Goal: Task Accomplishment & Management: Manage account settings

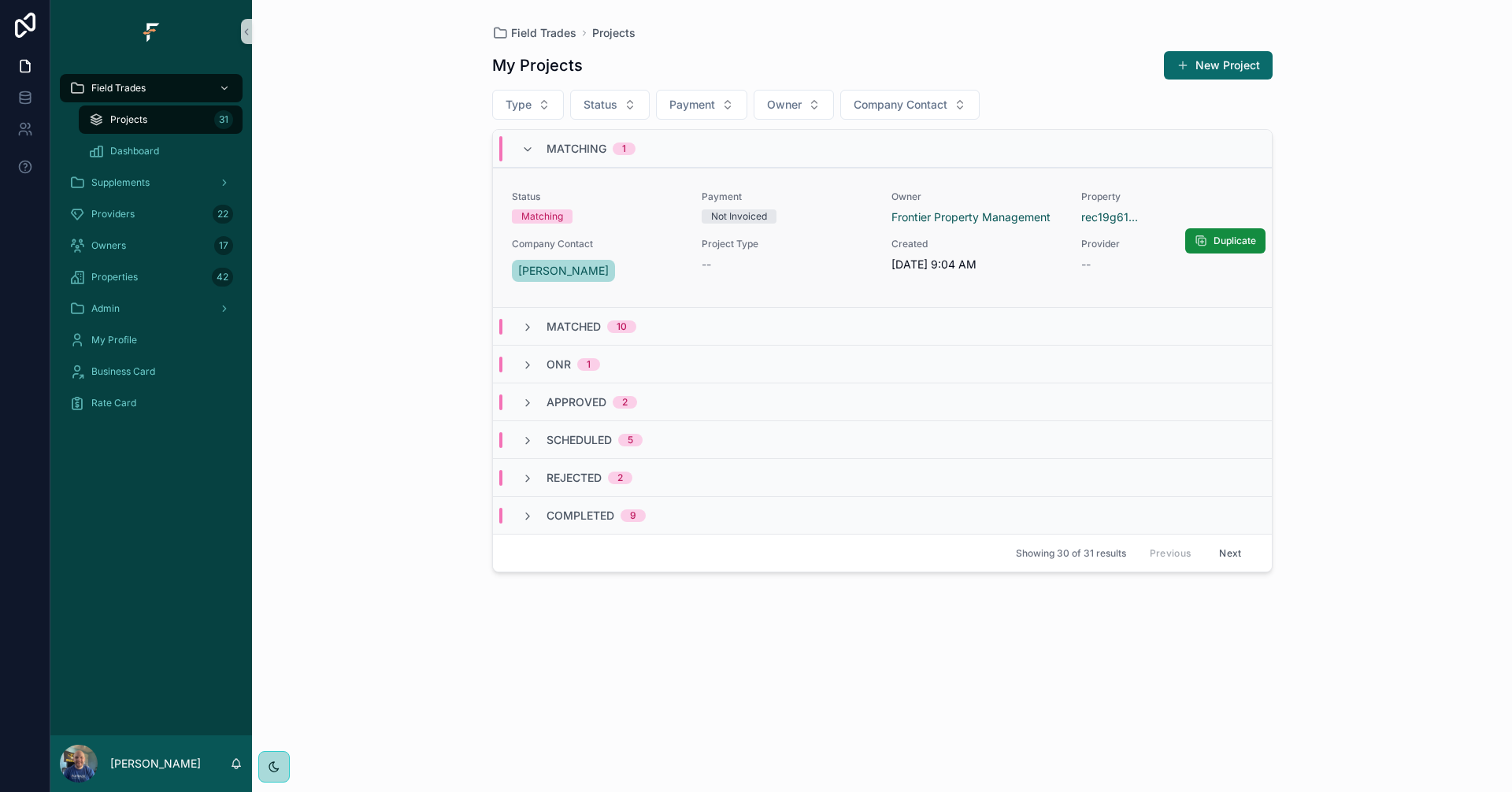
click at [1113, 208] on div "Property rec19g61..." at bounding box center [1166, 208] width 171 height 35
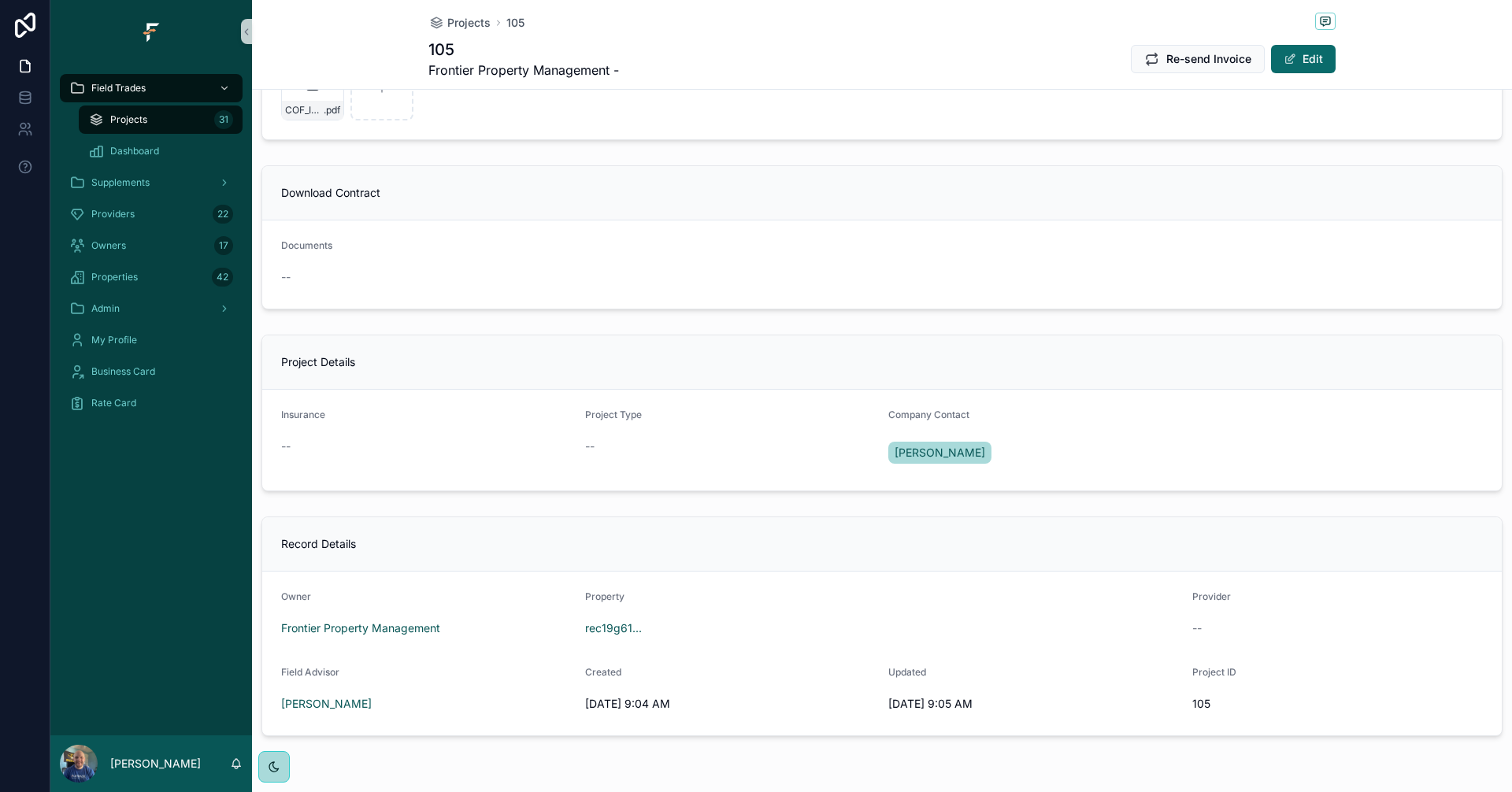
scroll to position [996, 0]
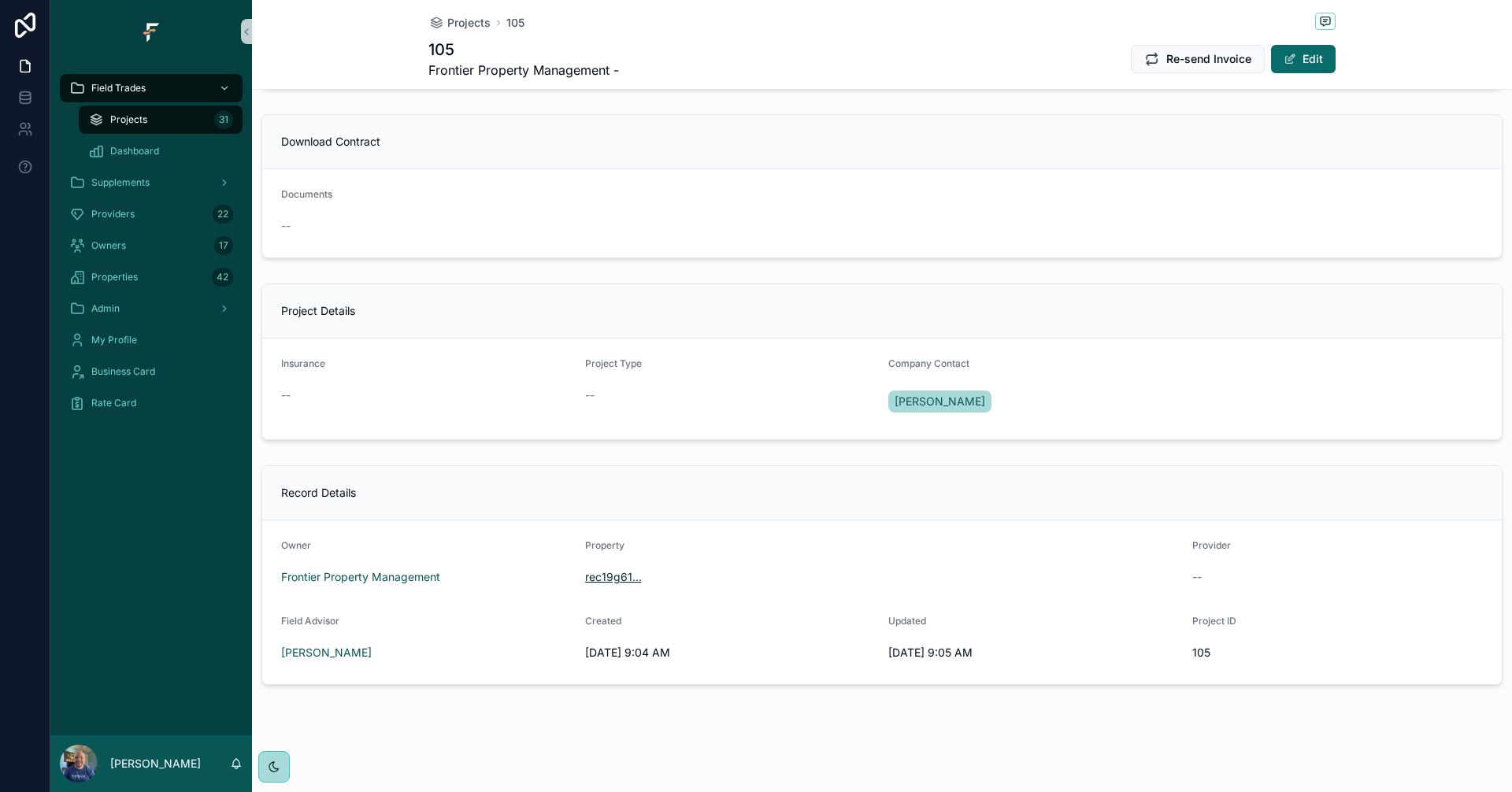
click at [614, 580] on span "rec19g61..." at bounding box center [613, 577] width 57 height 15
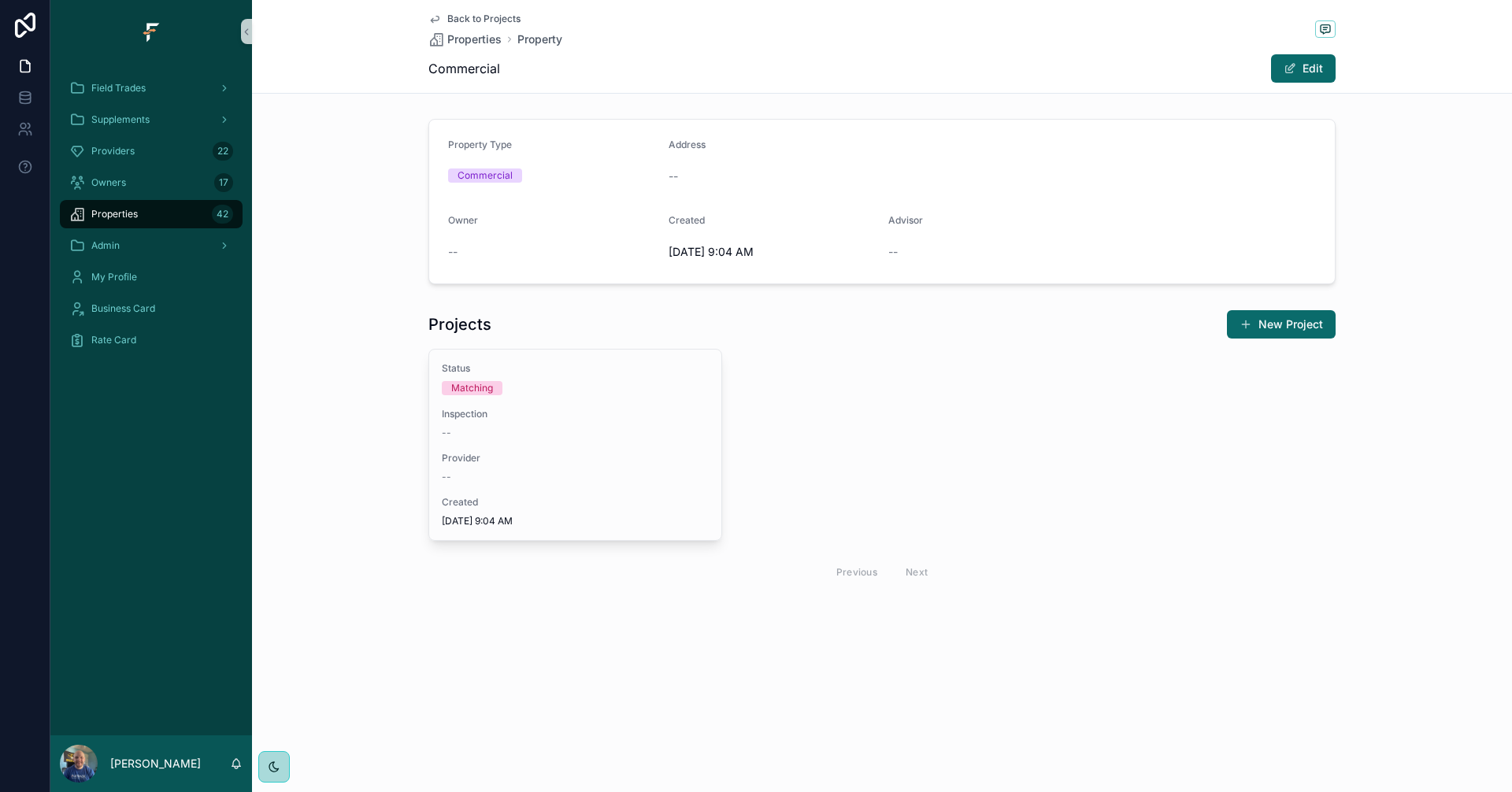
click at [173, 213] on div "Properties 42" at bounding box center [151, 214] width 164 height 25
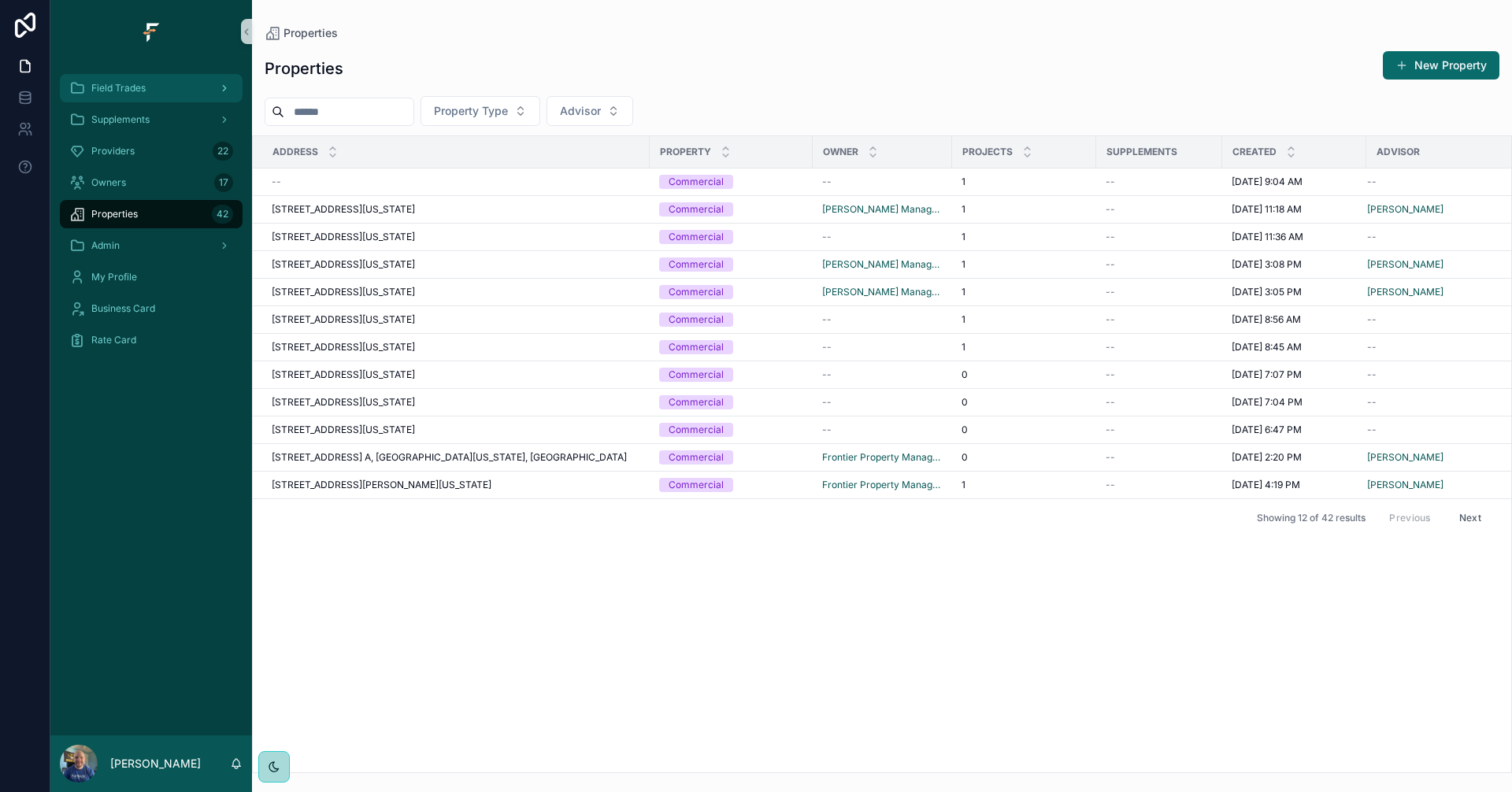
click at [163, 87] on div "Field Trades" at bounding box center [151, 88] width 164 height 25
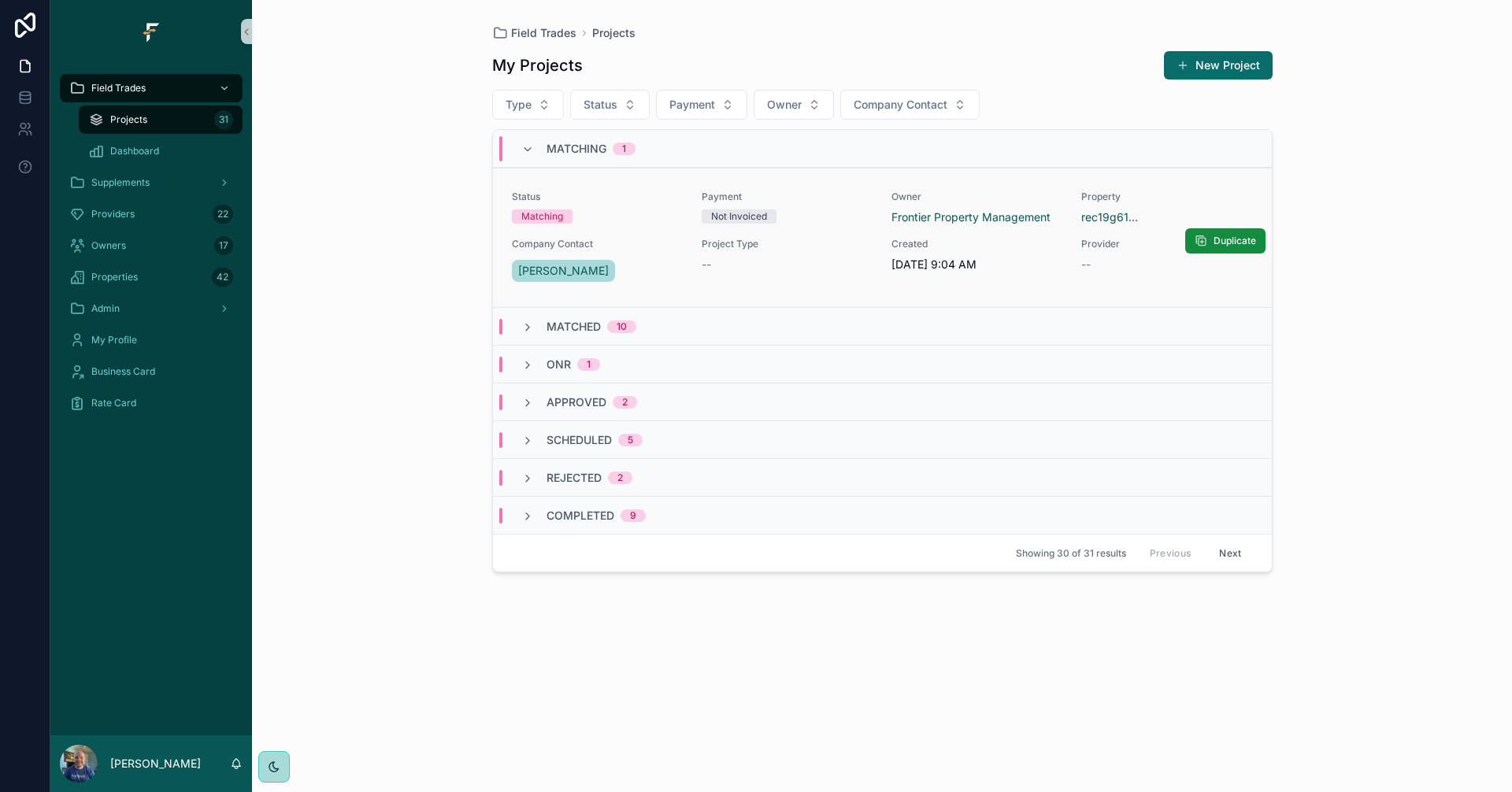
click at [807, 217] on div "Not Invoiced" at bounding box center [787, 216] width 171 height 15
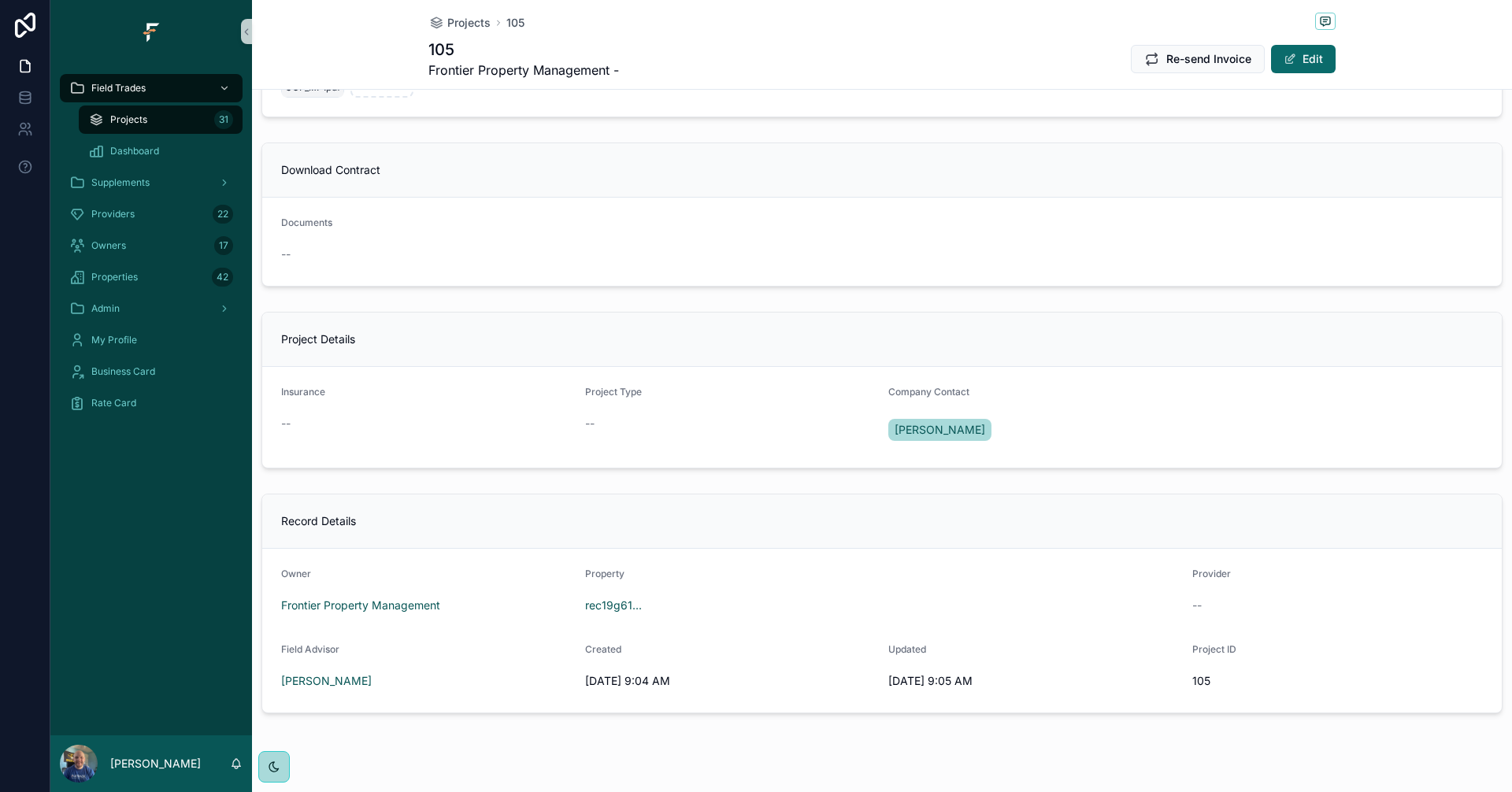
scroll to position [996, 0]
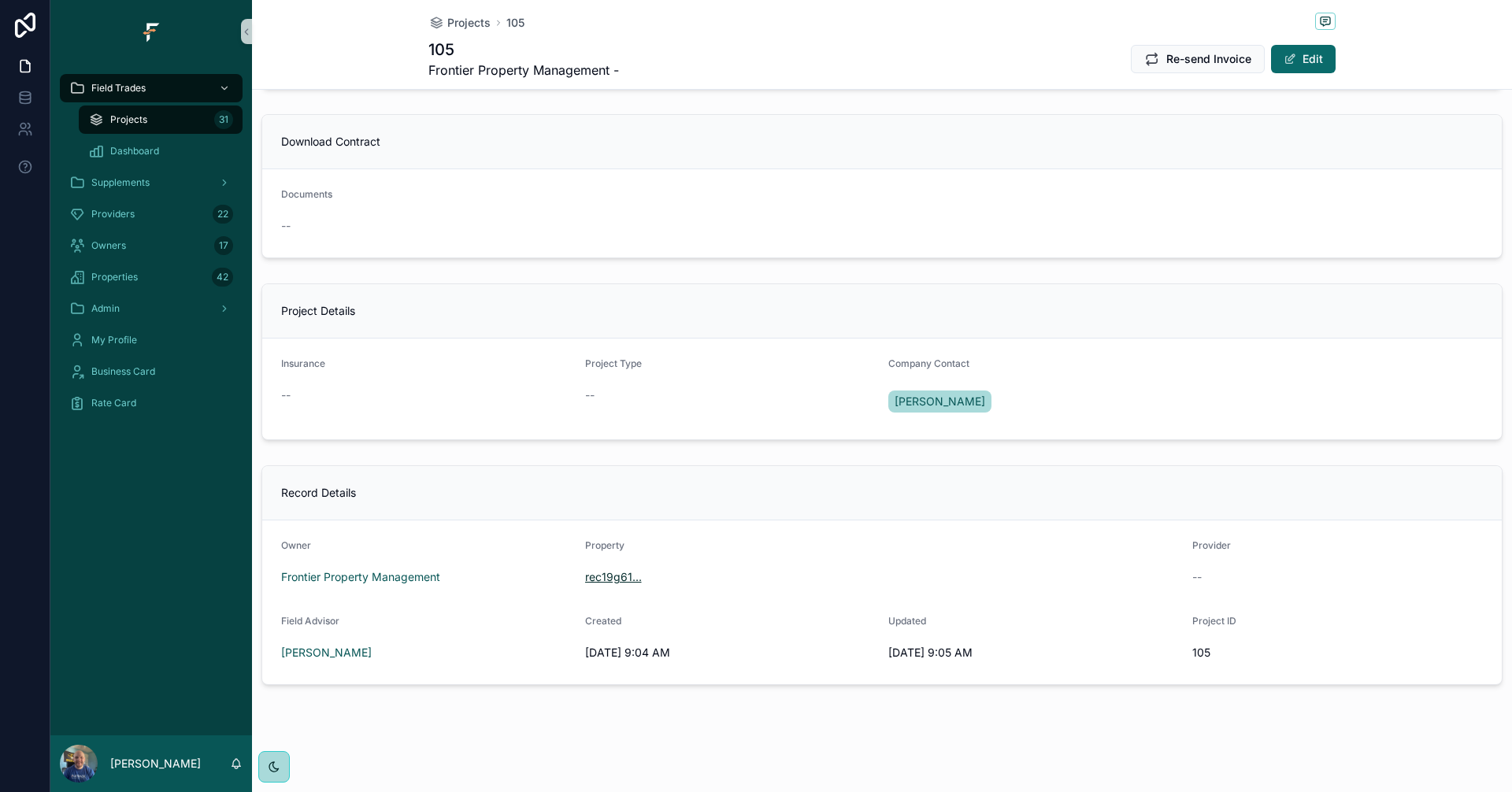
click at [608, 572] on span "rec19g61..." at bounding box center [613, 577] width 57 height 15
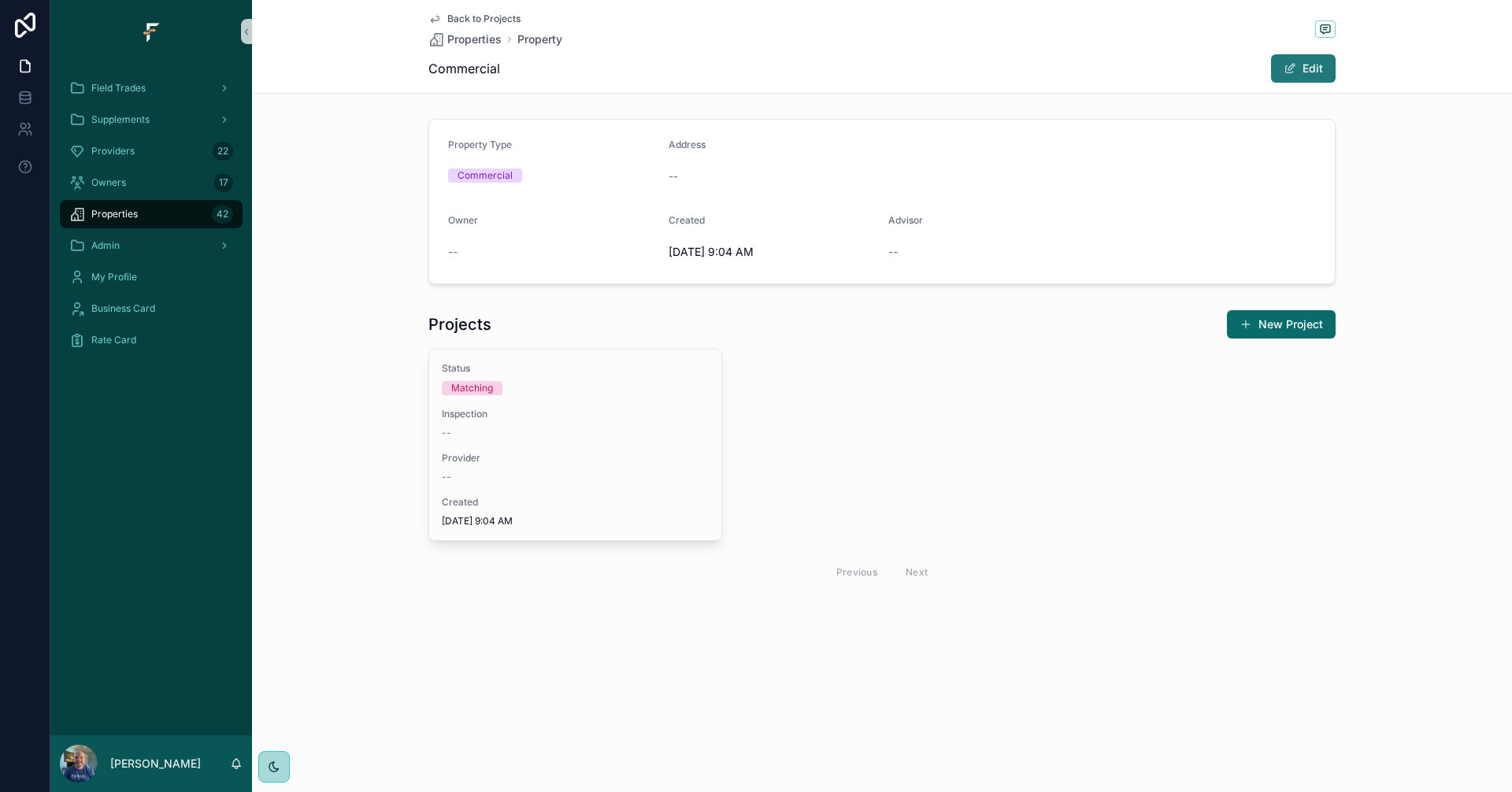
click at [1320, 71] on button "Edit" at bounding box center [1303, 68] width 65 height 28
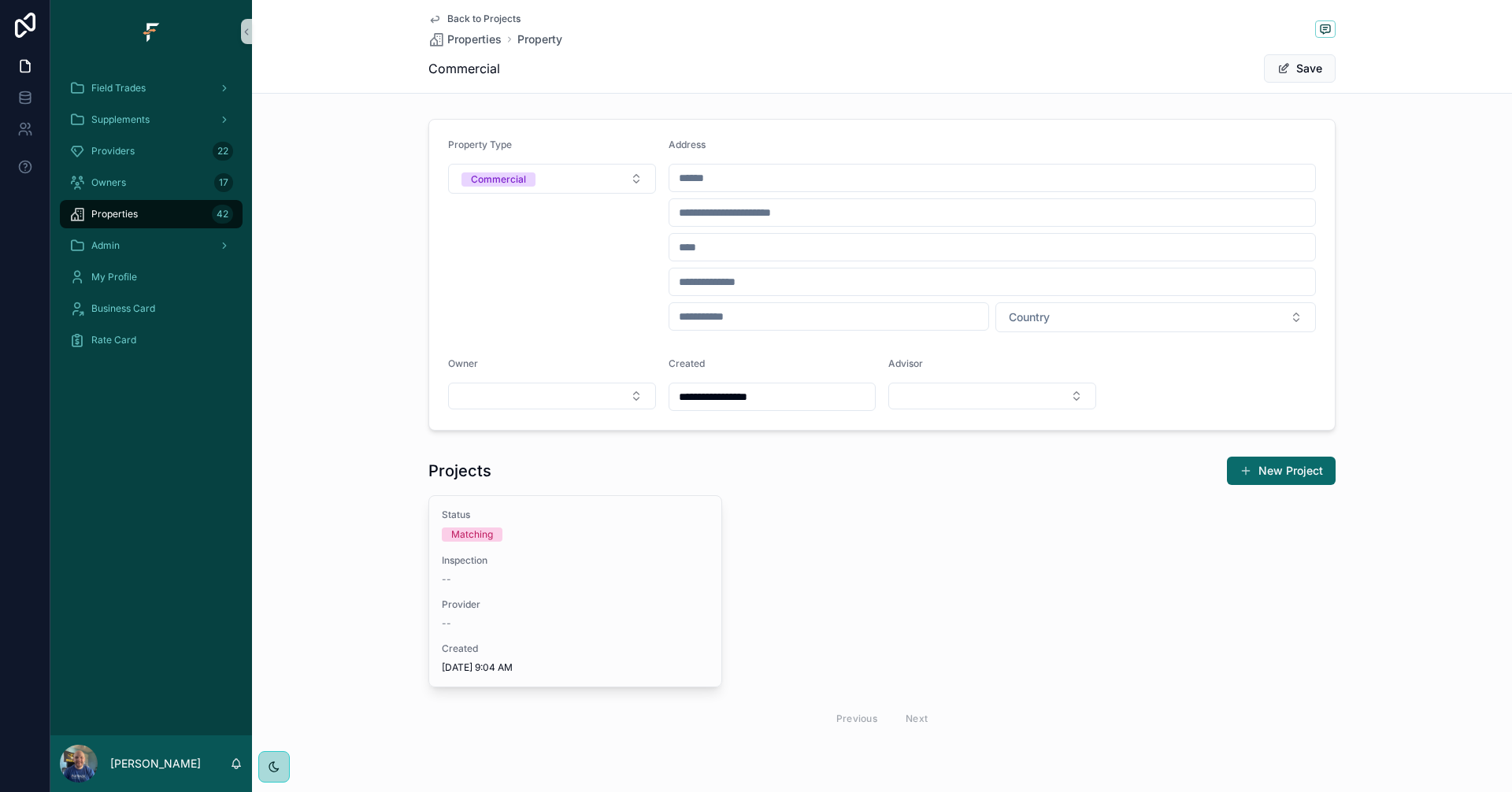
click at [749, 179] on input "scrollable content" at bounding box center [992, 177] width 647 height 22
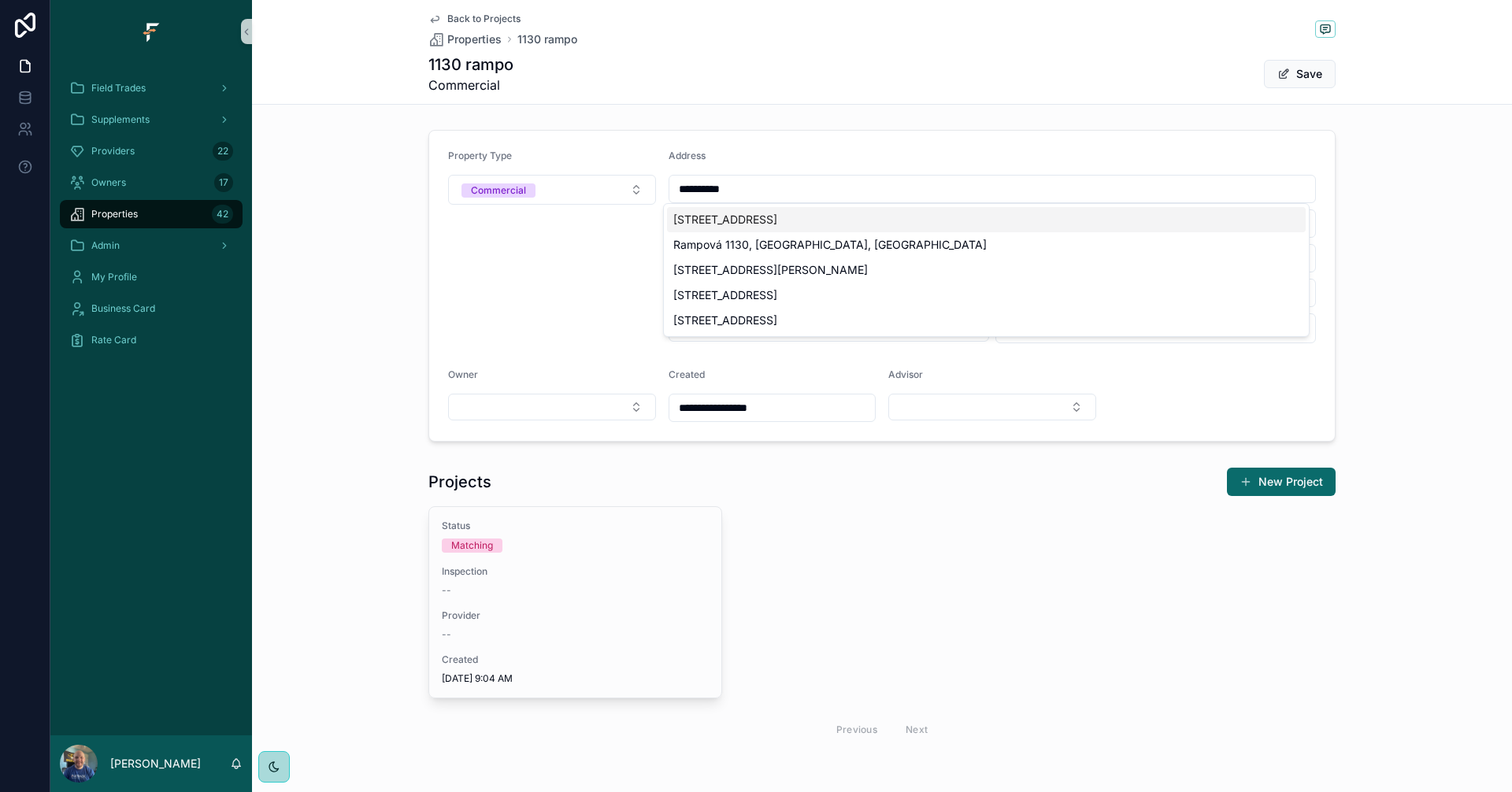
click at [771, 222] on div "1130 Ramport Drive, Florissant, MO, USA" at bounding box center [986, 220] width 639 height 25
type input "**********"
type input "********"
type input "*****"
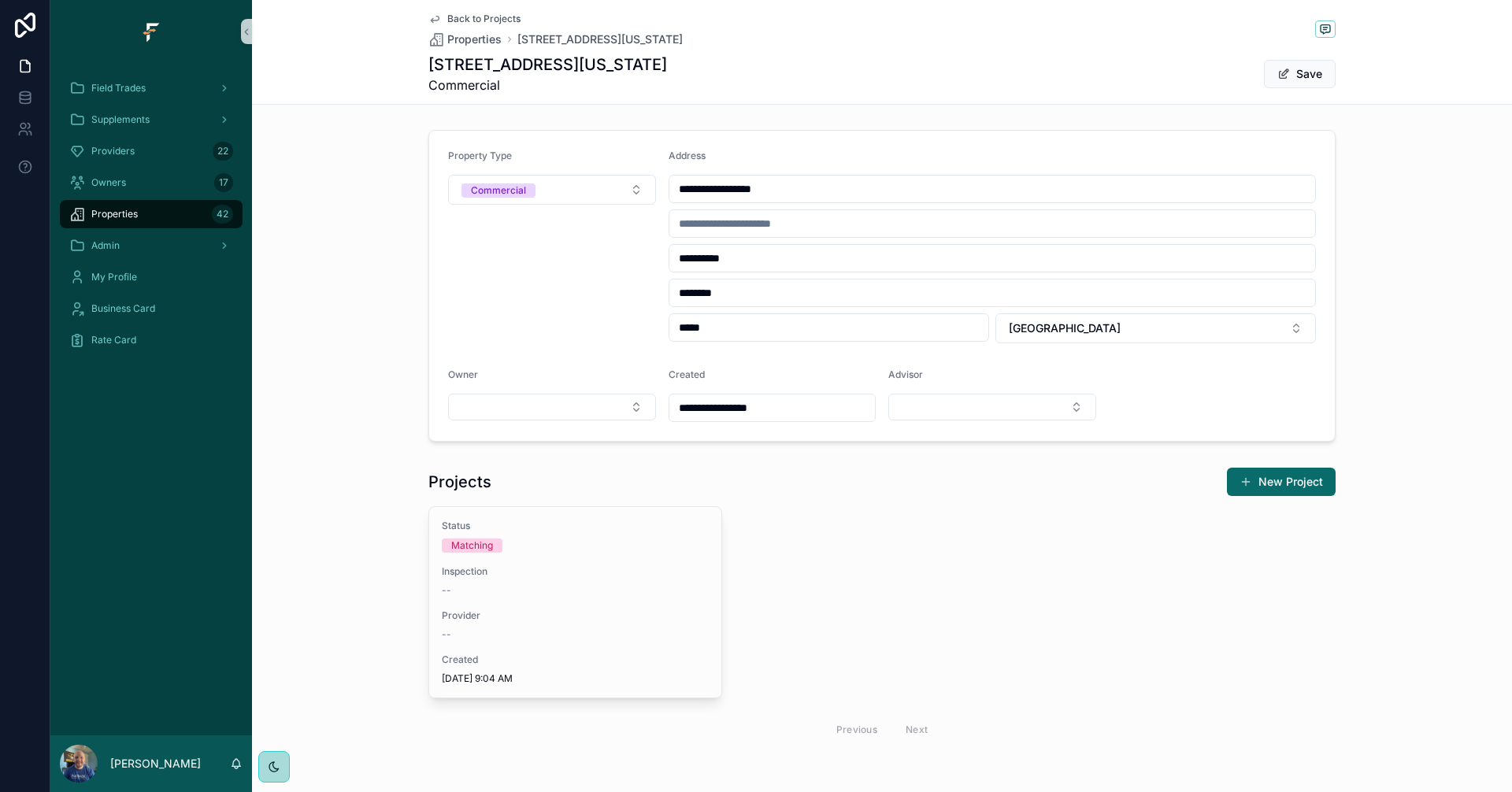
type input "**********"
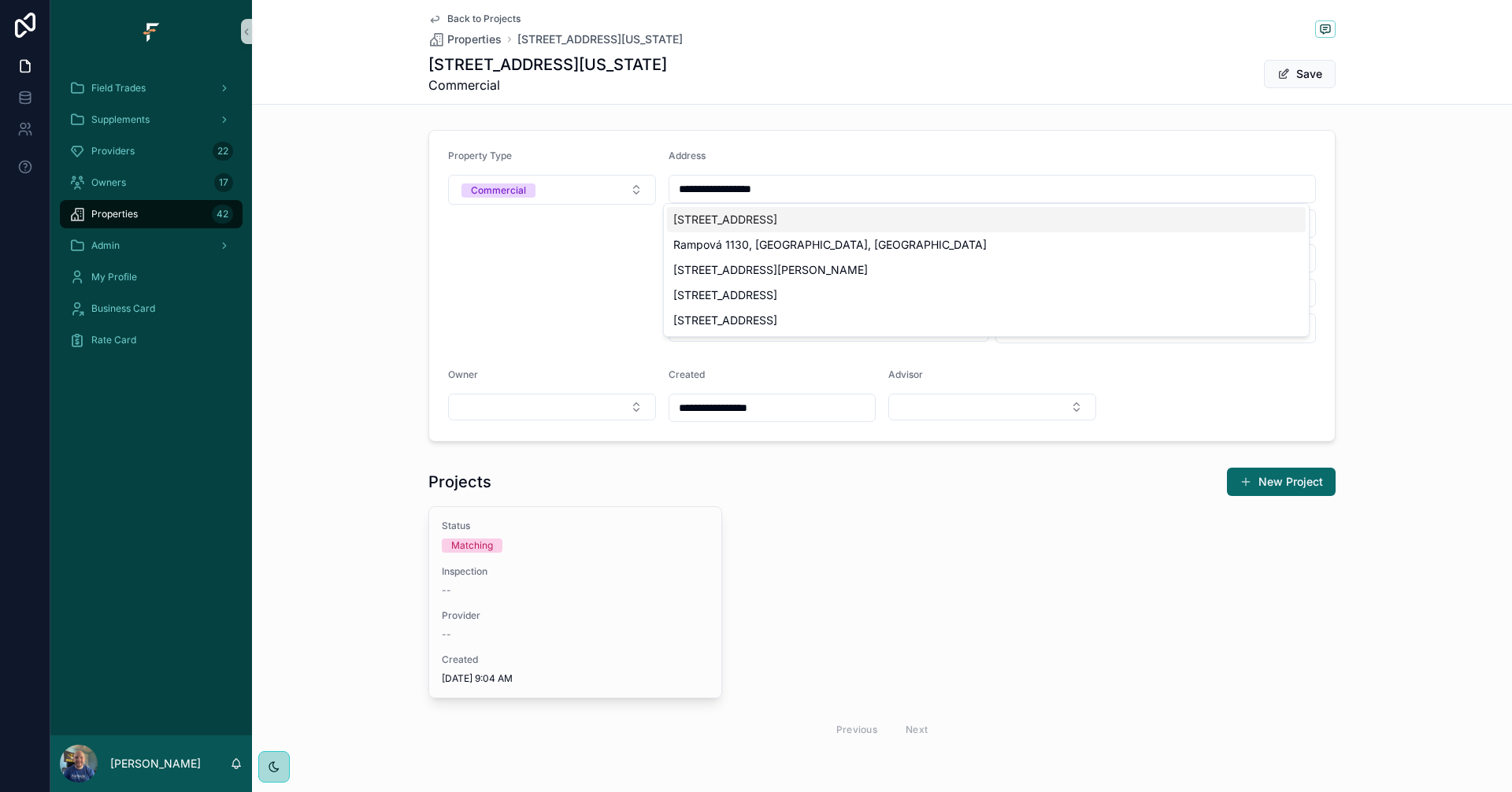
click at [810, 213] on div "1130 Ramport Drive, Florissant, MO, USA" at bounding box center [986, 220] width 639 height 25
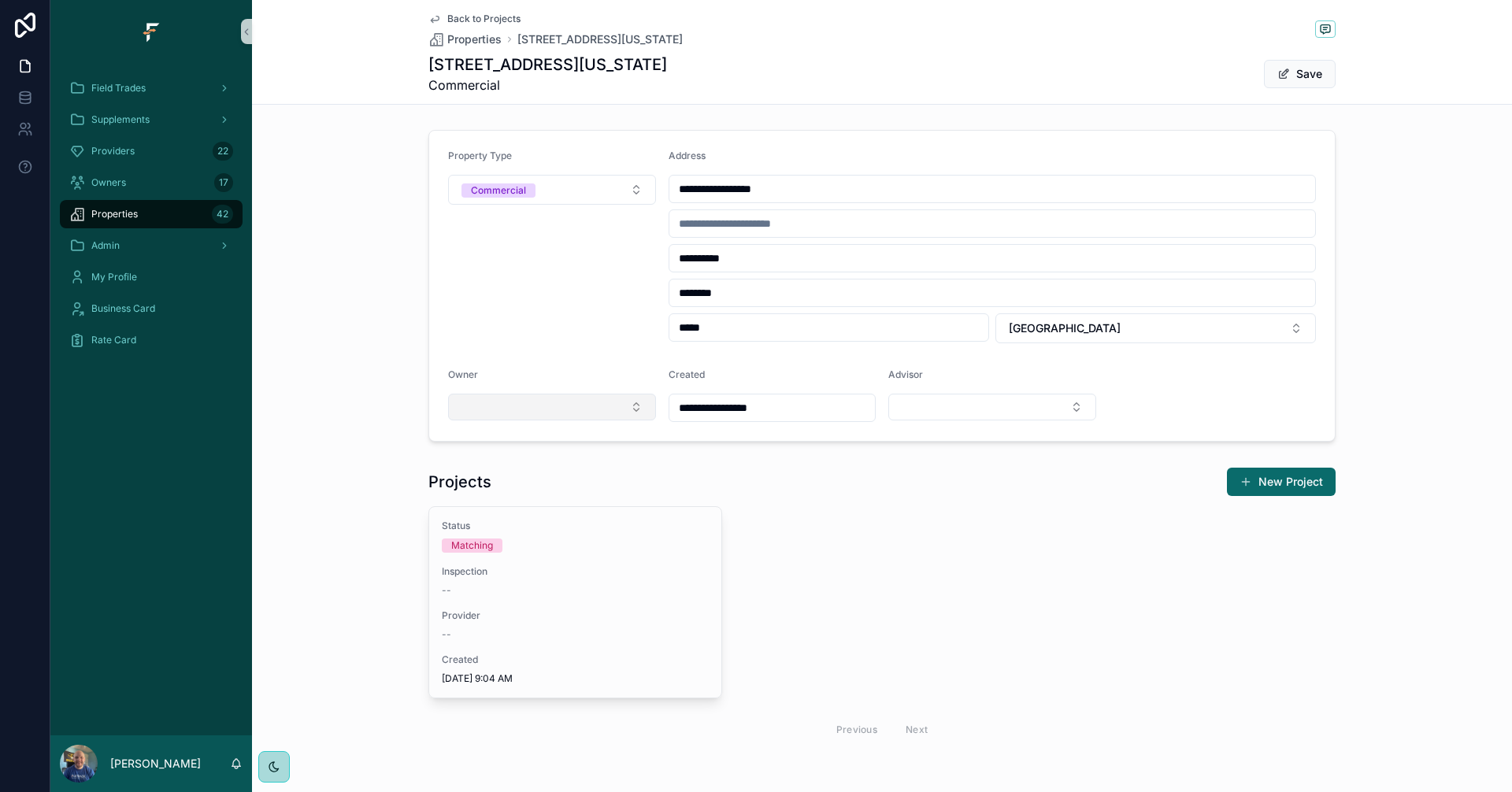
click at [622, 407] on button "Select Button" at bounding box center [552, 408] width 208 height 27
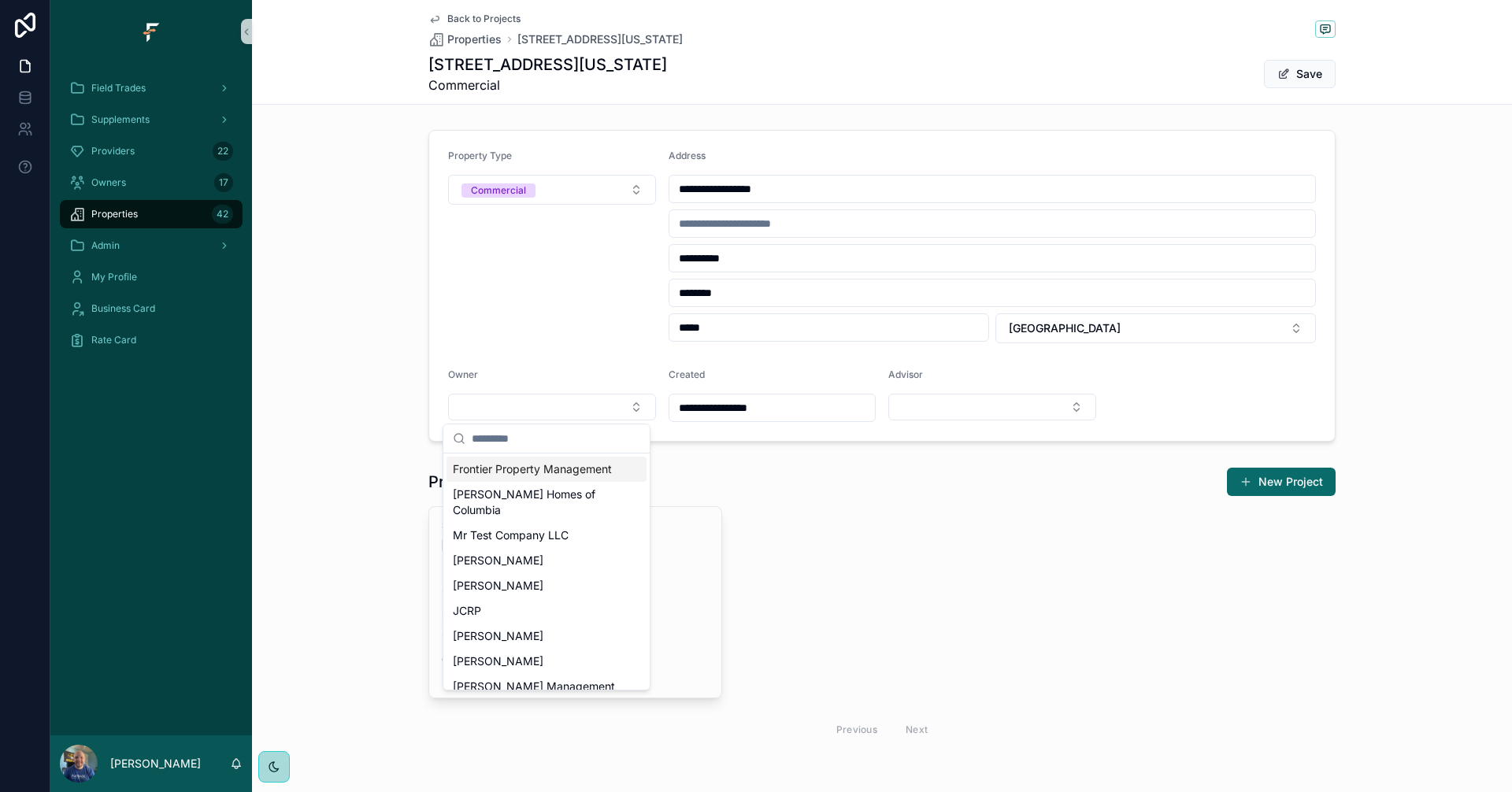
click at [542, 477] on span "Frontier Property Management" at bounding box center [532, 470] width 159 height 15
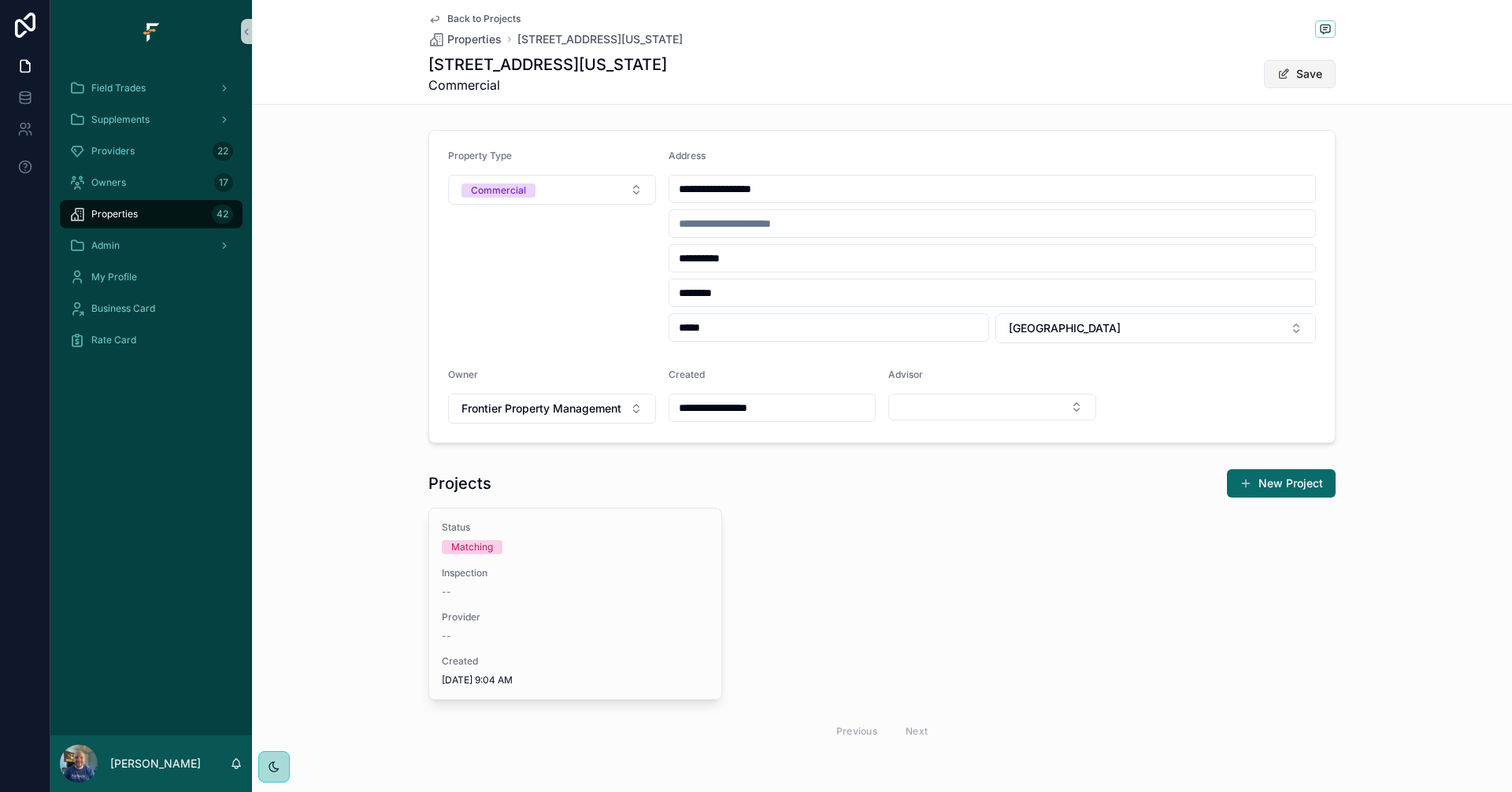
click at [1300, 69] on button "Save" at bounding box center [1300, 74] width 72 height 28
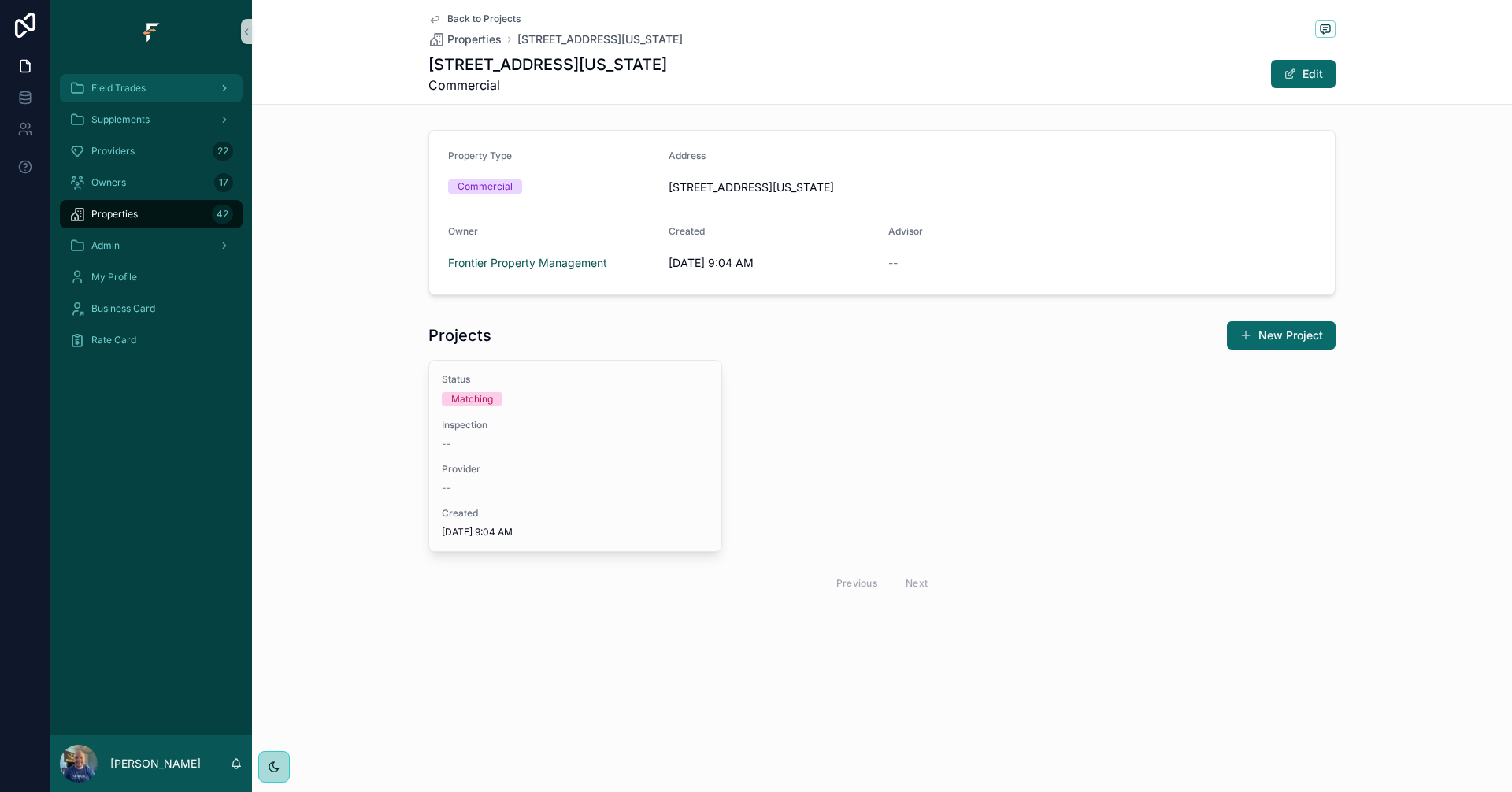
click at [185, 87] on div "Field Trades" at bounding box center [151, 88] width 164 height 25
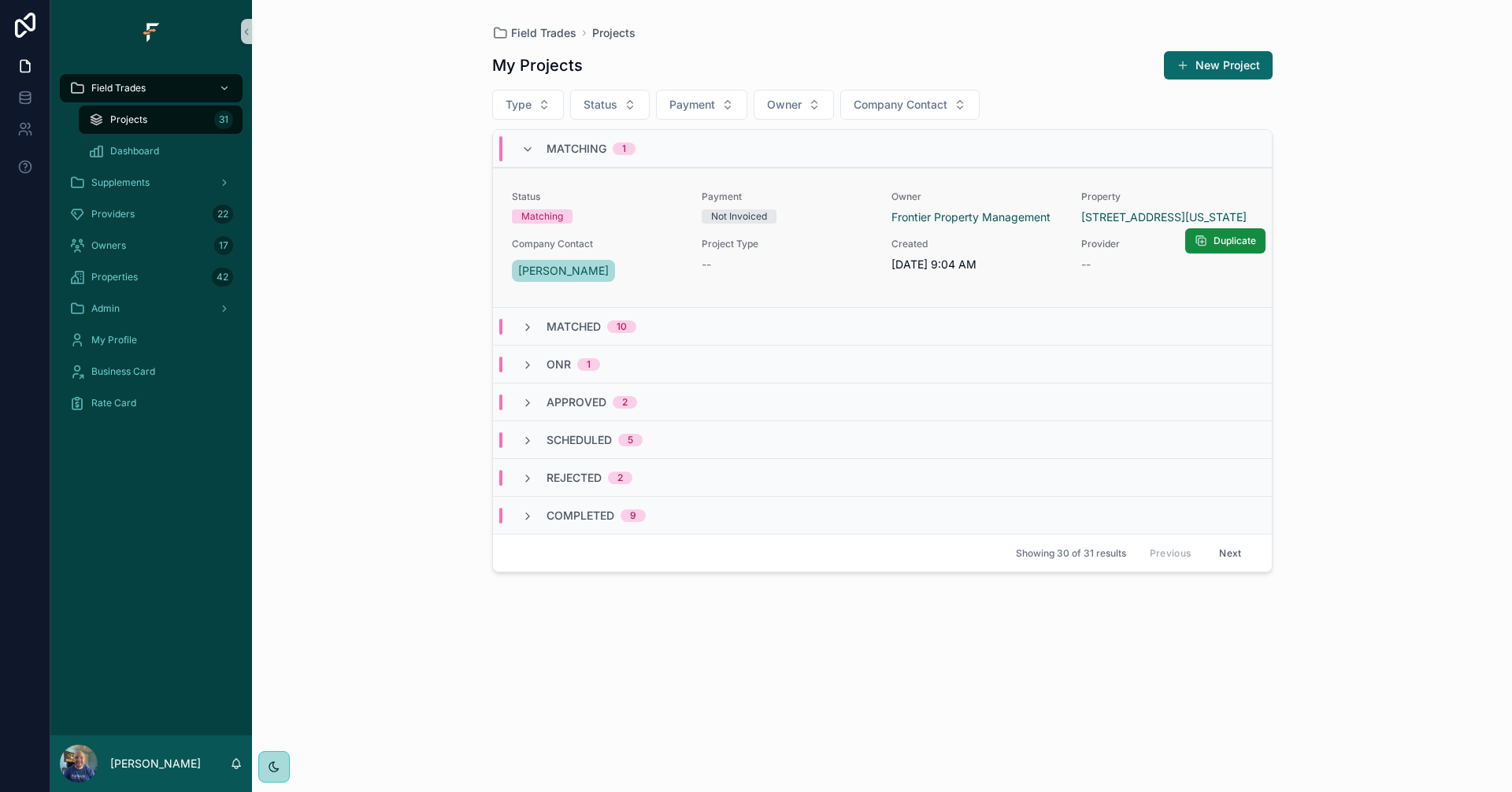
click at [816, 230] on div "Status Matching Payment Not Invoiced Owner Frontier Property Management Propert…" at bounding box center [882, 238] width 741 height 95
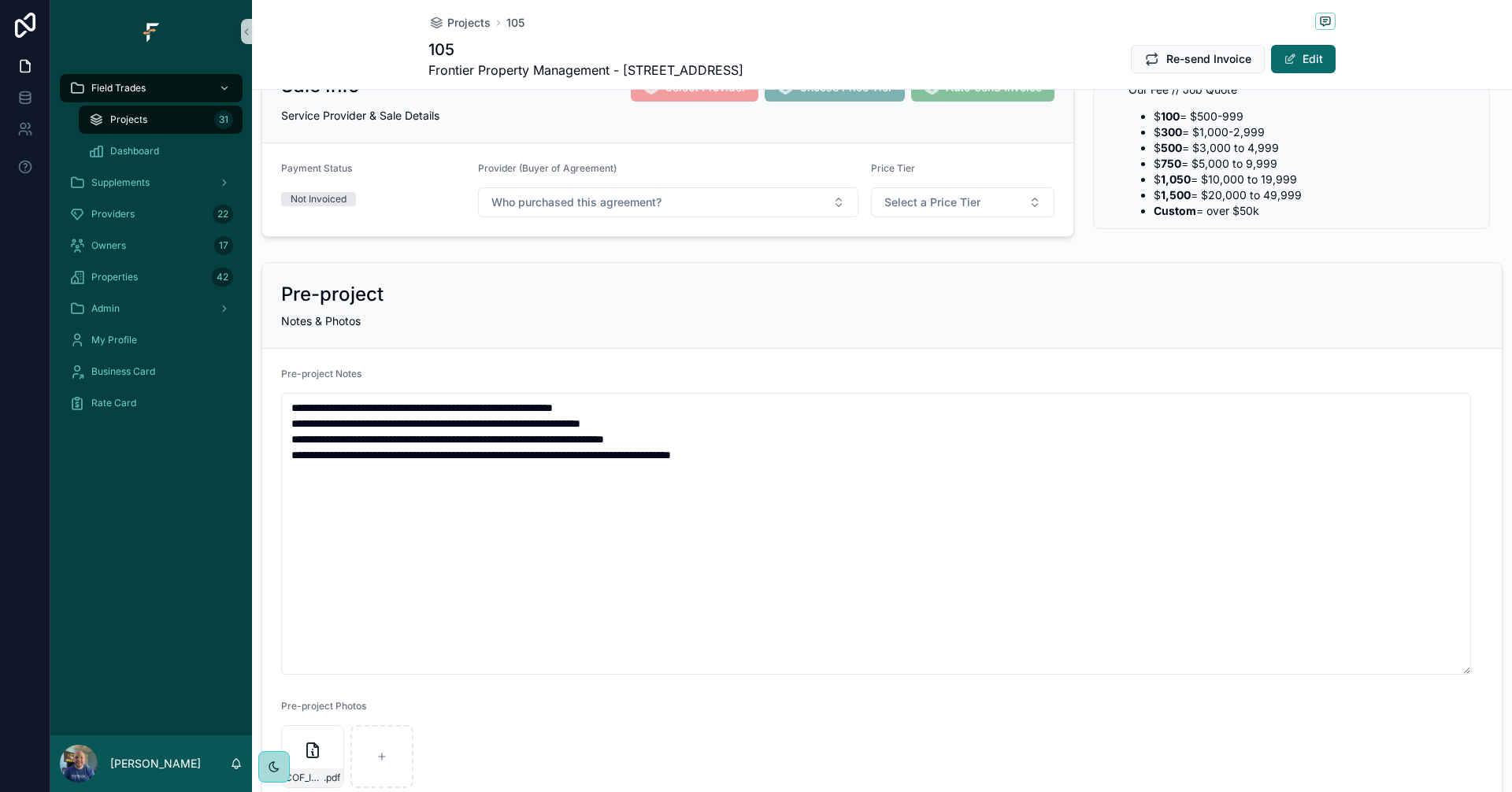
scroll to position [315, 0]
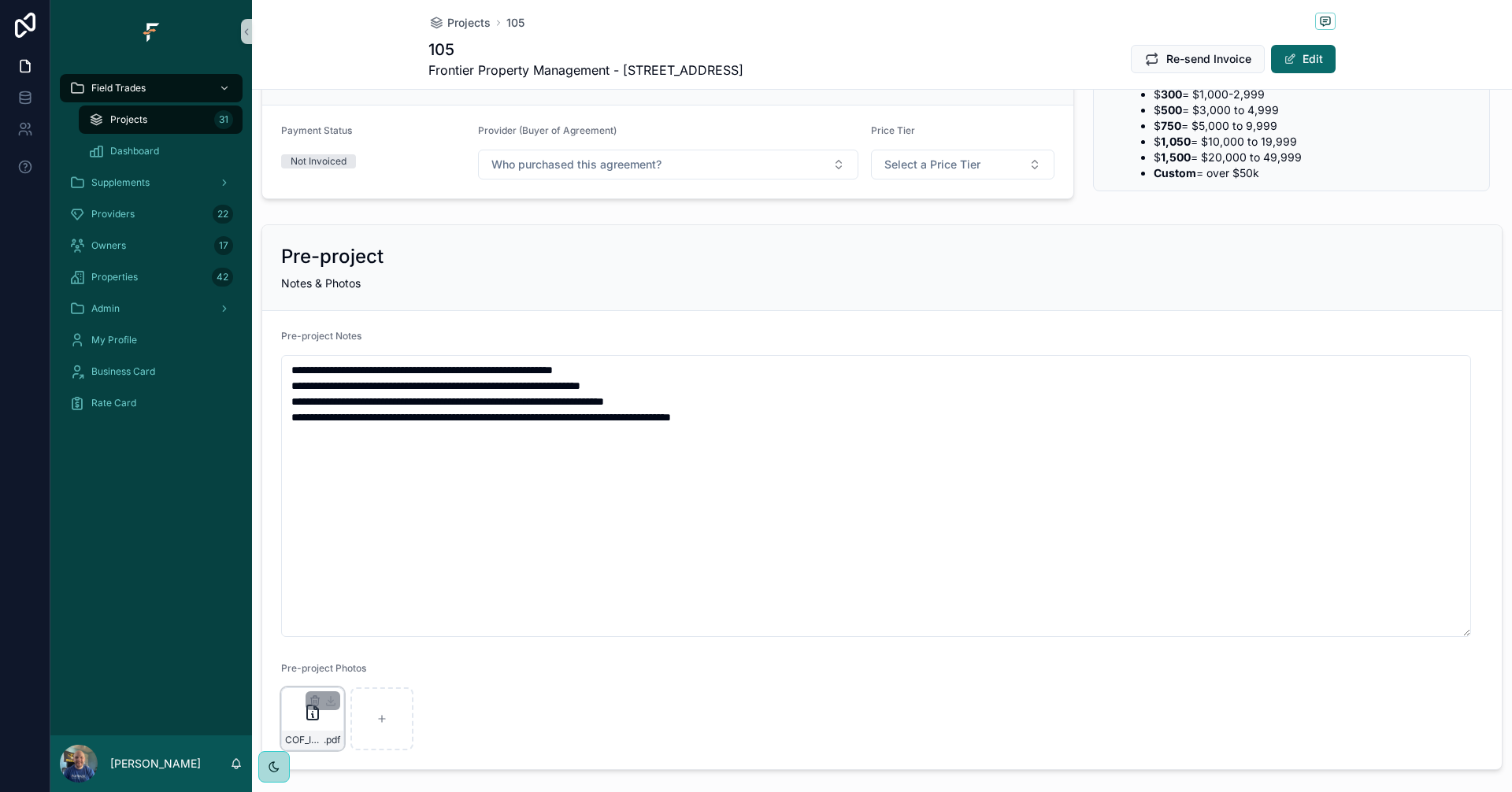
click at [315, 732] on div "COF_InspectionReport_9210-0563A2221A6E_20250903-1352 .pdf" at bounding box center [312, 741] width 61 height 19
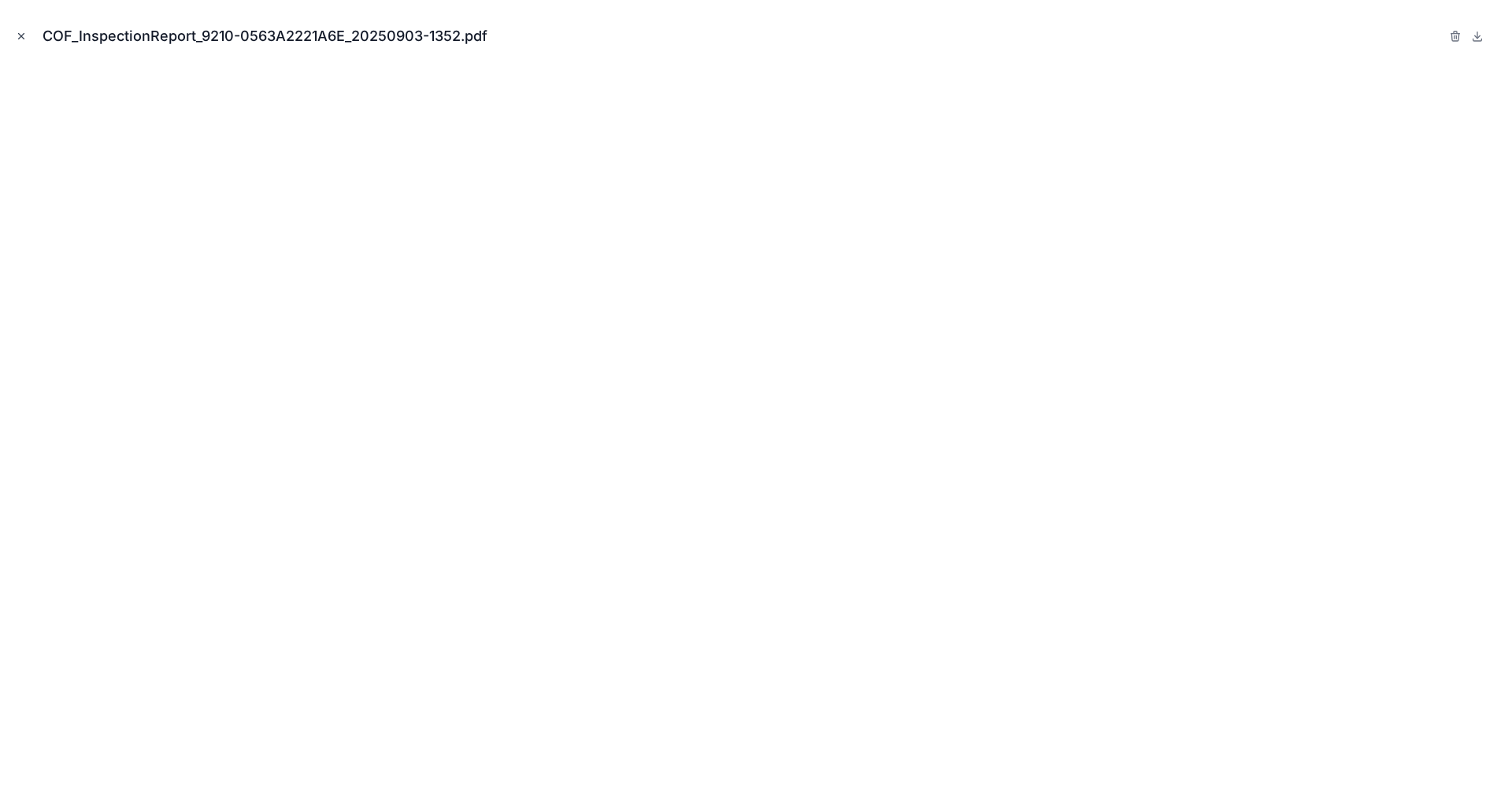
click at [21, 38] on icon "Close modal" at bounding box center [20, 36] width 11 height 11
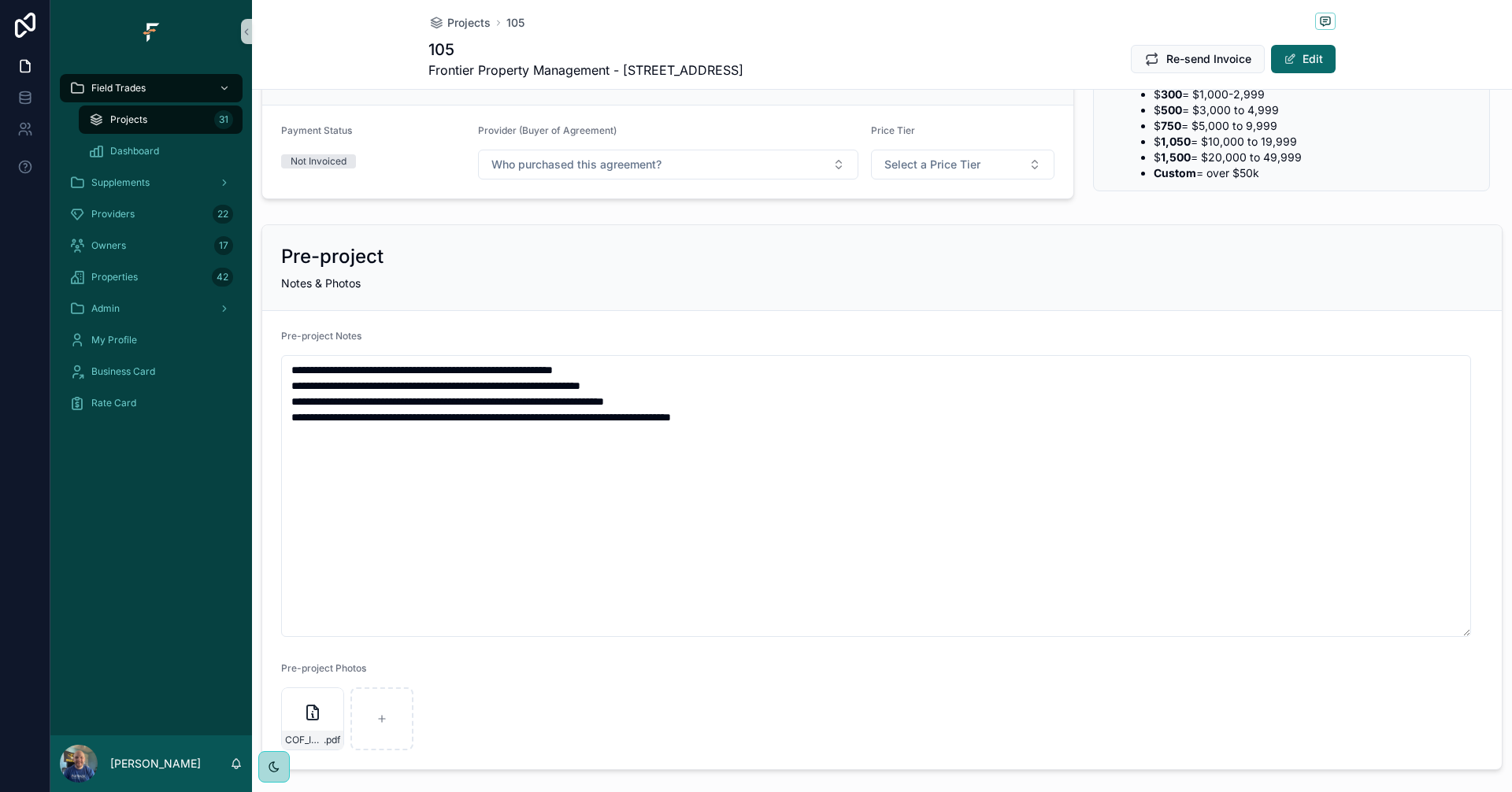
click at [201, 117] on div "Projects 31" at bounding box center [161, 120] width 145 height 25
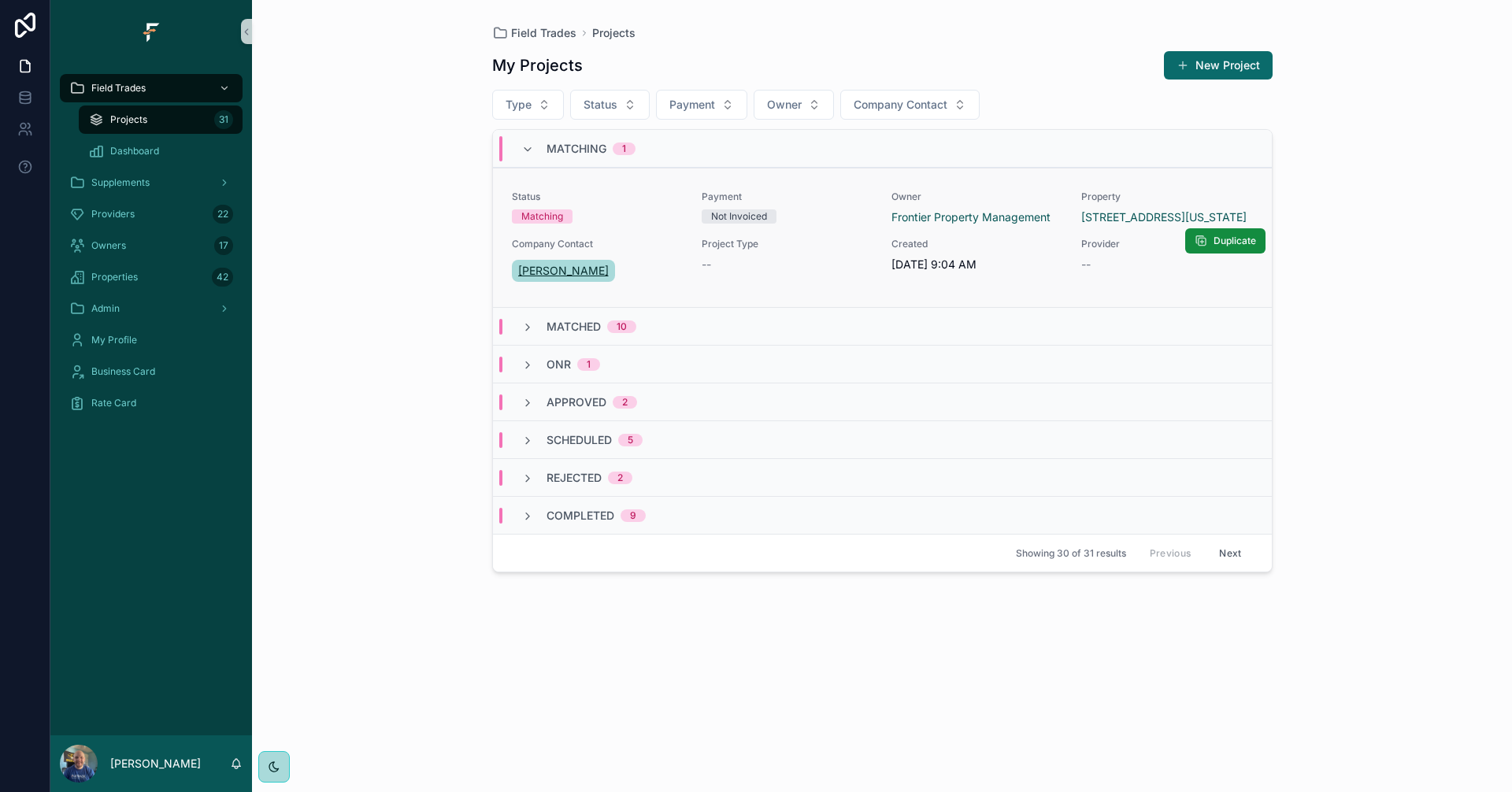
click at [532, 273] on span "[PERSON_NAME]" at bounding box center [563, 271] width 91 height 15
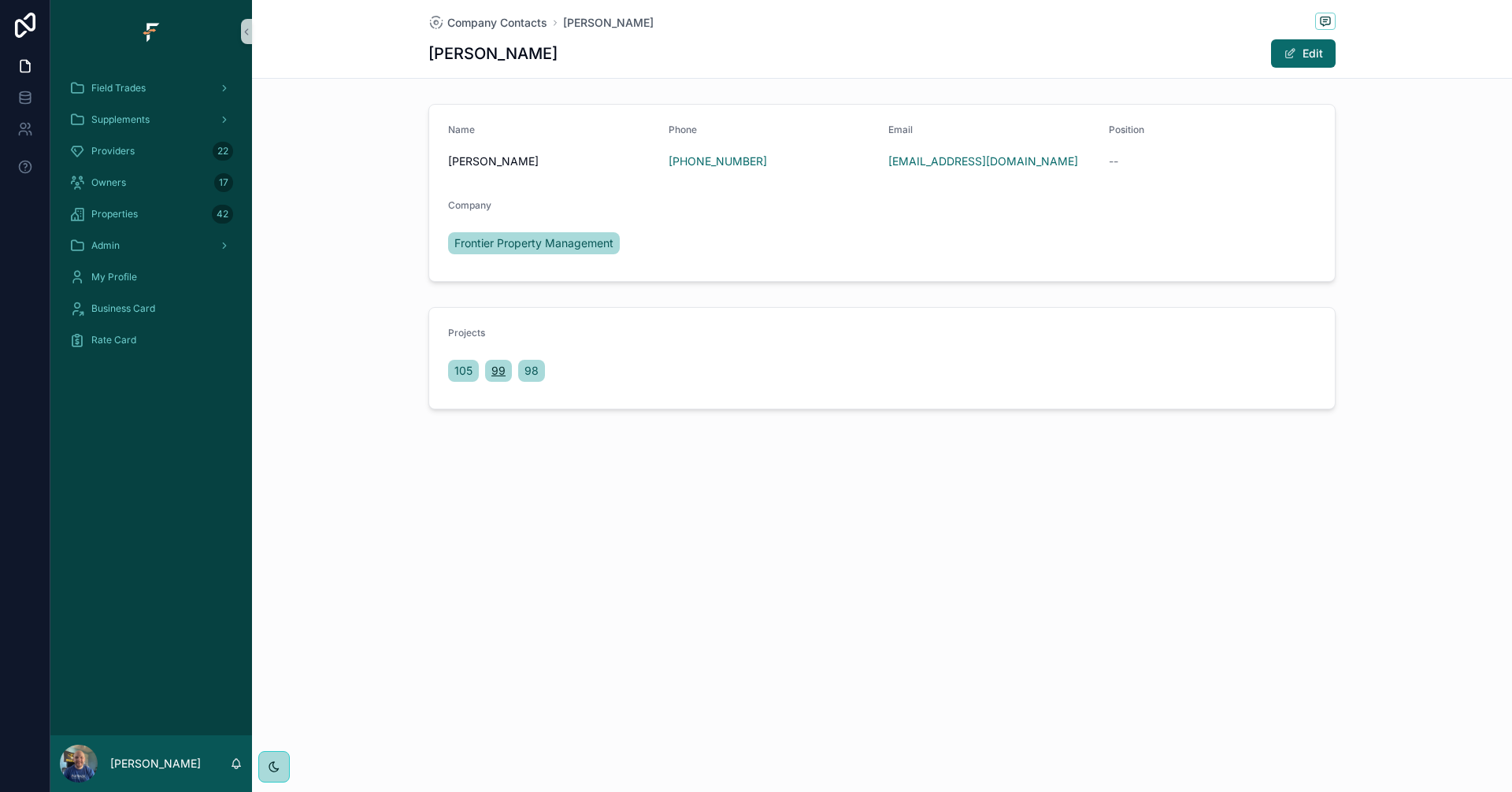
click at [499, 374] on span "99" at bounding box center [499, 371] width 15 height 15
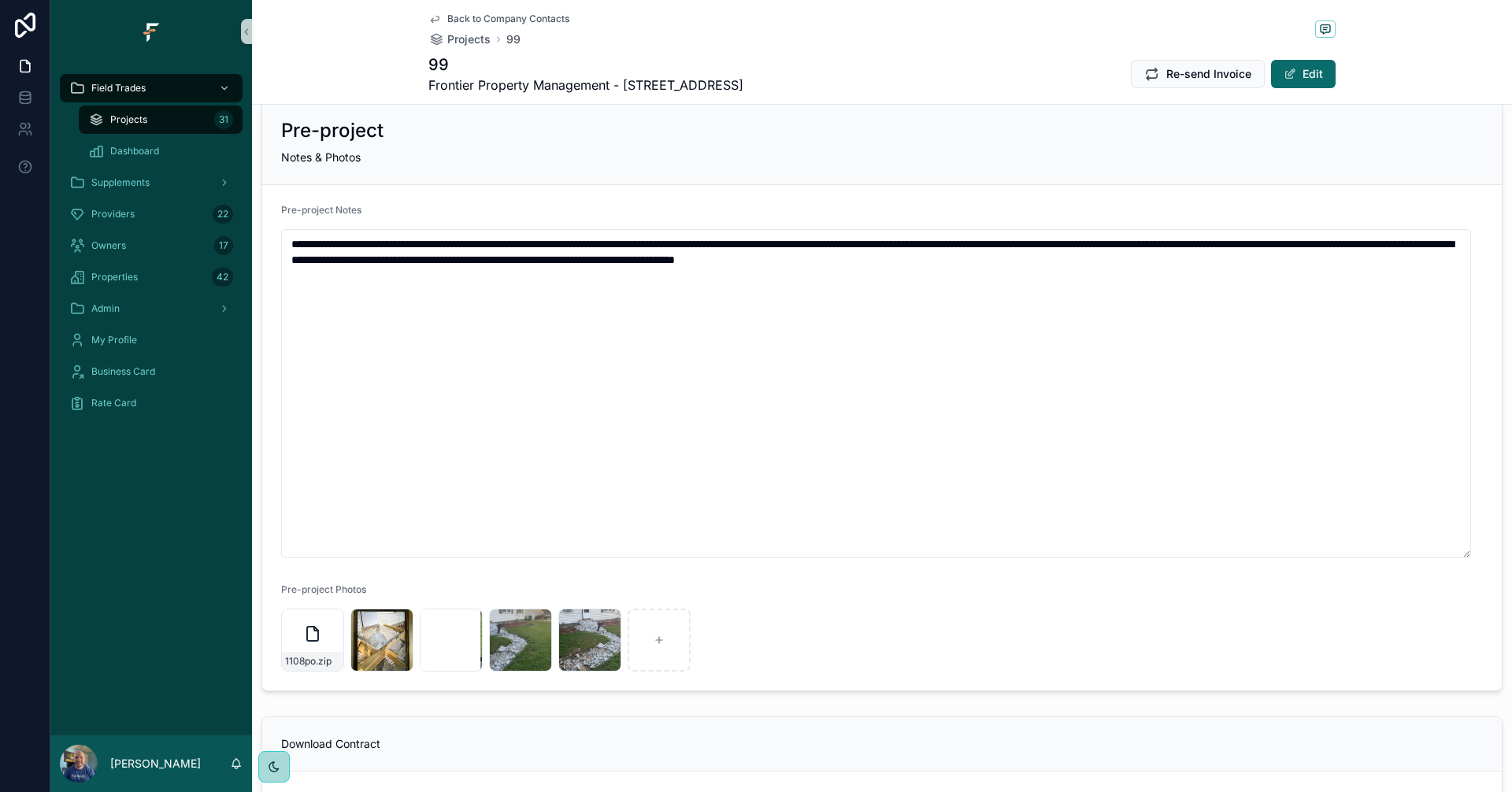
scroll to position [472, 0]
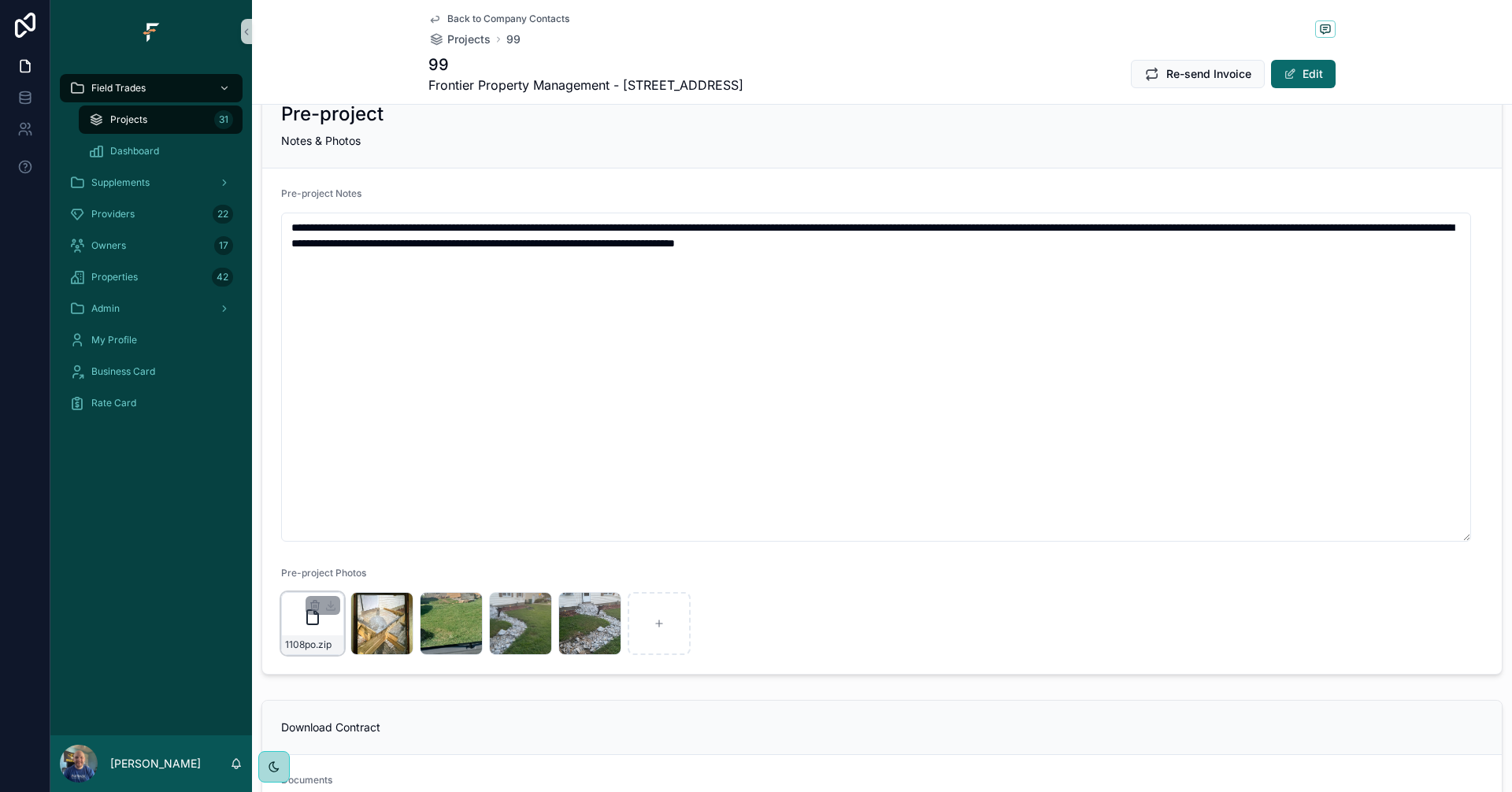
click at [315, 630] on div "1108po .zip" at bounding box center [312, 624] width 63 height 63
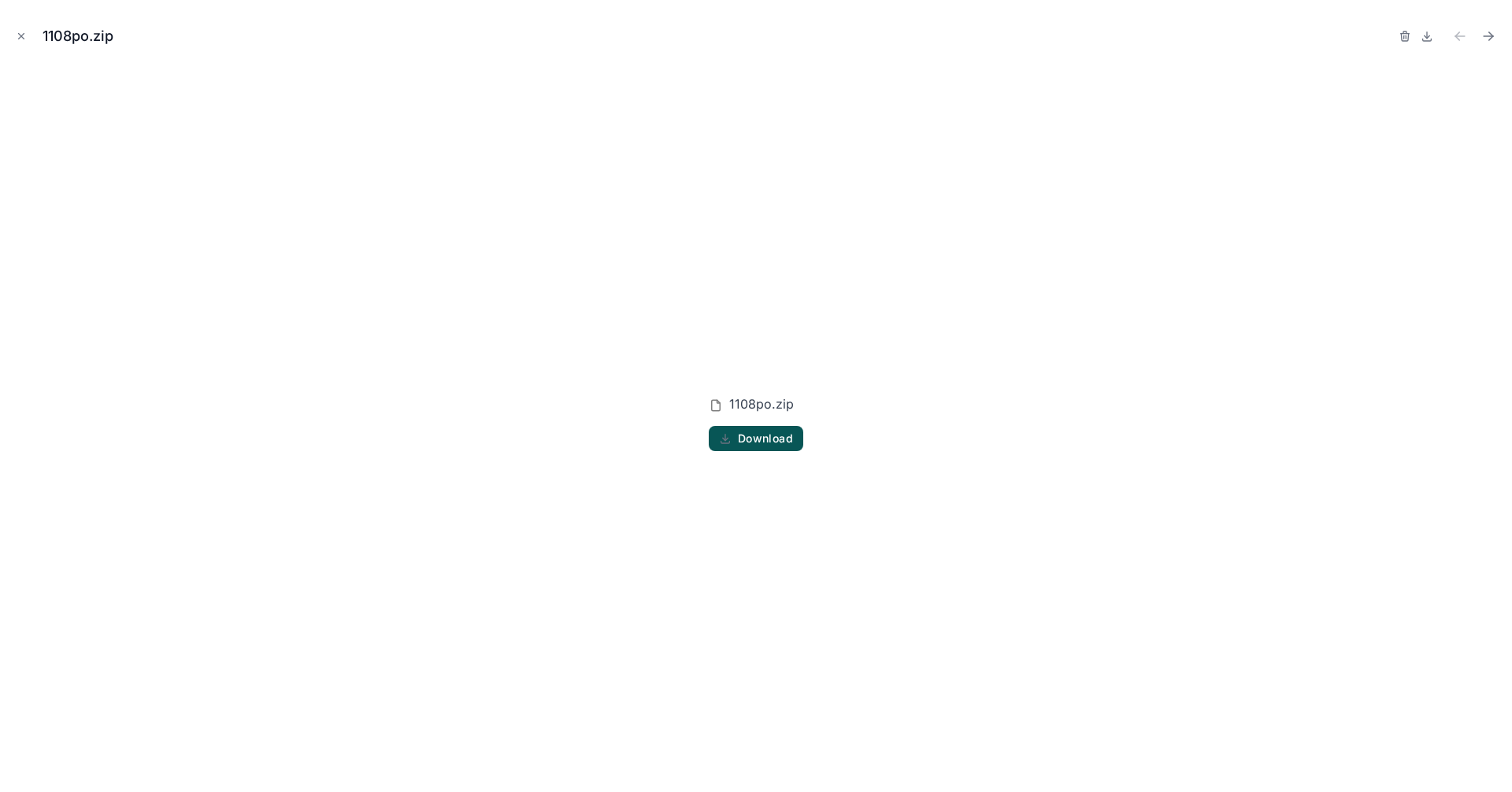
click at [776, 438] on span "Download" at bounding box center [765, 439] width 55 height 15
click at [757, 5] on div "1108po.zip 1108po.zip Download" at bounding box center [756, 396] width 1512 height 792
click at [23, 33] on icon "Close modal" at bounding box center [20, 36] width 11 height 11
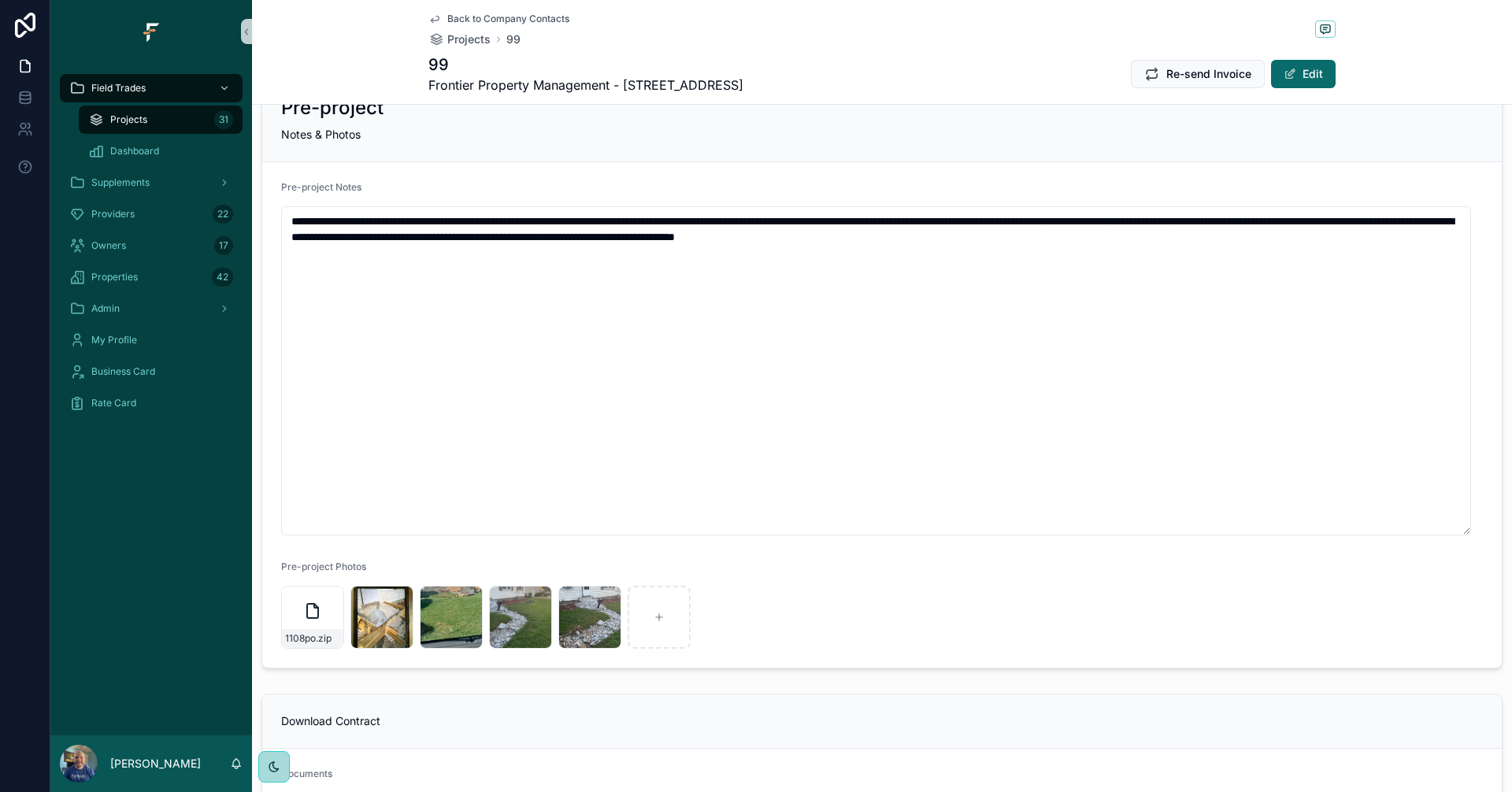
scroll to position [472, 0]
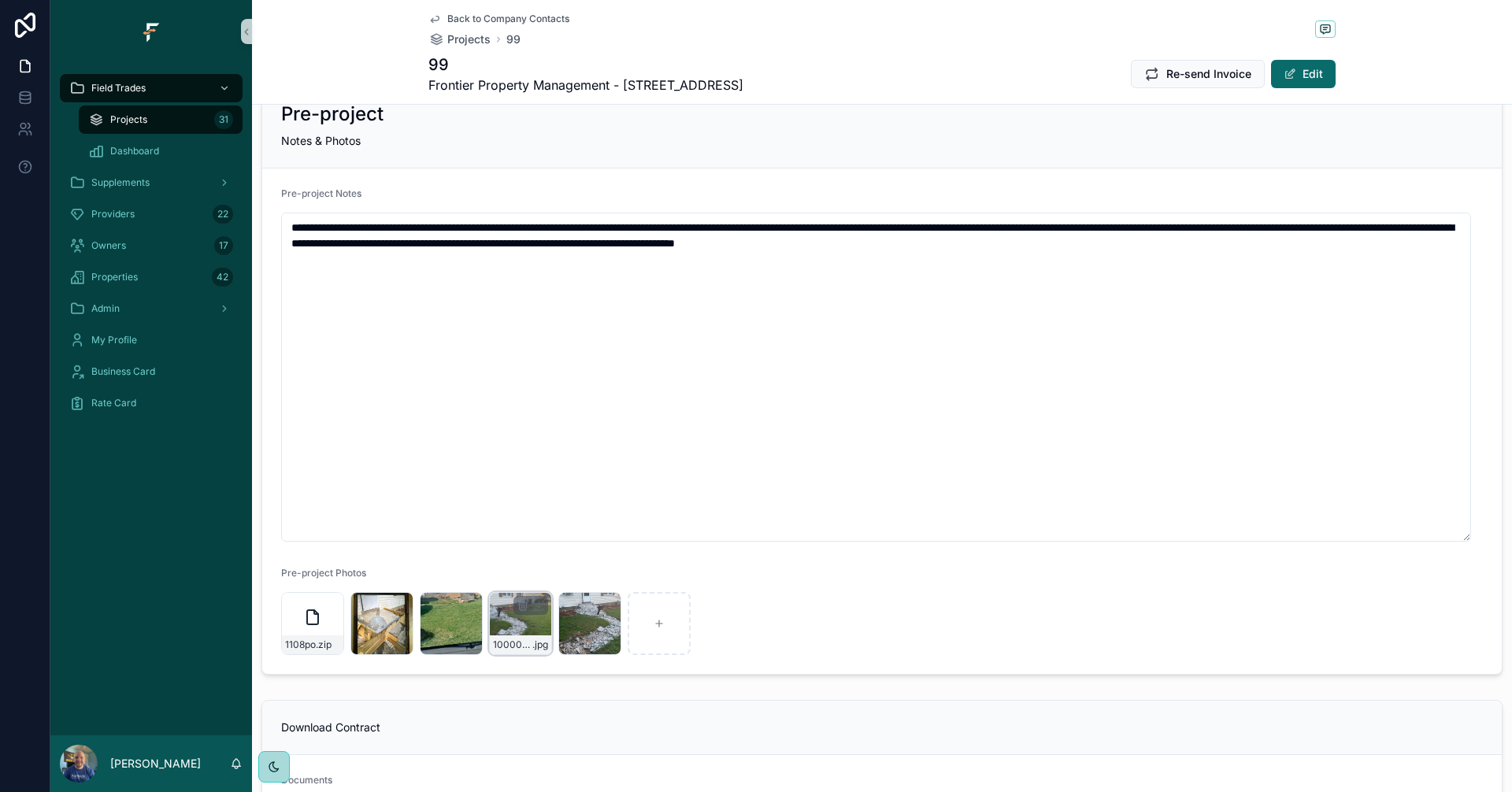
click at [504, 624] on div "1000000869 .jpg" at bounding box center [520, 624] width 63 height 63
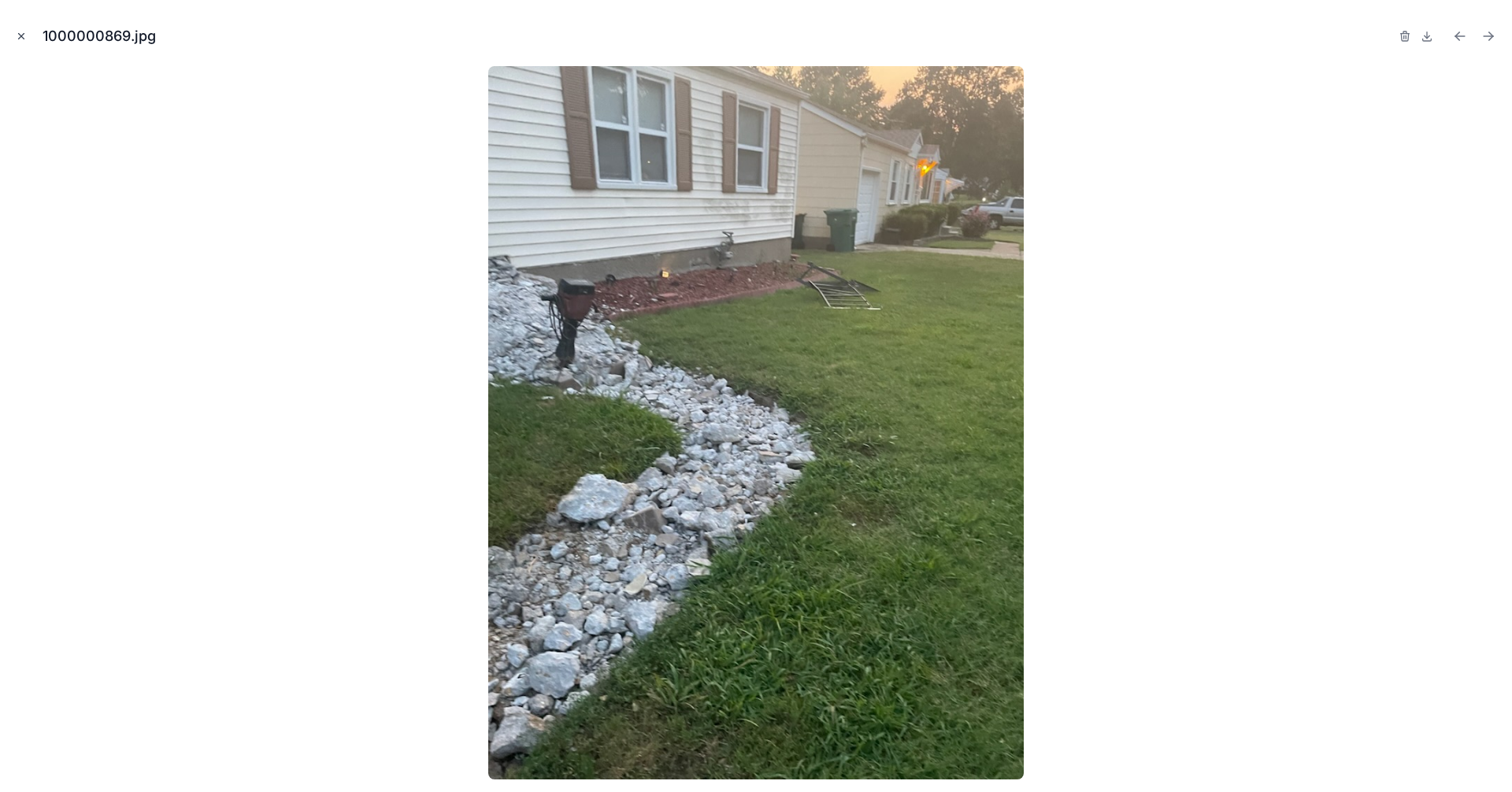
click at [24, 41] on icon "Close modal" at bounding box center [20, 36] width 11 height 11
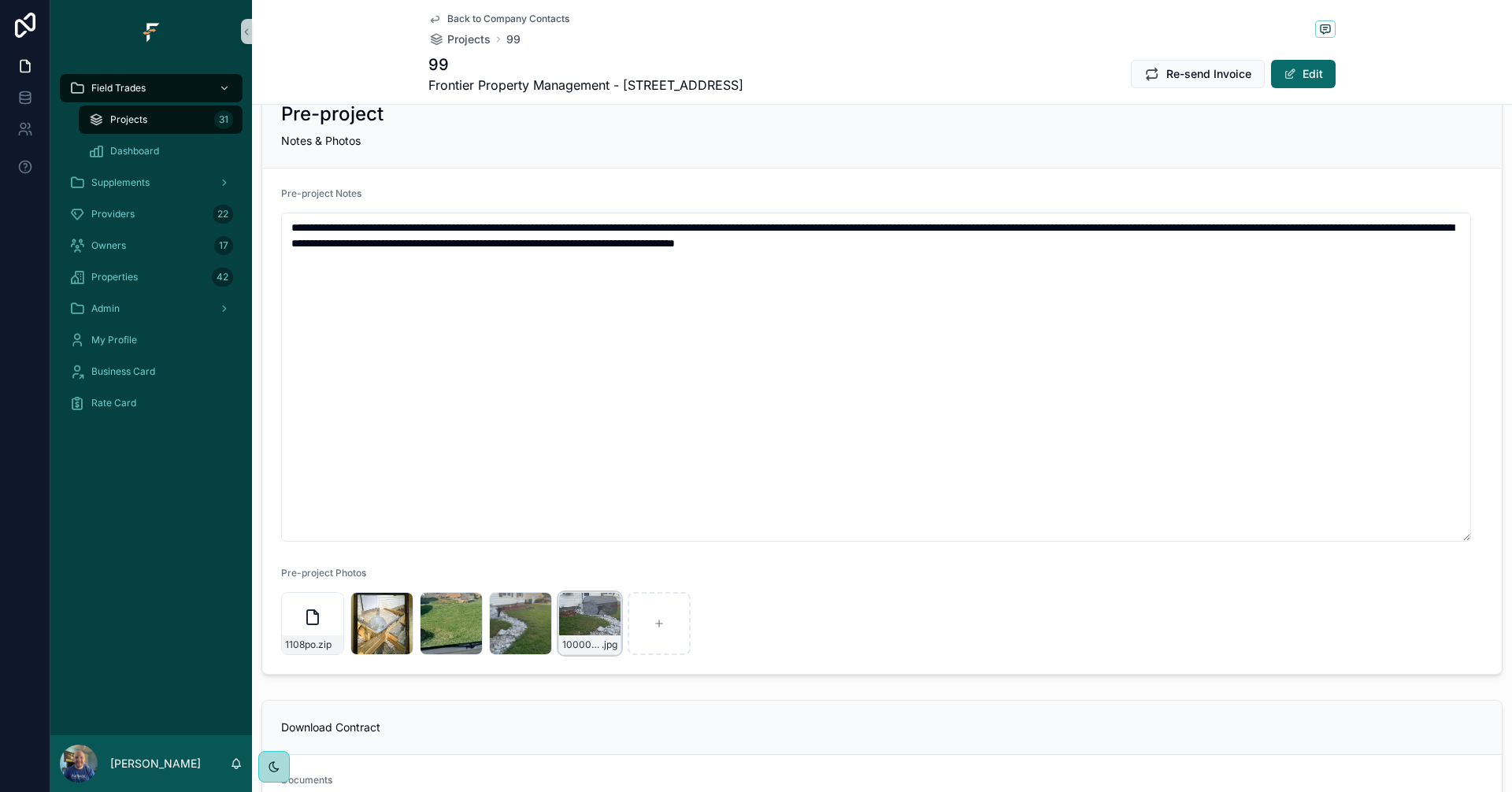
click at [571, 625] on div "1000000872 .jpg" at bounding box center [590, 624] width 63 height 63
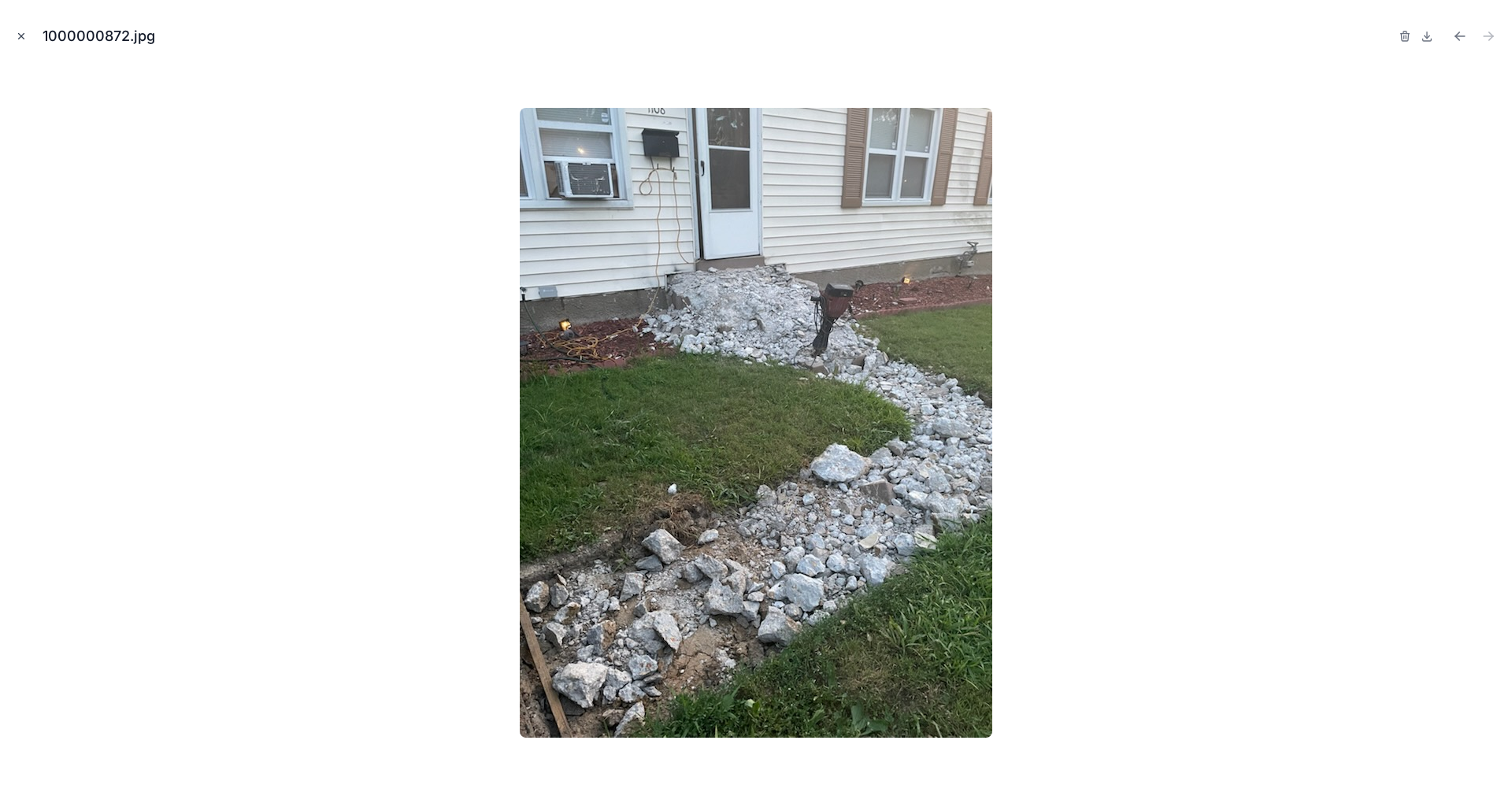
click at [16, 37] on icon "Close modal" at bounding box center [20, 36] width 11 height 11
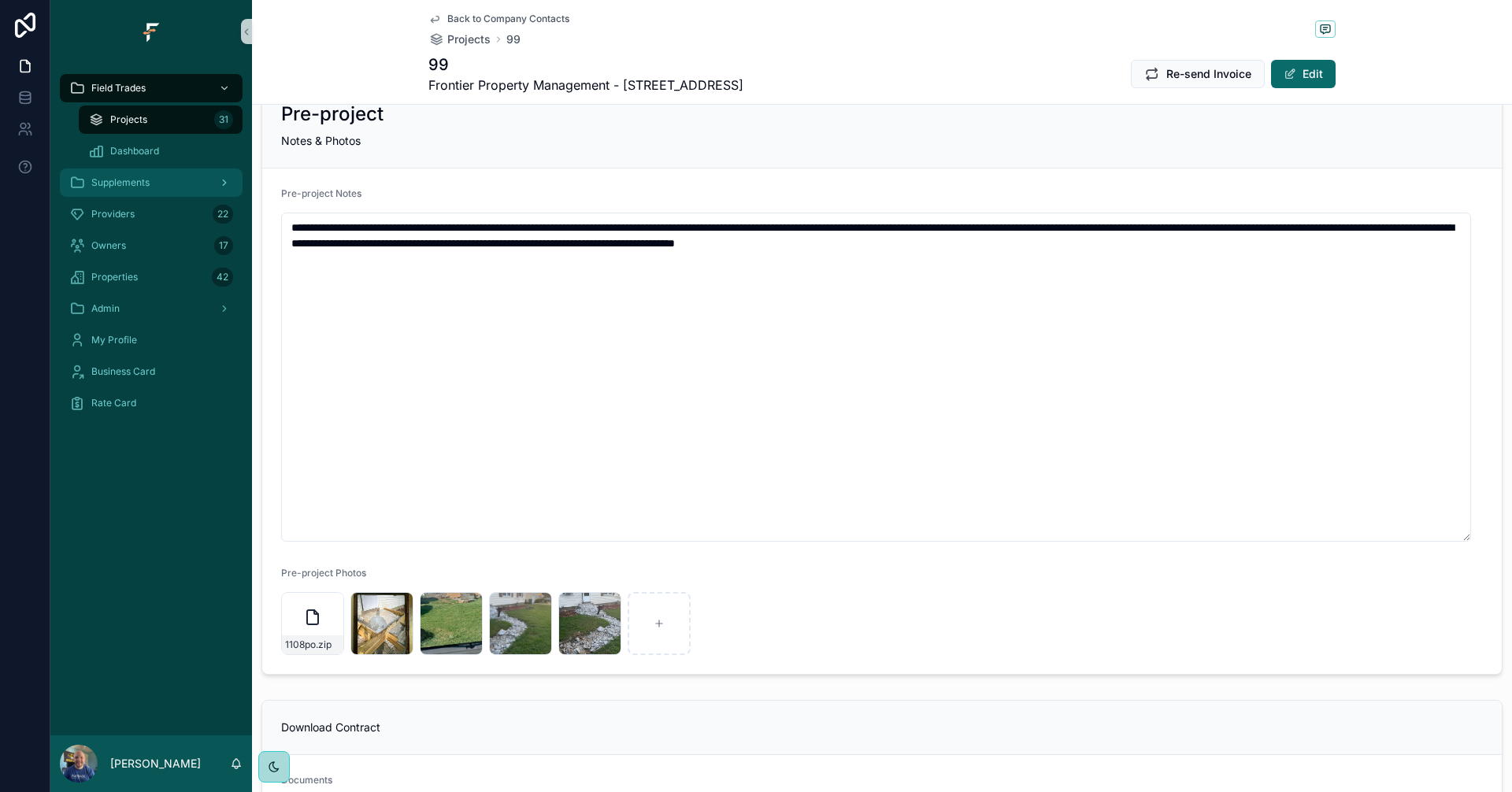
click at [162, 182] on div "Supplements" at bounding box center [151, 183] width 164 height 25
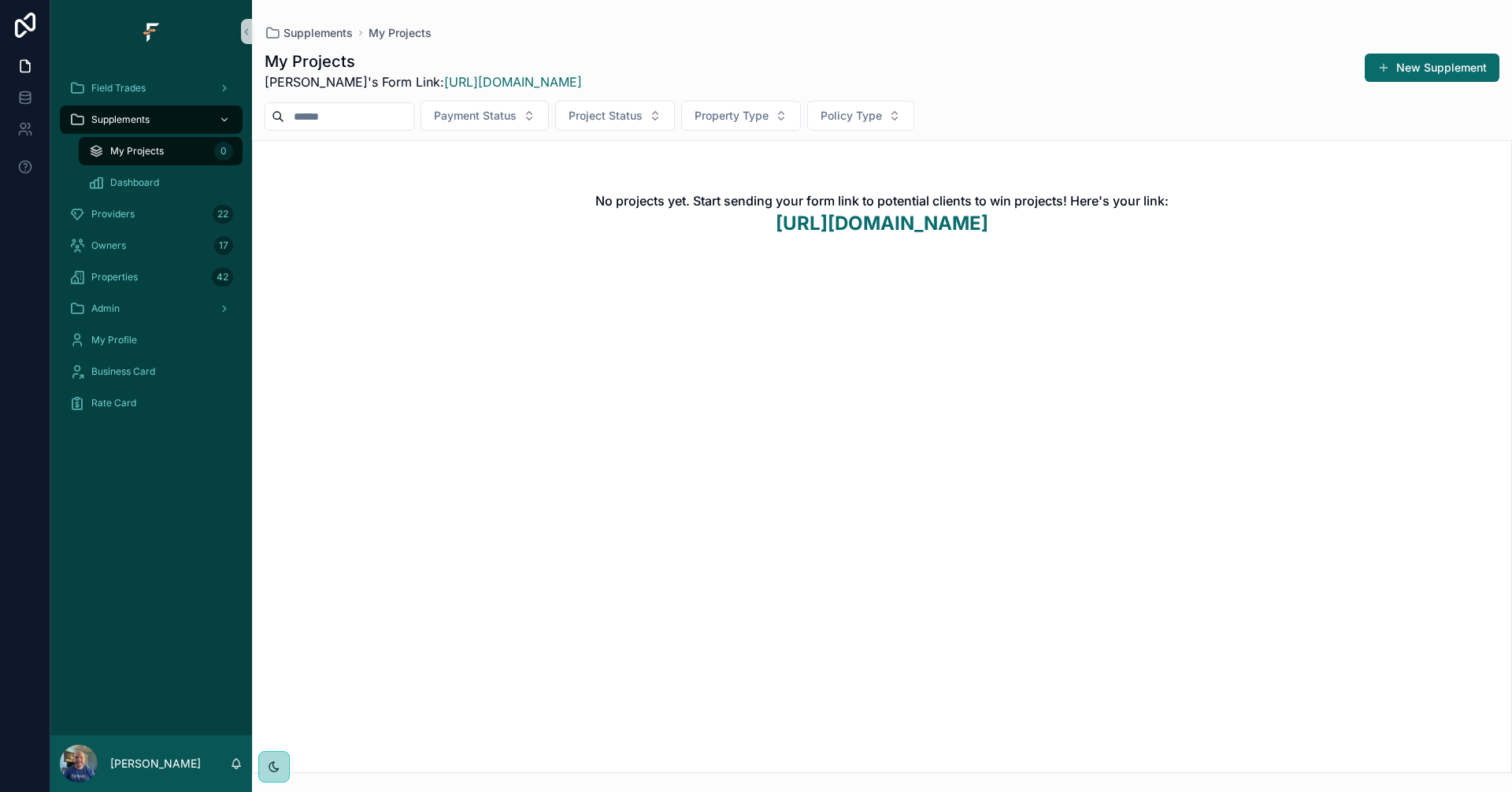
click at [163, 152] on span "My Projects" at bounding box center [136, 151] width 53 height 13
click at [161, 119] on div "Supplements" at bounding box center [151, 120] width 164 height 25
click at [158, 174] on div "Dashboard" at bounding box center [161, 183] width 145 height 25
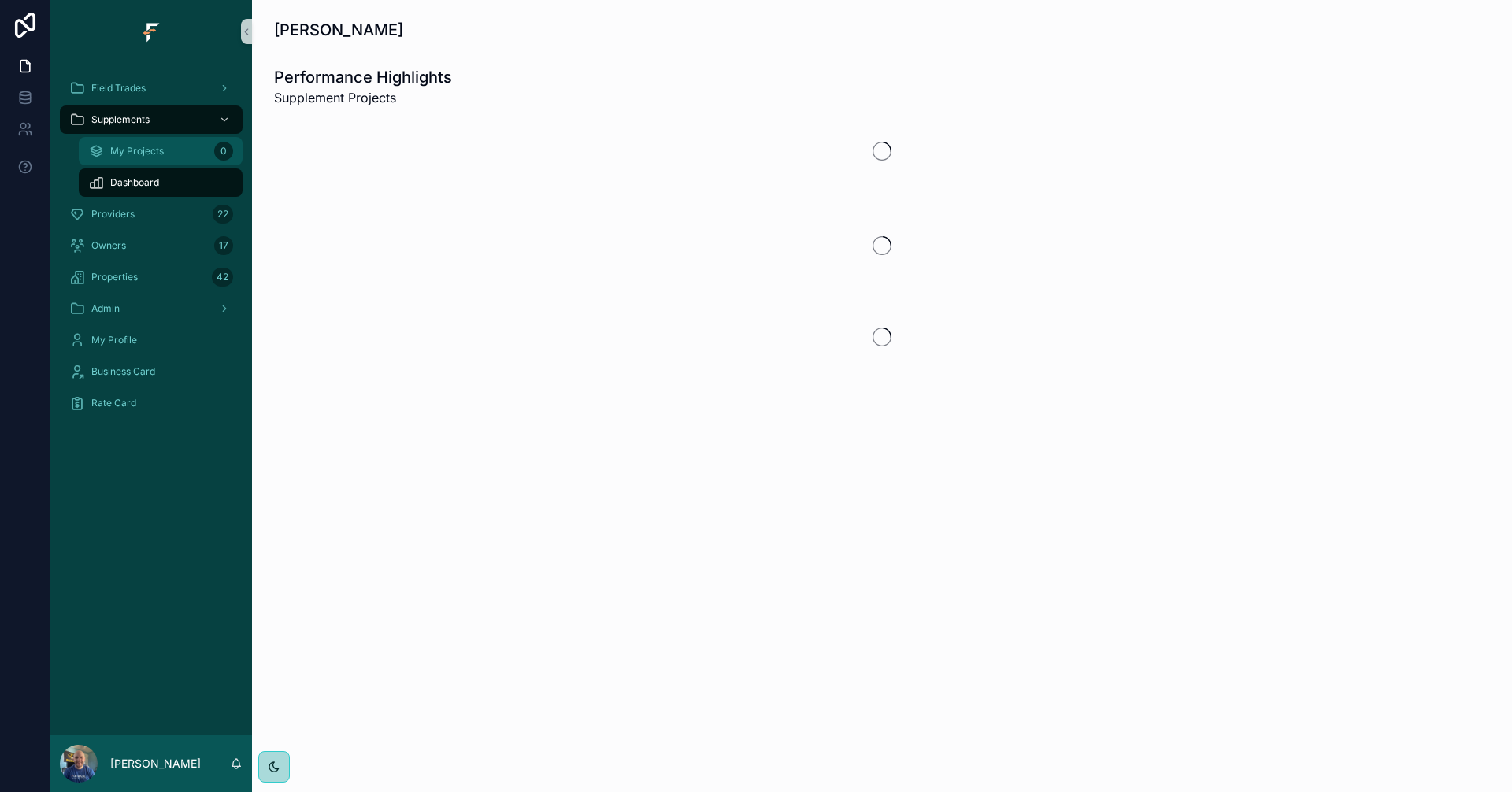
click at [149, 157] on span "My Projects" at bounding box center [136, 151] width 53 height 13
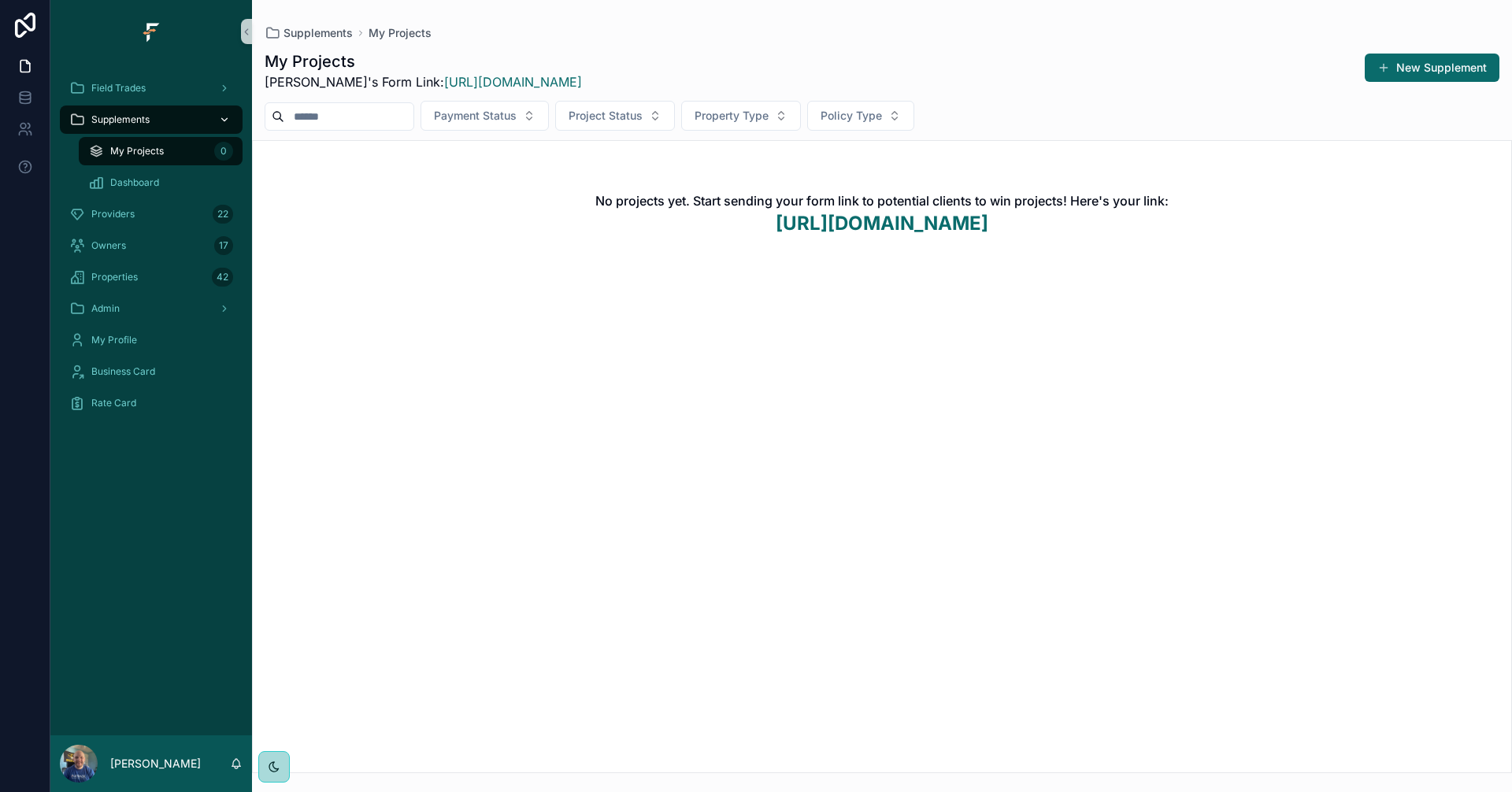
click at [141, 120] on span "Supplements" at bounding box center [120, 119] width 58 height 13
click at [140, 93] on span "Field Trades" at bounding box center [118, 88] width 54 height 13
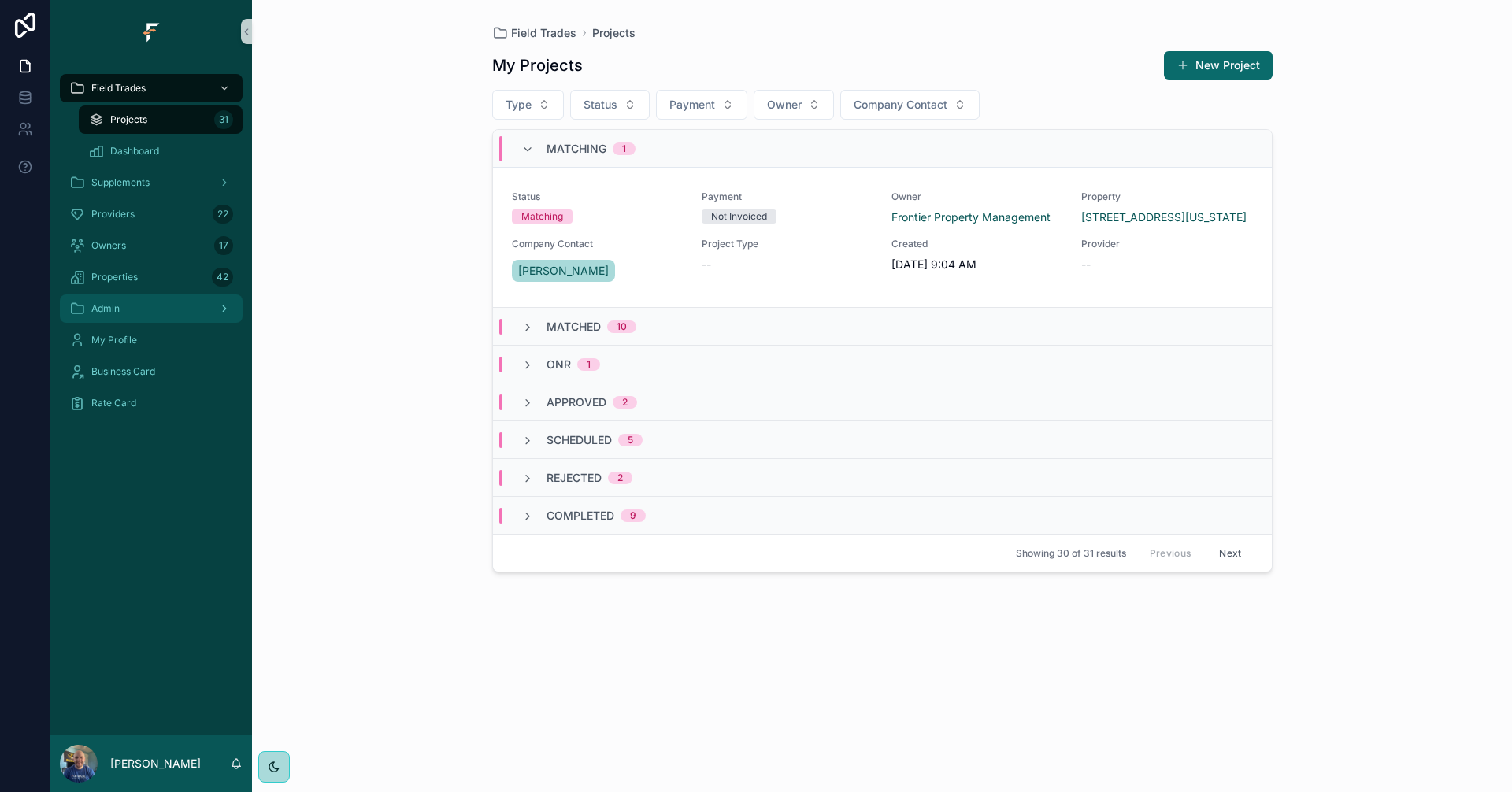
click at [161, 316] on div "Admin" at bounding box center [151, 309] width 164 height 25
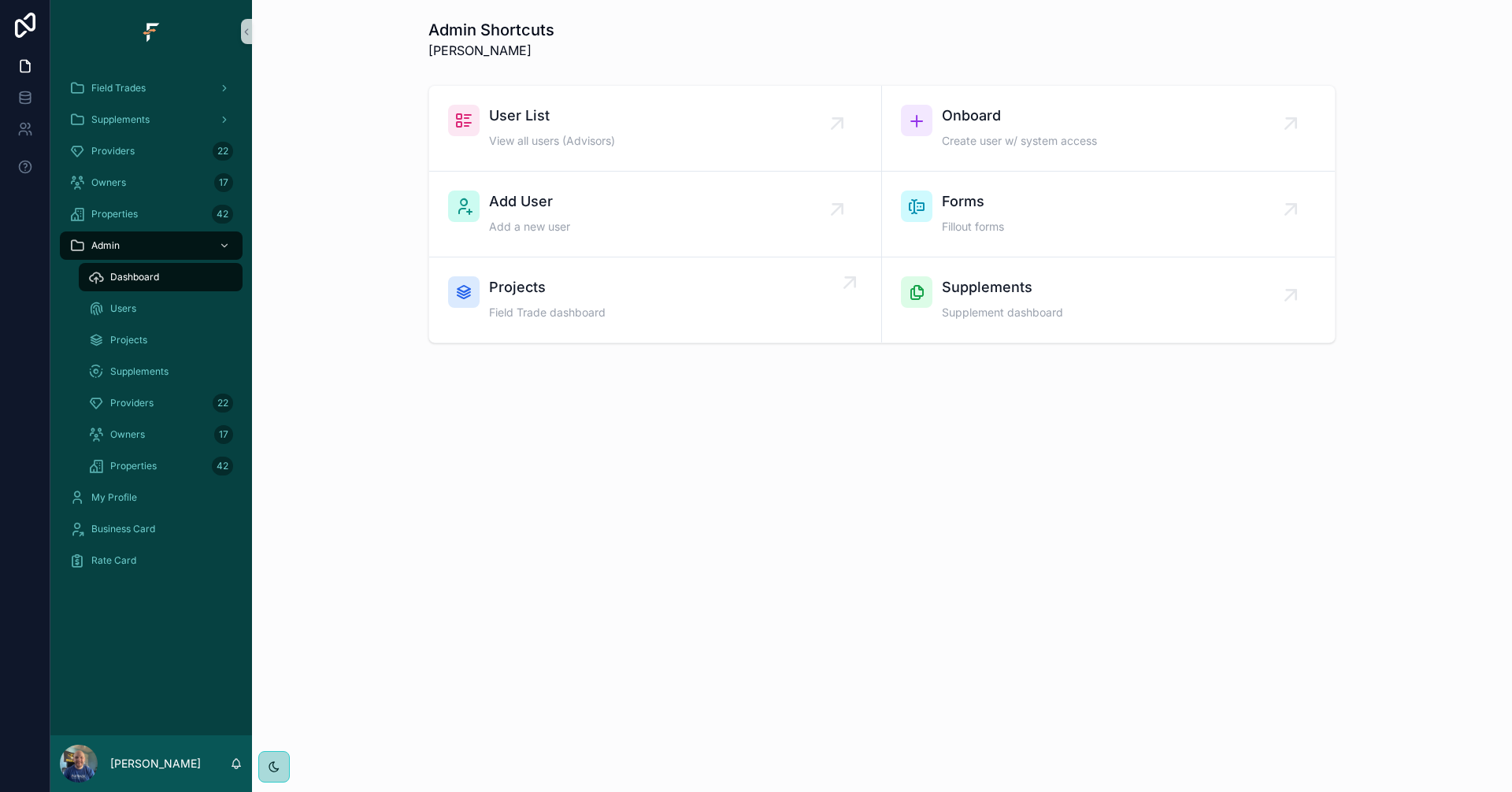
click at [699, 288] on div "Projects Field Trade dashboard" at bounding box center [655, 300] width 414 height 47
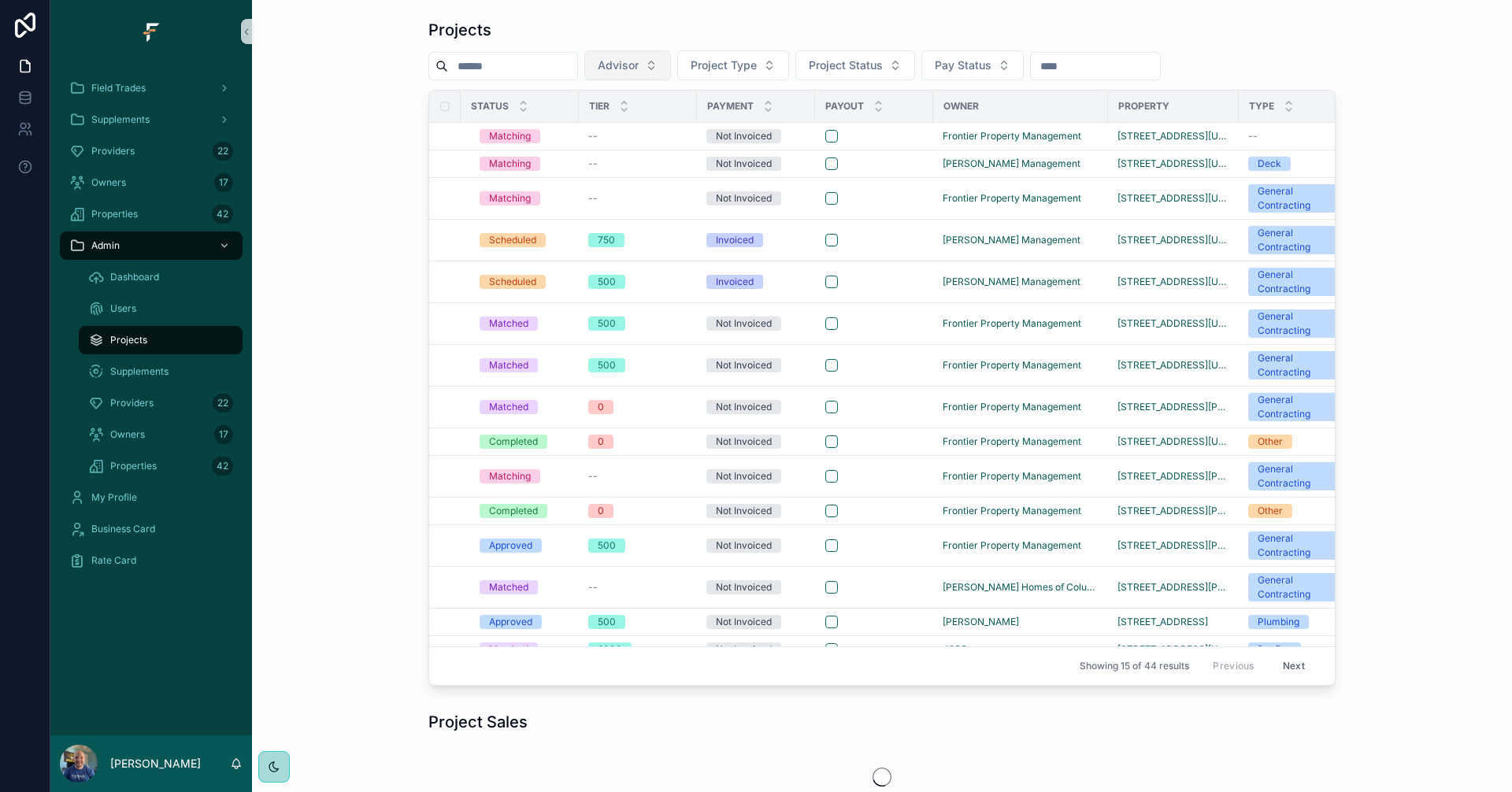
click at [671, 69] on button "Advisor" at bounding box center [627, 65] width 86 height 30
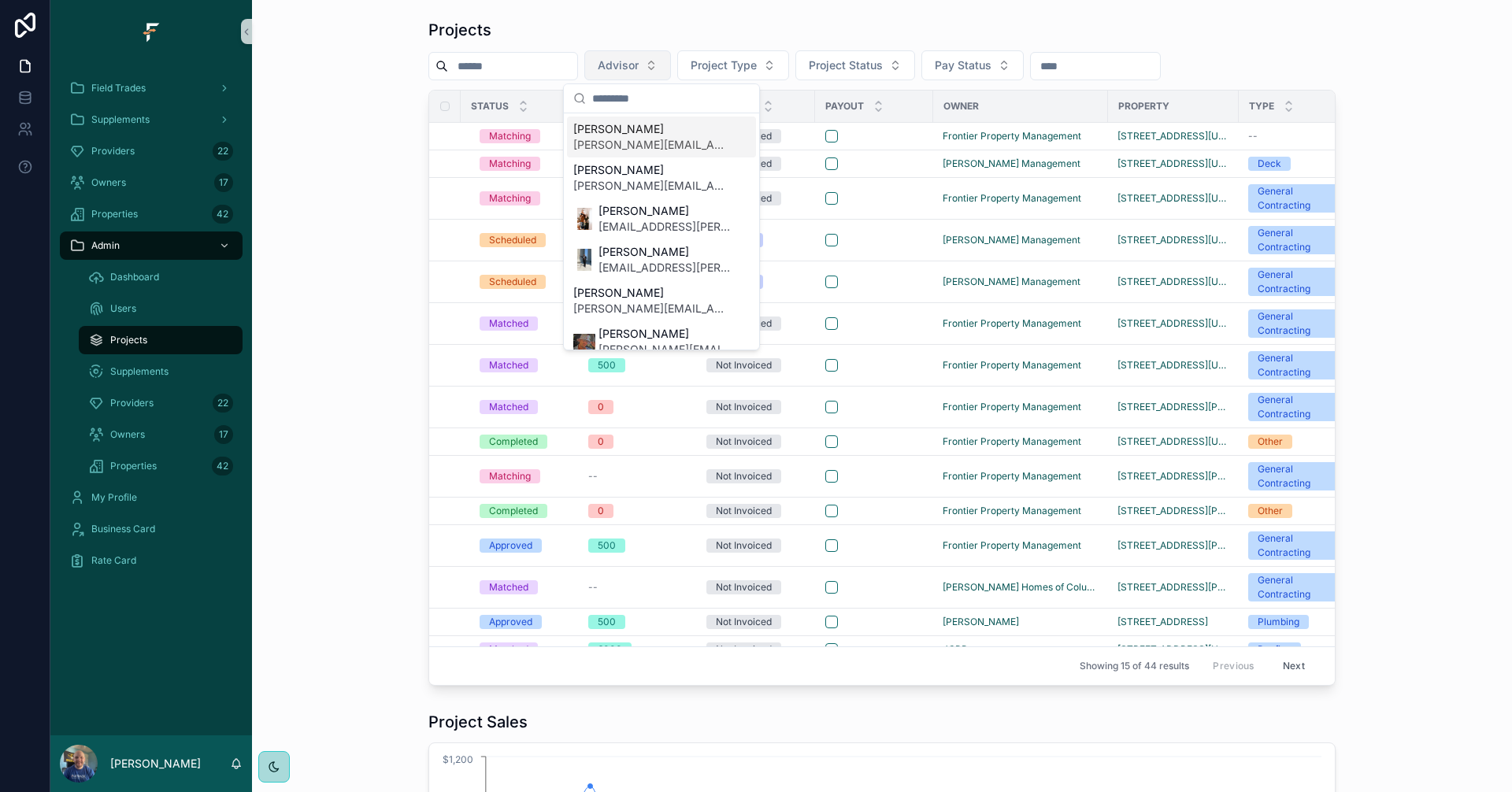
click at [671, 68] on button "Advisor" at bounding box center [627, 65] width 86 height 30
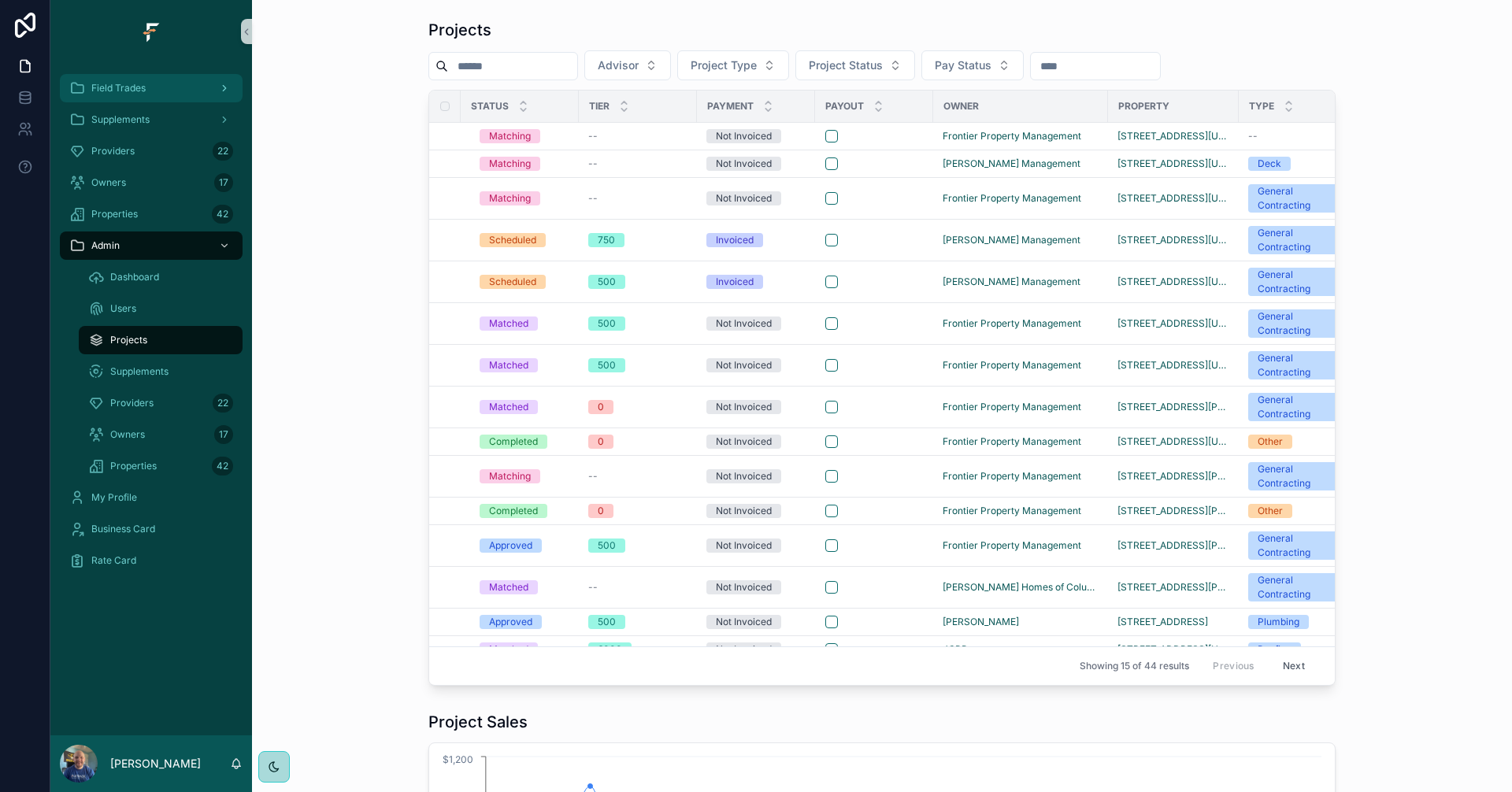
click at [158, 87] on div "Field Trades" at bounding box center [151, 88] width 164 height 25
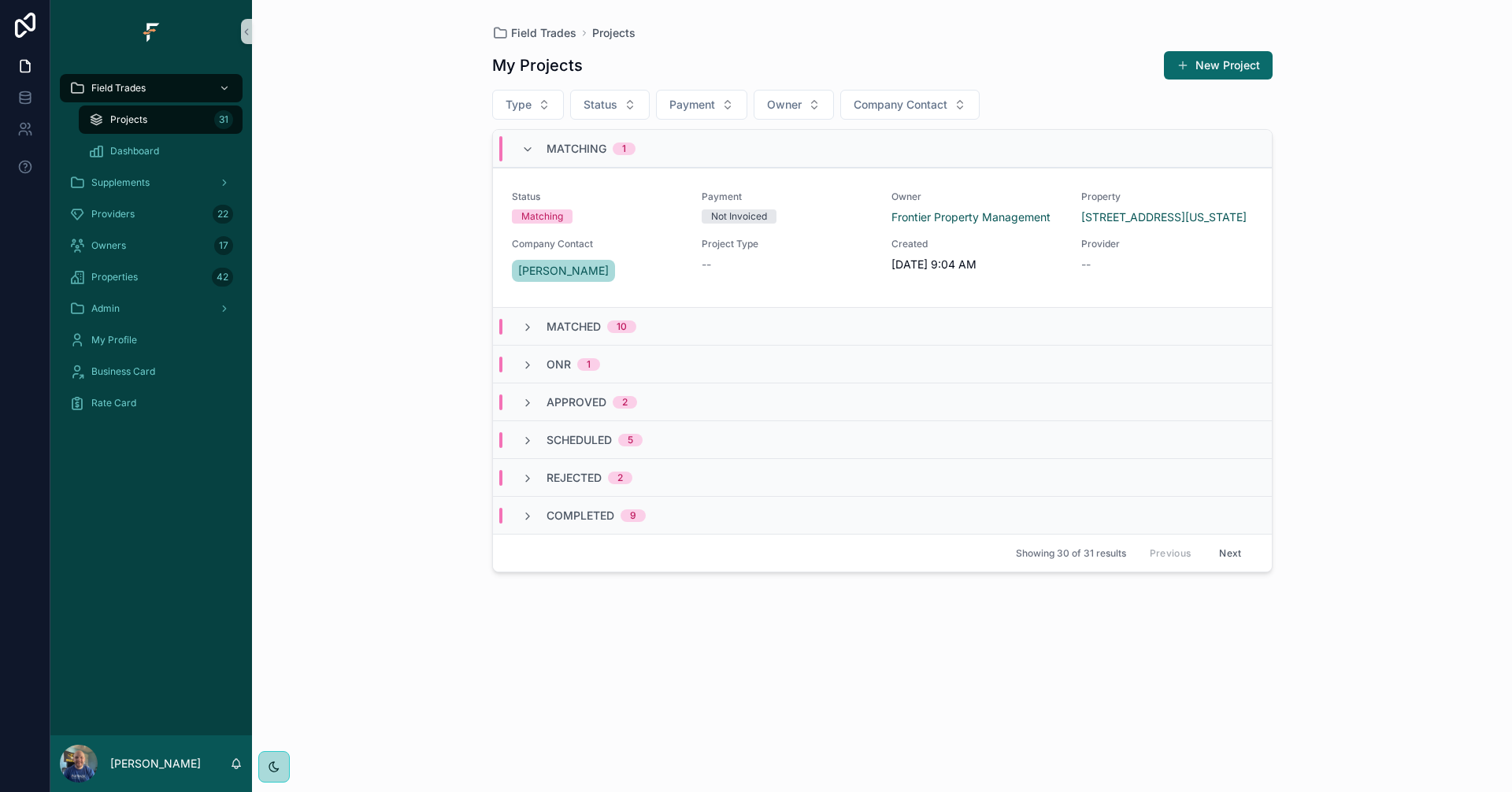
click at [535, 324] on div "Matched 10" at bounding box center [578, 326] width 115 height 15
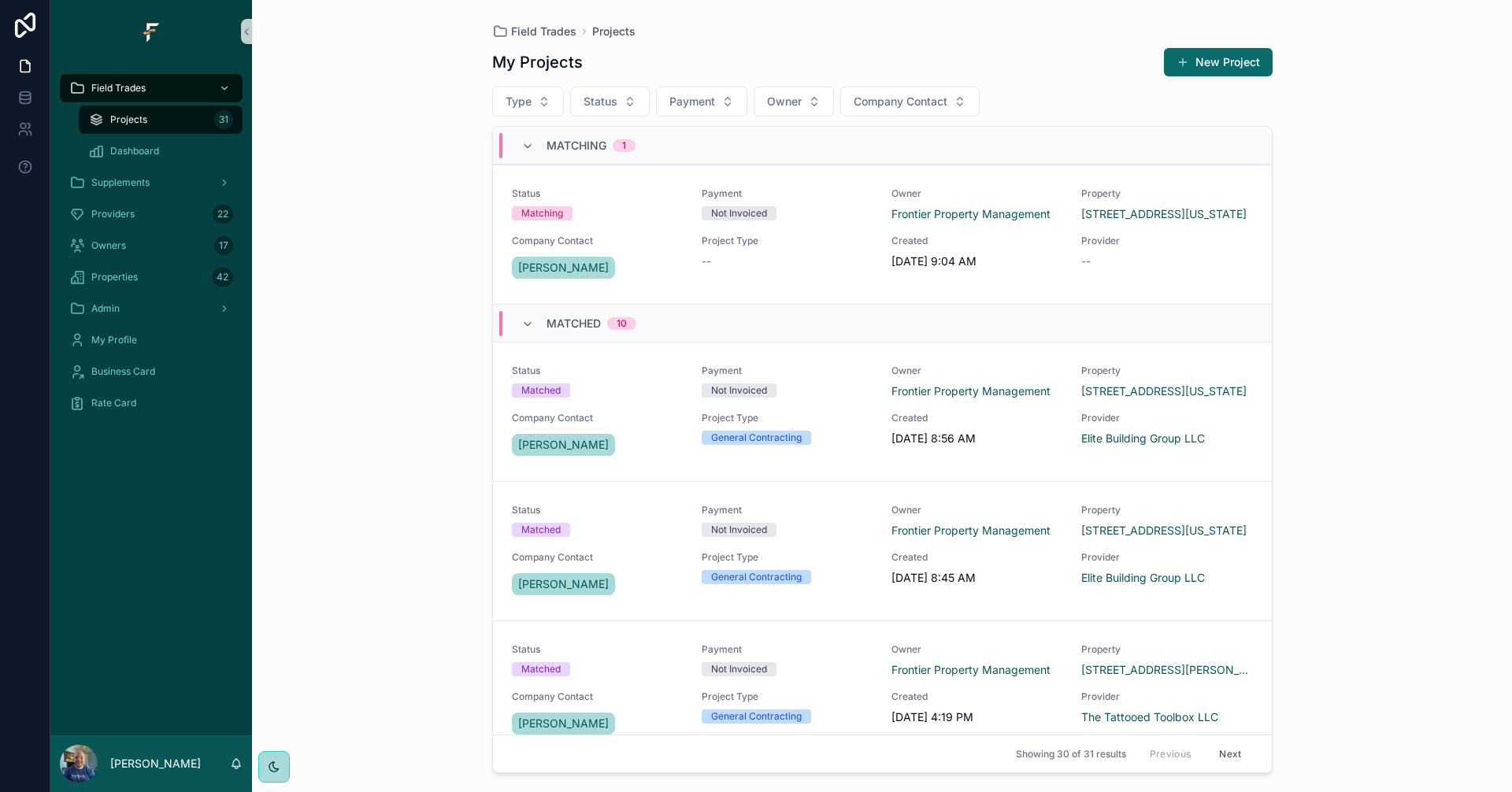
click at [519, 149] on div "Matching 1" at bounding box center [578, 145] width 152 height 25
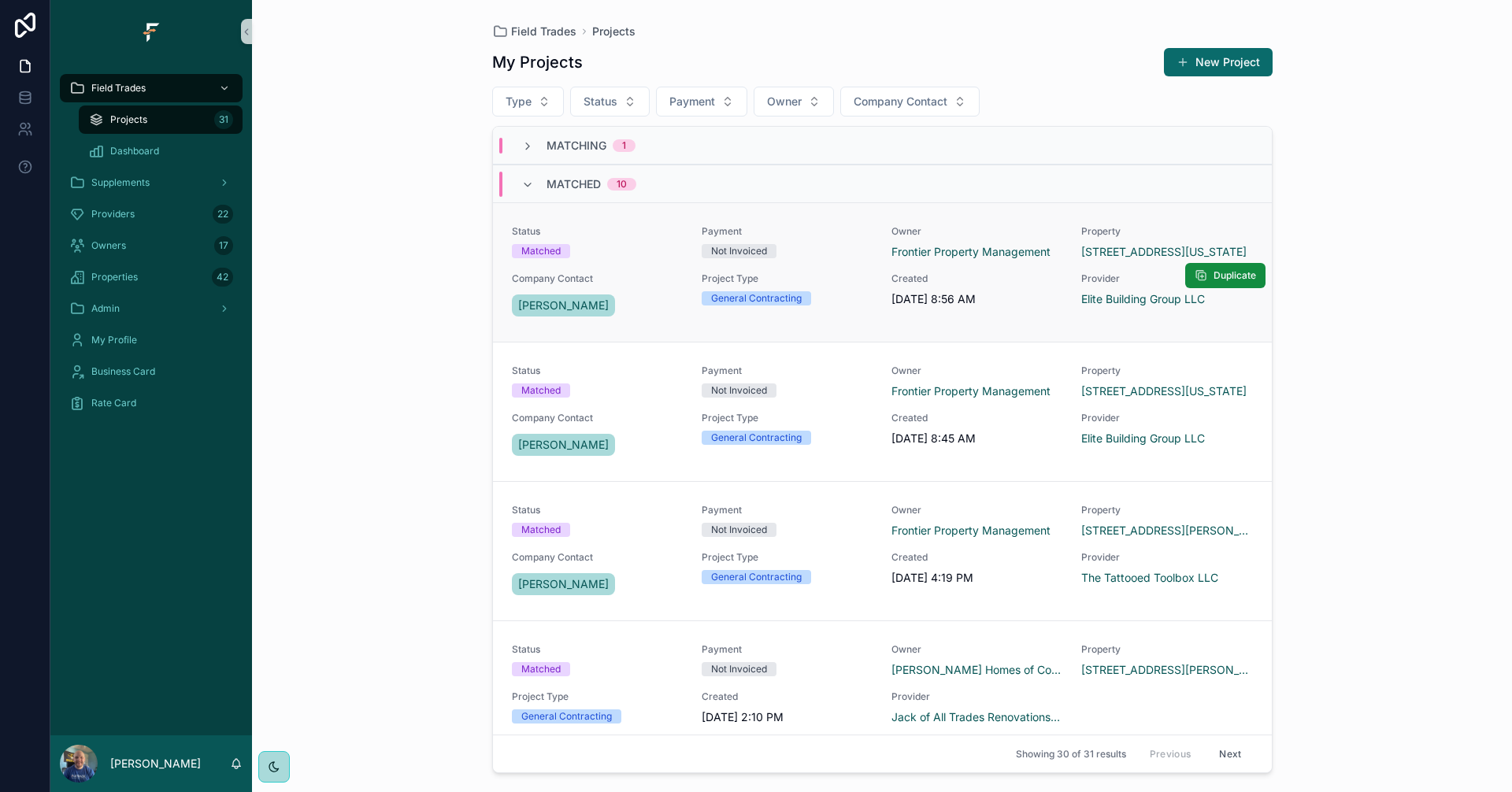
click at [644, 261] on div "Status Matched Payment Not Invoiced Owner Frontier Property Management Property…" at bounding box center [882, 273] width 741 height 95
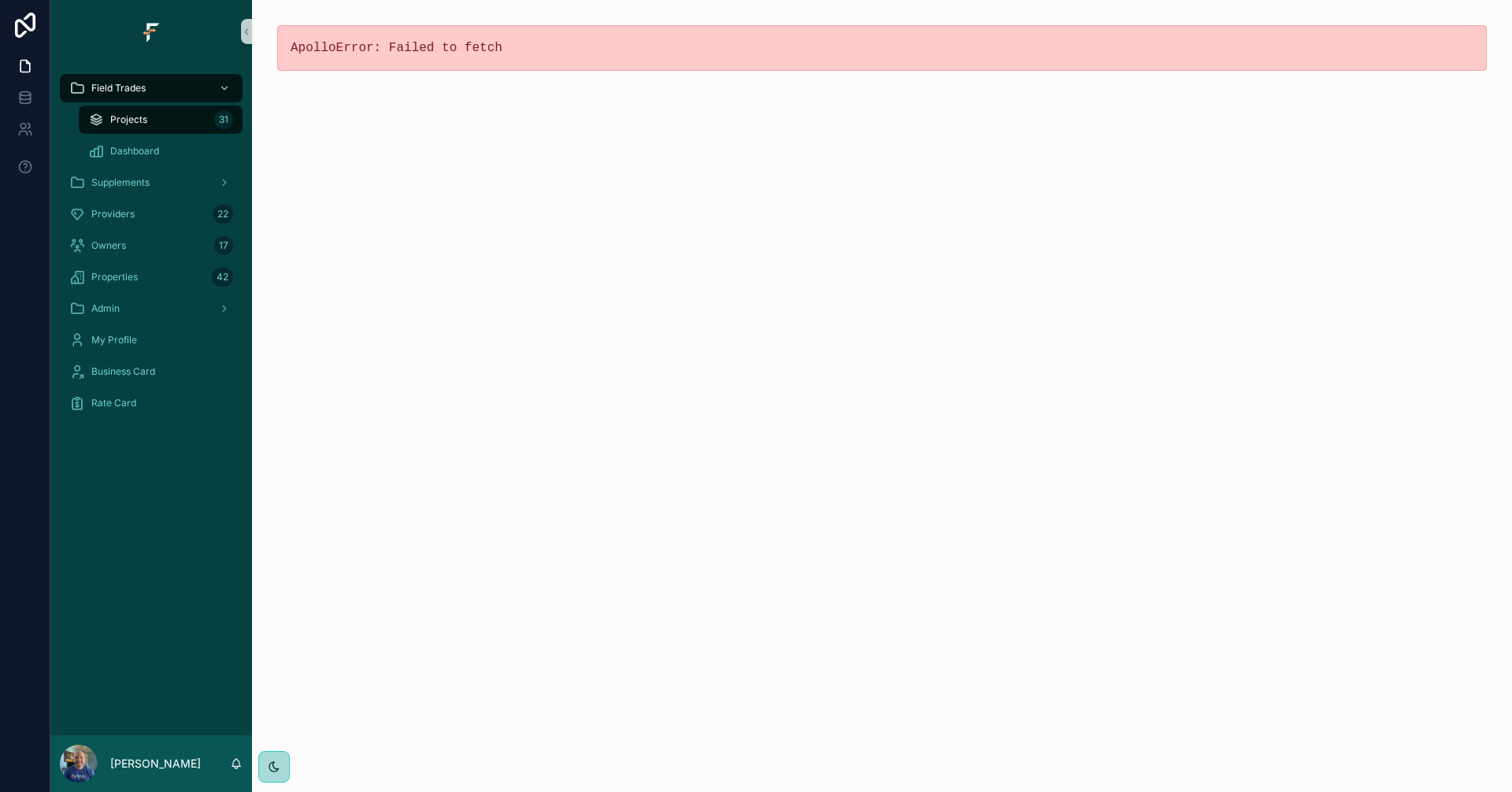
click at [171, 128] on div "Projects 31" at bounding box center [161, 120] width 145 height 25
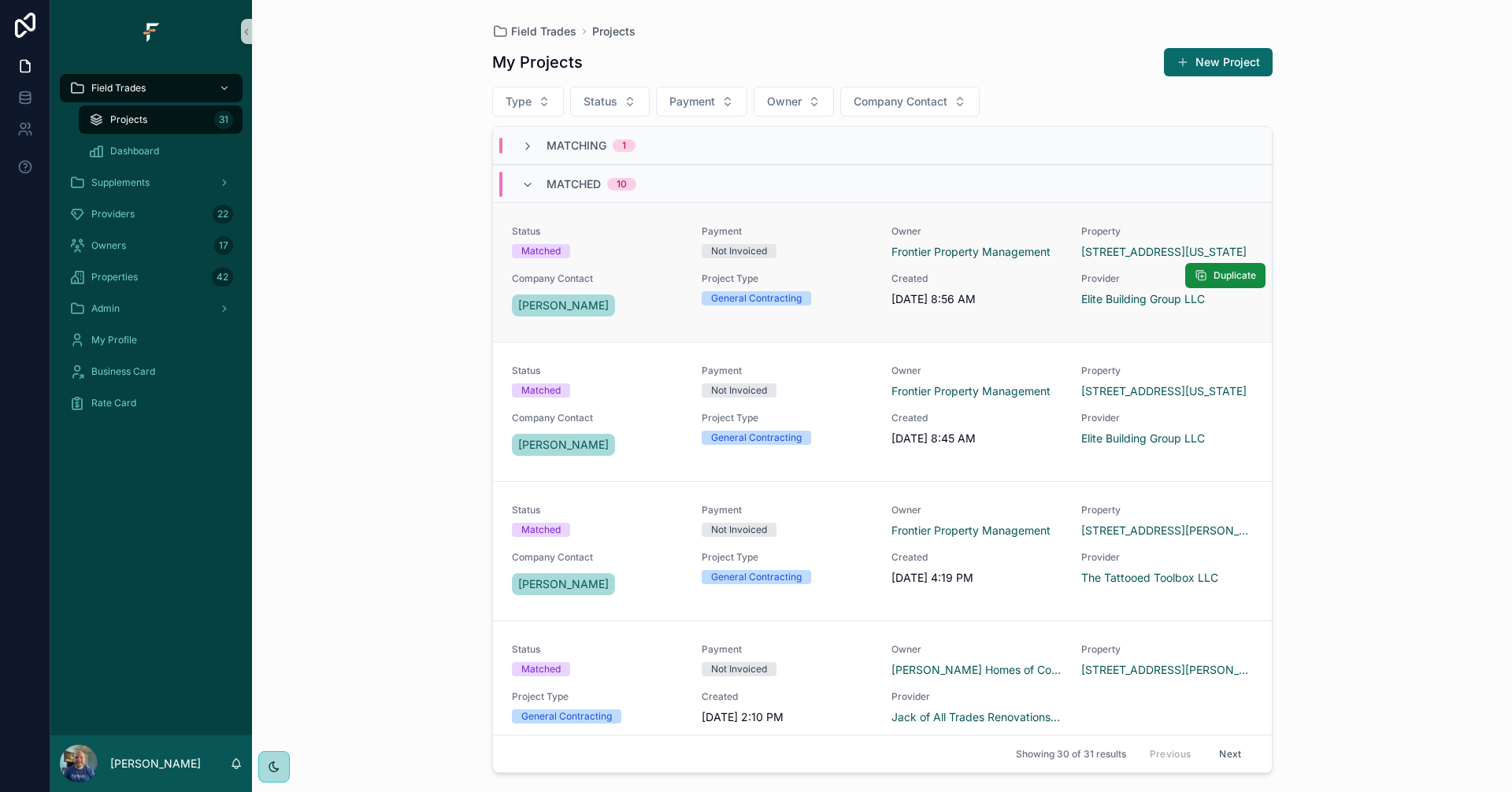
click at [841, 242] on div "Payment Not Invoiced" at bounding box center [787, 242] width 171 height 33
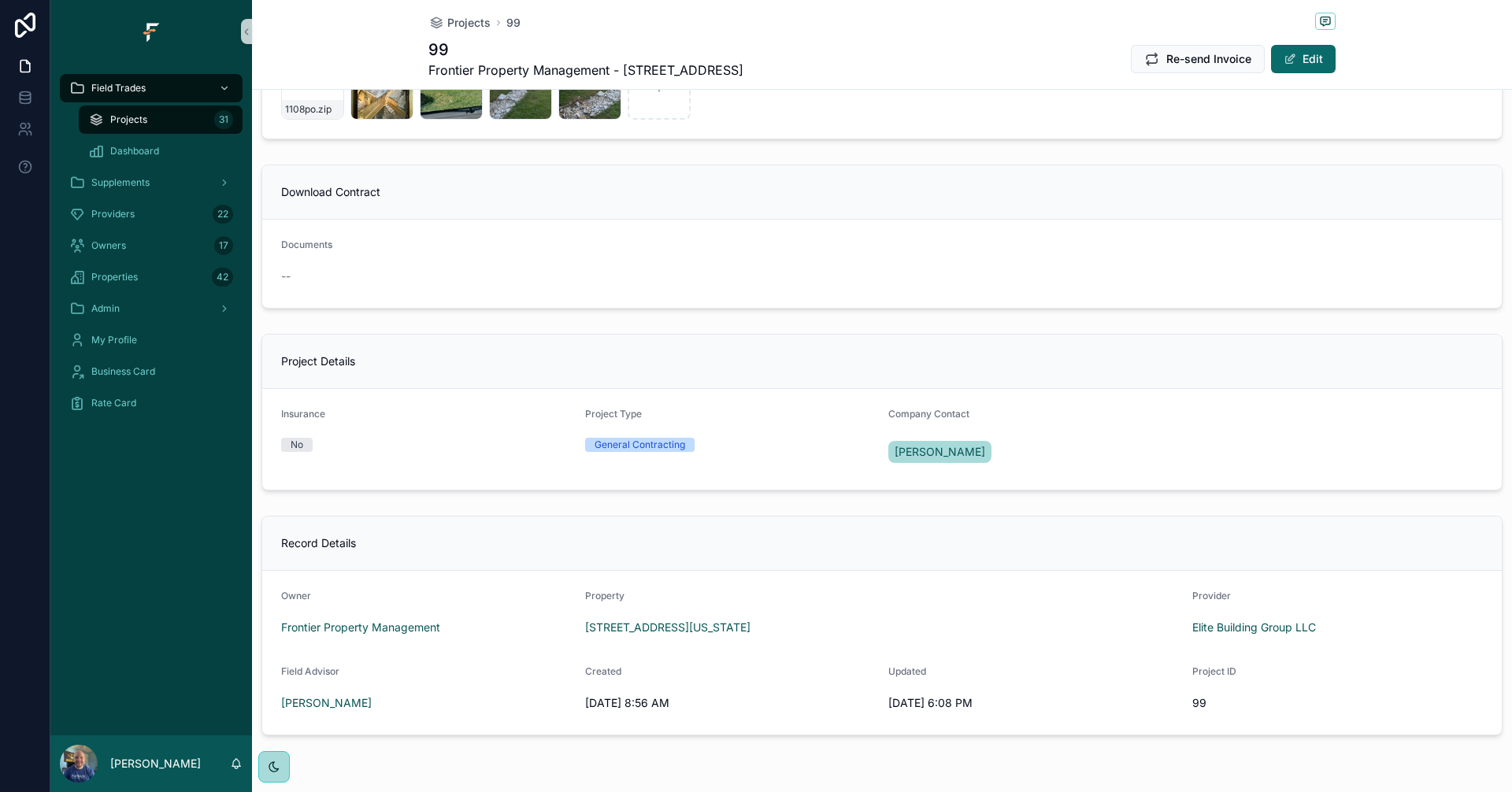
scroll to position [1044, 0]
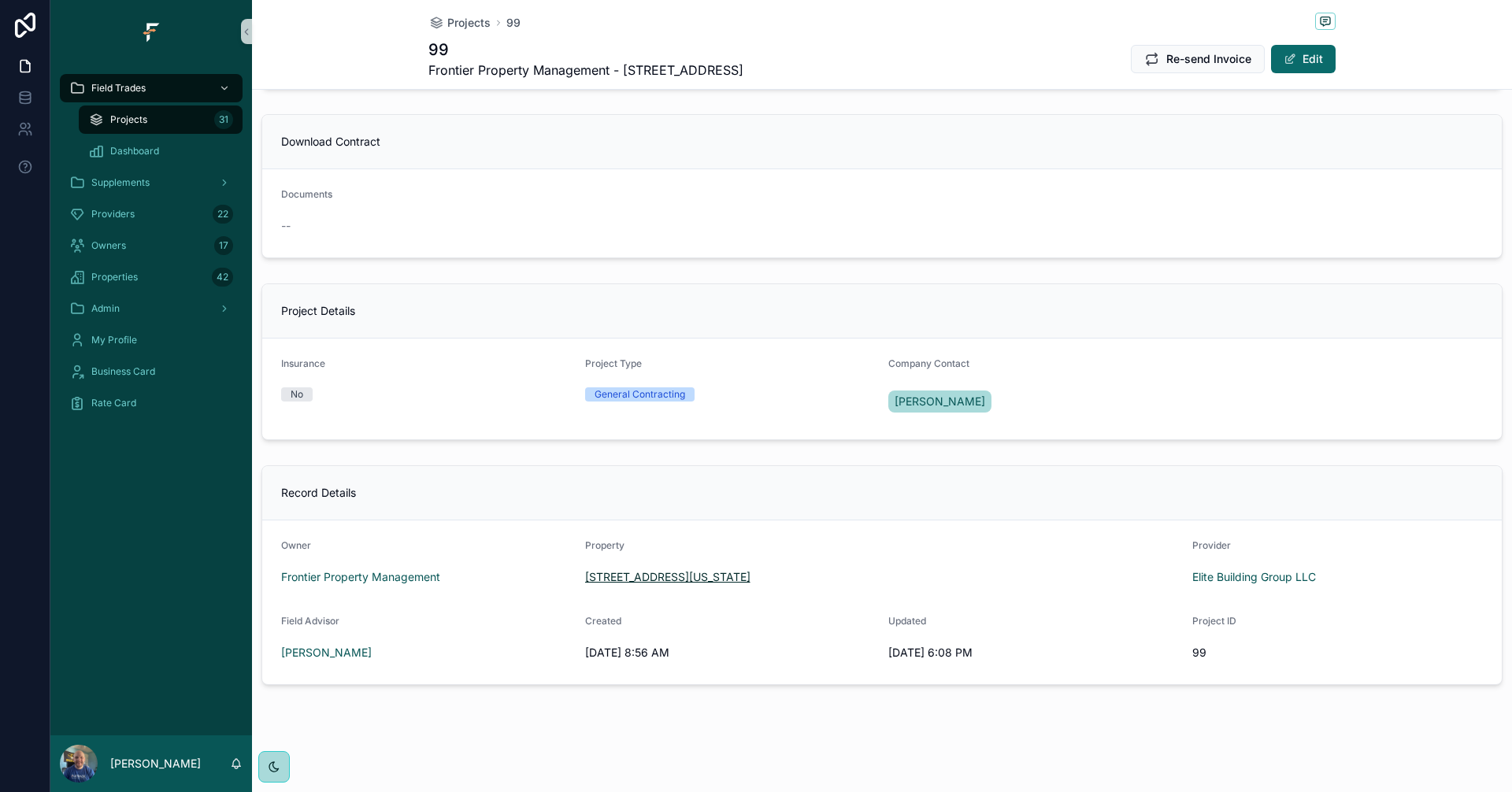
click at [706, 574] on span "9535 Baltimore Ave, Breckenridge Hills, Missouri, 63114-3151" at bounding box center [667, 577] width 166 height 15
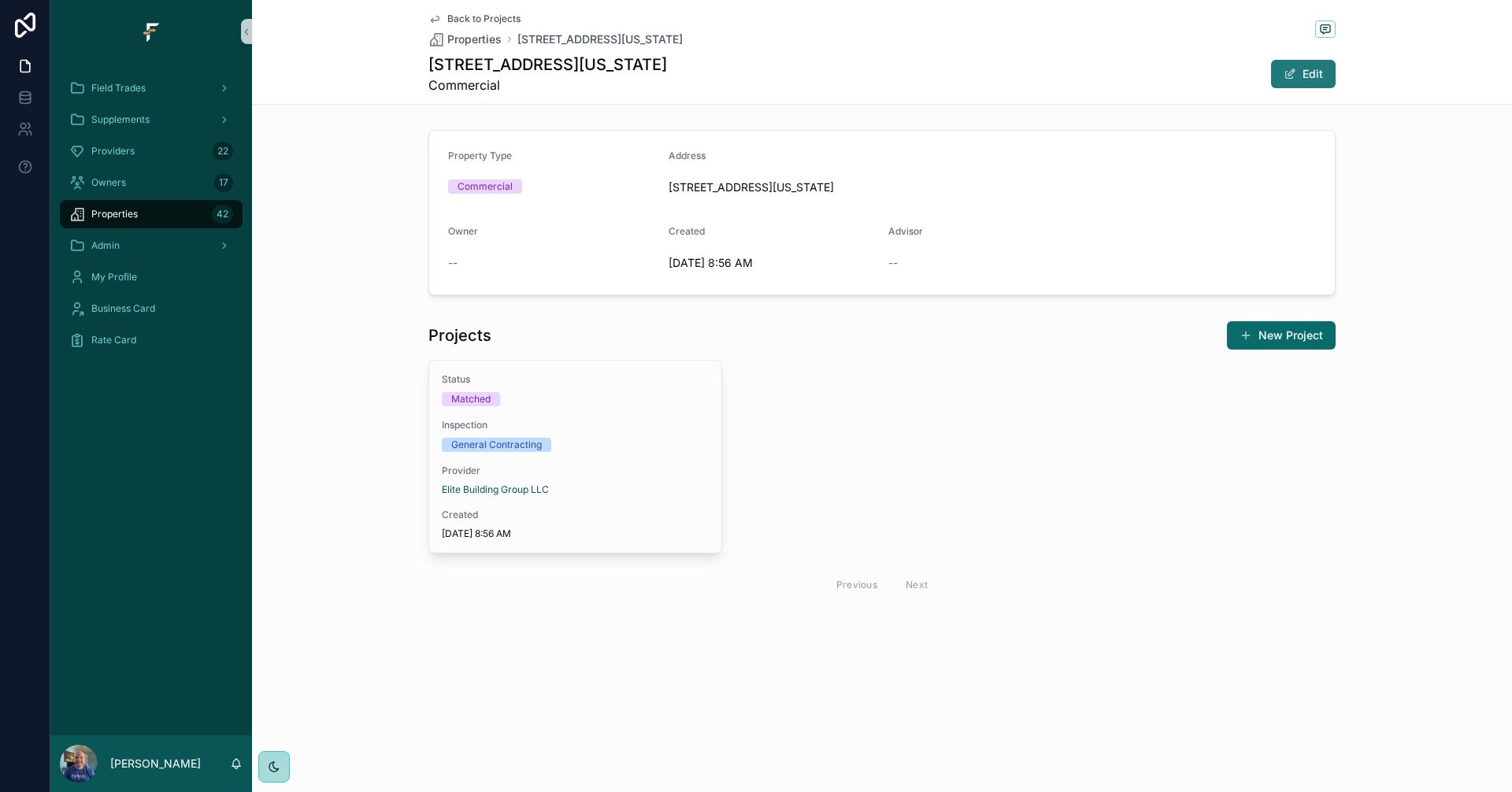
click at [1295, 80] on button "Edit" at bounding box center [1303, 74] width 65 height 28
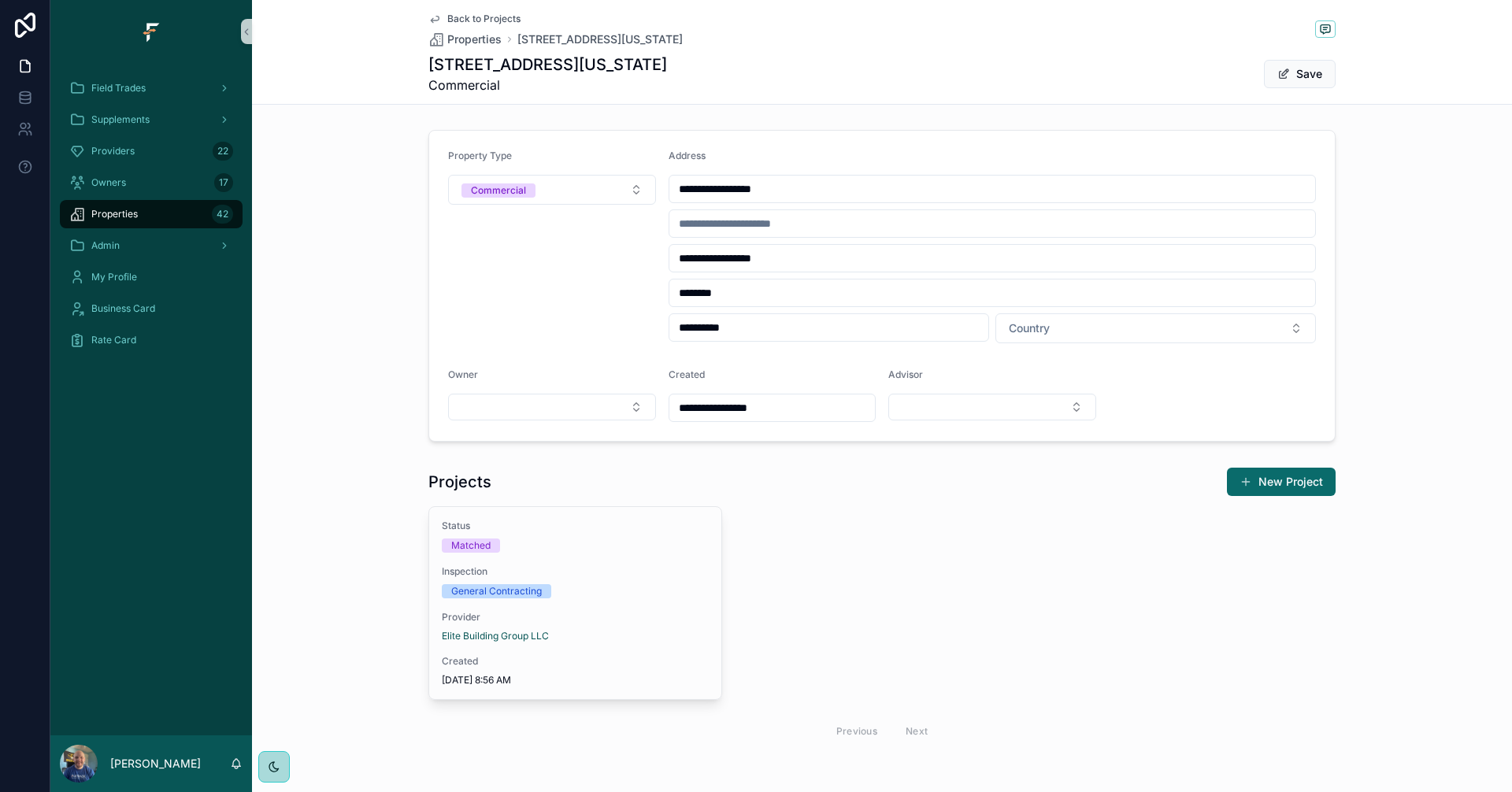
click at [840, 184] on input "**********" at bounding box center [992, 189] width 647 height 22
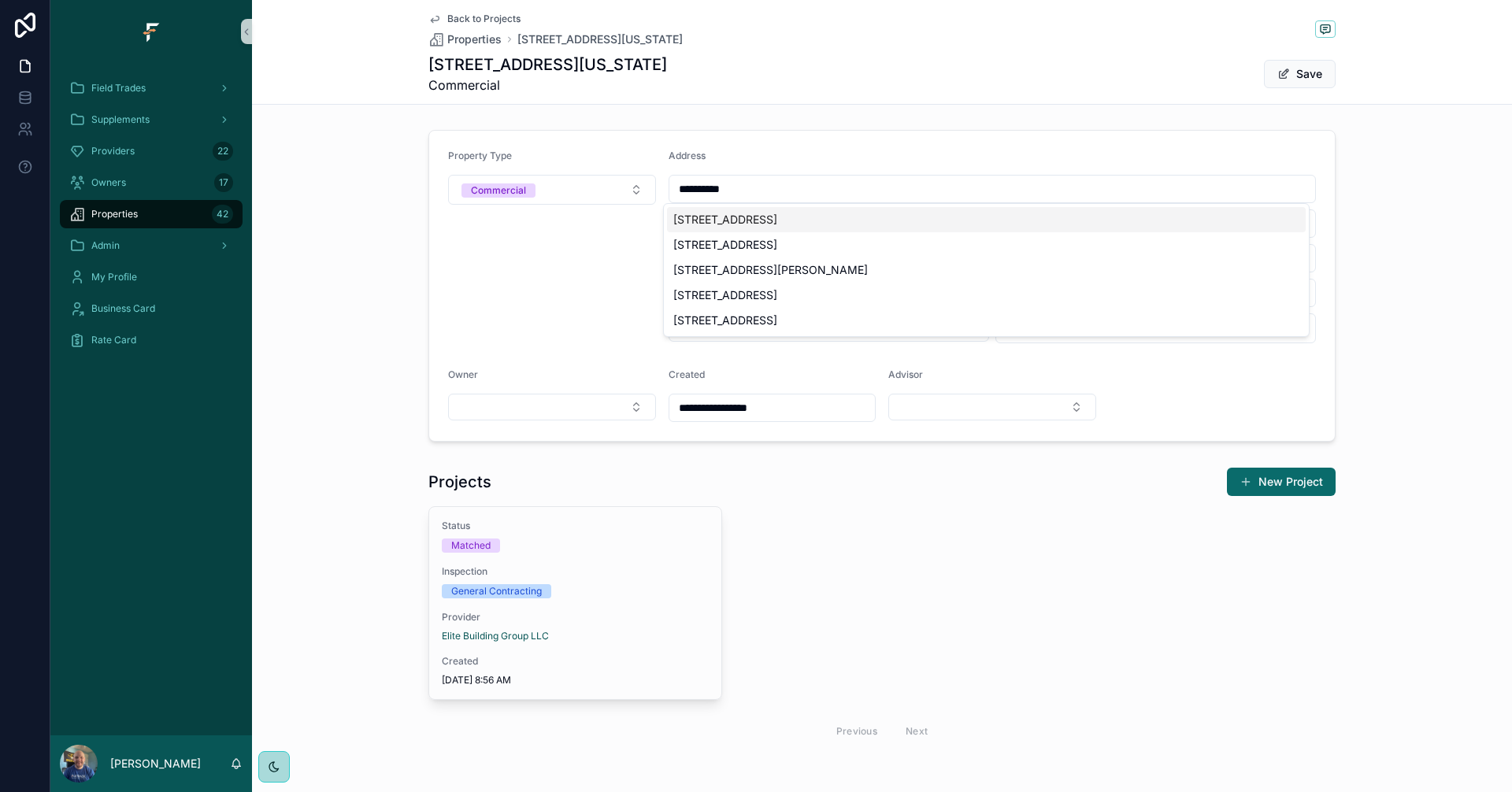
click at [864, 217] on div "1108 Avant Drive, St. Louis, MO, USA" at bounding box center [986, 220] width 639 height 25
type input "**********"
type input "*********"
type input "*****"
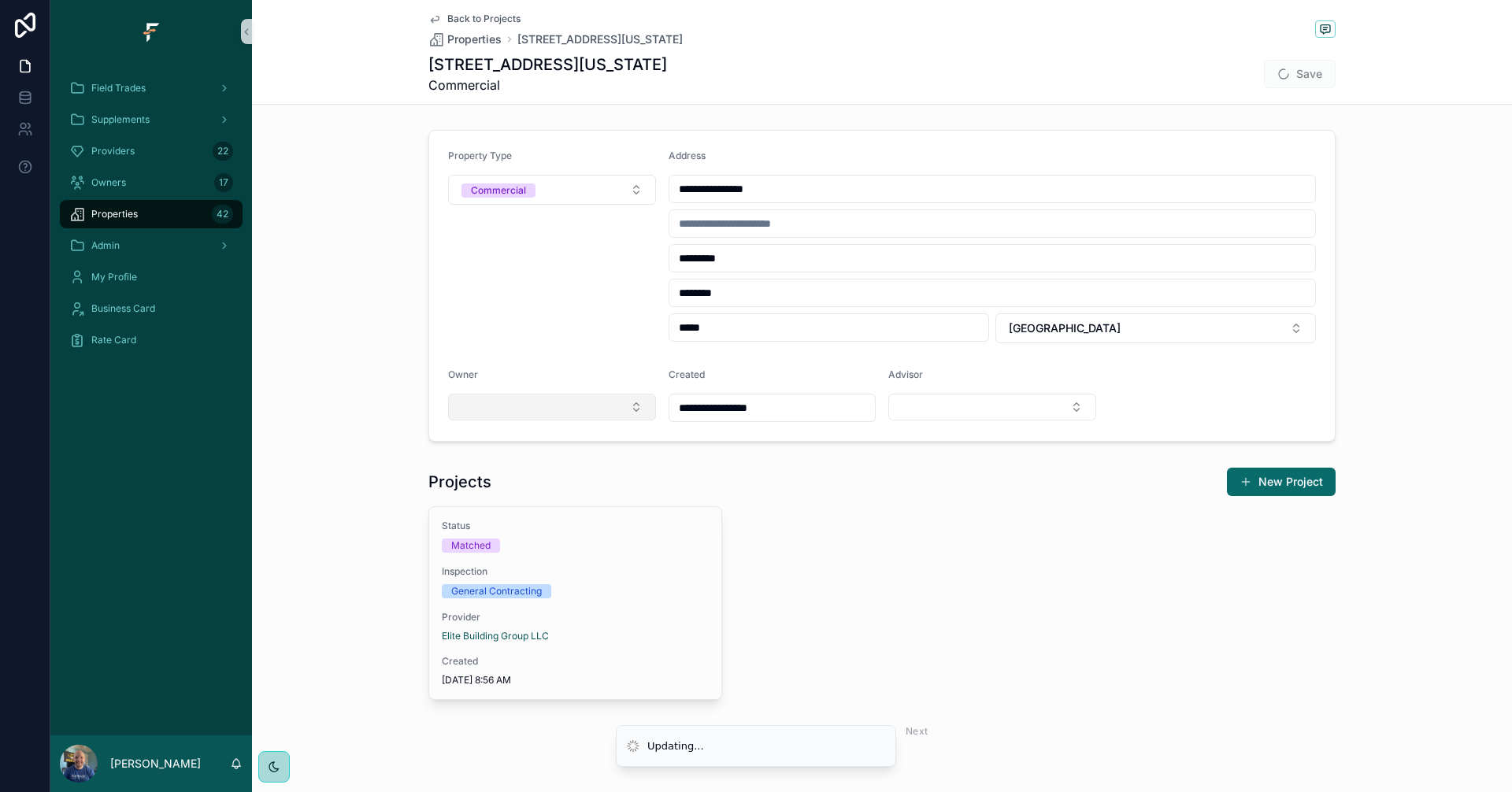
type input "**********"
click at [639, 401] on button "Select Button" at bounding box center [552, 408] width 208 height 27
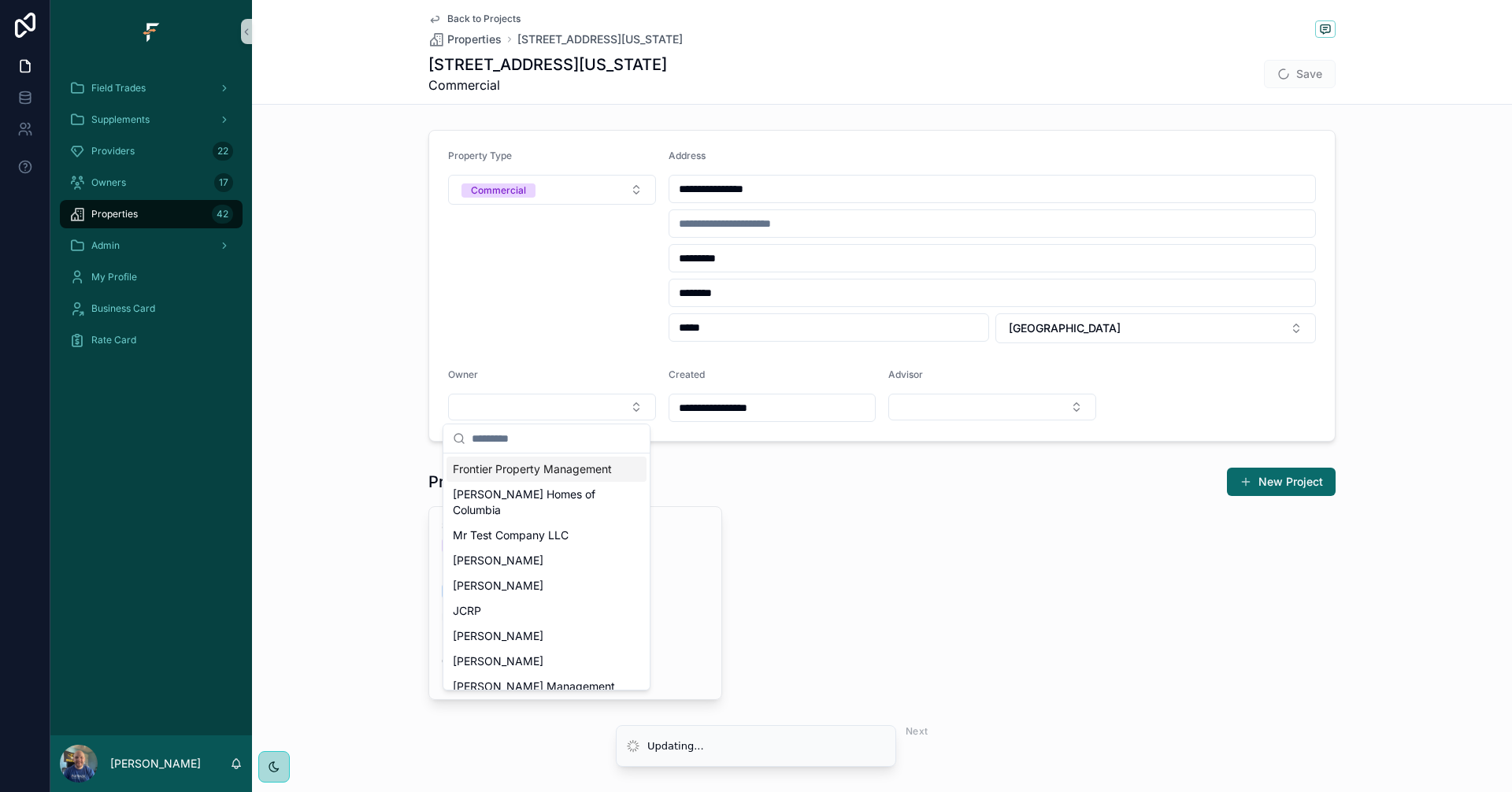
click at [544, 475] on span "Frontier Property Management" at bounding box center [532, 470] width 159 height 15
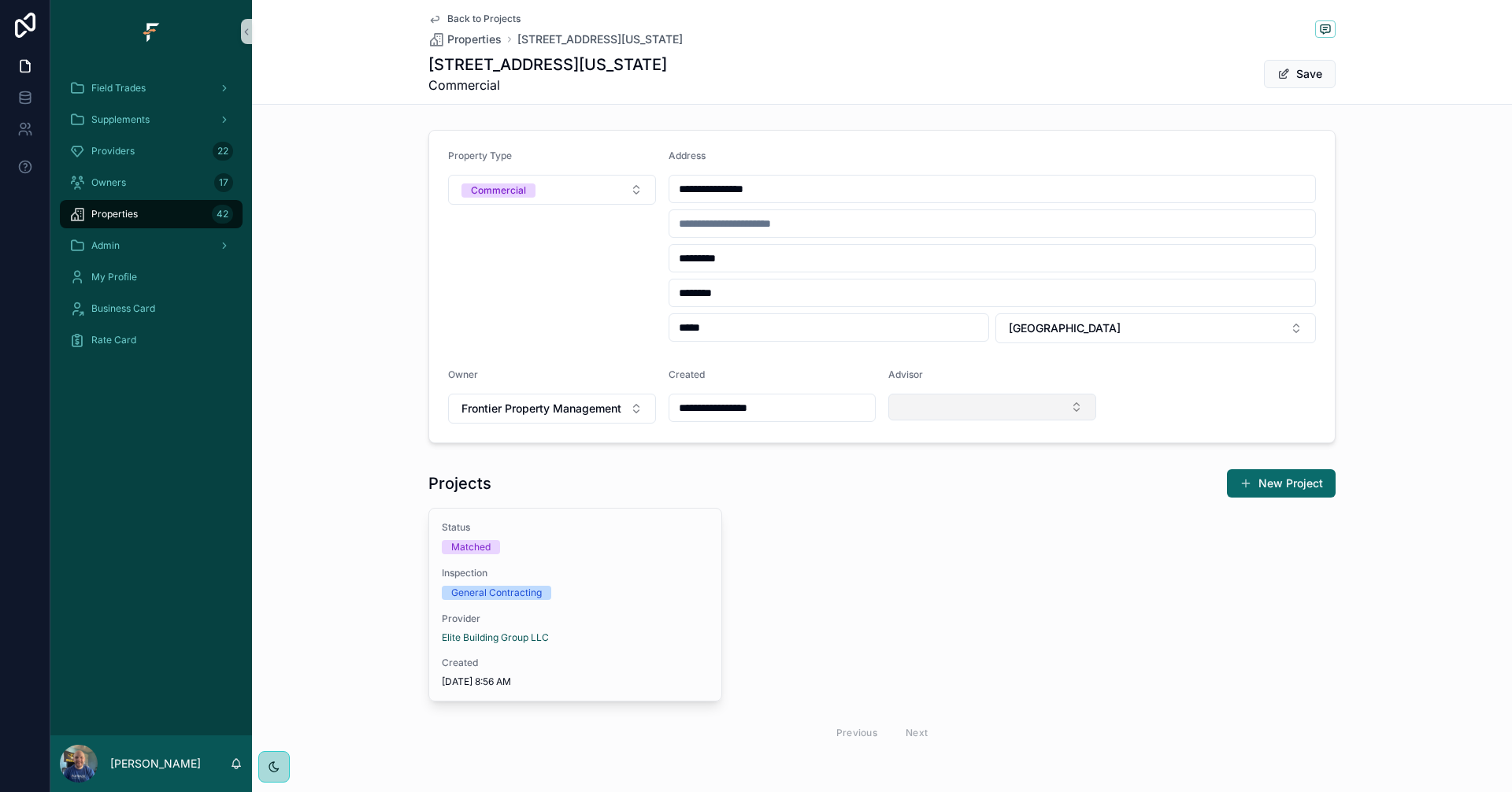
click at [1079, 411] on button "Select Button" at bounding box center [992, 408] width 208 height 27
click at [1169, 562] on div "Status Matched Inspection General Contracting Provider Elite Building Group LLC…" at bounding box center [881, 629] width 907 height 243
click at [1310, 75] on button "Save" at bounding box center [1300, 74] width 72 height 28
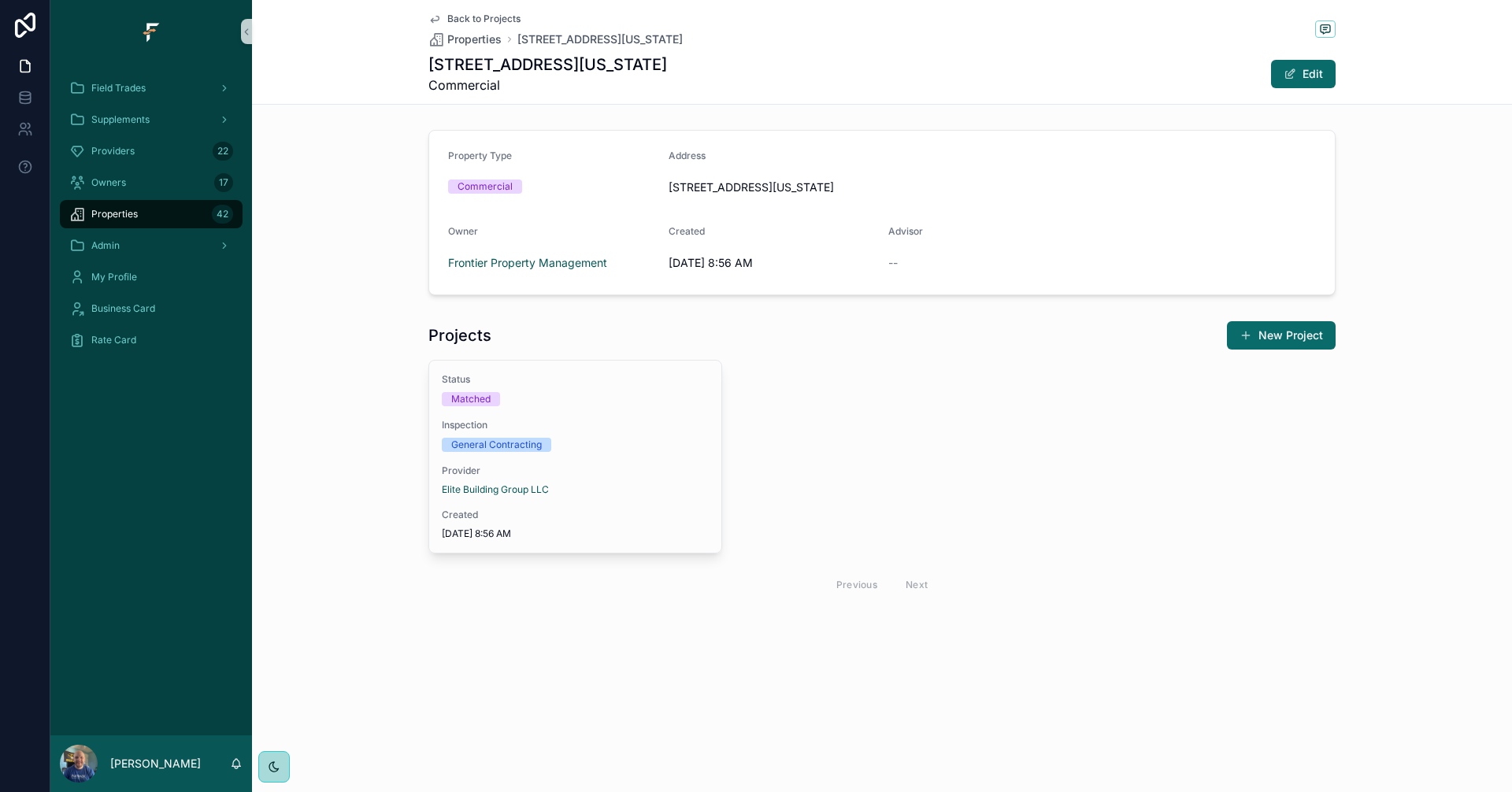
click at [445, 15] on link "Back to Projects" at bounding box center [473, 18] width 92 height 13
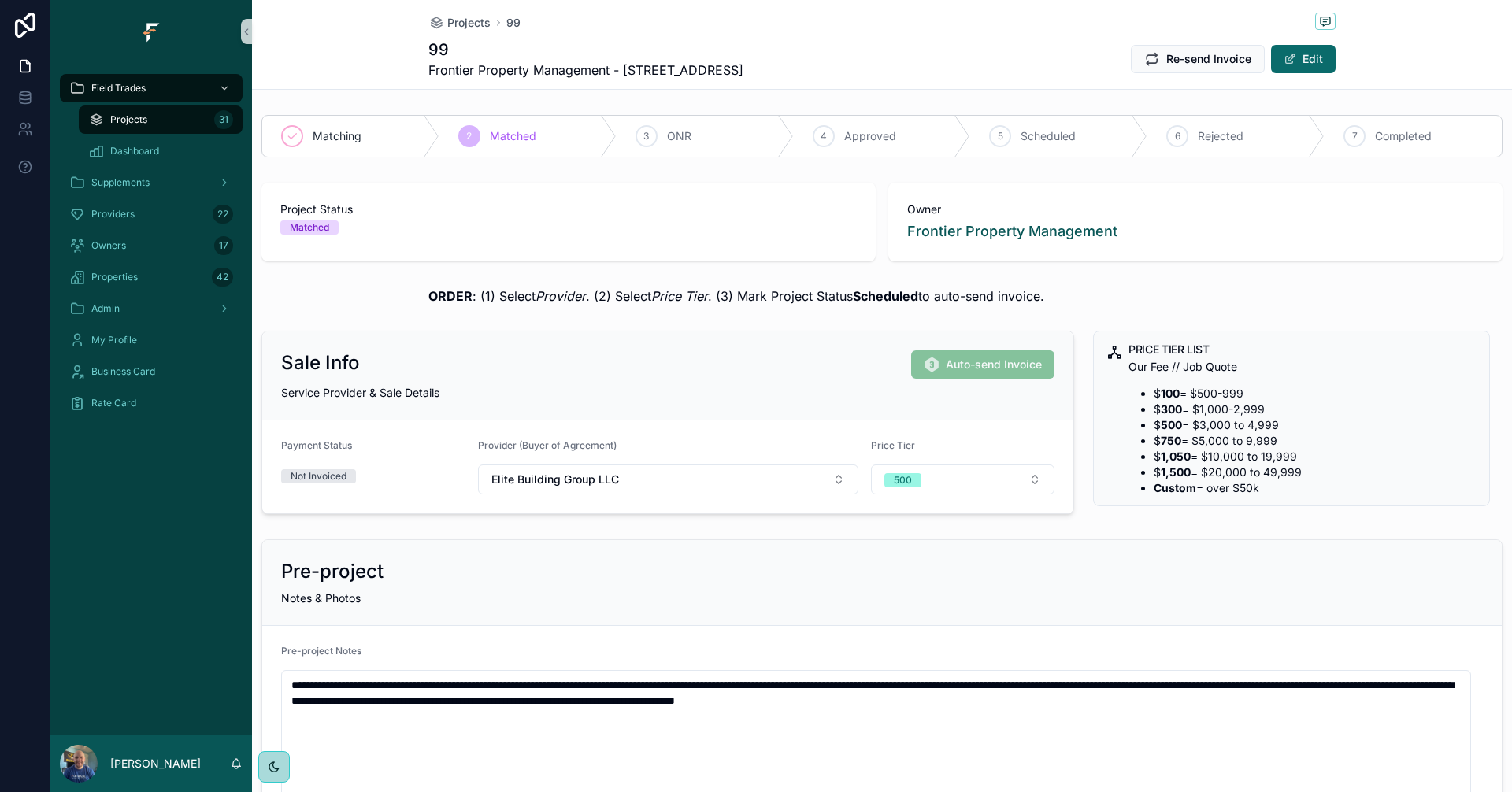
click at [169, 119] on div "Projects 31" at bounding box center [161, 120] width 145 height 25
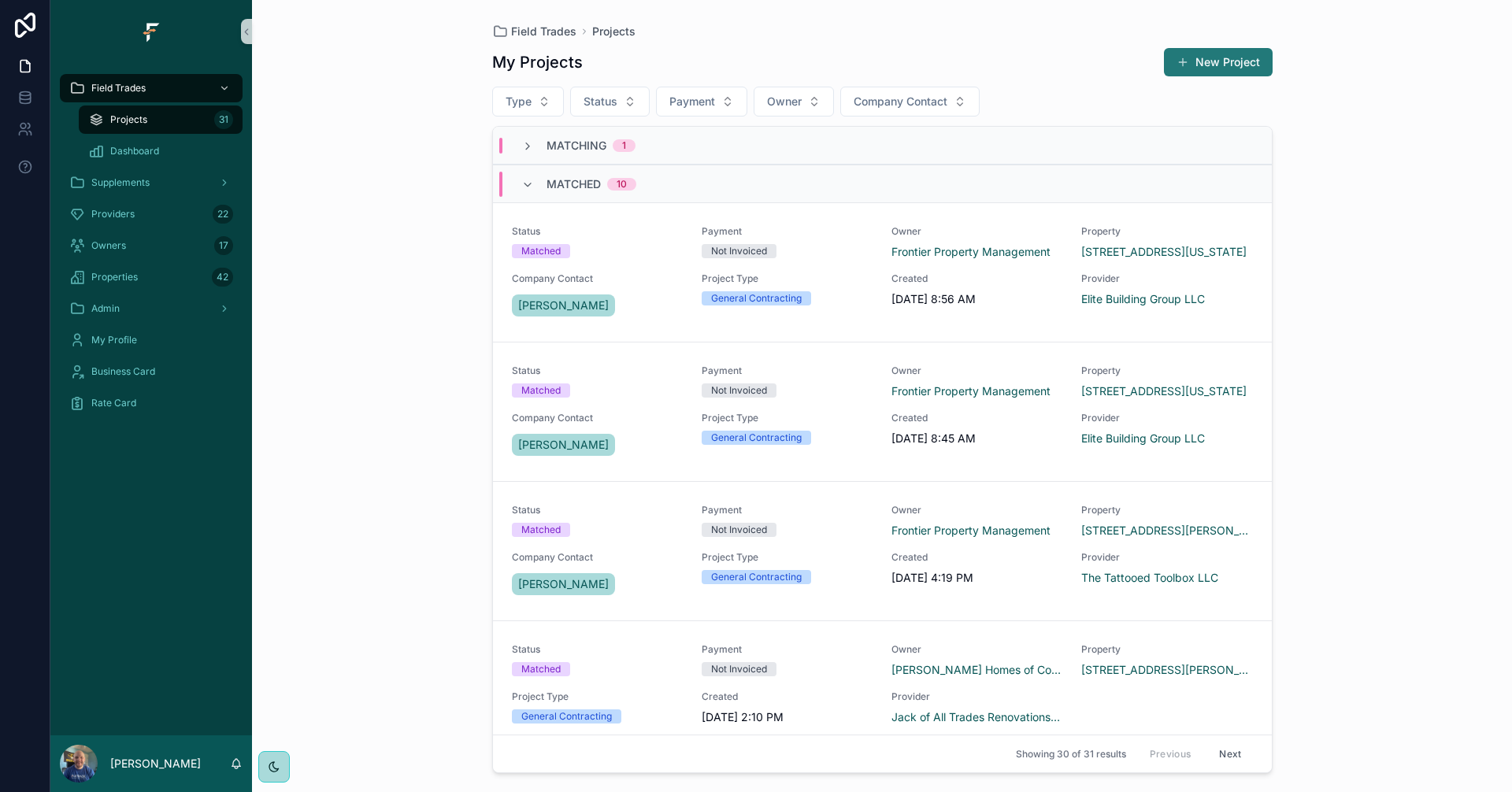
click at [1246, 64] on button "New Project" at bounding box center [1218, 62] width 108 height 28
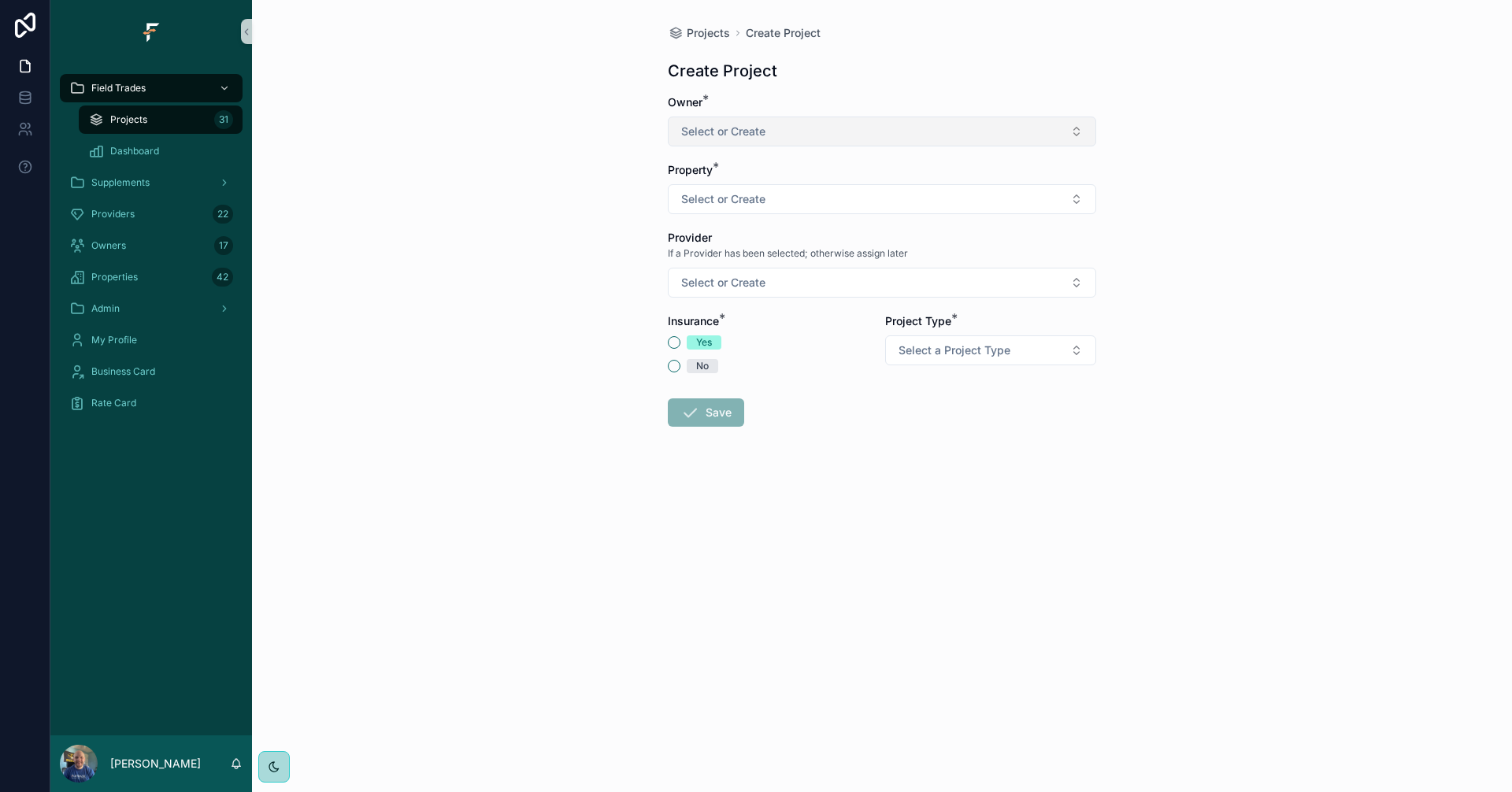
click at [978, 126] on button "Select or Create" at bounding box center [882, 131] width 428 height 30
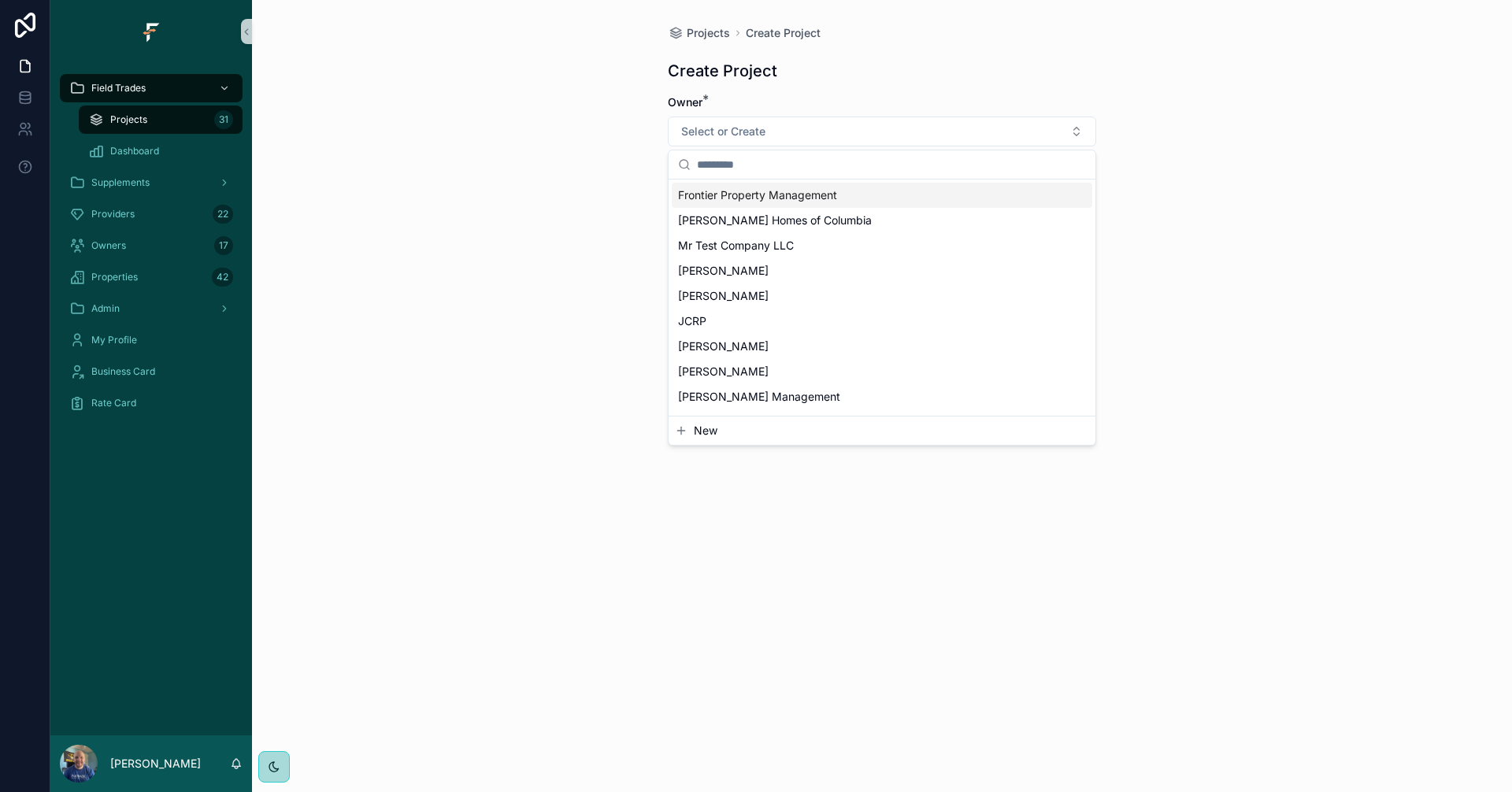
click at [796, 193] on span "Frontier Property Management" at bounding box center [757, 196] width 159 height 15
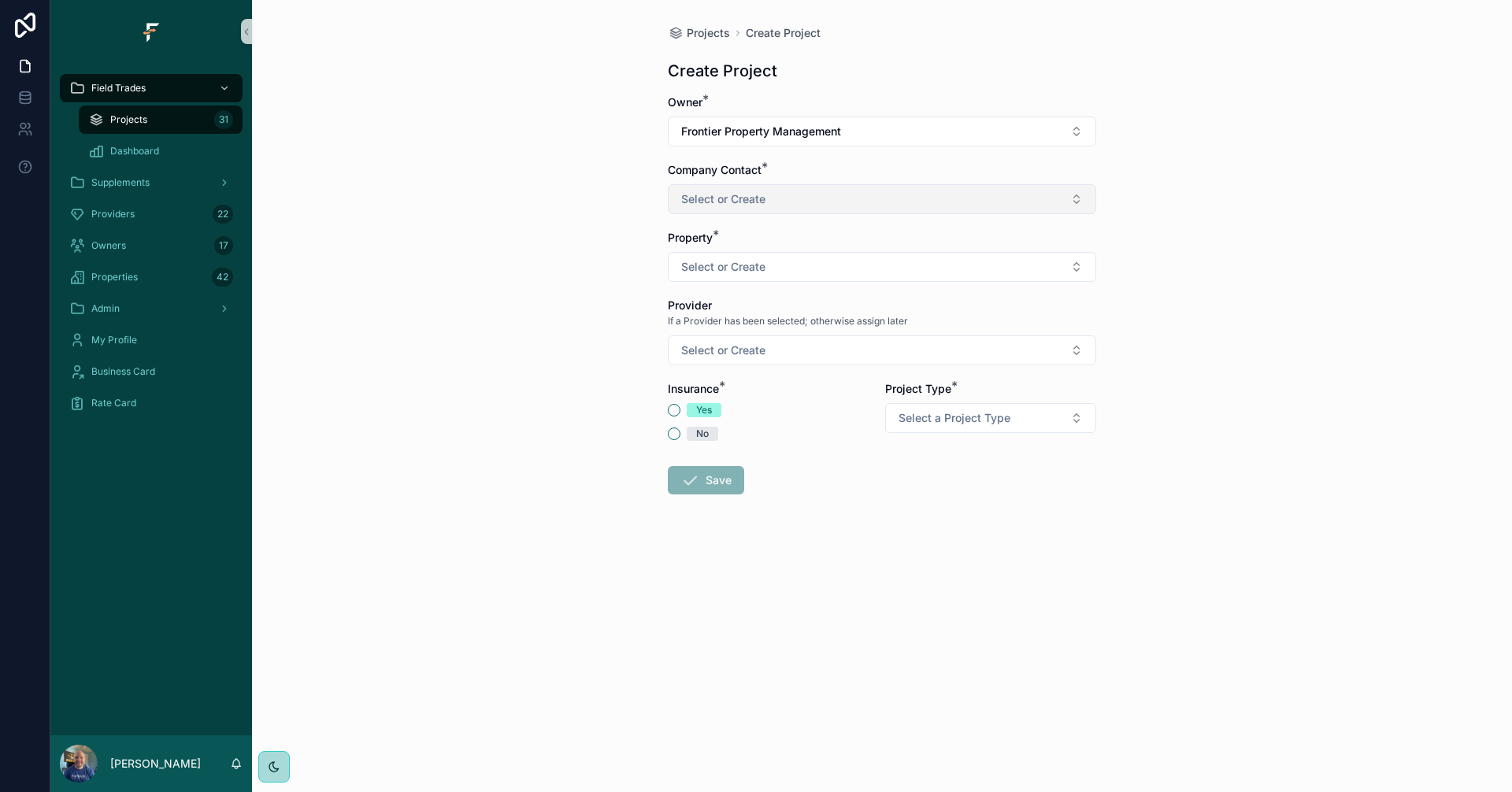
click at [899, 196] on button "Select or Create" at bounding box center [882, 198] width 428 height 30
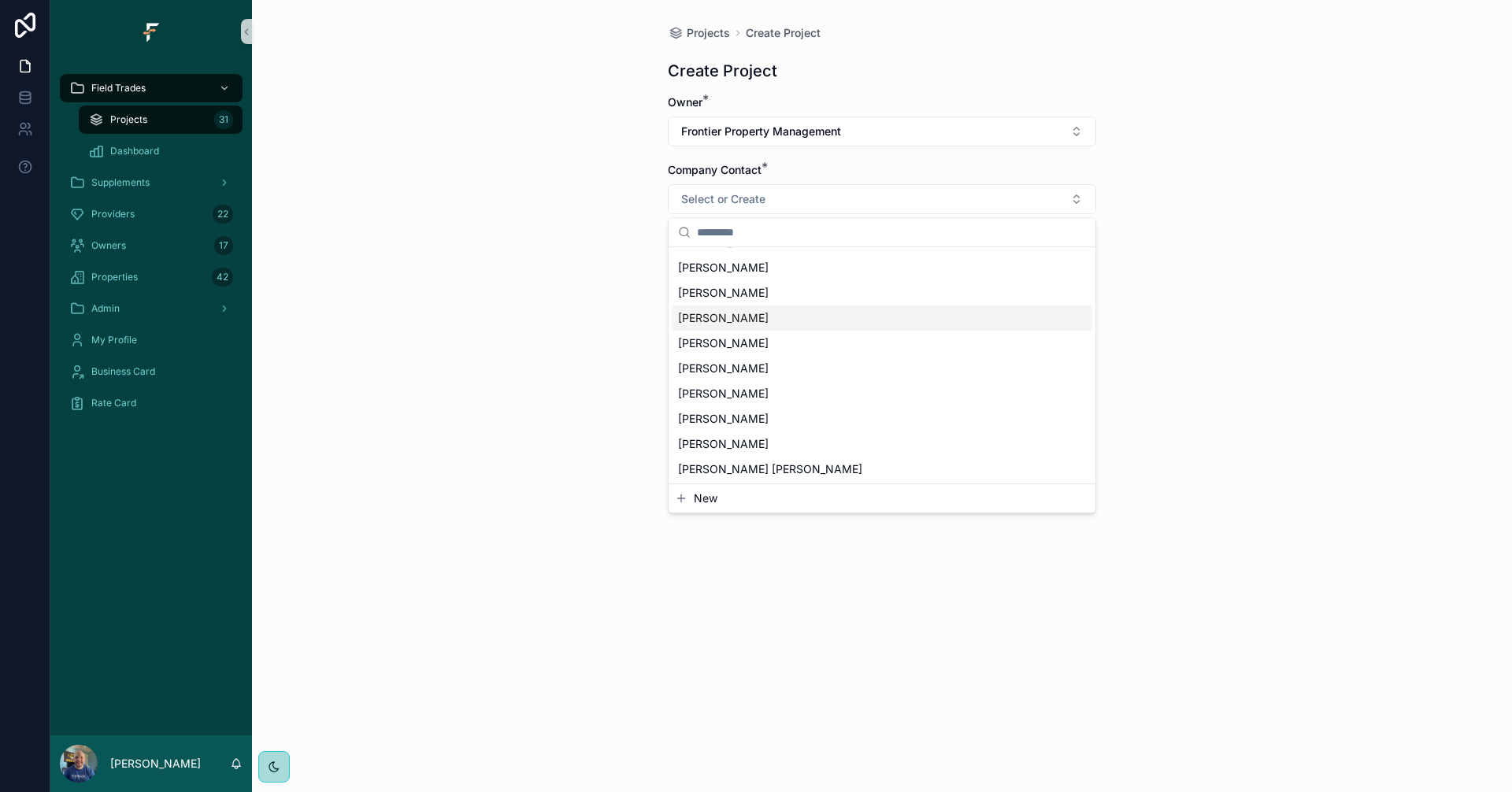
scroll to position [73, 0]
click at [726, 419] on span "[PERSON_NAME]" at bounding box center [723, 417] width 91 height 15
click at [1247, 263] on div "Projects Create Project Create Project Owner * Frontier Property Management Com…" at bounding box center [881, 396] width 1259 height 792
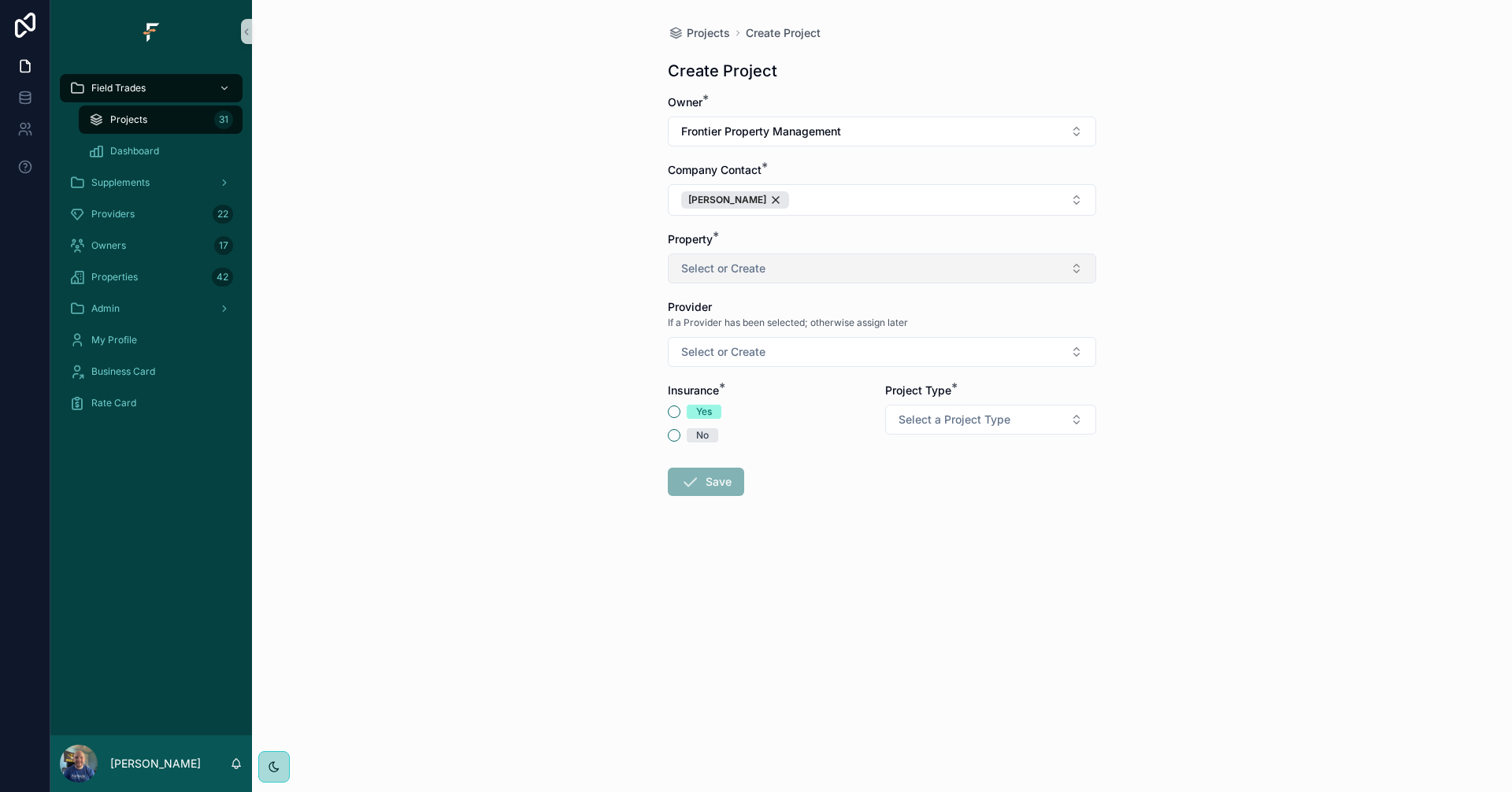
click at [1056, 276] on button "Select or Create" at bounding box center [882, 268] width 428 height 30
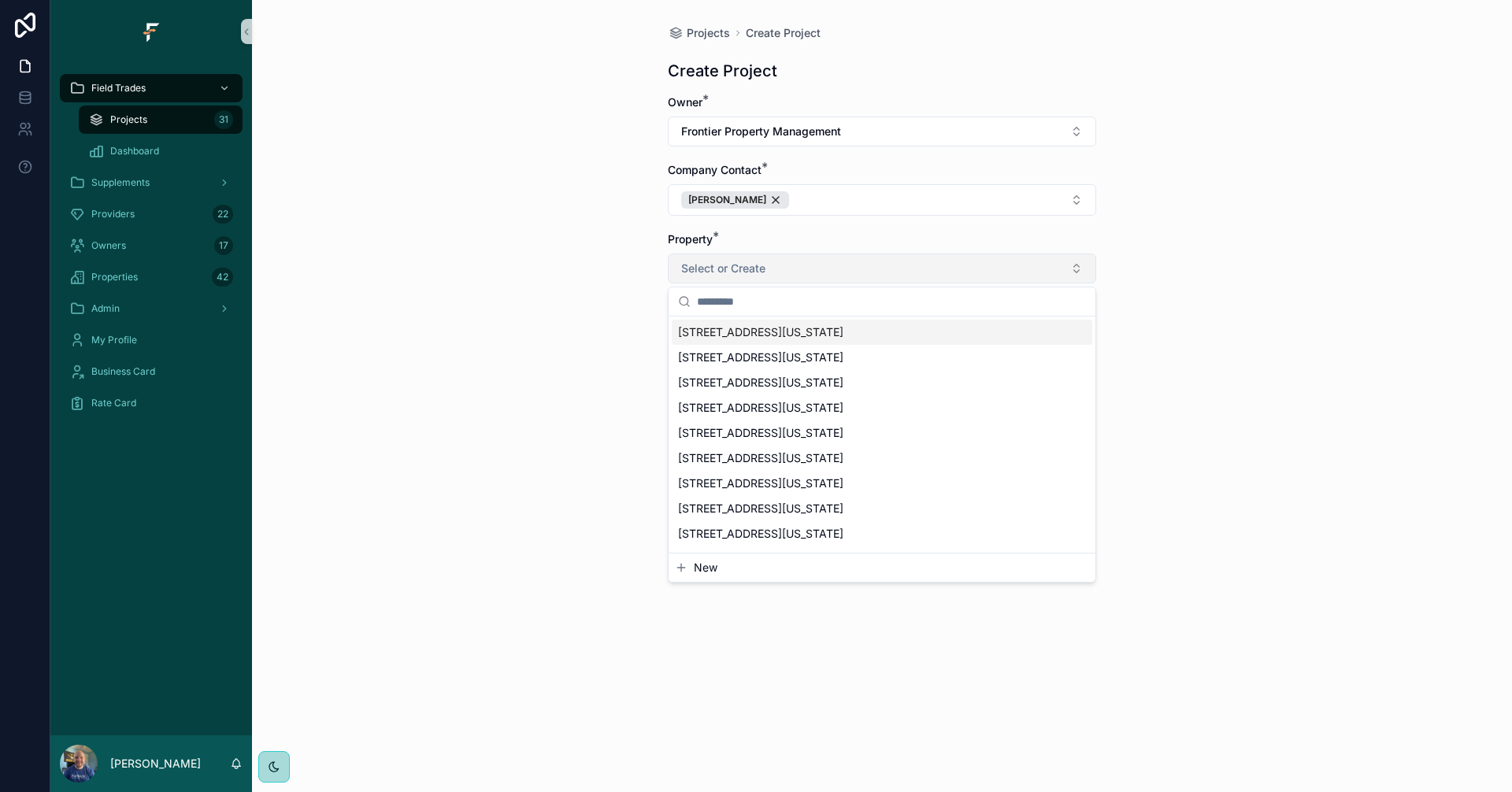
click at [1085, 255] on button "Select or Create" at bounding box center [882, 268] width 428 height 30
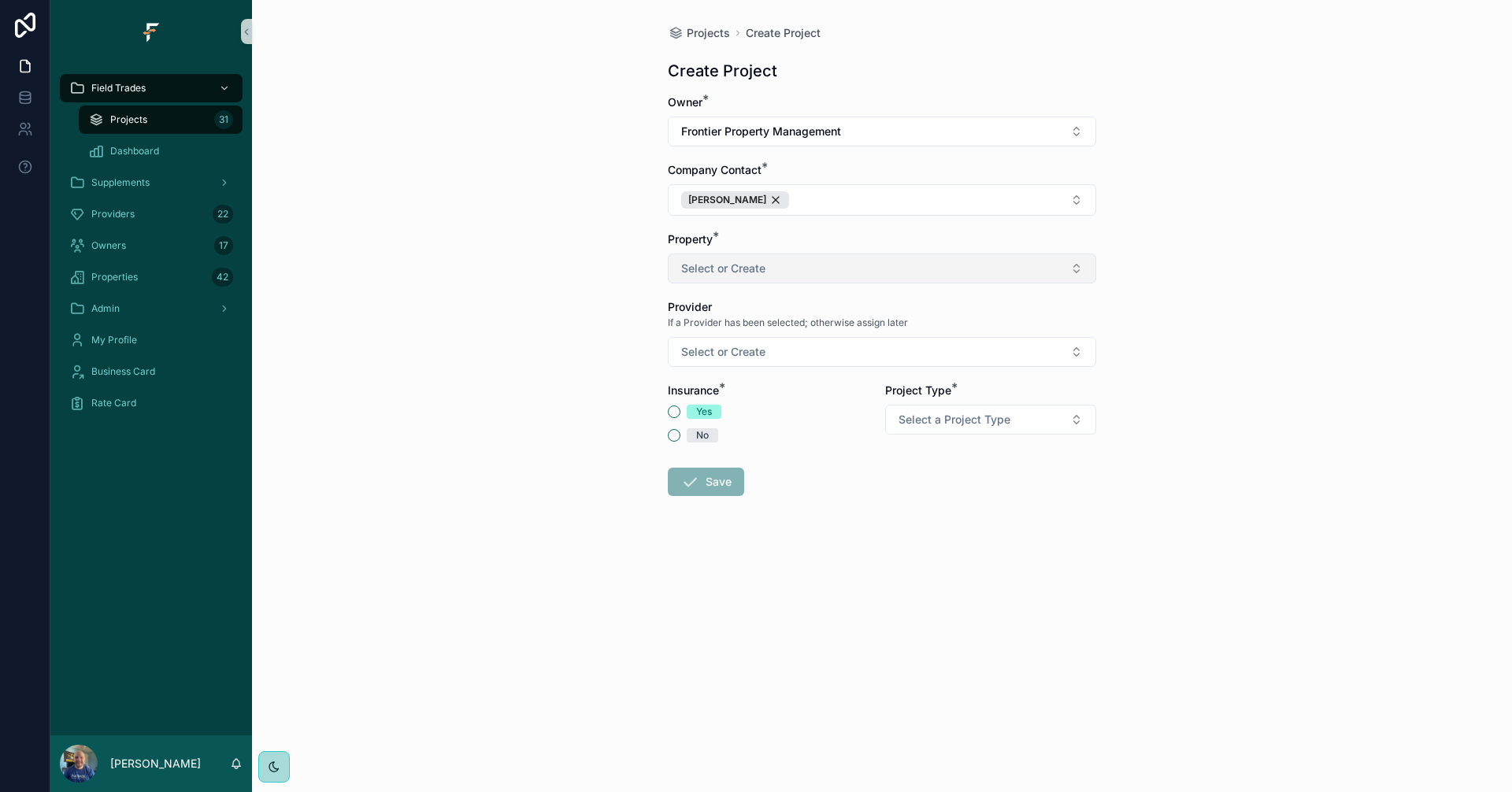
click at [1088, 263] on button "Select or Create" at bounding box center [882, 268] width 428 height 30
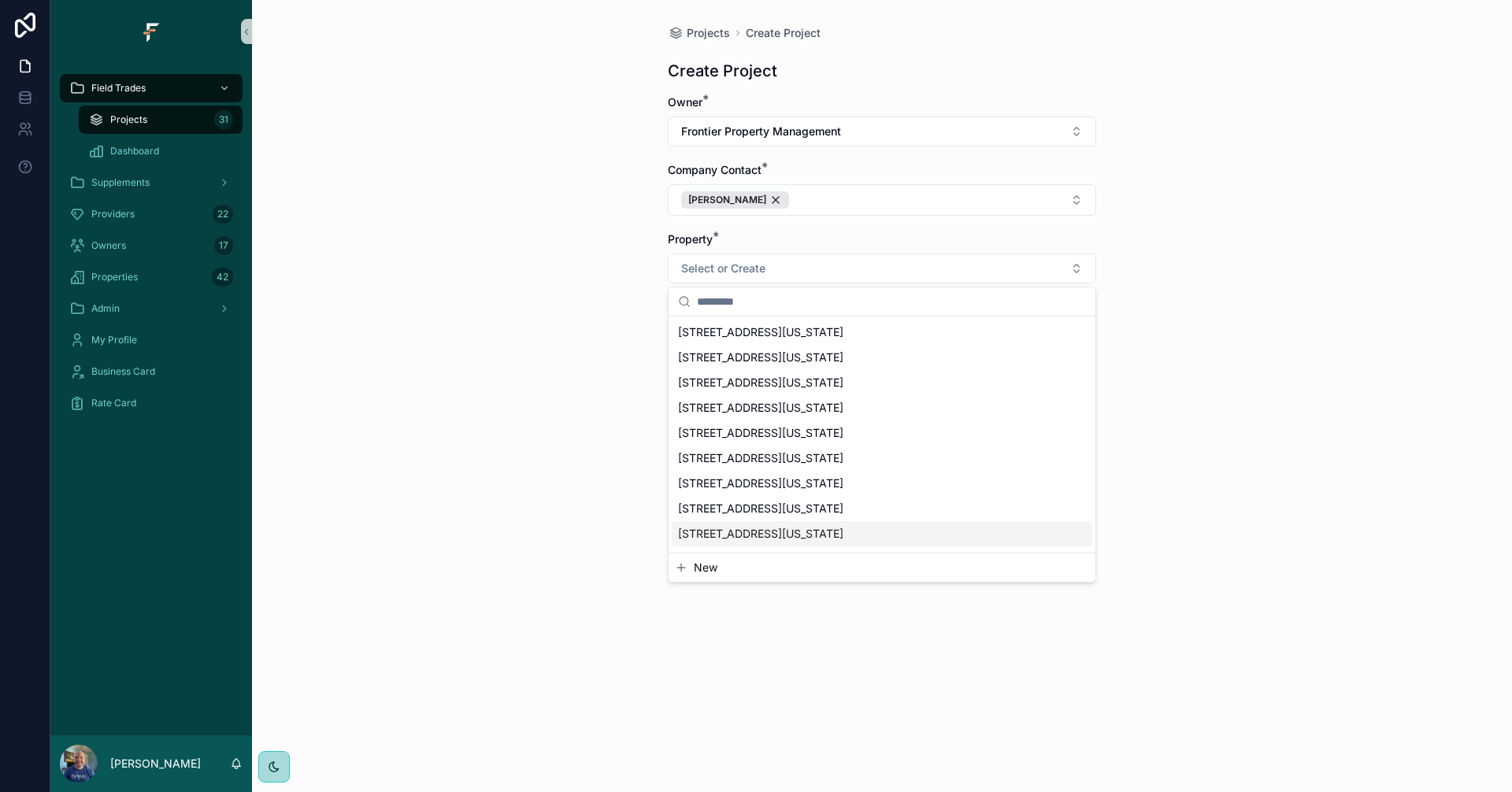
click at [703, 568] on span "New" at bounding box center [706, 567] width 23 height 15
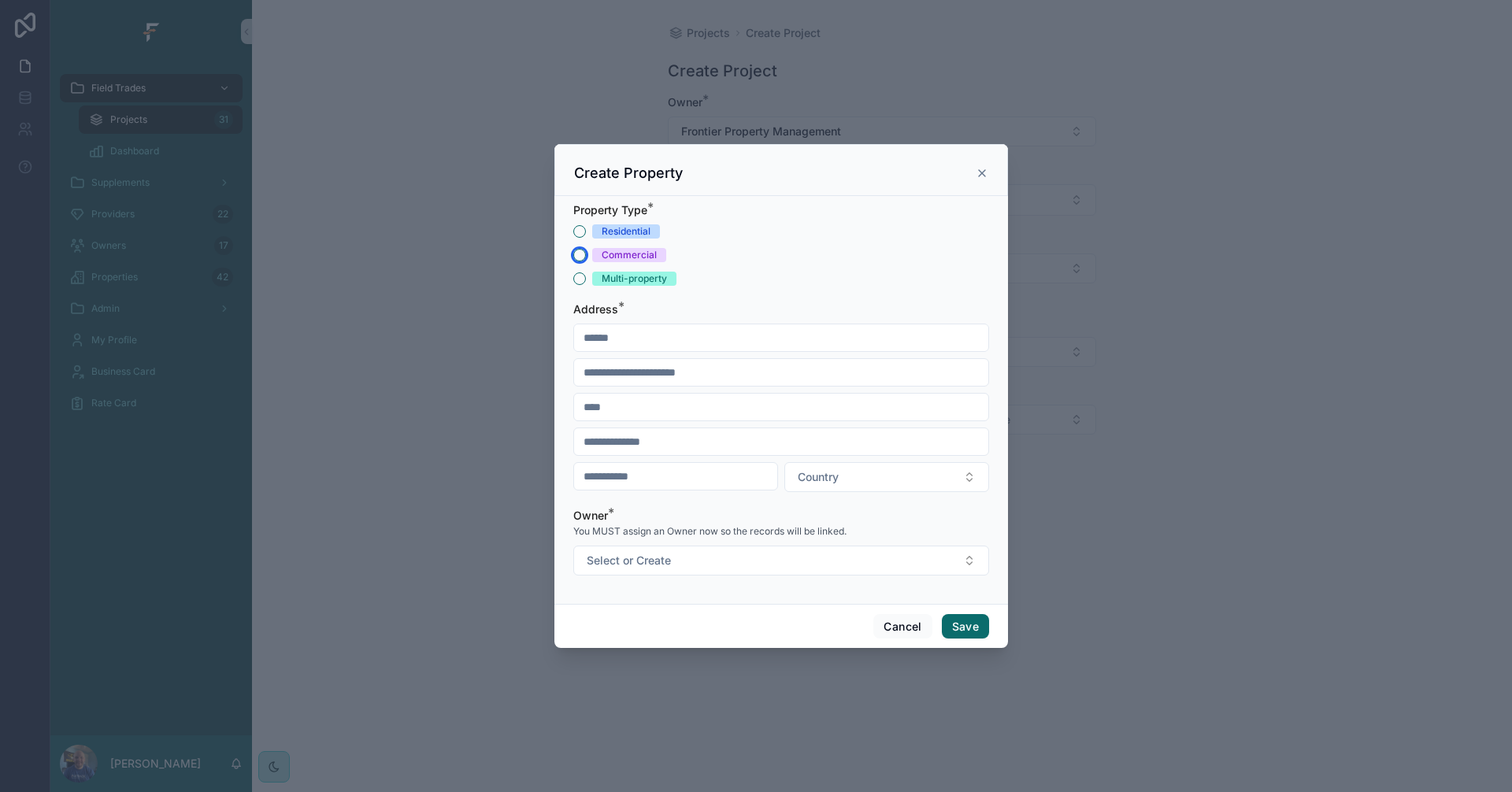
click at [581, 256] on button "Commercial" at bounding box center [579, 255] width 13 height 13
click at [712, 337] on input "scrollable content" at bounding box center [781, 338] width 414 height 22
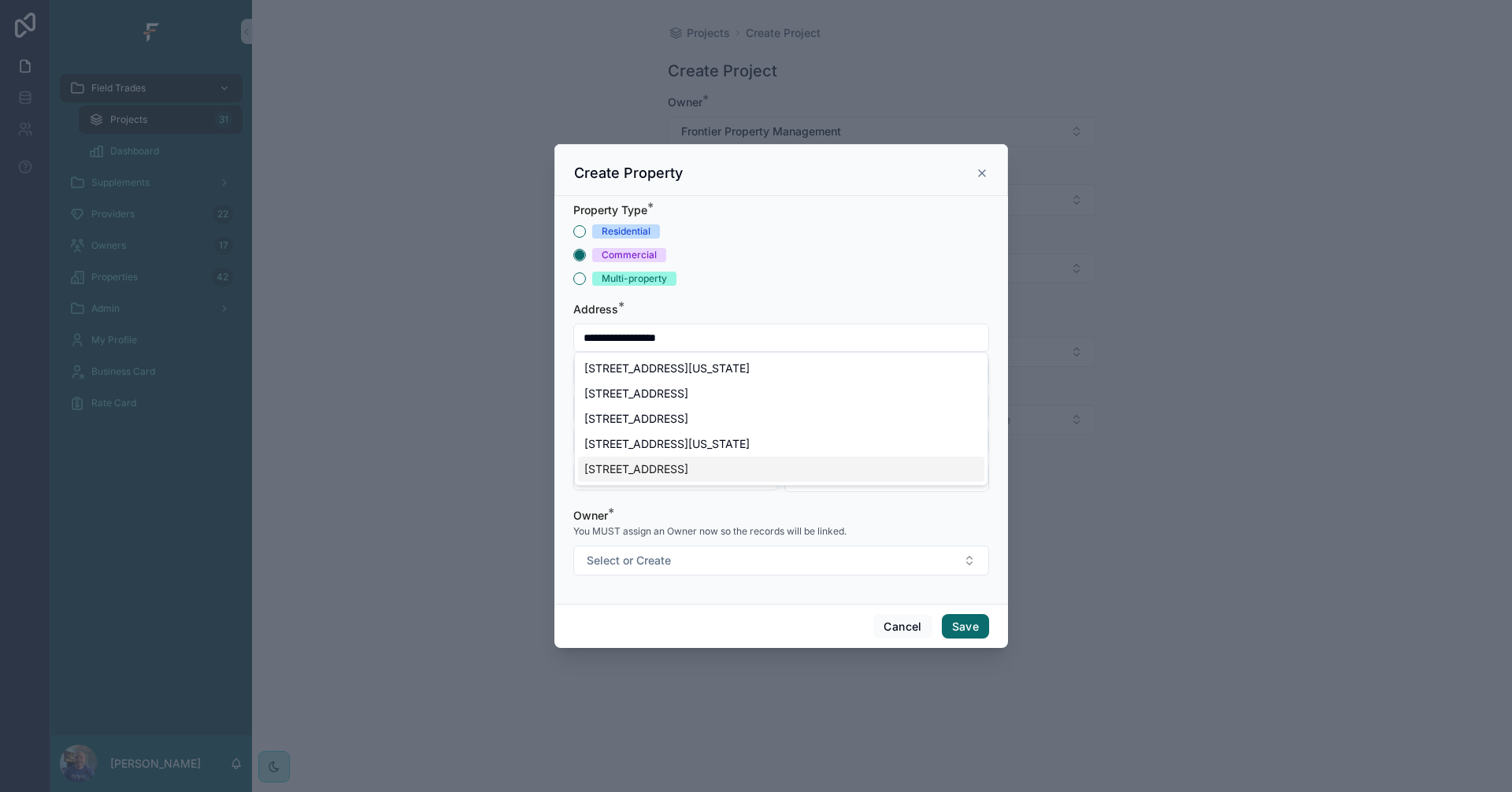
click at [714, 472] on div "9535 Baltimore Avenue, Breckenridge Hills, MO, USA" at bounding box center [781, 470] width 407 height 25
type input "**********"
type input "********"
type input "*****"
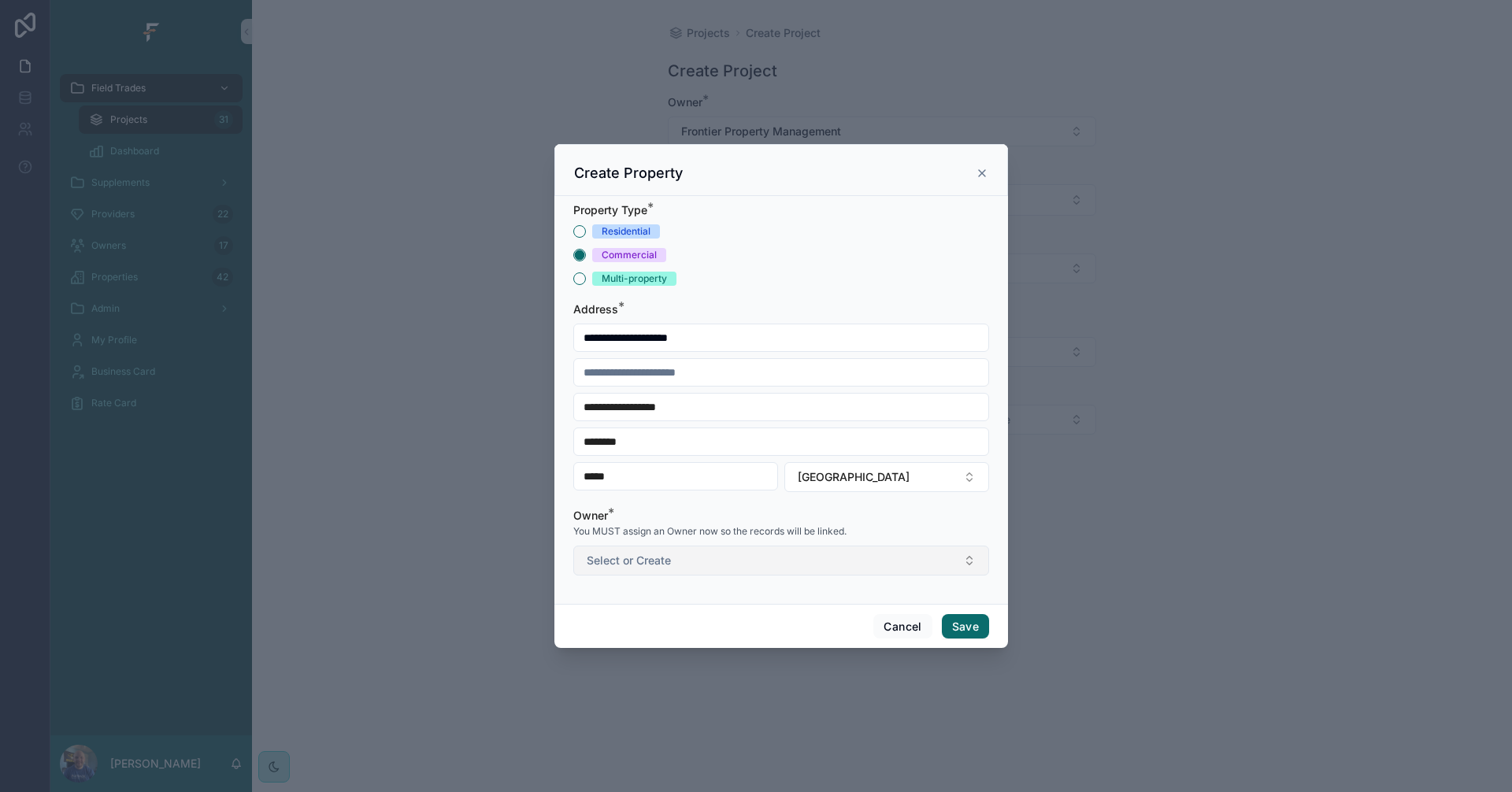
type input "**********"
click at [947, 556] on button "Select or Create" at bounding box center [780, 561] width 415 height 30
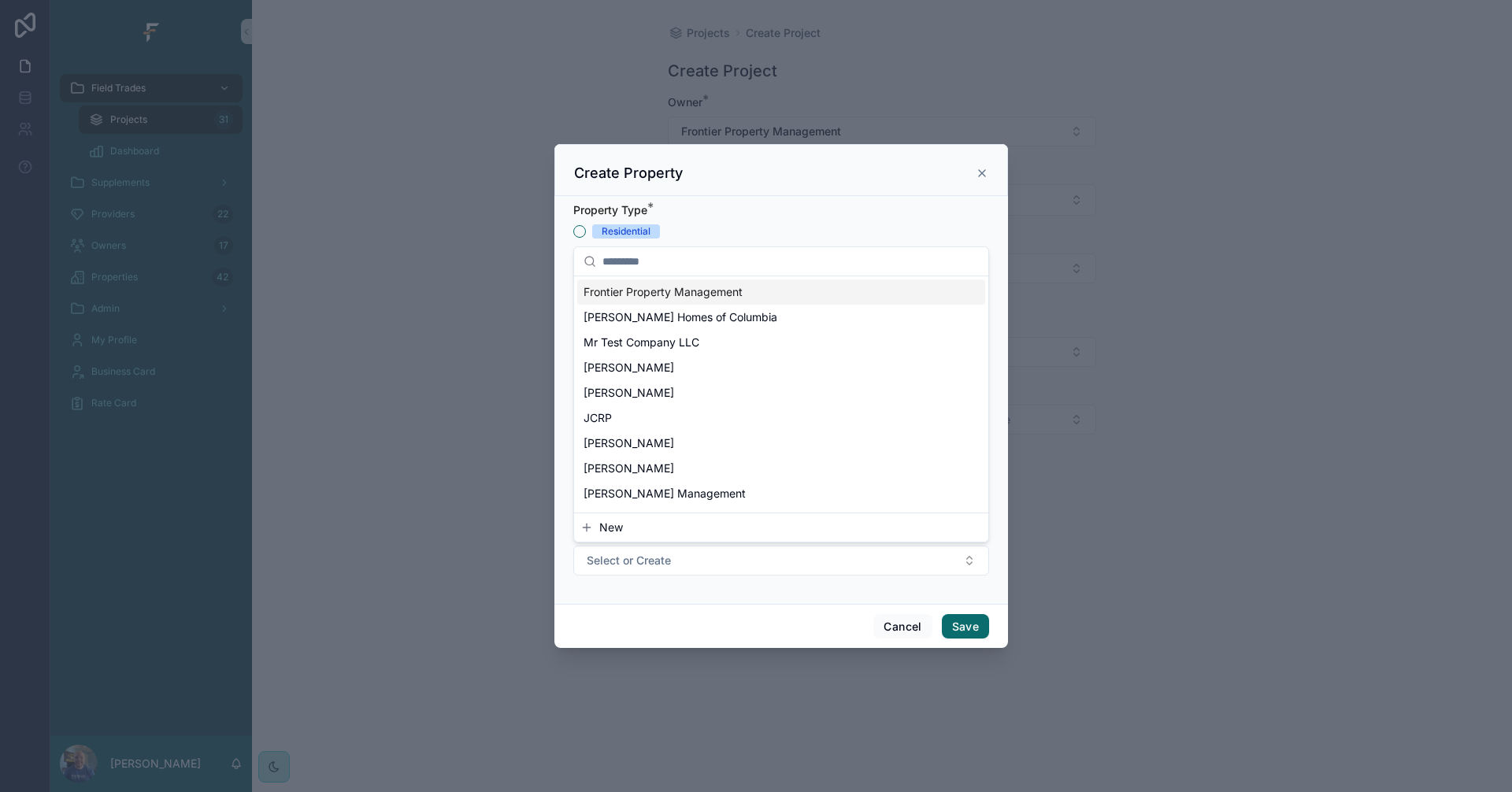
click at [711, 297] on span "Frontier Property Management" at bounding box center [663, 292] width 159 height 15
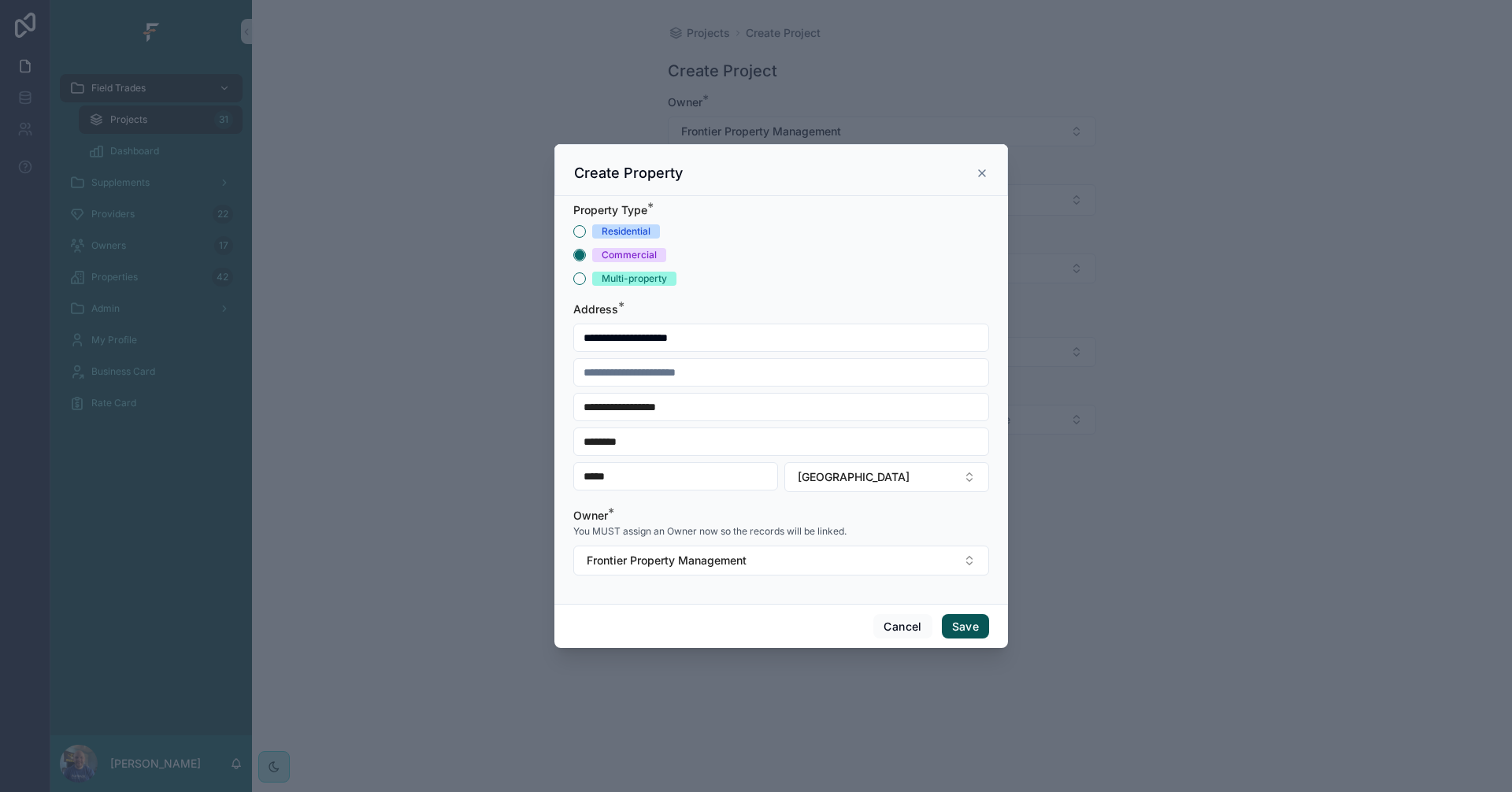
click at [977, 631] on button "Save" at bounding box center [965, 626] width 47 height 25
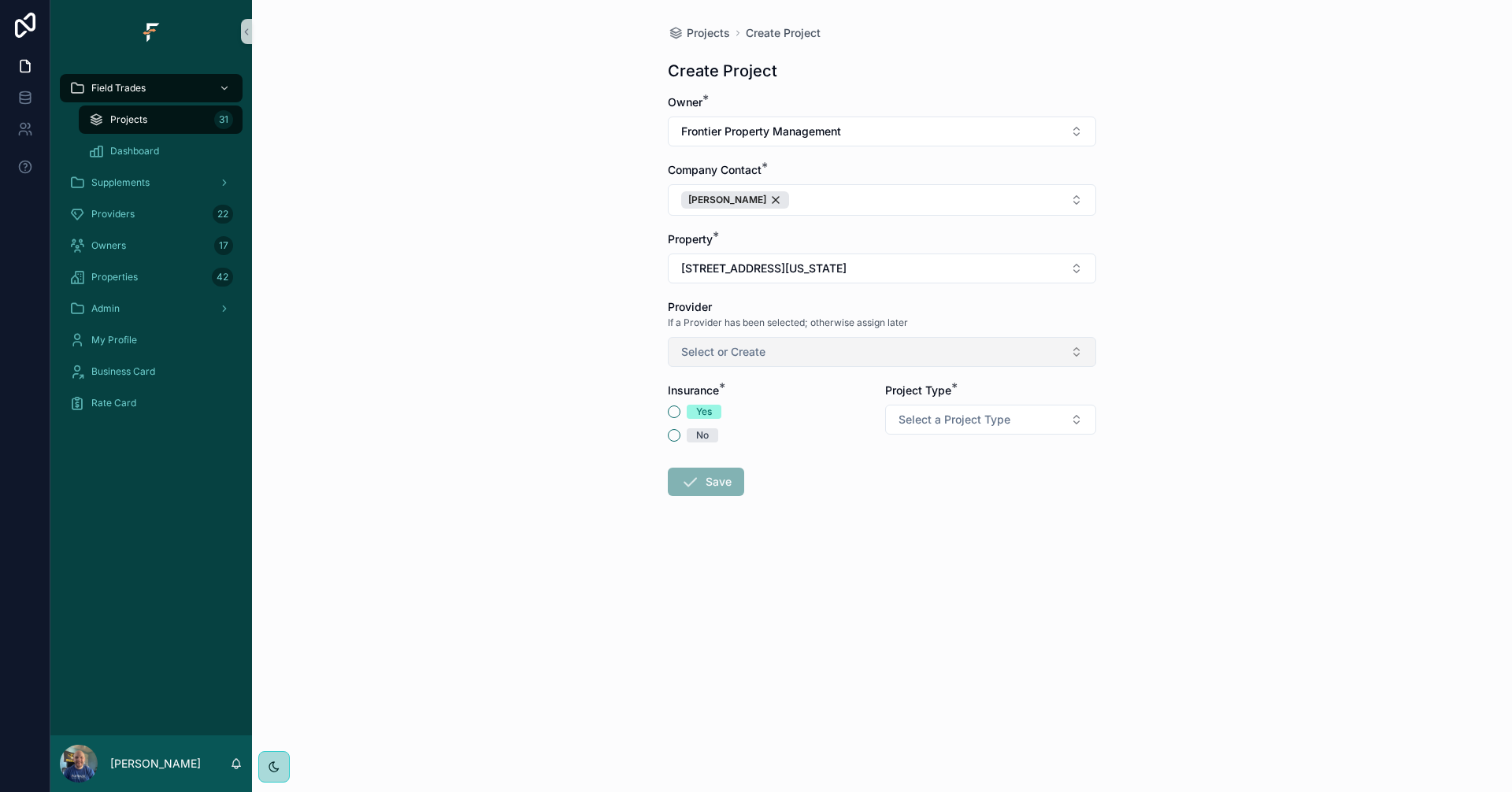
click at [1032, 349] on button "Select or Create" at bounding box center [882, 351] width 428 height 30
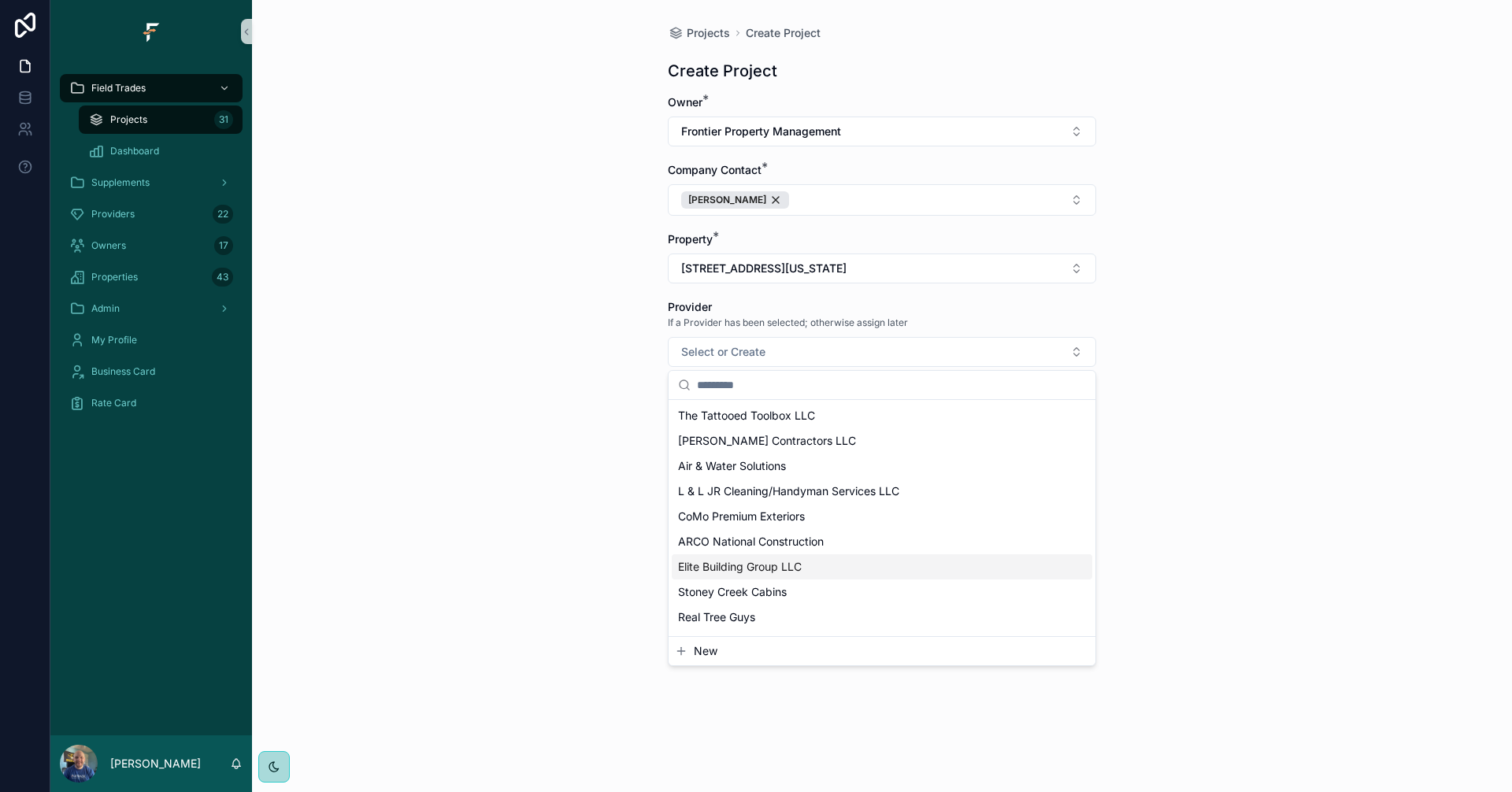
click at [779, 571] on span "Elite Building Group LLC" at bounding box center [740, 567] width 124 height 15
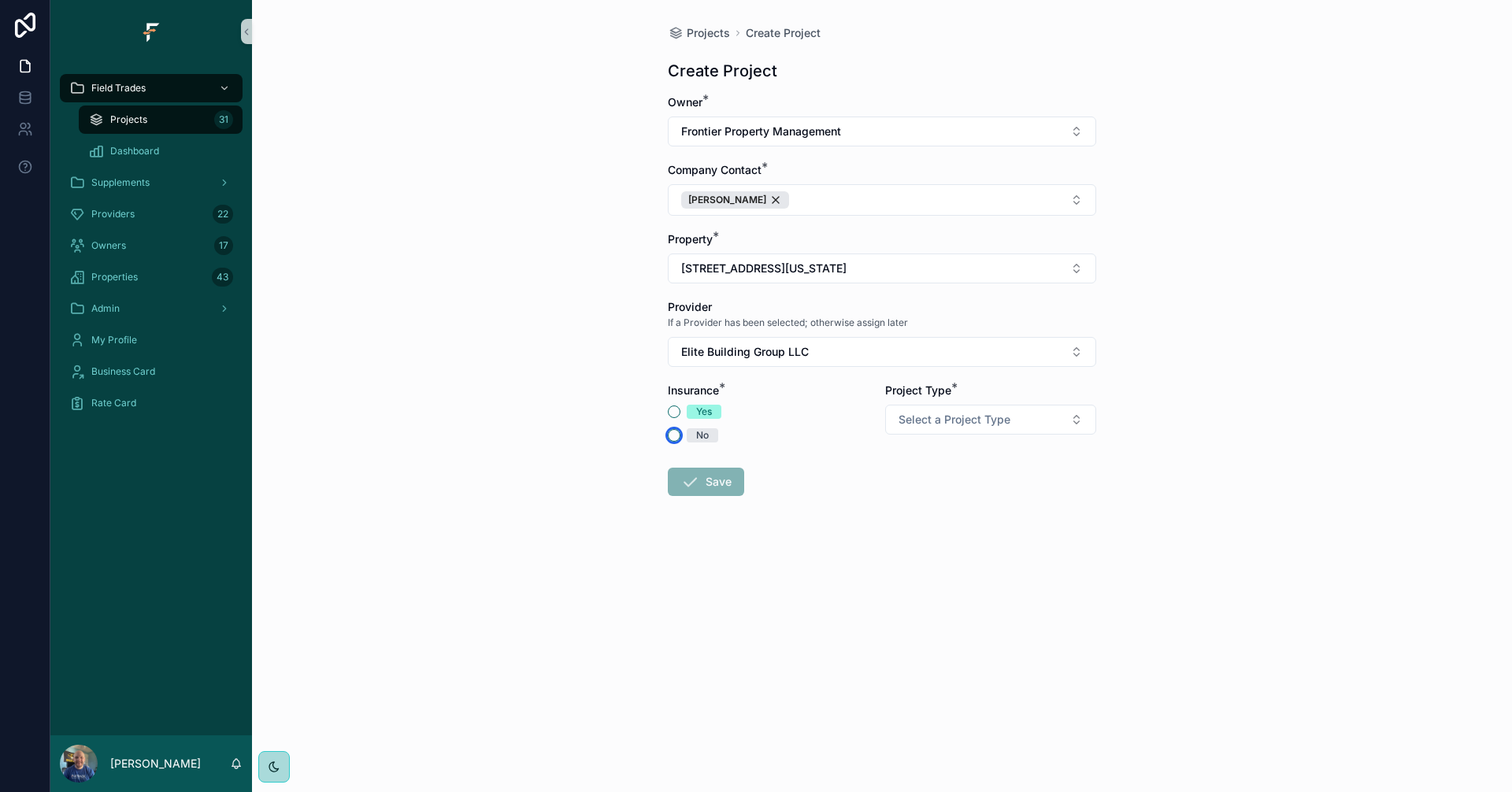
click at [671, 436] on button "No" at bounding box center [674, 435] width 13 height 13
click at [1053, 414] on button "Select a Project Type" at bounding box center [990, 419] width 211 height 30
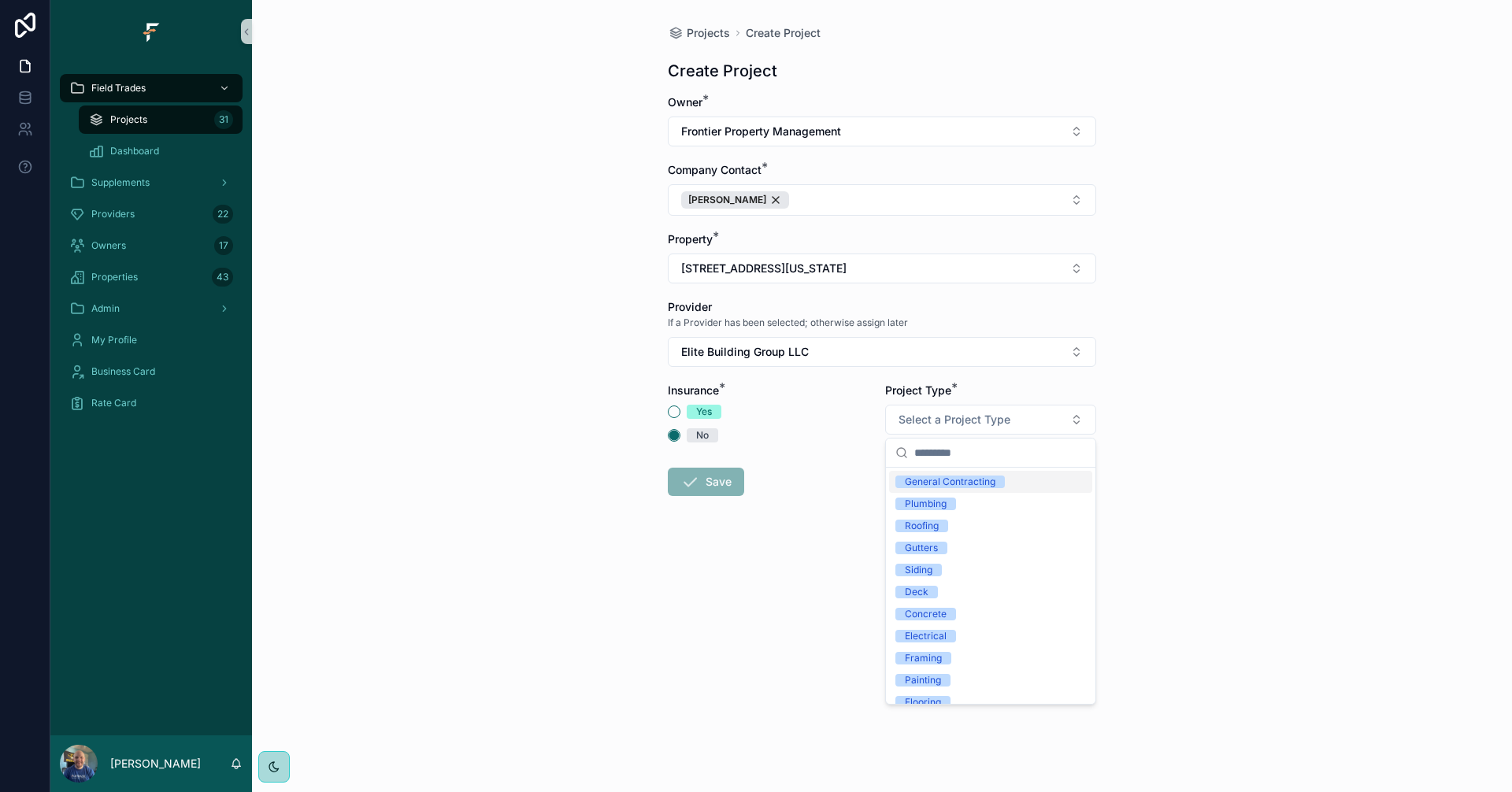
click at [989, 481] on div "General Contracting" at bounding box center [951, 481] width 91 height 13
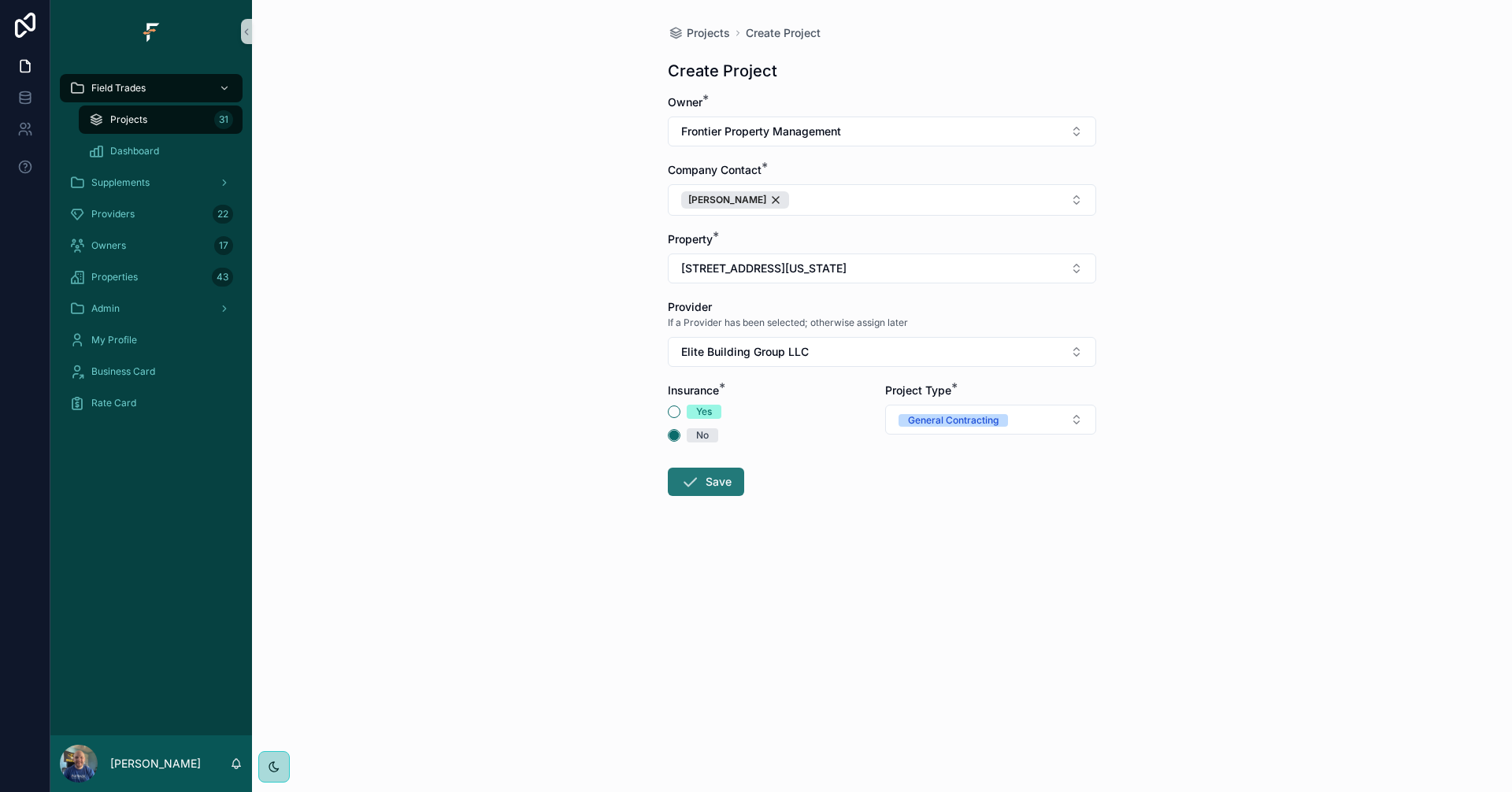
click at [727, 485] on button "Save" at bounding box center [706, 481] width 76 height 28
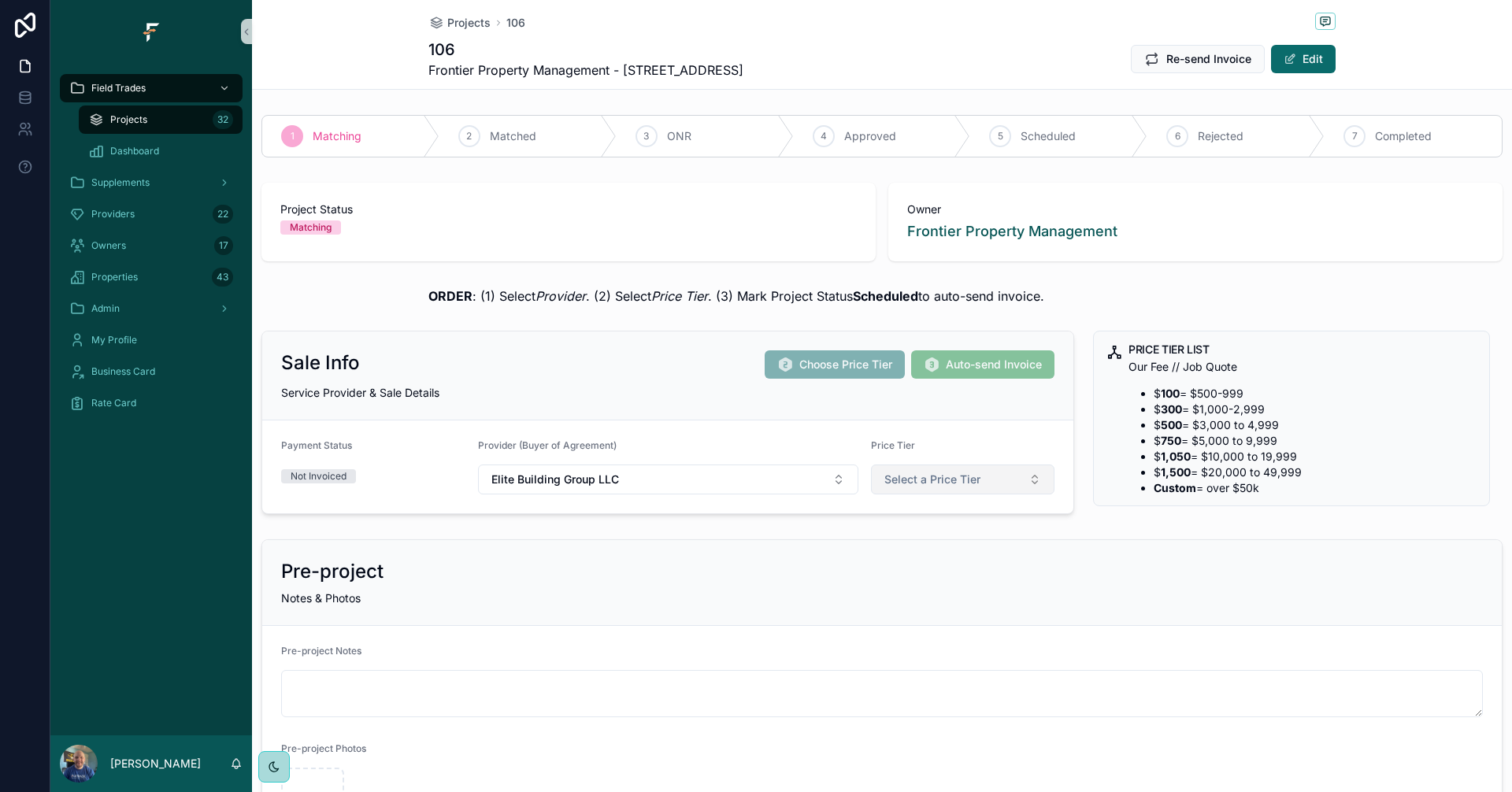
click at [1027, 471] on button "Select a Price Tier" at bounding box center [963, 479] width 184 height 30
click at [1071, 445] on div "Sale Info Choose Price Tier Auto-send Invoice Service Provider & Sale Details P…" at bounding box center [667, 422] width 832 height 197
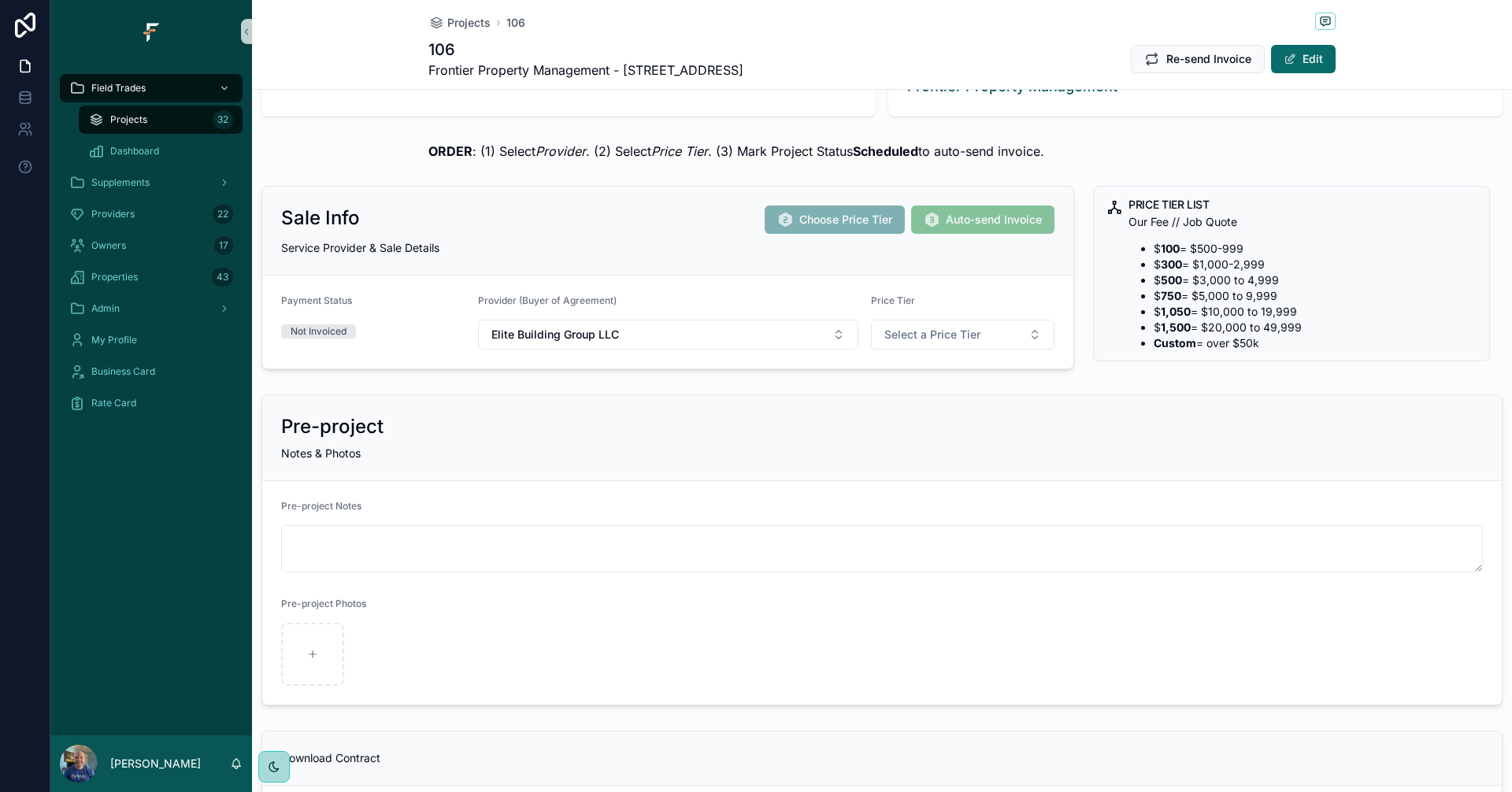
scroll to position [132, 0]
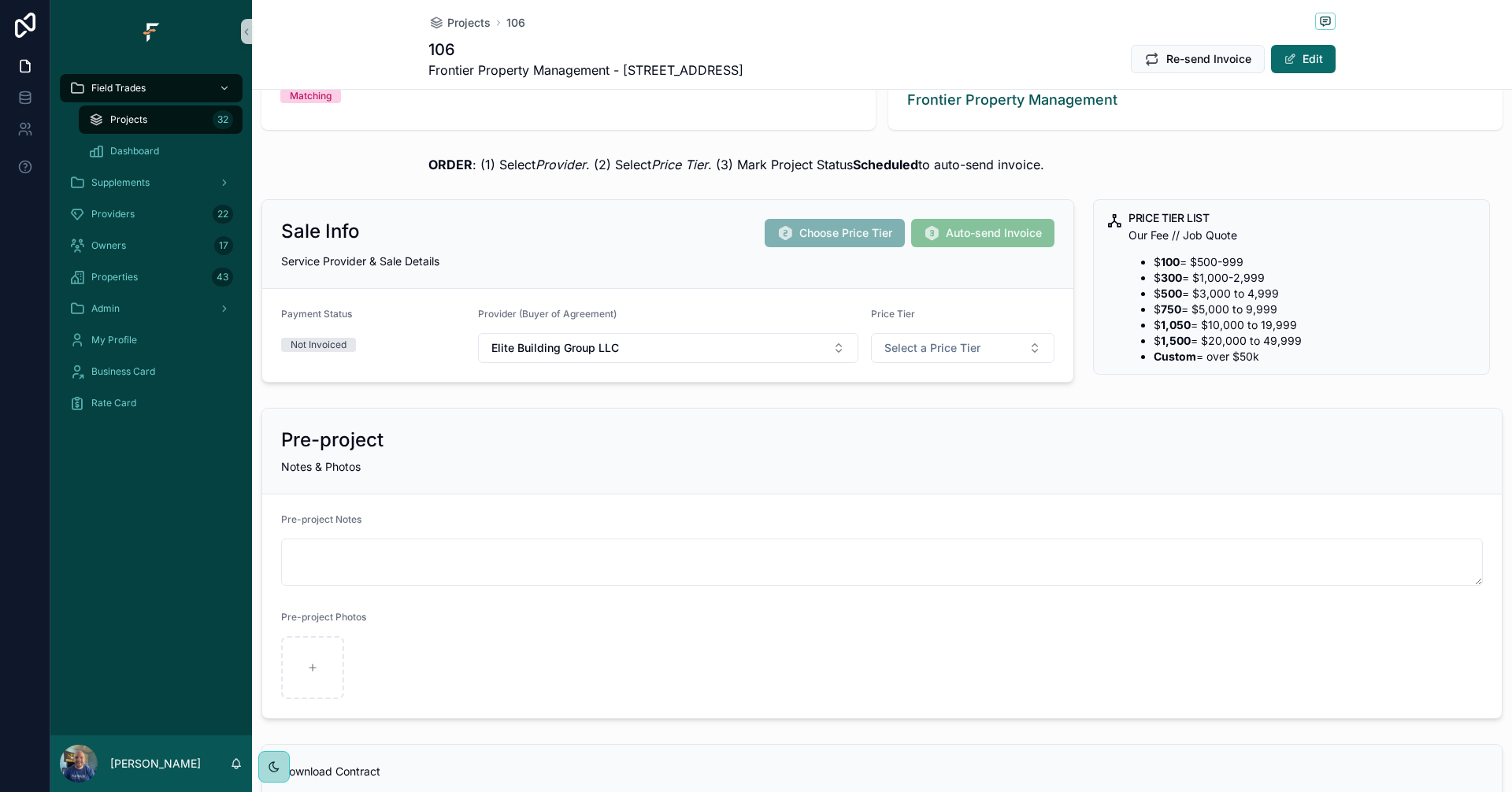
click at [136, 117] on span "Projects" at bounding box center [129, 119] width 37 height 13
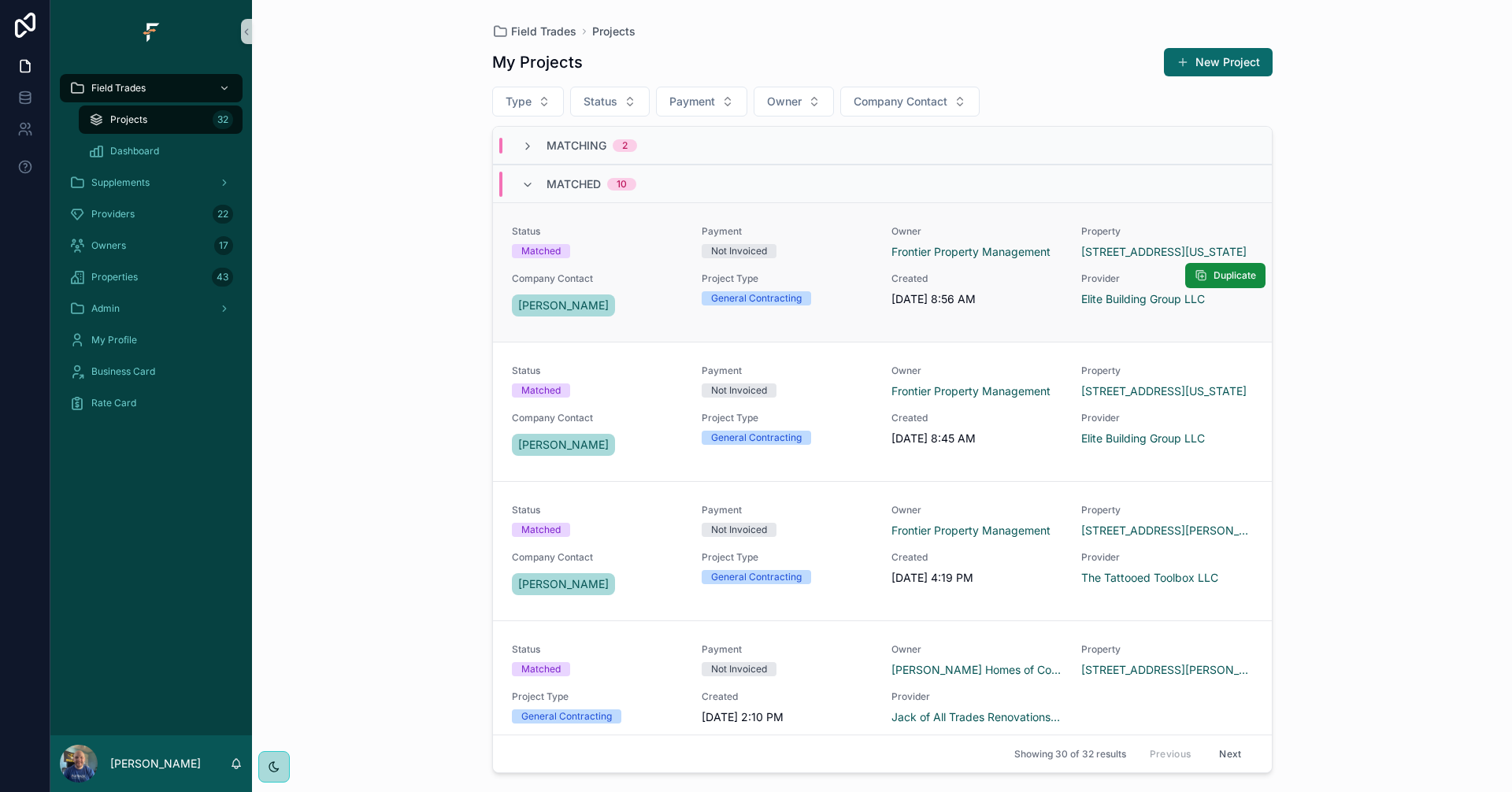
click at [834, 289] on div "Project Type General Contracting" at bounding box center [787, 289] width 171 height 33
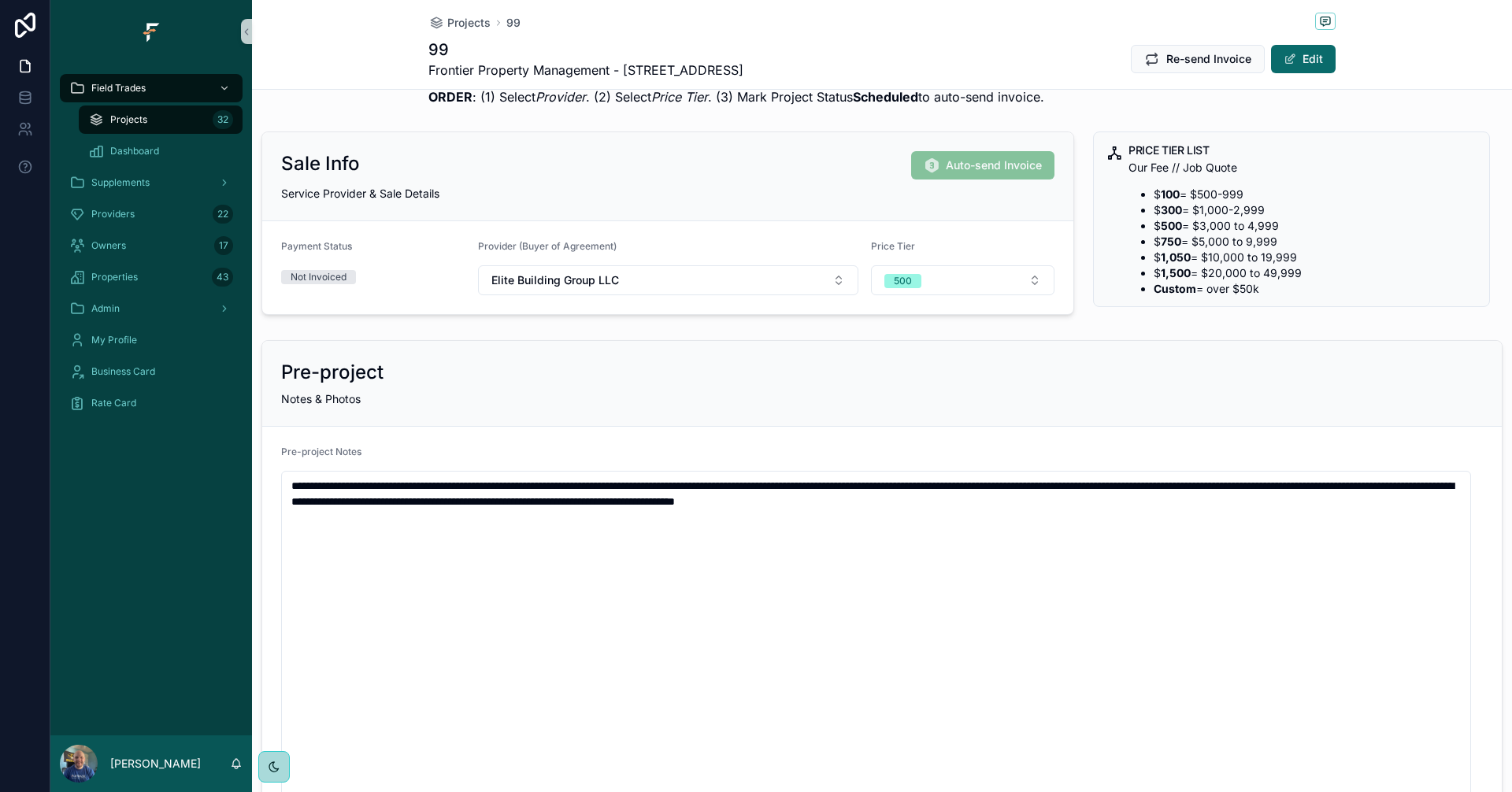
scroll to position [236, 0]
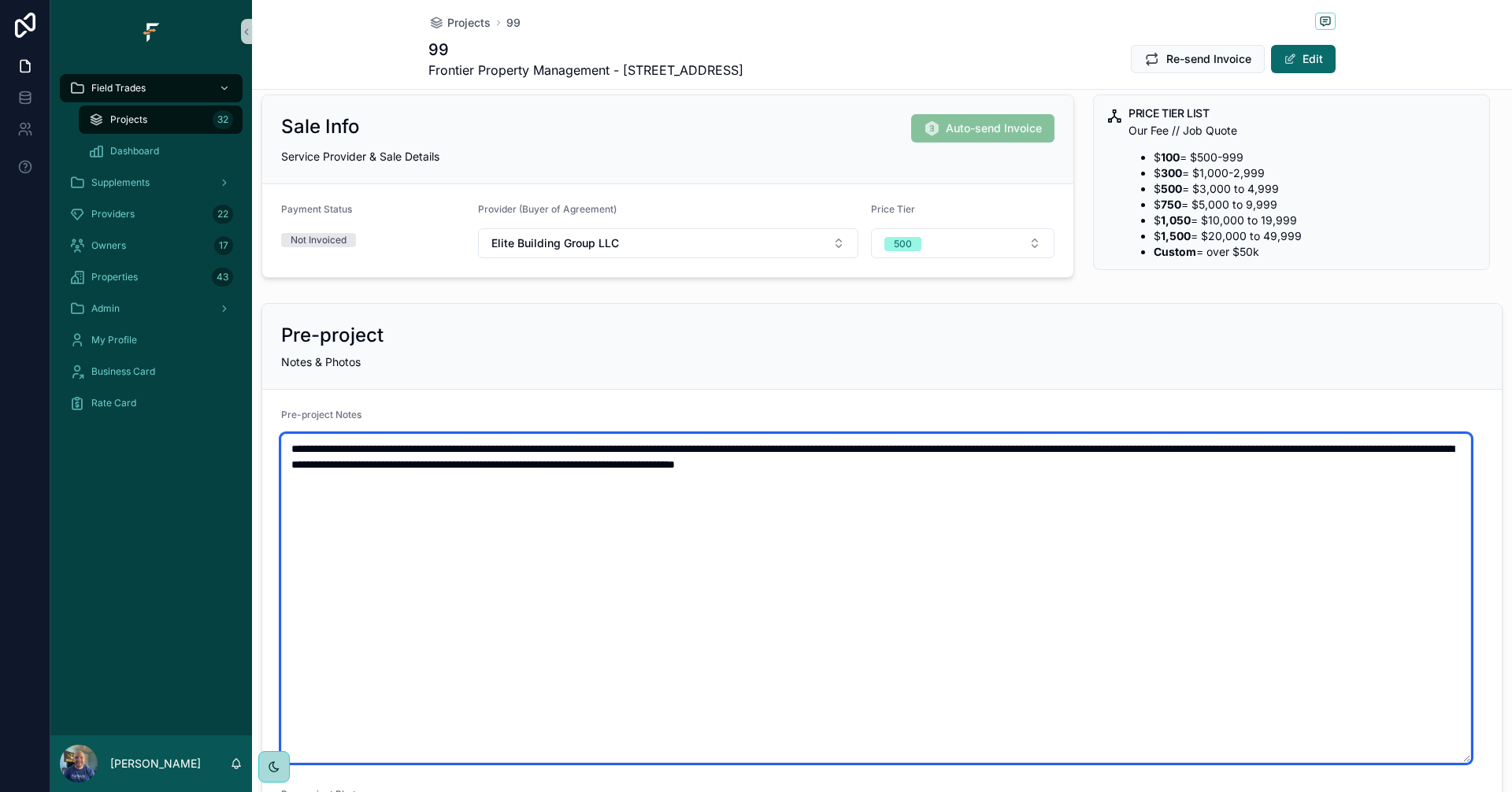
drag, startPoint x: 1225, startPoint y: 467, endPoint x: 281, endPoint y: 449, distance: 944.2
click at [281, 449] on textarea "**********" at bounding box center [875, 598] width 1190 height 329
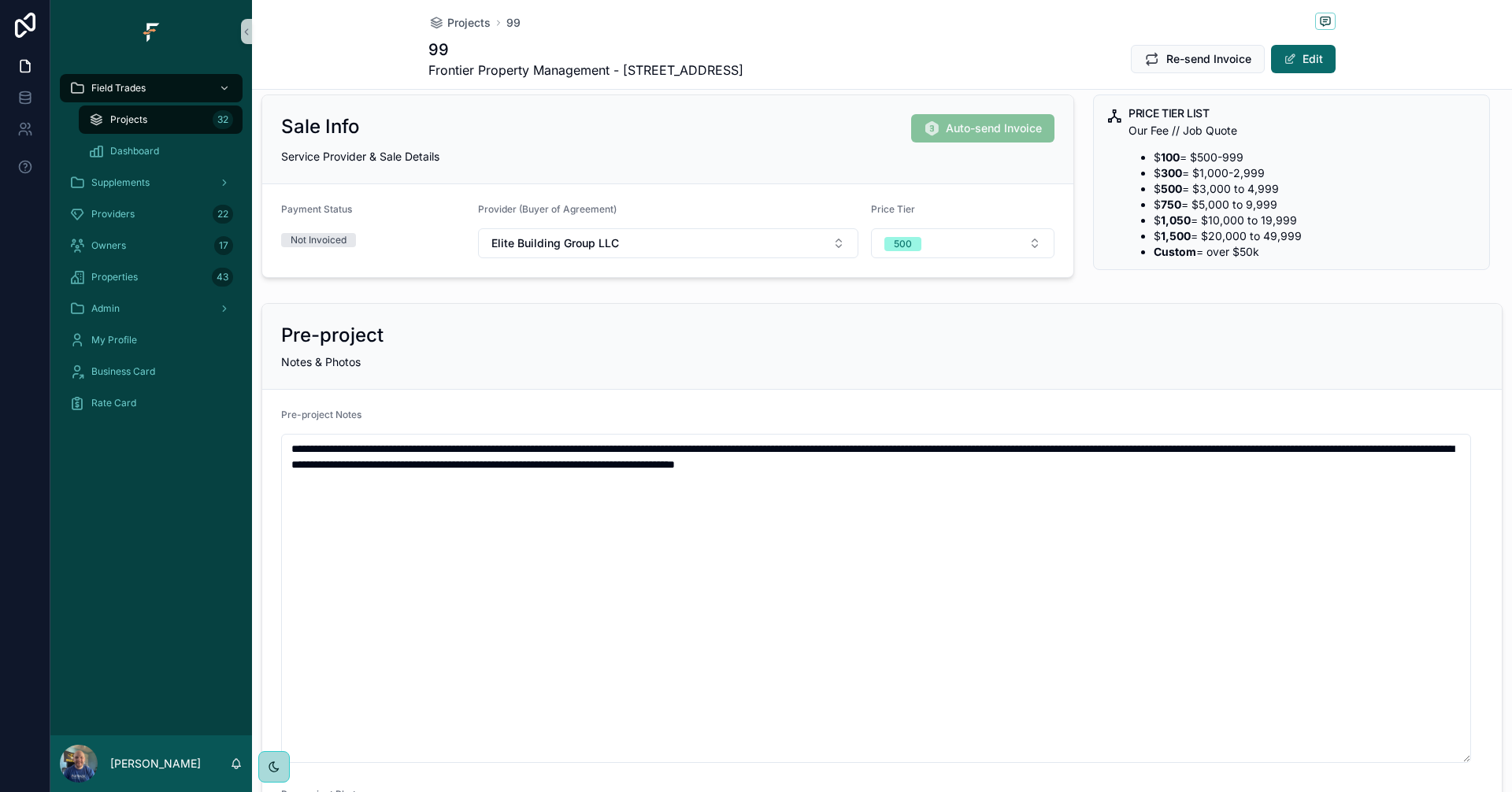
click at [186, 121] on div "Projects 32" at bounding box center [161, 120] width 145 height 25
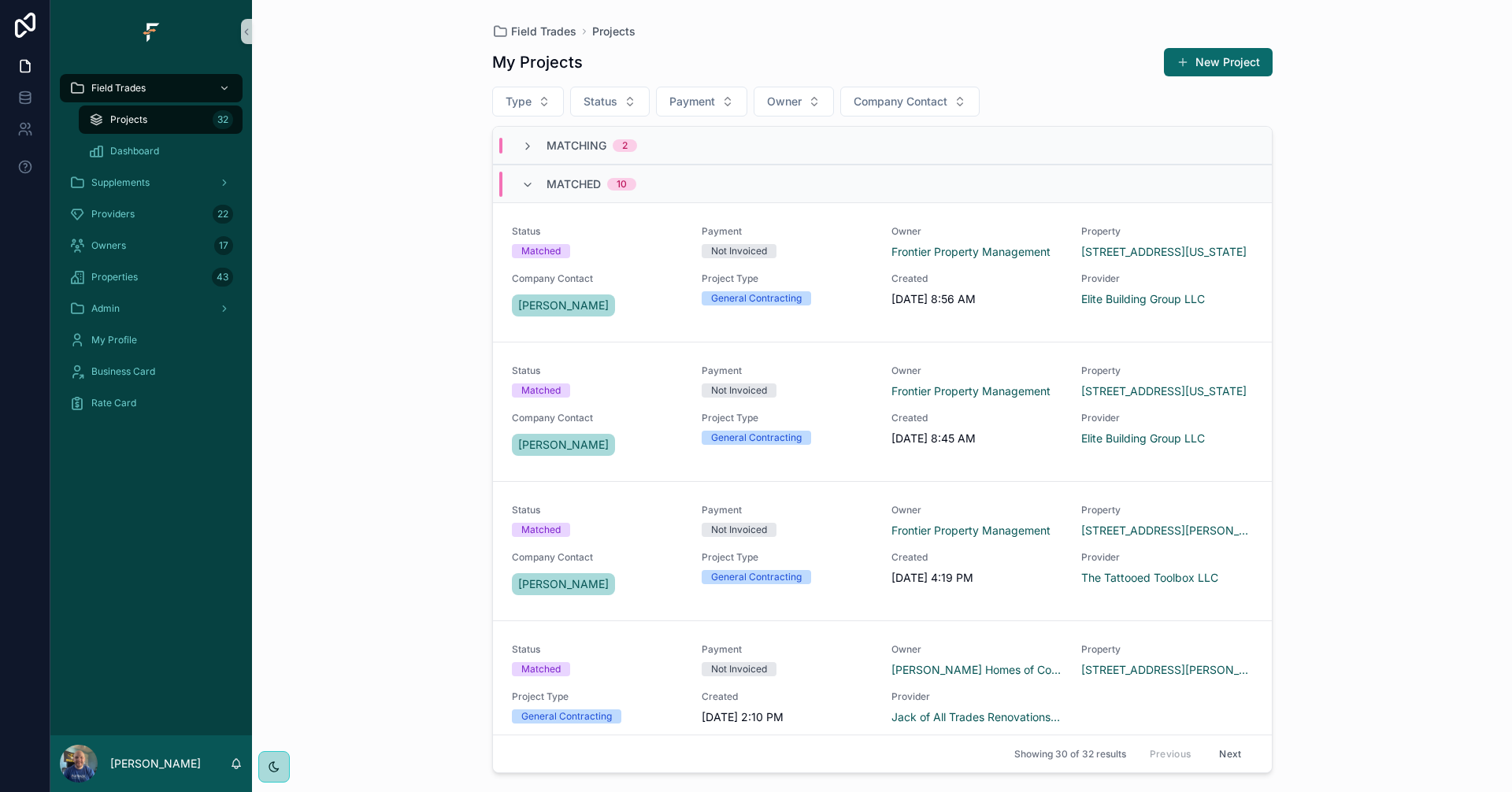
click at [554, 147] on span "Matching" at bounding box center [576, 145] width 60 height 15
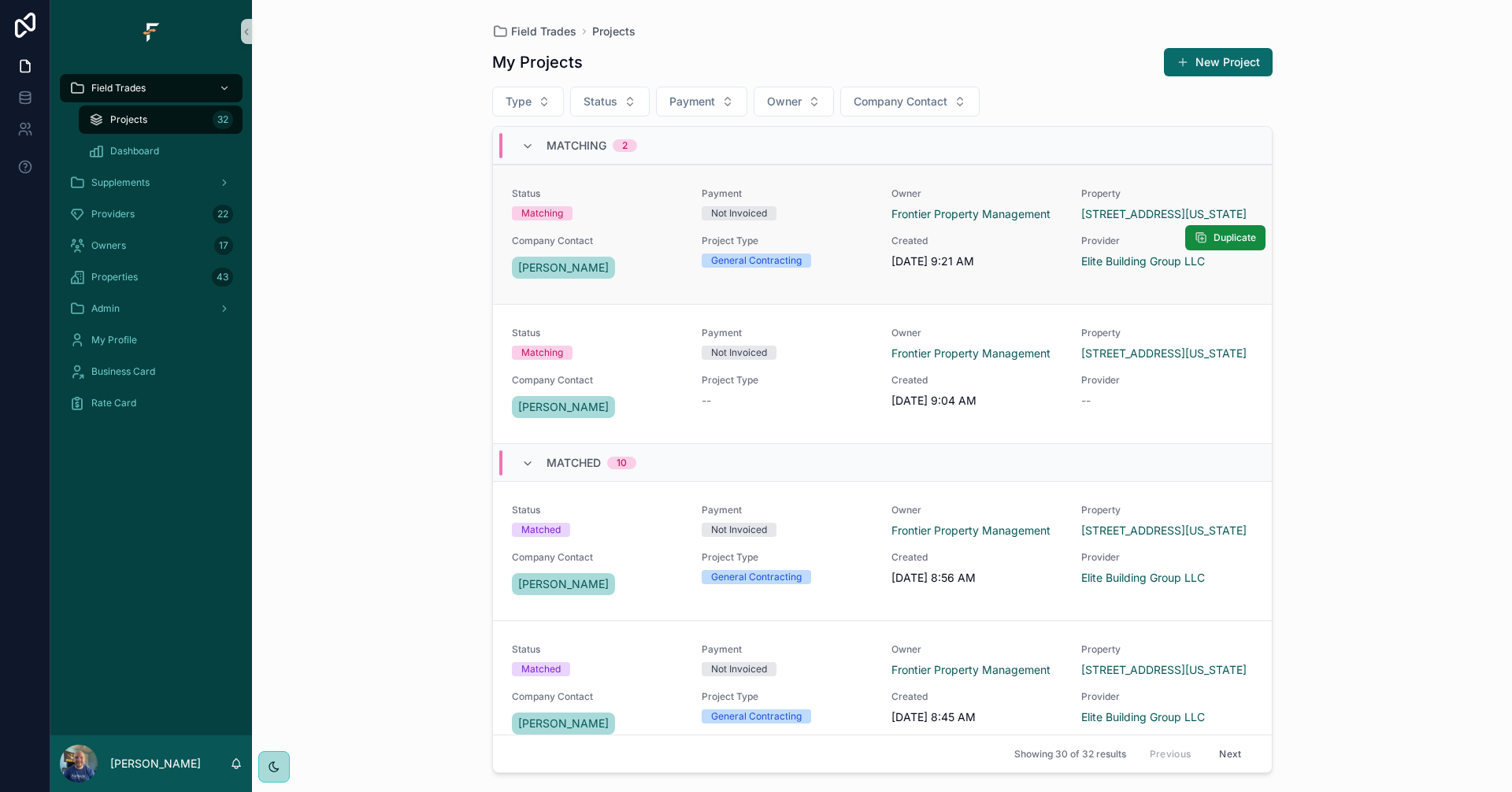
click at [832, 227] on div "Status Matching Payment Not Invoiced Owner Frontier Property Management Propert…" at bounding box center [882, 235] width 741 height 95
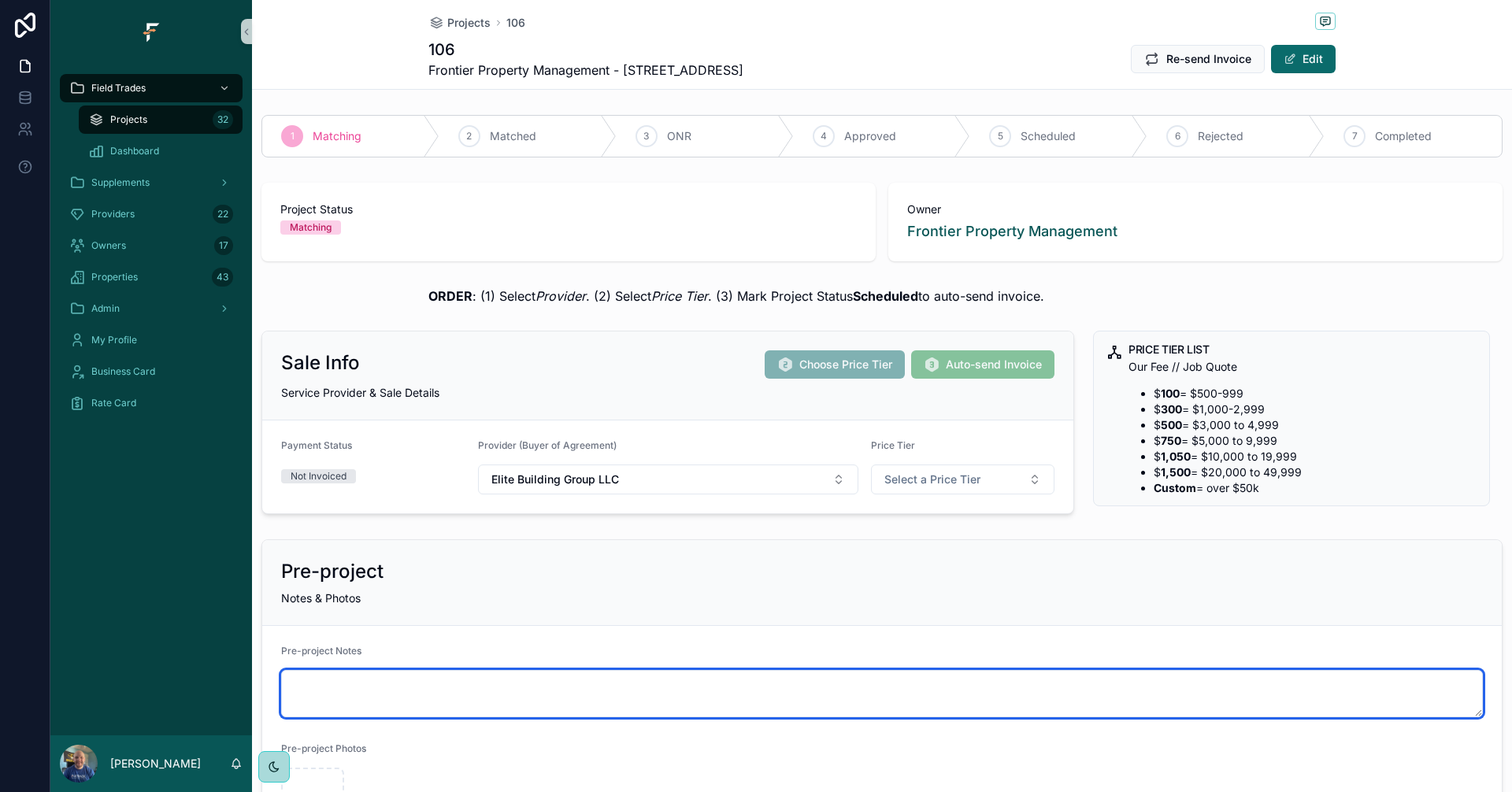
click at [554, 686] on textarea "scrollable content" at bounding box center [881, 693] width 1201 height 47
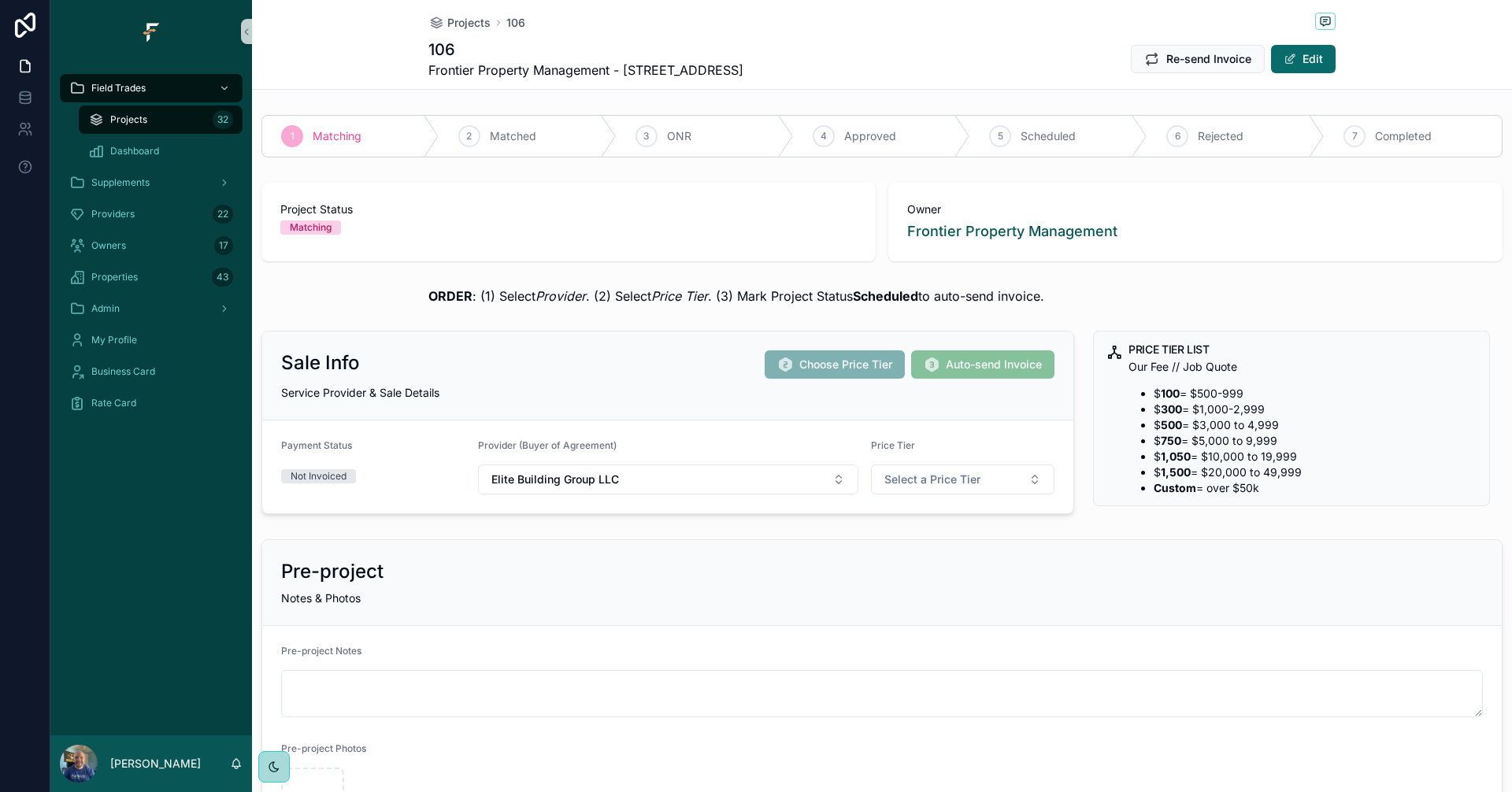
click at [139, 119] on span "Projects" at bounding box center [129, 119] width 37 height 13
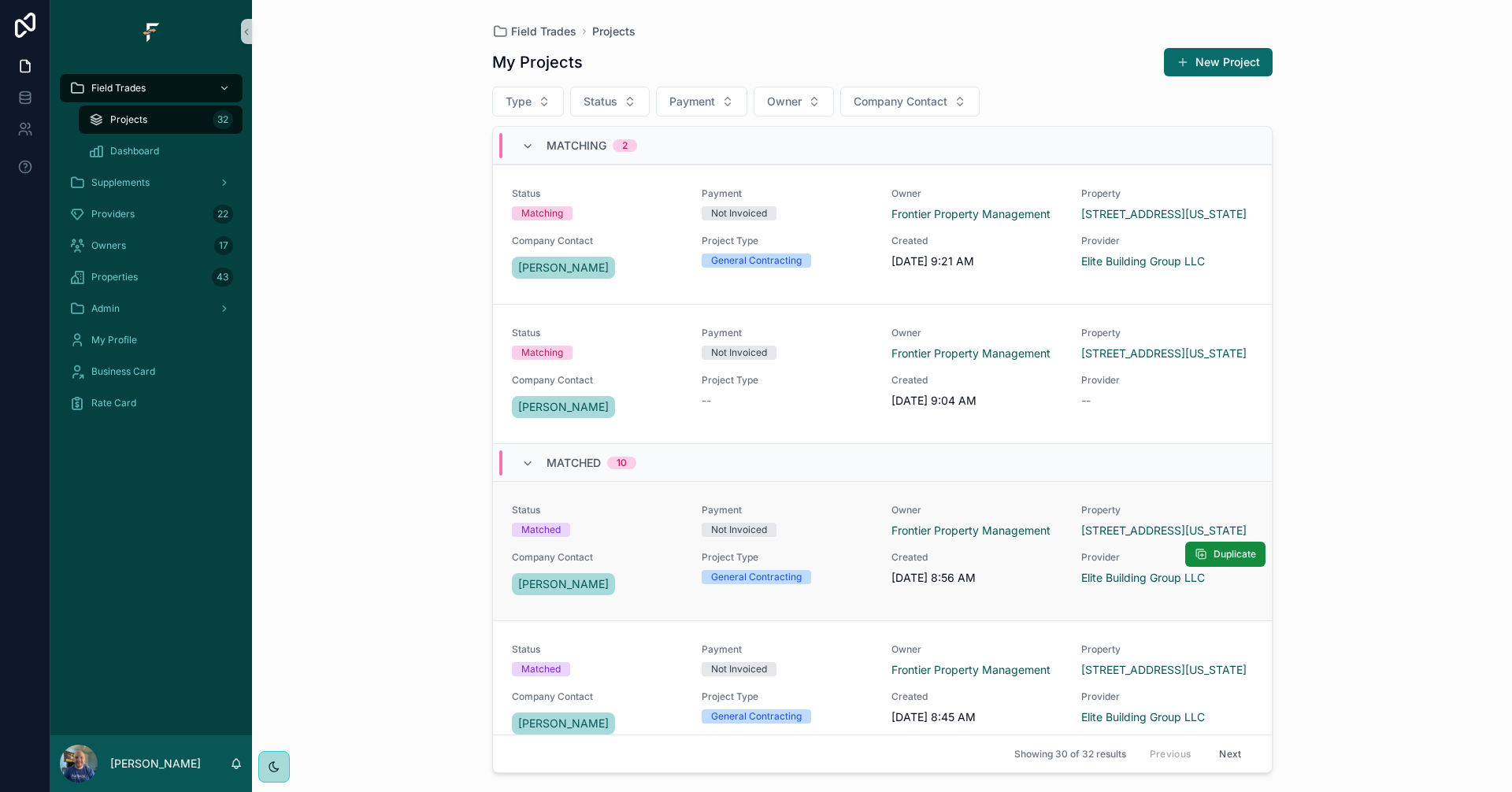
click at [830, 542] on div "Status Matched Payment Not Invoiced Owner Frontier Property Management Property…" at bounding box center [882, 552] width 741 height 95
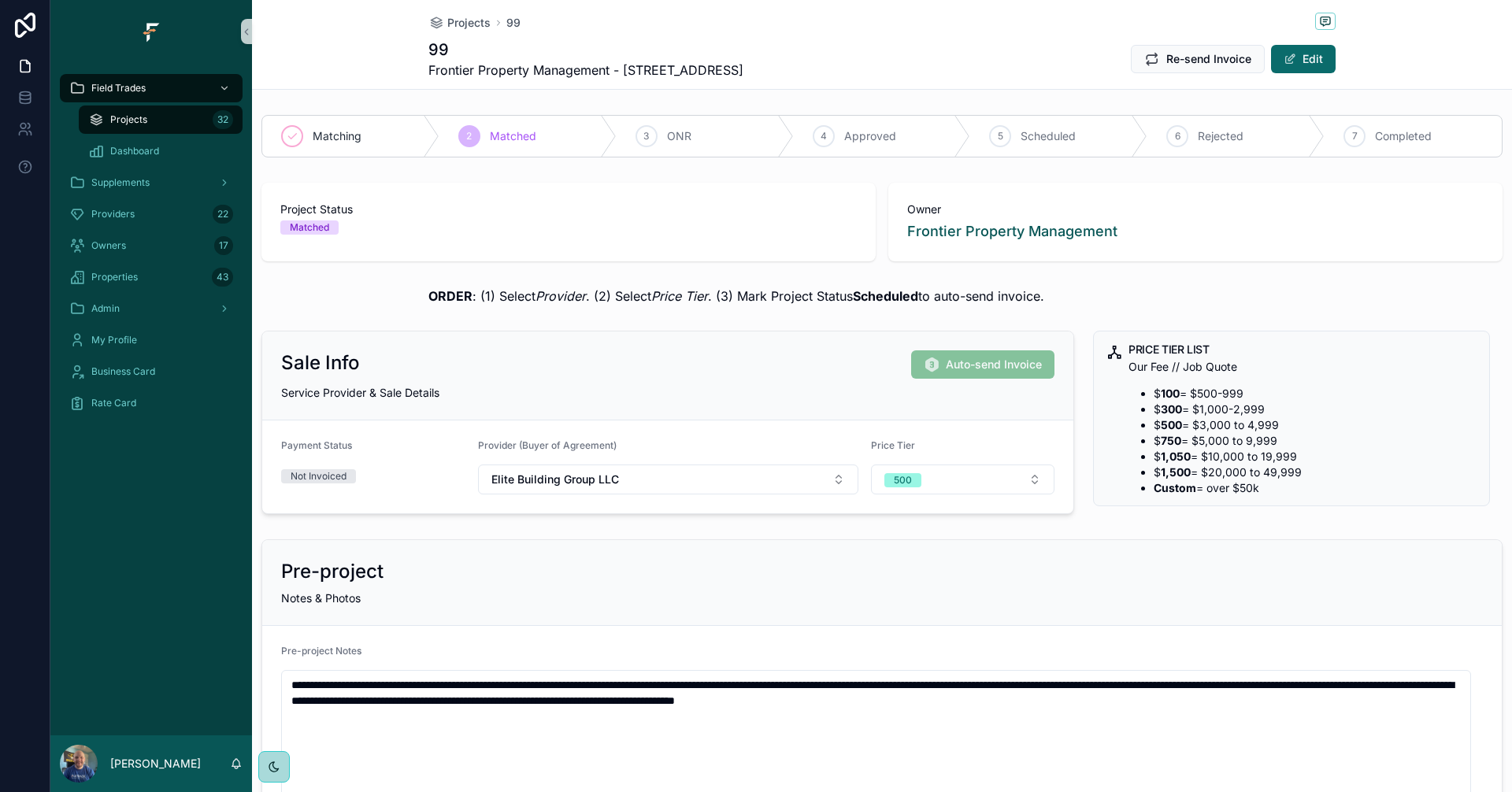
click at [141, 113] on span "Projects" at bounding box center [129, 119] width 37 height 13
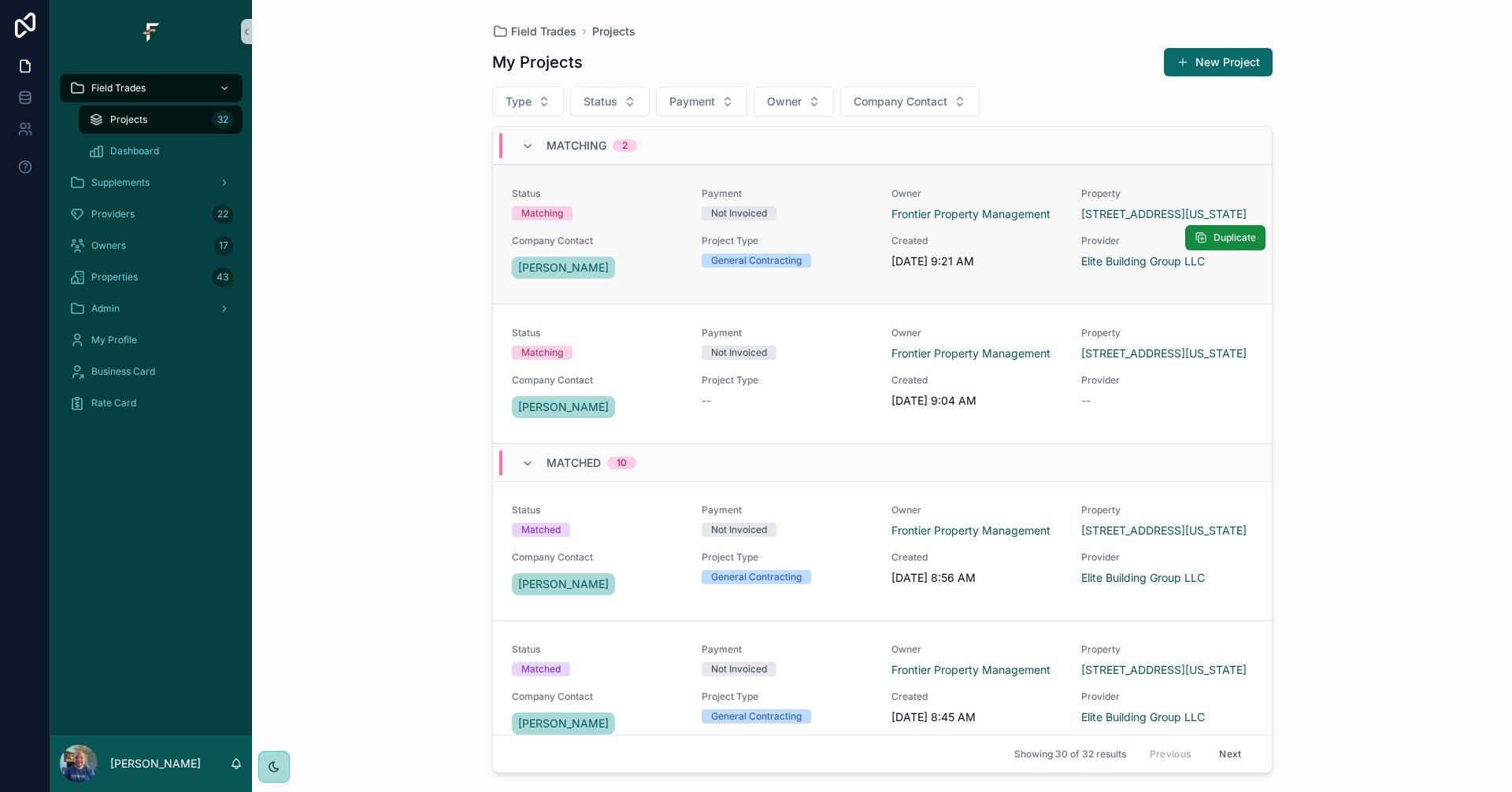
click at [631, 222] on div "Status Matching Payment Not Invoiced Owner Frontier Property Management Propert…" at bounding box center [882, 235] width 741 height 95
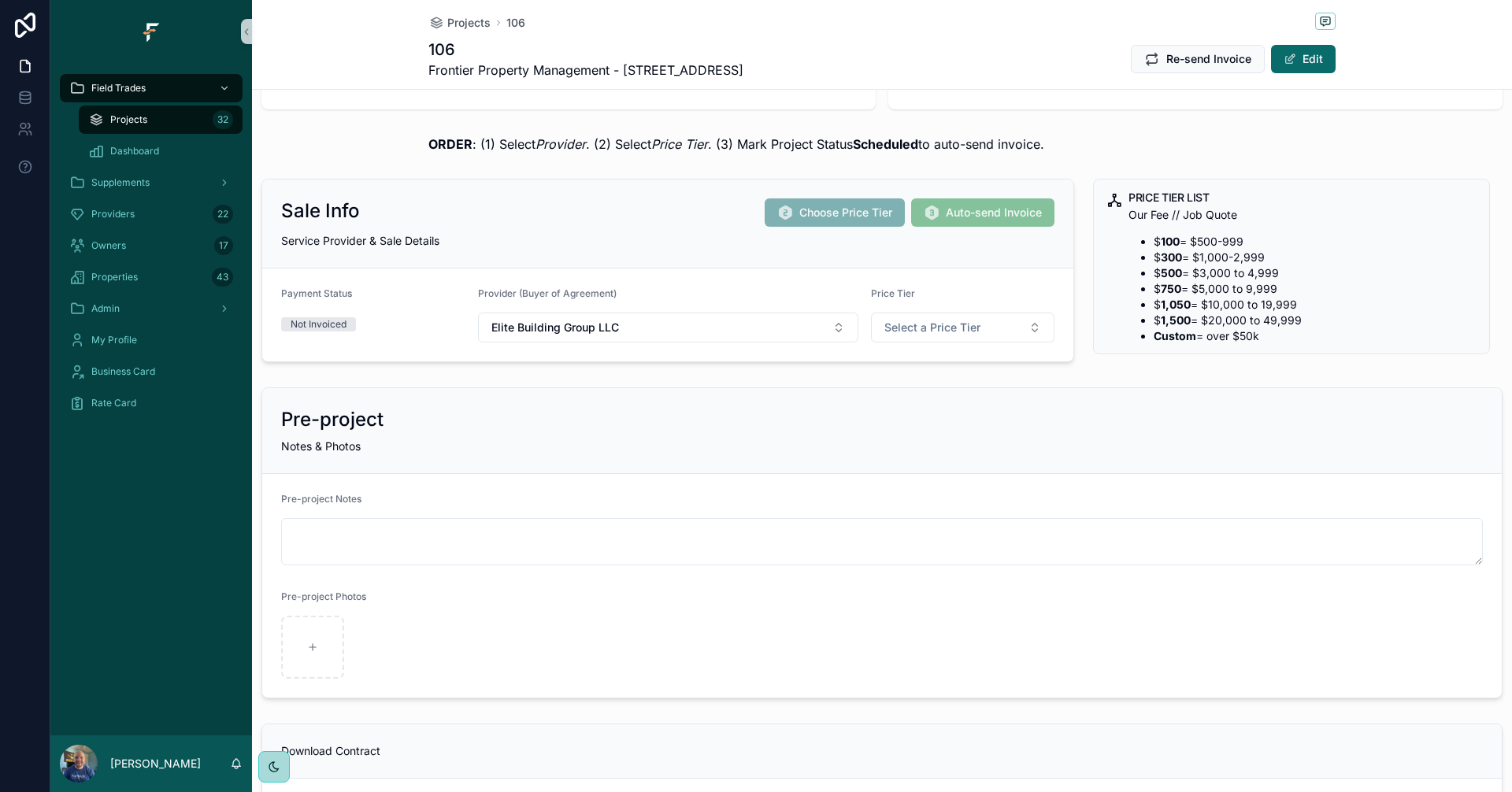
scroll to position [158, 0]
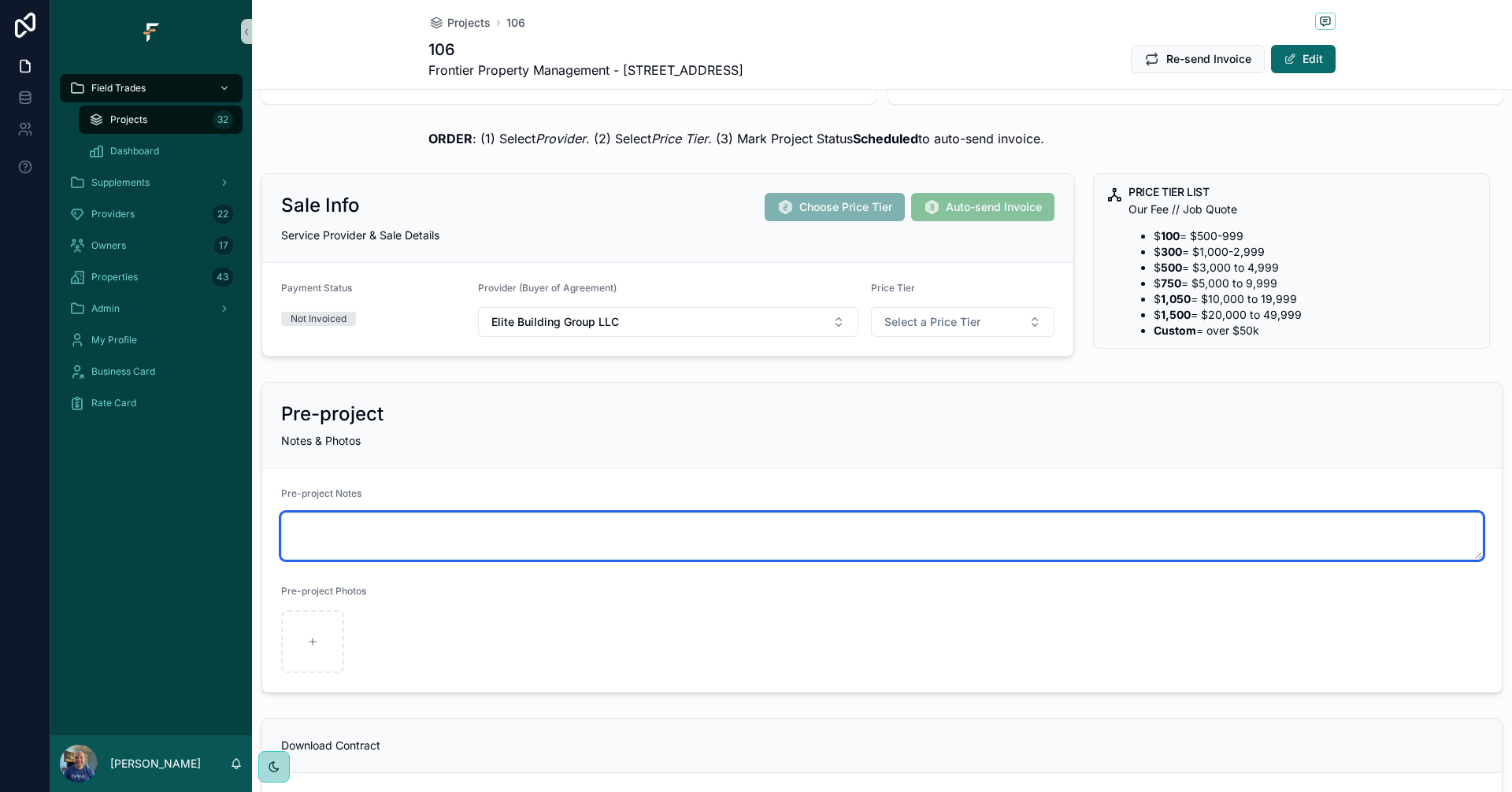
click at [571, 533] on textarea "scrollable content" at bounding box center [881, 536] width 1201 height 47
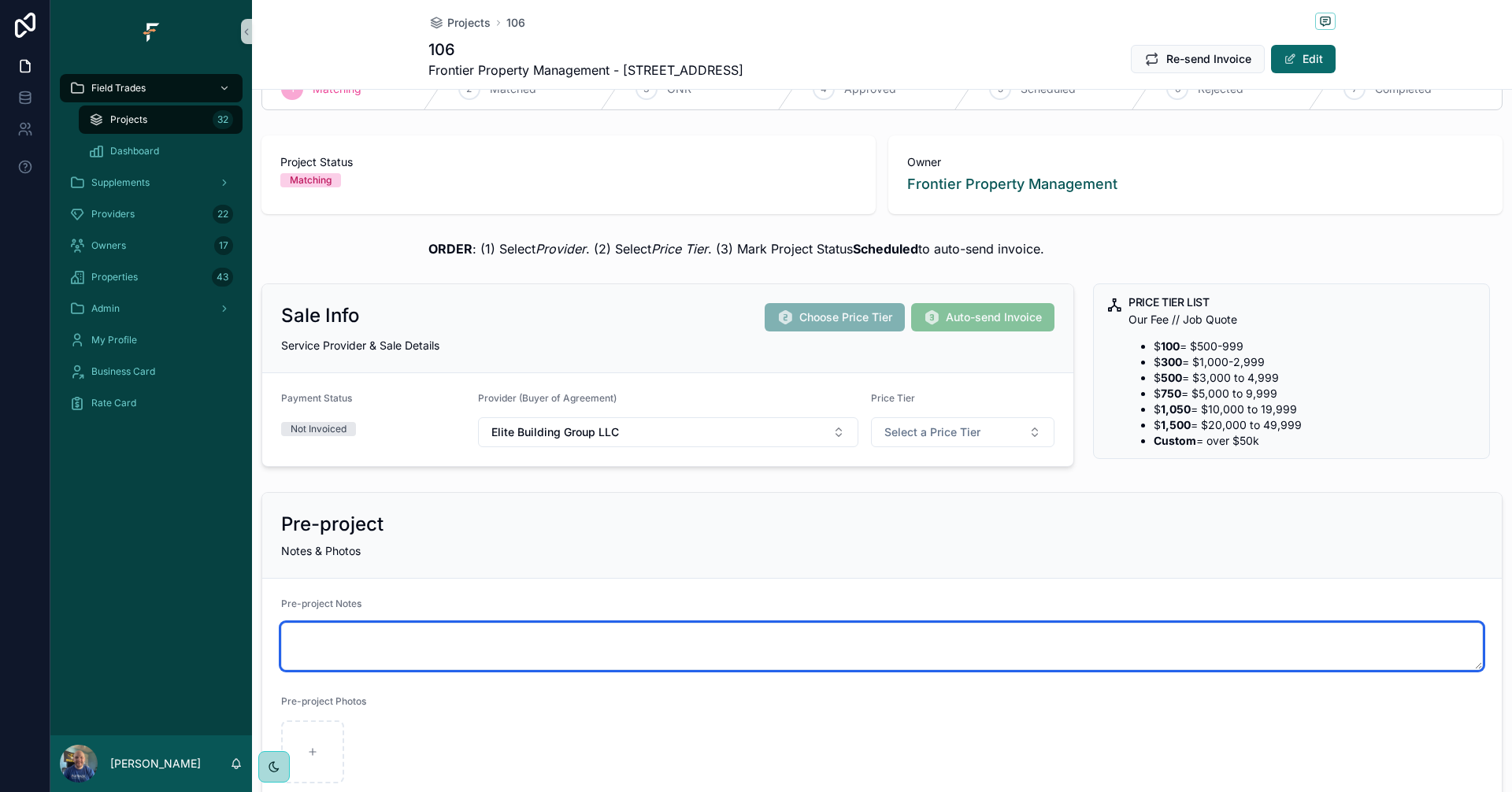
scroll to position [0, 0]
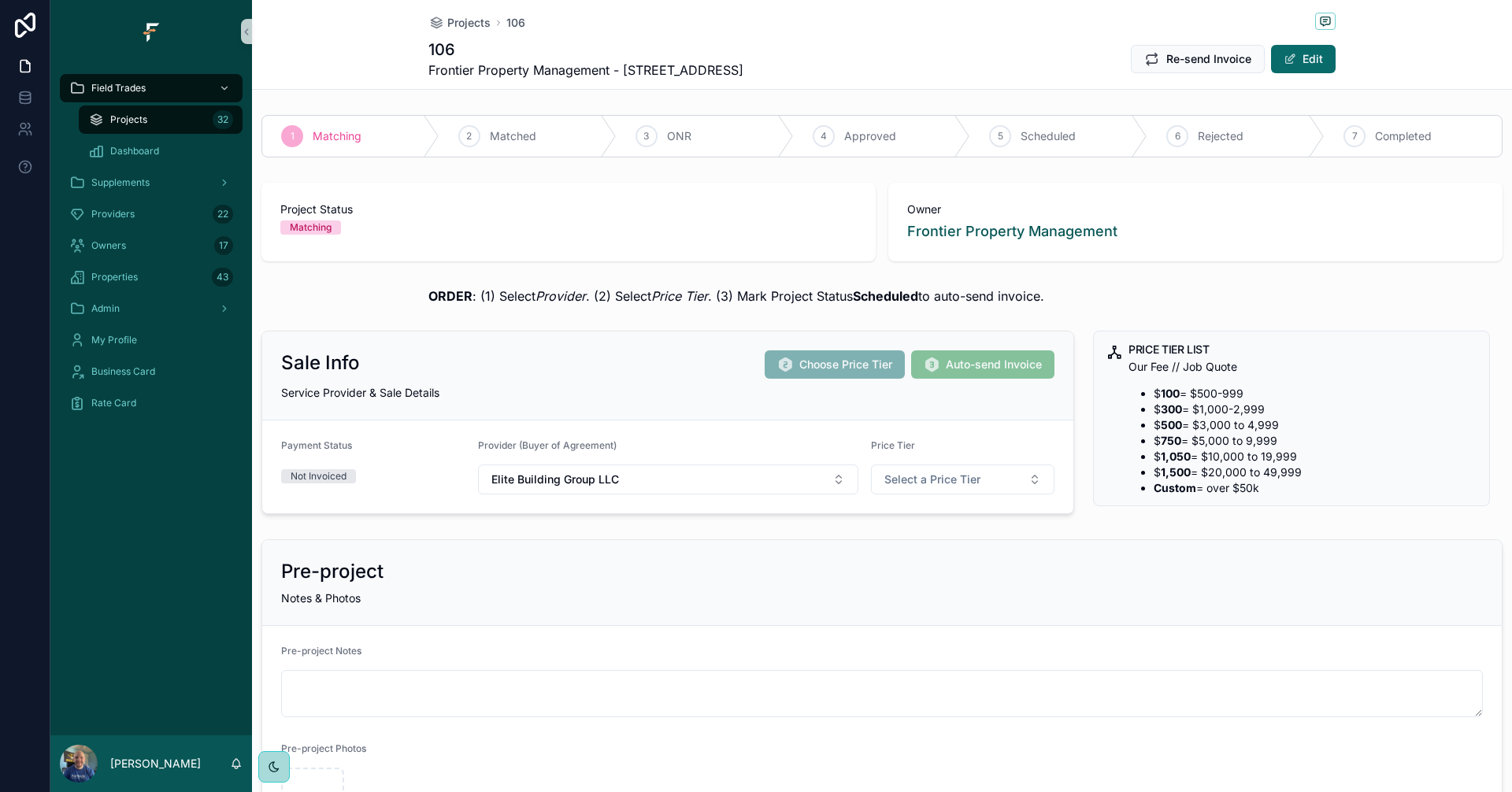
click at [157, 121] on div "Projects 32" at bounding box center [161, 120] width 145 height 25
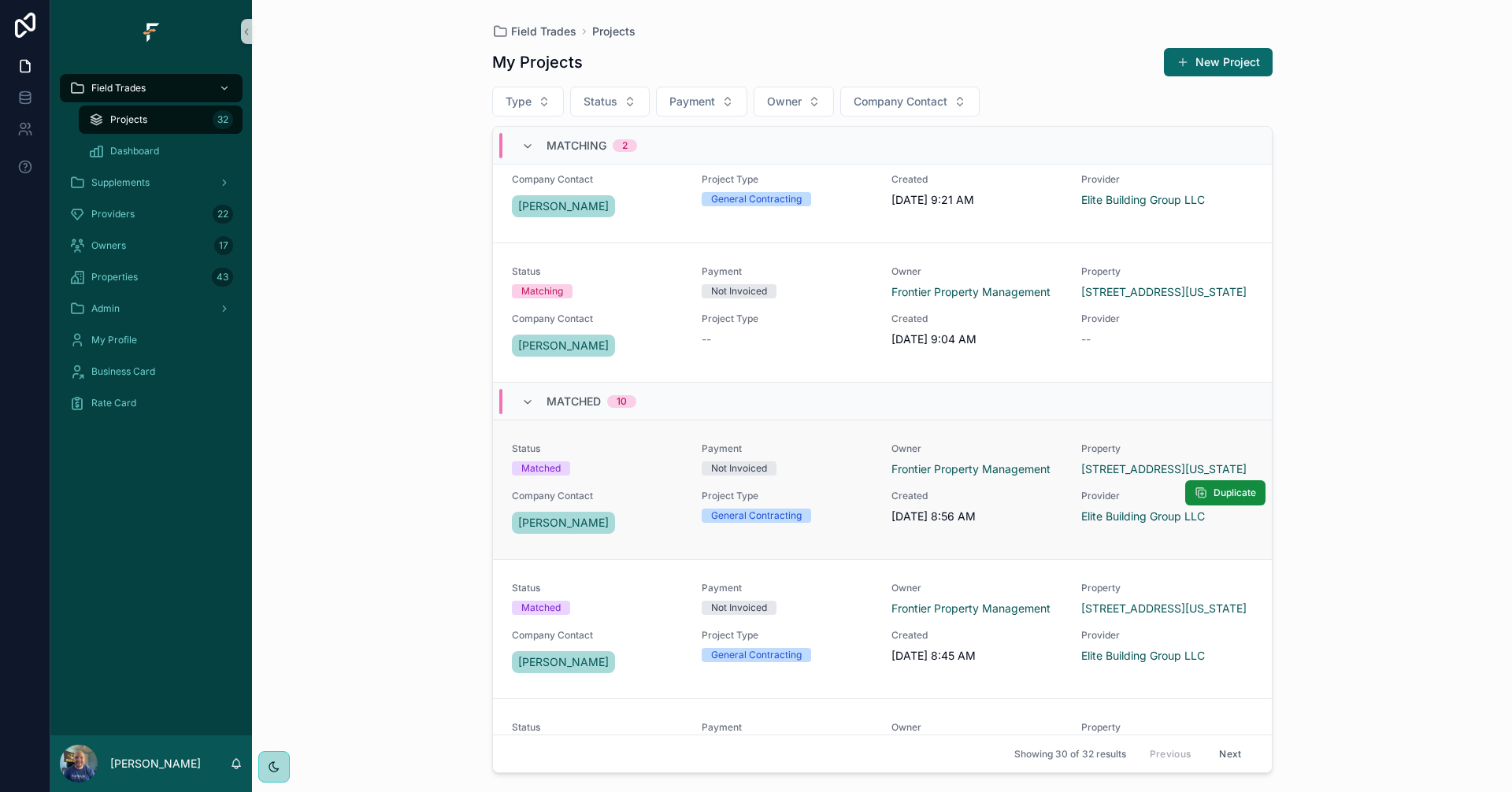
scroll to position [158, 0]
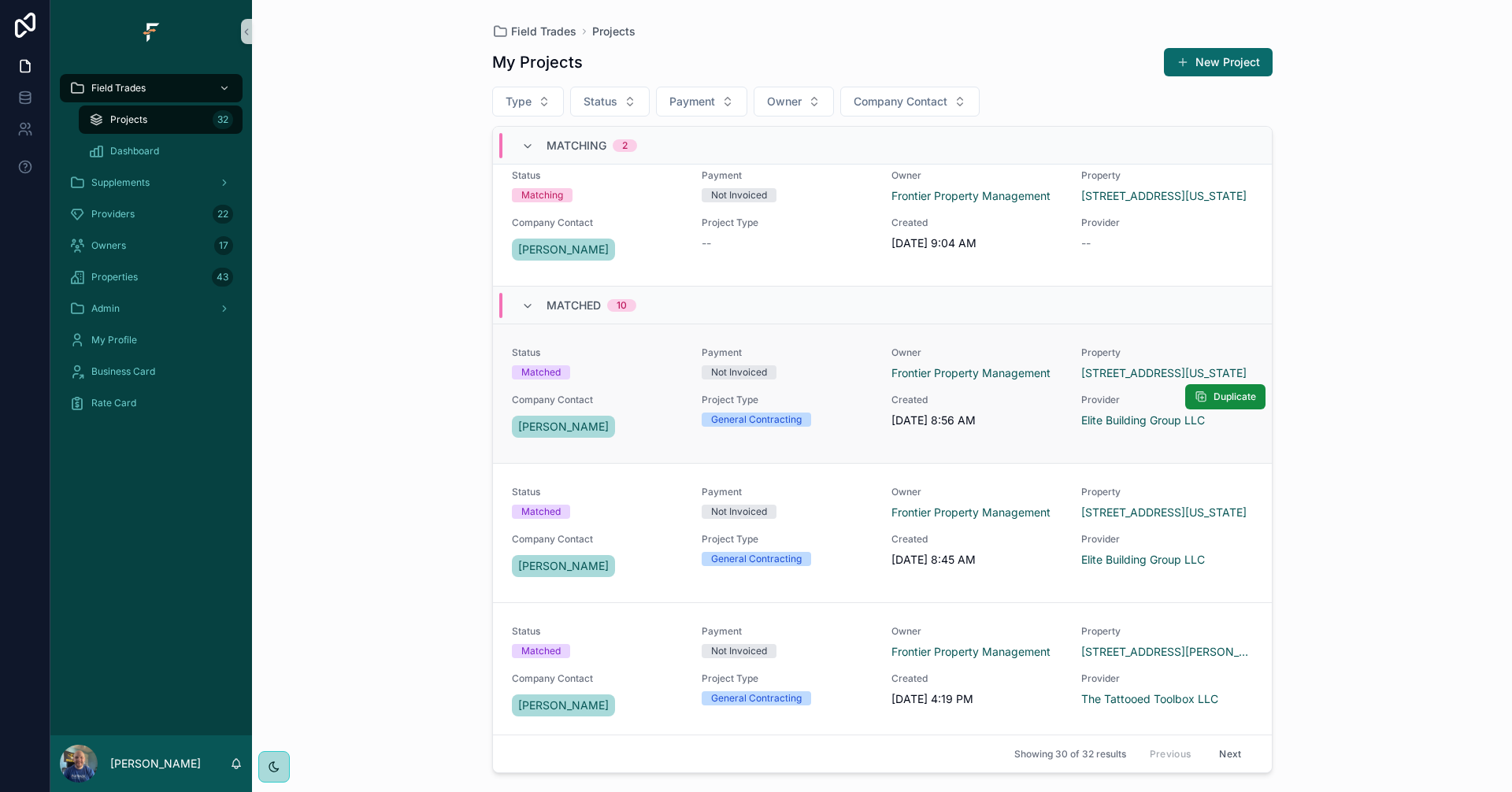
click at [1023, 344] on link "Status Matched Payment Not Invoiced Owner Frontier Property Management Property…" at bounding box center [882, 393] width 778 height 139
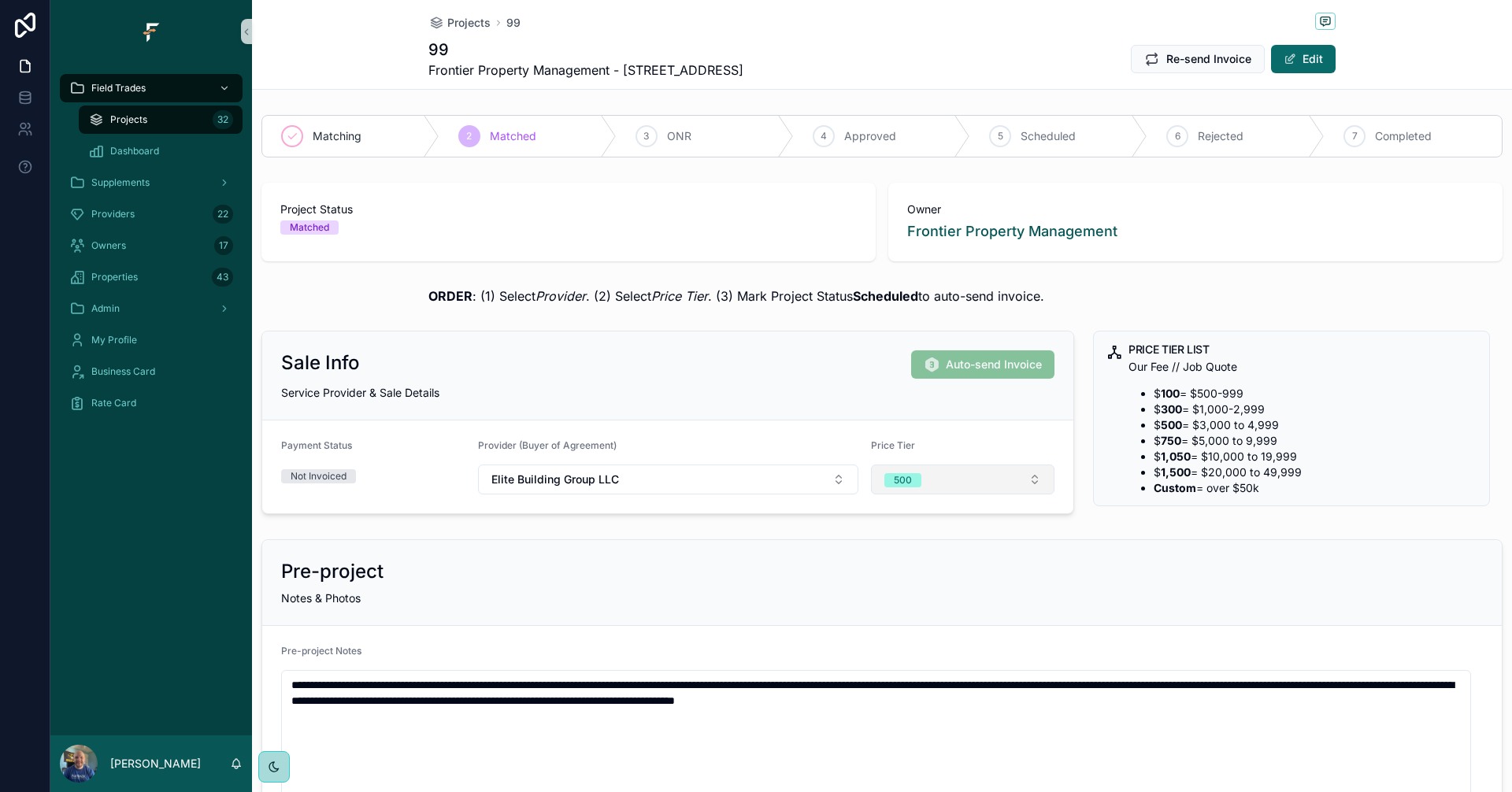
click at [1019, 483] on button "500" at bounding box center [963, 479] width 184 height 30
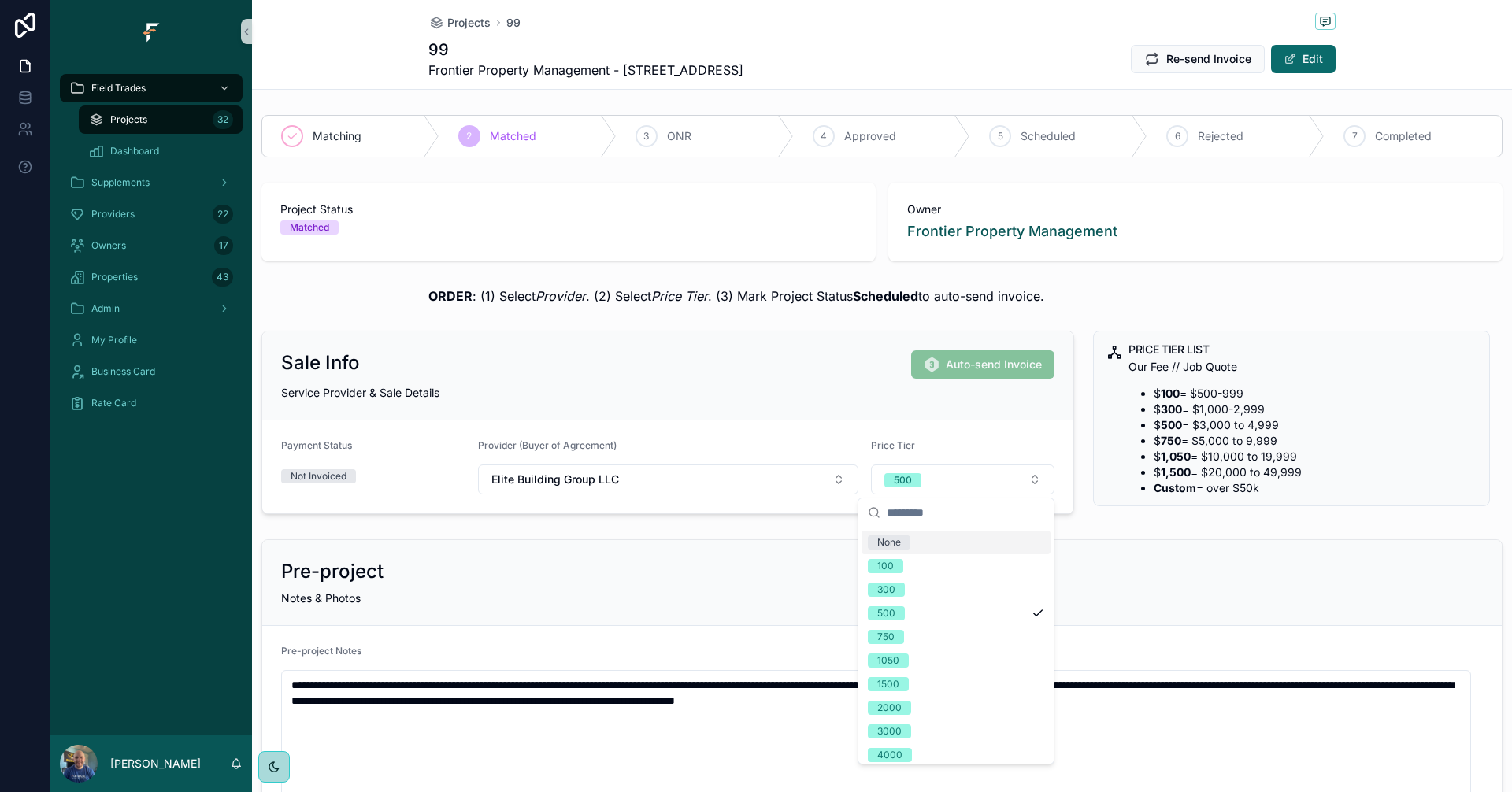
click at [936, 547] on div "None" at bounding box center [955, 542] width 189 height 23
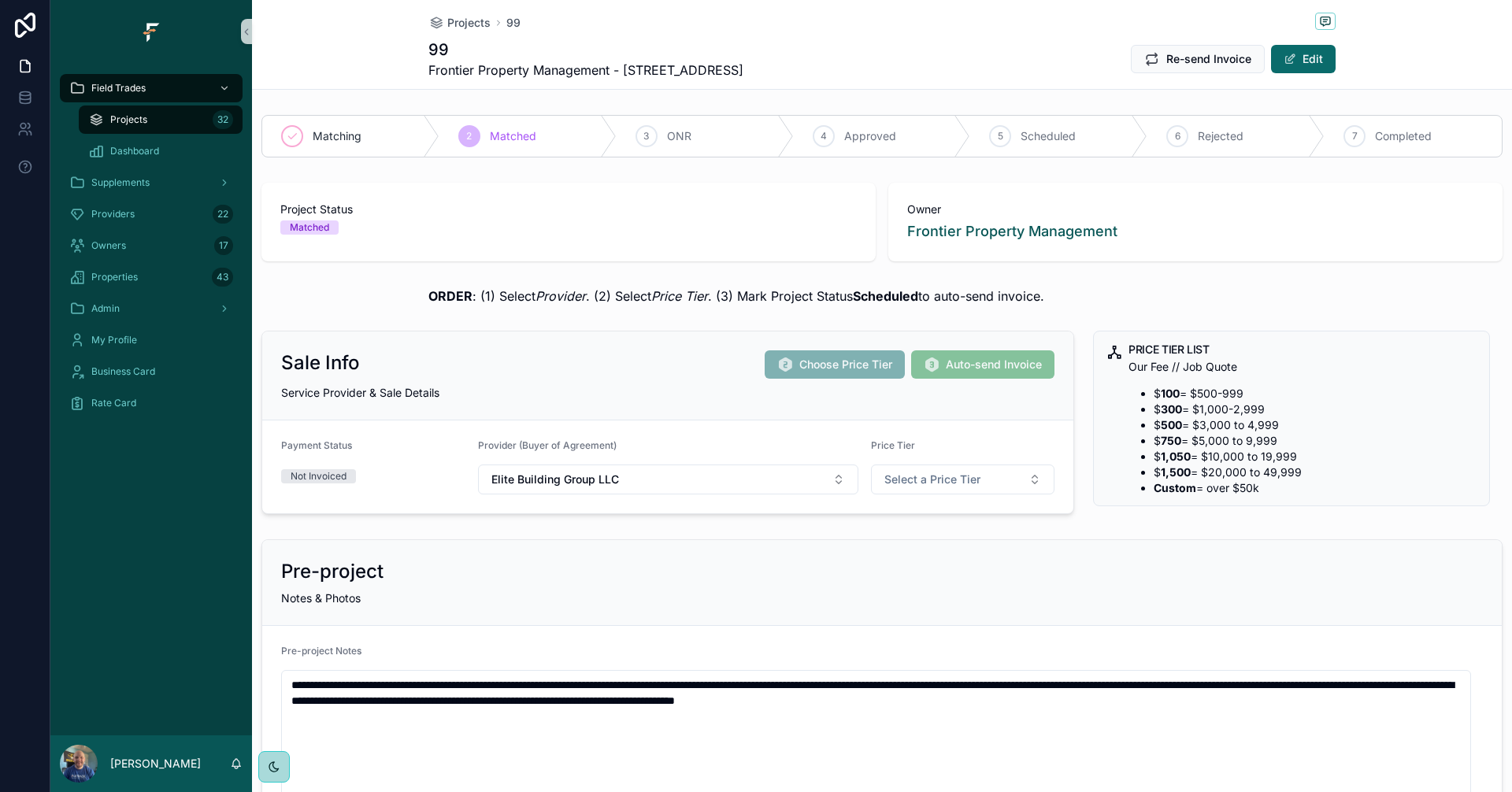
click at [188, 123] on div "Projects 32" at bounding box center [161, 120] width 145 height 25
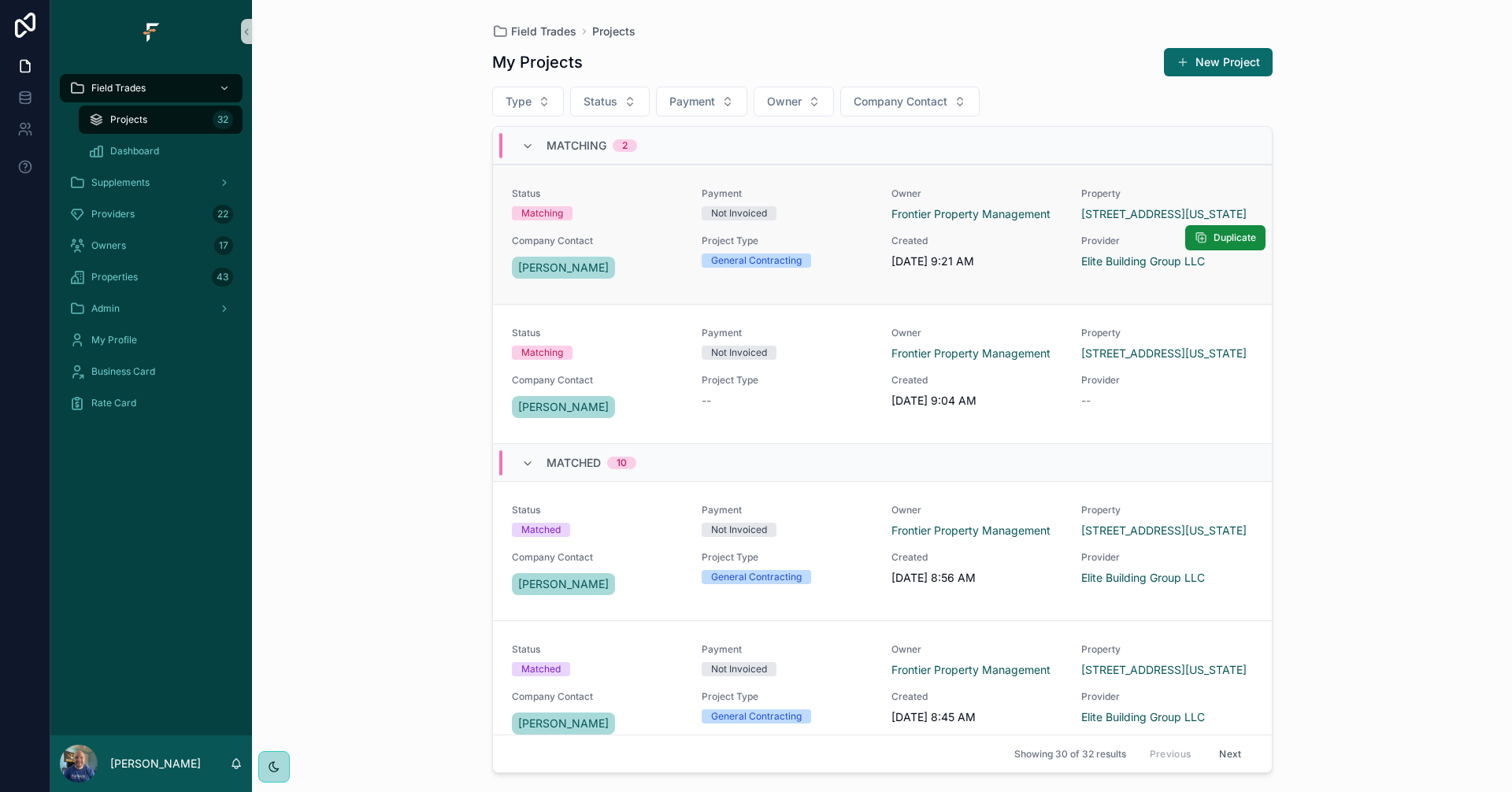
click at [646, 199] on span "Status" at bounding box center [597, 194] width 171 height 13
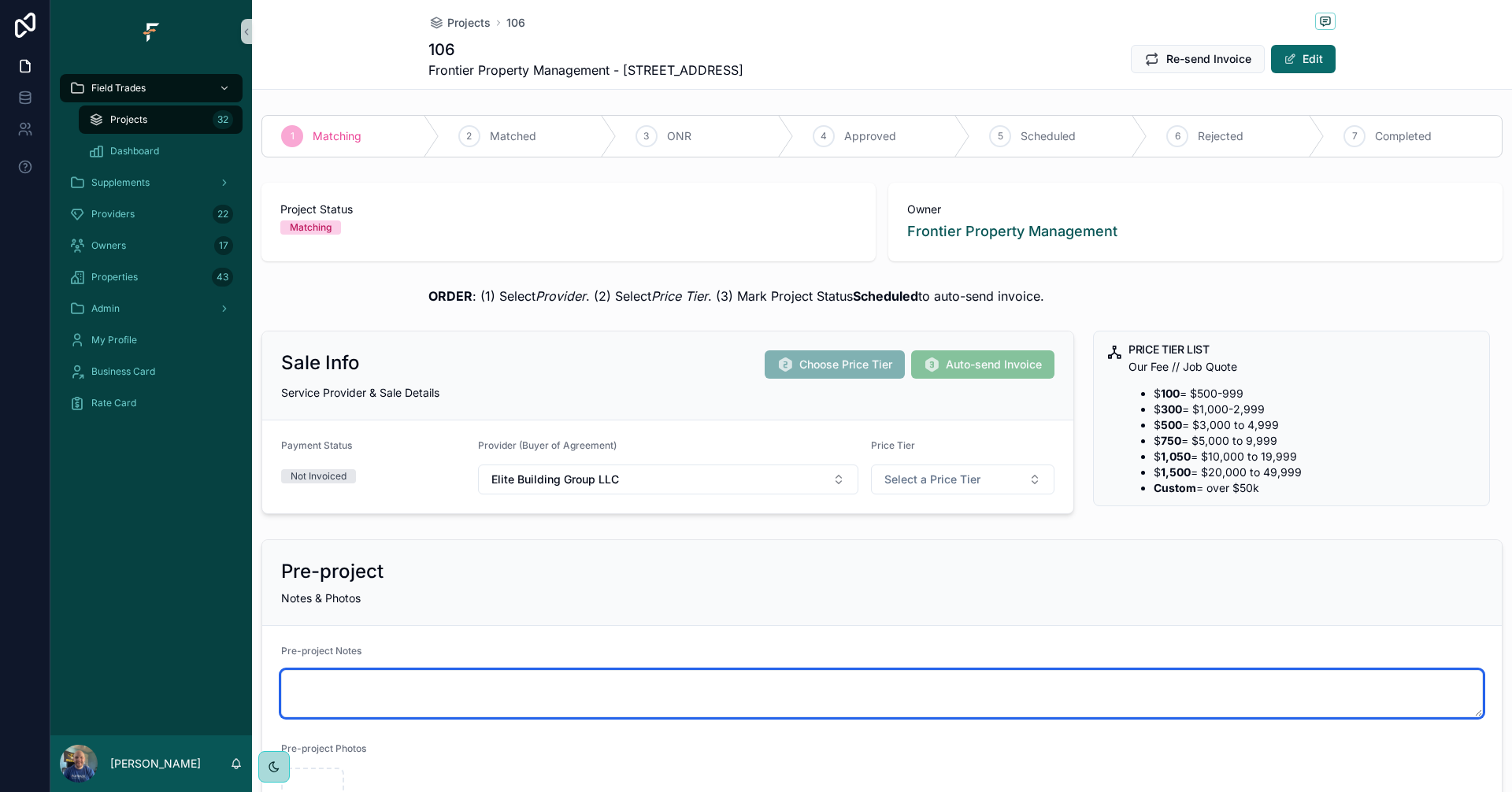
click at [606, 693] on textarea "scrollable content" at bounding box center [881, 693] width 1201 height 47
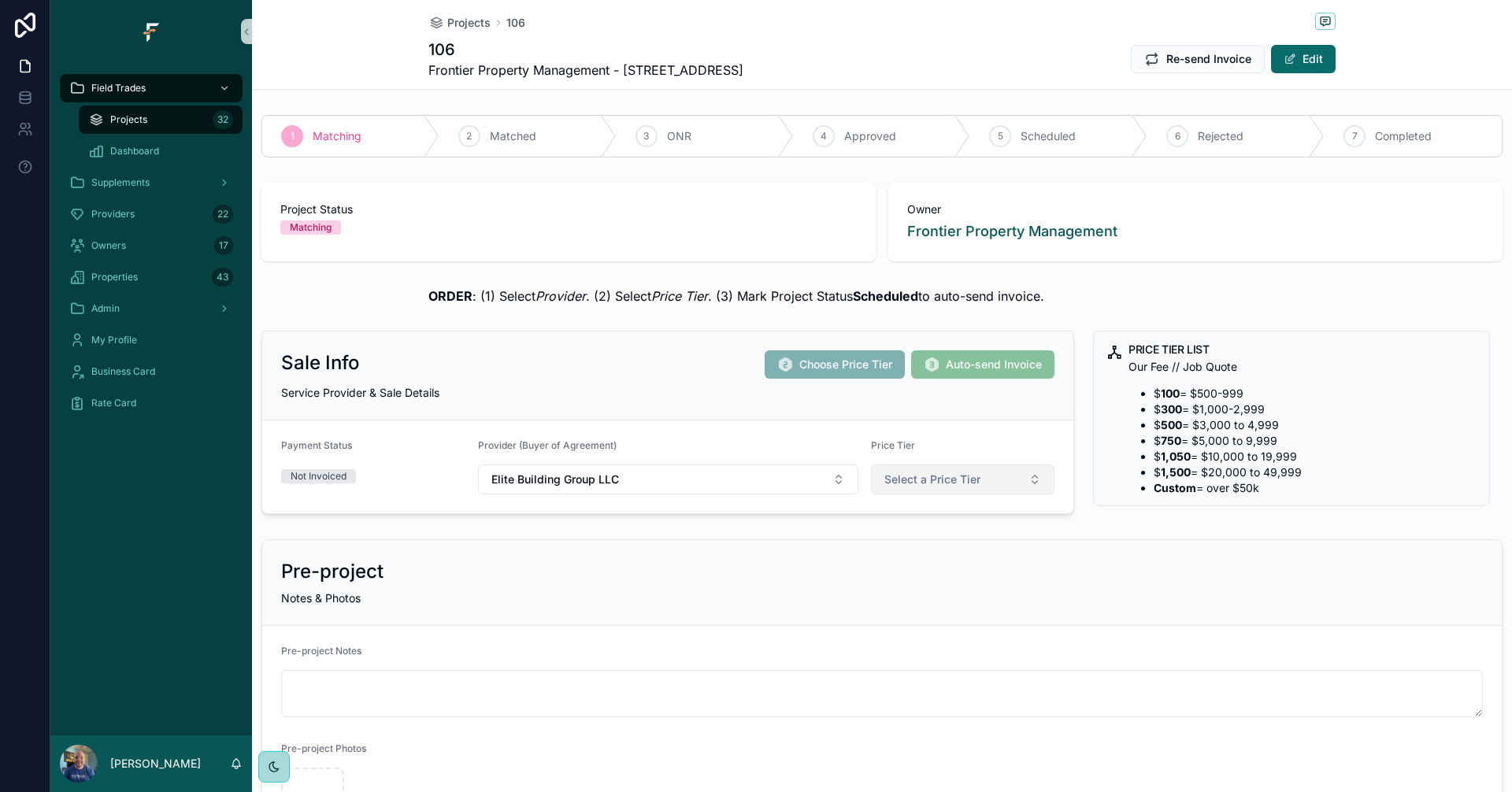
click at [1018, 483] on button "Select a Price Tier" at bounding box center [963, 479] width 184 height 30
click at [1011, 440] on div "Price Tier" at bounding box center [963, 449] width 184 height 19
click at [498, 138] on span "Matched" at bounding box center [513, 137] width 46 height 15
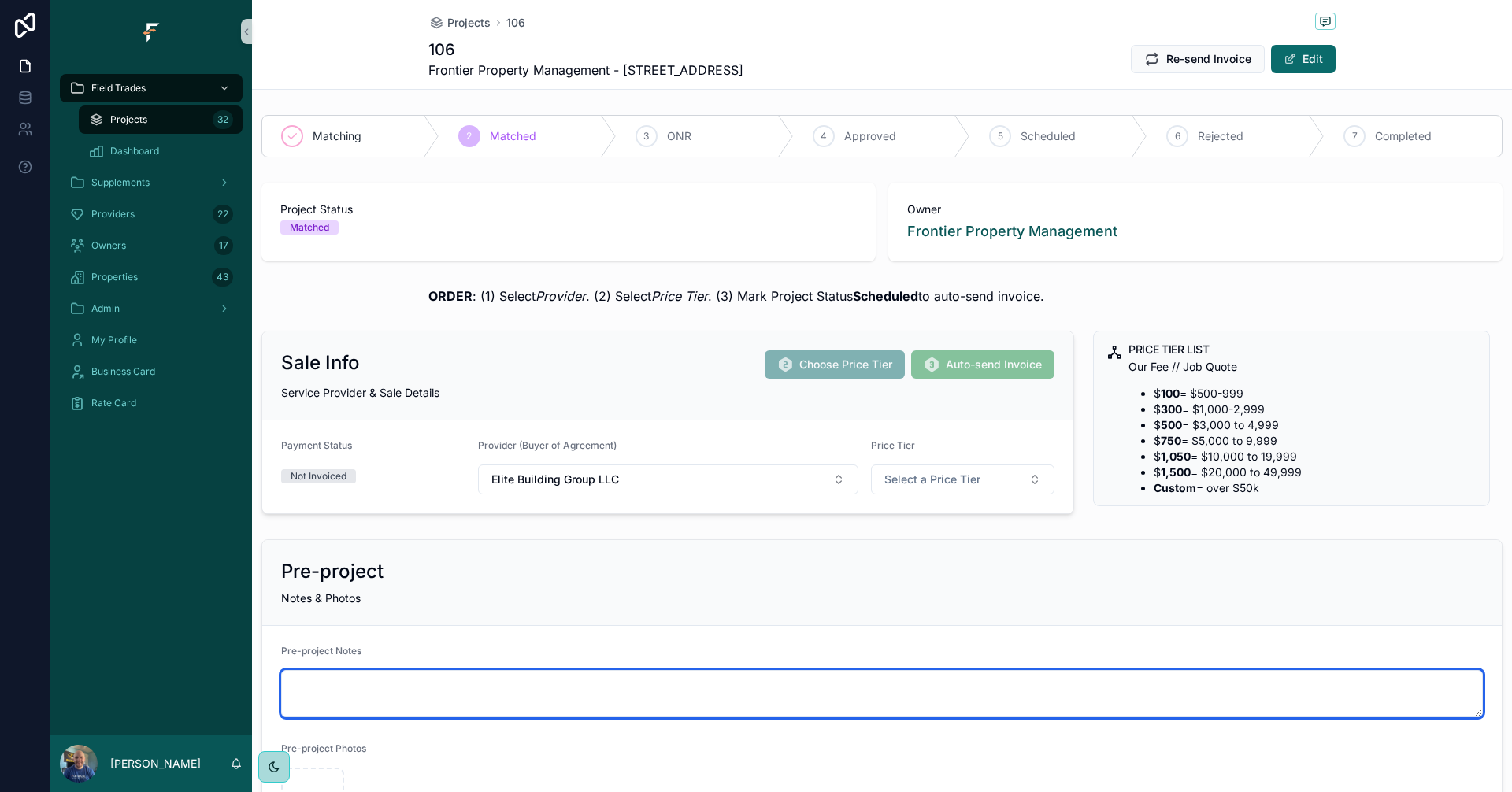
click at [707, 679] on textarea "scrollable content" at bounding box center [881, 693] width 1201 height 47
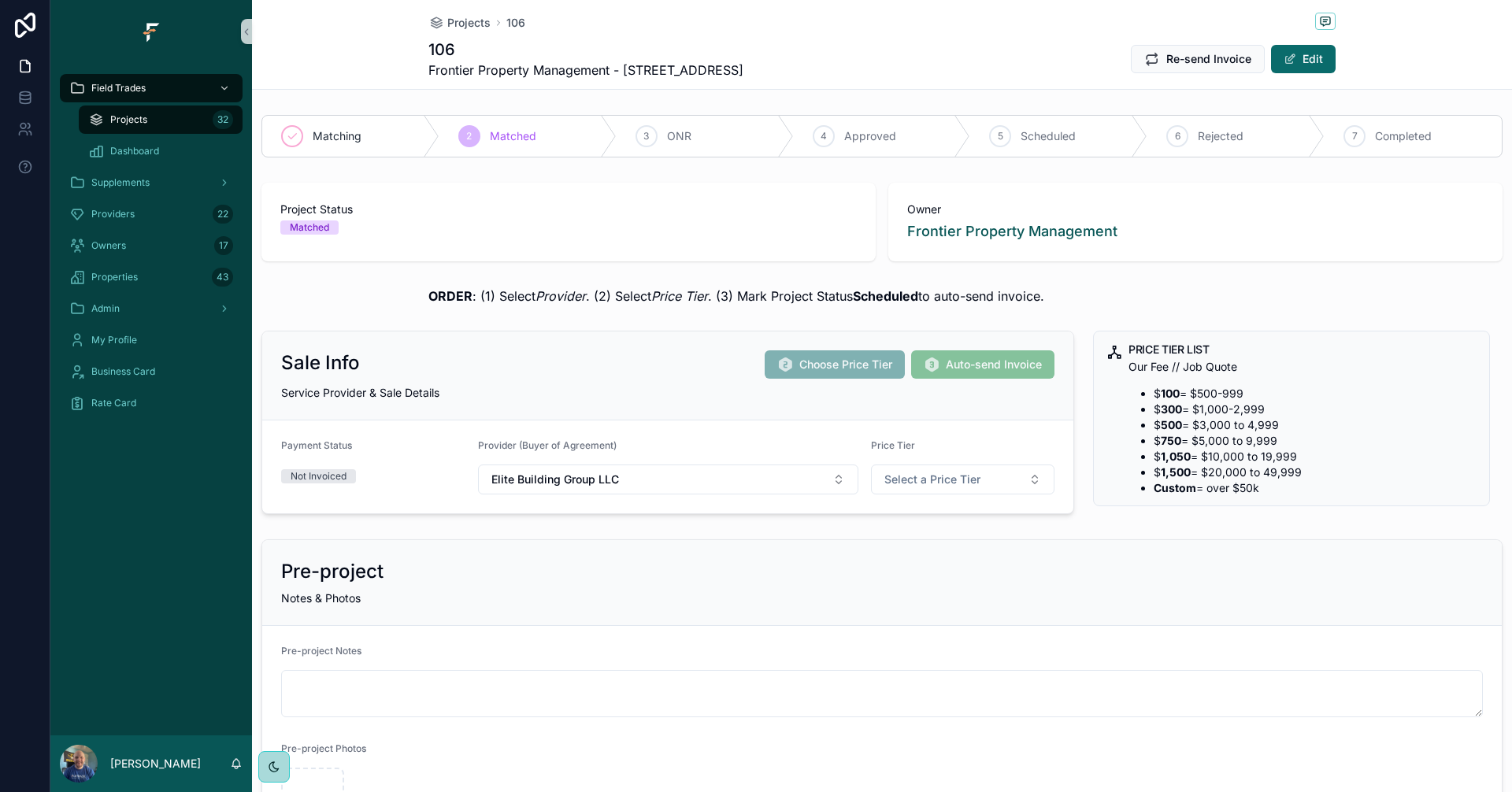
click at [133, 117] on span "Projects" at bounding box center [129, 119] width 37 height 13
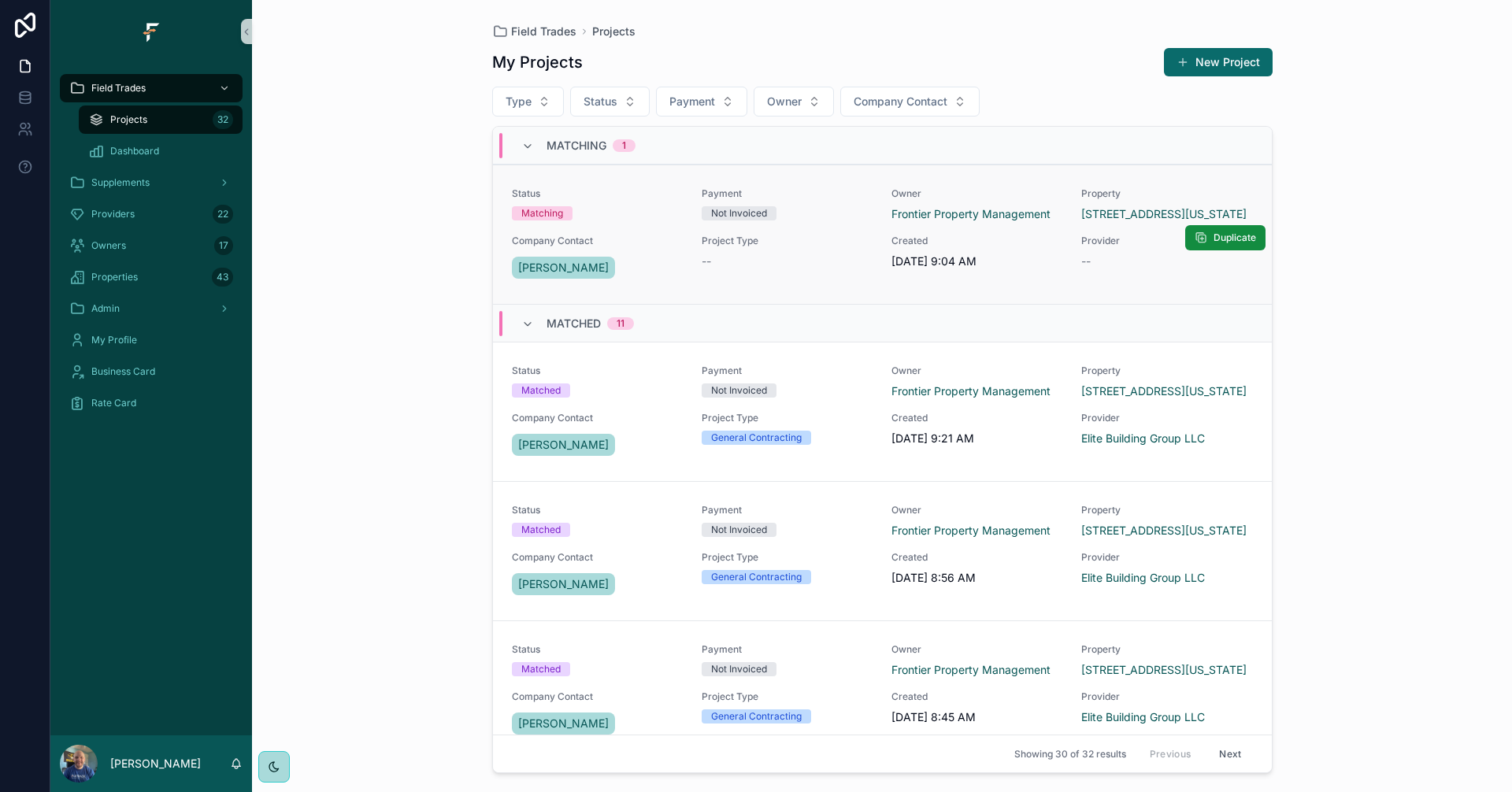
click at [830, 228] on div "Status Matching Payment Not Invoiced Owner Frontier Property Management Propert…" at bounding box center [882, 235] width 741 height 95
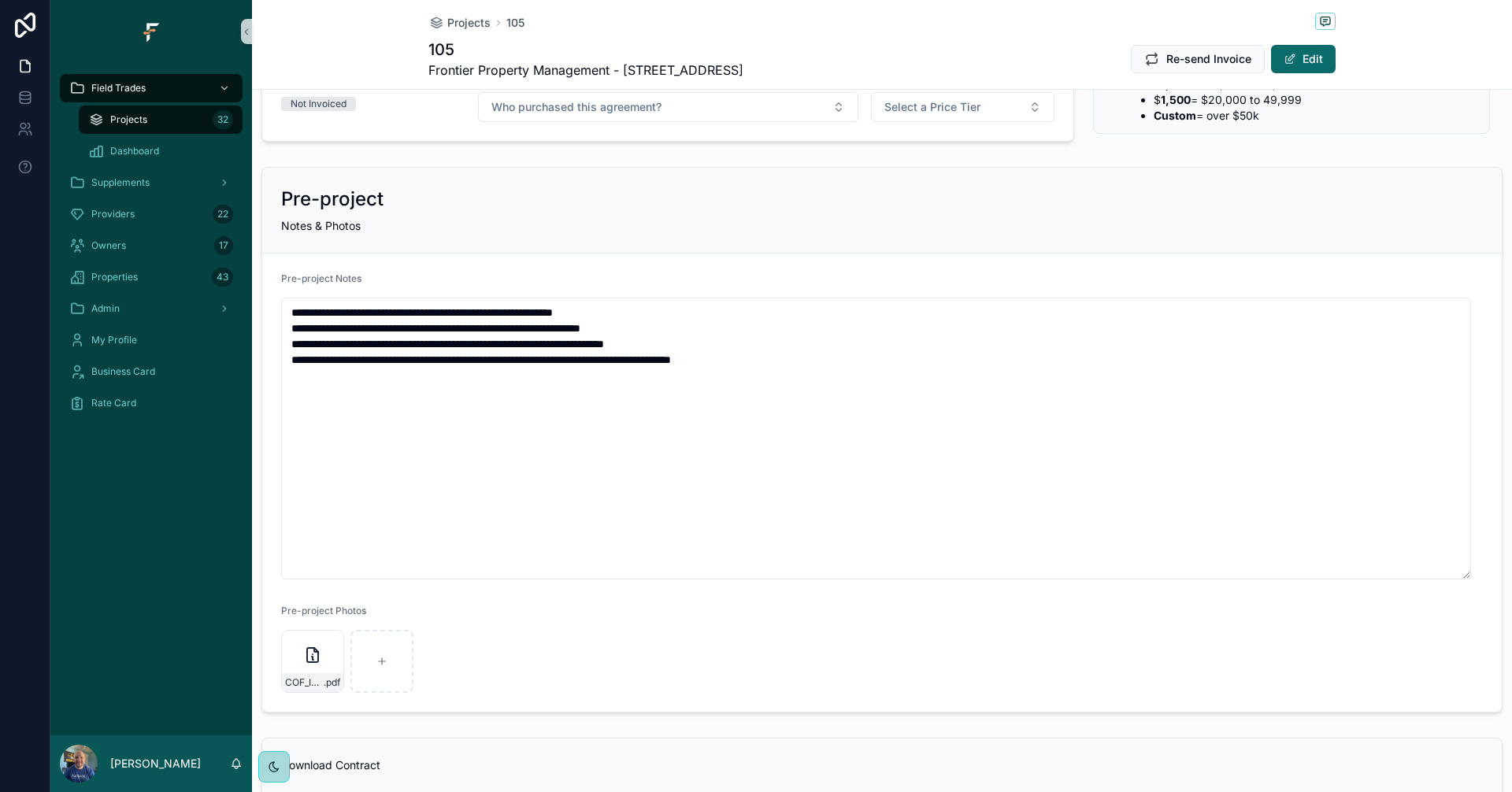
scroll to position [472, 0]
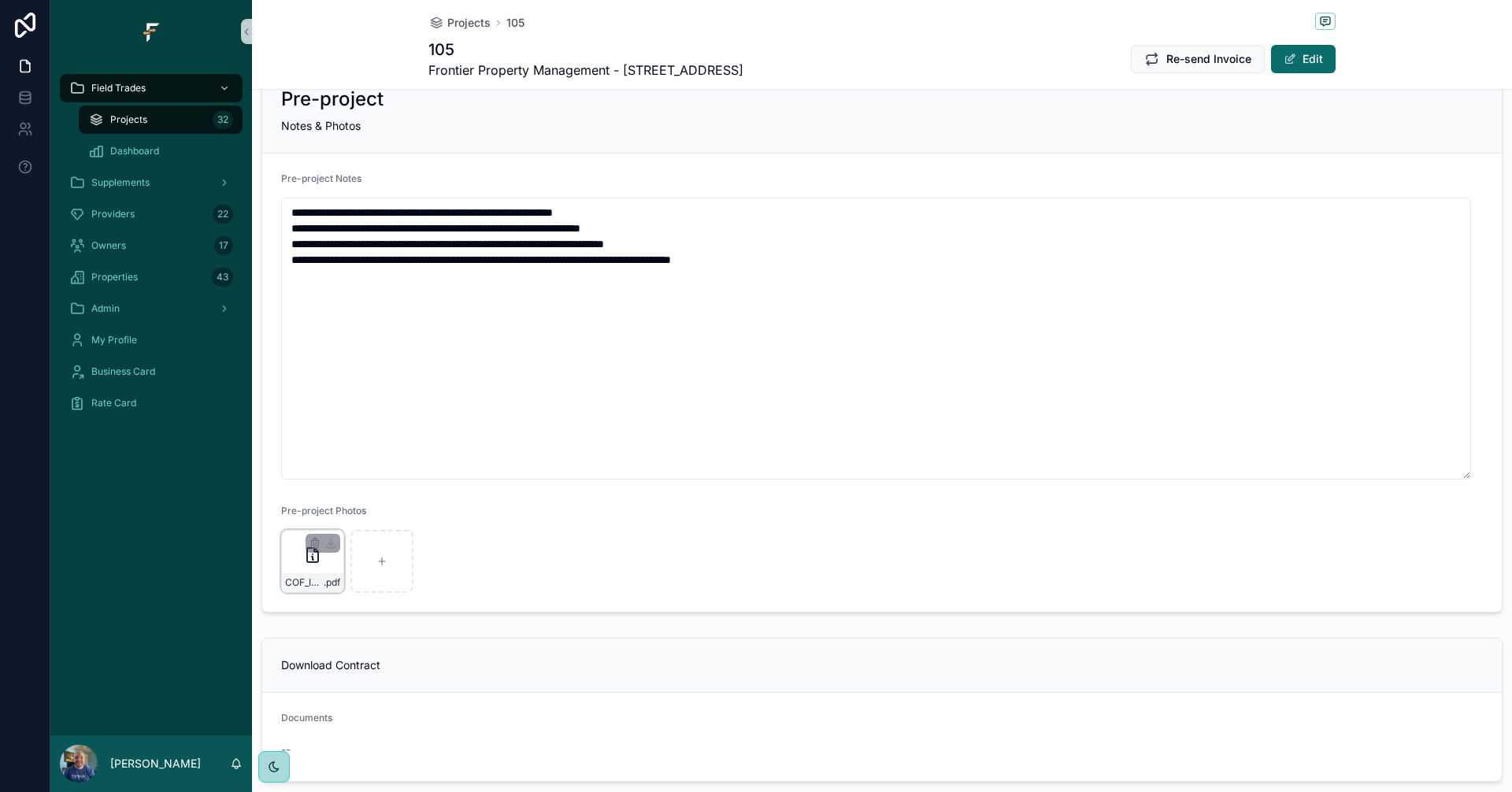
click at [292, 564] on div "COF_InspectionReport_9210-0563A2221A6E_20250903-1352 .pdf" at bounding box center [312, 561] width 63 height 63
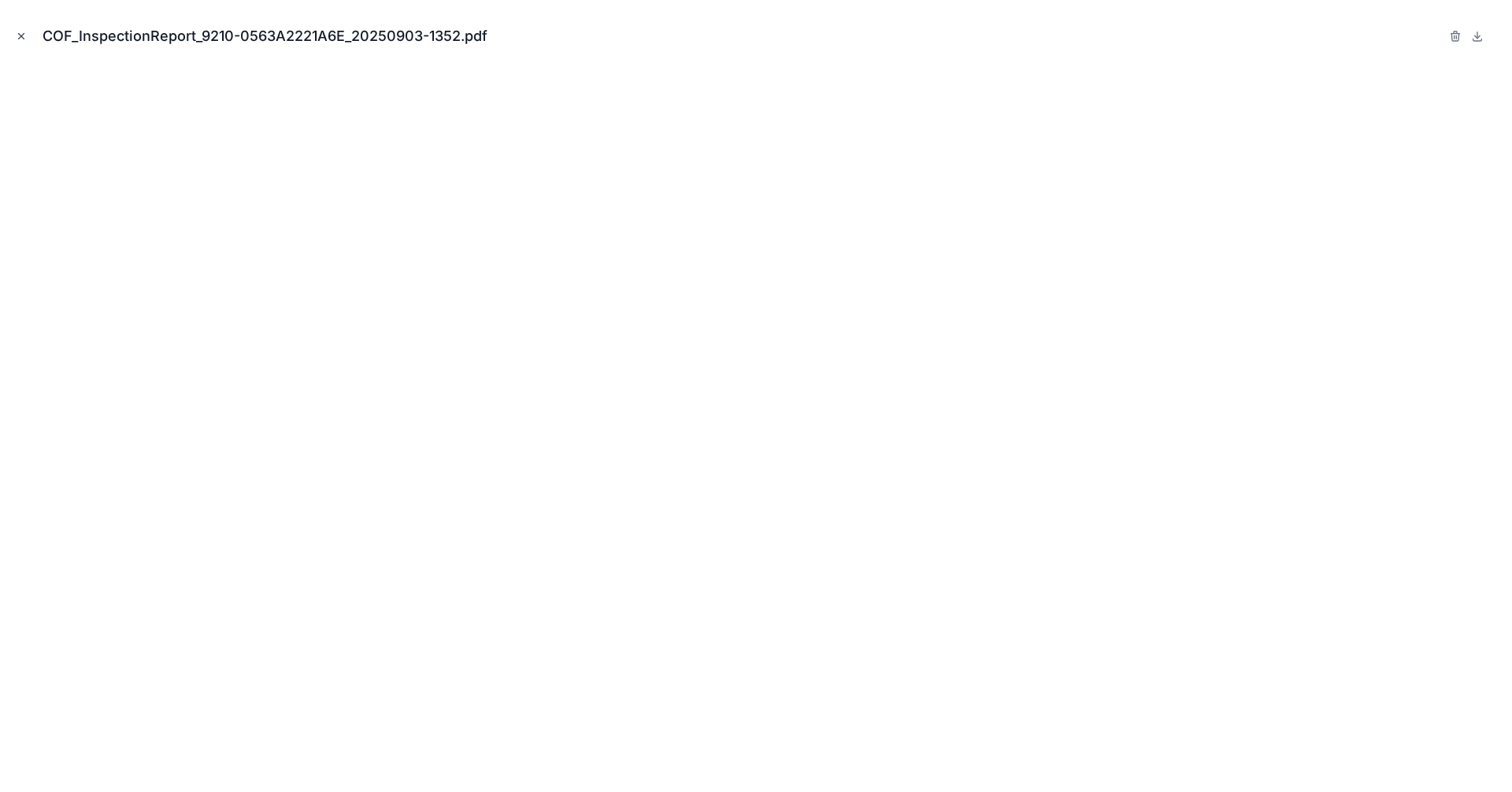
click at [19, 33] on icon "Close modal" at bounding box center [20, 36] width 11 height 11
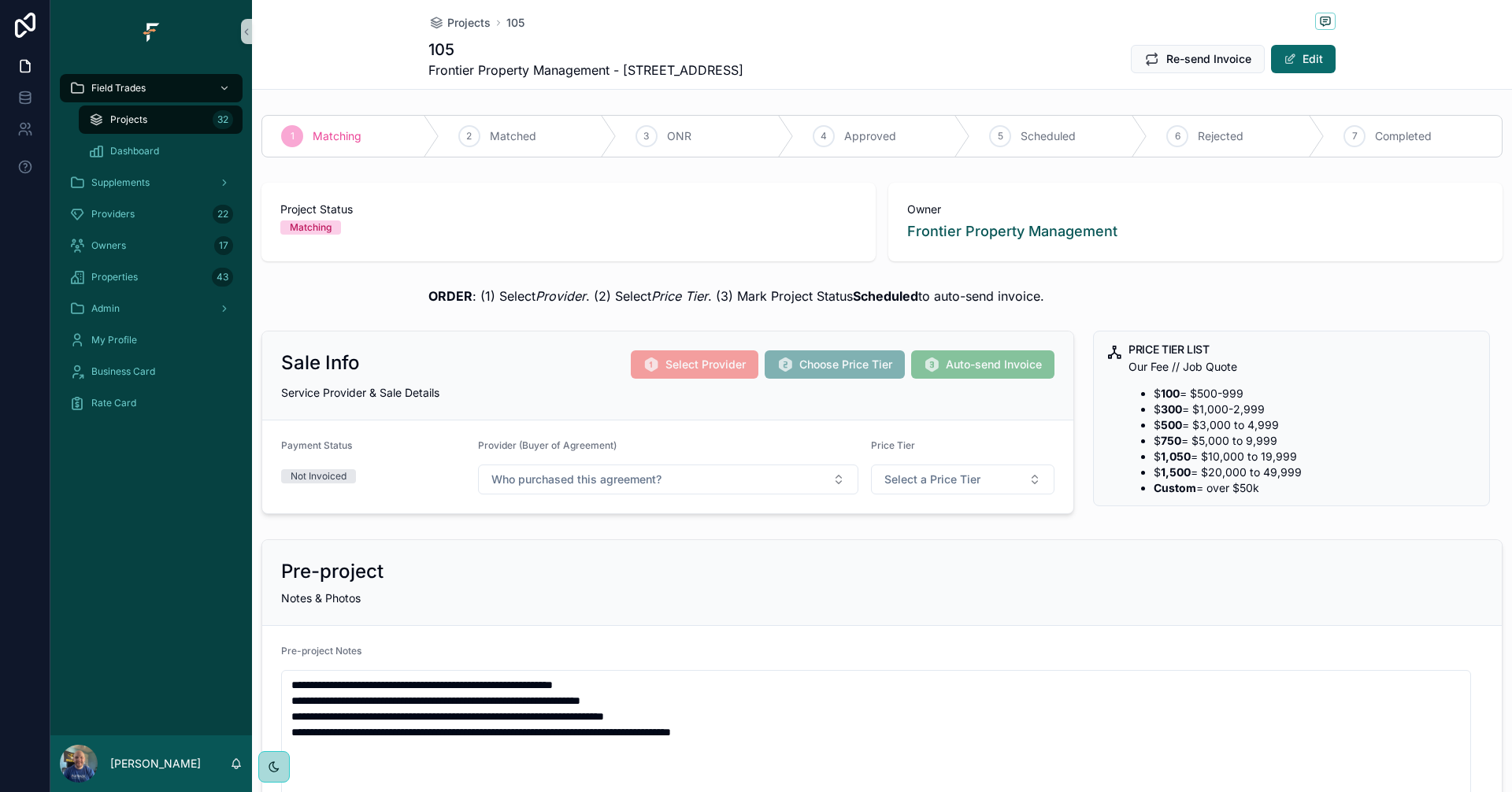
click at [148, 126] on div "Projects 32" at bounding box center [161, 120] width 145 height 25
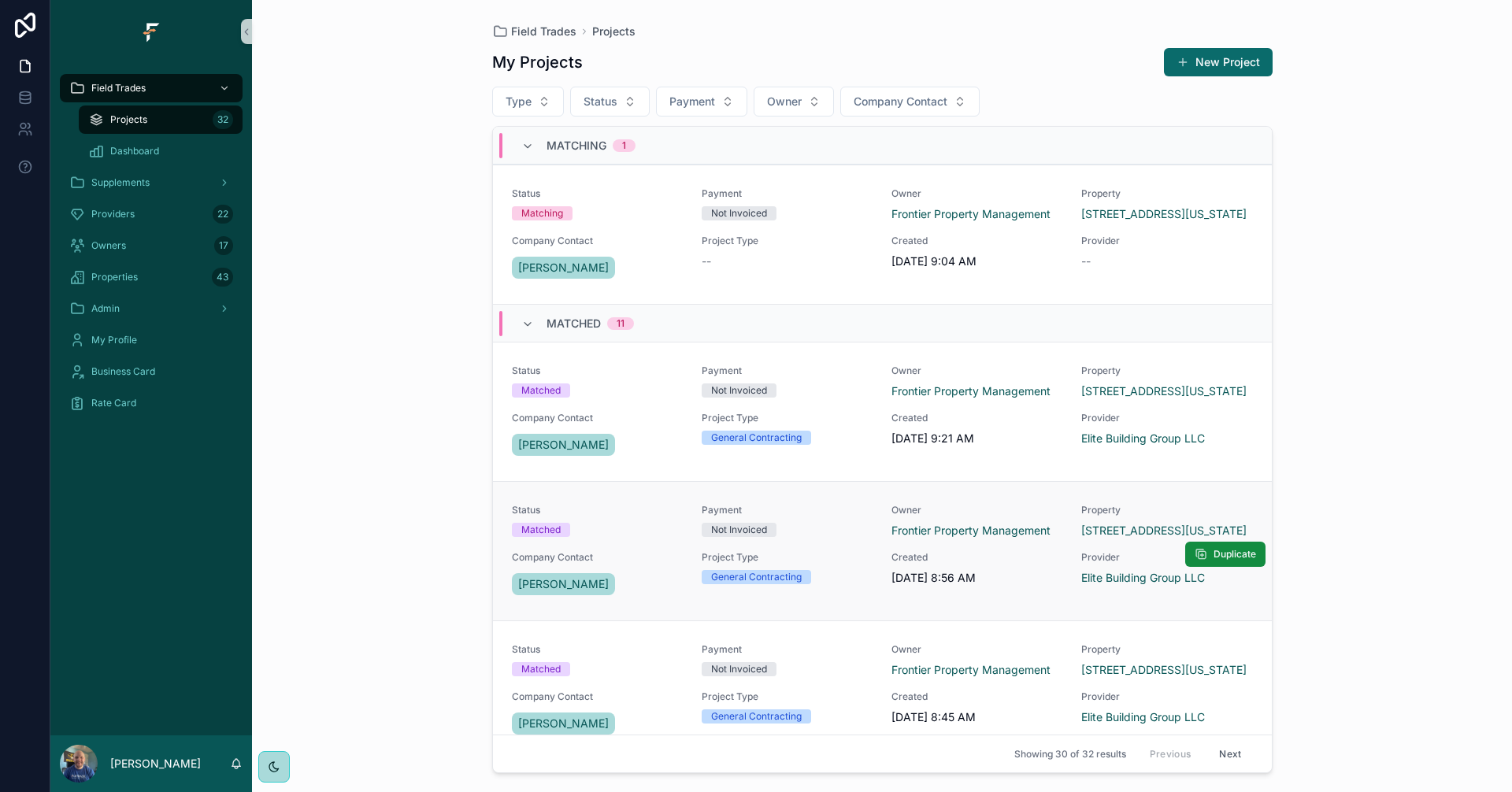
click at [654, 516] on span "Status" at bounding box center [597, 510] width 171 height 13
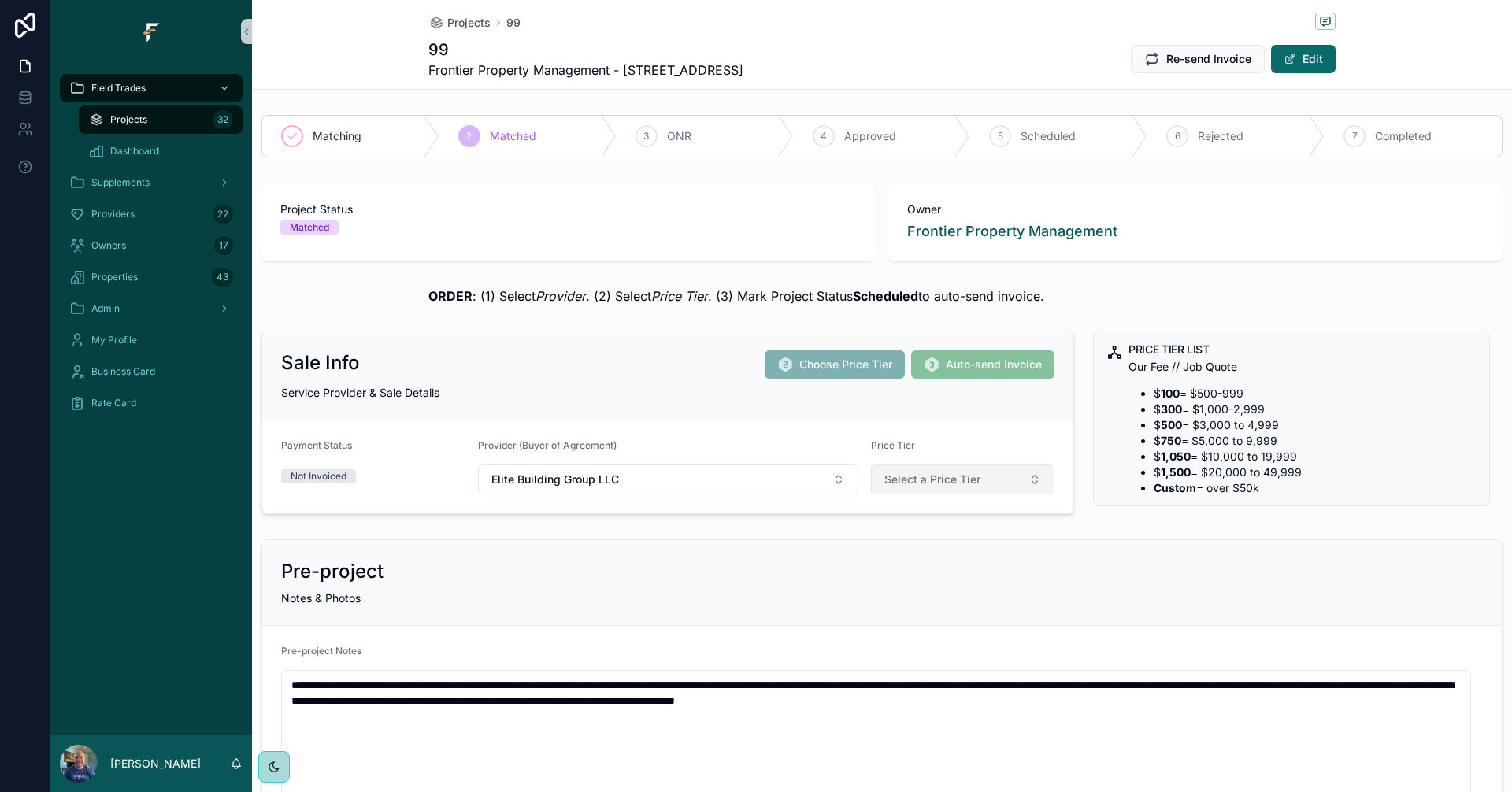
click at [983, 484] on button "Select a Price Tier" at bounding box center [963, 479] width 184 height 30
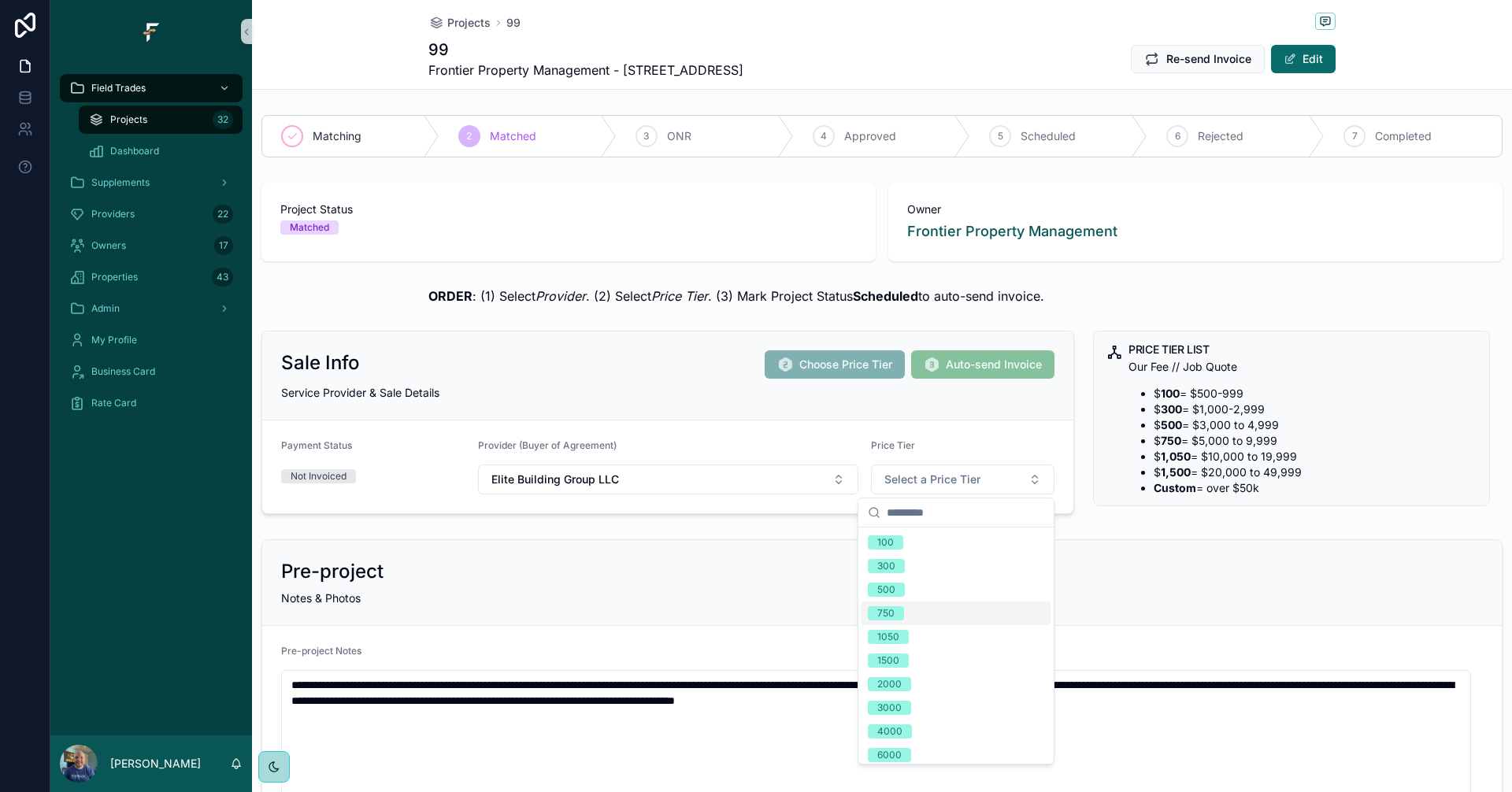
click at [884, 613] on div "750" at bounding box center [886, 613] width 17 height 15
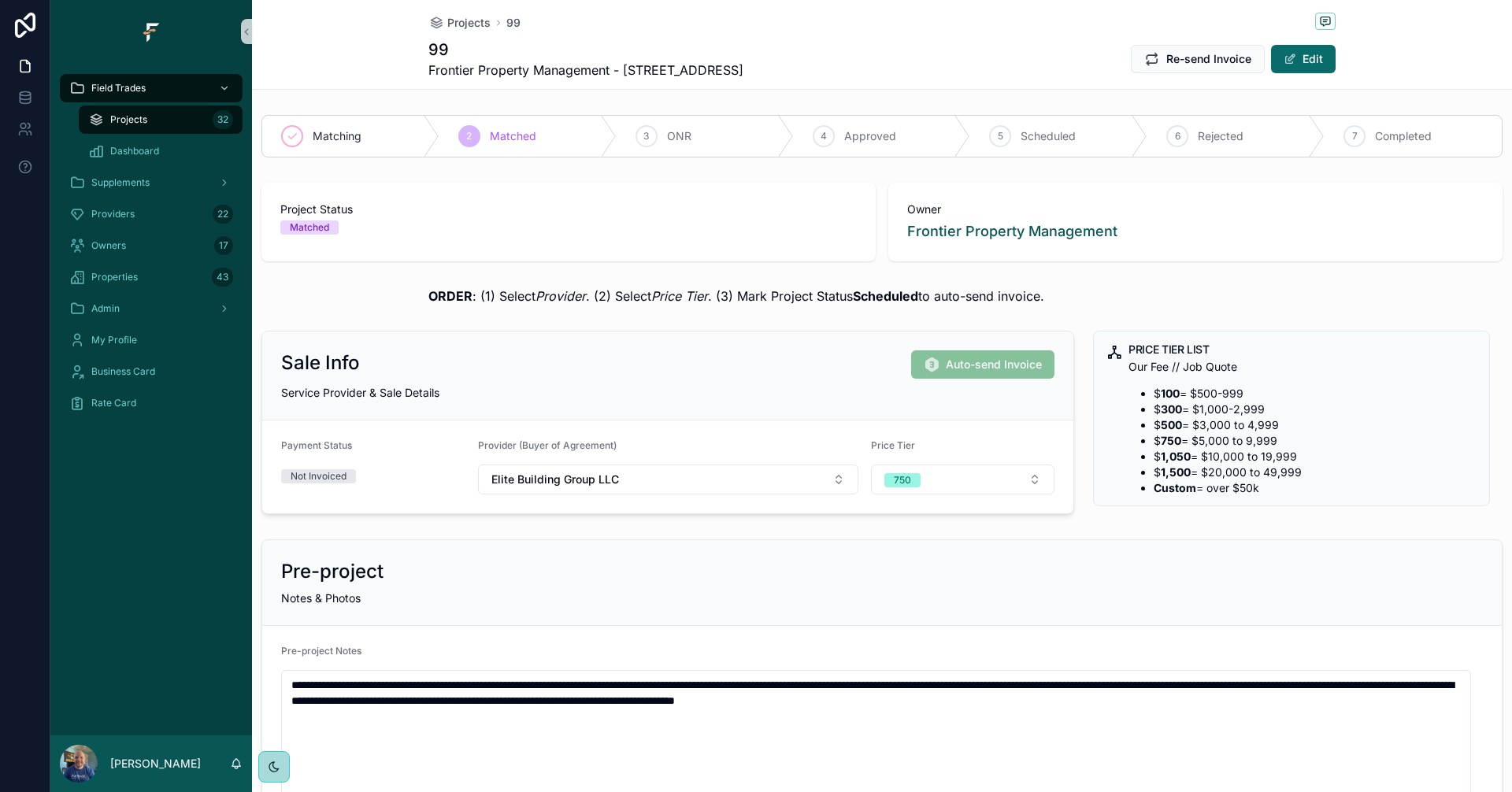
click at [188, 120] on div "Projects 32" at bounding box center [161, 120] width 145 height 25
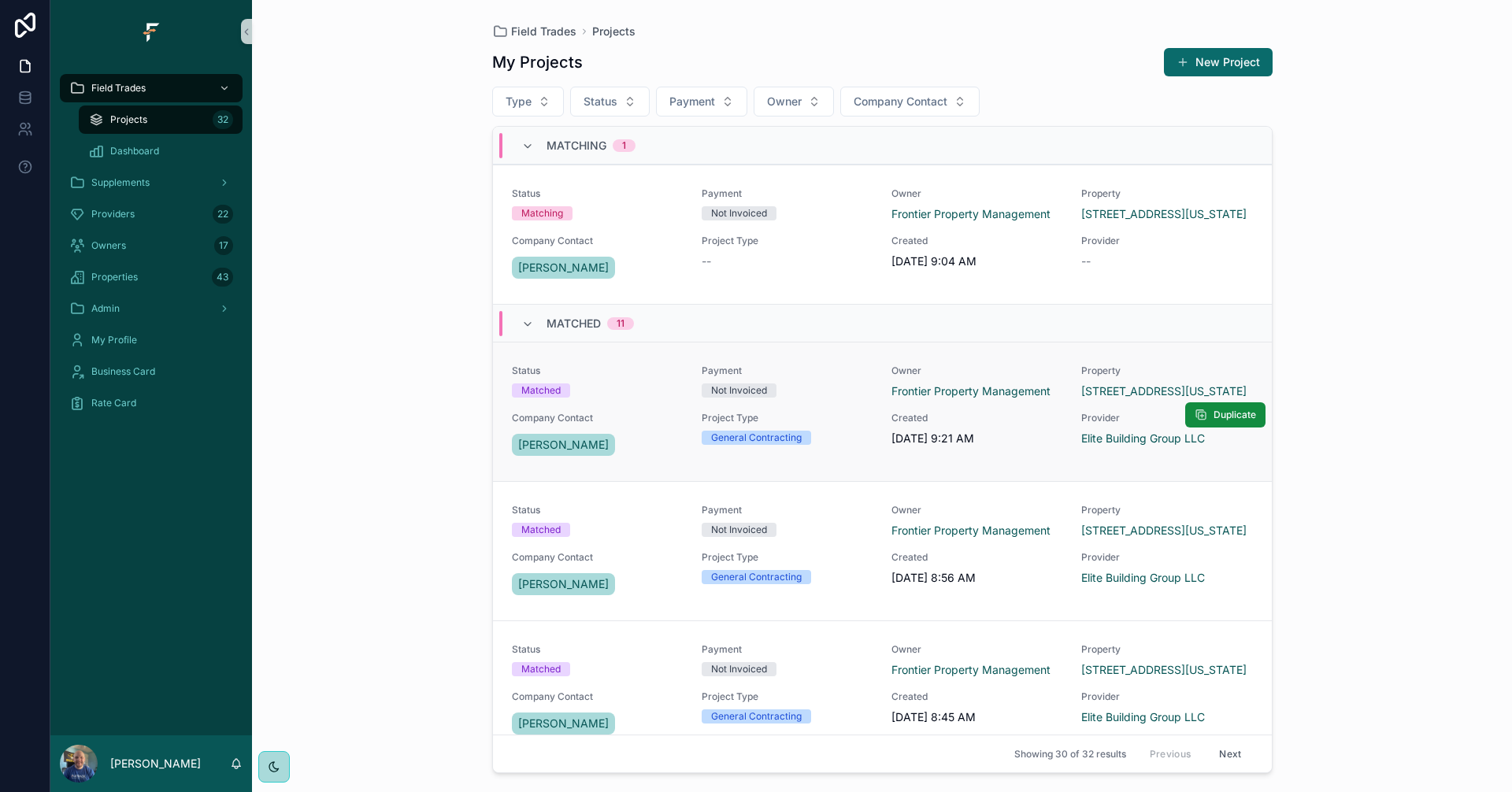
click at [821, 404] on div "Status Matched Payment Not Invoiced Owner Frontier Property Management Property…" at bounding box center [882, 412] width 741 height 95
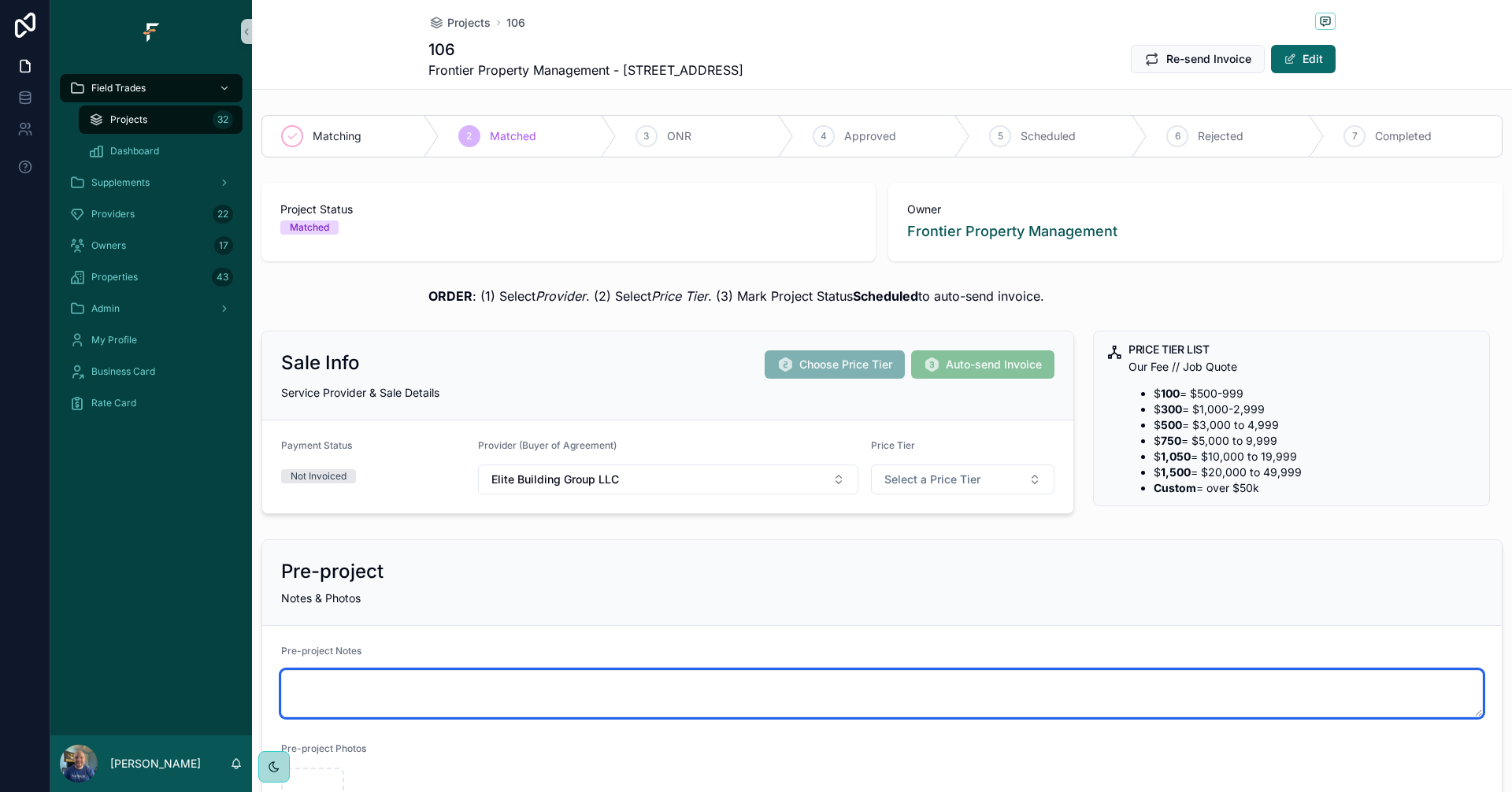
click at [457, 682] on textarea "scrollable content" at bounding box center [881, 693] width 1201 height 47
type textarea "**********"
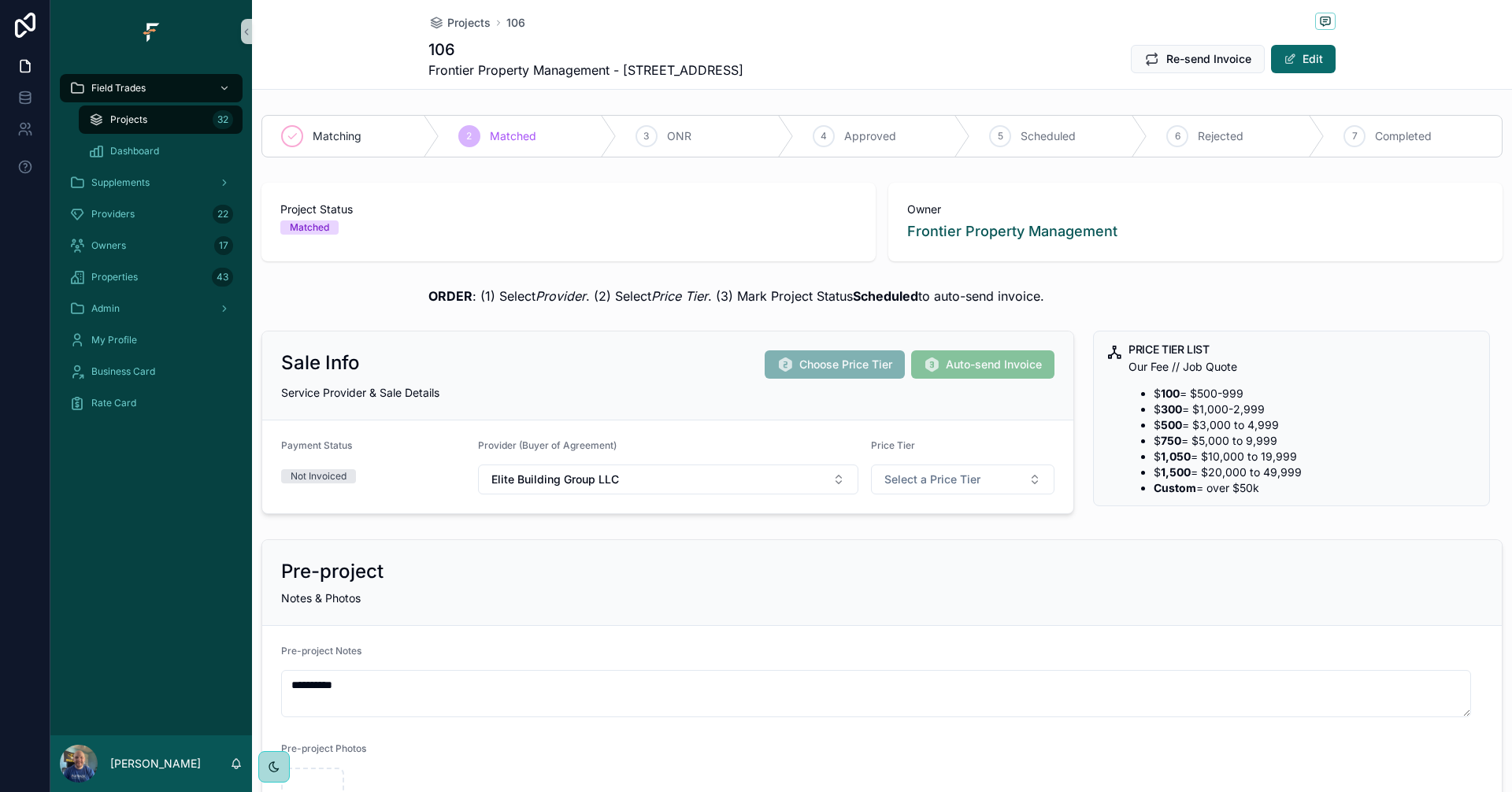
click at [509, 639] on form "**********" at bounding box center [882, 738] width 1239 height 224
click at [136, 116] on span "Projects" at bounding box center [129, 119] width 37 height 13
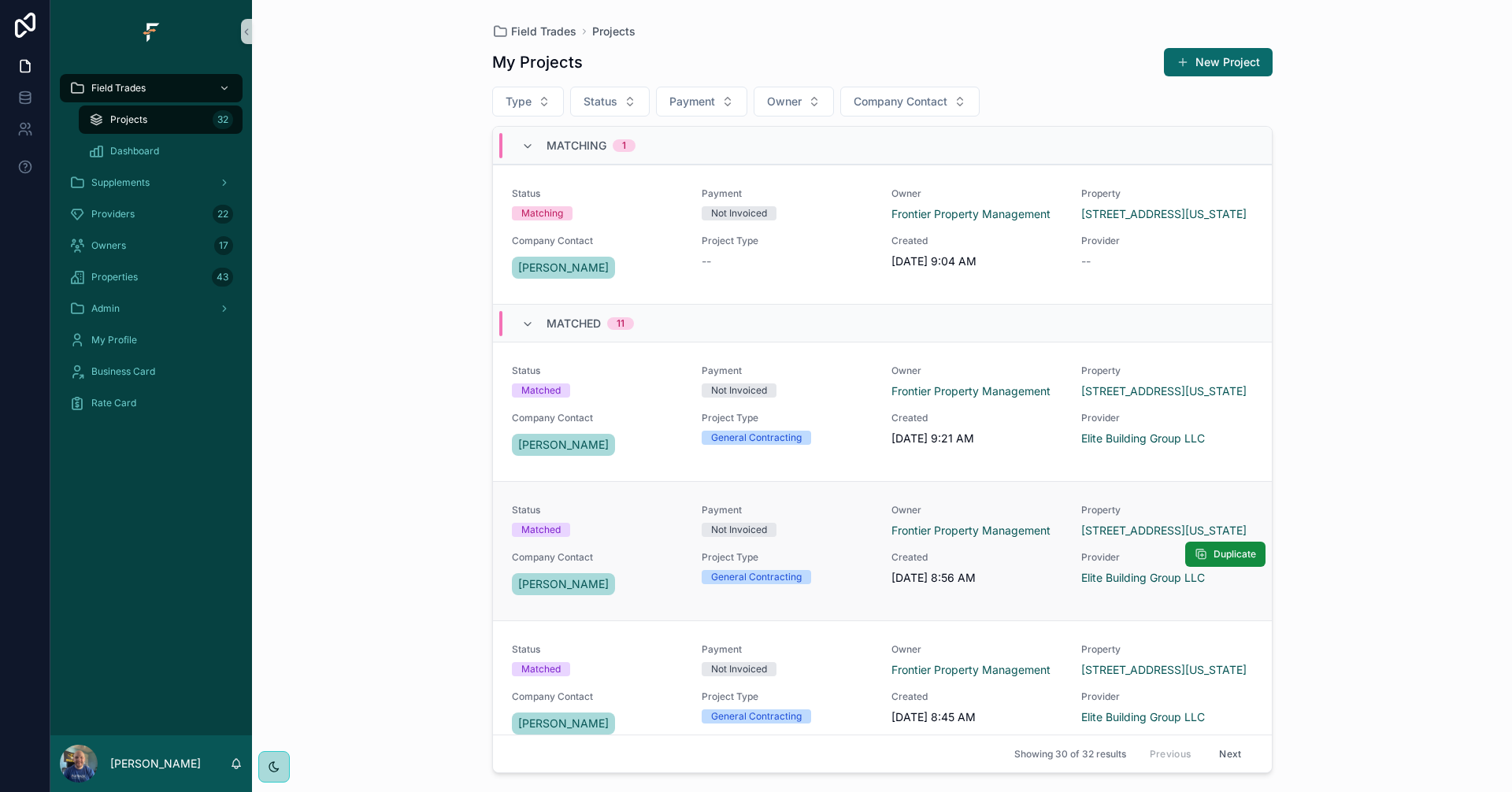
click at [845, 545] on div "Status Matched Payment Not Invoiced Owner Frontier Property Management Property…" at bounding box center [882, 552] width 741 height 95
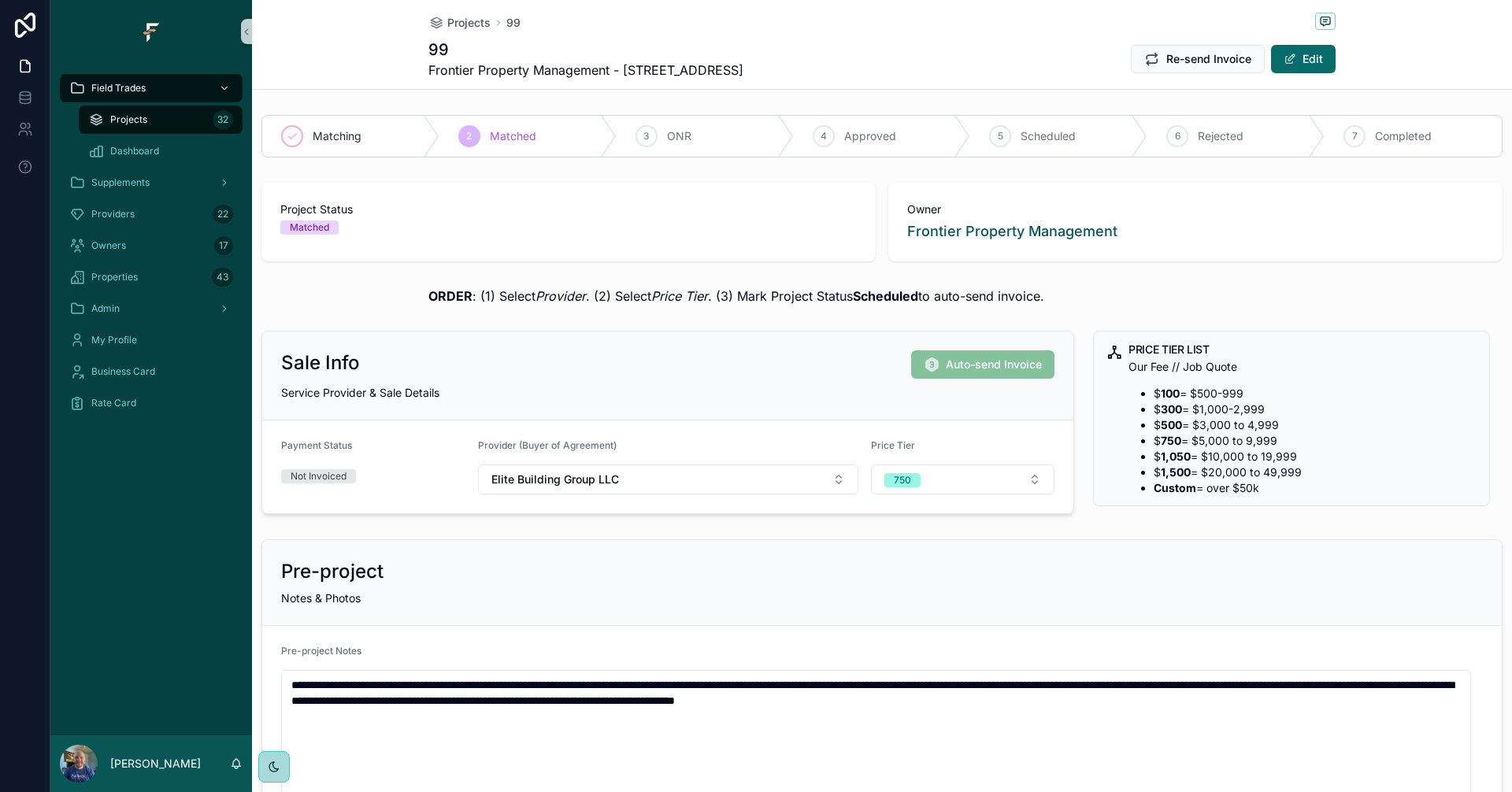
click at [157, 119] on div "Projects 32" at bounding box center [161, 120] width 145 height 25
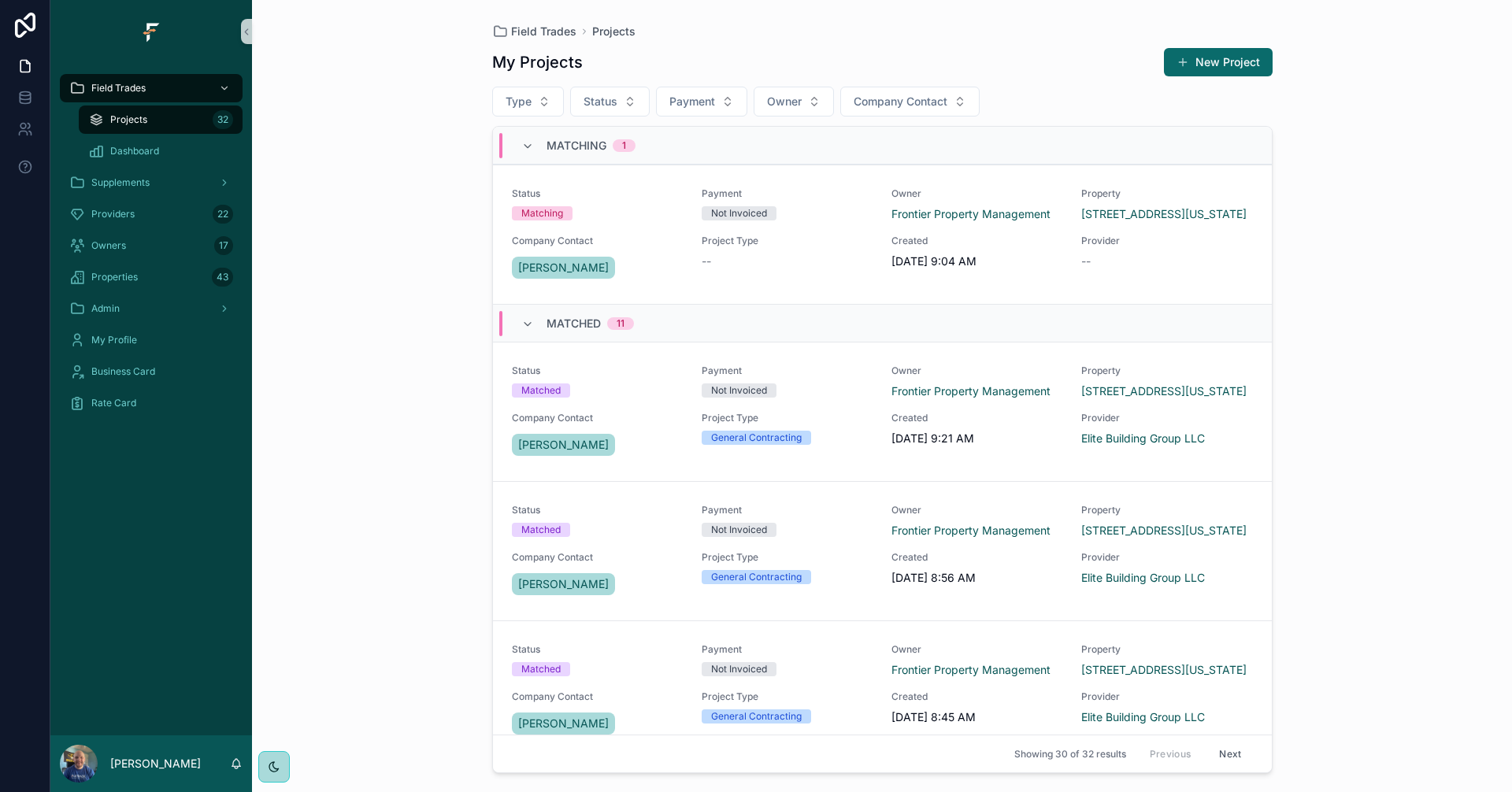
click at [117, 542] on div "Field Trades Projects 32 Dashboard Supplements Providers 22 Owners 17 Propertie…" at bounding box center [151, 399] width 201 height 673
click at [115, 222] on div "Providers 22" at bounding box center [151, 214] width 164 height 25
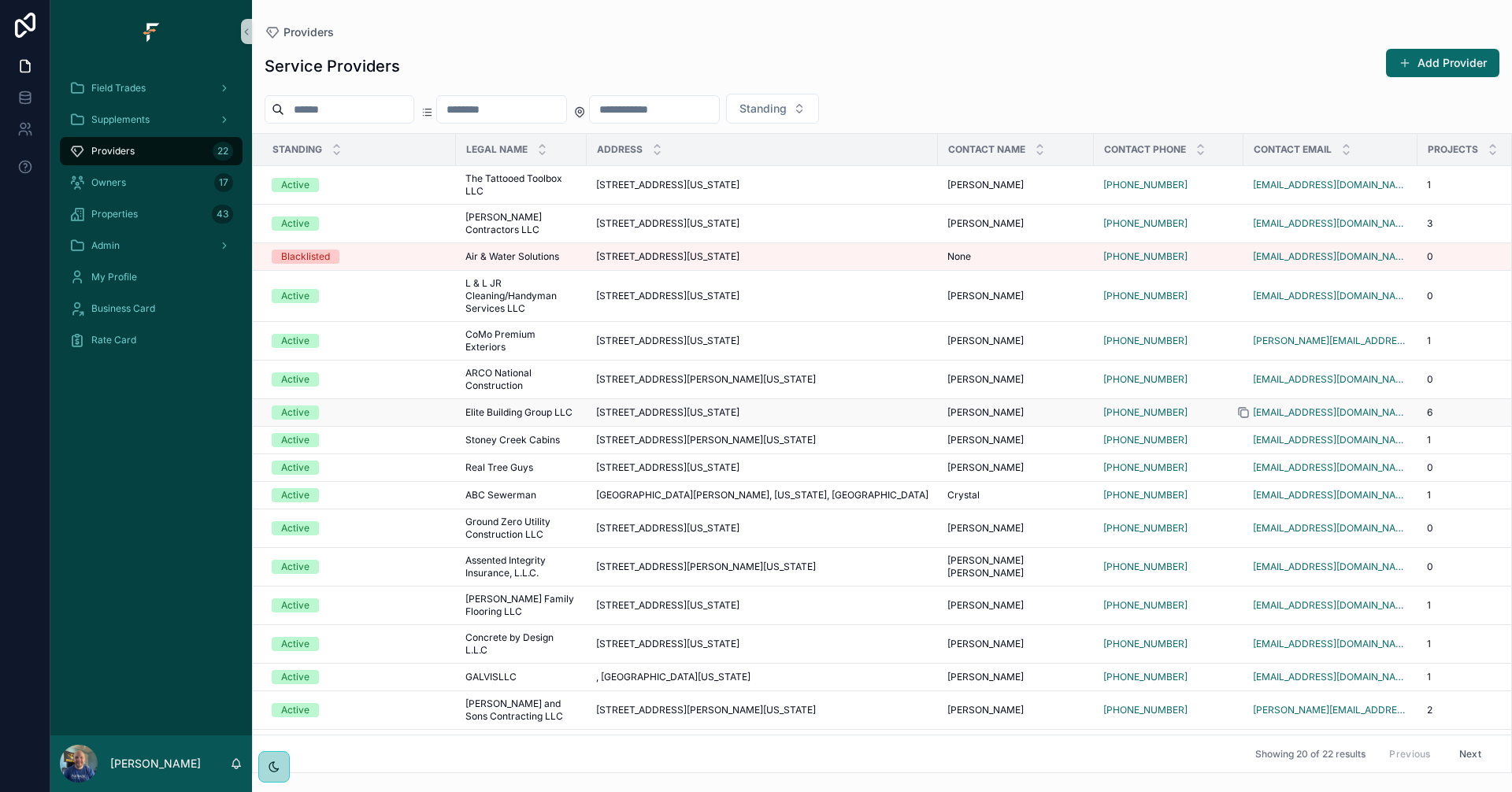
click at [1243, 407] on icon "scrollable content" at bounding box center [1243, 412] width 13 height 13
click at [129, 90] on span "Field Trades" at bounding box center [118, 88] width 54 height 13
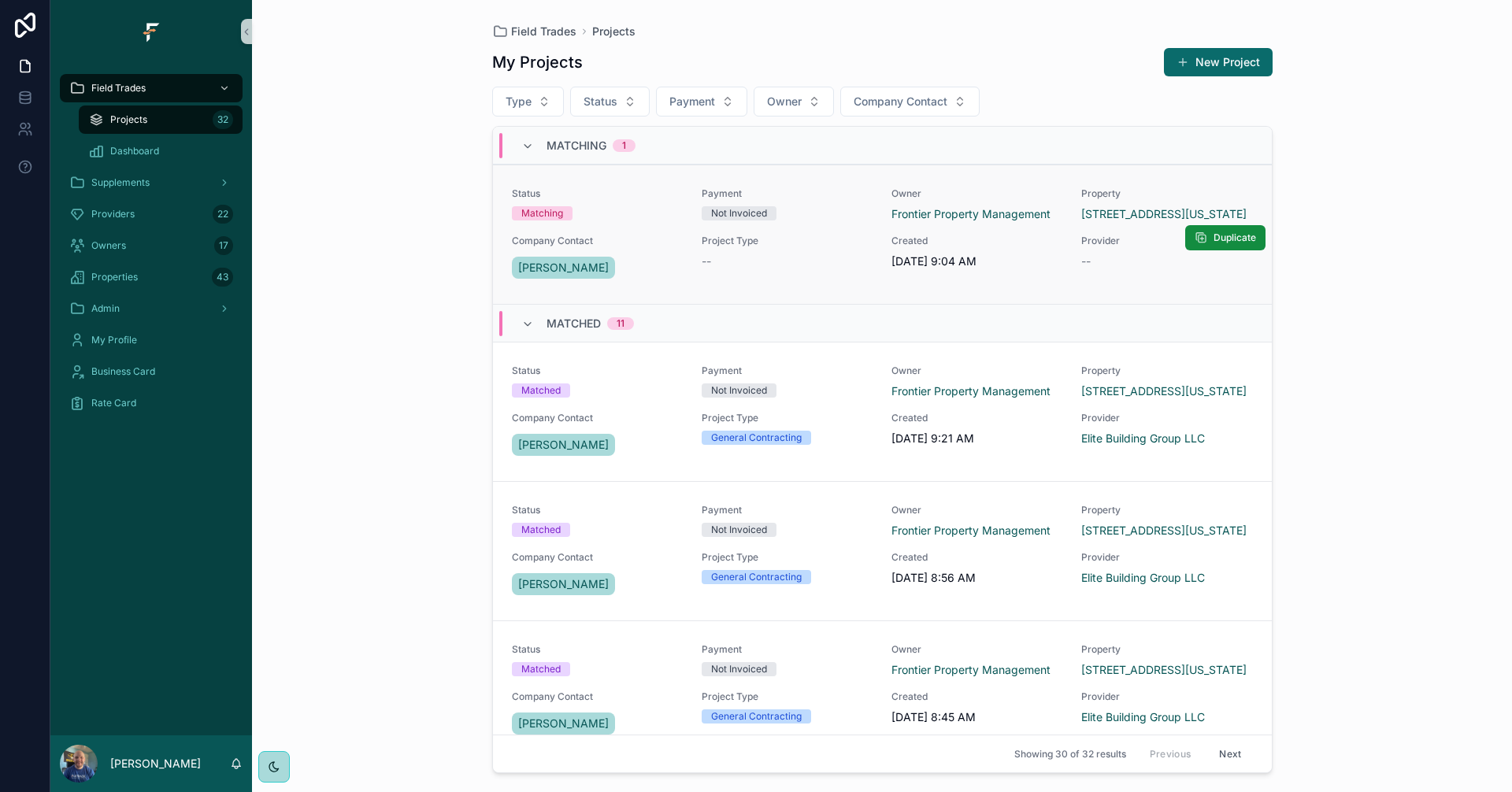
click at [800, 193] on span "Payment" at bounding box center [787, 194] width 171 height 13
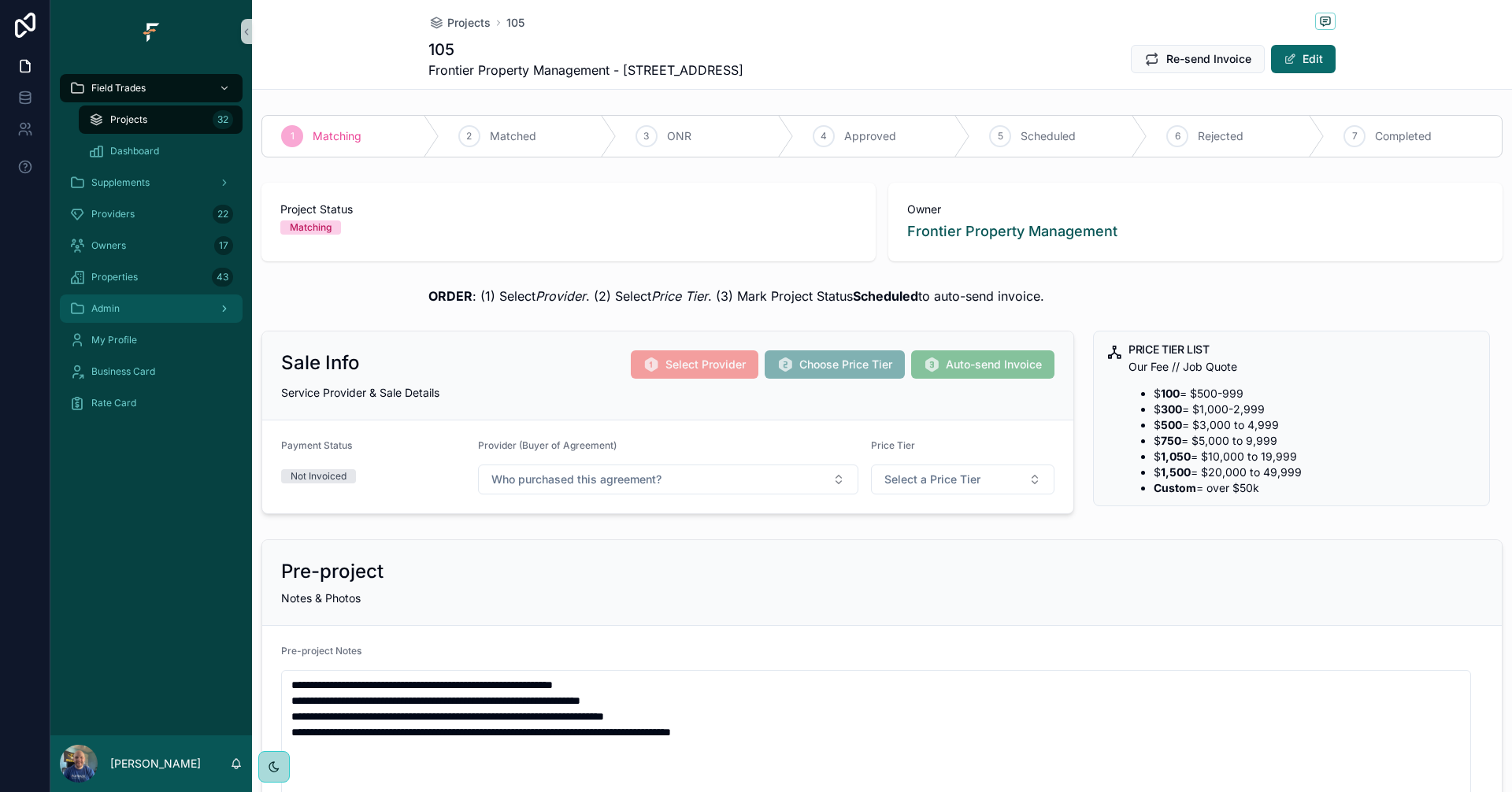
click at [144, 310] on div "Admin" at bounding box center [151, 309] width 164 height 25
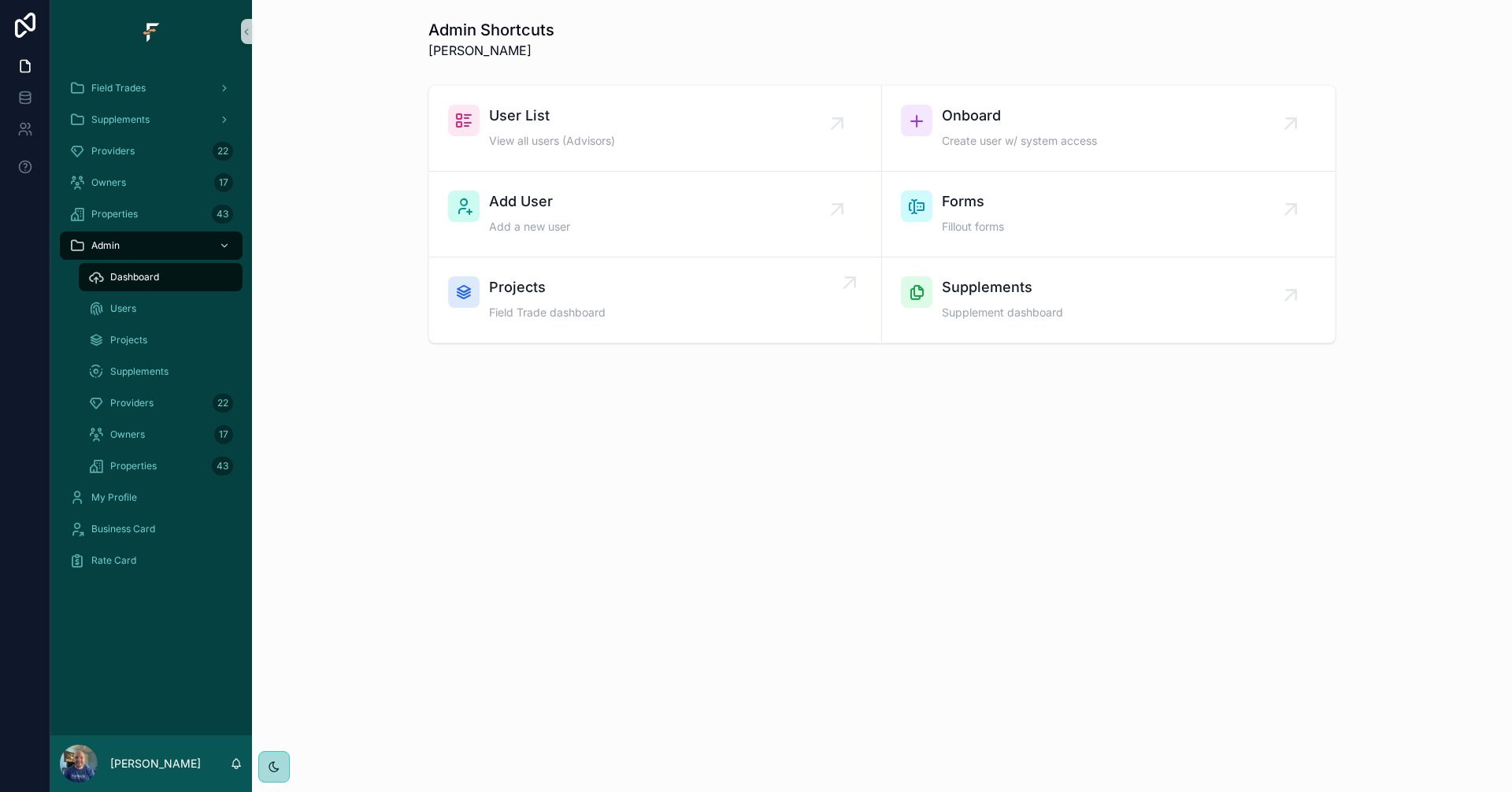
click at [788, 301] on div "Projects Field Trade dashboard" at bounding box center [655, 300] width 414 height 47
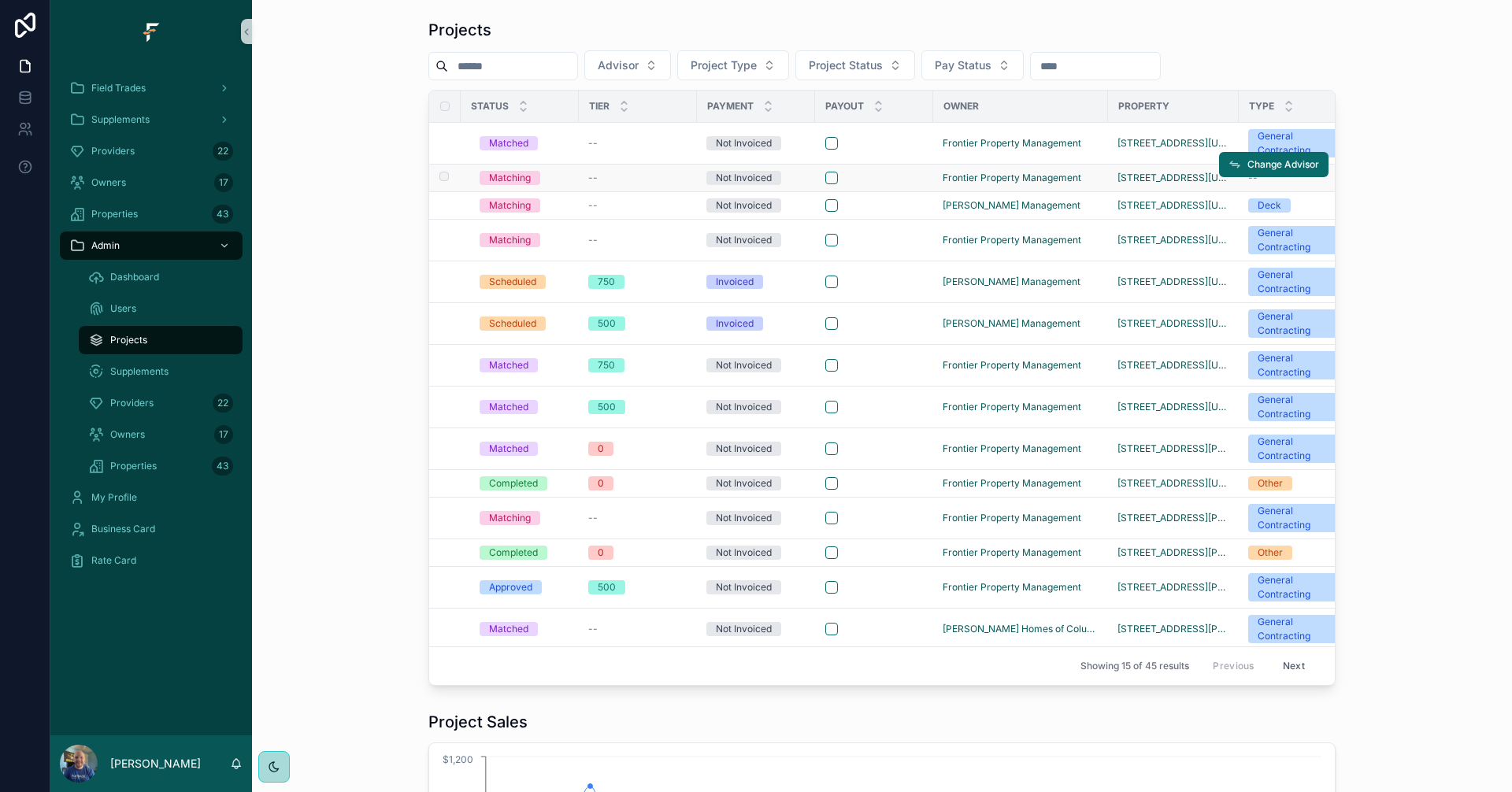
click at [910, 179] on div "scrollable content" at bounding box center [873, 177] width 98 height 13
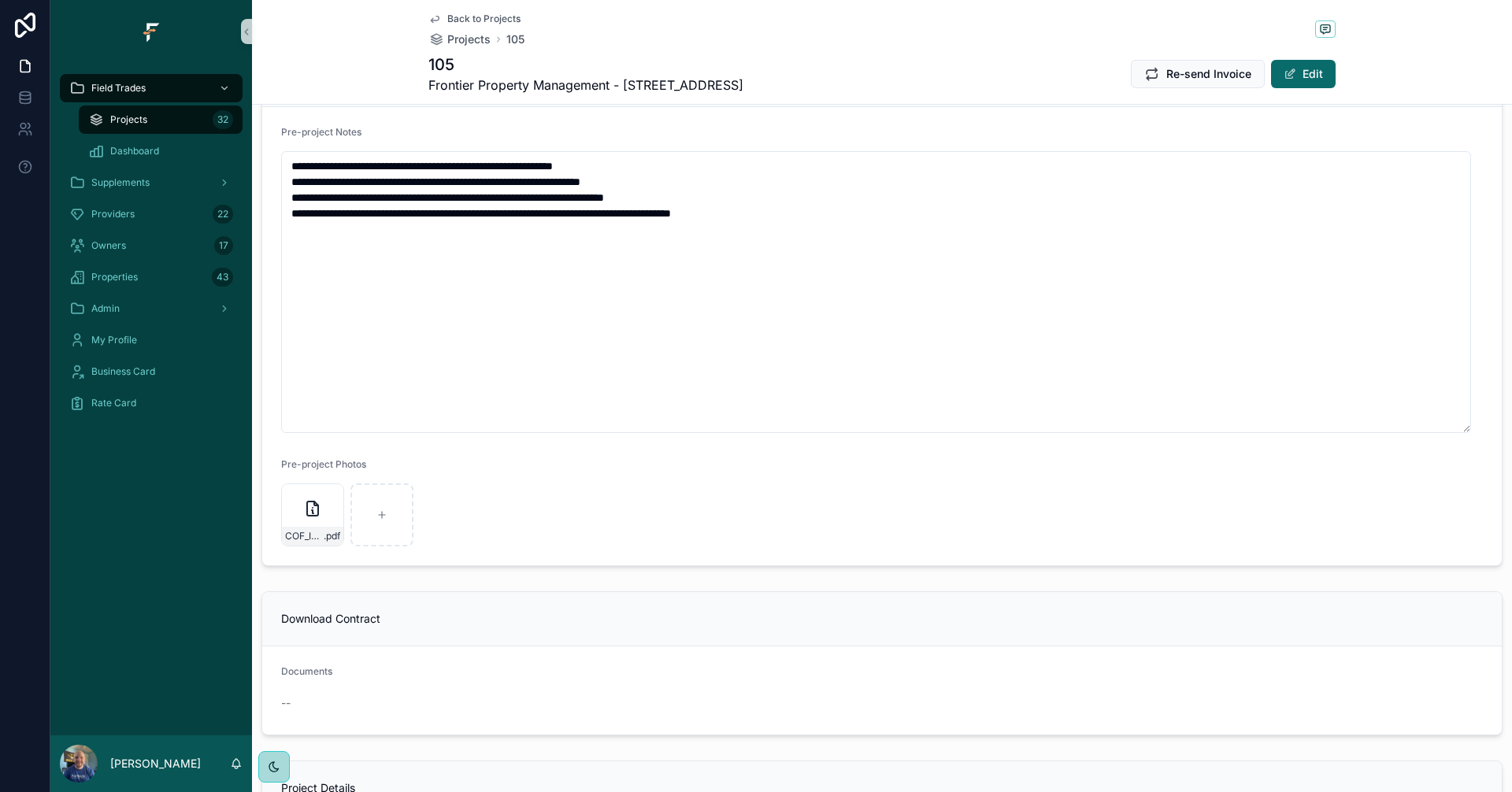
scroll to position [787, 0]
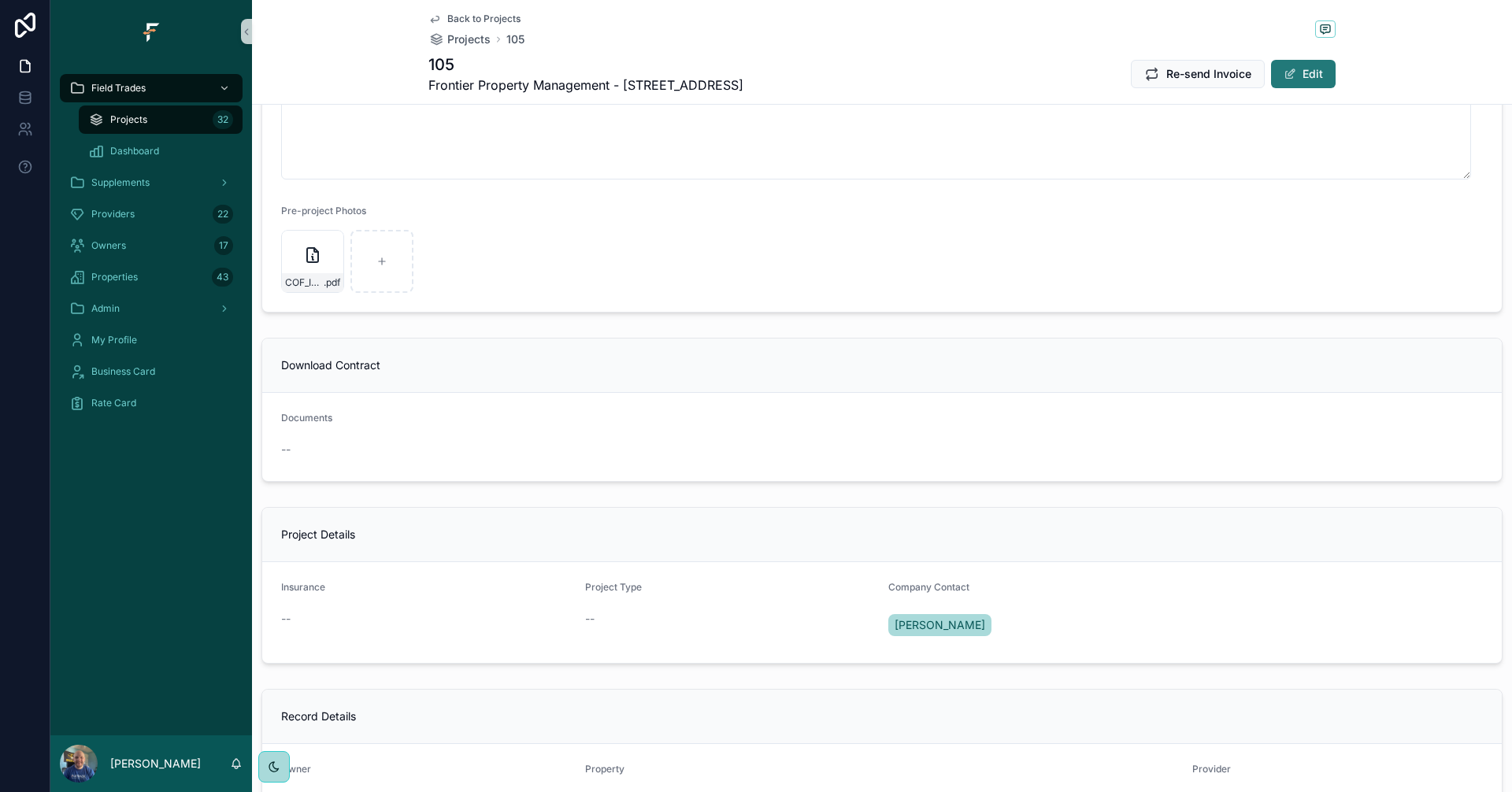
click at [1298, 66] on button "Edit" at bounding box center [1303, 74] width 65 height 28
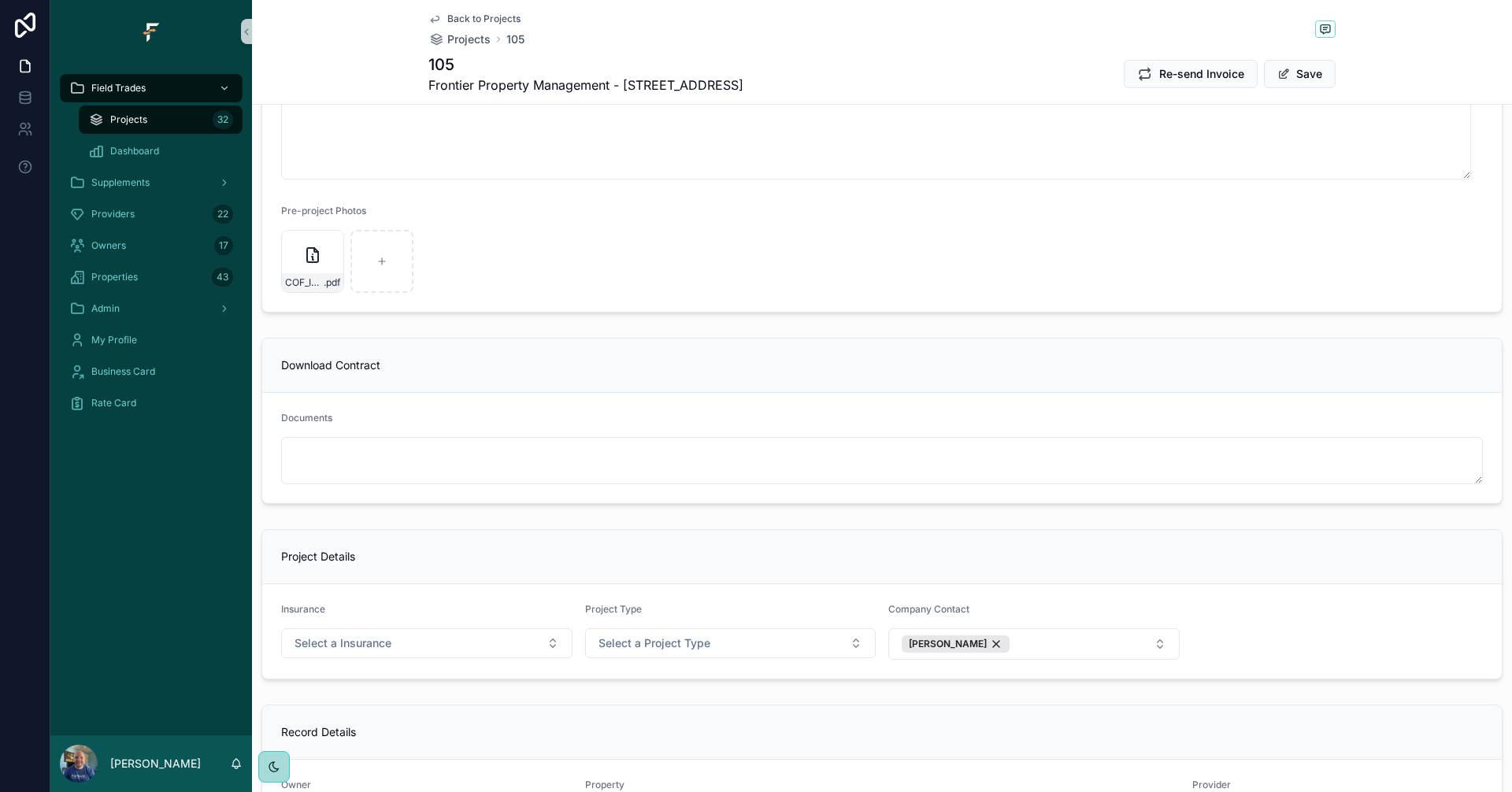
scroll to position [1052, 0]
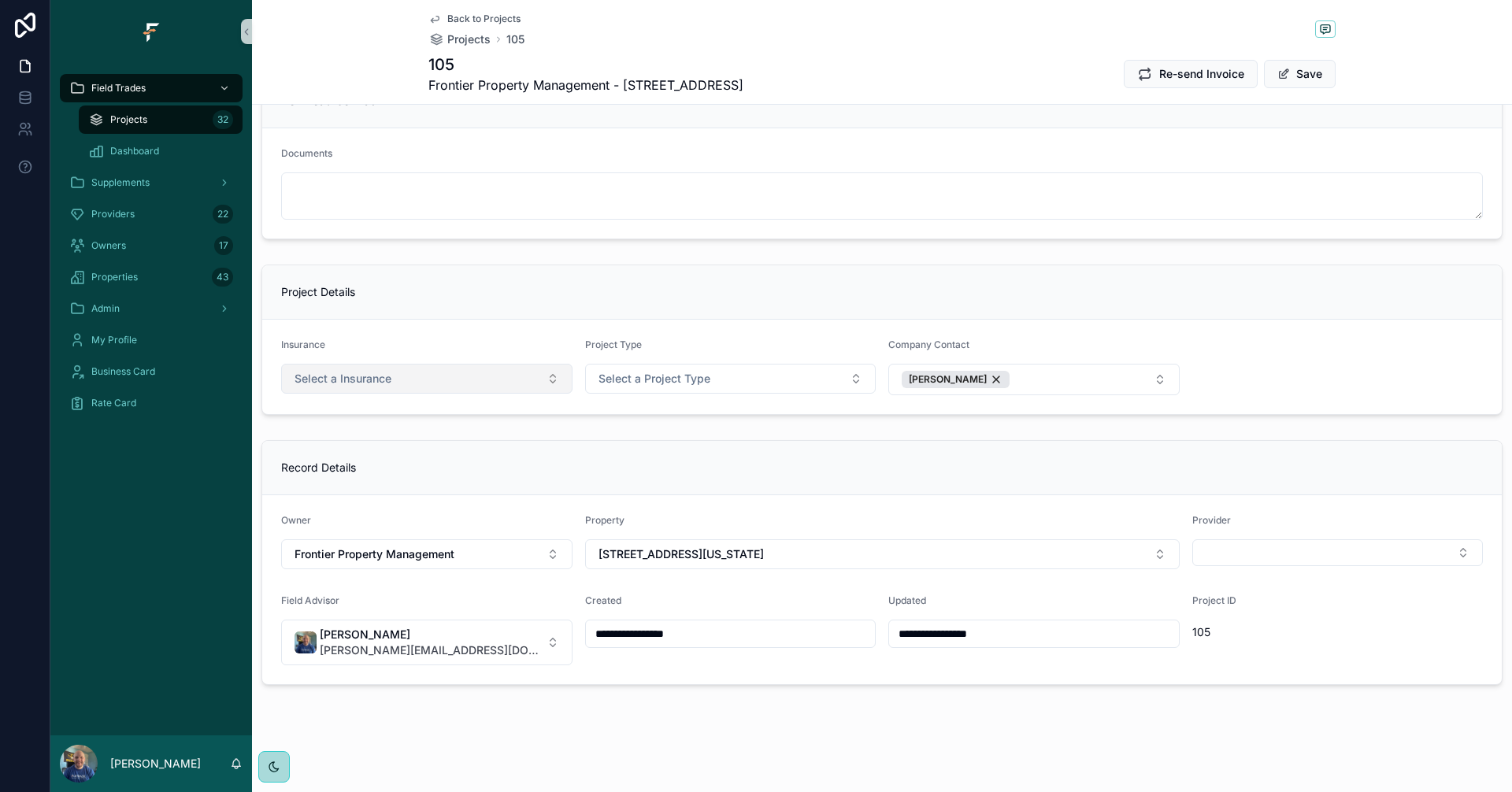
click at [513, 371] on button "Select a Insurance" at bounding box center [426, 379] width 291 height 30
click at [338, 470] on div "No" at bounding box center [425, 466] width 281 height 23
click at [741, 390] on button "Select a Project Type" at bounding box center [730, 379] width 291 height 30
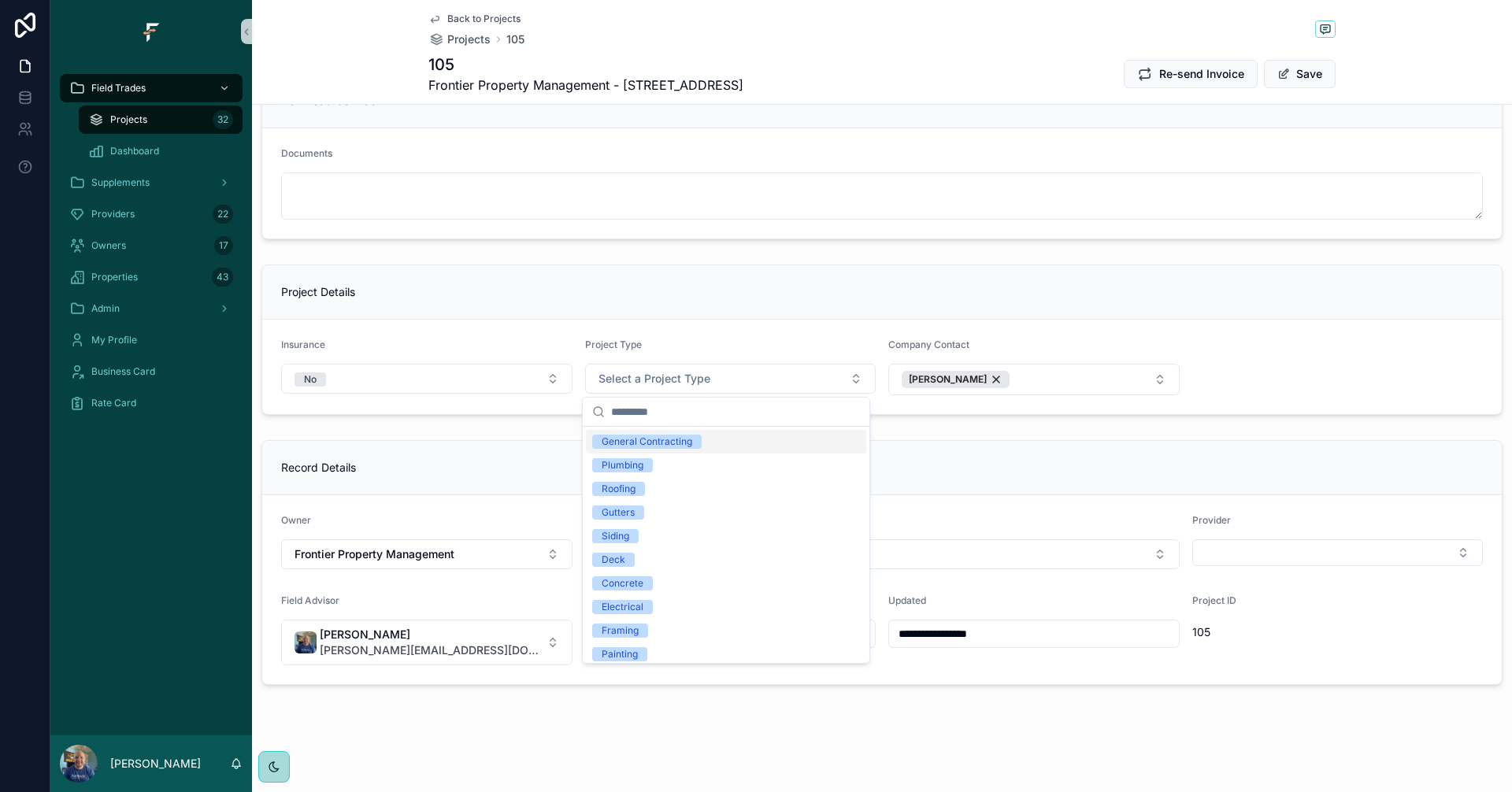
click at [691, 442] on span "General Contracting" at bounding box center [647, 442] width 109 height 15
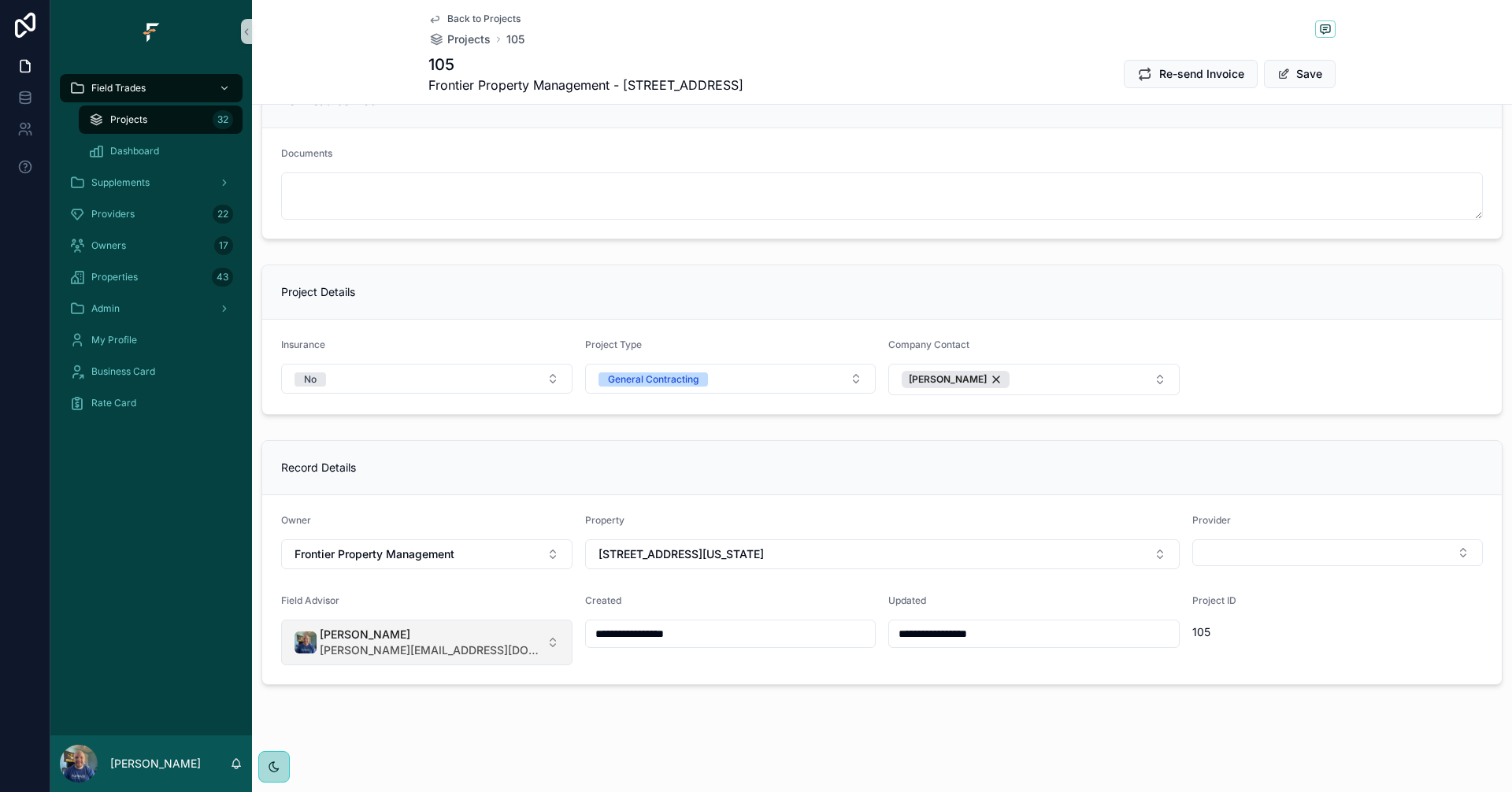
click at [531, 652] on button "[PERSON_NAME] [PERSON_NAME][EMAIL_ADDRESS][DOMAIN_NAME]" at bounding box center [426, 642] width 291 height 46
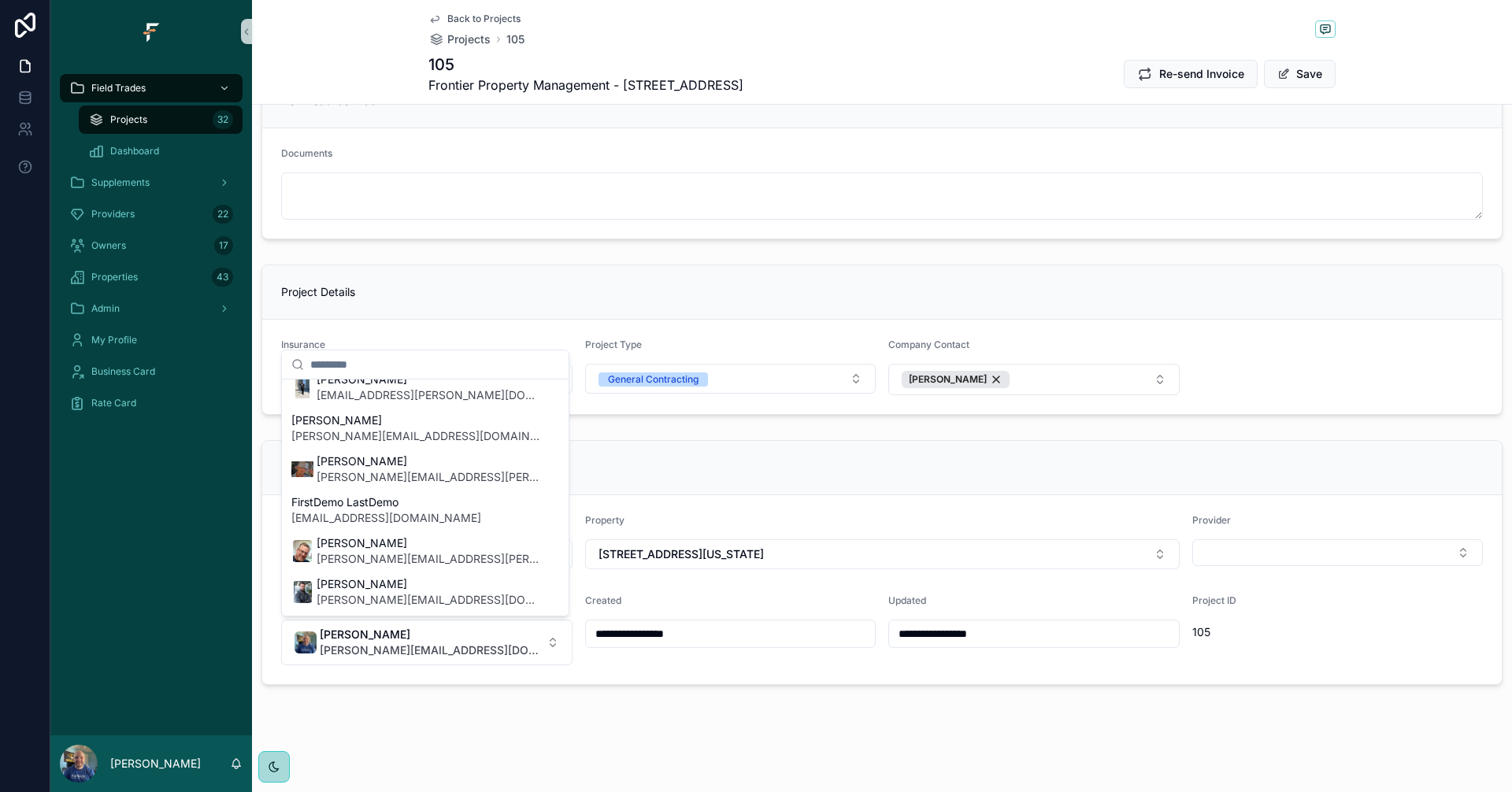
scroll to position [236, 0]
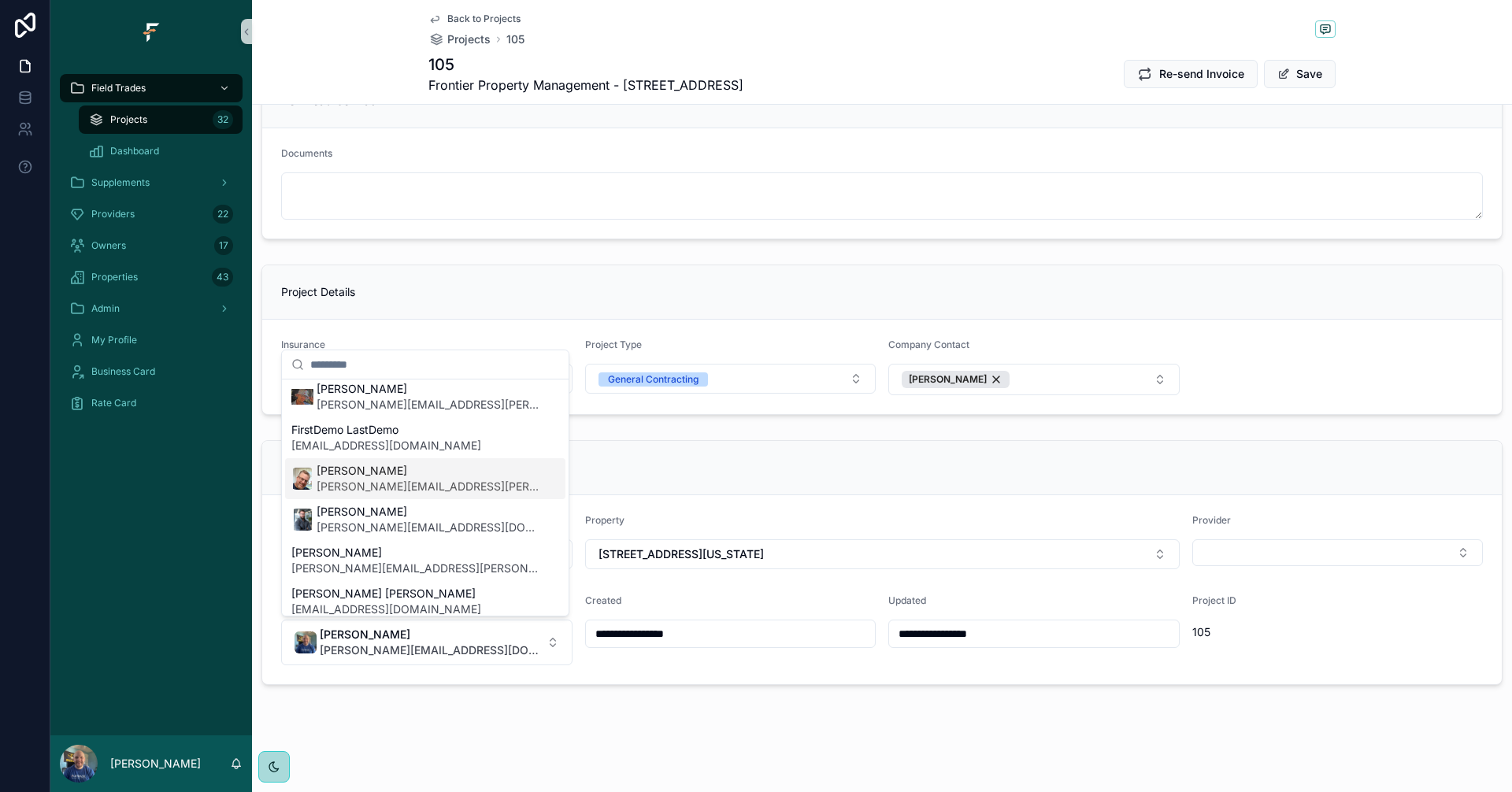
click at [374, 486] on span "[PERSON_NAME][EMAIL_ADDRESS][PERSON_NAME][DOMAIN_NAME]" at bounding box center [428, 487] width 224 height 15
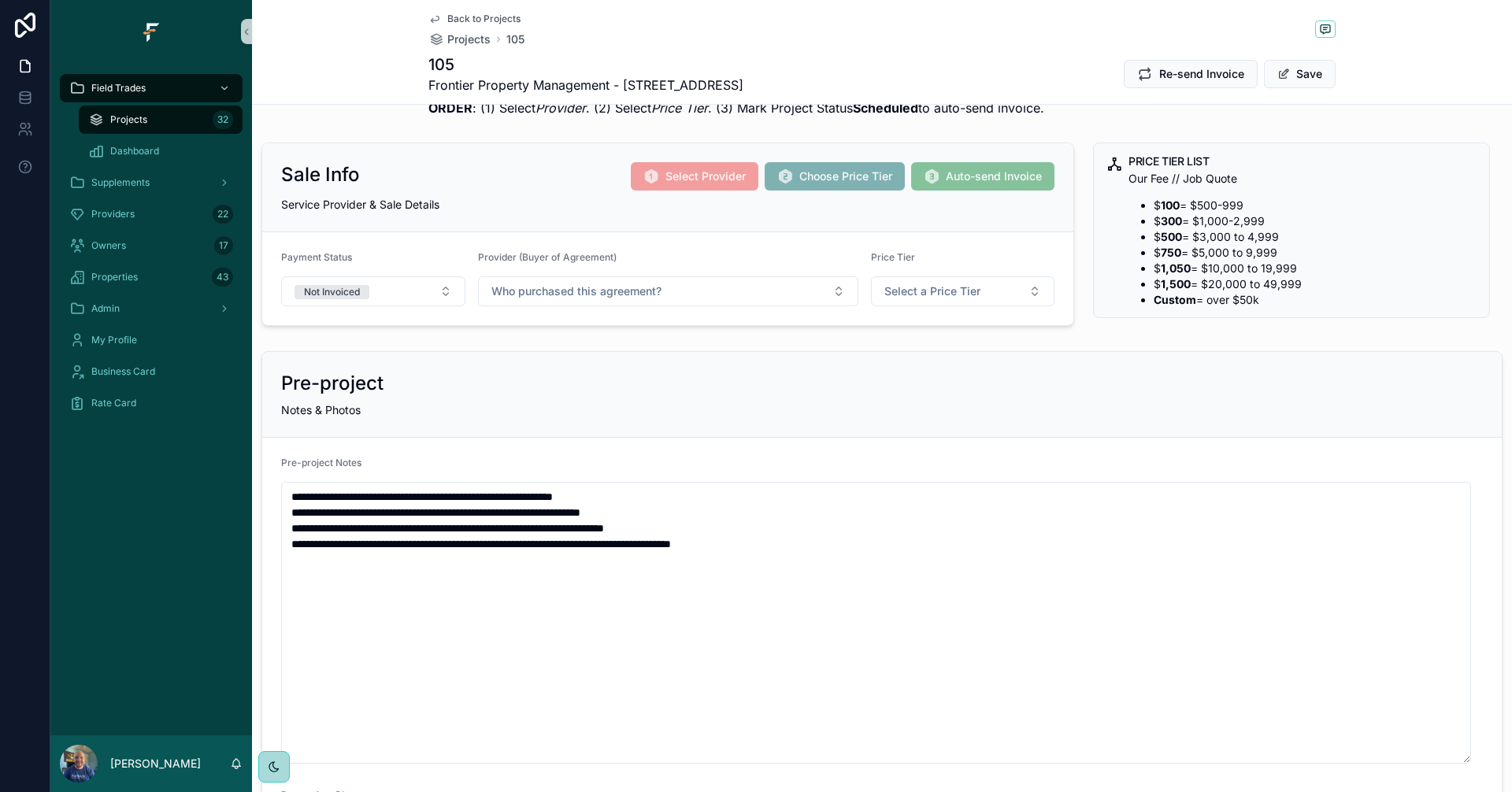
scroll to position [0, 0]
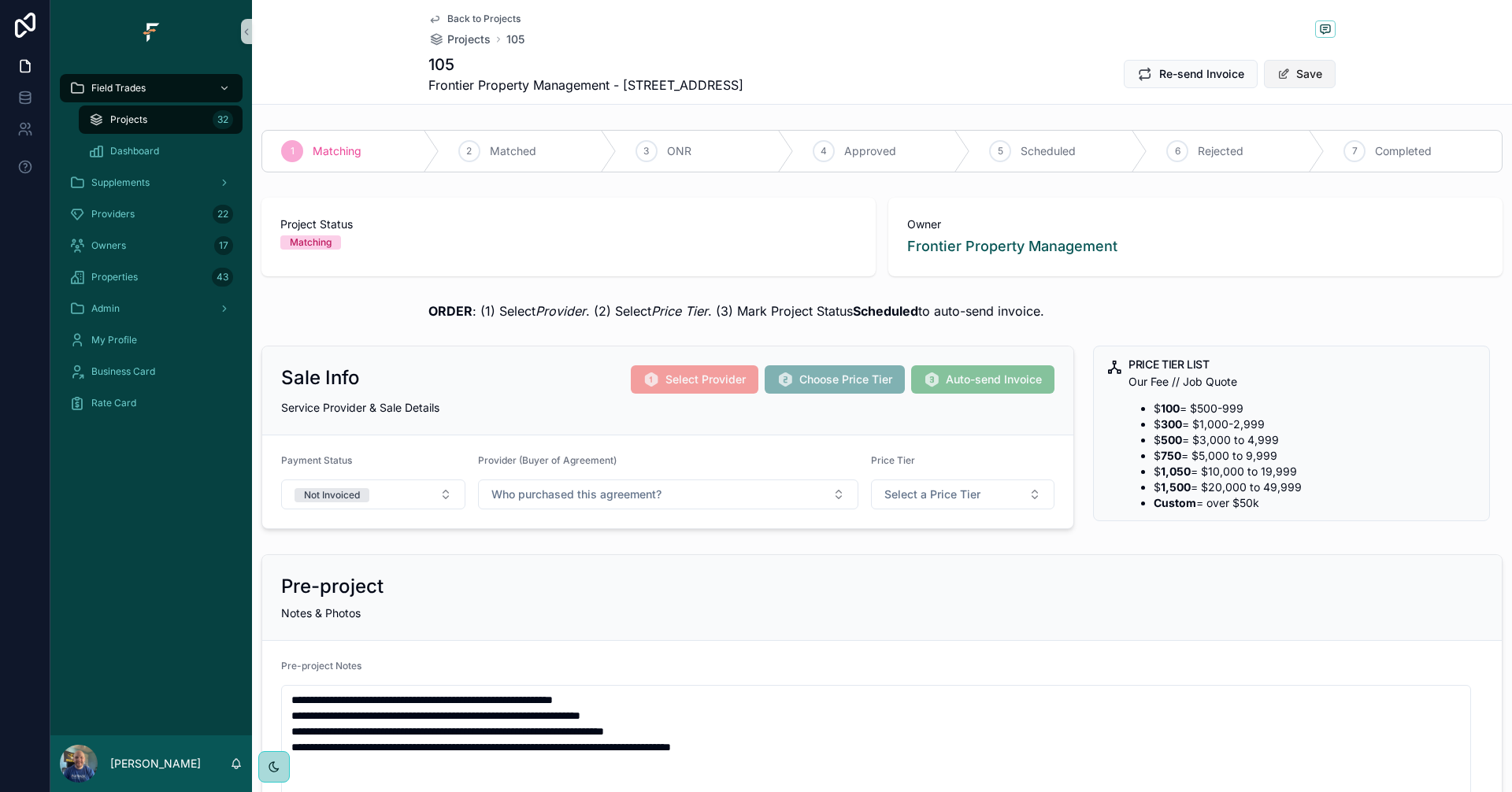
click at [1306, 74] on button "Save" at bounding box center [1300, 74] width 72 height 28
click at [140, 120] on span "Projects" at bounding box center [129, 119] width 37 height 13
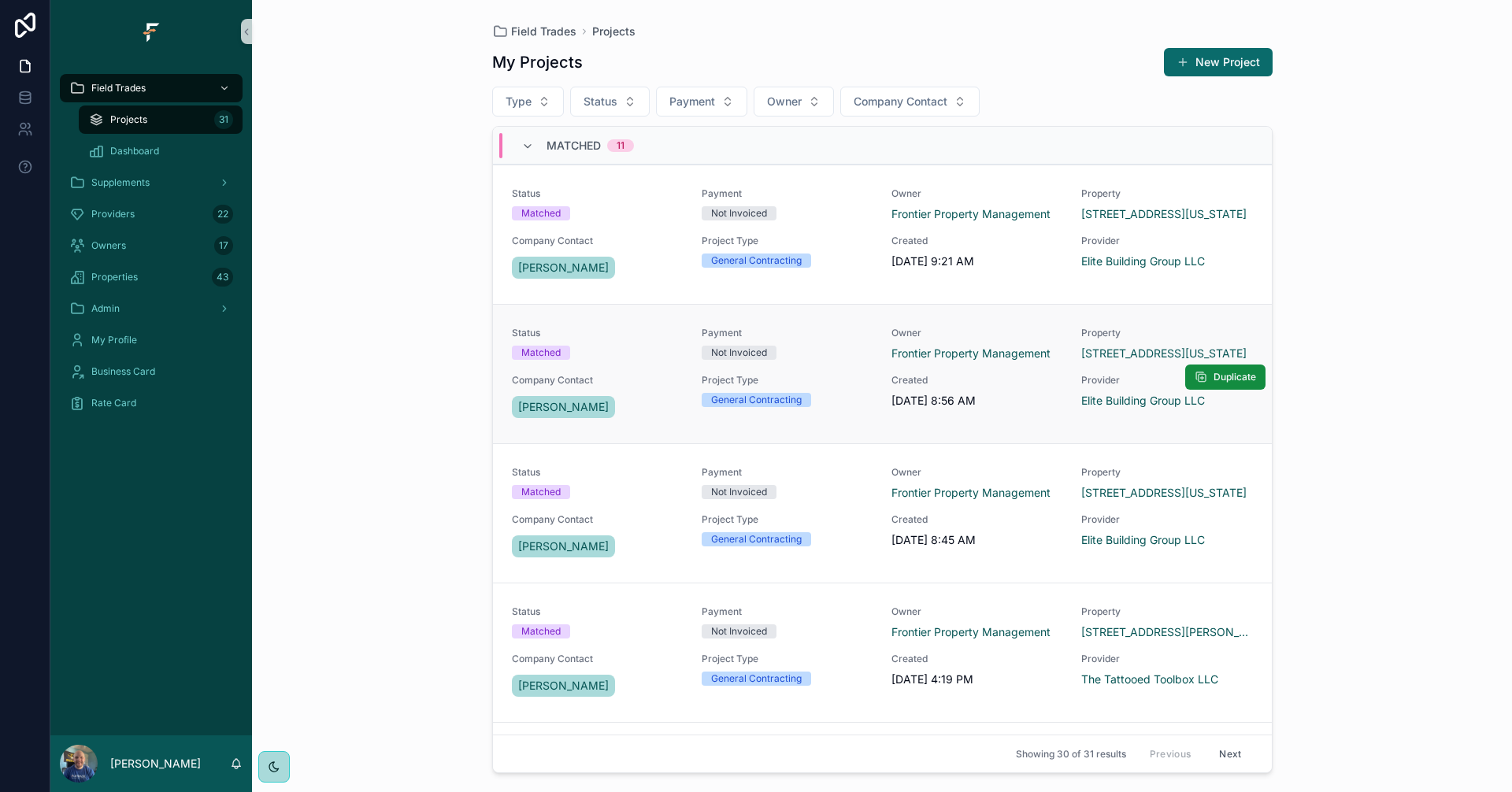
click at [830, 369] on div "Status Matched Payment Not Invoiced Owner Frontier Property Management Property…" at bounding box center [882, 375] width 741 height 95
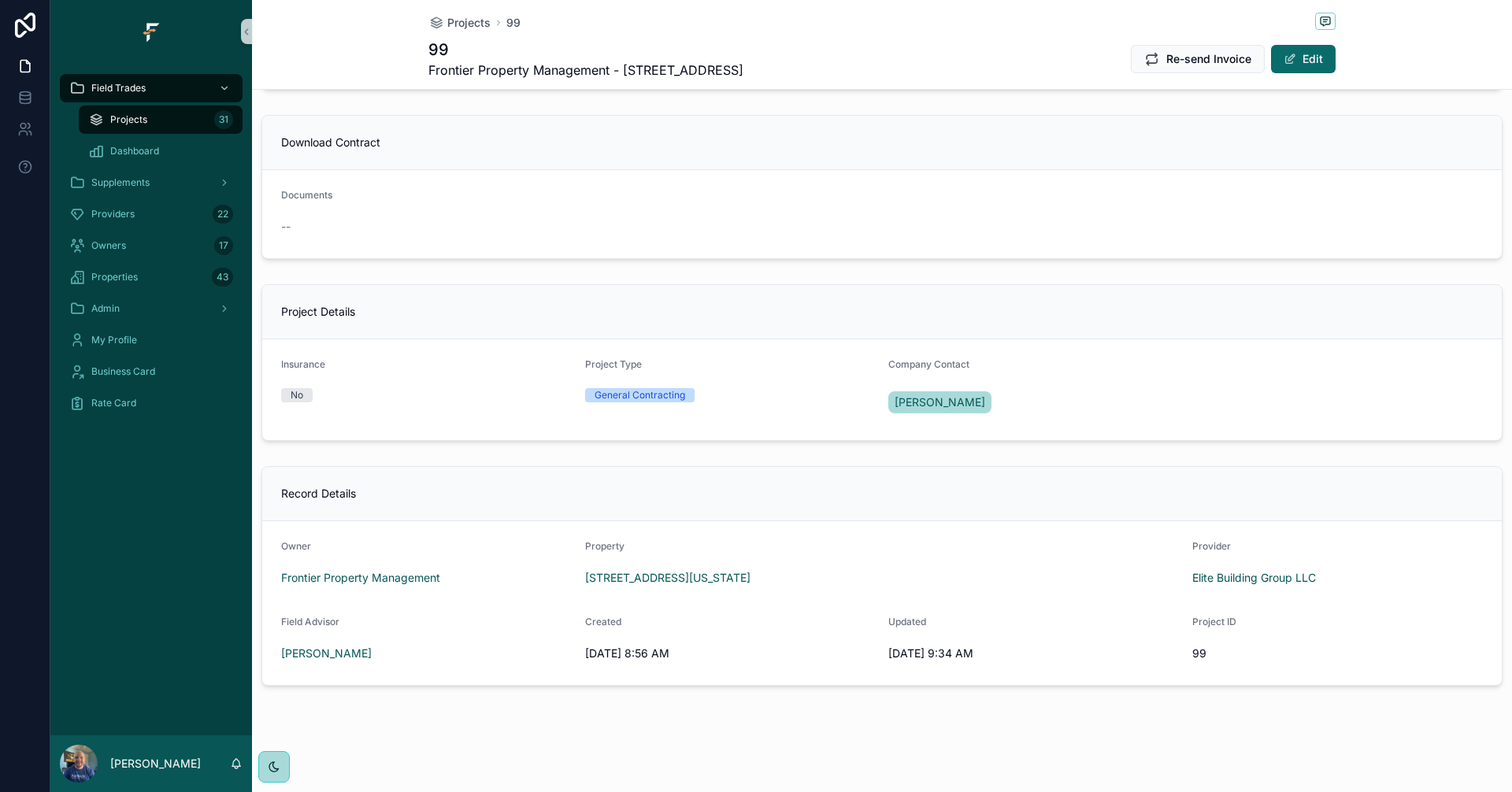
scroll to position [1044, 0]
drag, startPoint x: 910, startPoint y: 574, endPoint x: 582, endPoint y: 580, distance: 328.1
click at [585, 580] on div "[STREET_ADDRESS][US_STATE]" at bounding box center [882, 577] width 594 height 15
copy span "[STREET_ADDRESS][US_STATE]"
click at [170, 120] on div "Projects 31" at bounding box center [161, 120] width 145 height 25
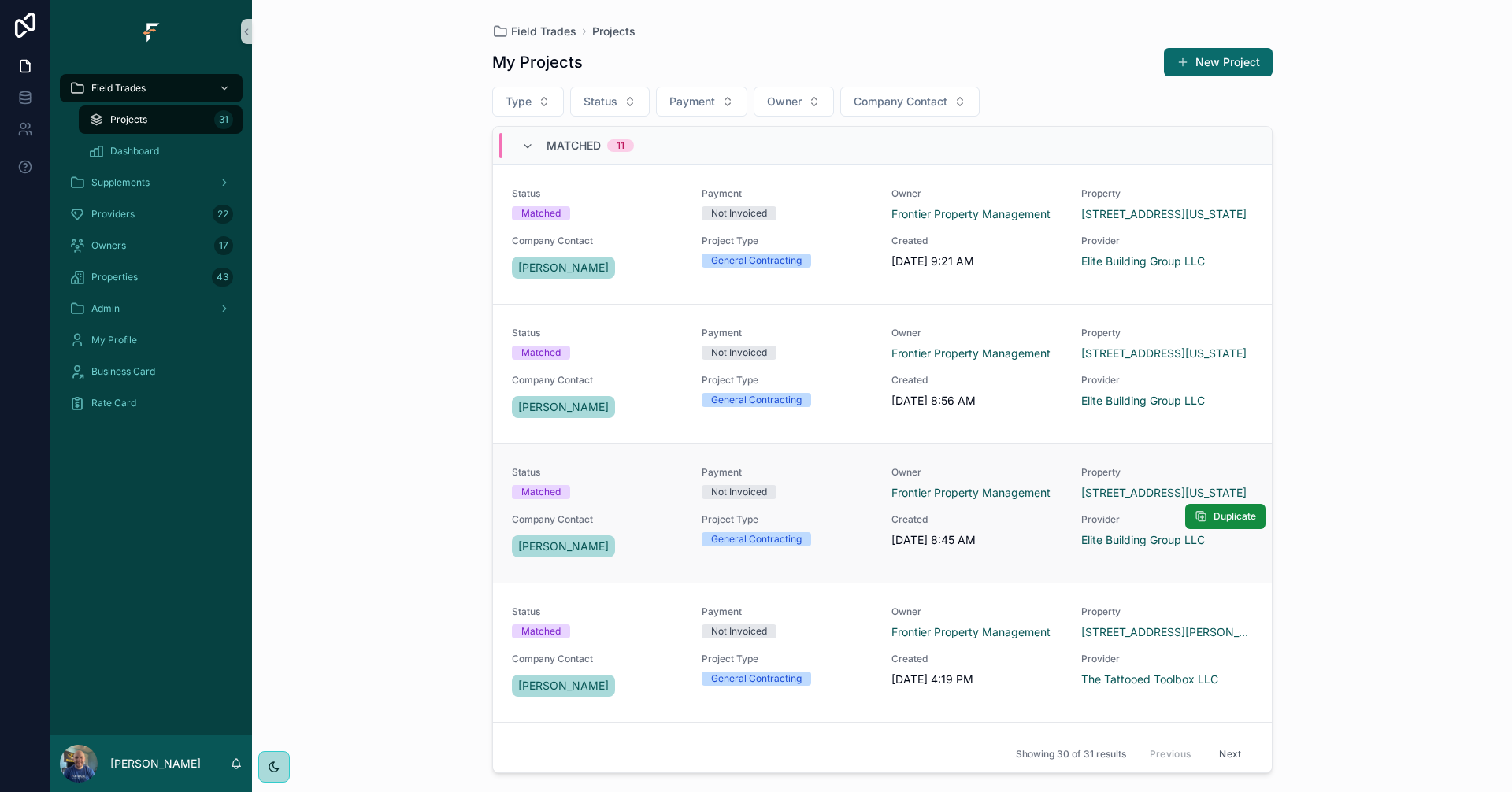
click at [852, 500] on div "Payment Not Invoiced" at bounding box center [787, 484] width 171 height 35
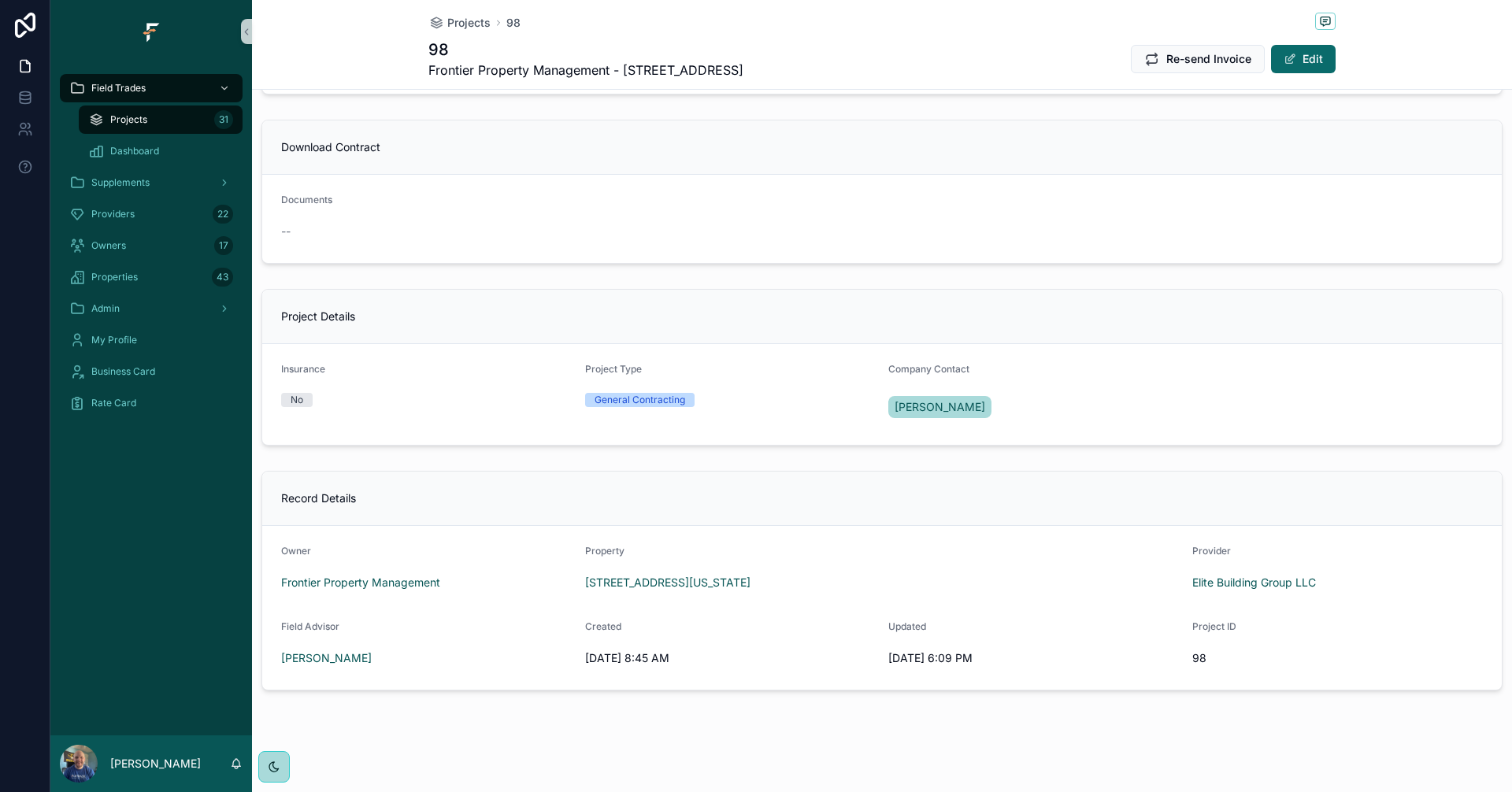
scroll to position [1201, 0]
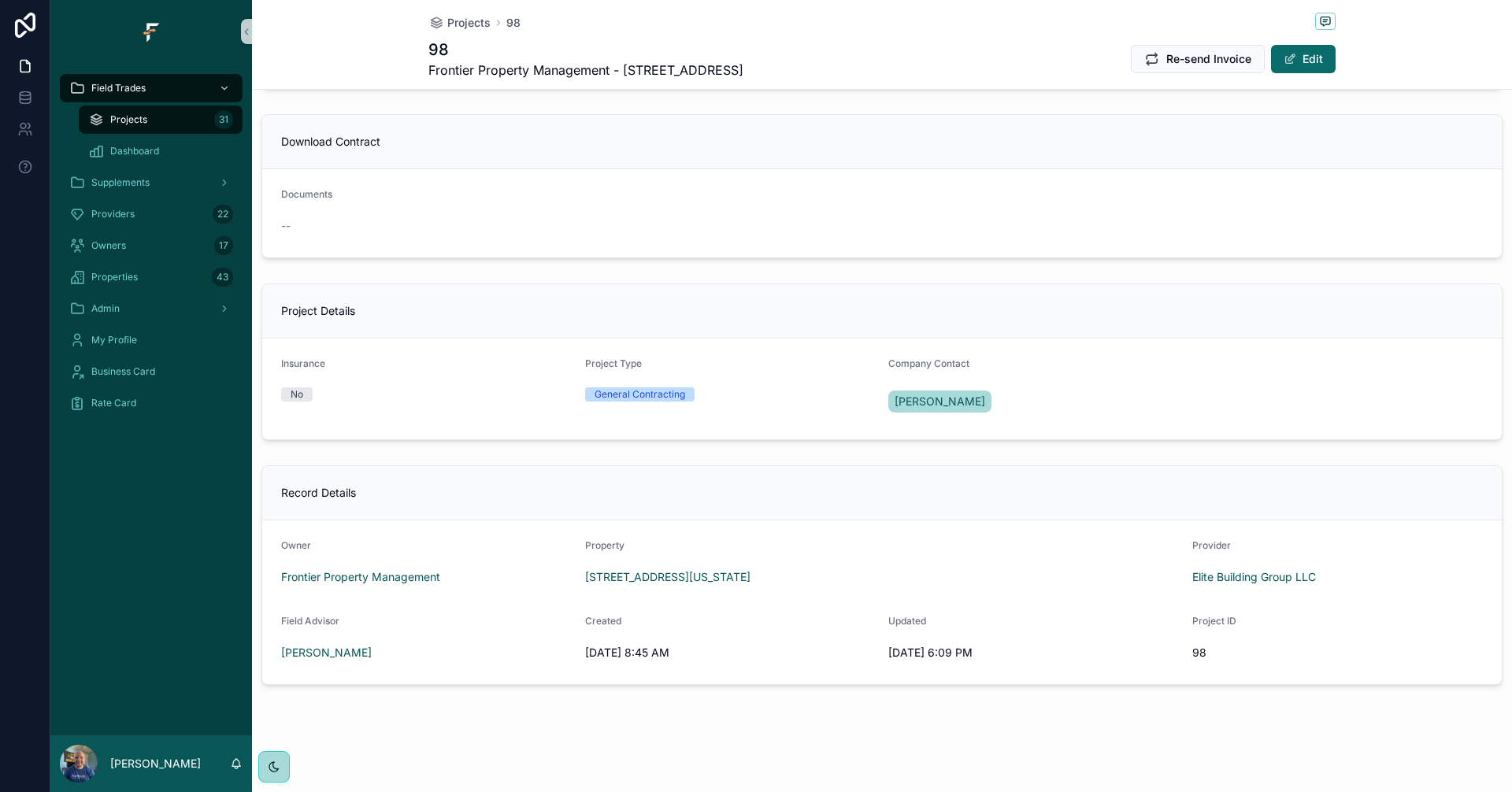
drag, startPoint x: 575, startPoint y: 555, endPoint x: 859, endPoint y: 576, distance: 284.8
click at [859, 577] on form "Owner Frontier Property Management Property 5014 Chippewa St, St. Louis, Missou…" at bounding box center [882, 602] width 1239 height 164
click at [888, 474] on div "Record Details" at bounding box center [882, 494] width 1239 height 54
drag, startPoint x: 574, startPoint y: 572, endPoint x: 953, endPoint y: 572, distance: 379.0
click at [953, 572] on form "Owner Frontier Property Management Property 5014 Chippewa St, St. Louis, Missou…" at bounding box center [882, 602] width 1239 height 164
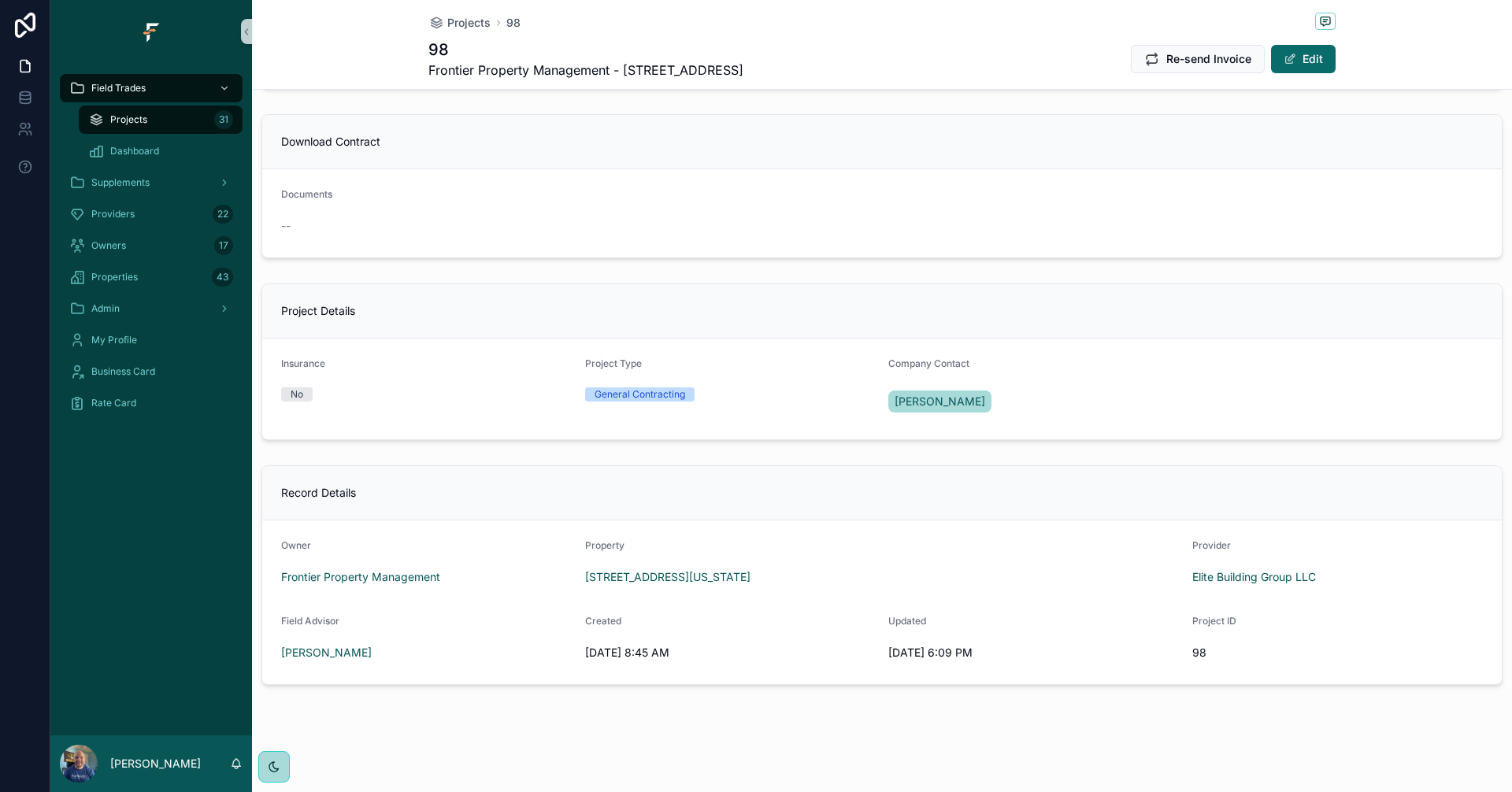
click at [985, 549] on div "Property" at bounding box center [882, 549] width 594 height 19
drag, startPoint x: 889, startPoint y: 583, endPoint x: 576, endPoint y: 580, distance: 313.0
click at [576, 580] on form "Owner Frontier Property Management Property 5014 Chippewa St, St. Louis, Missou…" at bounding box center [882, 602] width 1239 height 164
copy span "[STREET_ADDRESS][US_STATE]"
click at [204, 121] on div "Projects 31" at bounding box center [161, 120] width 145 height 25
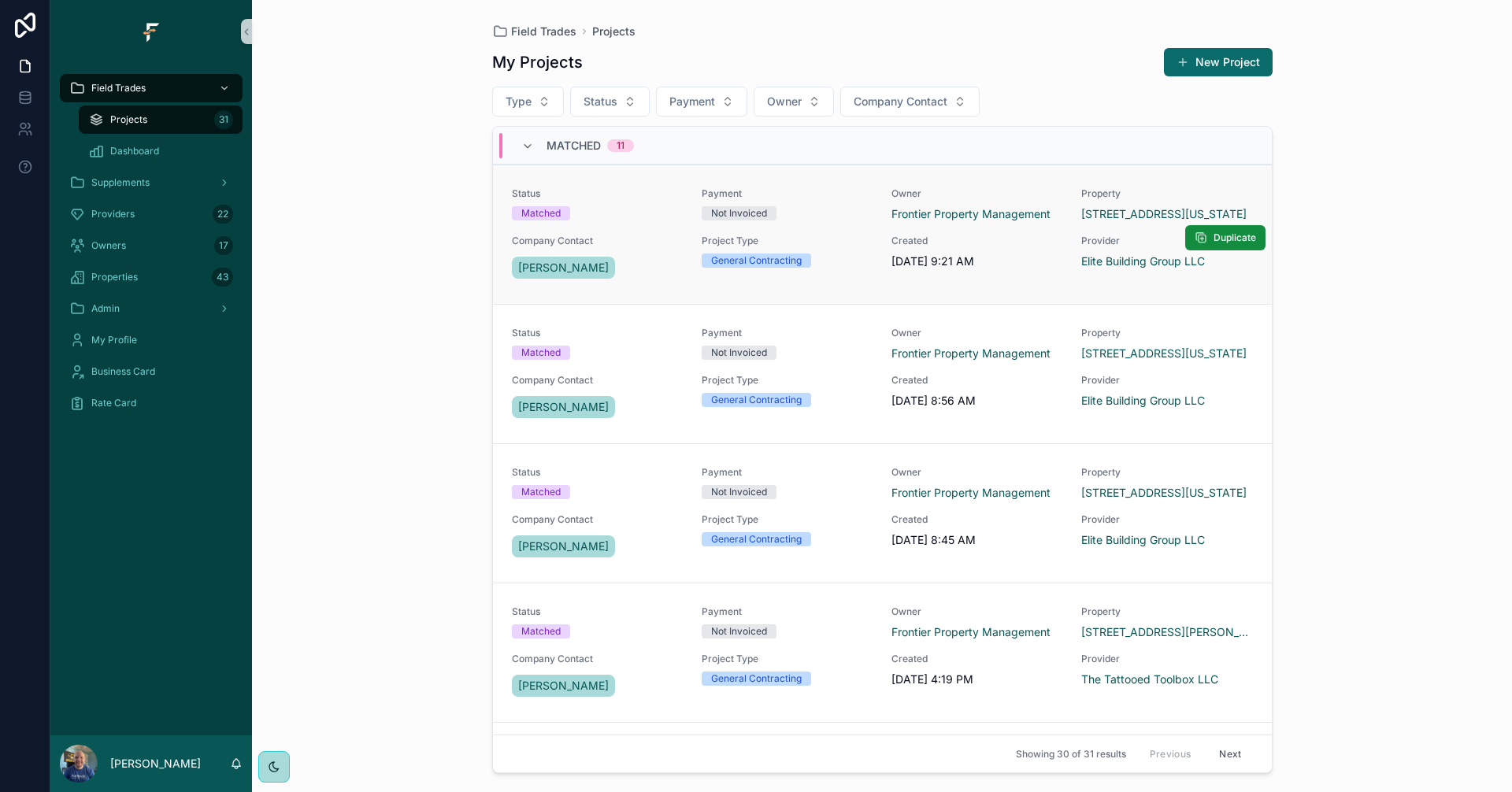
click at [836, 219] on div "Not Invoiced" at bounding box center [787, 213] width 171 height 15
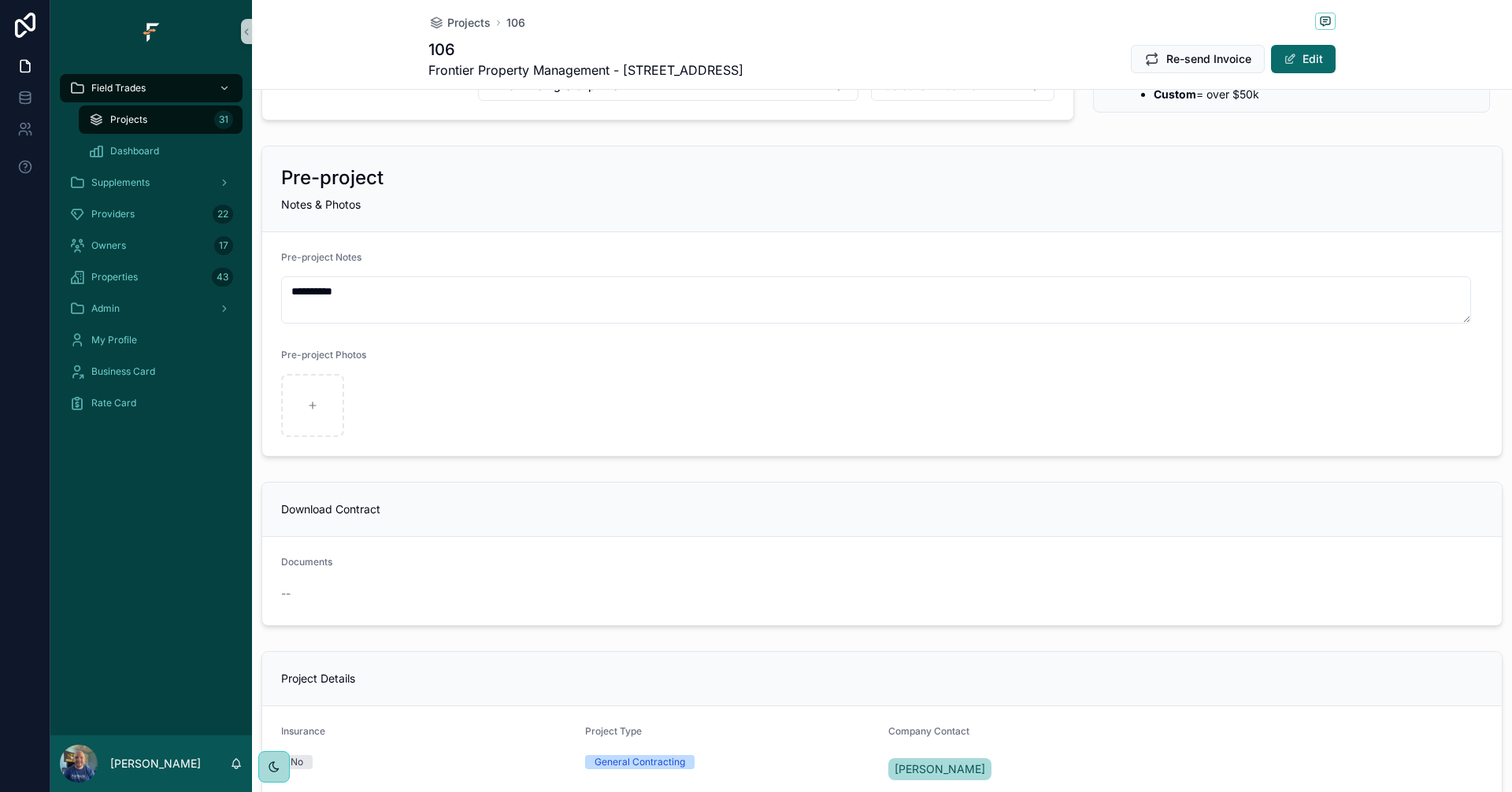
scroll to position [762, 0]
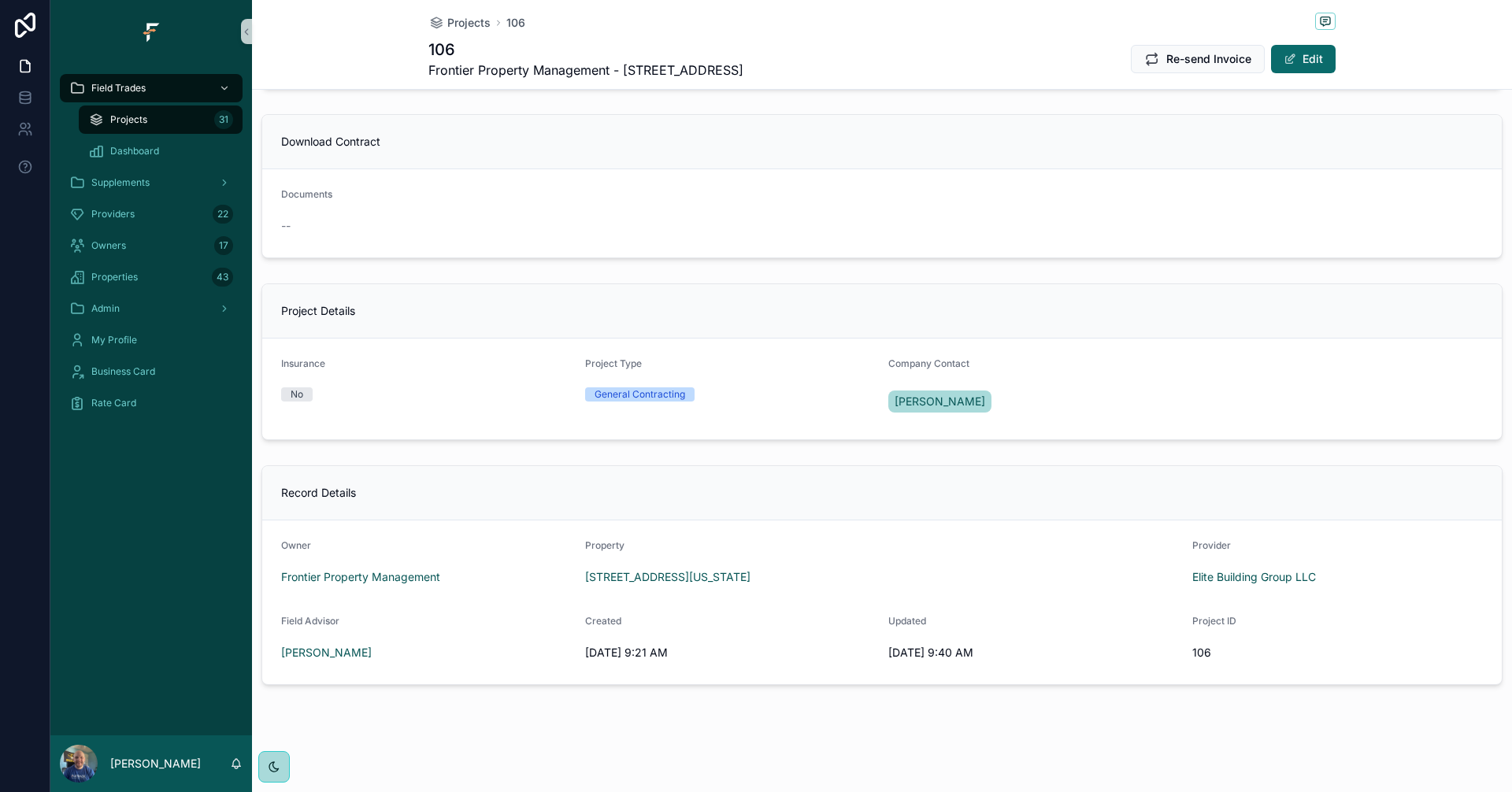
drag, startPoint x: 561, startPoint y: 571, endPoint x: 889, endPoint y: 591, distance: 328.6
click at [889, 591] on form "Owner Frontier Property Management Property 9535 Baltimore Avenue, Breckenridge…" at bounding box center [882, 602] width 1239 height 164
click at [1037, 560] on div "Property 9535 Baltimore Avenue, Breckenridge Hills, Missouri, 63114, United Sta…" at bounding box center [882, 564] width 594 height 50
drag, startPoint x: 1015, startPoint y: 582, endPoint x: 582, endPoint y: 585, distance: 433.0
click at [585, 585] on div "[STREET_ADDRESS][US_STATE]" at bounding box center [882, 577] width 594 height 15
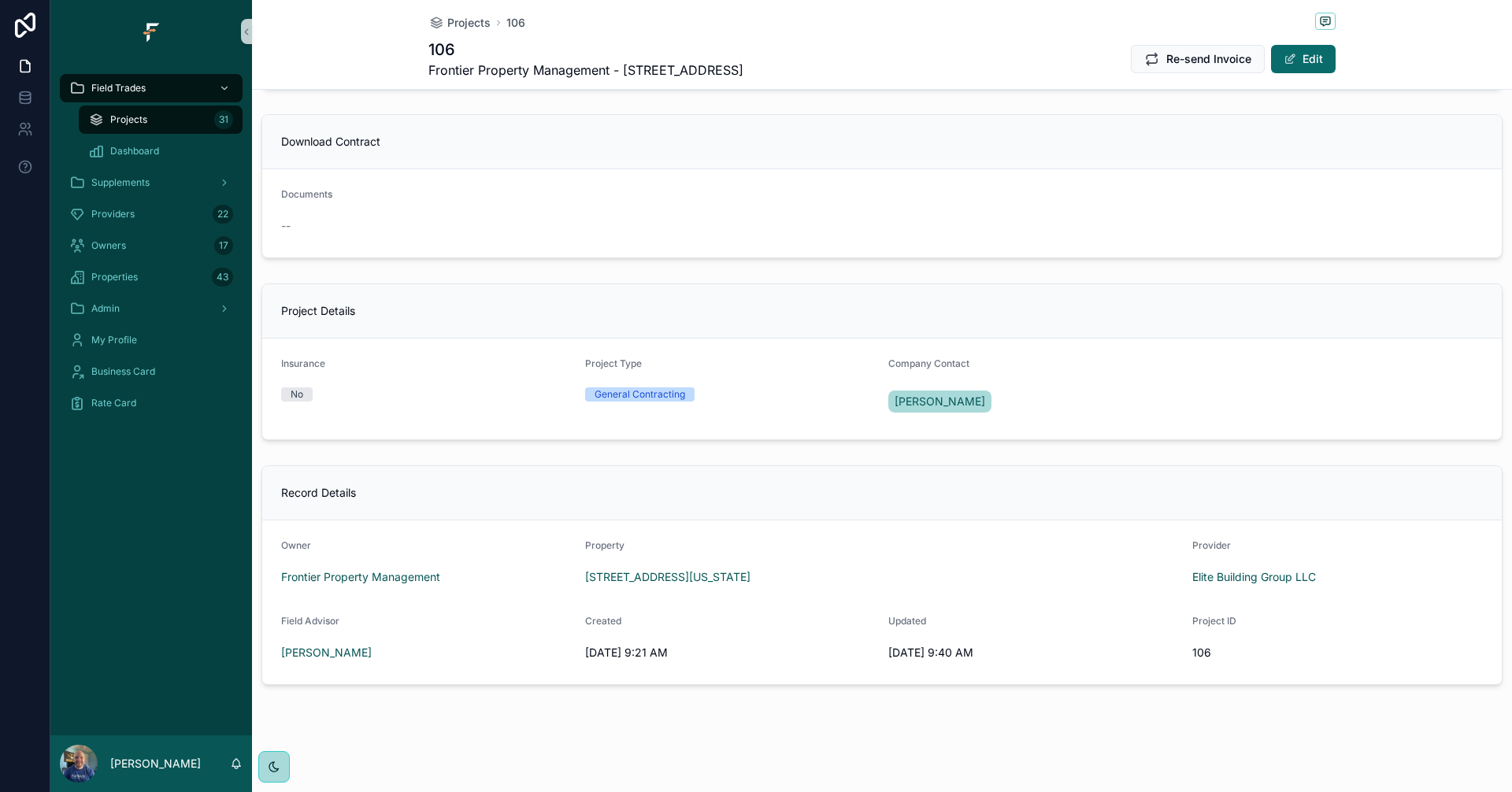
copy span "[STREET_ADDRESS][US_STATE]"
click at [154, 114] on div "Projects 31" at bounding box center [161, 120] width 145 height 25
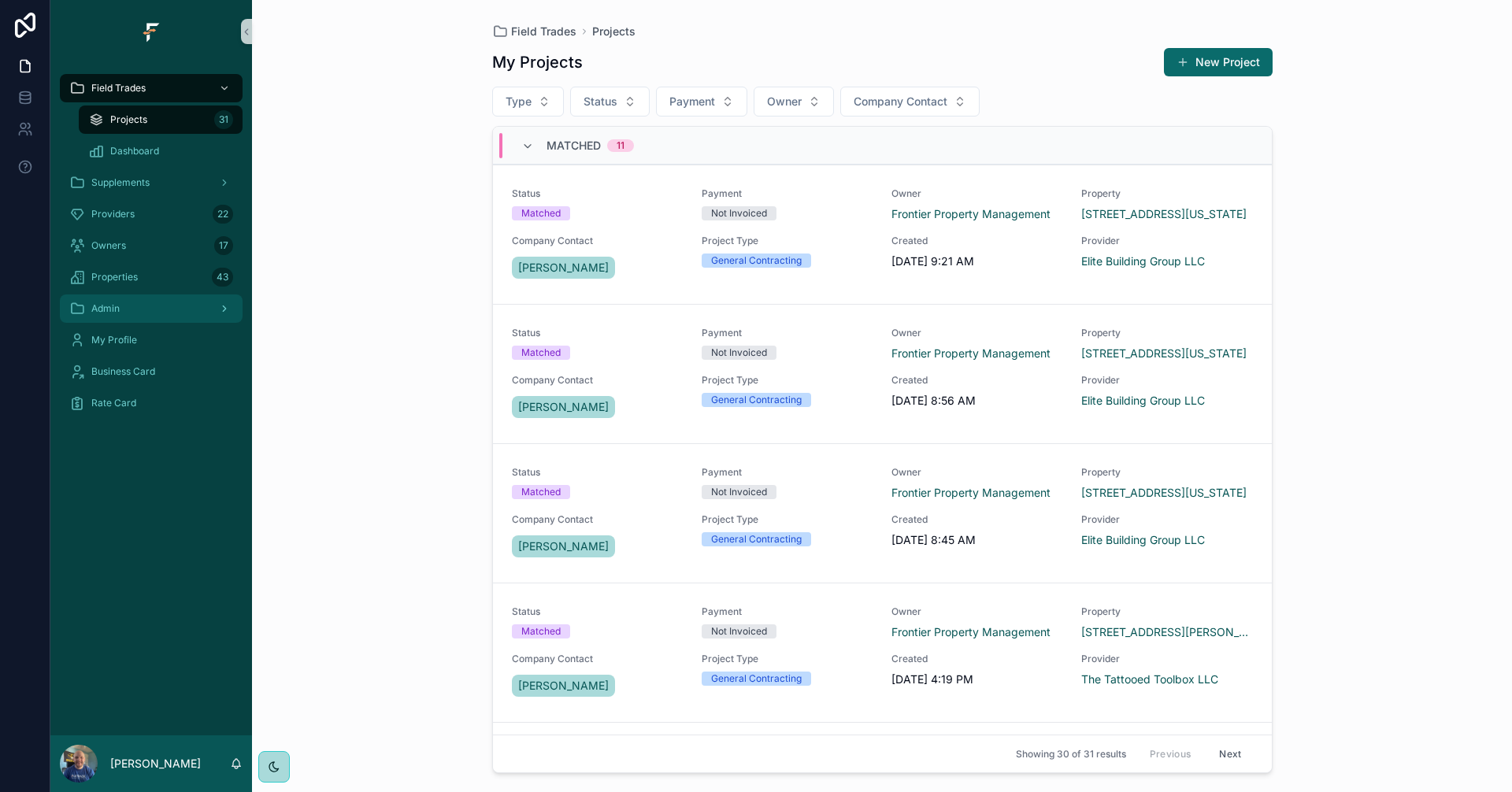
click at [145, 313] on div "Admin" at bounding box center [151, 309] width 164 height 25
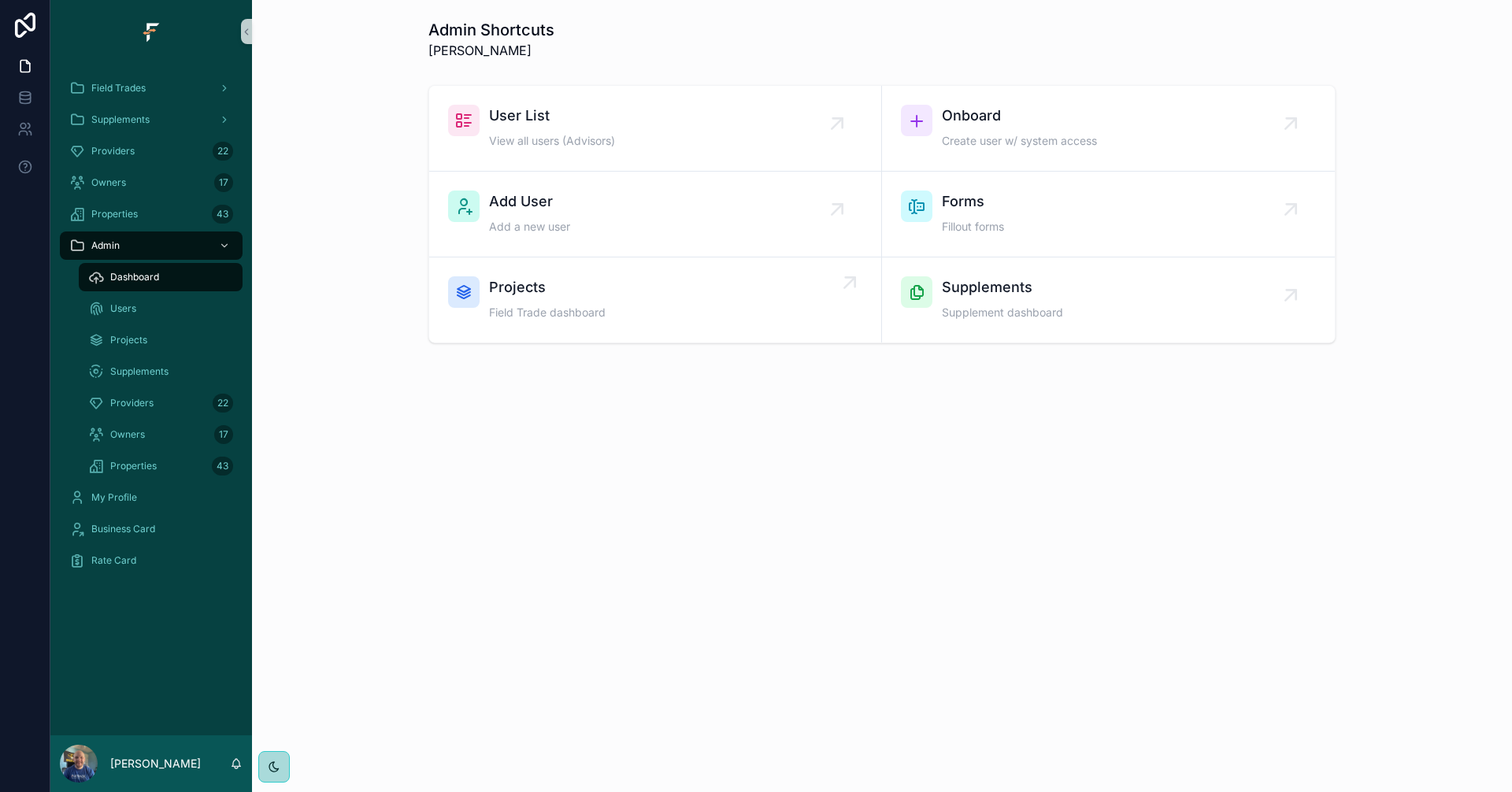
click at [581, 320] on span "Field Trade dashboard" at bounding box center [547, 313] width 116 height 15
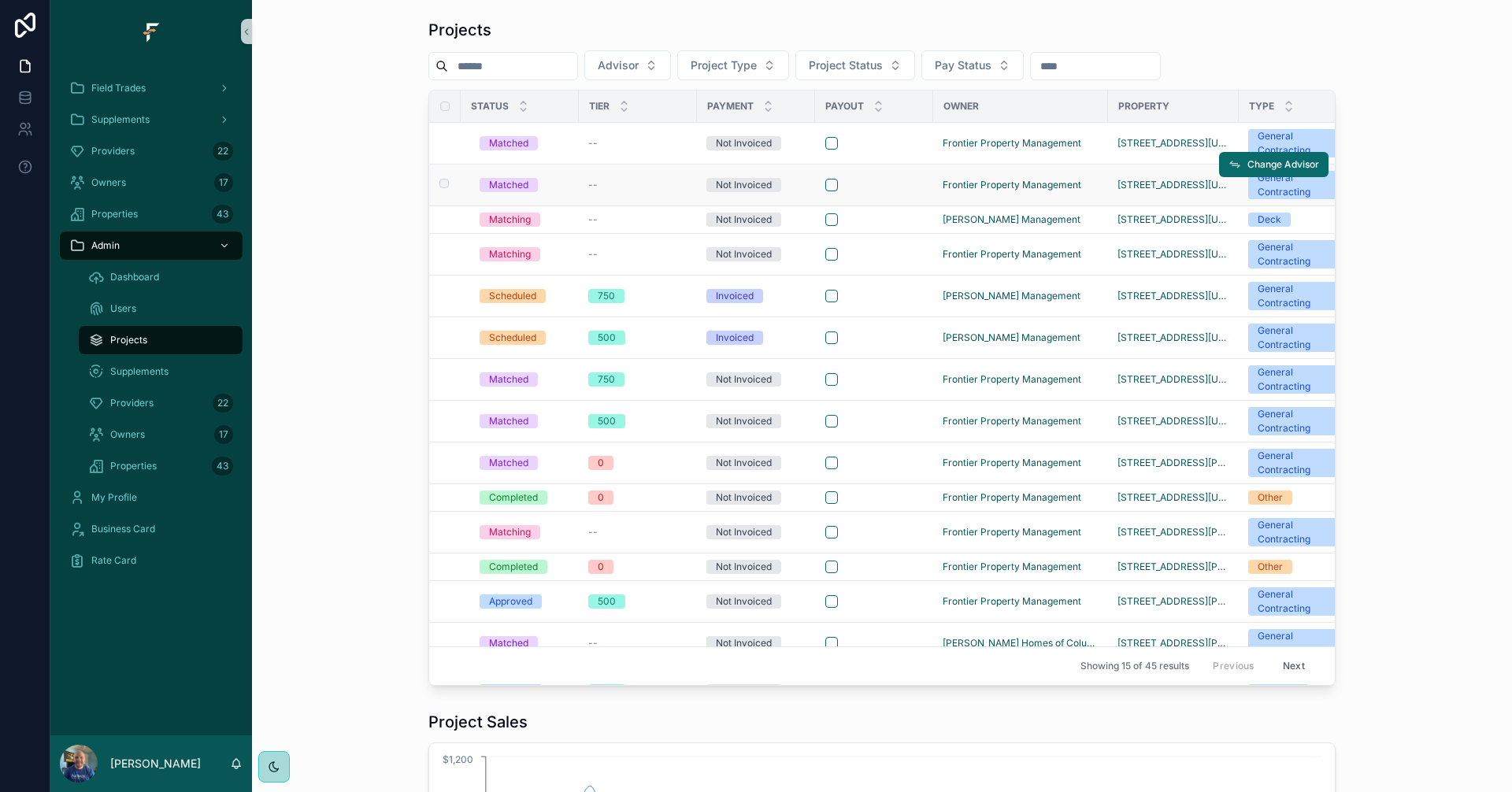
click at [648, 184] on div "--" at bounding box center [638, 185] width 99 height 13
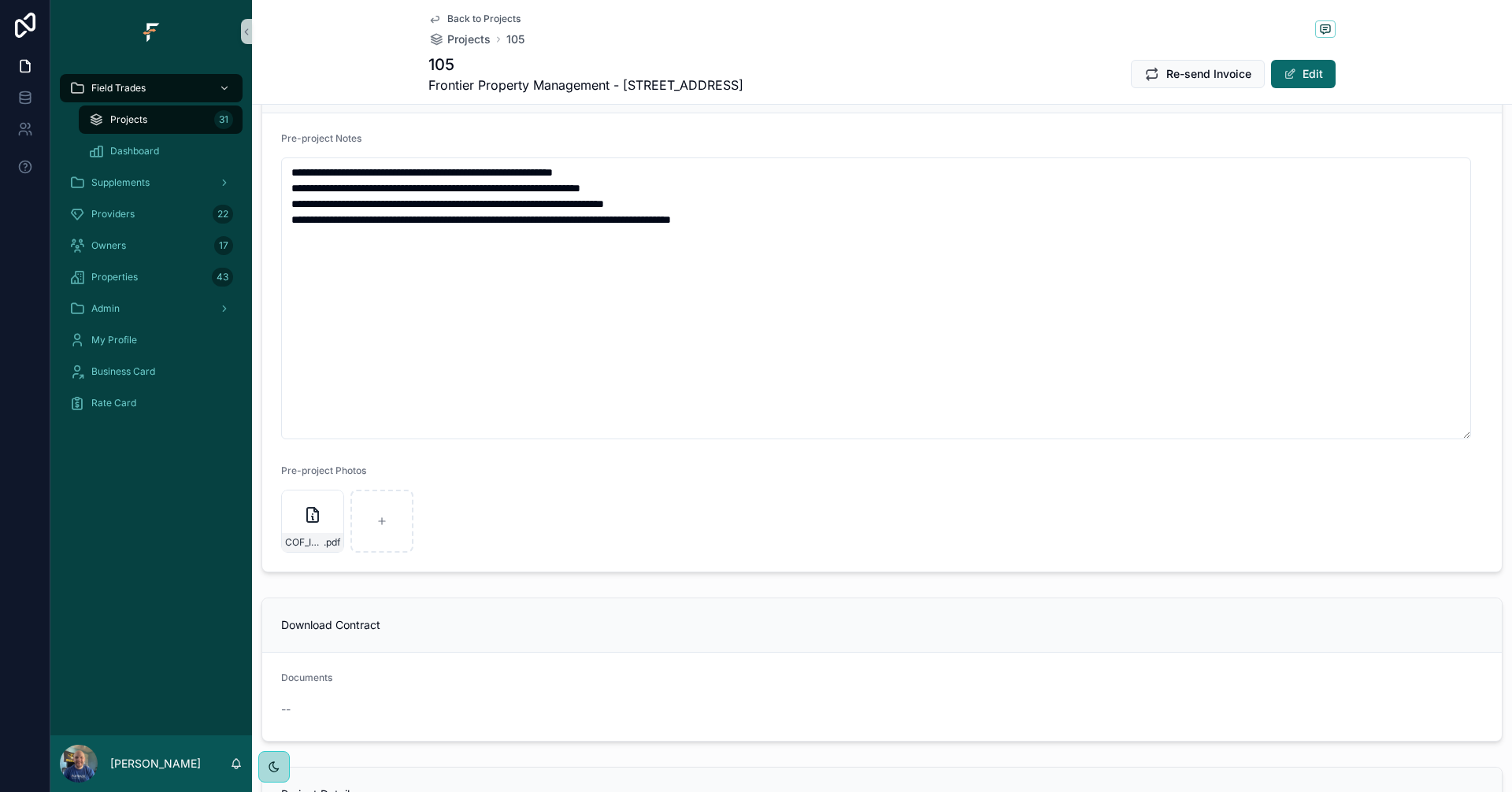
scroll to position [630, 0]
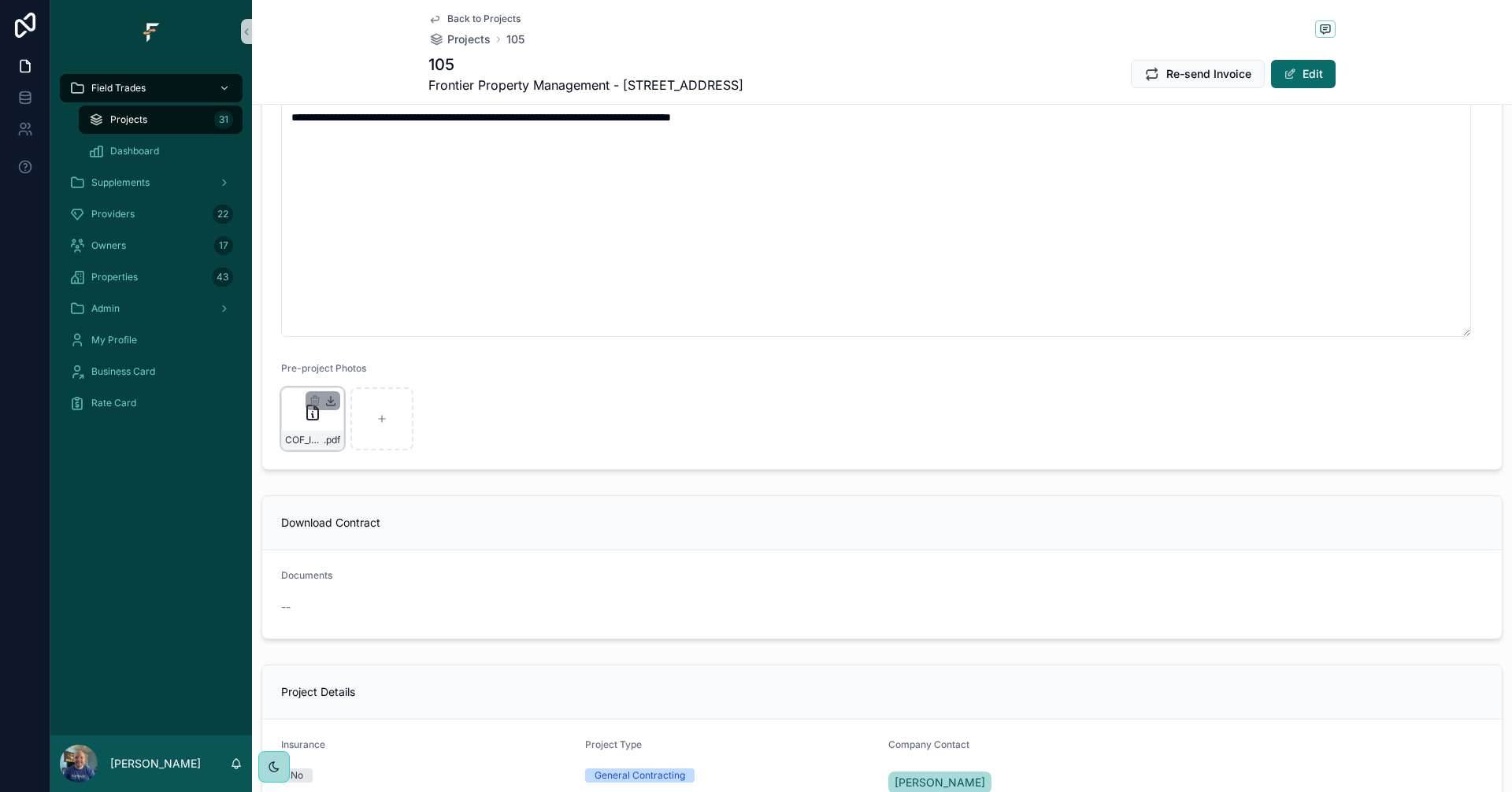
click at [329, 401] on icon "scrollable content" at bounding box center [331, 401] width 6 height 2
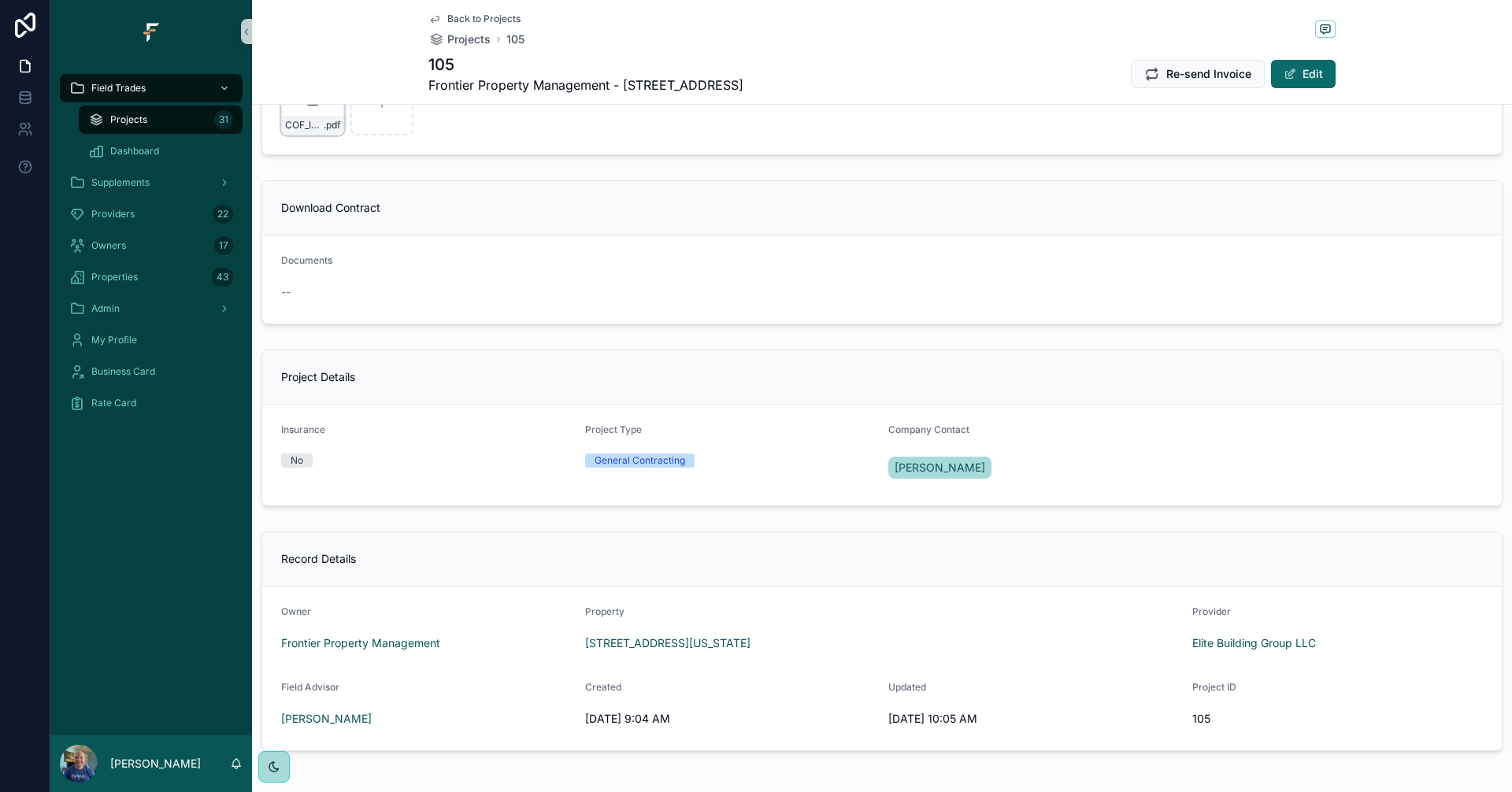
scroll to position [1011, 0]
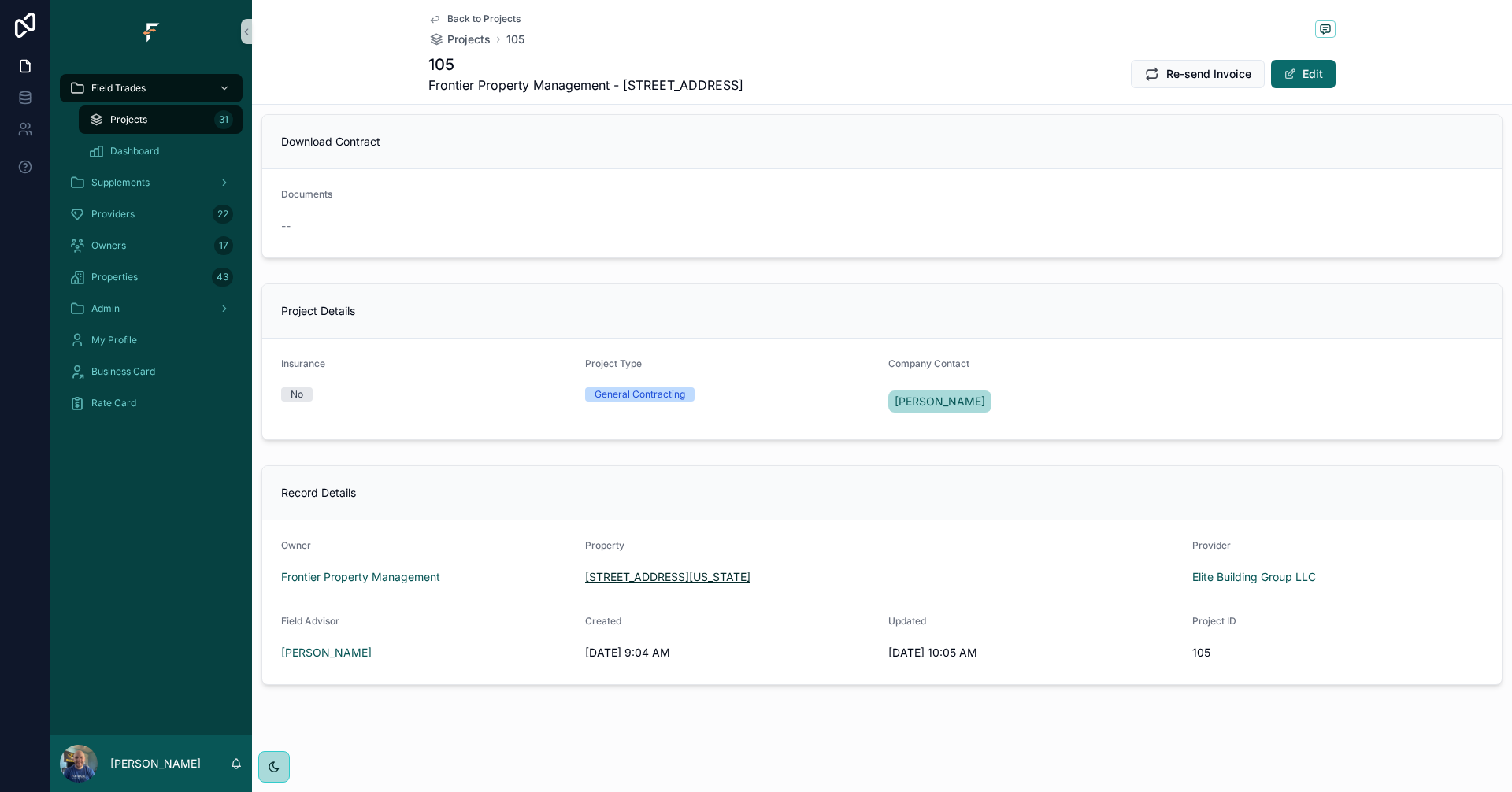
drag, startPoint x: 914, startPoint y: 579, endPoint x: 581, endPoint y: 580, distance: 333.0
click at [585, 580] on div "[STREET_ADDRESS][US_STATE]" at bounding box center [882, 577] width 594 height 15
copy span "[STREET_ADDRESS][US_STATE]"
click at [634, 280] on div "Project Details Insurance No Project Type General Contracting Company Contact T…" at bounding box center [881, 361] width 1259 height 169
click at [163, 128] on div "Projects 31" at bounding box center [161, 120] width 145 height 25
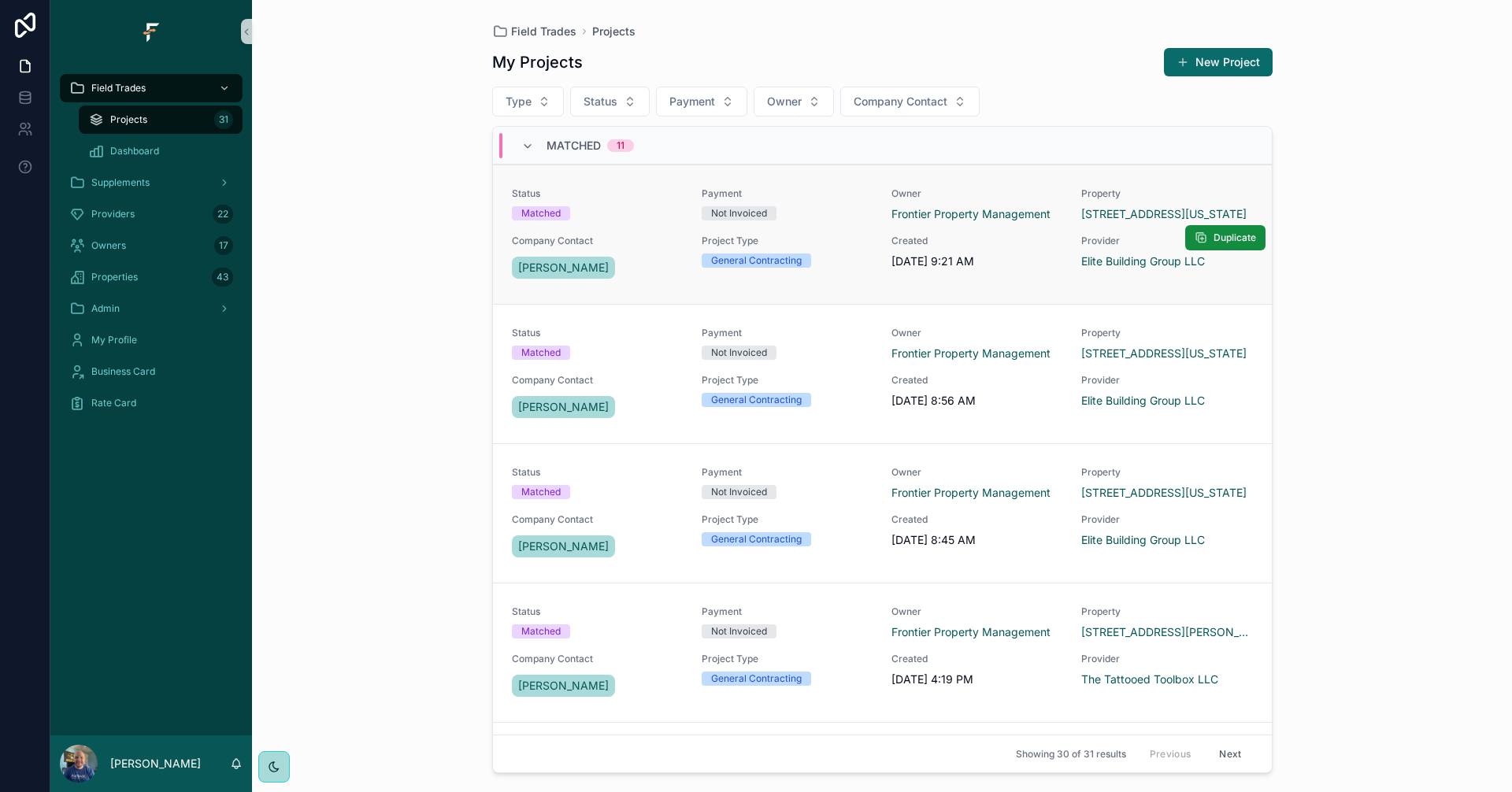
click at [847, 296] on link "Status Matched Payment Not Invoiced Owner Frontier Property Management Property…" at bounding box center [882, 234] width 778 height 139
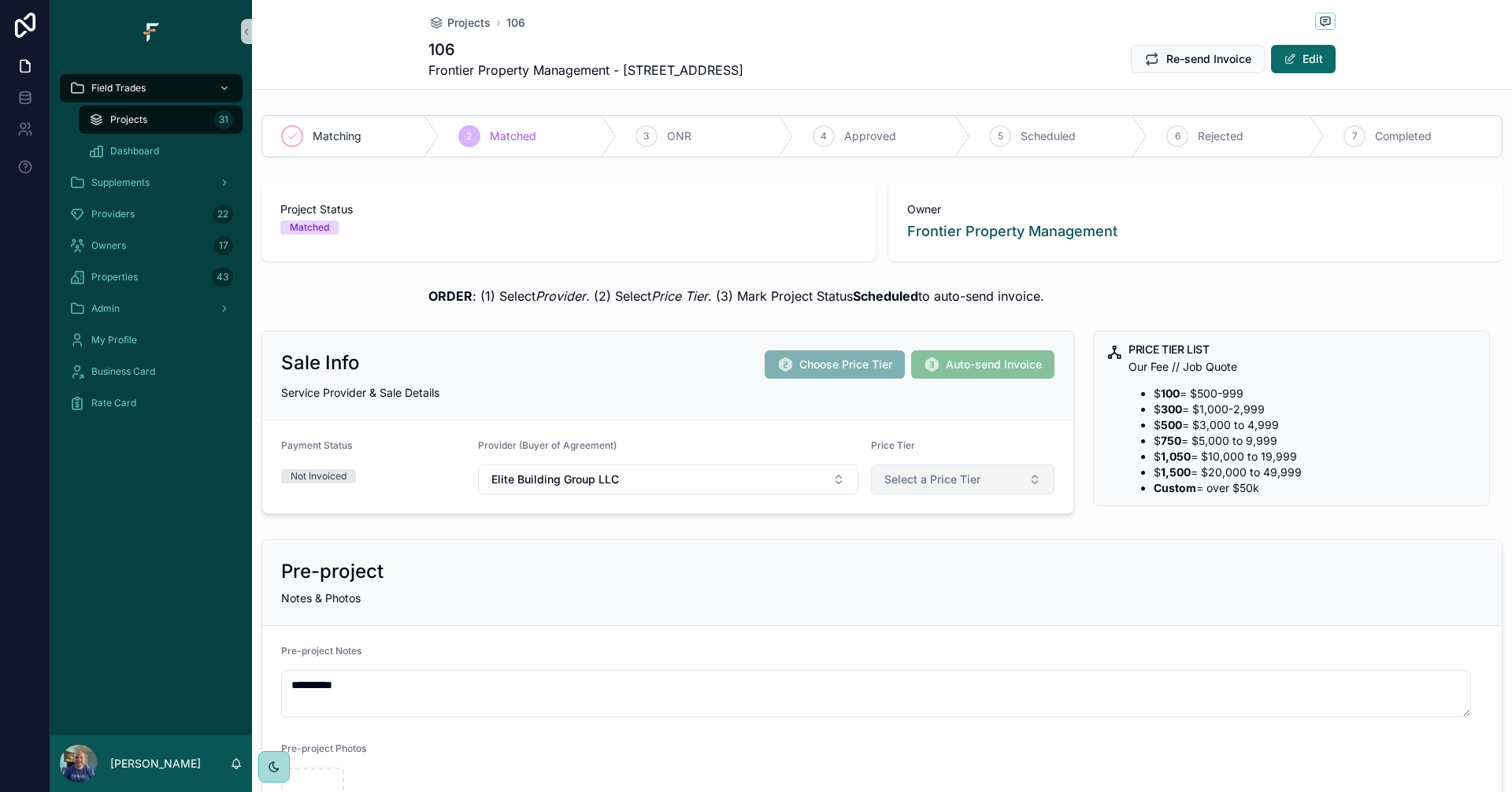
click at [1013, 478] on button "Select a Price Tier" at bounding box center [963, 479] width 184 height 30
click at [880, 572] on div "300" at bounding box center [886, 566] width 18 height 15
click at [125, 119] on span "Projects" at bounding box center [129, 119] width 37 height 13
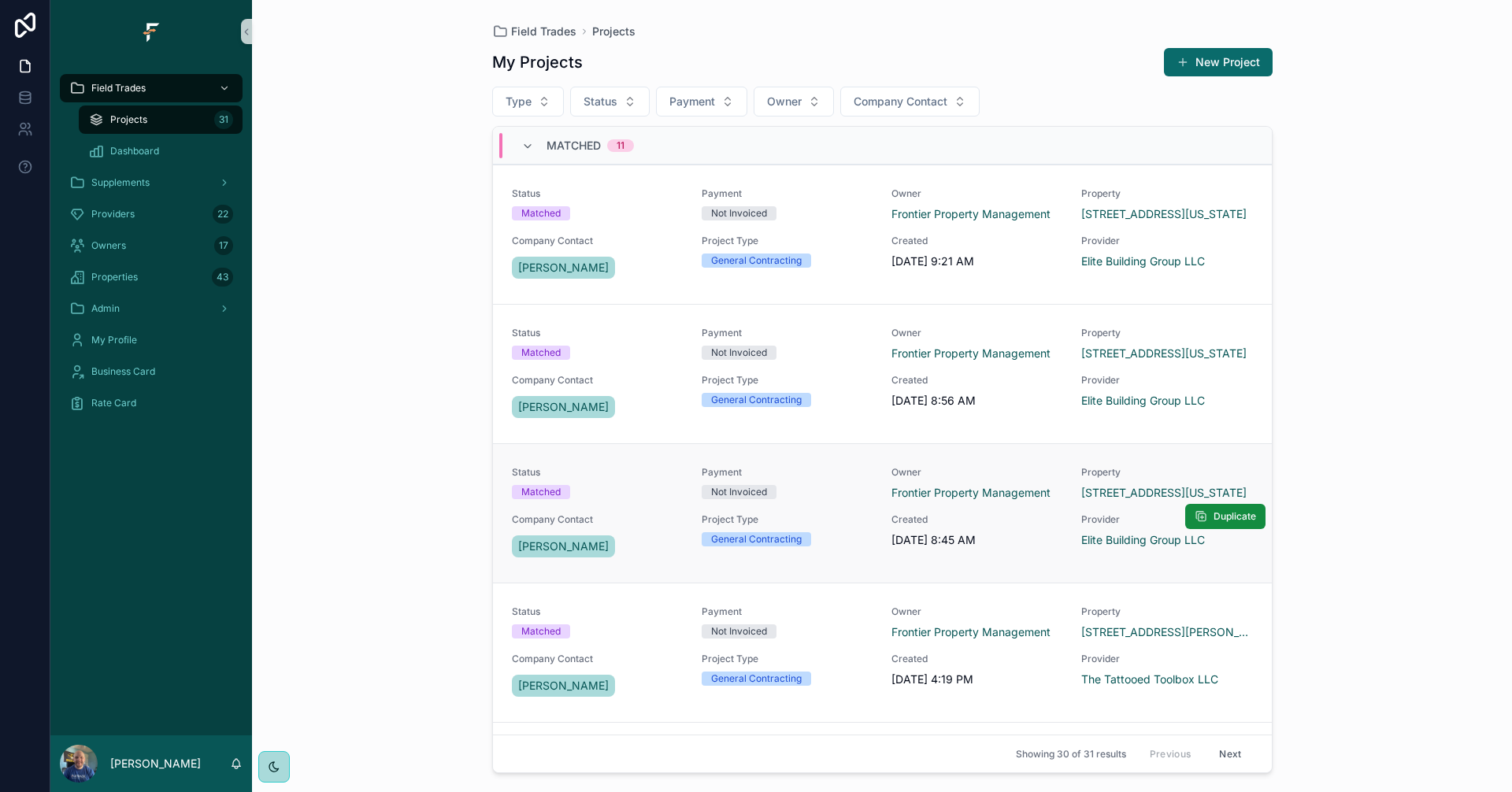
click at [813, 485] on div "Not Invoiced" at bounding box center [787, 492] width 171 height 15
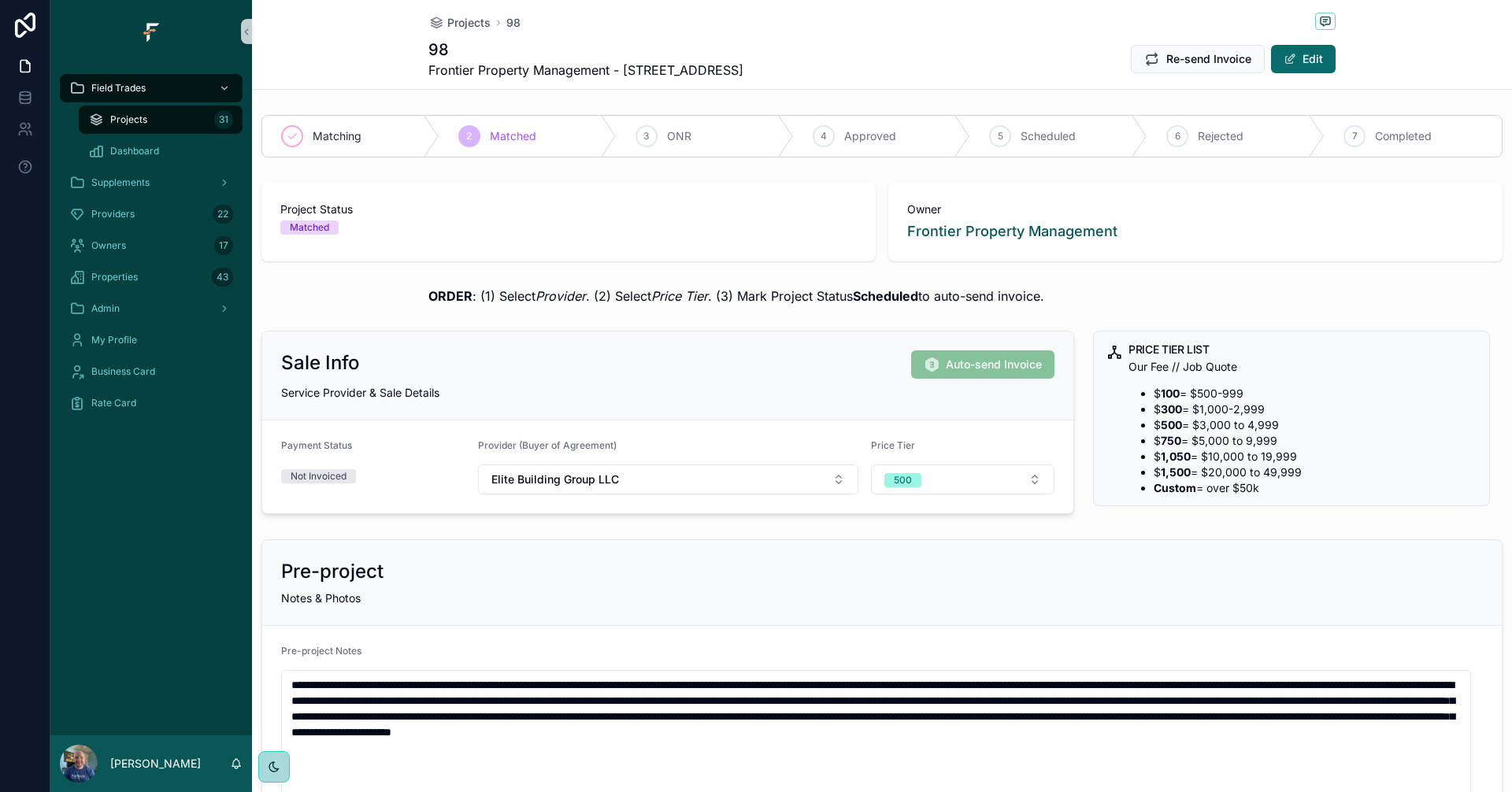
click at [160, 121] on div "Projects 31" at bounding box center [161, 120] width 145 height 25
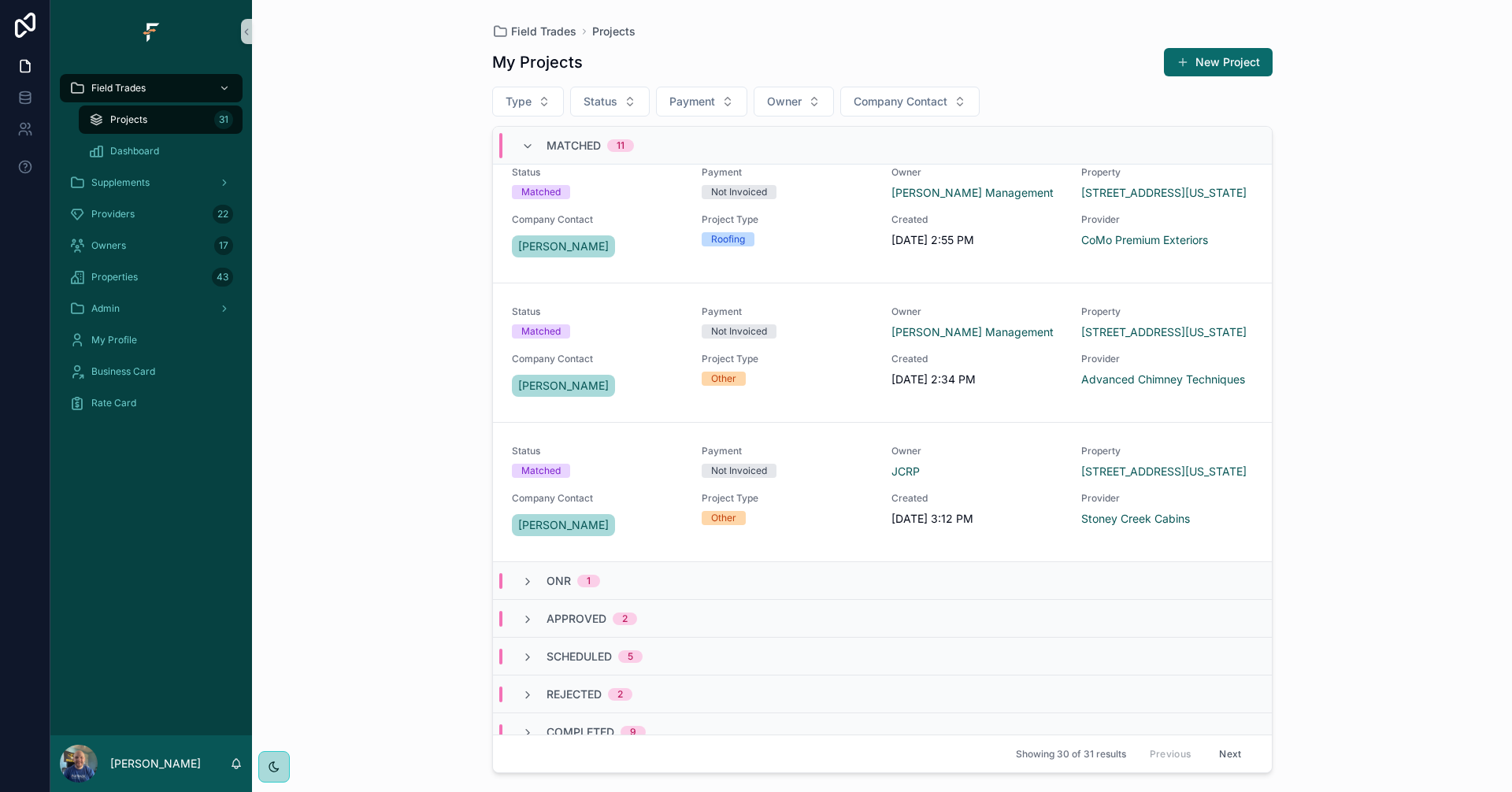
scroll to position [1140, 0]
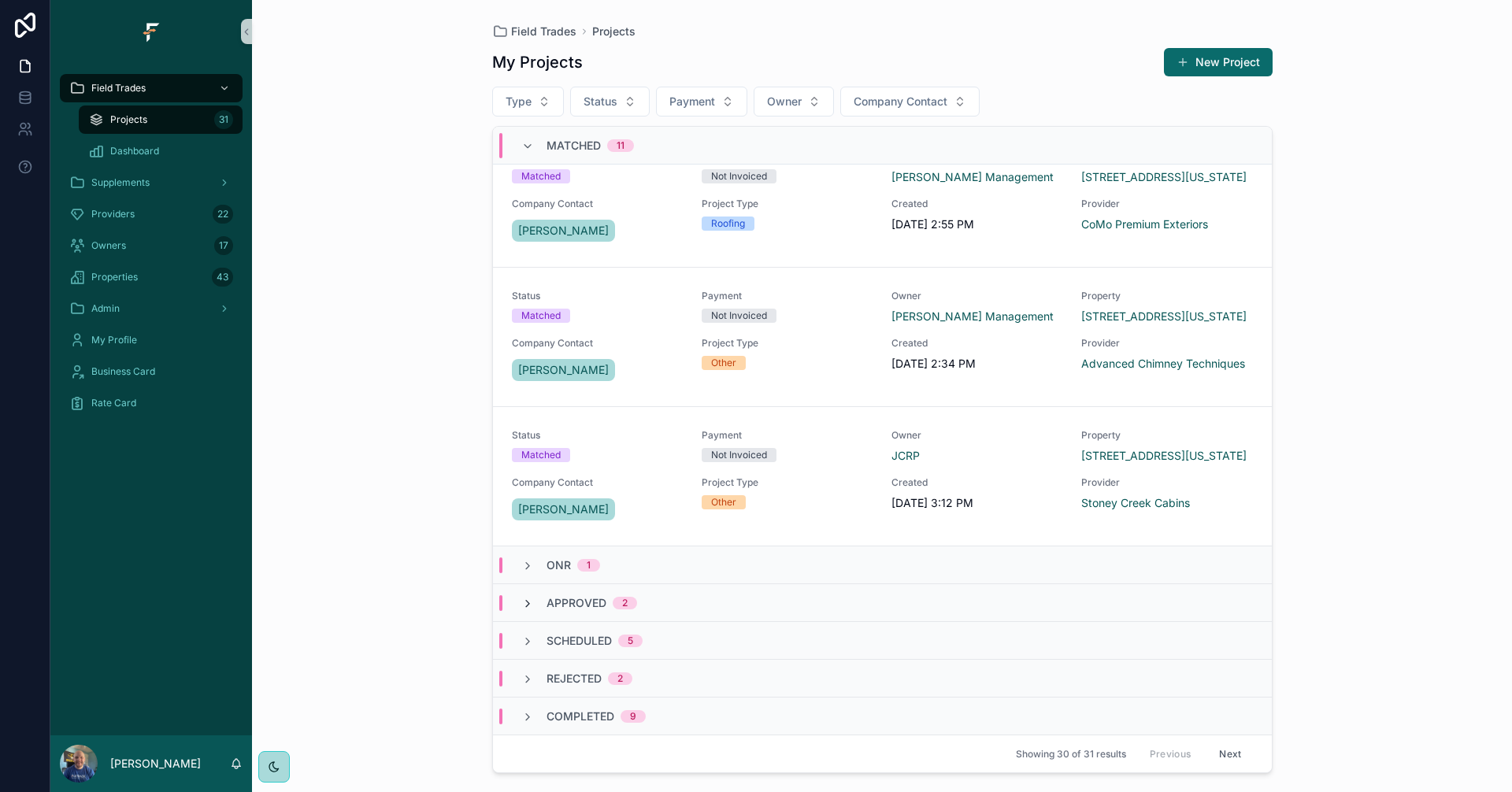
click at [532, 601] on icon "scrollable content" at bounding box center [527, 603] width 13 height 13
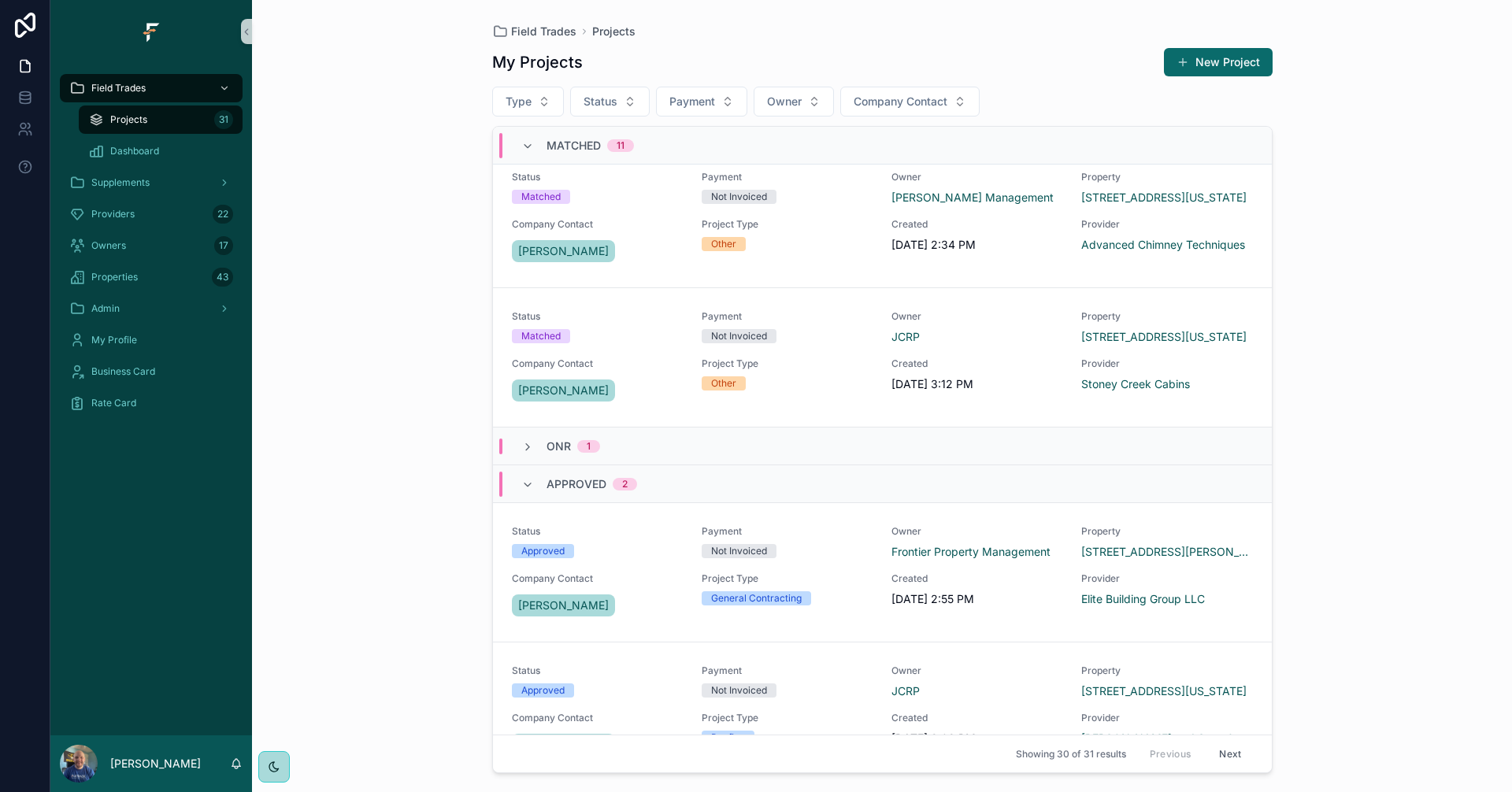
scroll to position [1376, 0]
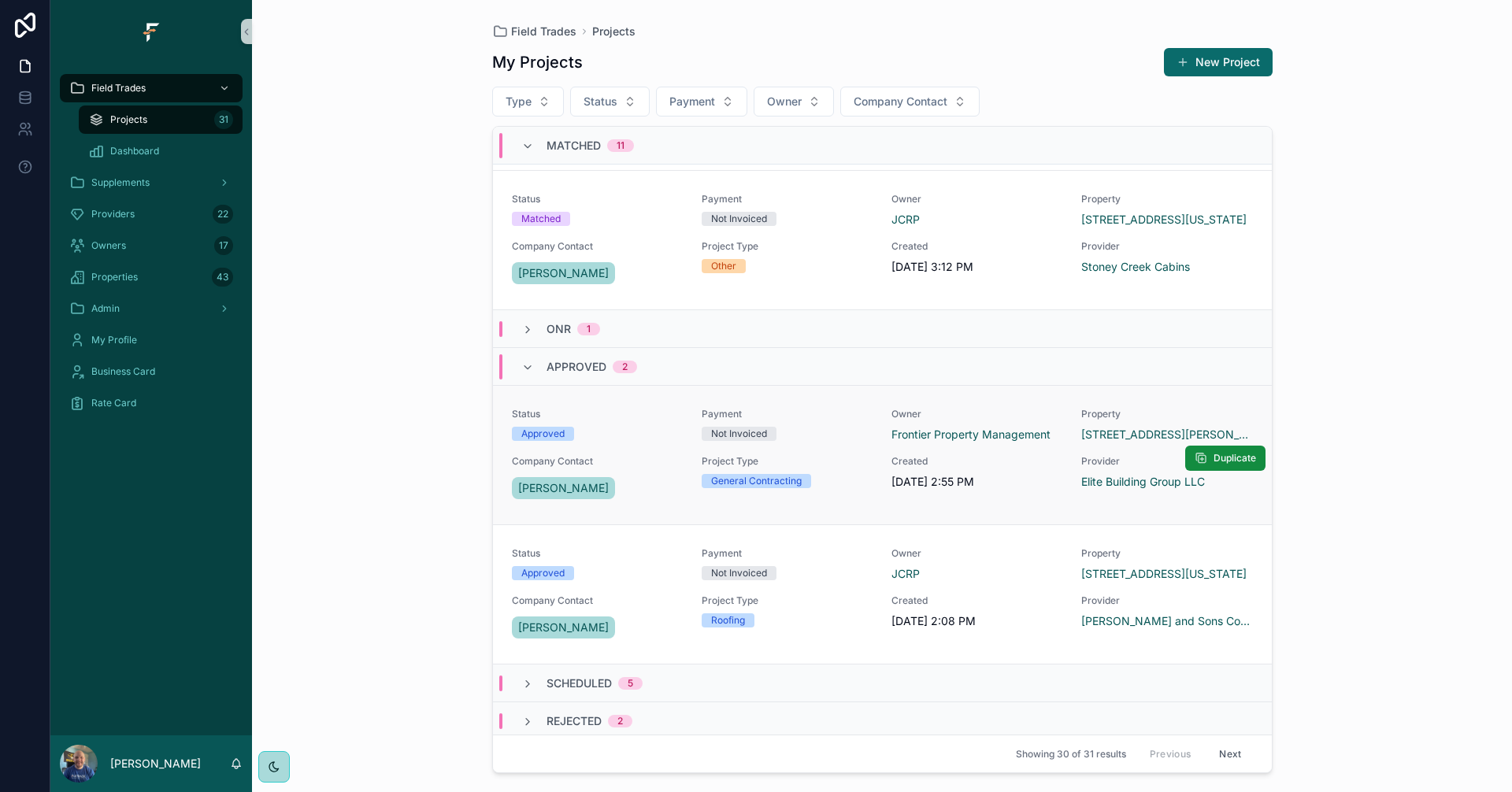
click at [837, 456] on span "Project Type" at bounding box center [787, 461] width 171 height 13
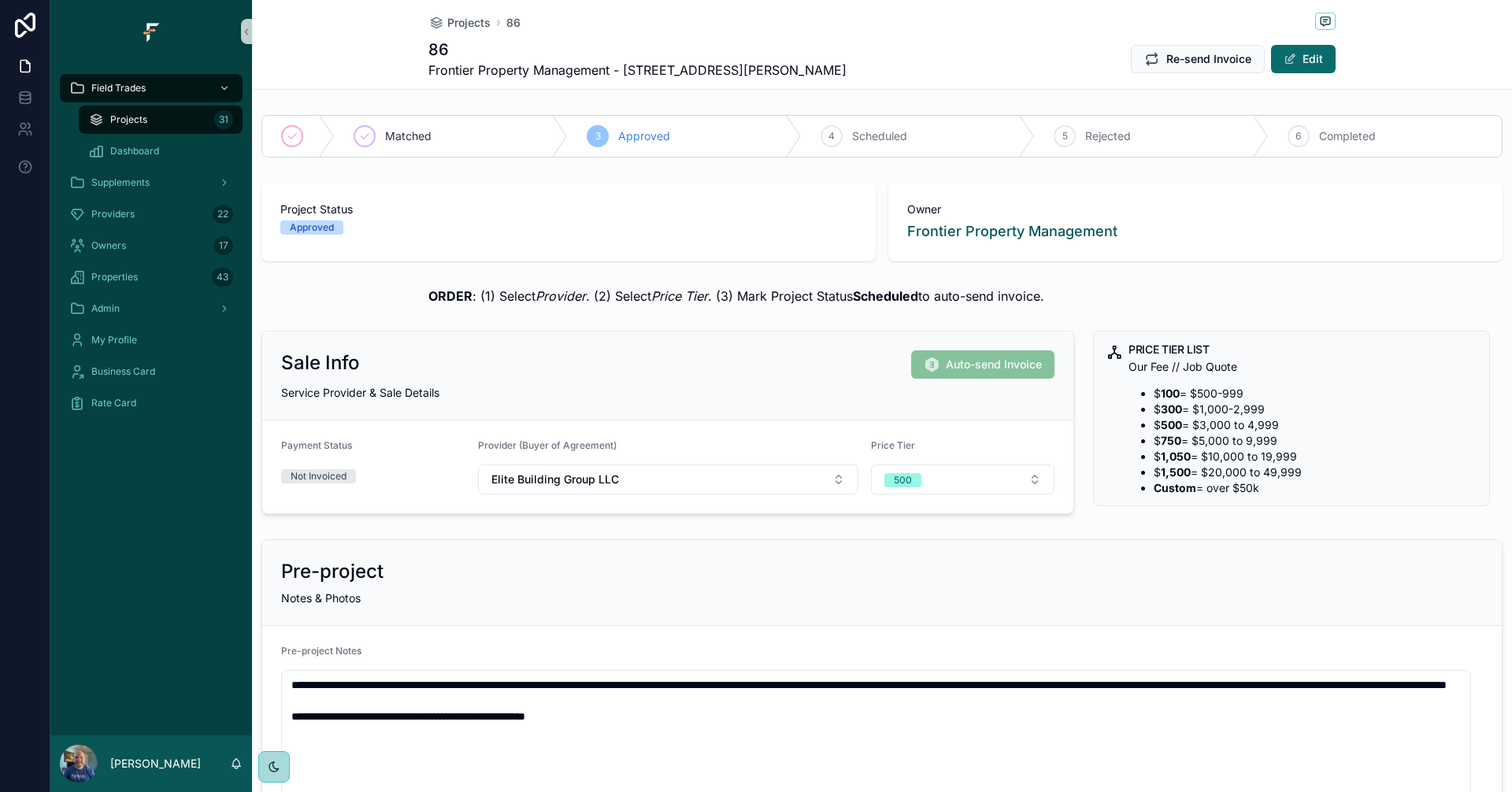
click at [126, 116] on span "Projects" at bounding box center [129, 119] width 37 height 13
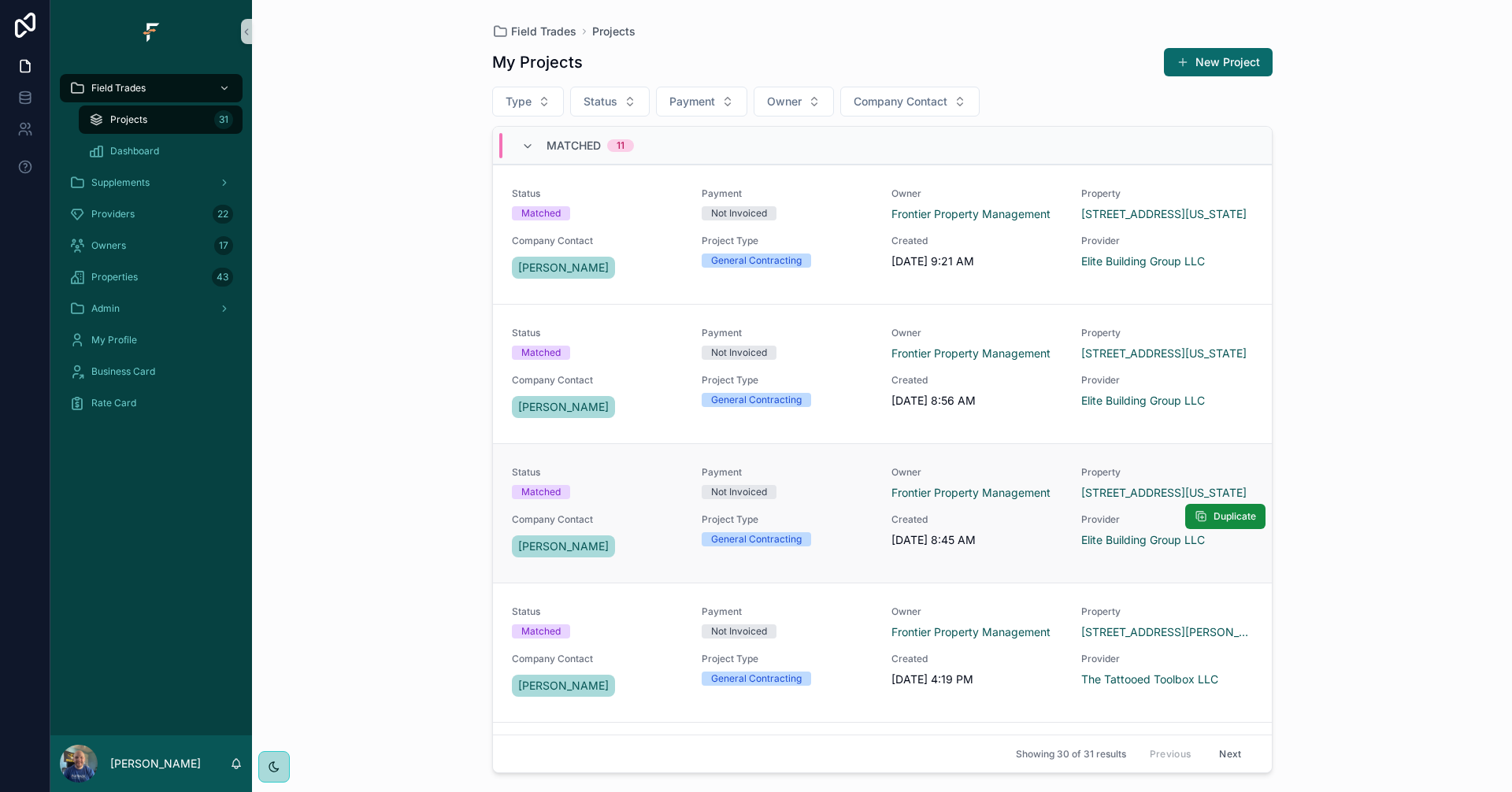
click at [850, 487] on div "Not Invoiced" at bounding box center [787, 492] width 171 height 15
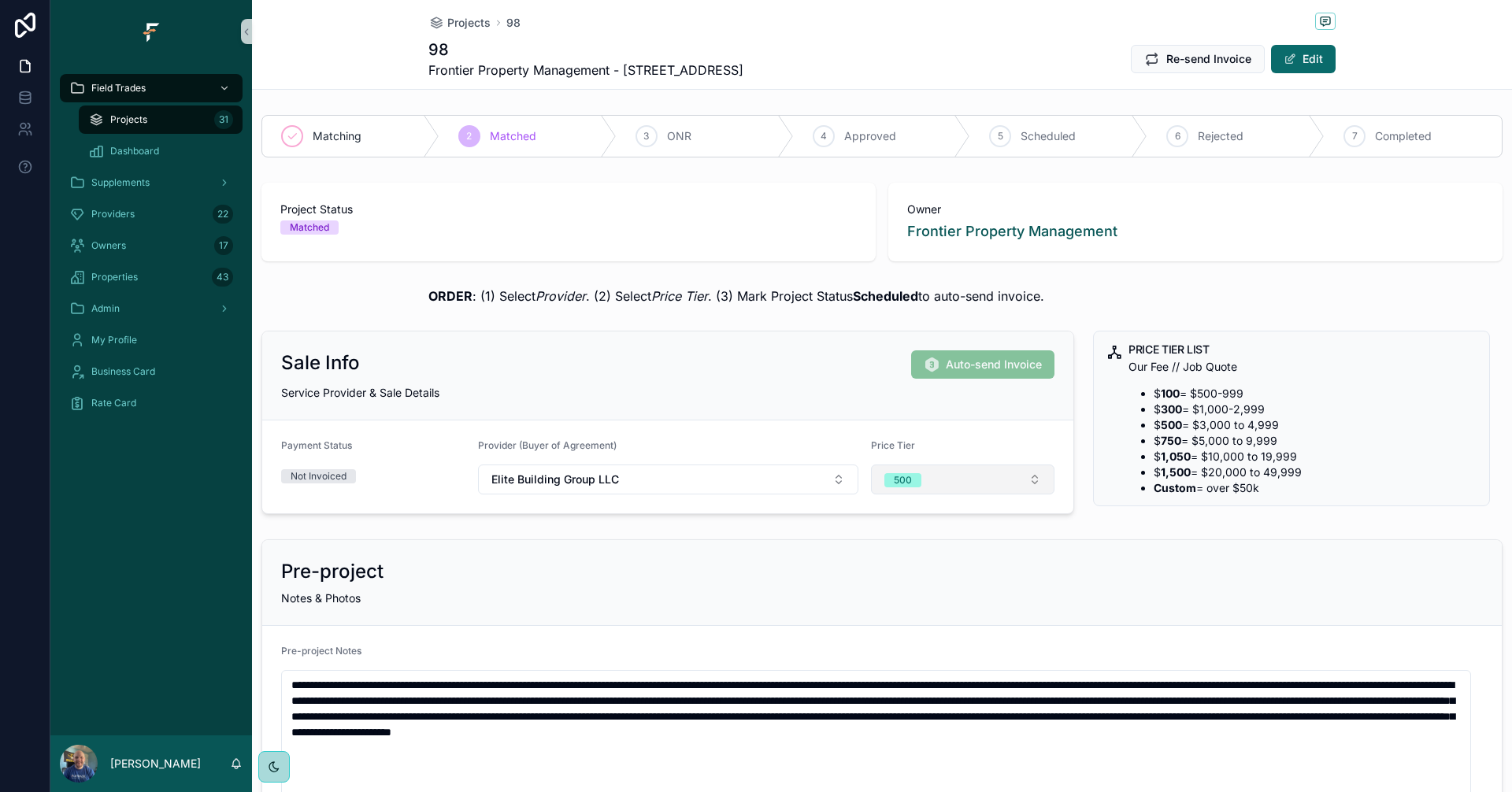
click at [985, 471] on button "500" at bounding box center [963, 479] width 184 height 30
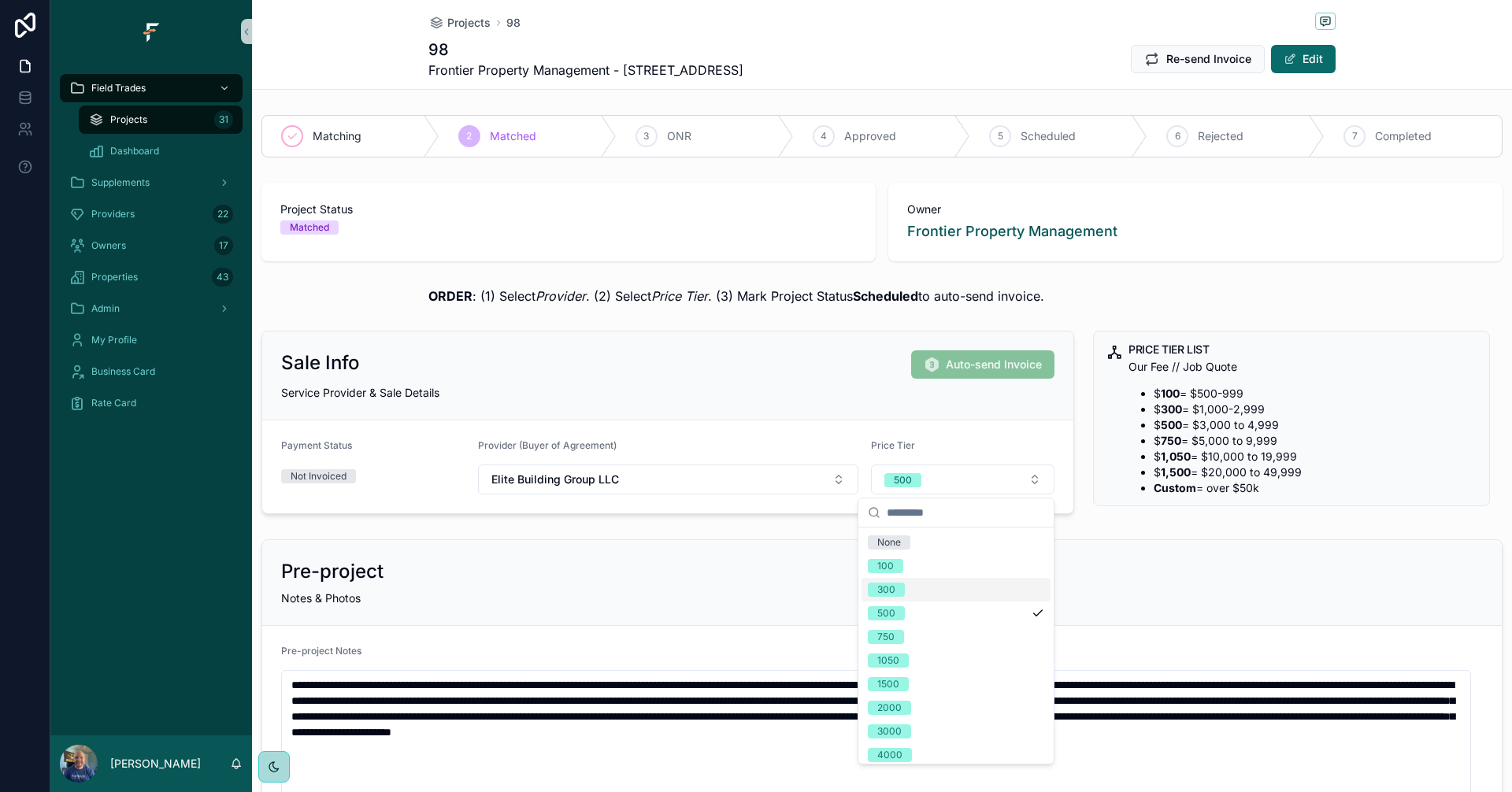
click at [891, 589] on div "300" at bounding box center [886, 590] width 18 height 15
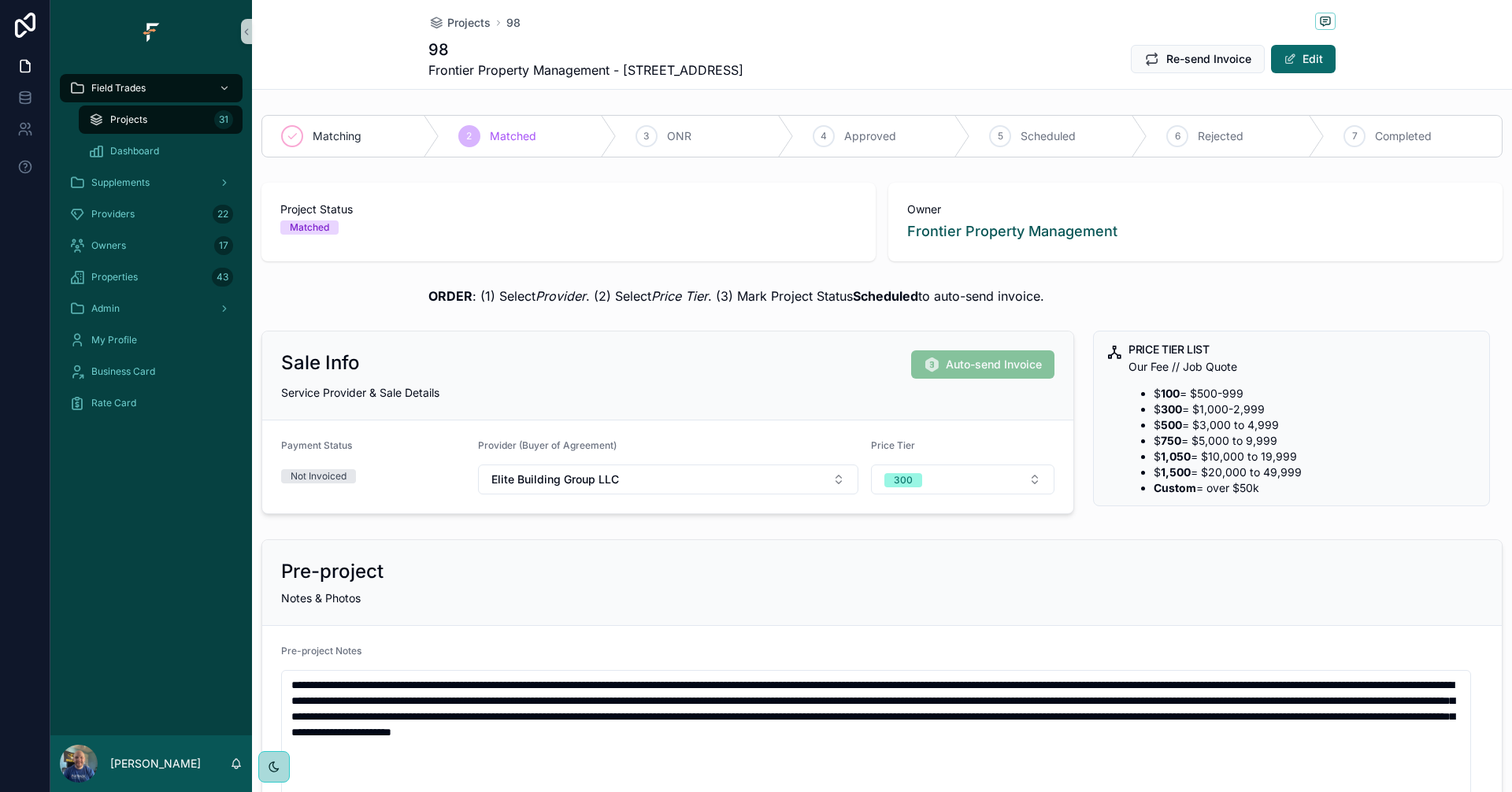
click at [149, 121] on div "Projects 31" at bounding box center [161, 120] width 145 height 25
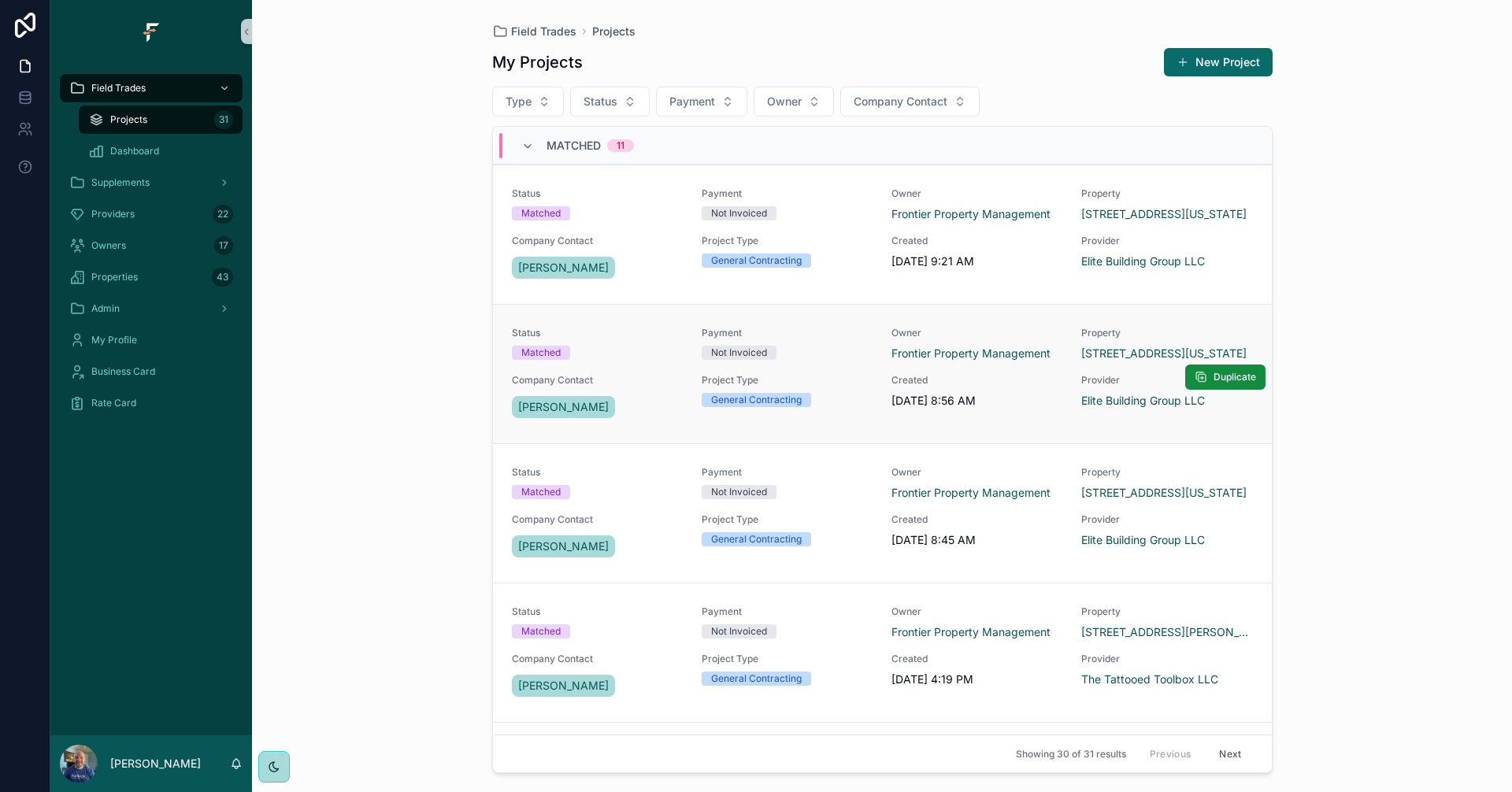
click at [845, 356] on div "Not Invoiced" at bounding box center [787, 352] width 171 height 15
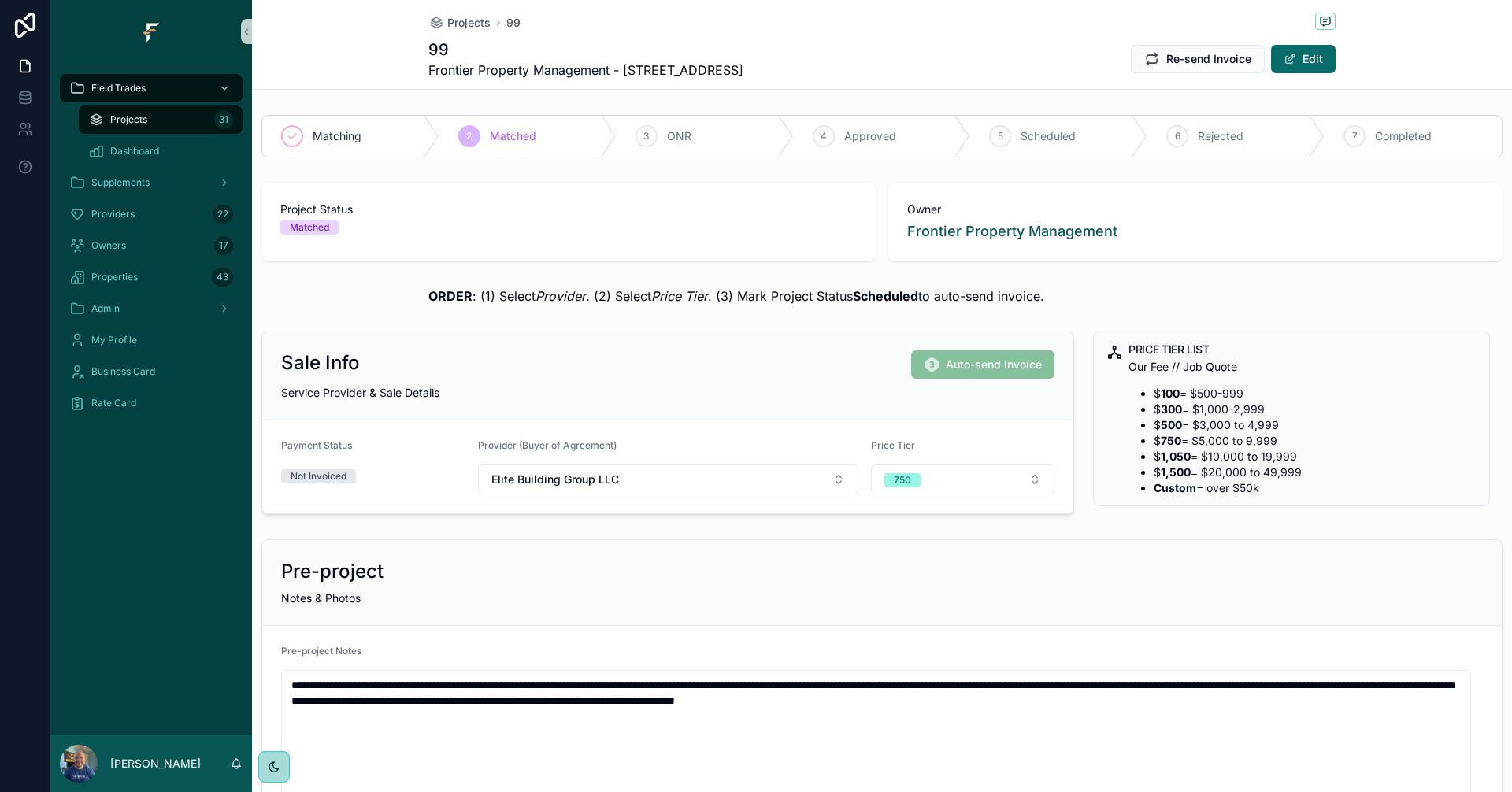
click at [162, 109] on div "Projects 31" at bounding box center [161, 120] width 145 height 25
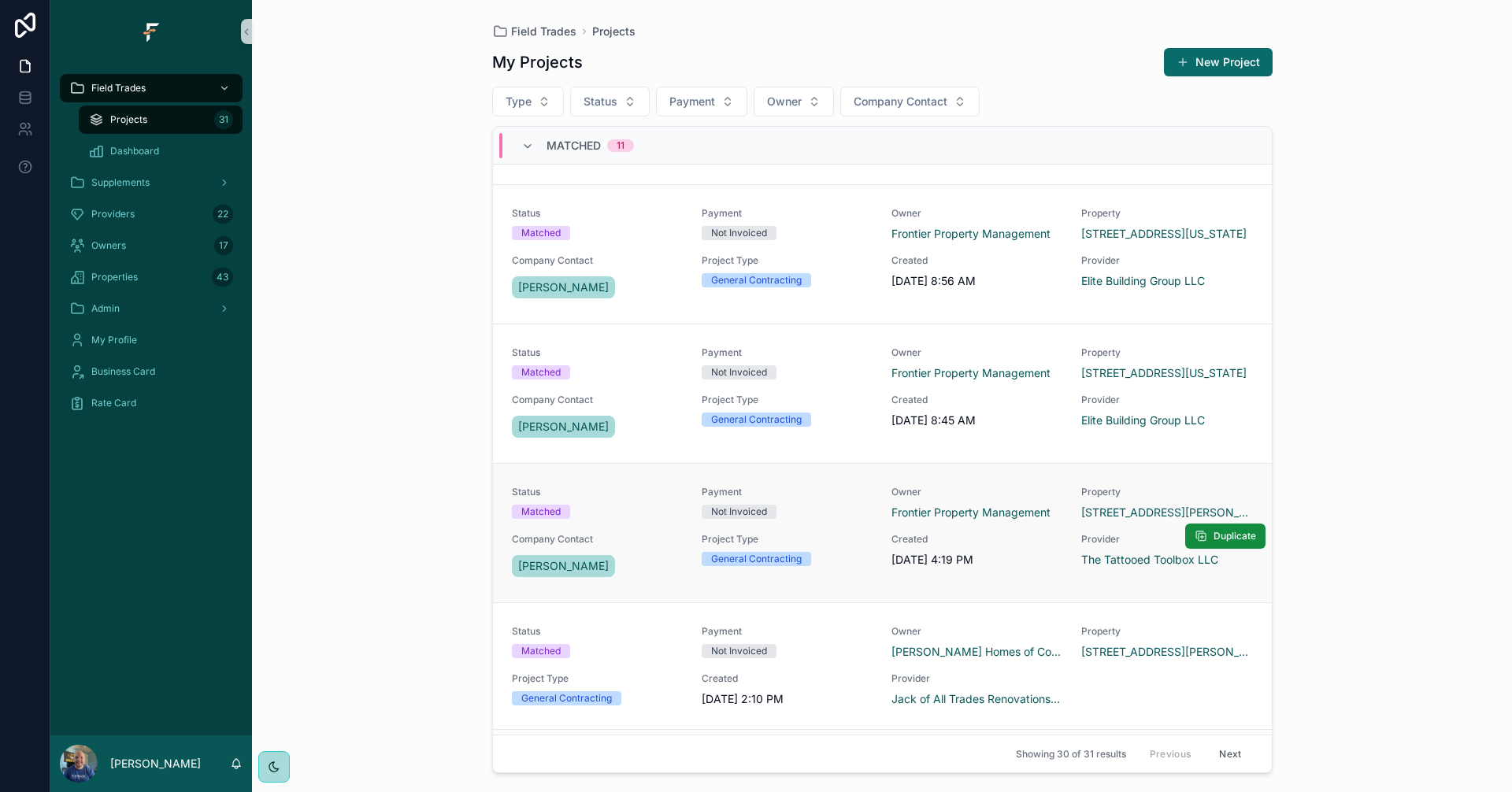
scroll to position [236, 0]
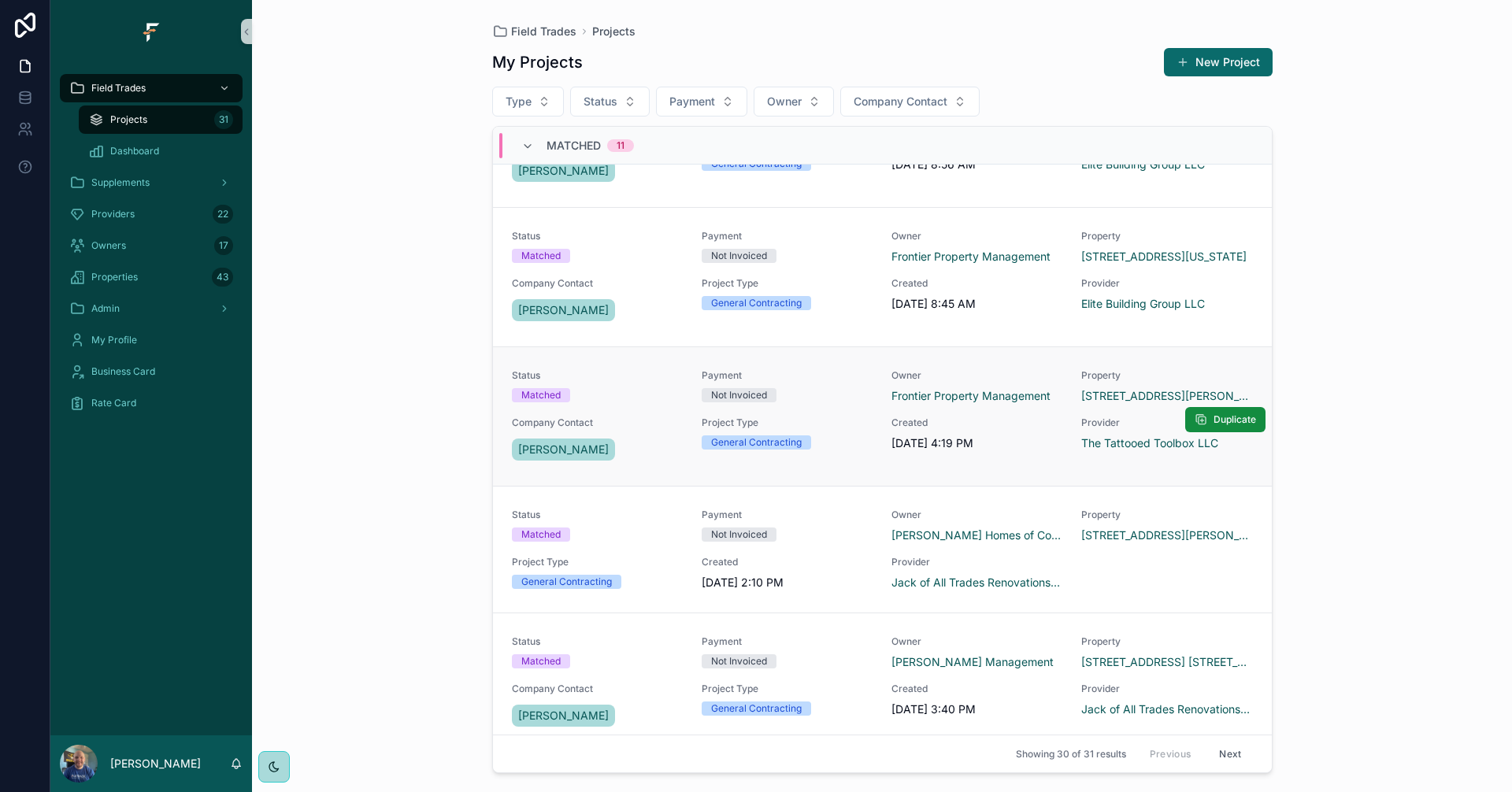
click at [825, 393] on div "Not Invoiced" at bounding box center [787, 395] width 171 height 15
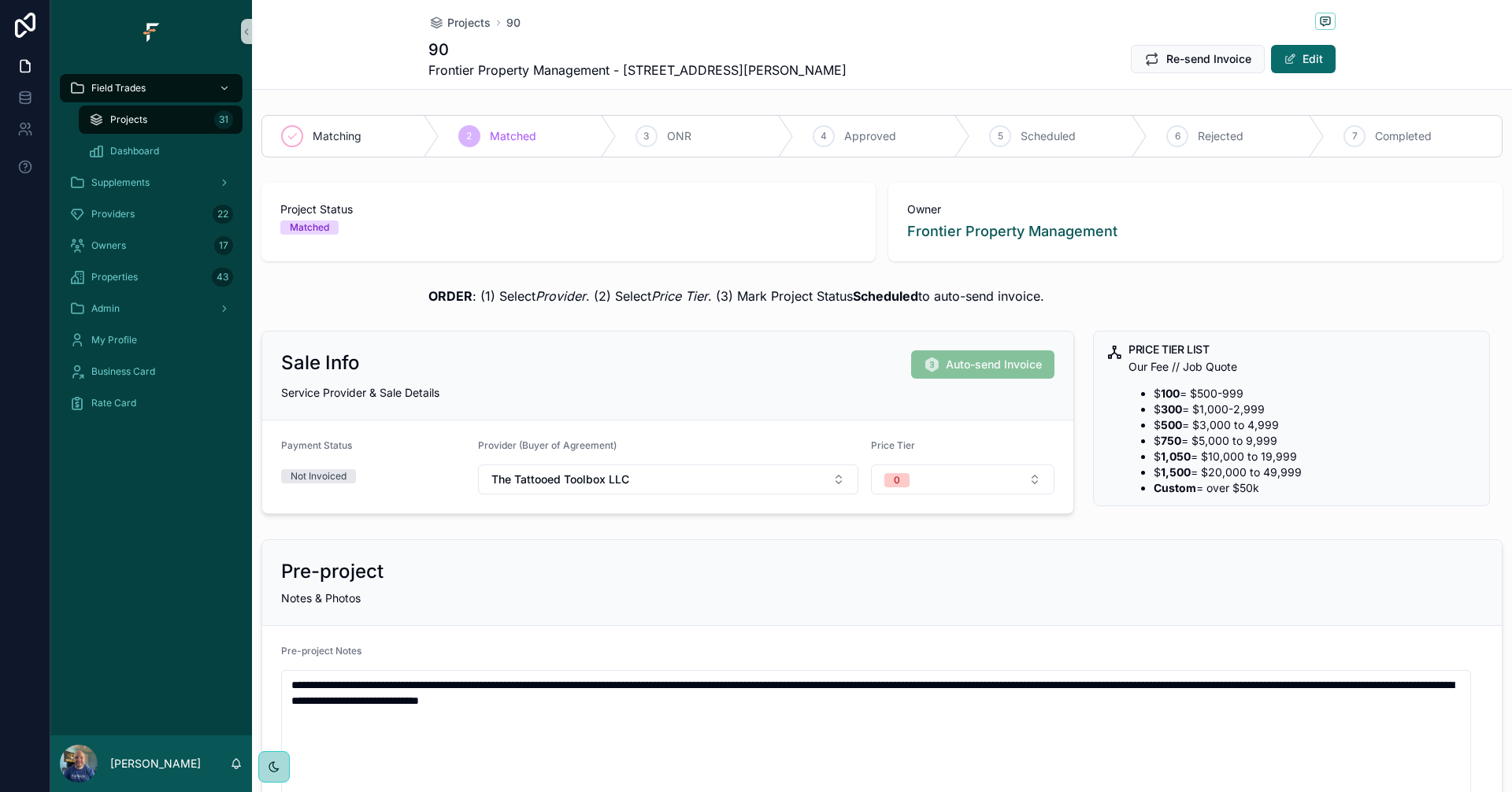
click at [153, 116] on div "Projects 31" at bounding box center [161, 120] width 145 height 25
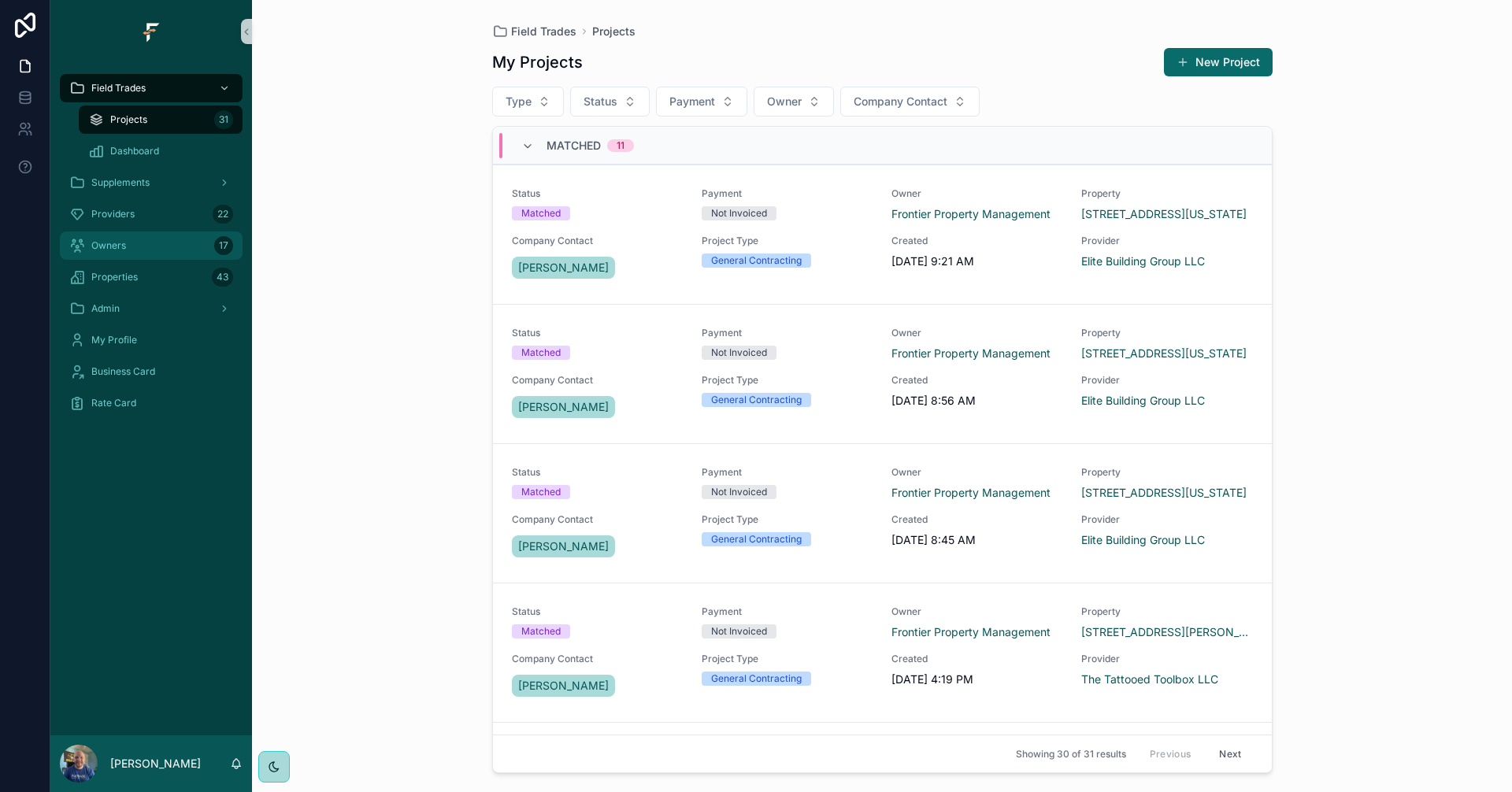
click at [131, 246] on div "Owners 17" at bounding box center [151, 246] width 164 height 25
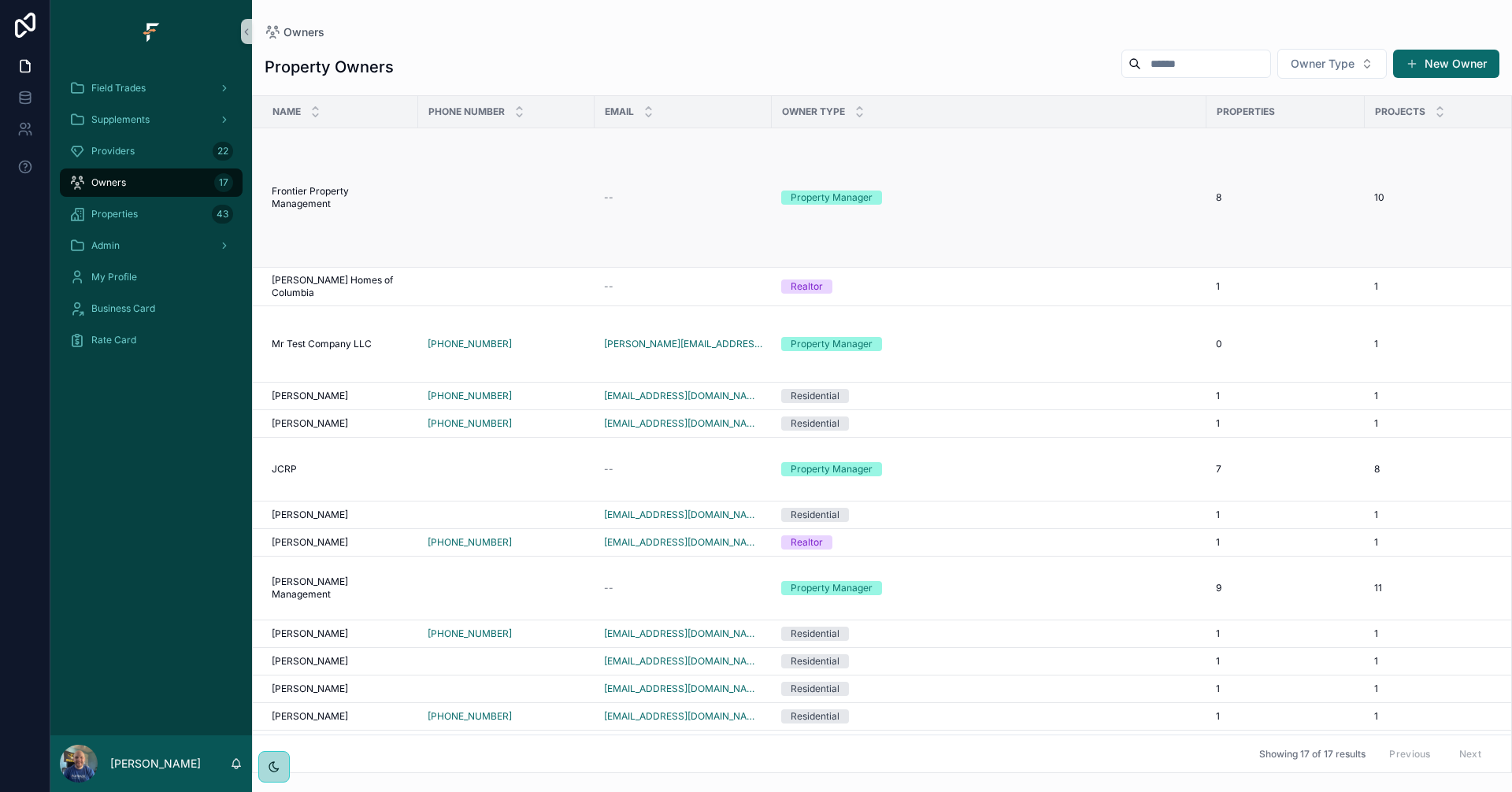
click at [1000, 204] on div "Property Manager" at bounding box center [988, 198] width 415 height 15
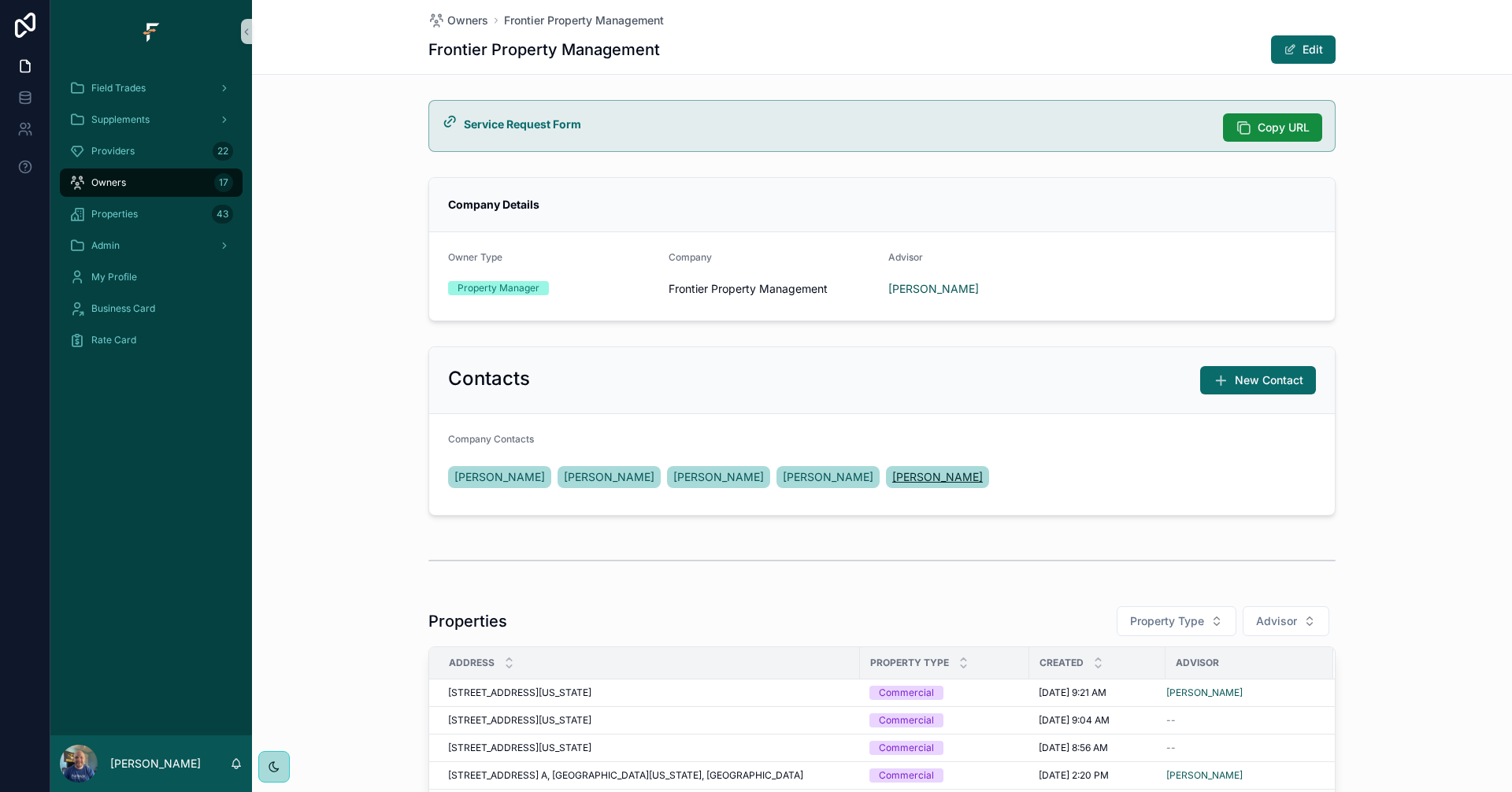
click at [892, 483] on span "Amanda Gaddy" at bounding box center [938, 477] width 91 height 15
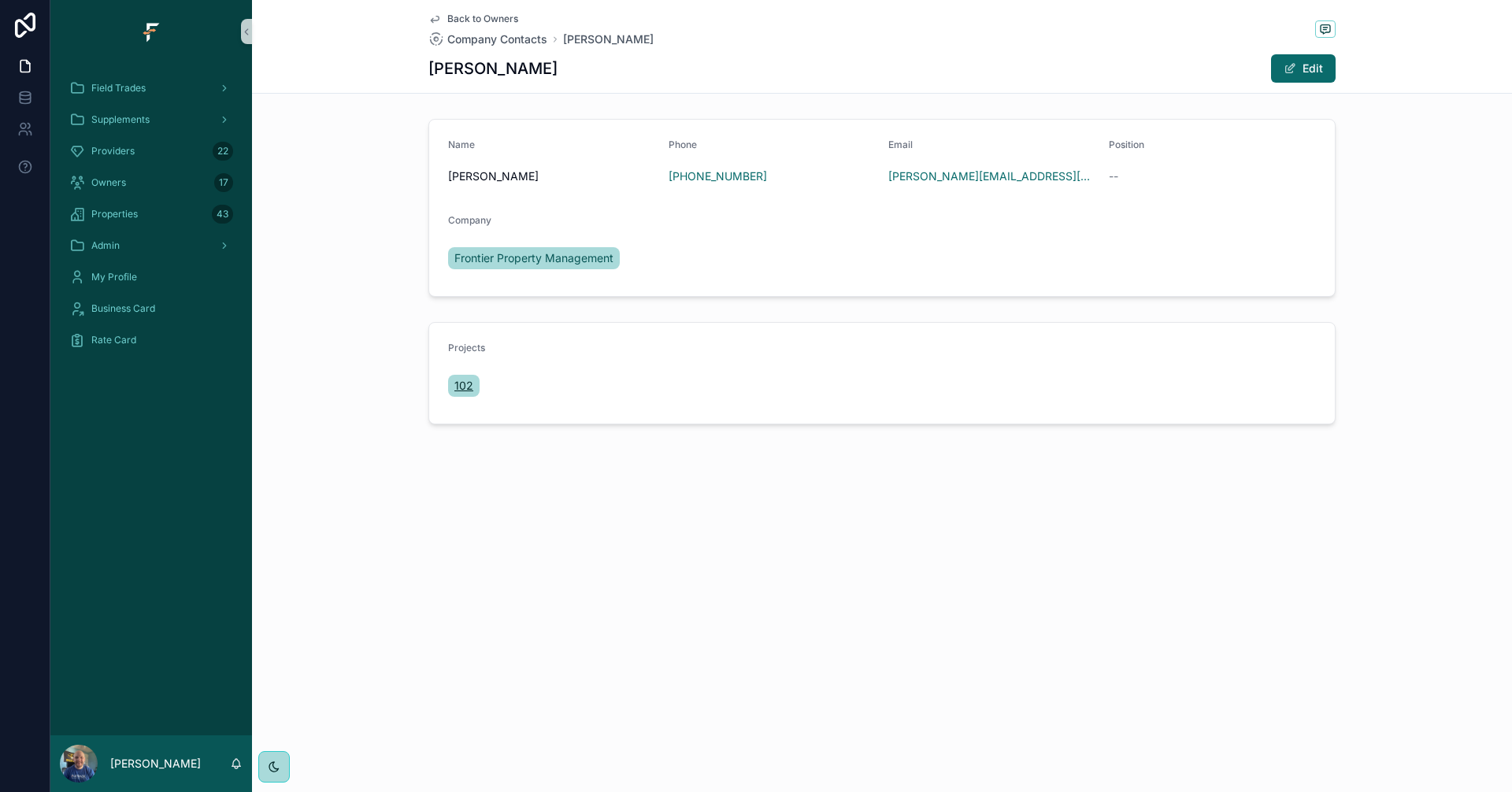
click at [469, 390] on span "102" at bounding box center [464, 385] width 19 height 15
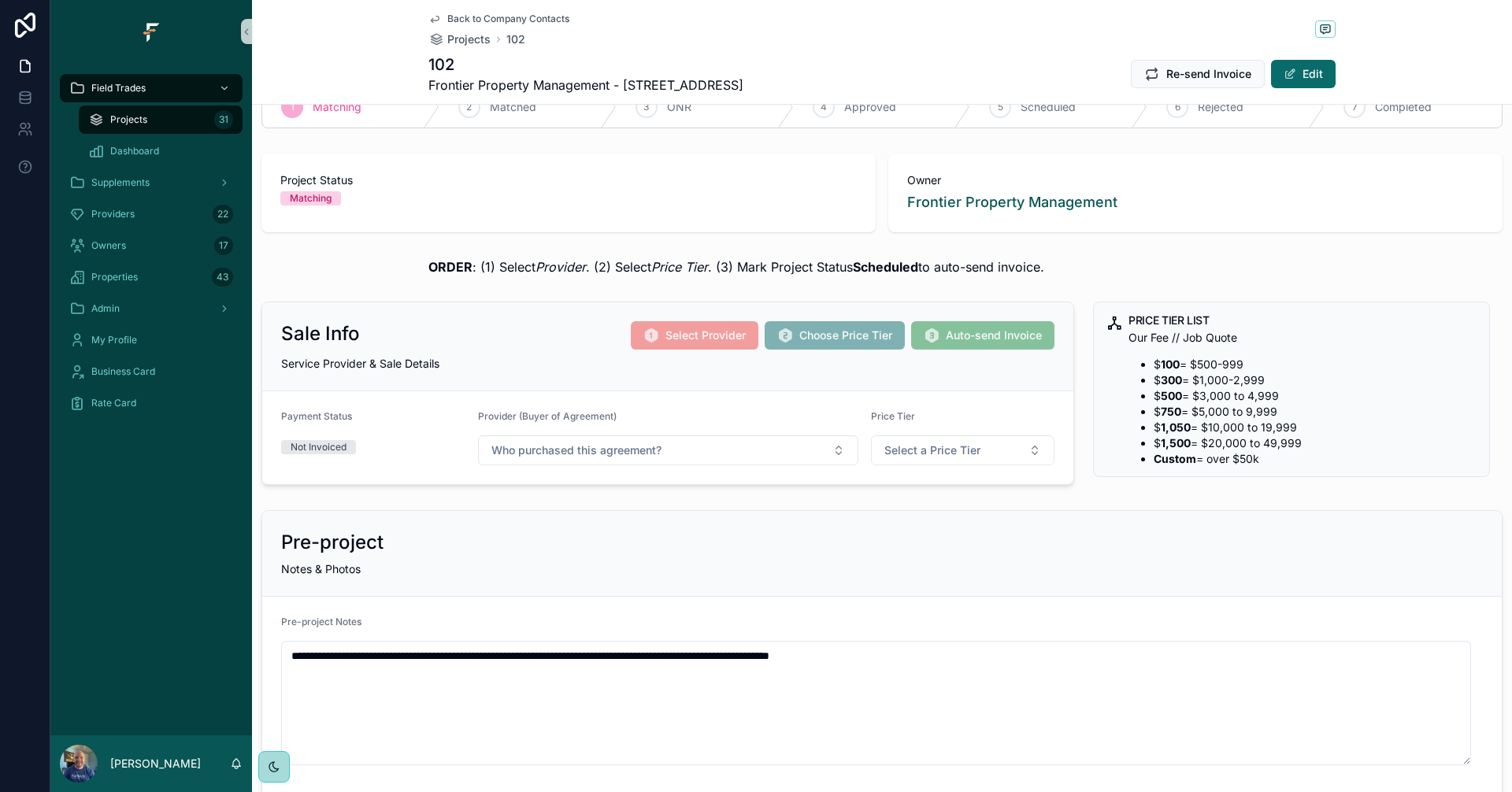
scroll to position [78, 0]
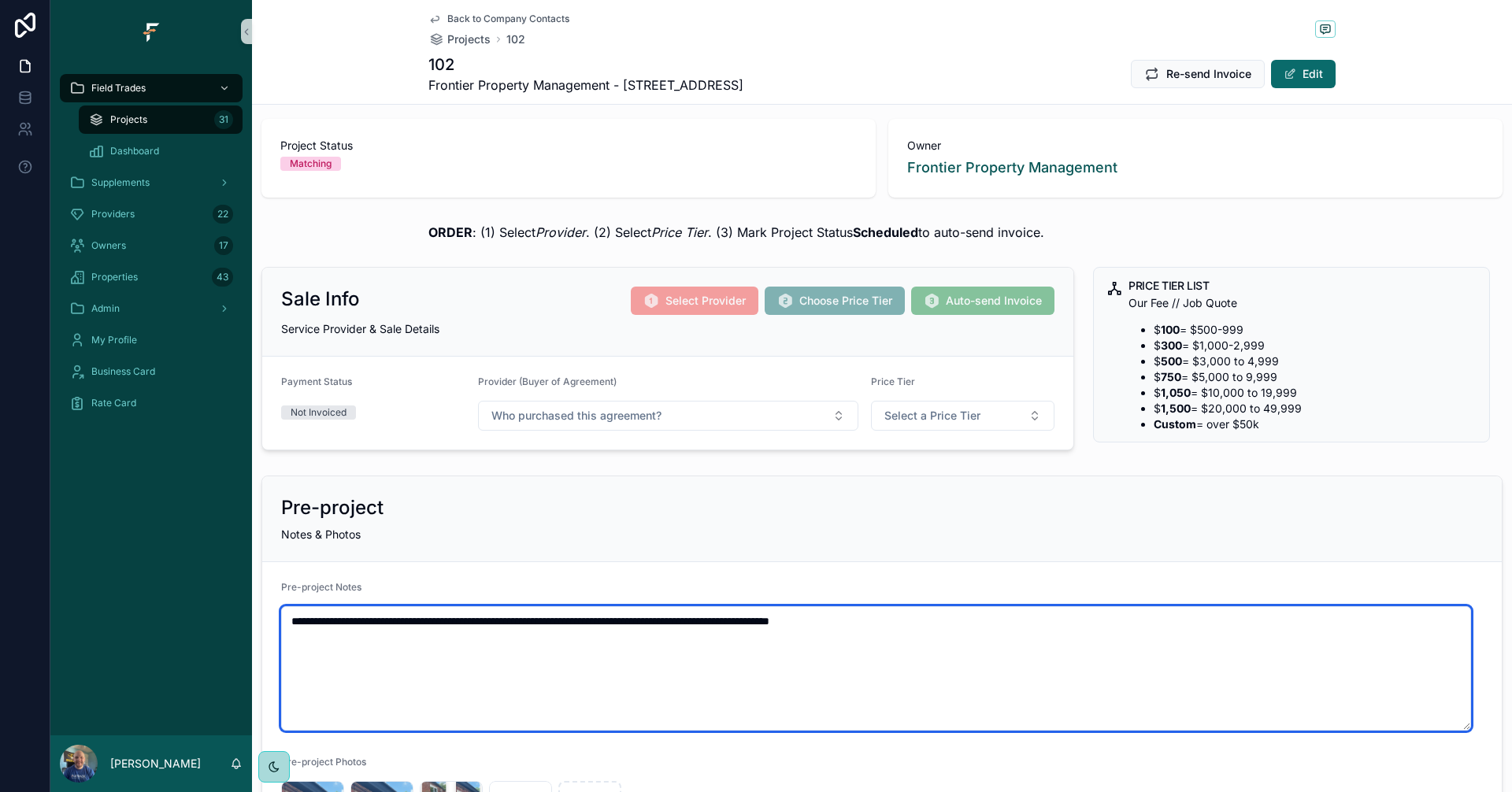
click at [984, 641] on textarea "**********" at bounding box center [875, 668] width 1190 height 125
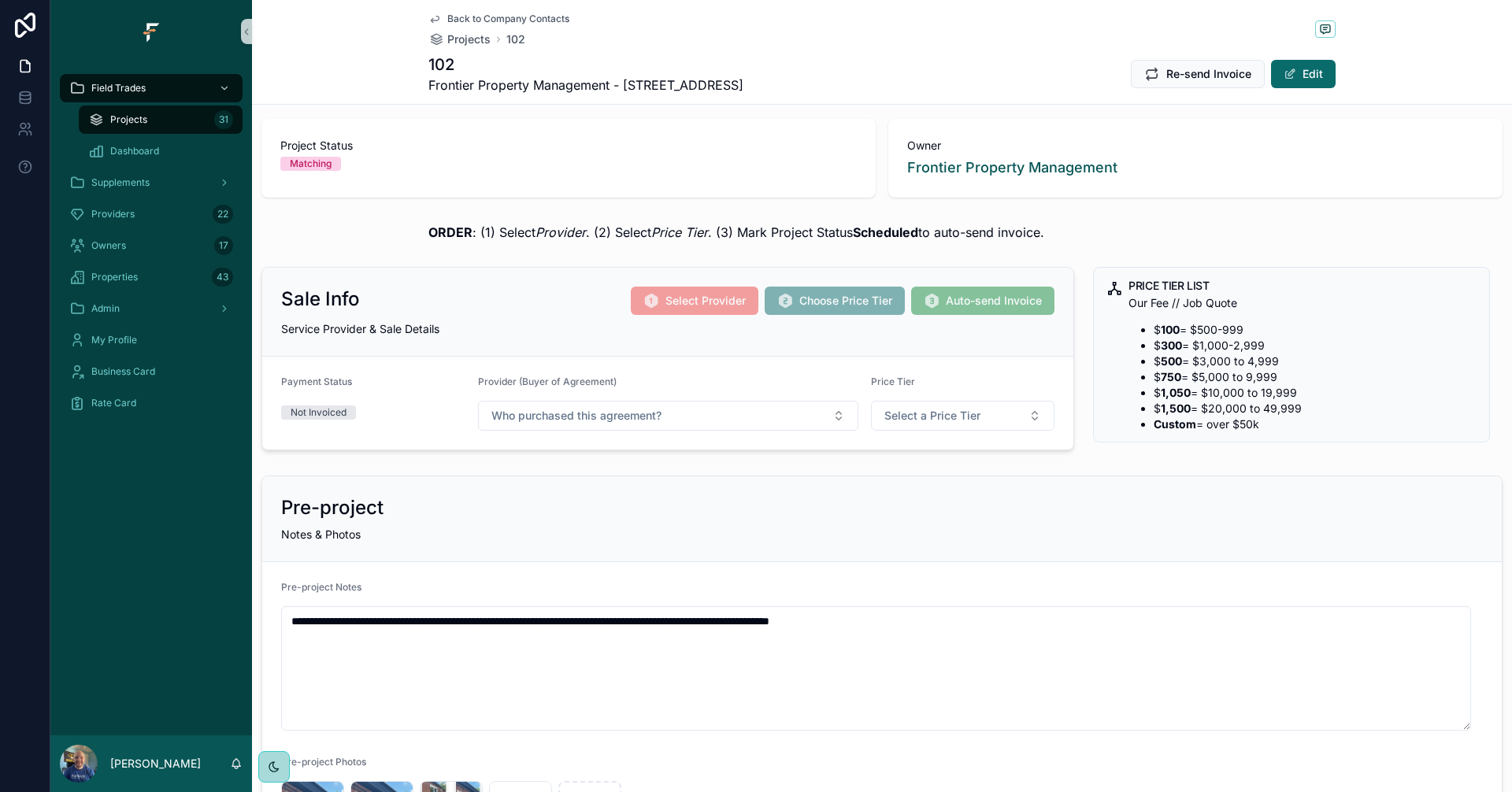
click at [1041, 575] on form "**********" at bounding box center [882, 713] width 1239 height 301
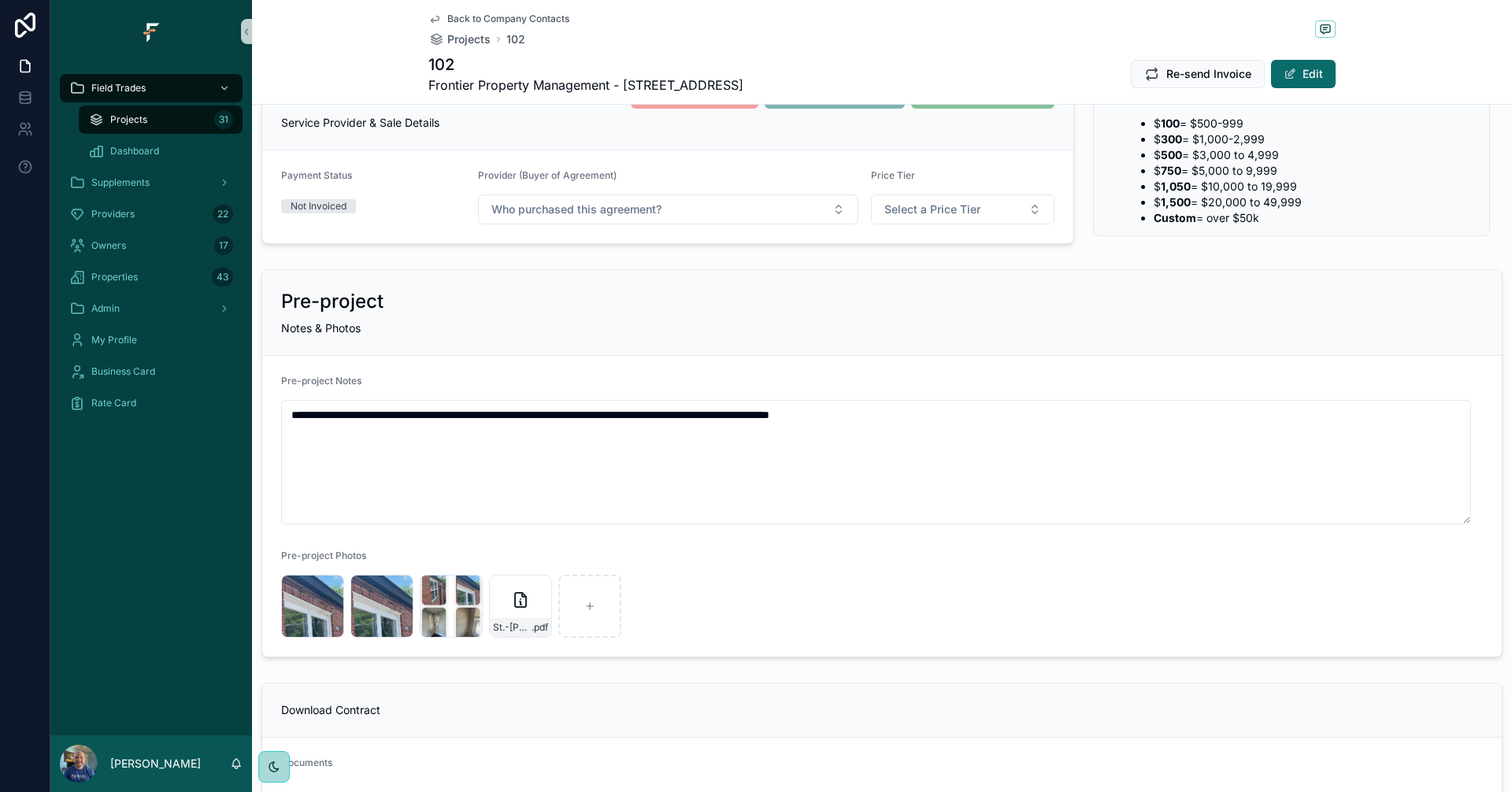
scroll to position [315, 0]
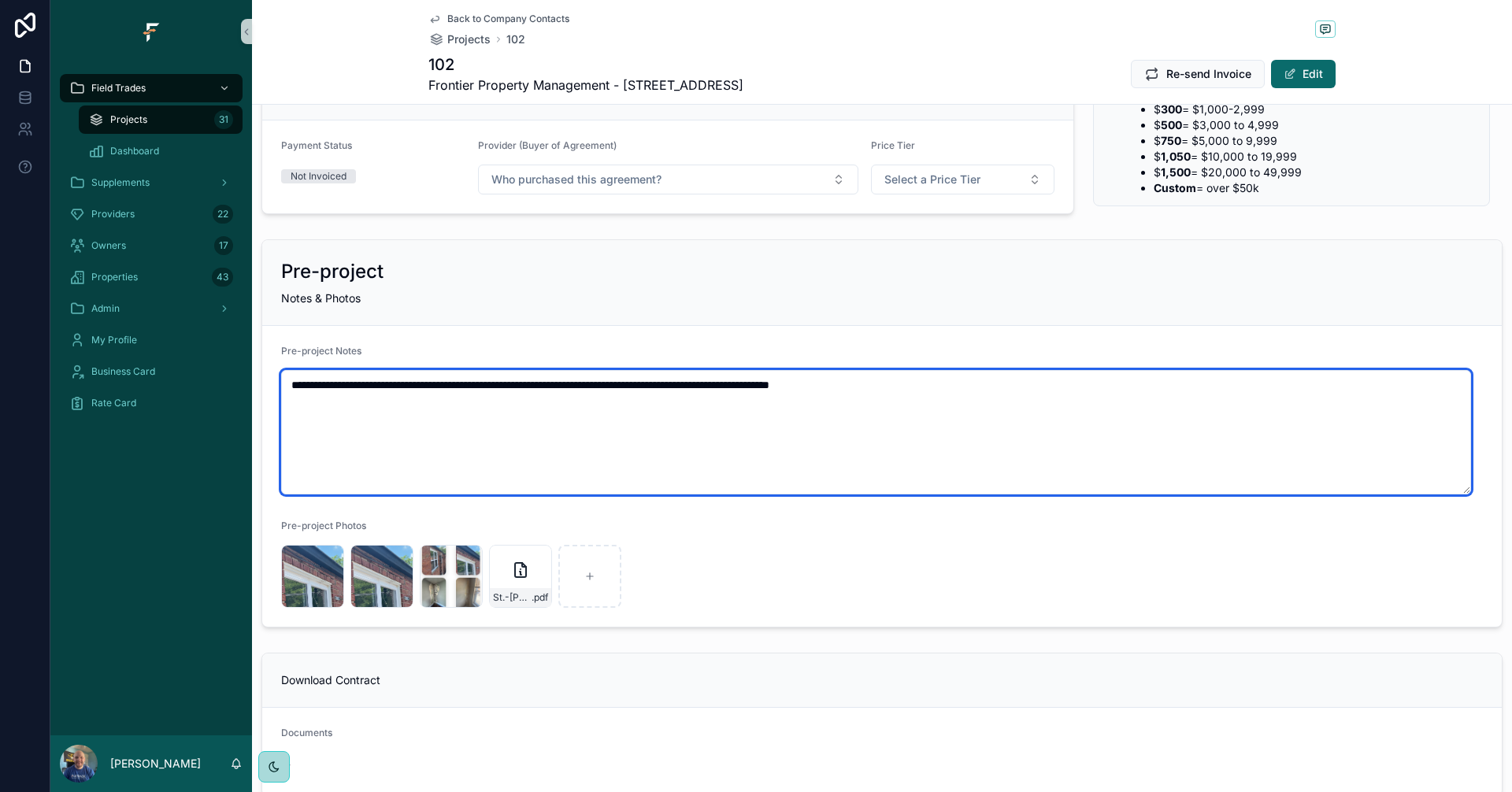
click at [966, 386] on textarea "**********" at bounding box center [875, 432] width 1190 height 125
drag, startPoint x: 1464, startPoint y: 494, endPoint x: 1467, endPoint y: 461, distance: 33.1
click at [1467, 461] on textarea "**********" at bounding box center [875, 432] width 1190 height 125
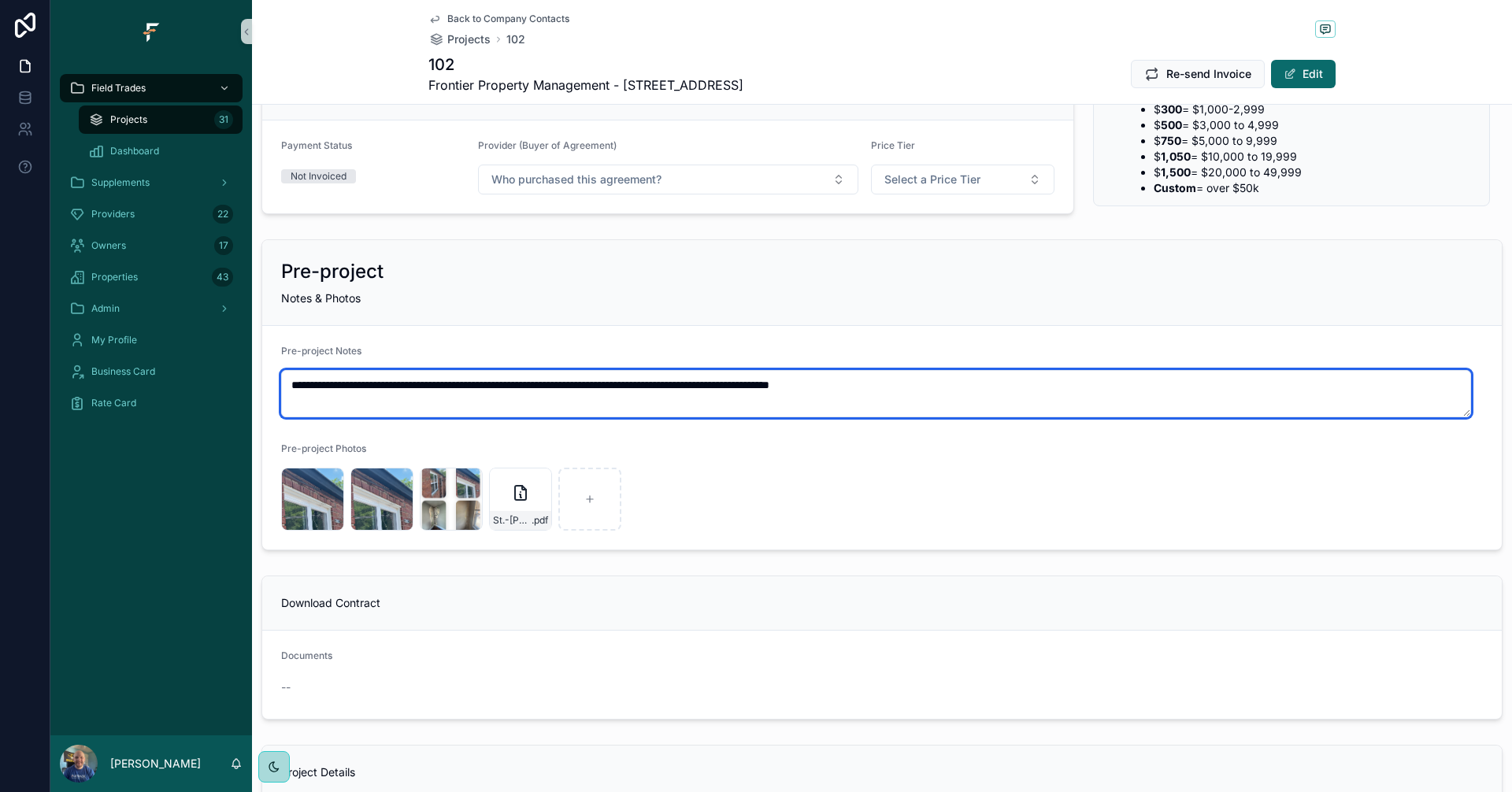
drag, startPoint x: 1468, startPoint y: 492, endPoint x: 1464, endPoint y: 411, distance: 81.1
click at [1464, 411] on textarea "**********" at bounding box center [875, 393] width 1190 height 47
click at [1169, 391] on textarea "**********" at bounding box center [875, 393] width 1190 height 47
type textarea "**********"
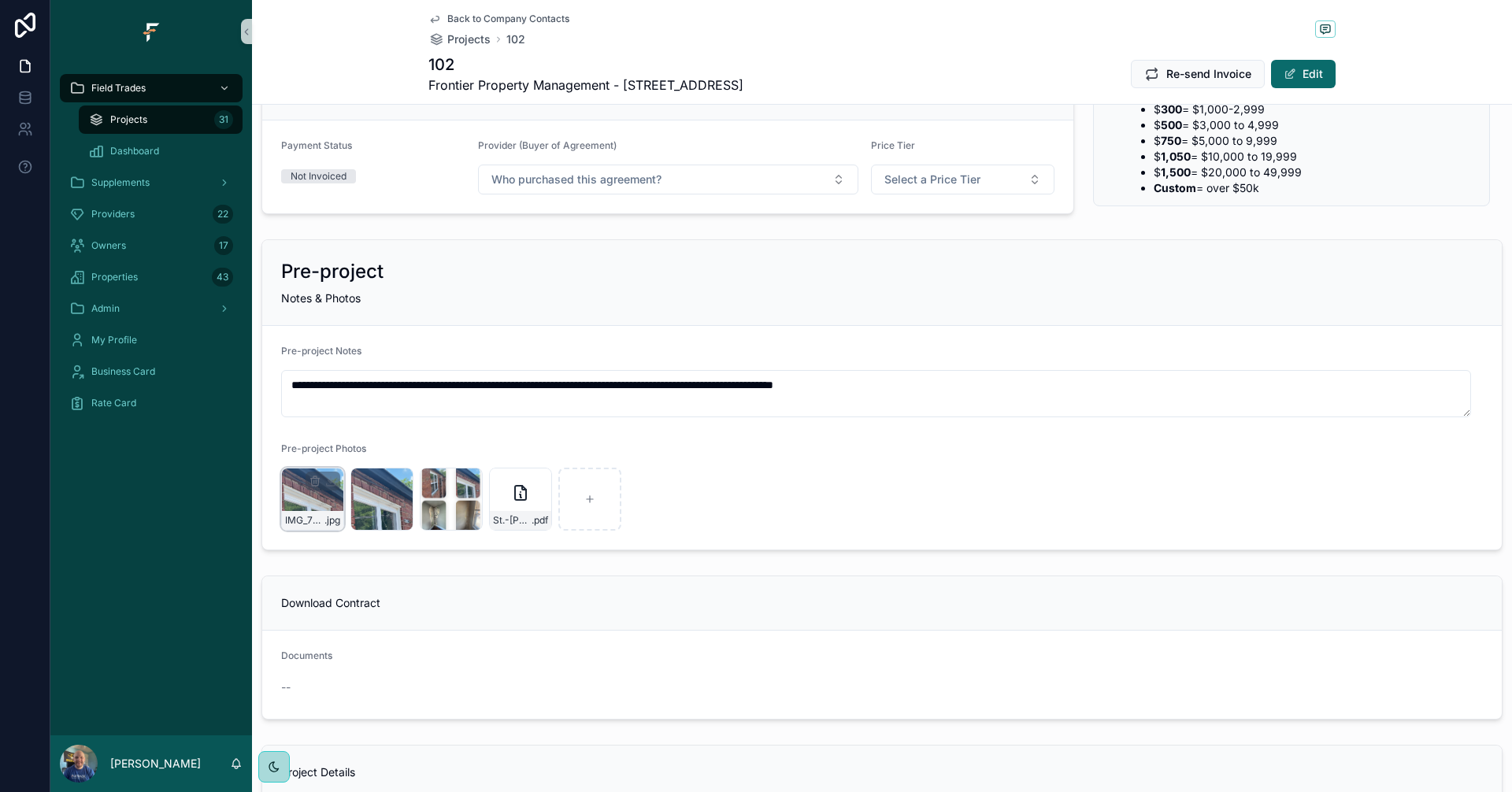
click at [298, 502] on div "IMG_7757 .jpg" at bounding box center [312, 499] width 63 height 63
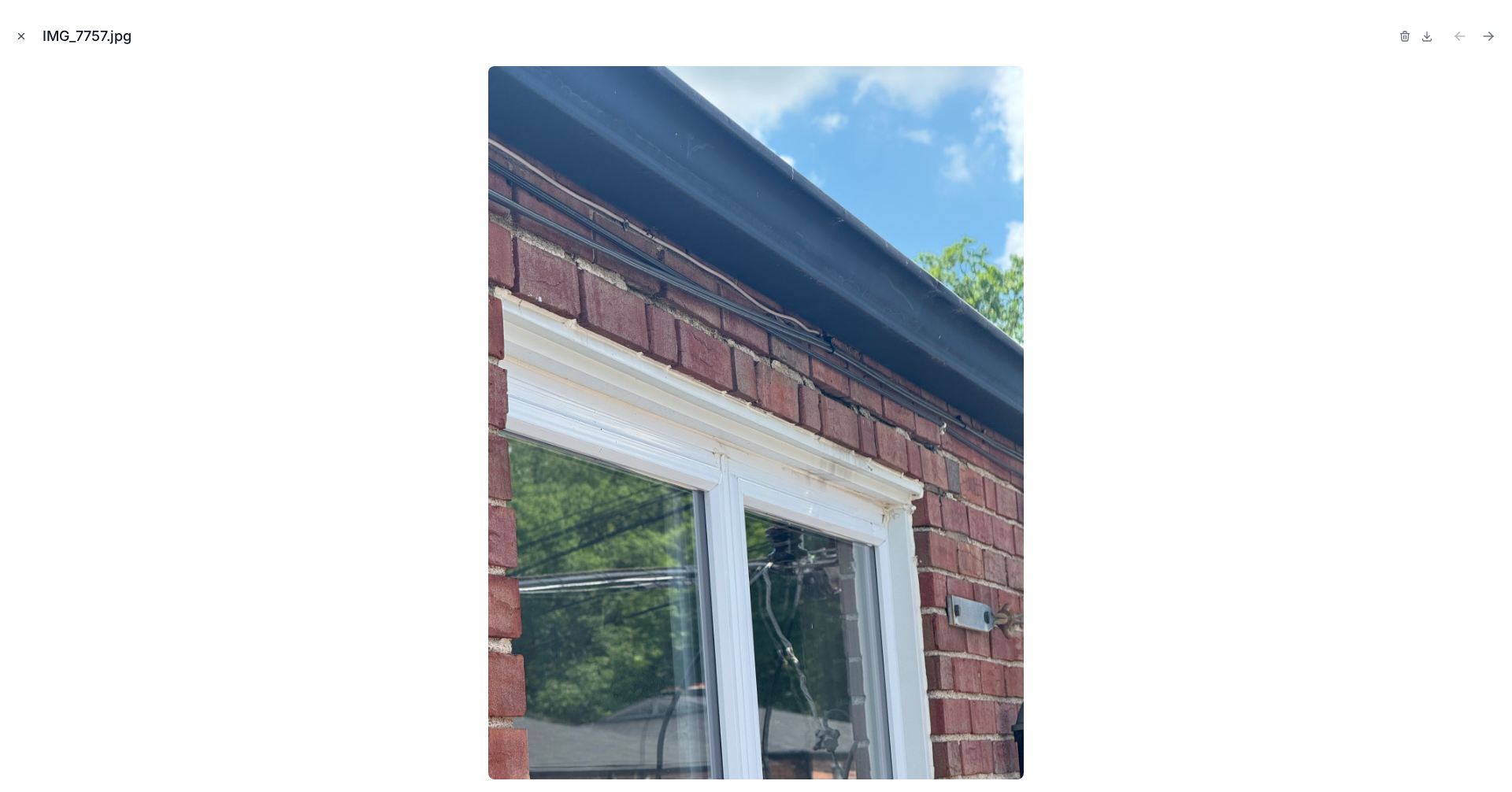
click at [22, 38] on icon "Close modal" at bounding box center [20, 36] width 11 height 11
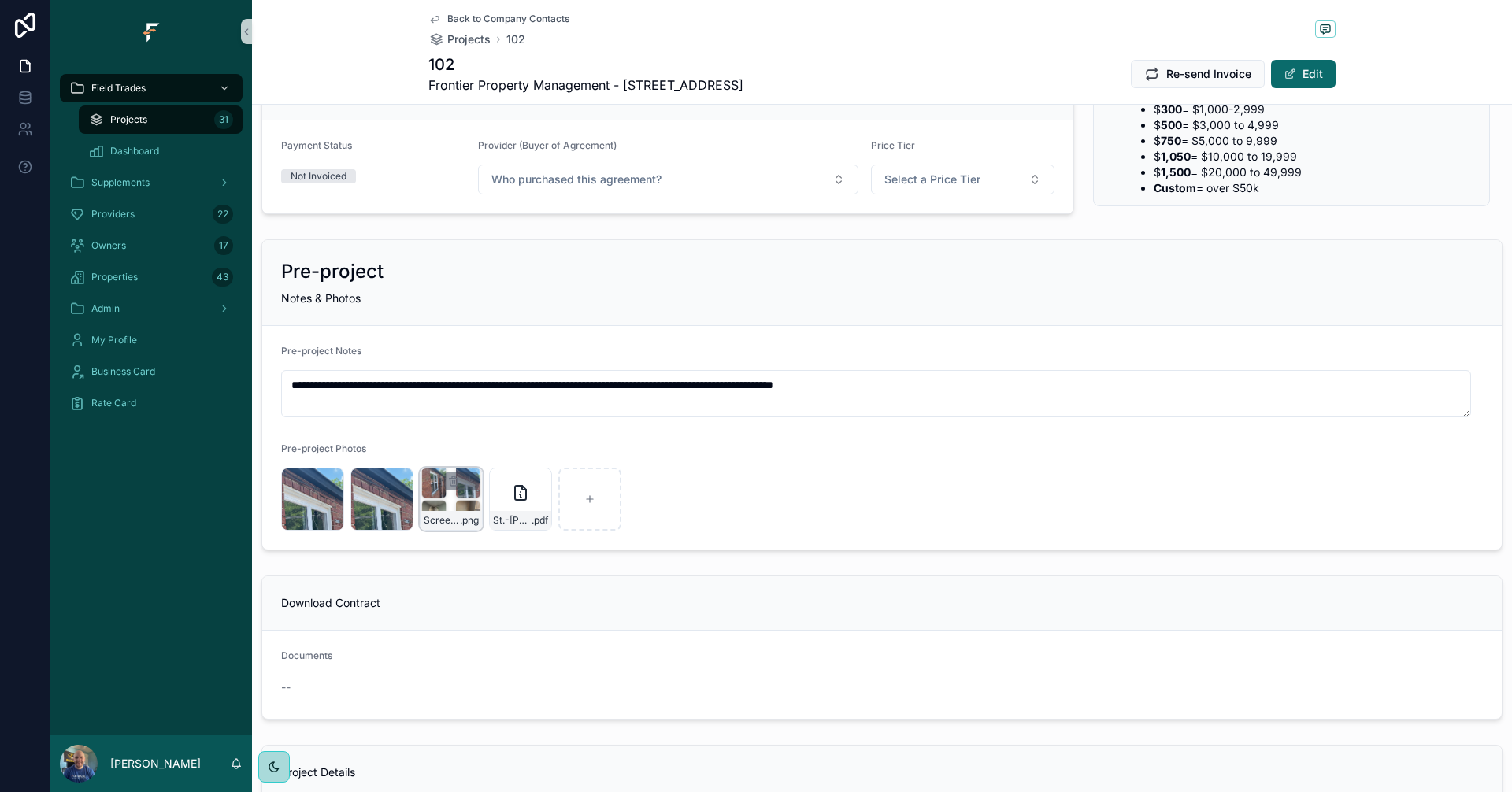
click at [431, 492] on div "Screenshot-2025-07-09-at-10.47.09aAM .png" at bounding box center [451, 499] width 63 height 63
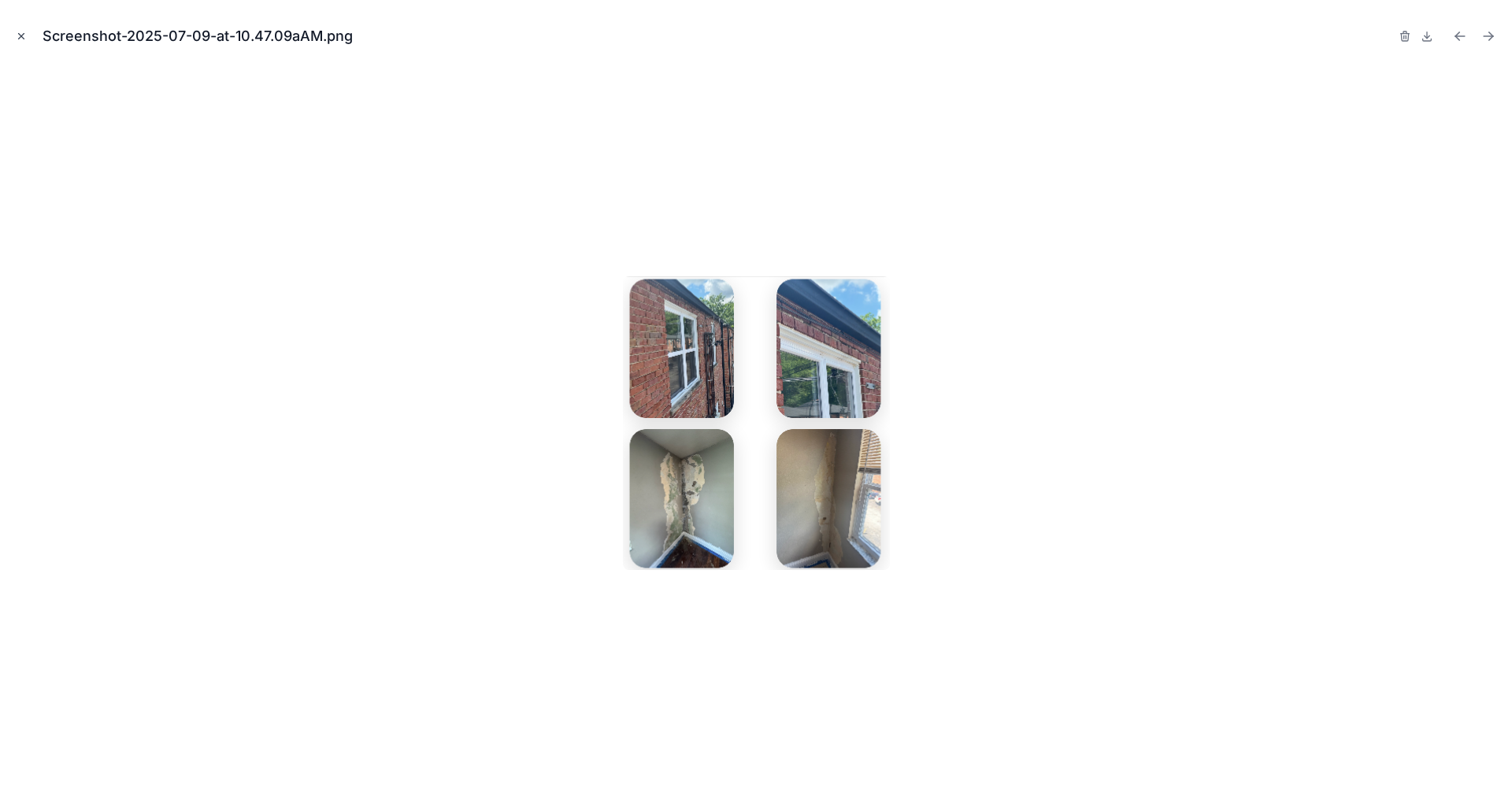
click at [18, 37] on icon "Close modal" at bounding box center [20, 36] width 11 height 11
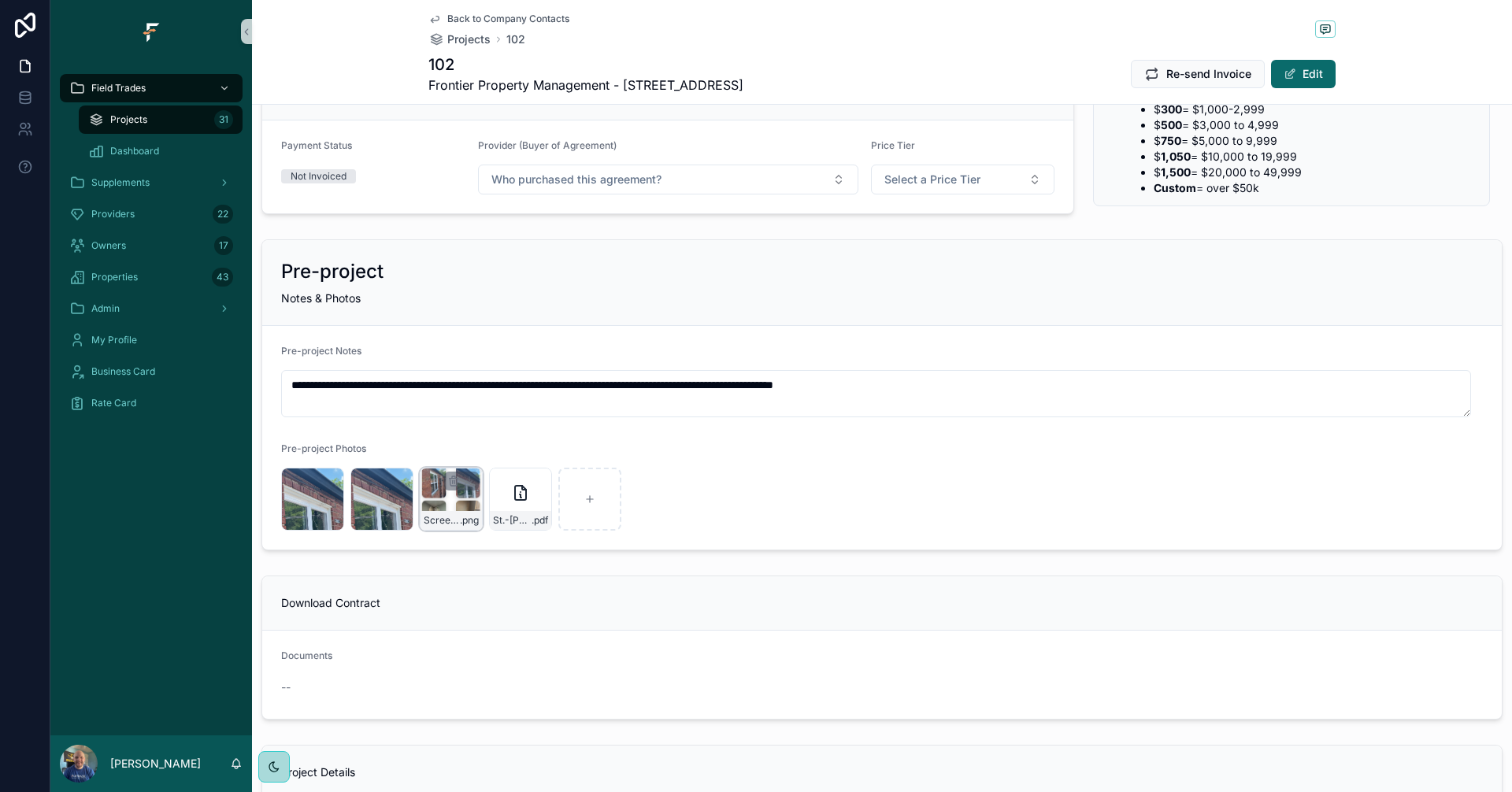
click at [428, 501] on div "Screenshot-2025-07-09-at-10.47.09aAM .png" at bounding box center [451, 499] width 63 height 63
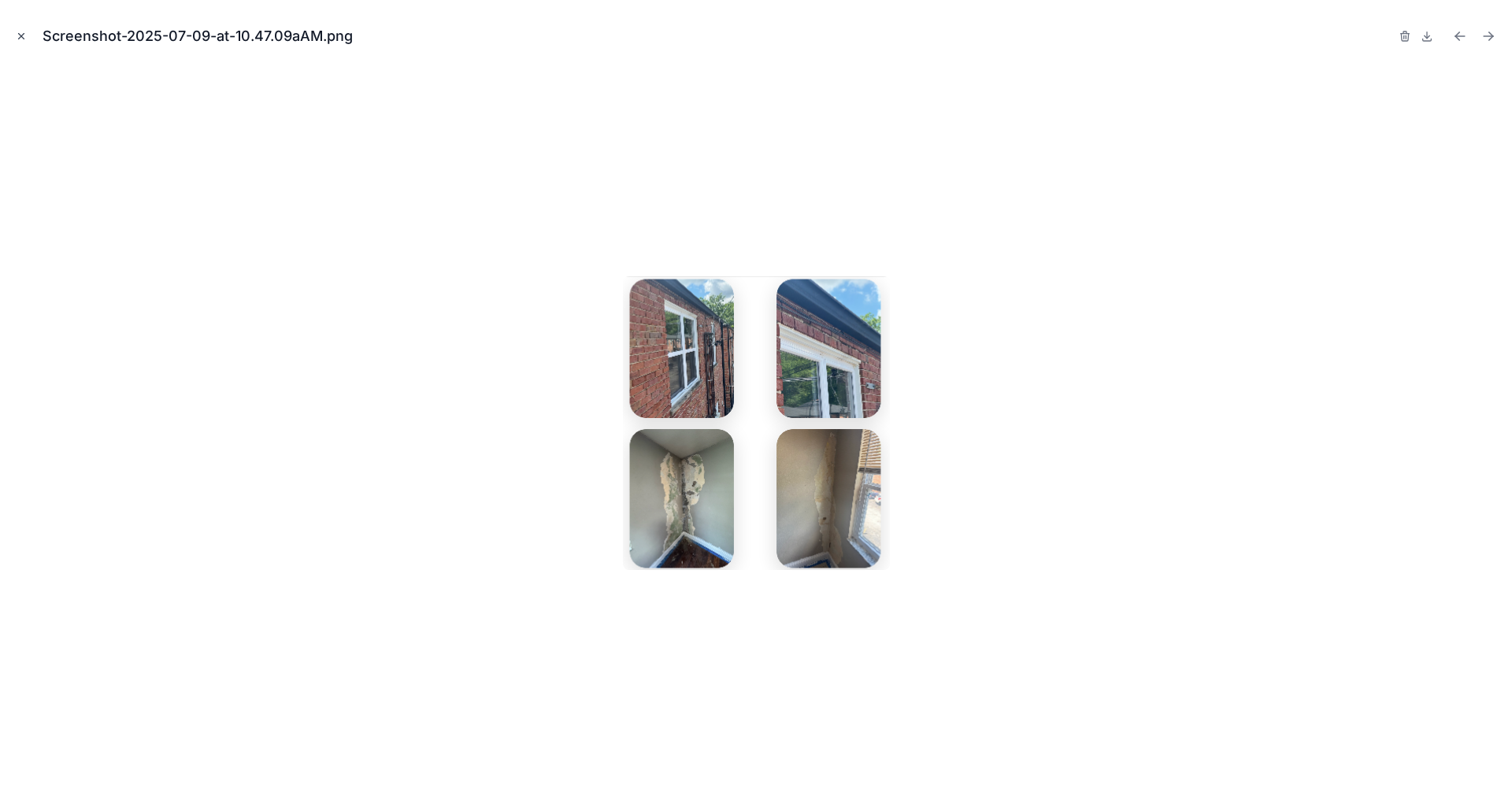
click at [23, 36] on icon "Close modal" at bounding box center [20, 36] width 11 height 11
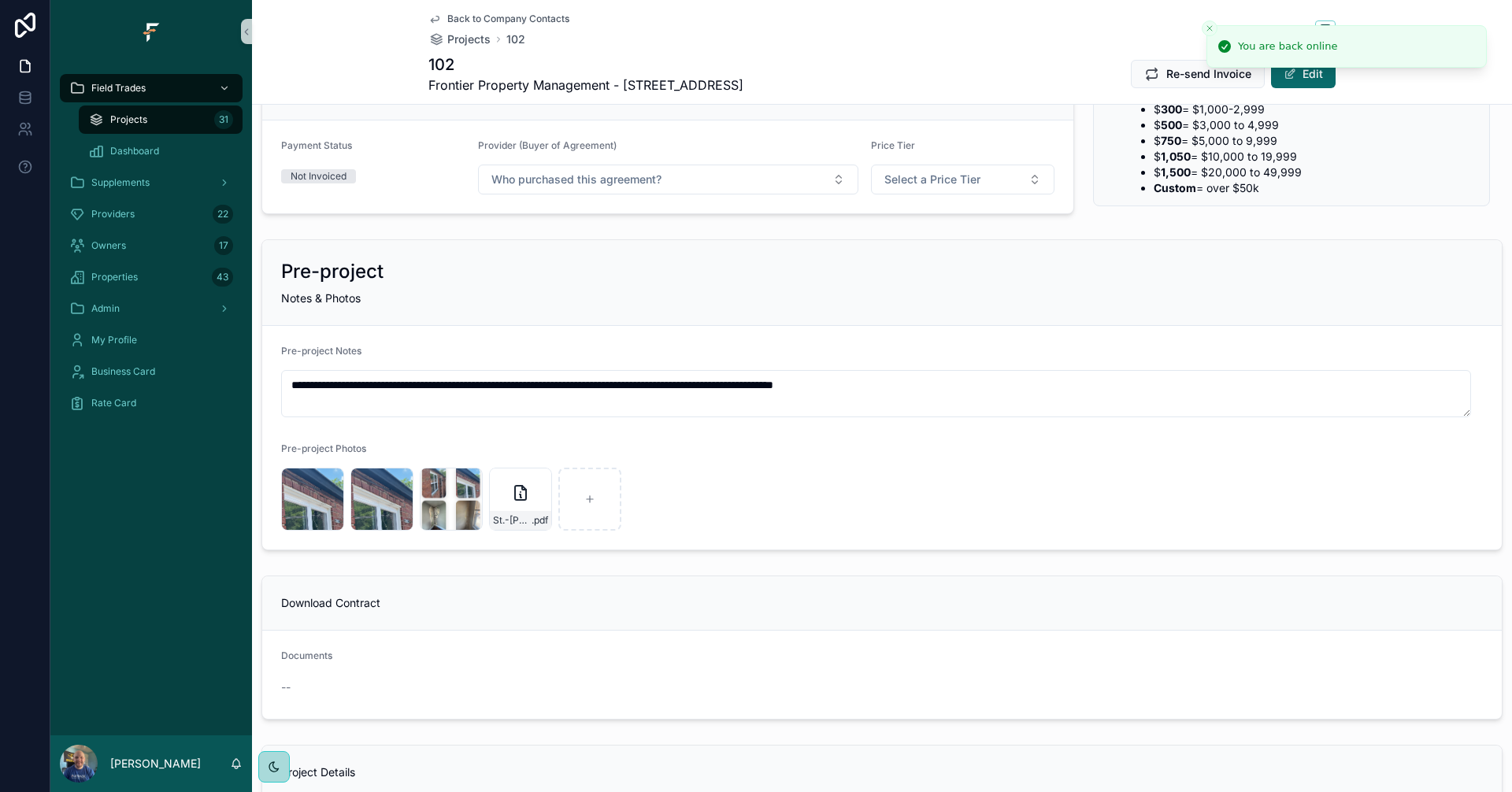
click at [142, 129] on div "Projects 31" at bounding box center [161, 120] width 145 height 25
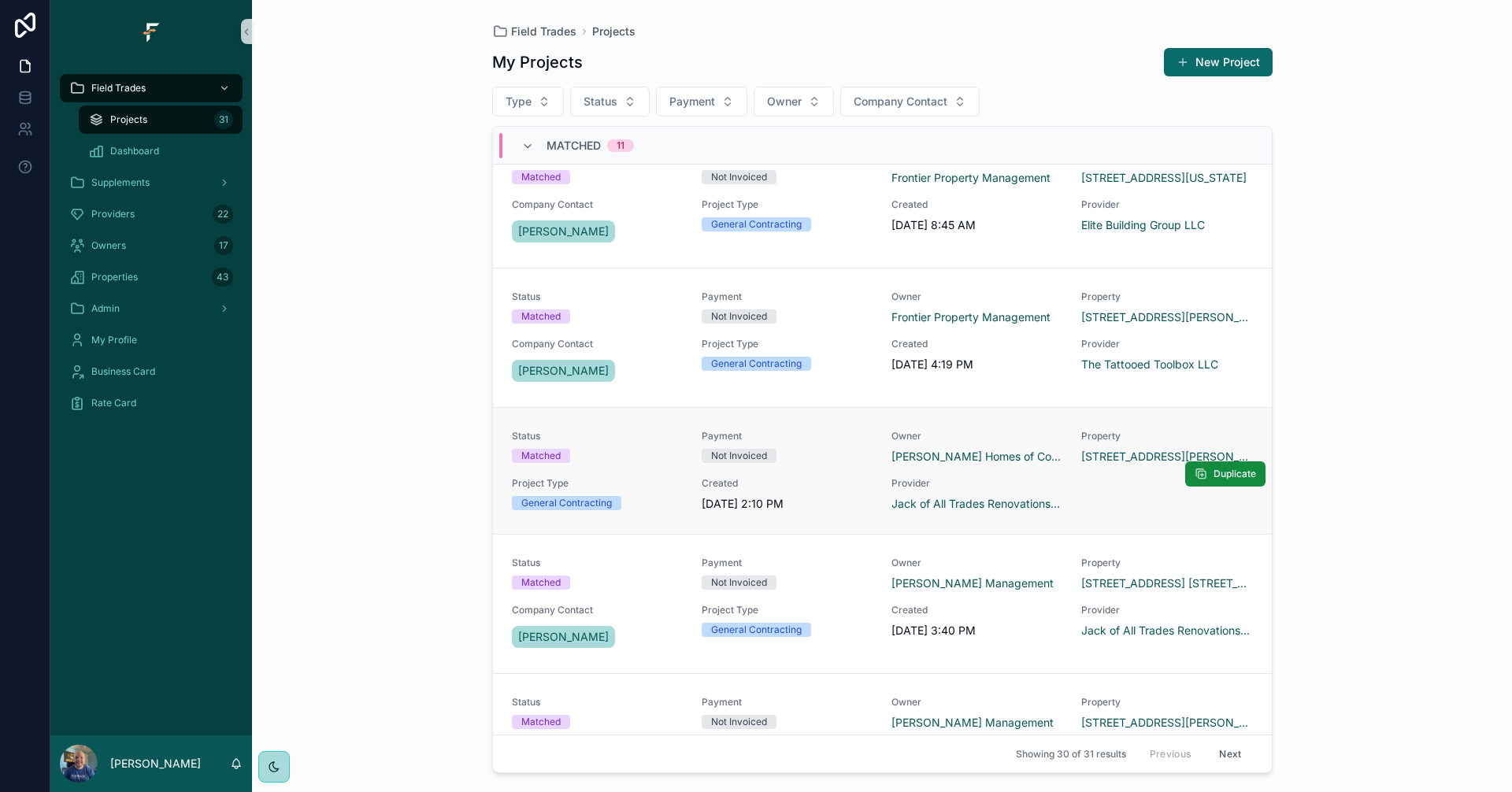
scroll to position [236, 0]
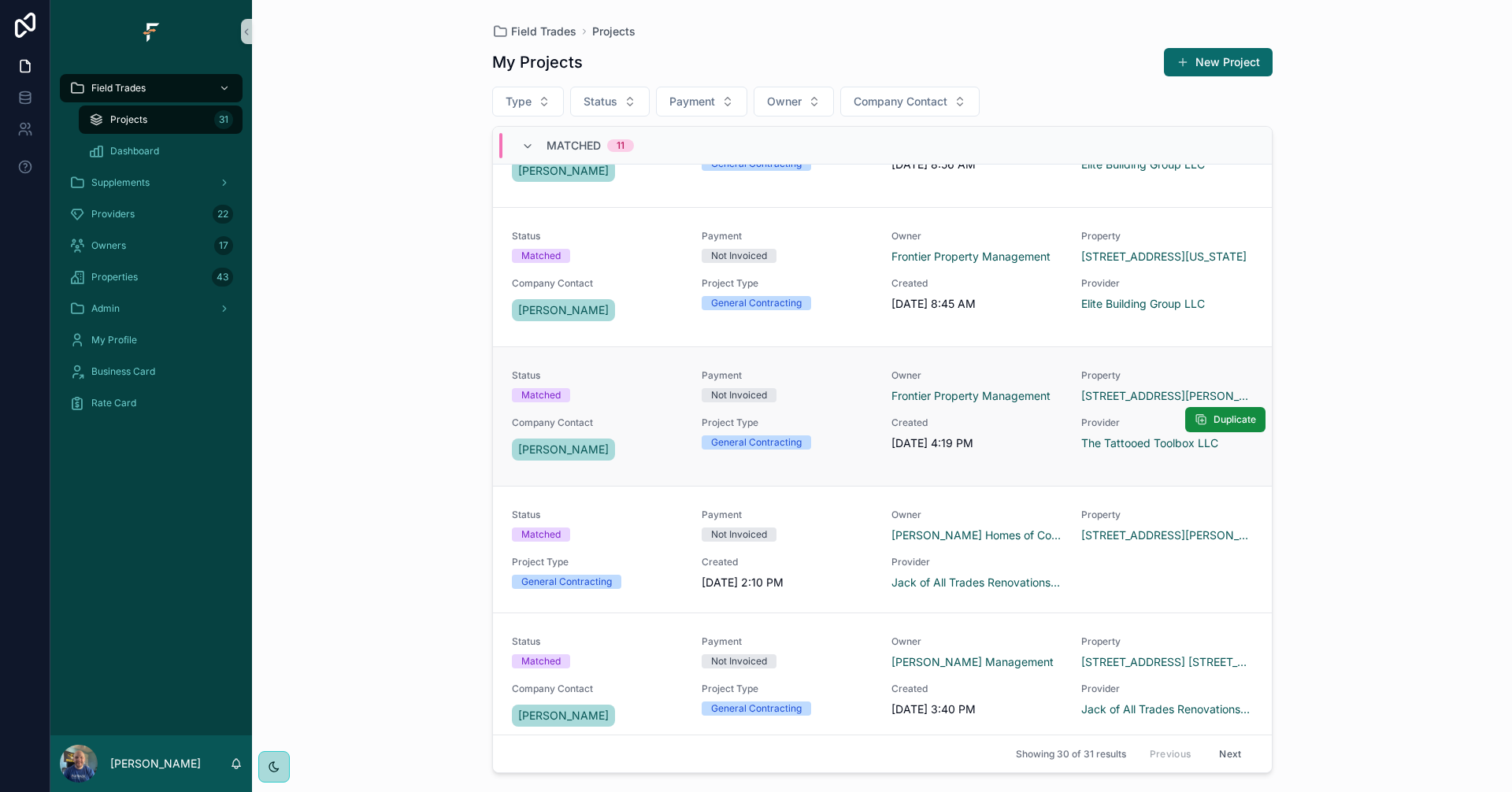
click at [830, 397] on div "Not Invoiced" at bounding box center [787, 395] width 171 height 15
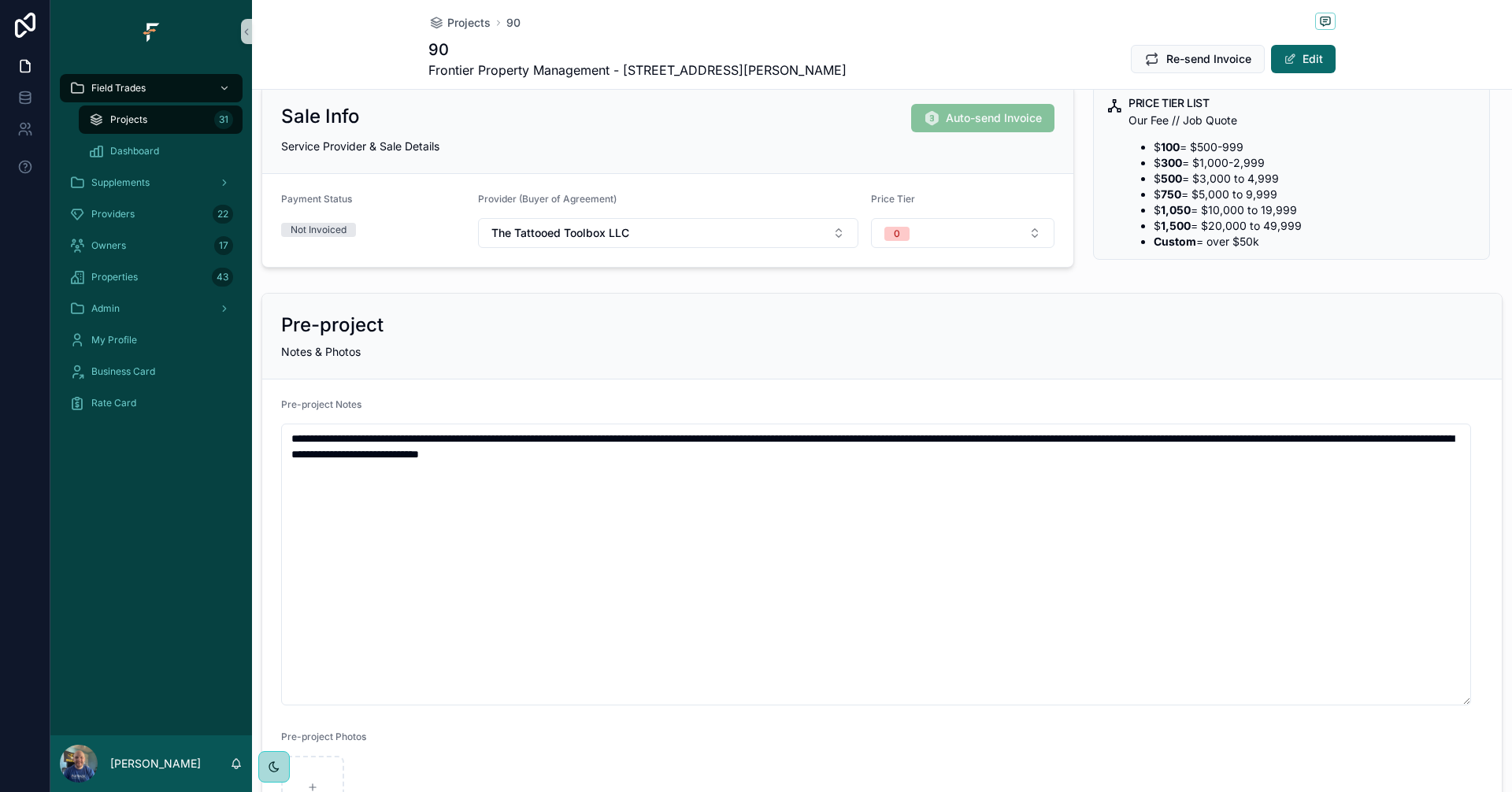
scroll to position [236, 0]
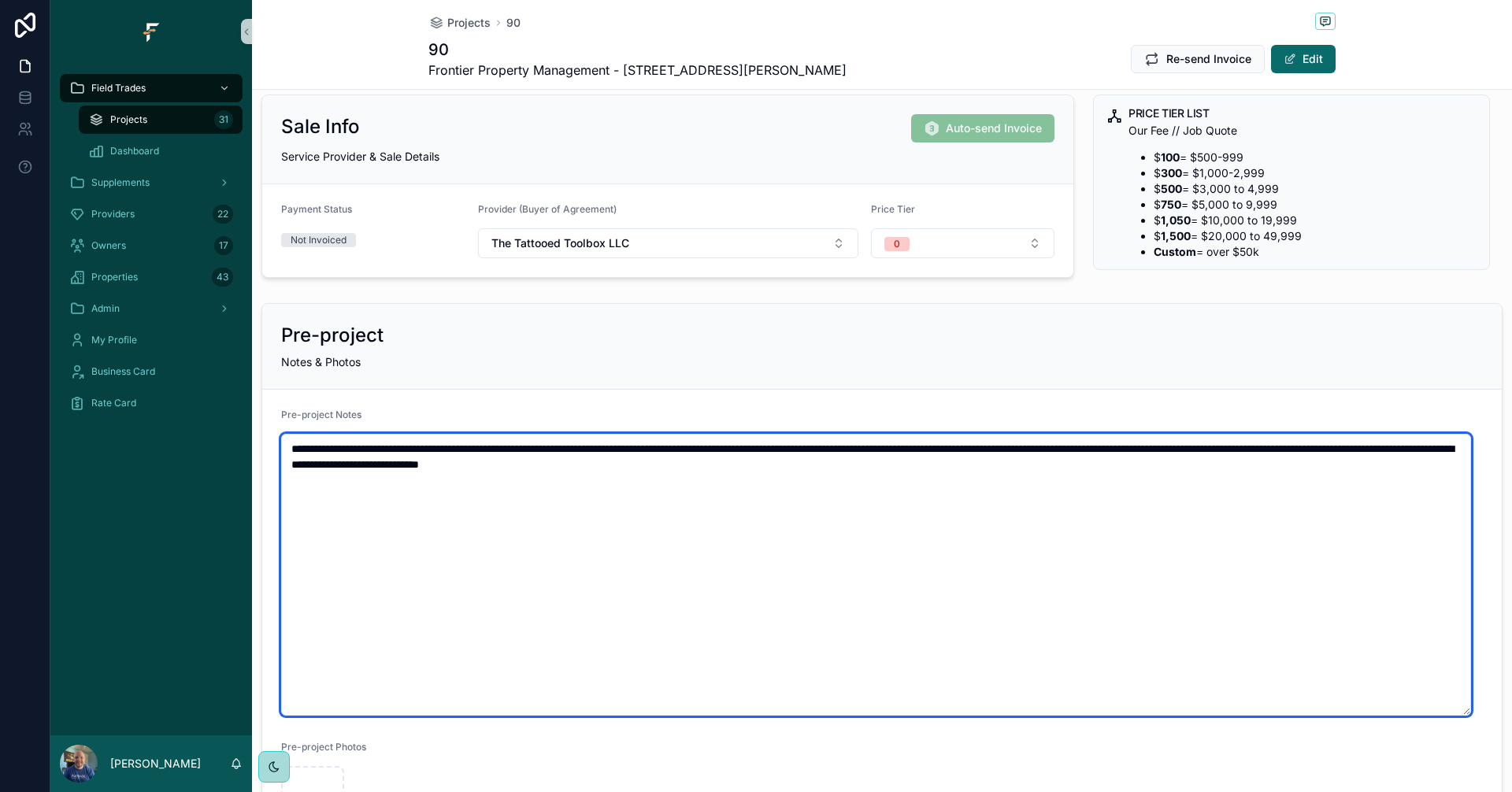
drag, startPoint x: 859, startPoint y: 465, endPoint x: 834, endPoint y: 498, distance: 41.4
click at [687, 501] on textarea "**********" at bounding box center [875, 574] width 1190 height 282
click at [896, 478] on textarea "**********" at bounding box center [875, 574] width 1190 height 282
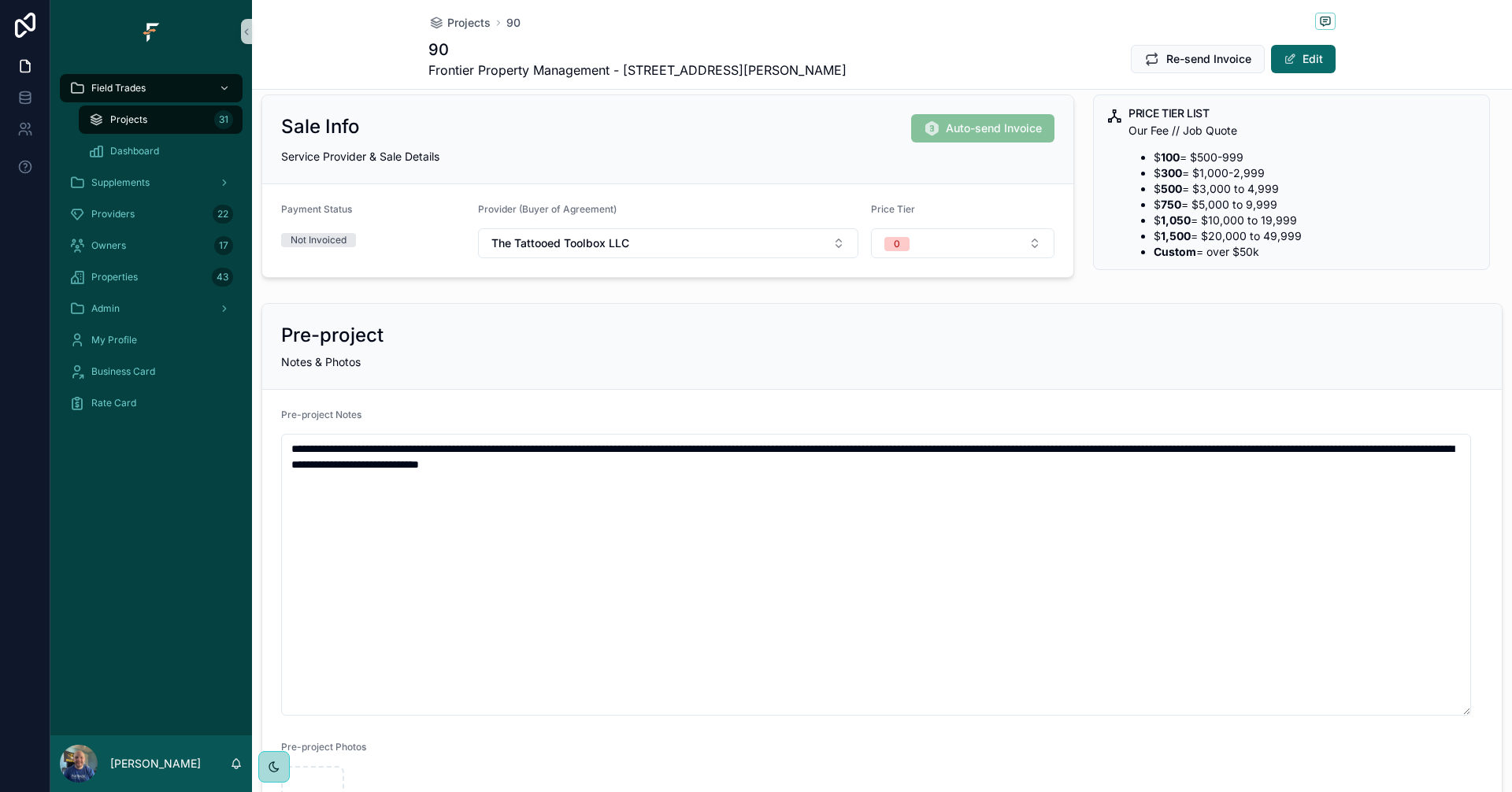
click at [835, 350] on div "Pre-project Notes & Photos" at bounding box center [882, 347] width 1239 height 86
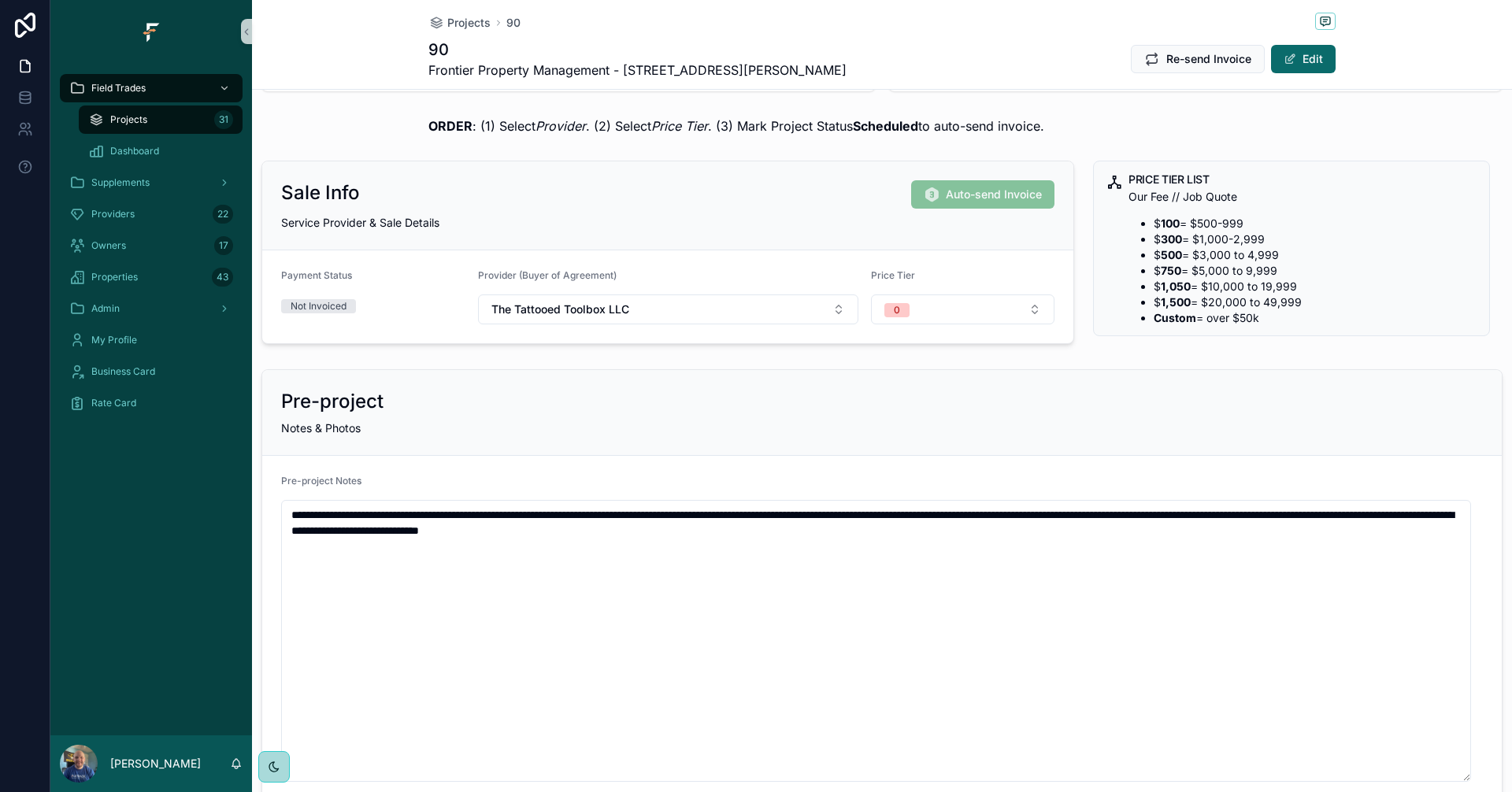
scroll to position [0, 0]
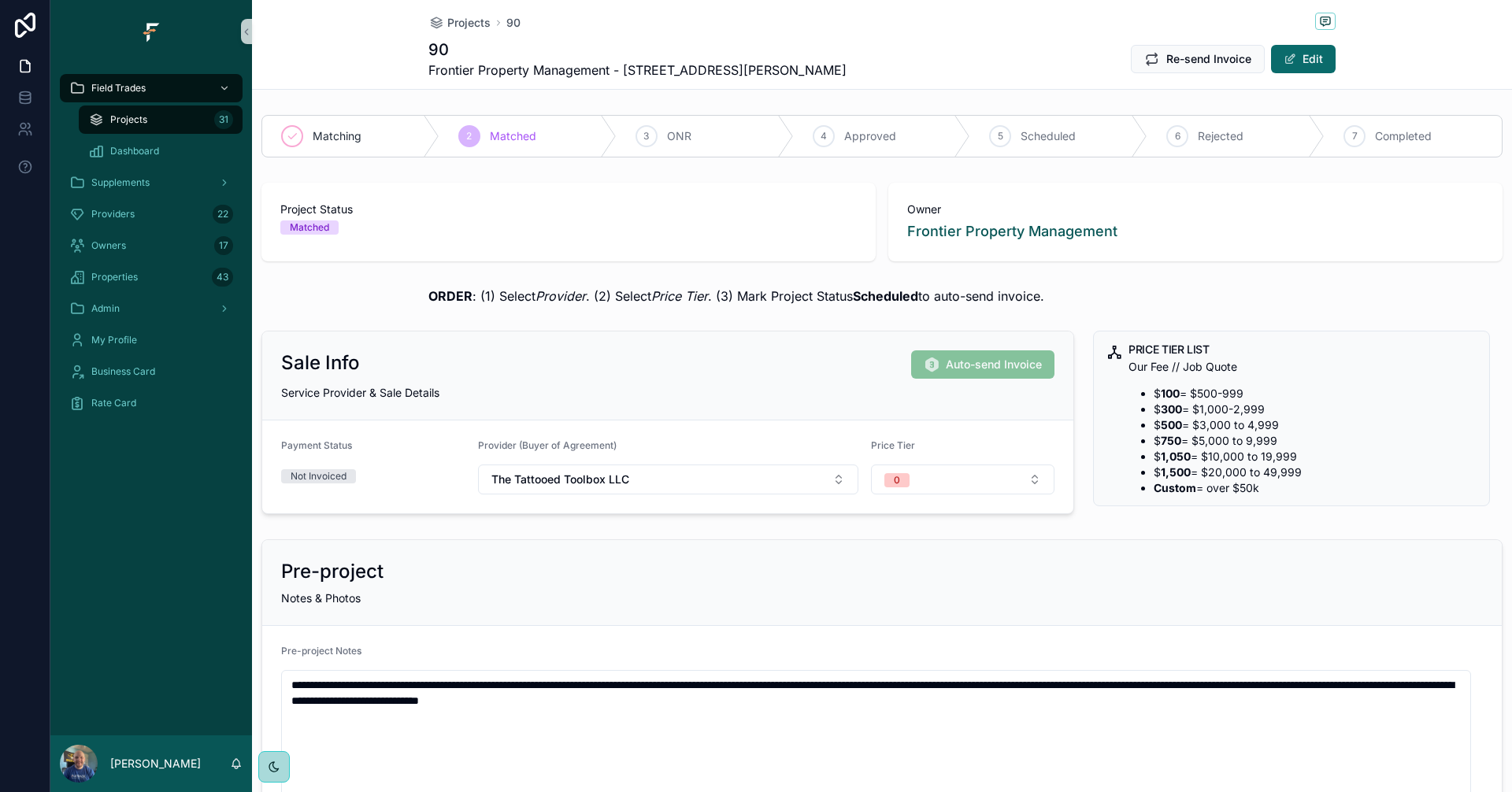
drag, startPoint x: 1054, startPoint y: 303, endPoint x: 1116, endPoint y: 289, distance: 63.6
click at [1116, 289] on div "ORDER : (1) Select Provider . (2) Select Price Tier . (3) Mark Project Status S…" at bounding box center [881, 296] width 907 height 19
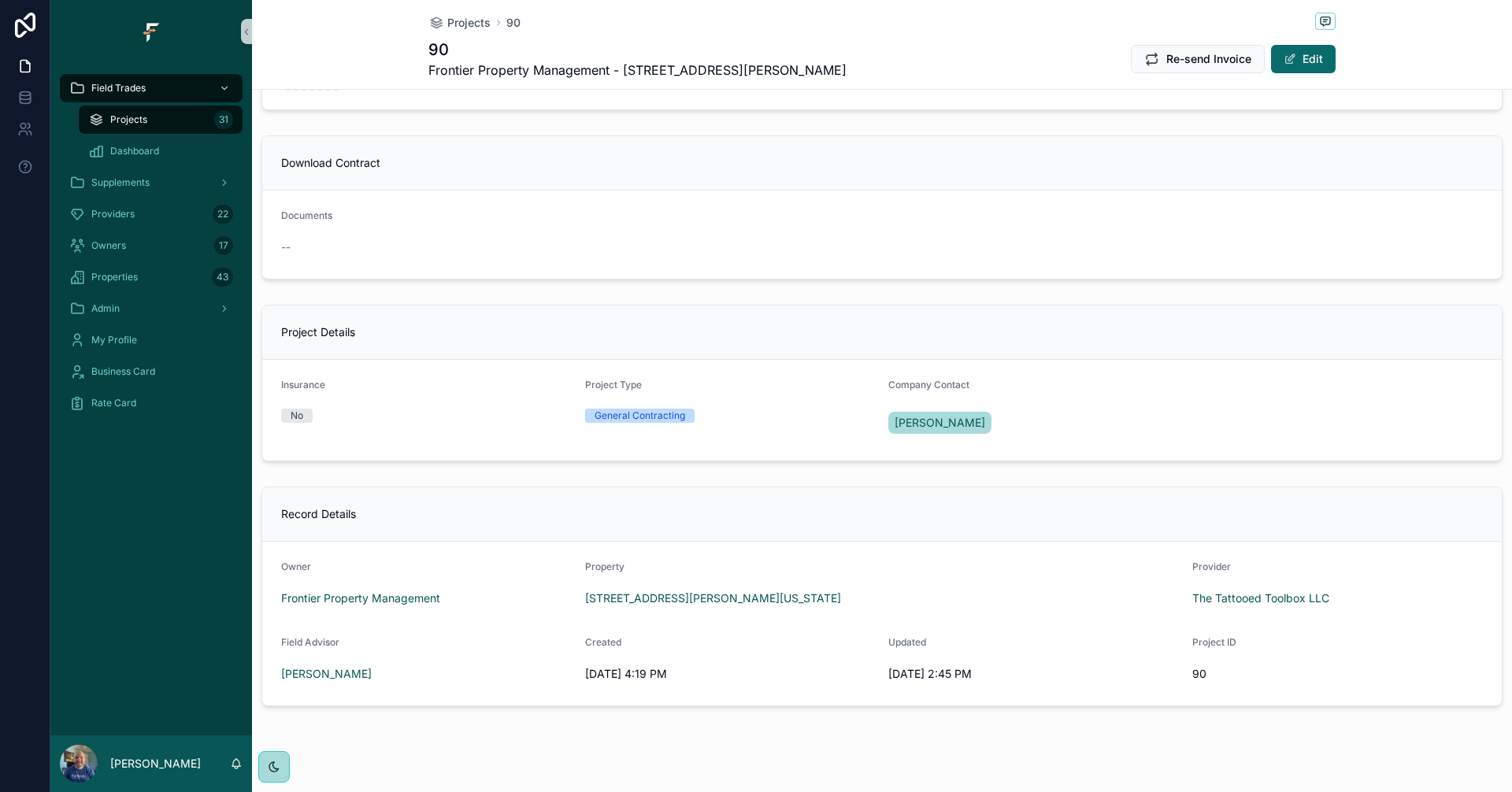
scroll to position [996, 0]
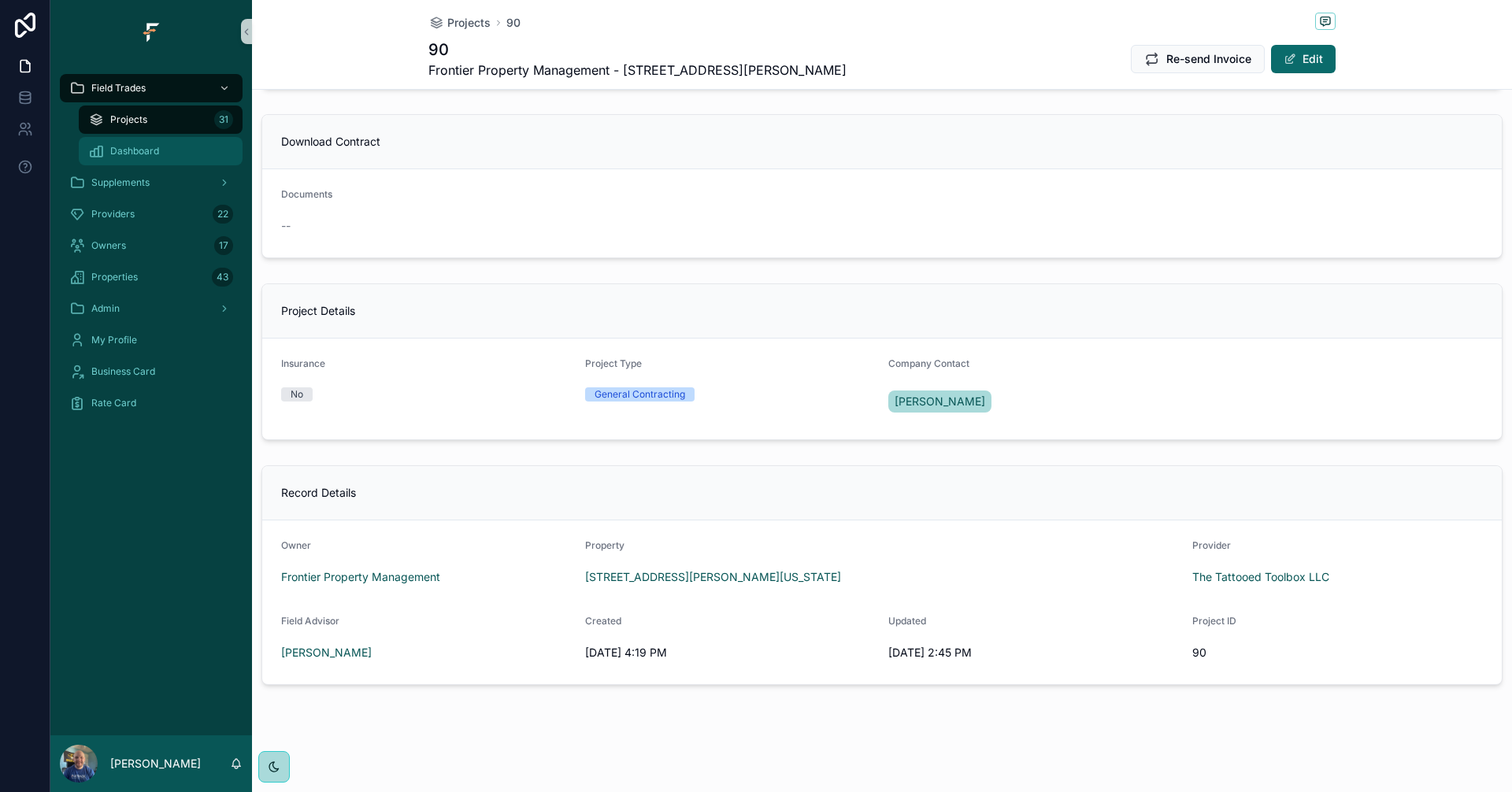
click at [174, 150] on div "Dashboard" at bounding box center [161, 151] width 145 height 25
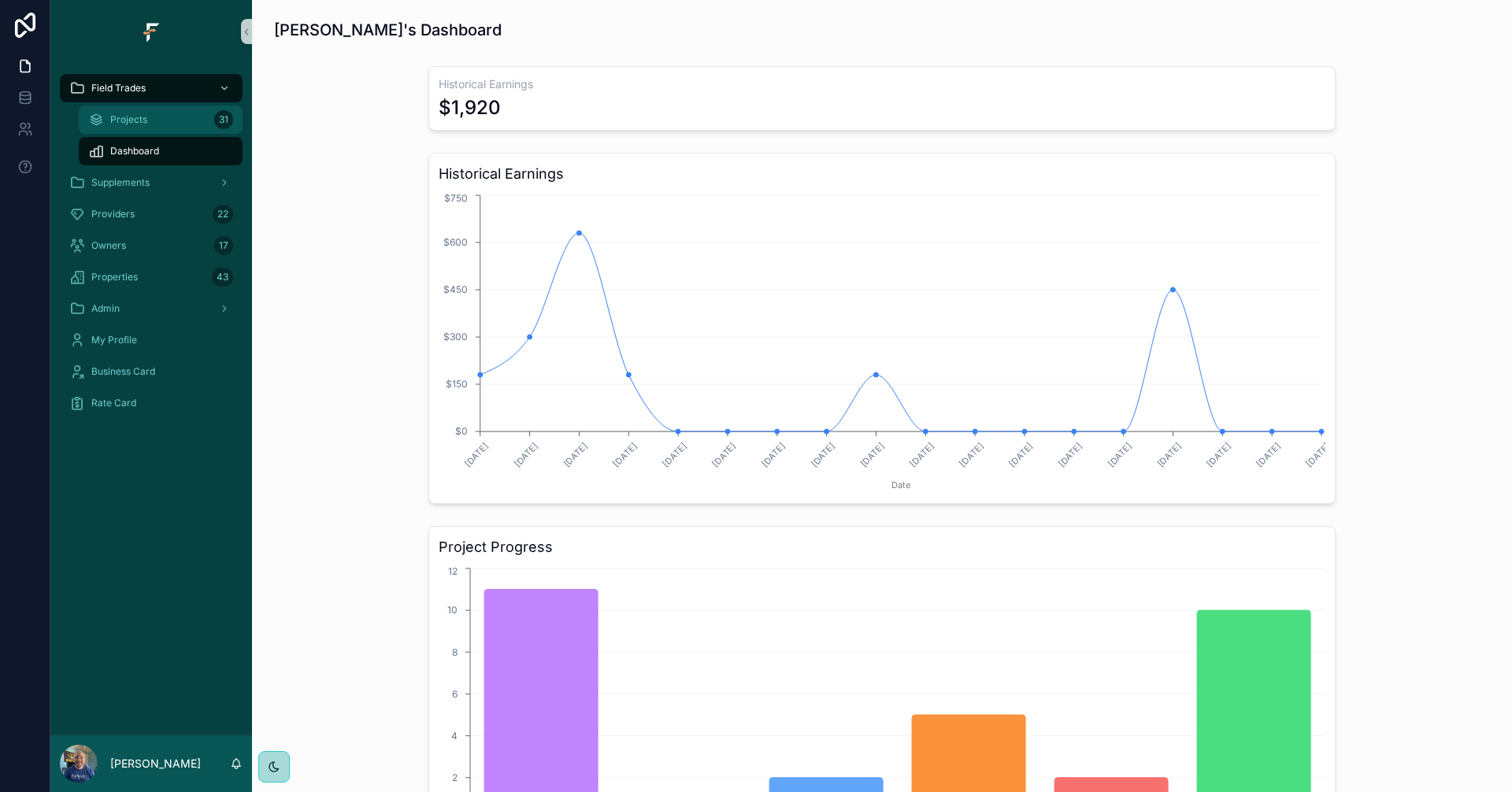
click at [128, 122] on span "Projects" at bounding box center [129, 119] width 37 height 13
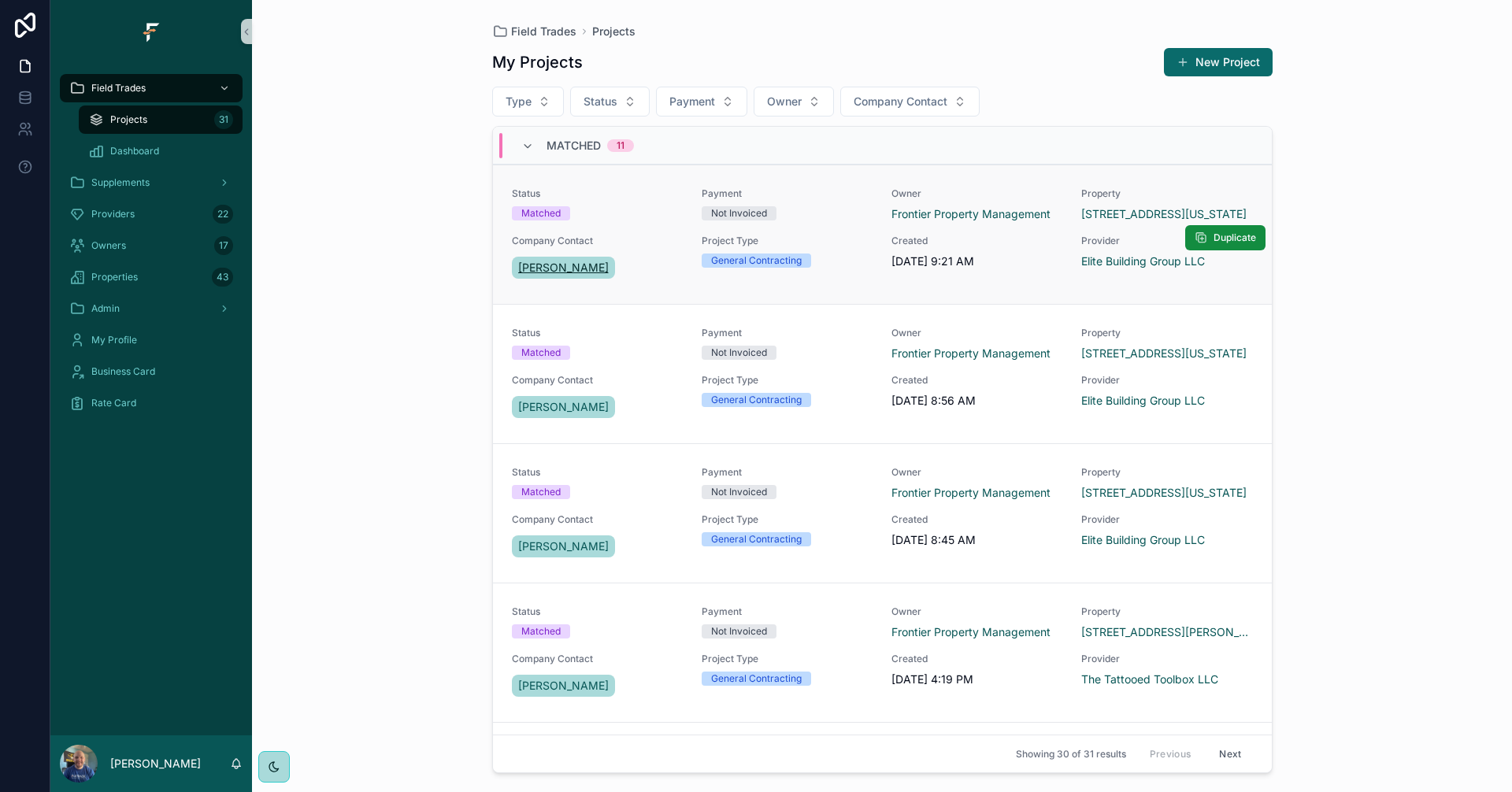
click at [552, 272] on span "[PERSON_NAME]" at bounding box center [563, 267] width 91 height 15
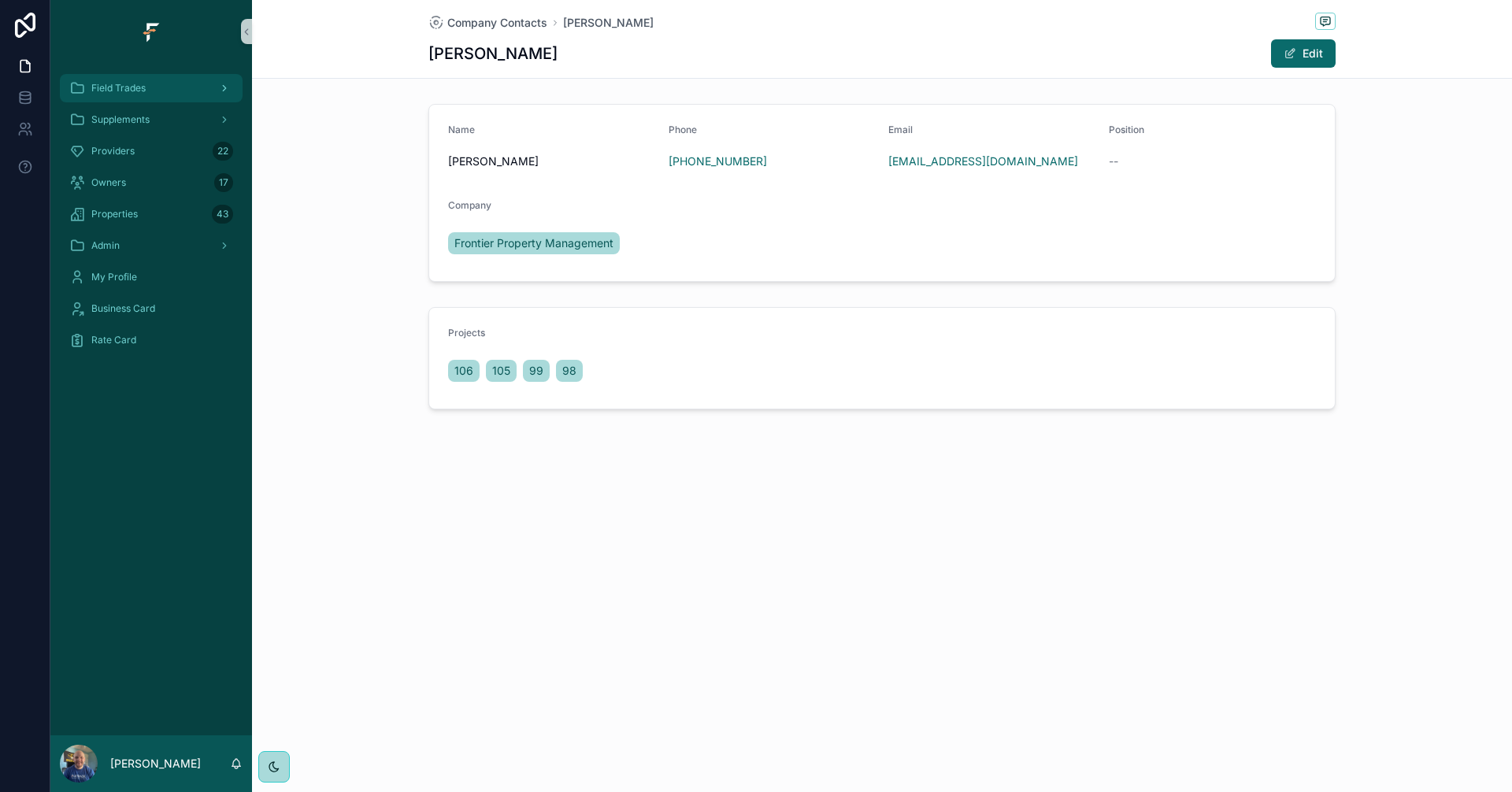
click at [123, 81] on div "Field Trades" at bounding box center [151, 88] width 164 height 25
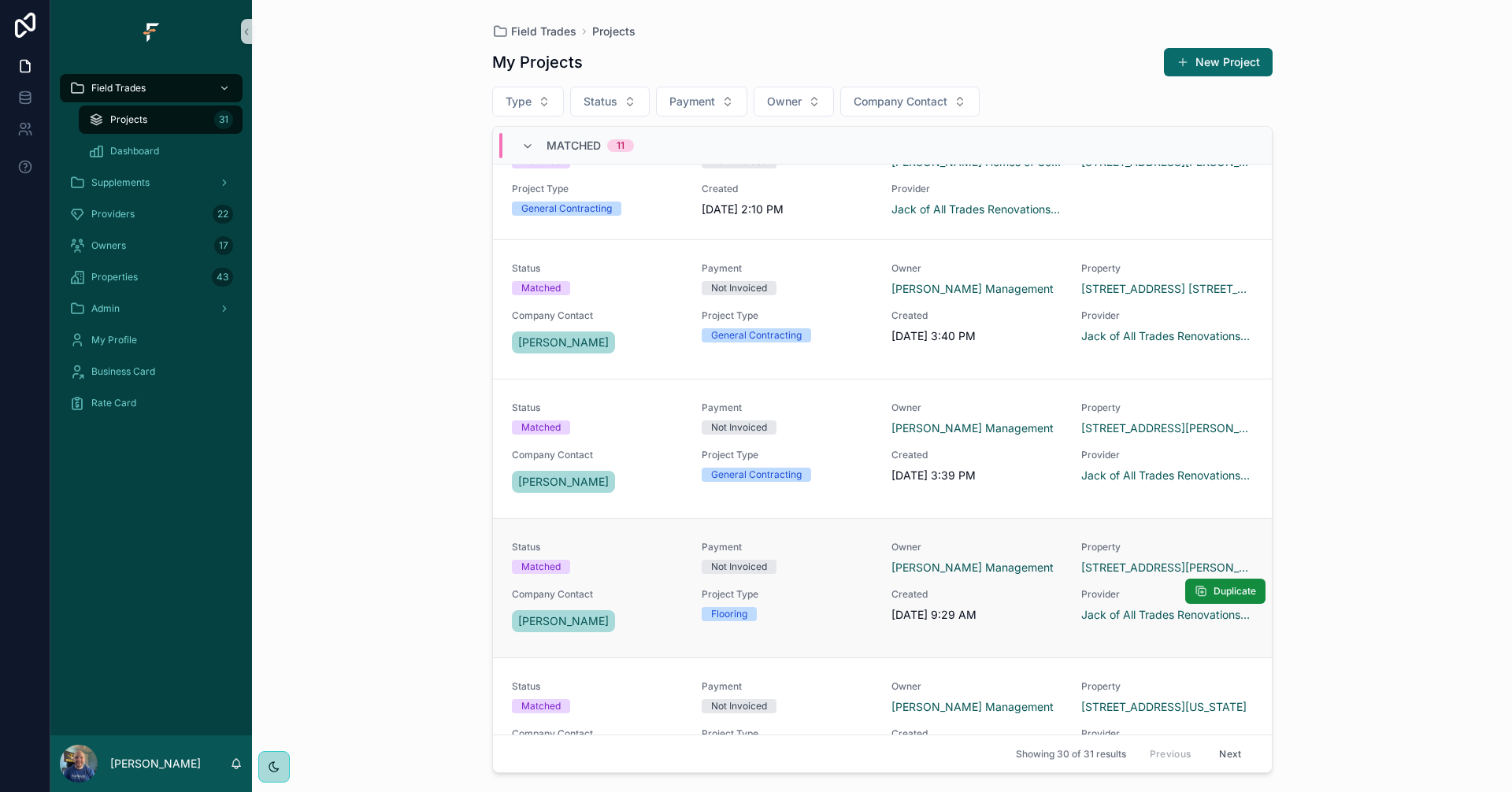
scroll to position [709, 0]
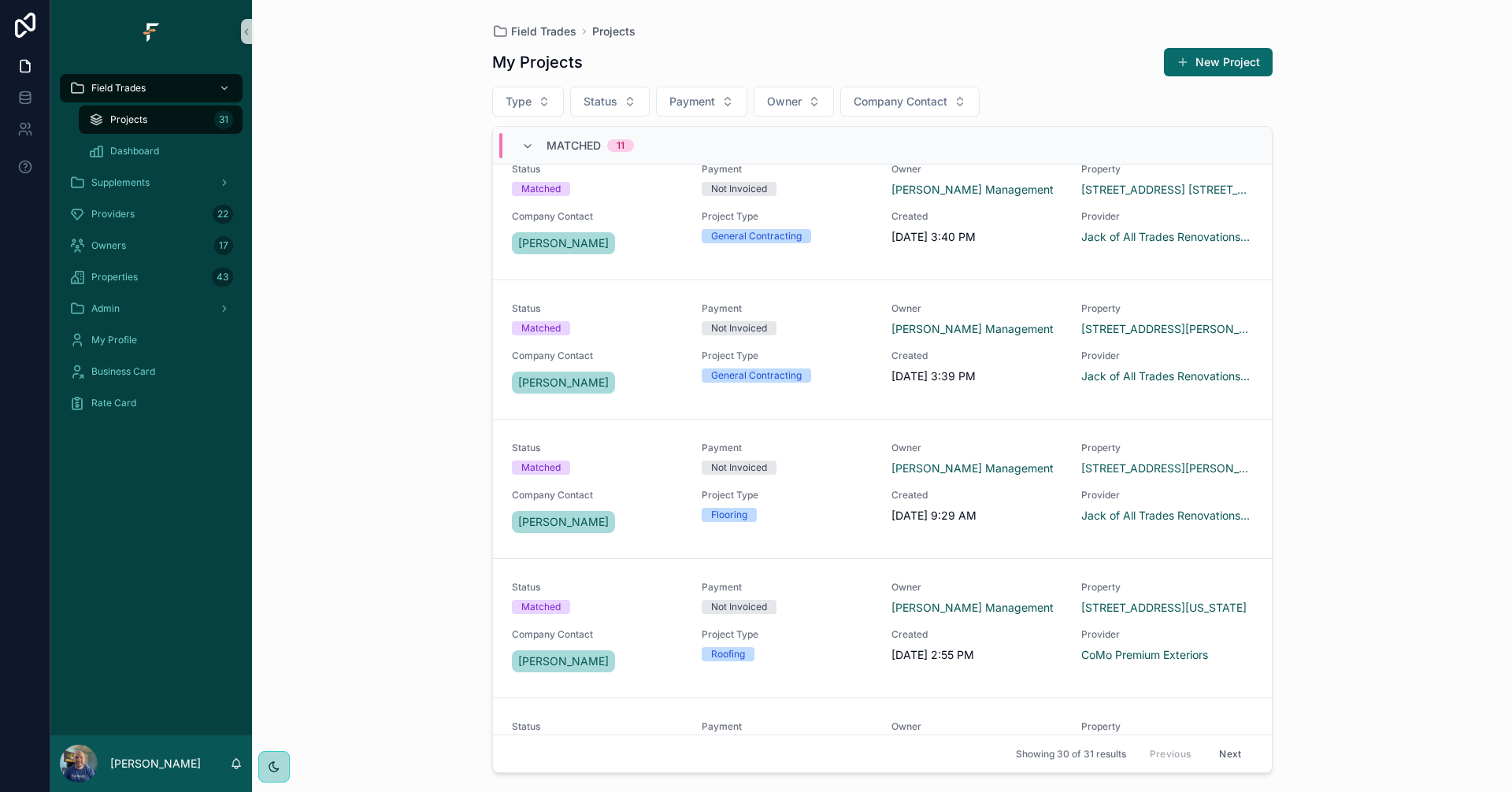
drag, startPoint x: 1276, startPoint y: 642, endPoint x: 1269, endPoint y: 622, distance: 21.2
click at [1274, 622] on div "Field Trades Projects My Projects New Project Type Status Payment Owner Company…" at bounding box center [882, 386] width 805 height 774
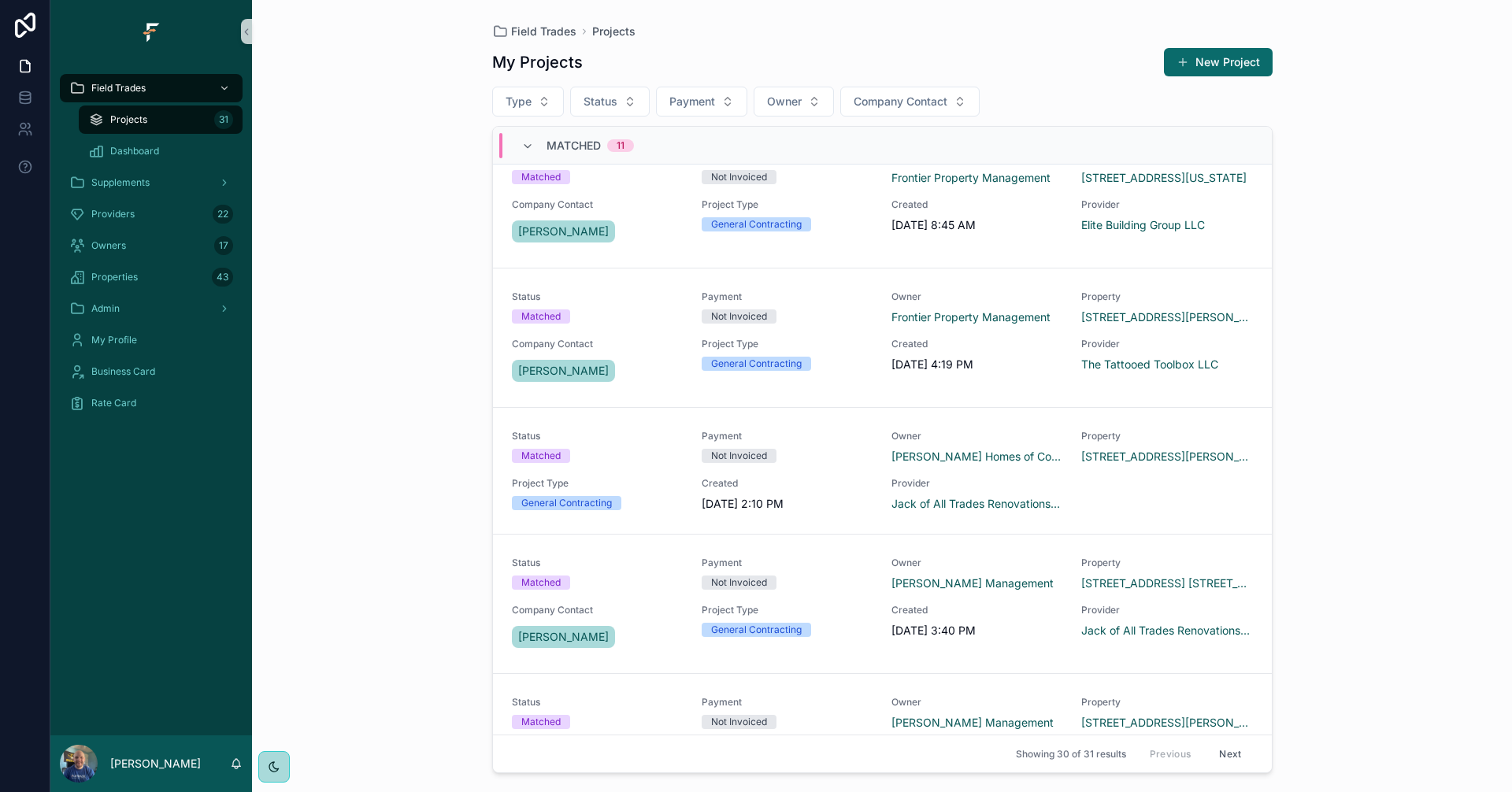
scroll to position [0, 0]
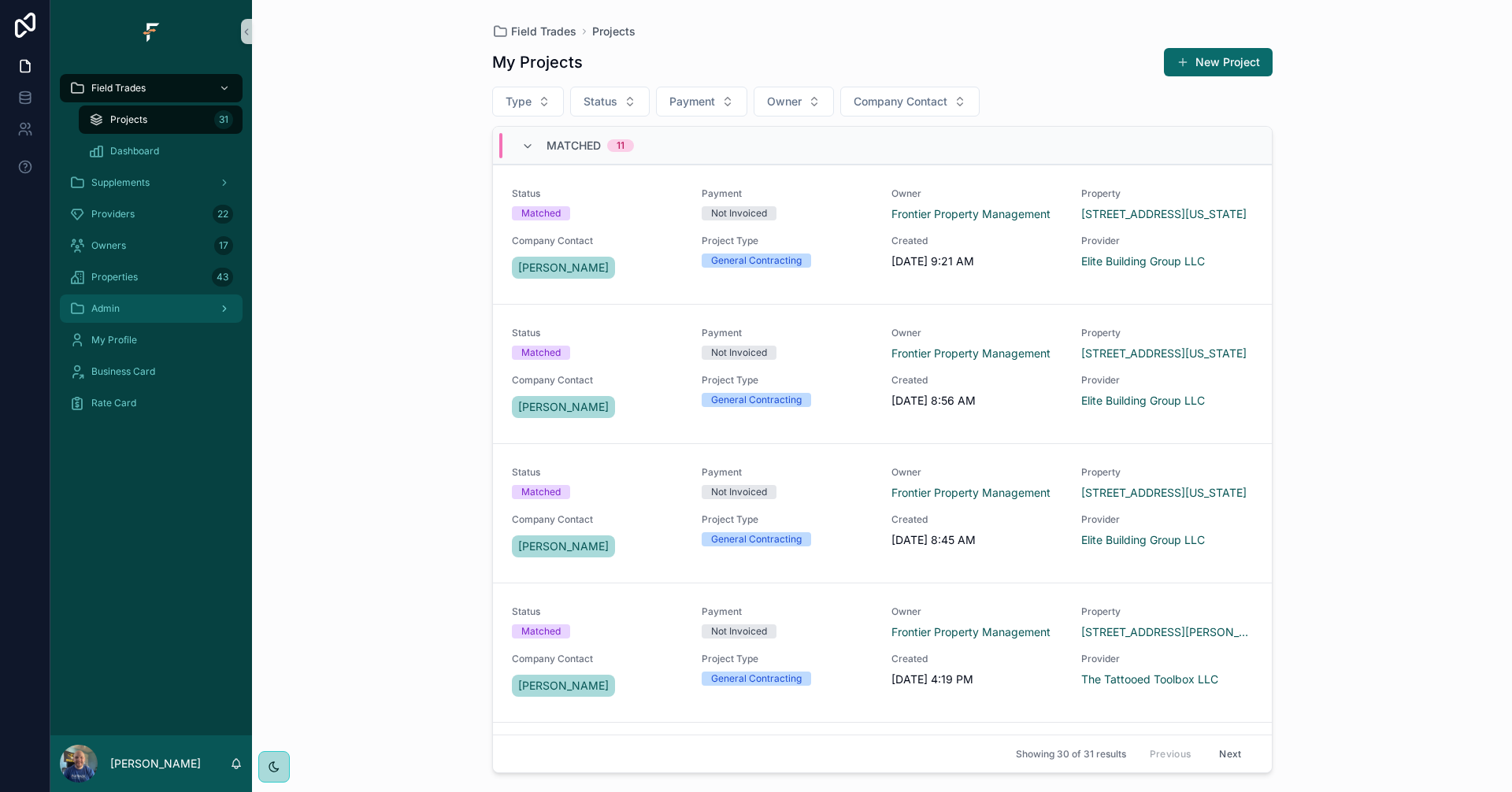
click at [150, 306] on div "Admin" at bounding box center [151, 309] width 164 height 25
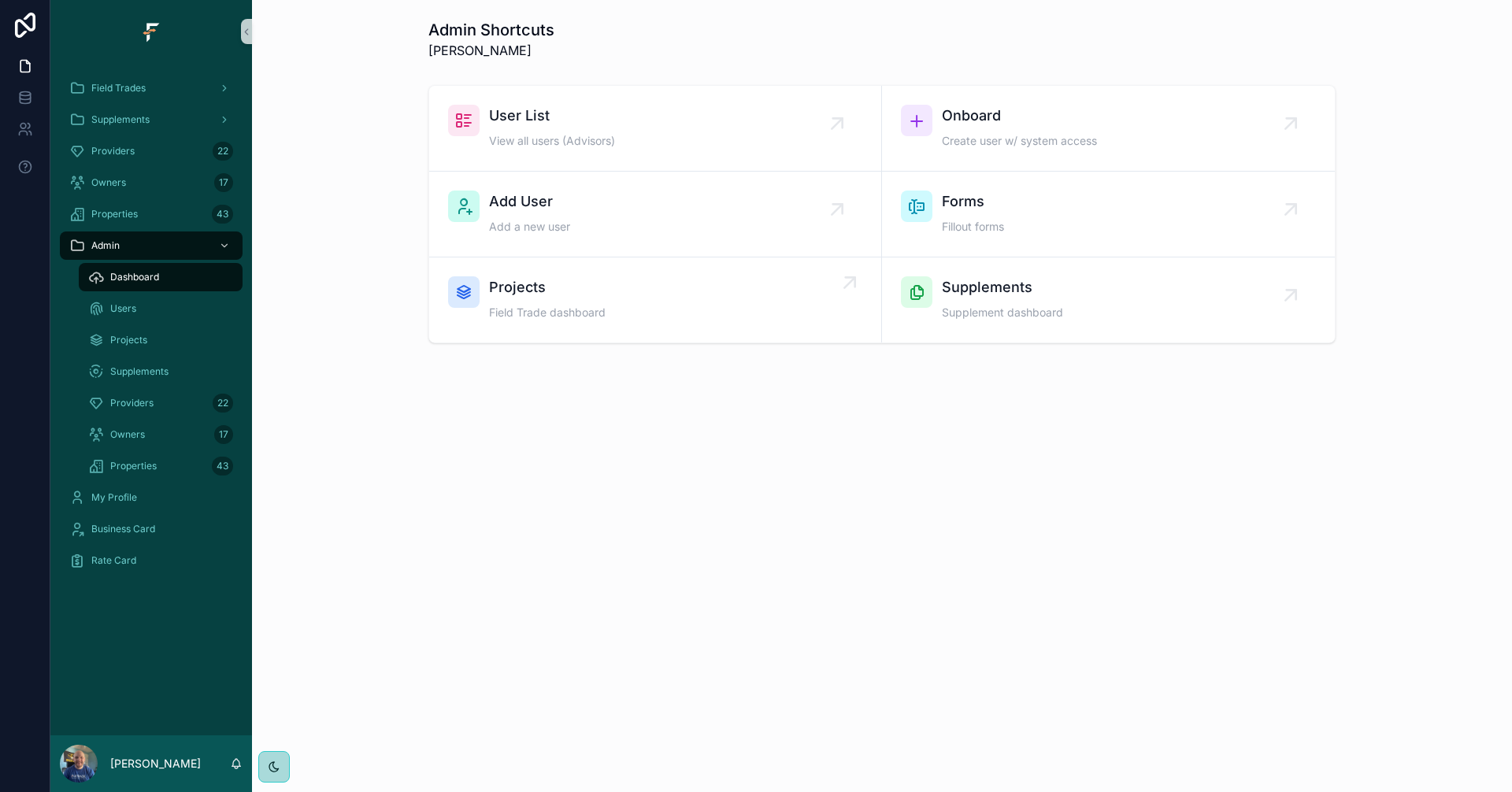
click at [650, 306] on div "Projects Field Trade dashboard" at bounding box center [655, 300] width 414 height 47
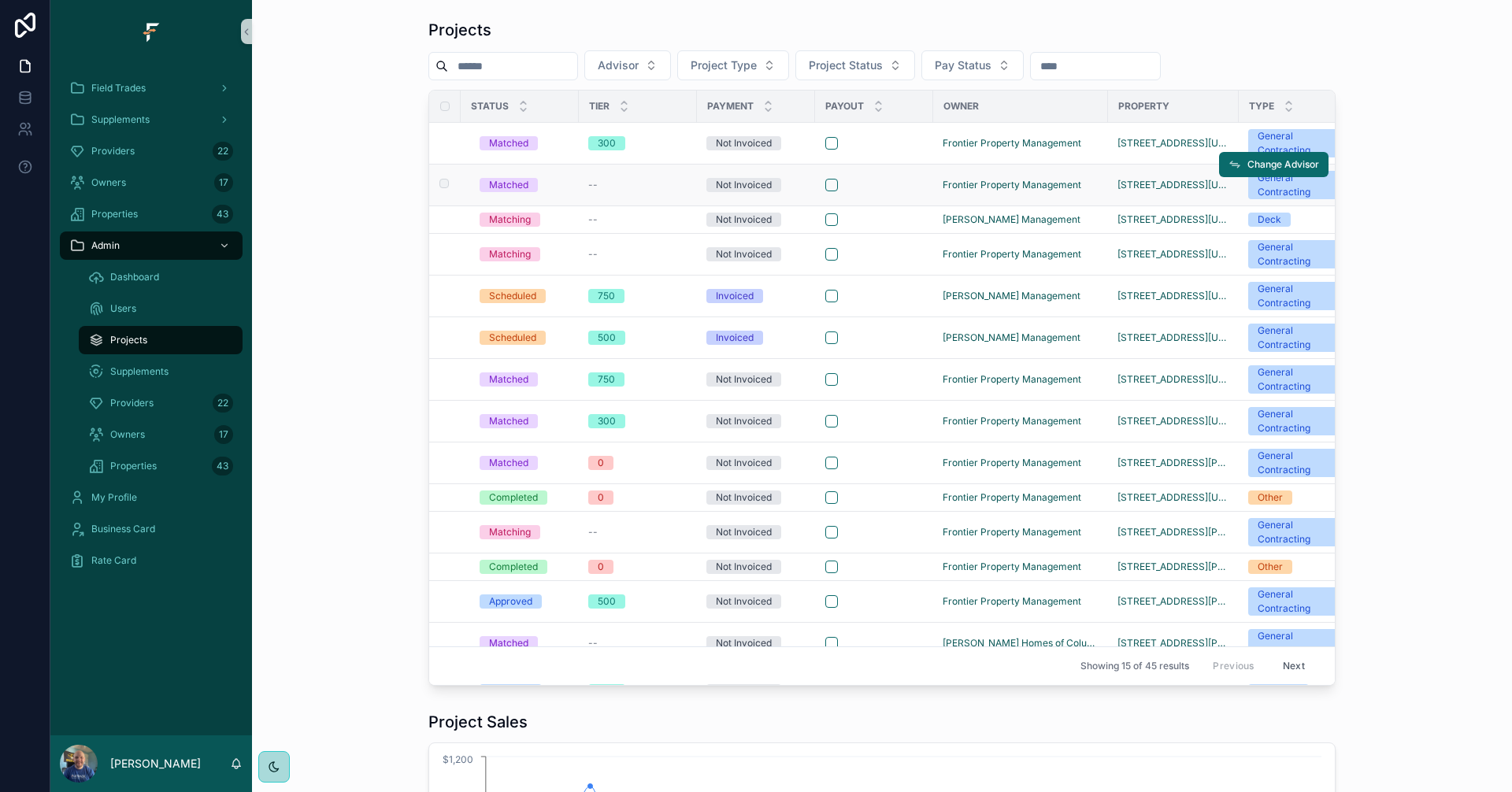
click at [622, 180] on div "--" at bounding box center [638, 185] width 99 height 13
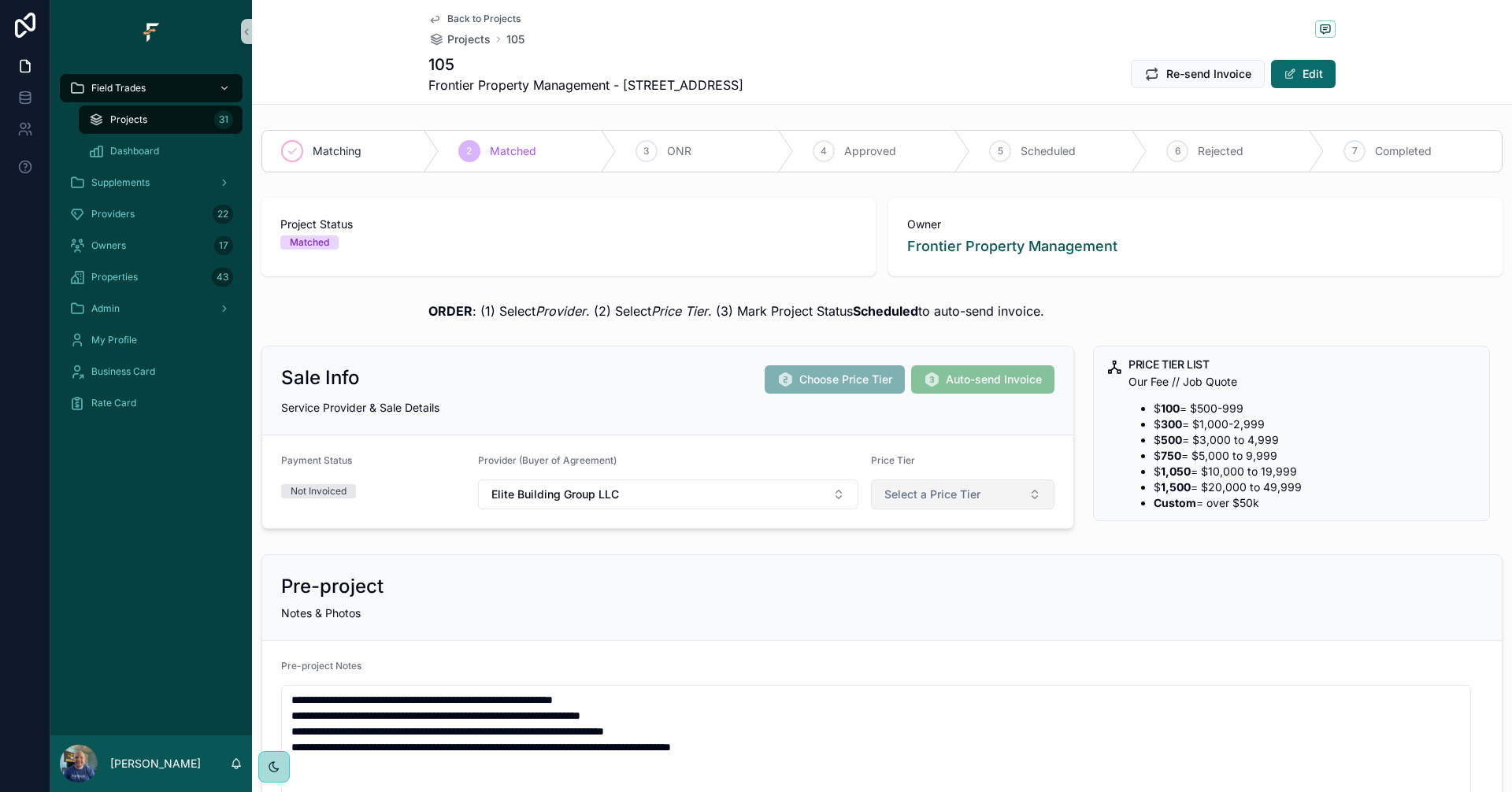
click at [977, 491] on button "Select a Price Tier" at bounding box center [963, 494] width 184 height 30
click at [893, 588] on div "300" at bounding box center [886, 581] width 18 height 15
click at [121, 107] on div "Projects 31" at bounding box center [161, 120] width 145 height 25
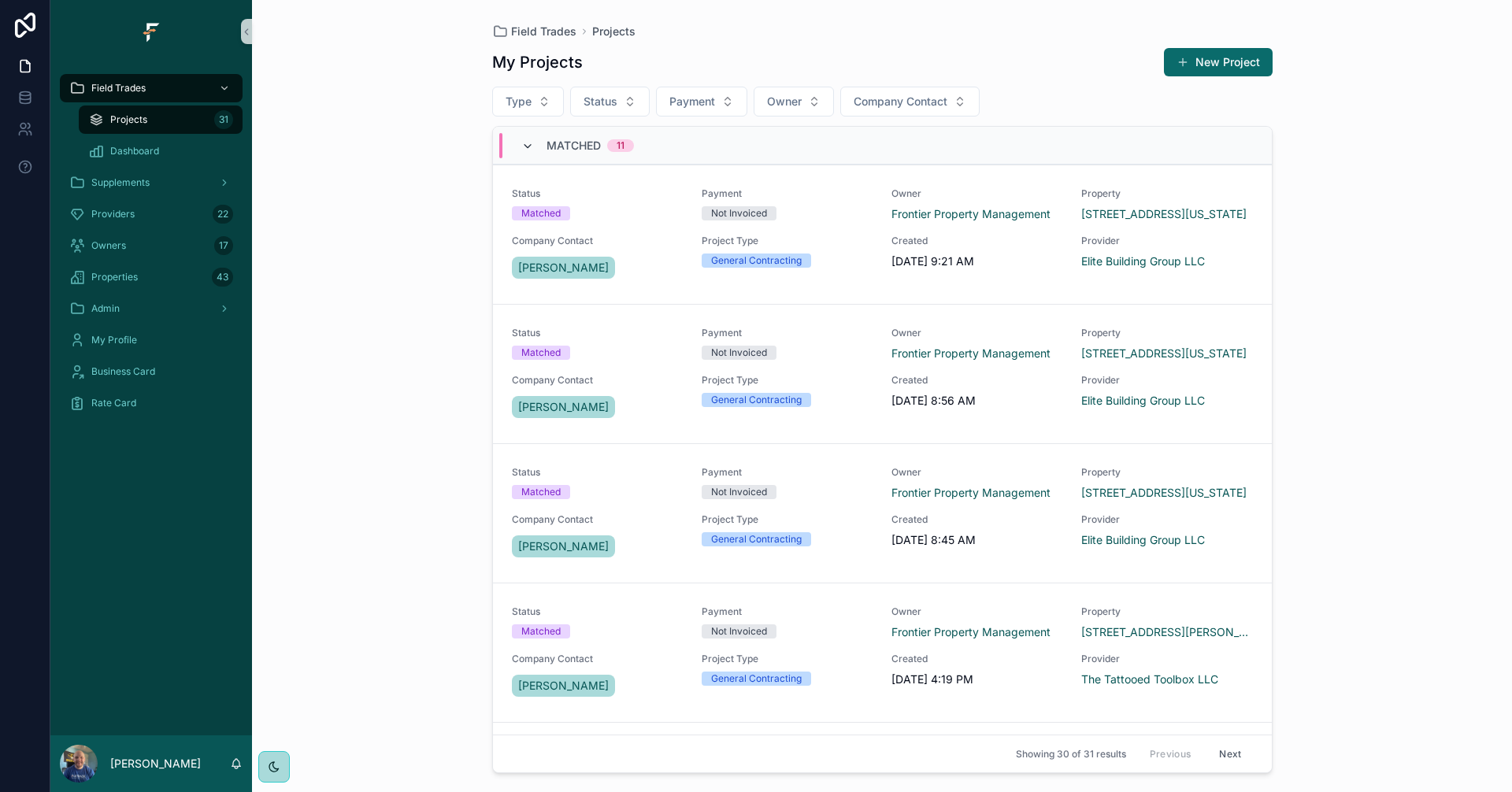
click at [529, 140] on icon "scrollable content" at bounding box center [527, 146] width 13 height 13
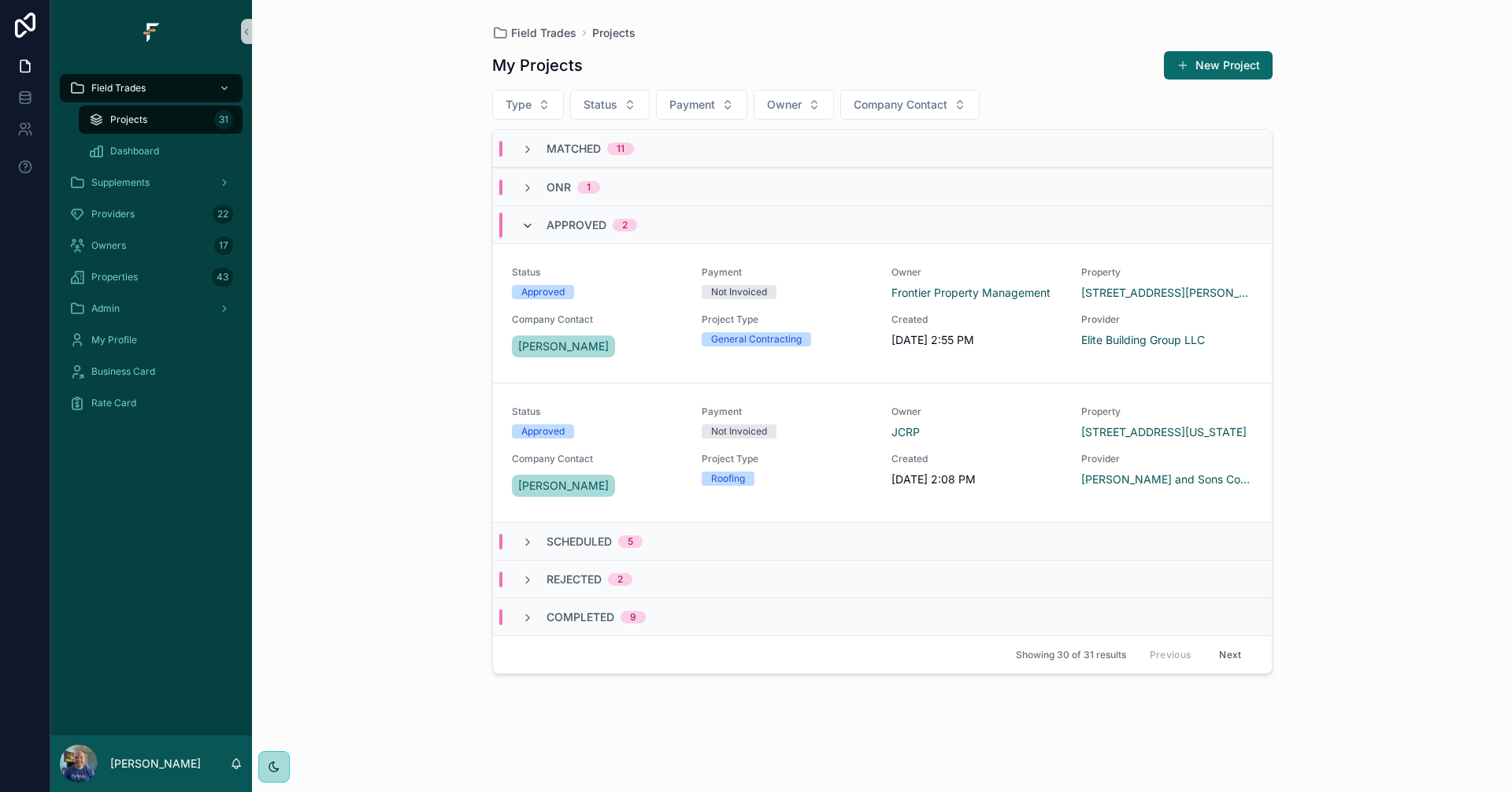
click at [522, 222] on icon "scrollable content" at bounding box center [527, 226] width 13 height 13
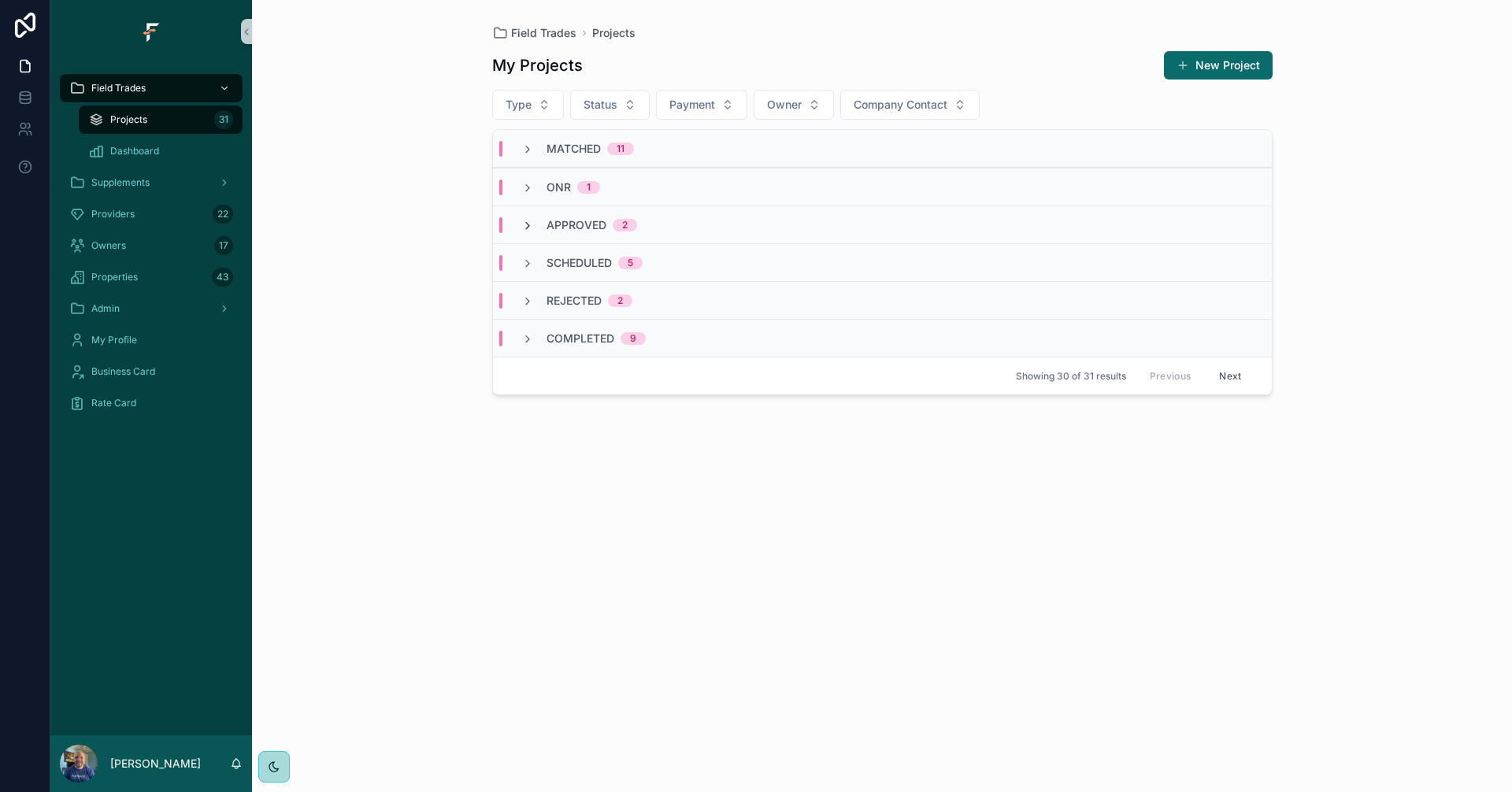
click at [528, 222] on icon "scrollable content" at bounding box center [527, 226] width 13 height 13
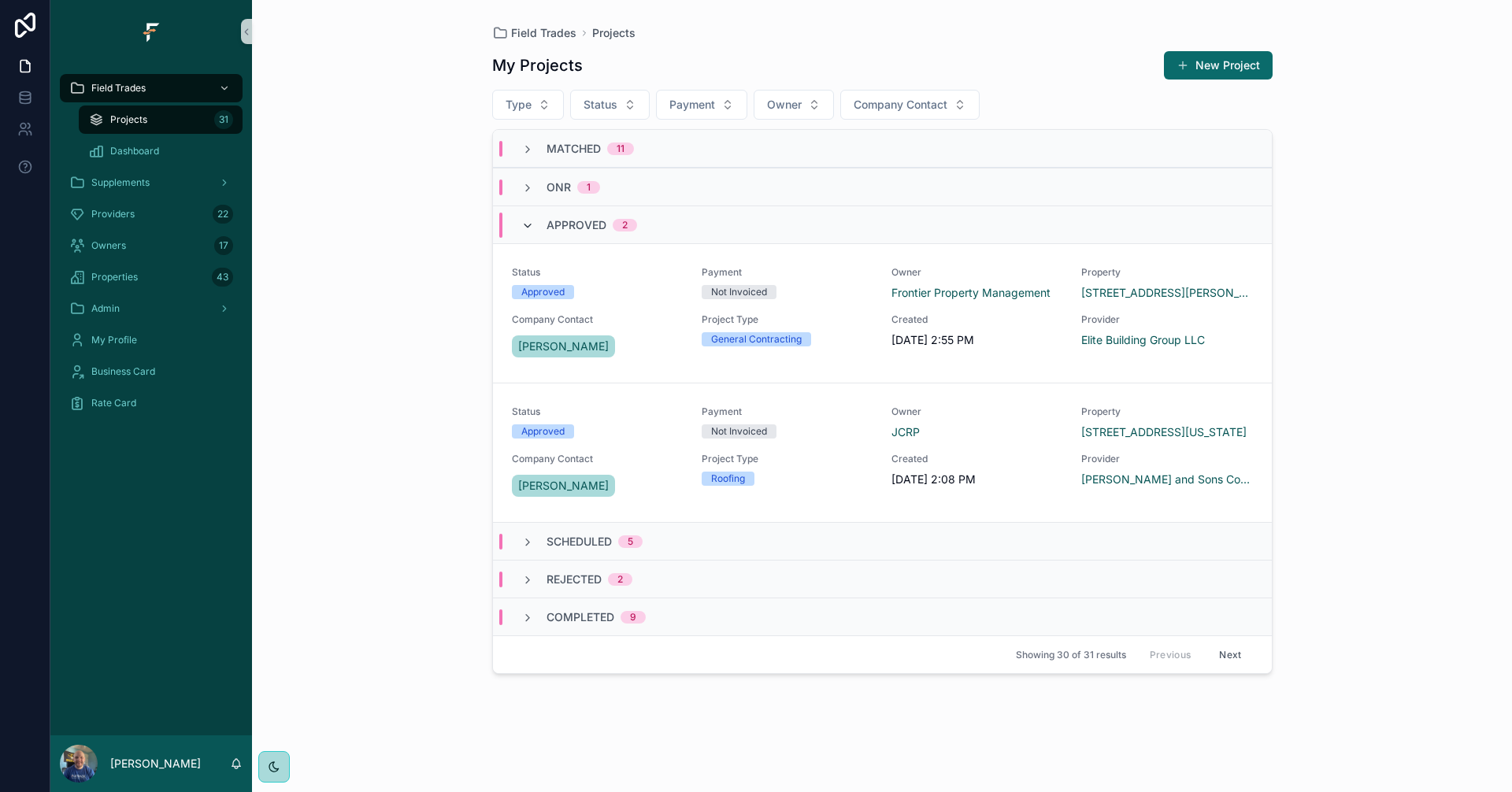
click at [529, 220] on icon "scrollable content" at bounding box center [527, 226] width 13 height 13
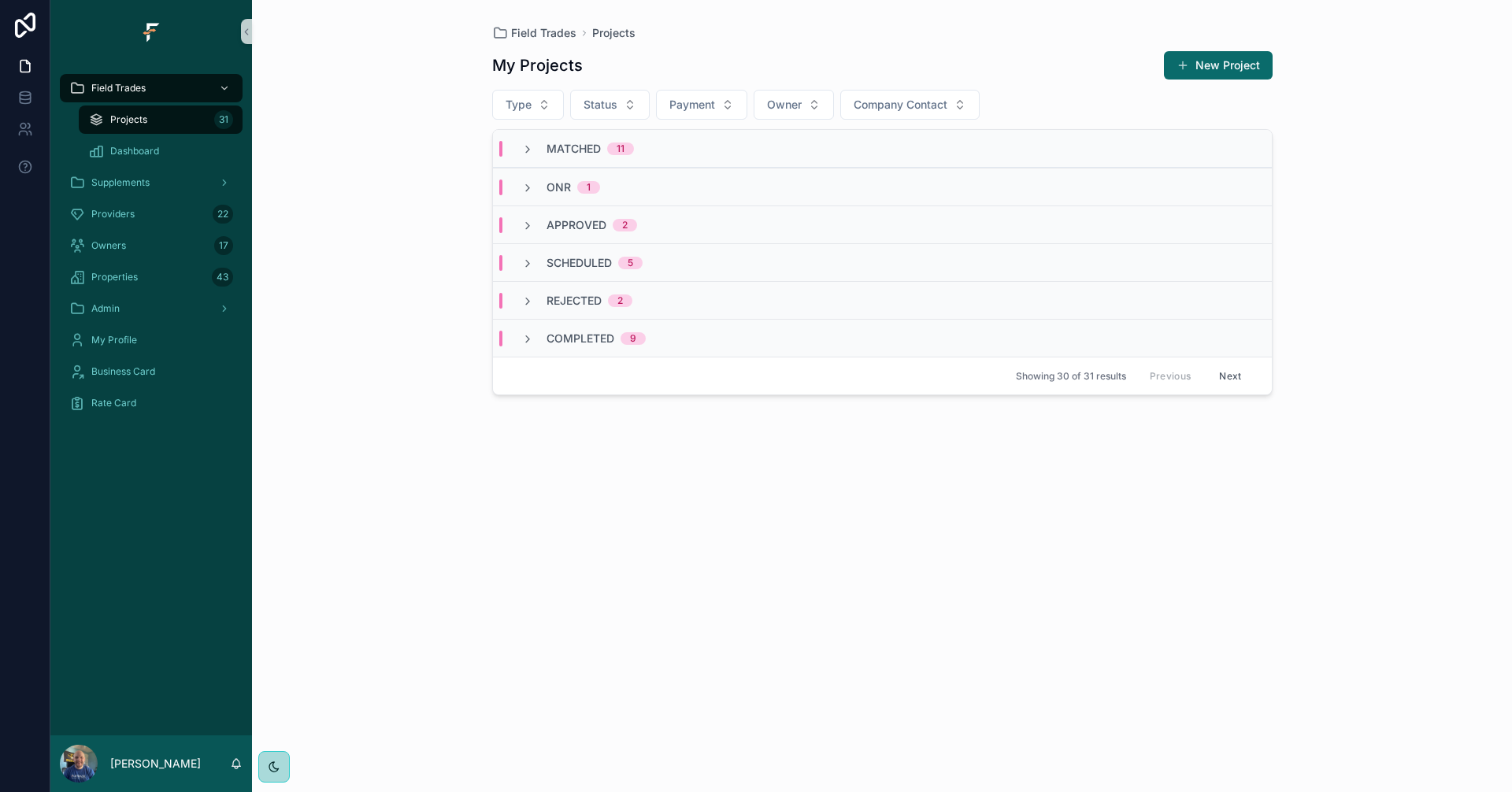
click at [529, 220] on icon "scrollable content" at bounding box center [527, 226] width 13 height 13
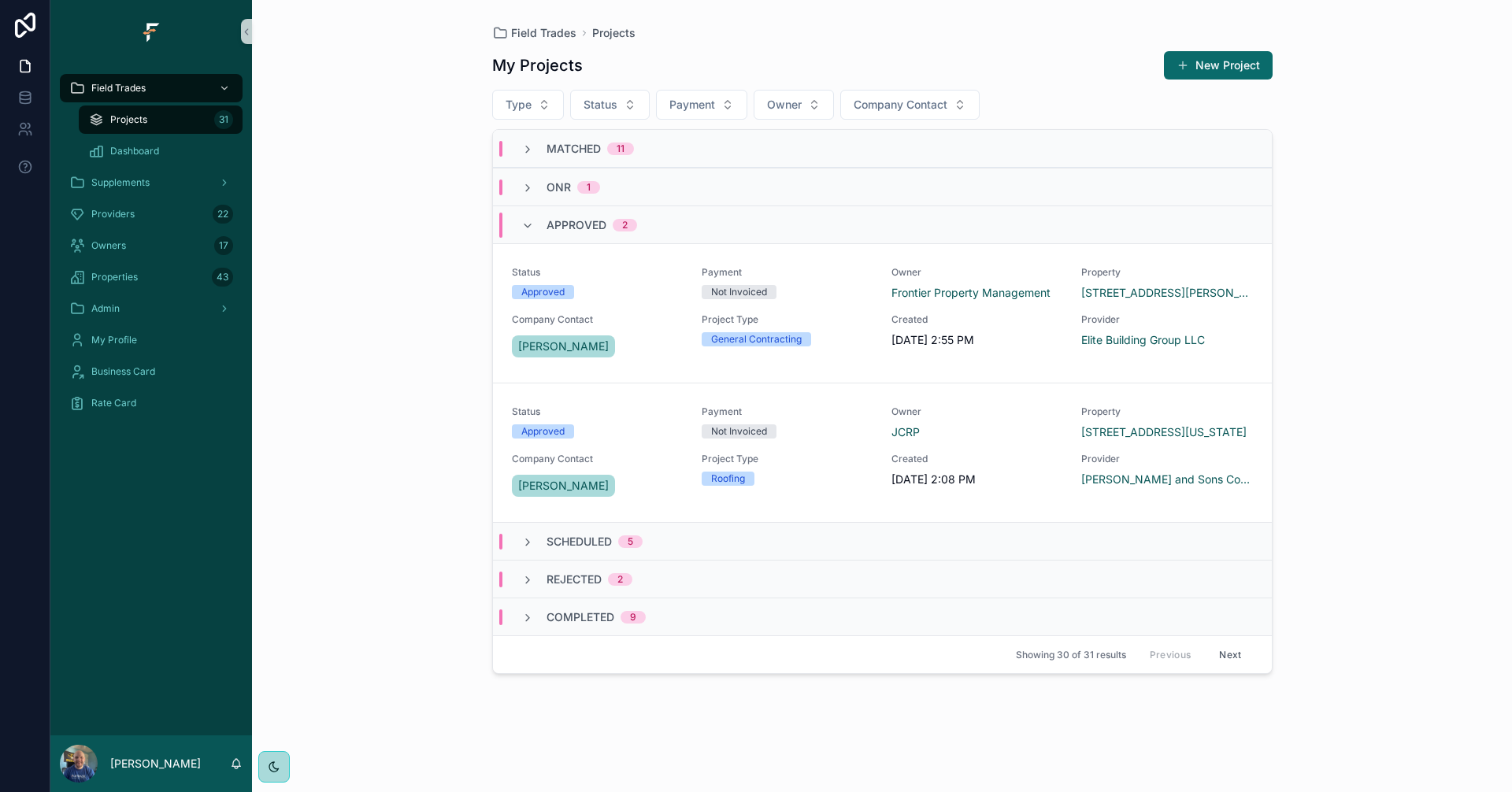
click at [537, 226] on div "Approved 2" at bounding box center [579, 226] width 116 height 25
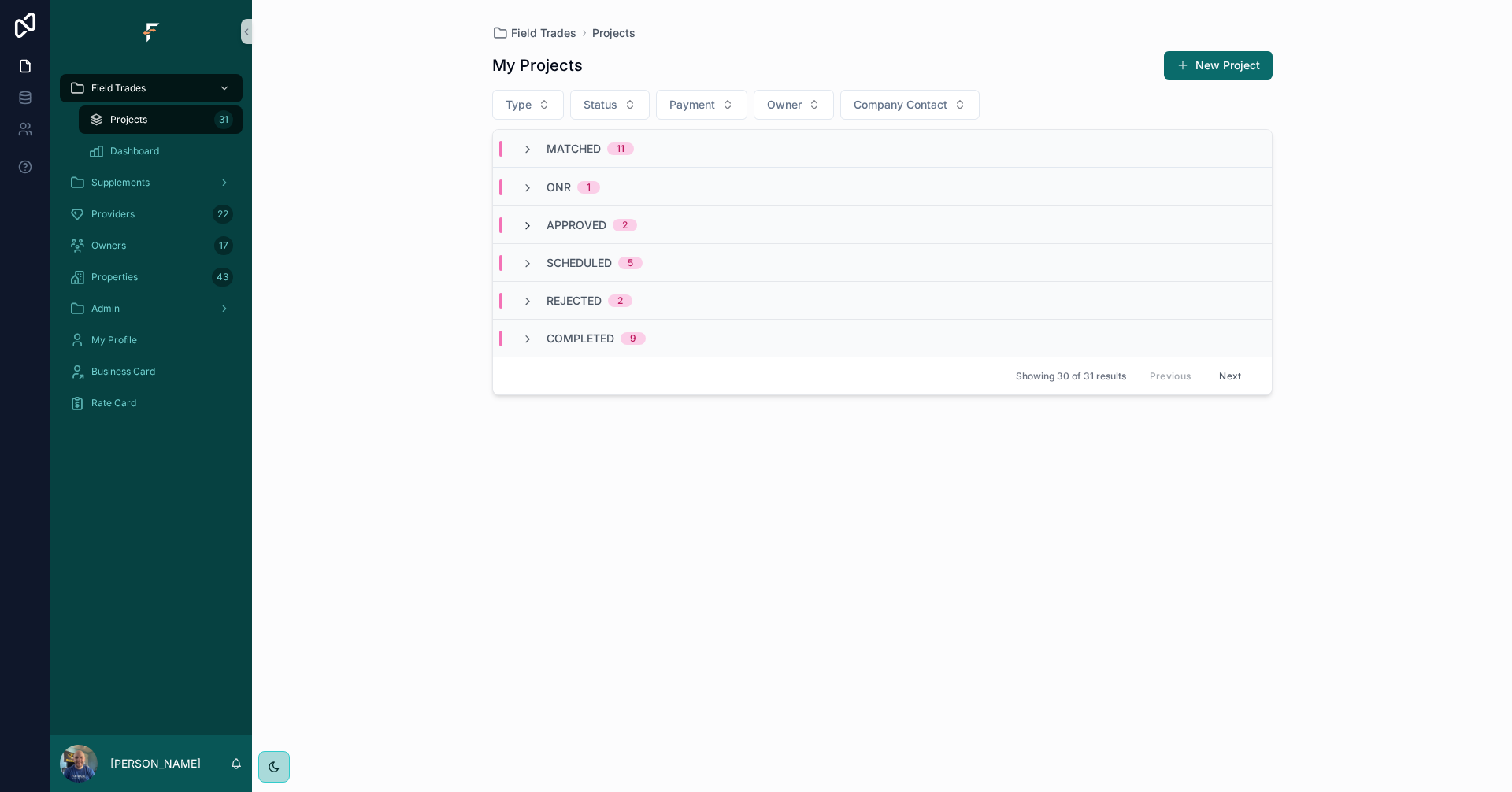
click at [529, 225] on icon "scrollable content" at bounding box center [527, 226] width 13 height 13
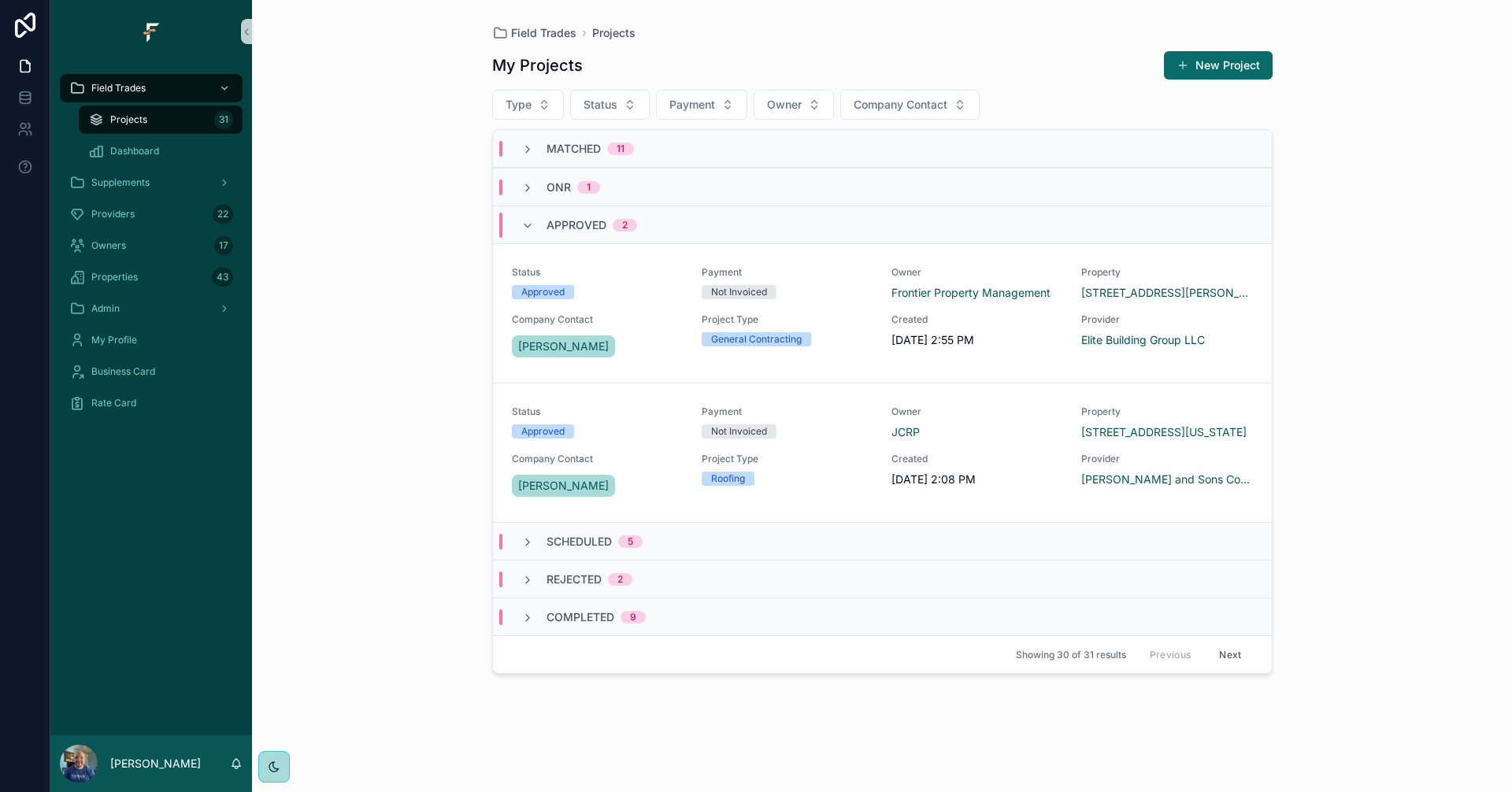
click at [529, 225] on icon "scrollable content" at bounding box center [527, 226] width 13 height 13
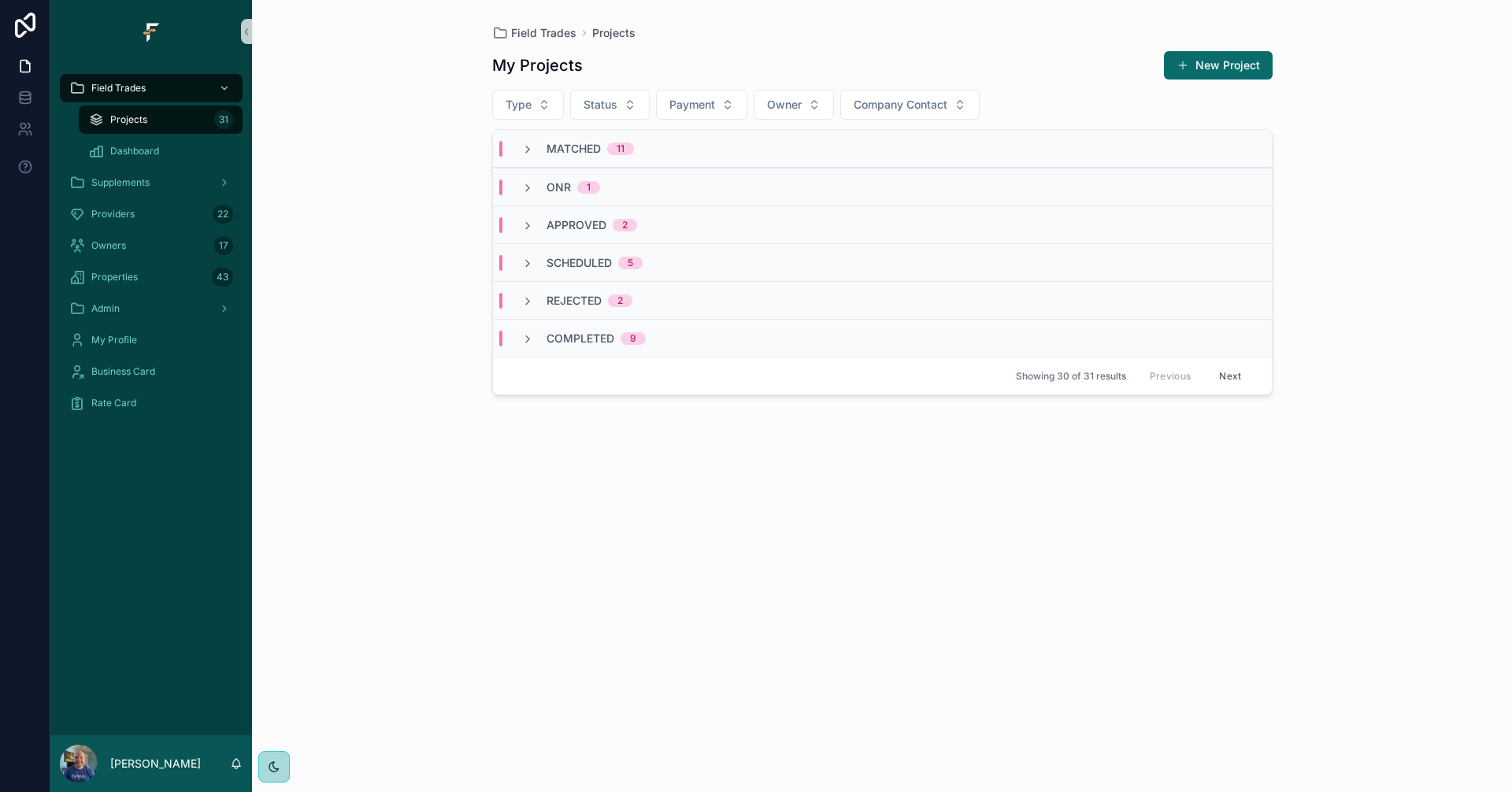
click at [529, 225] on icon "scrollable content" at bounding box center [527, 226] width 13 height 13
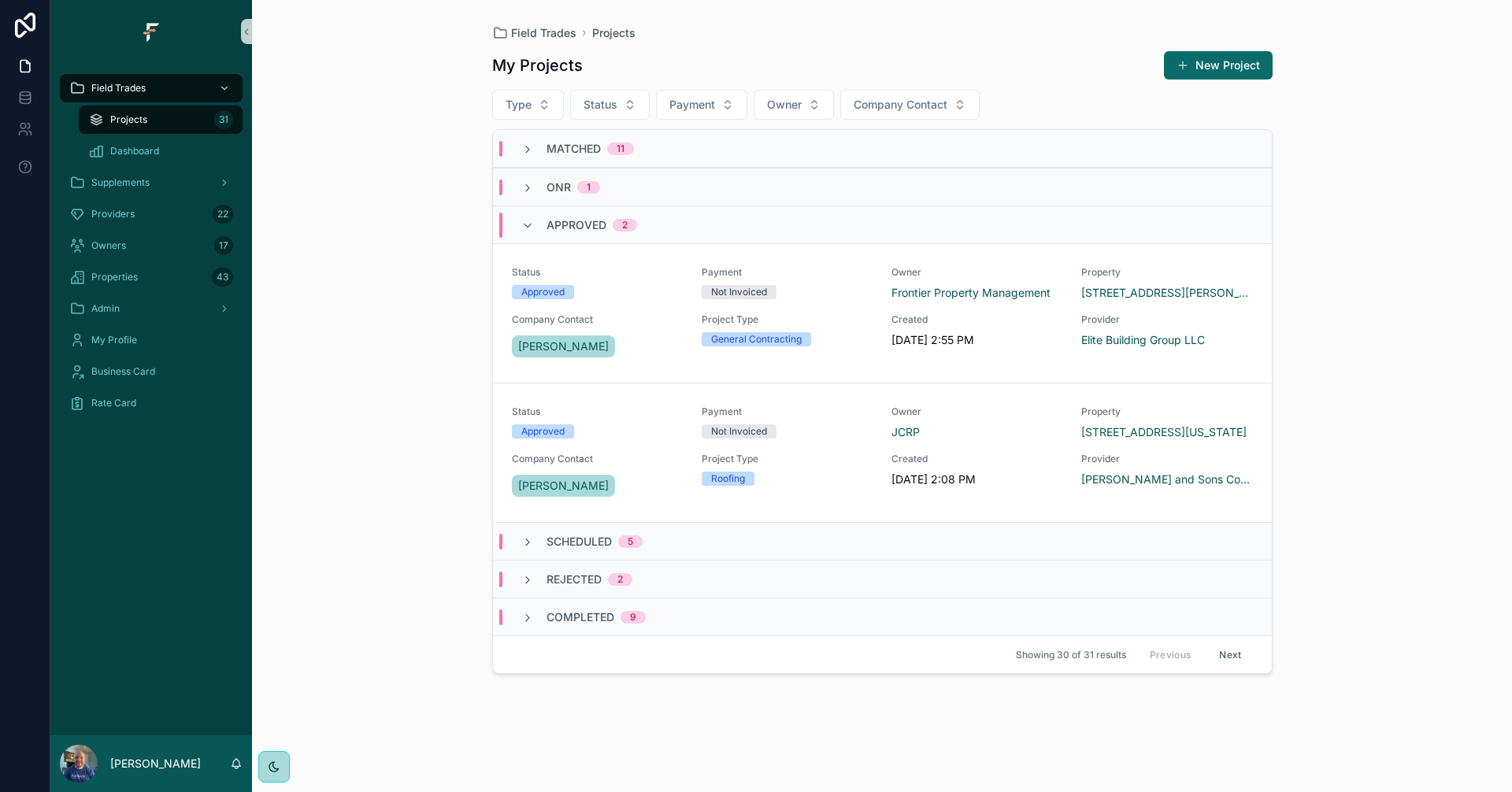
click at [529, 225] on icon "scrollable content" at bounding box center [527, 226] width 13 height 13
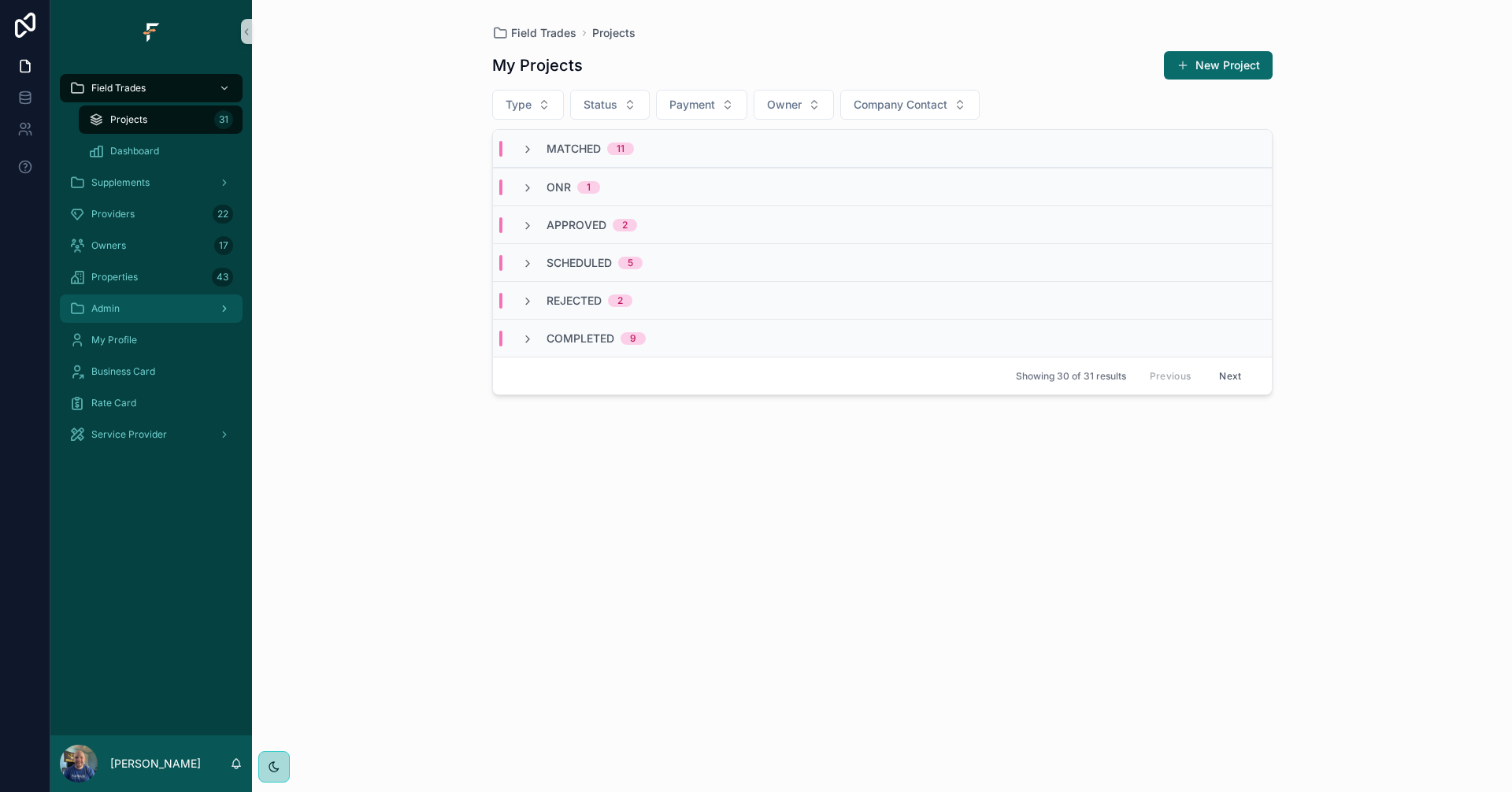
click at [145, 302] on div "Admin" at bounding box center [151, 309] width 164 height 25
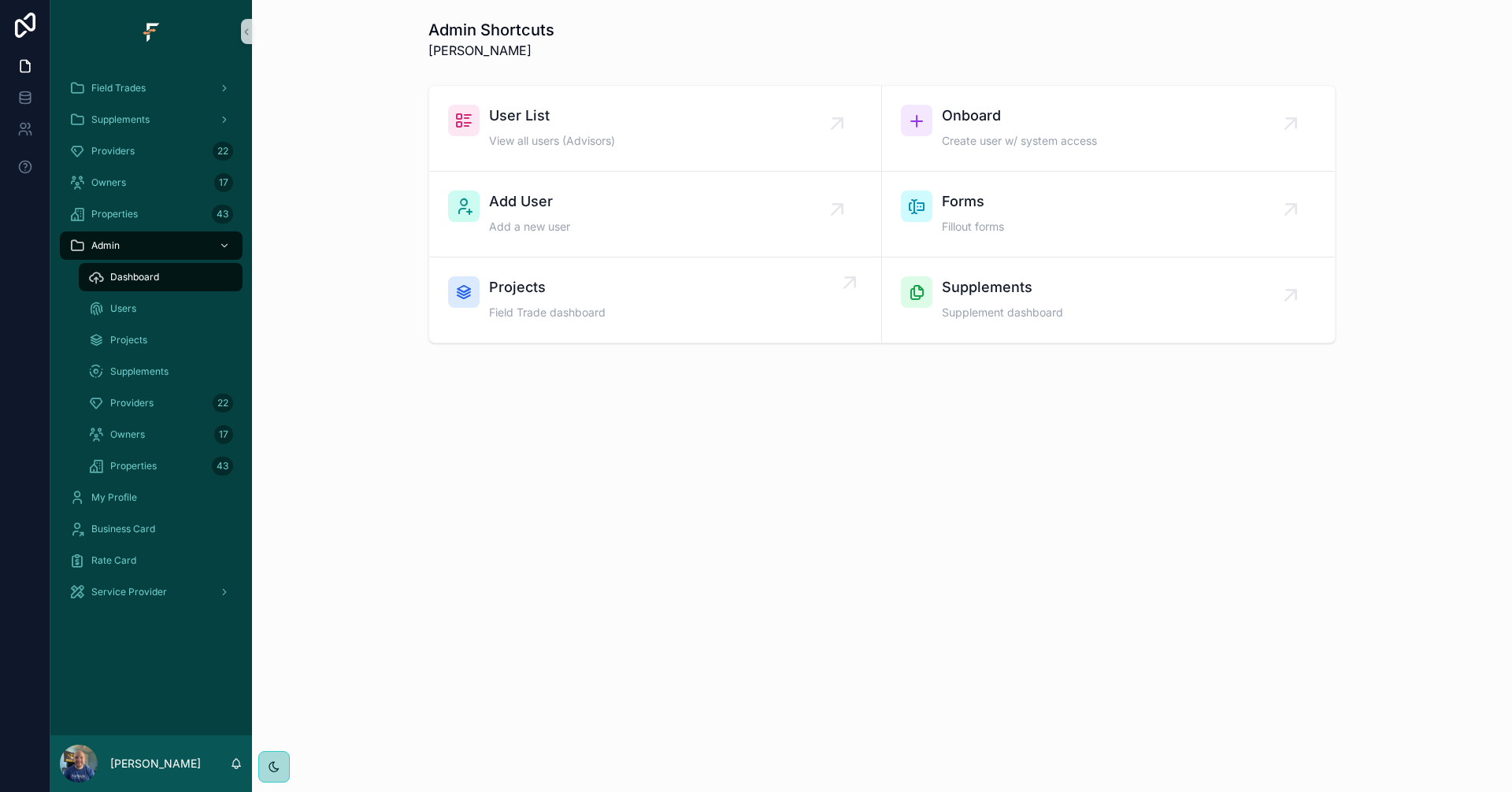
click at [631, 296] on div "Projects Field Trade dashboard" at bounding box center [655, 300] width 414 height 47
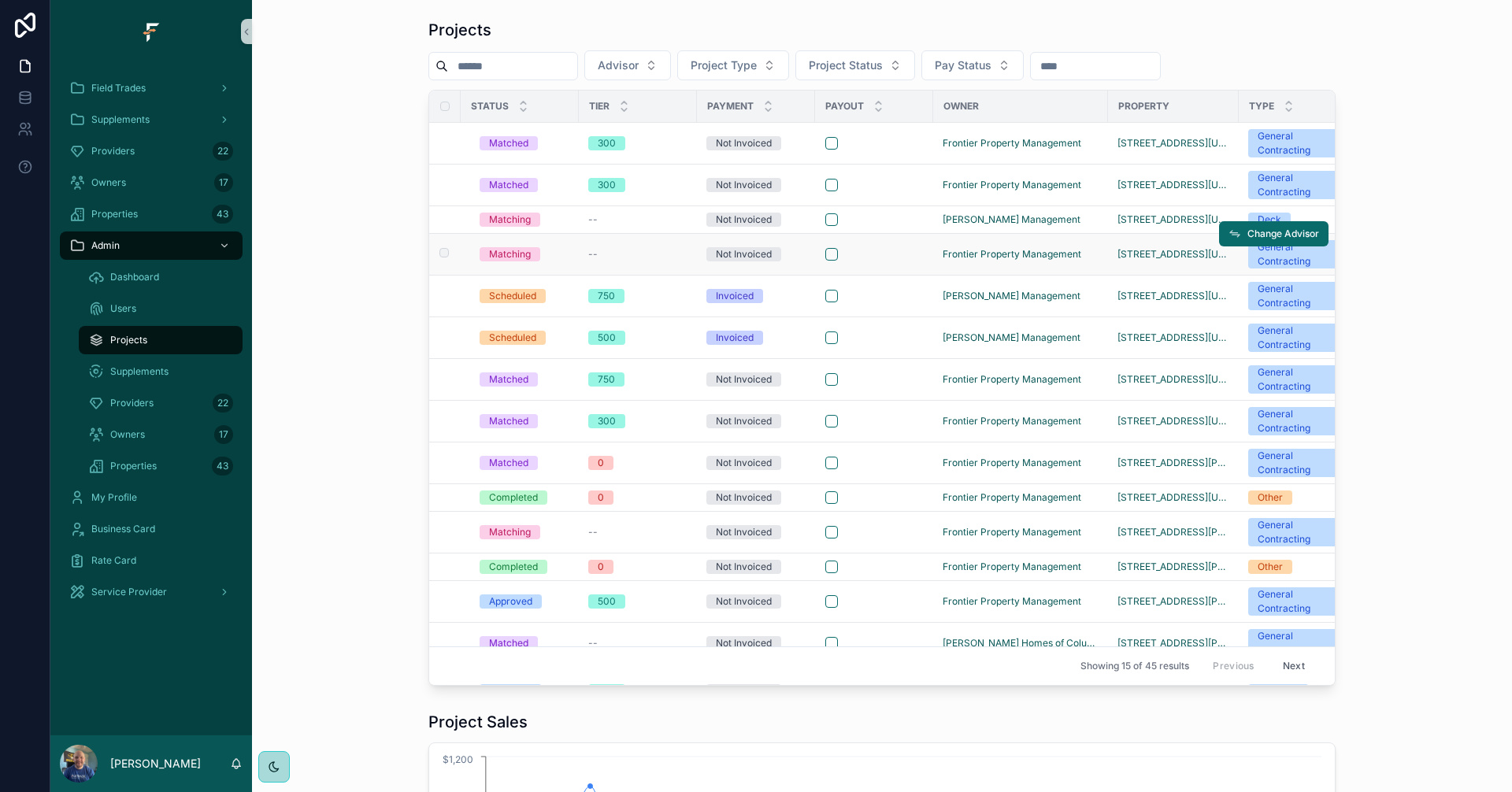
click at [1107, 265] on td "[STREET_ADDRESS][US_STATE]" at bounding box center [1172, 255] width 131 height 42
click at [1133, 254] on span "[STREET_ADDRESS][US_STATE]" at bounding box center [1173, 254] width 112 height 13
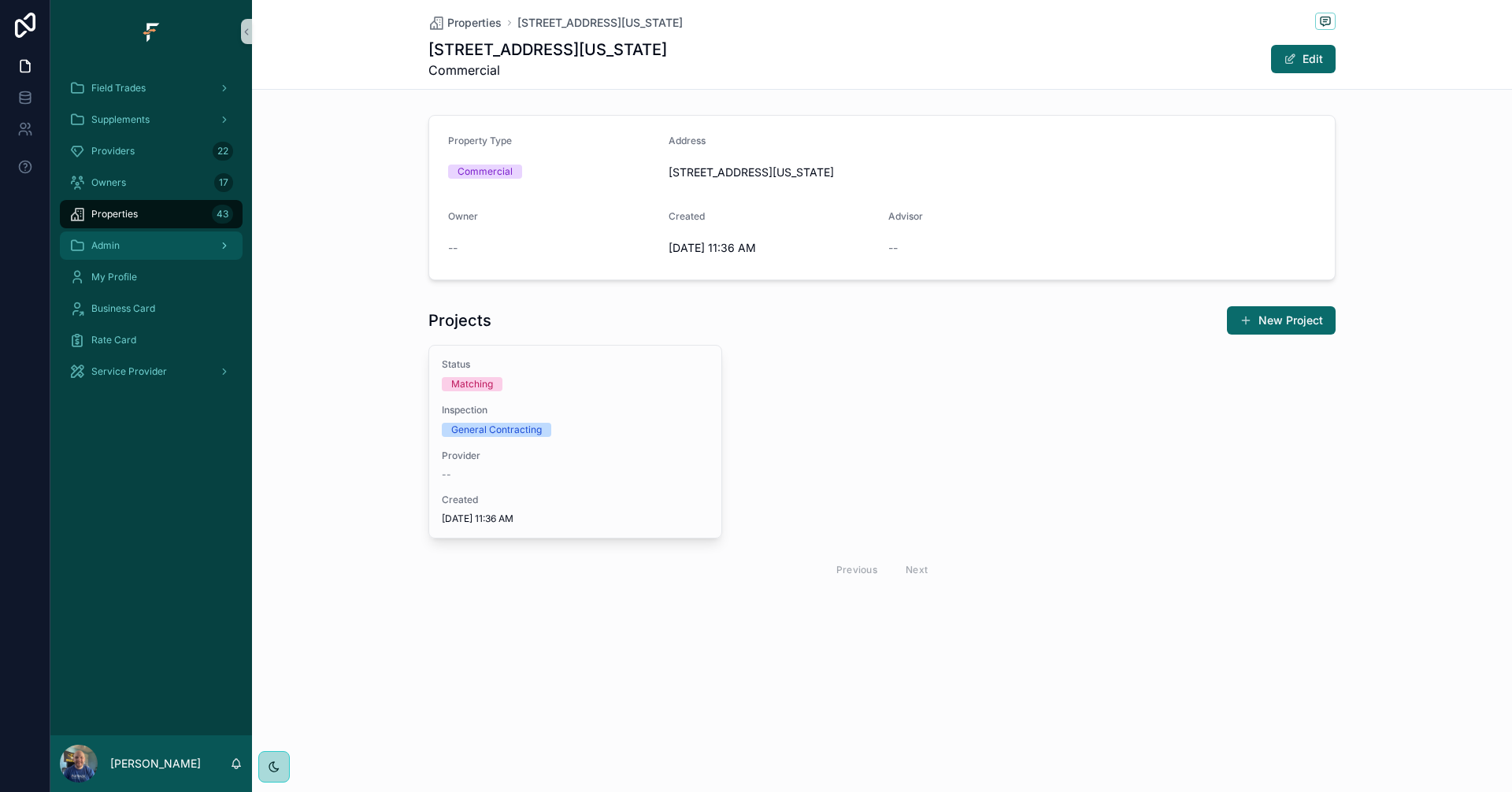
click at [152, 243] on div "Admin" at bounding box center [151, 246] width 164 height 25
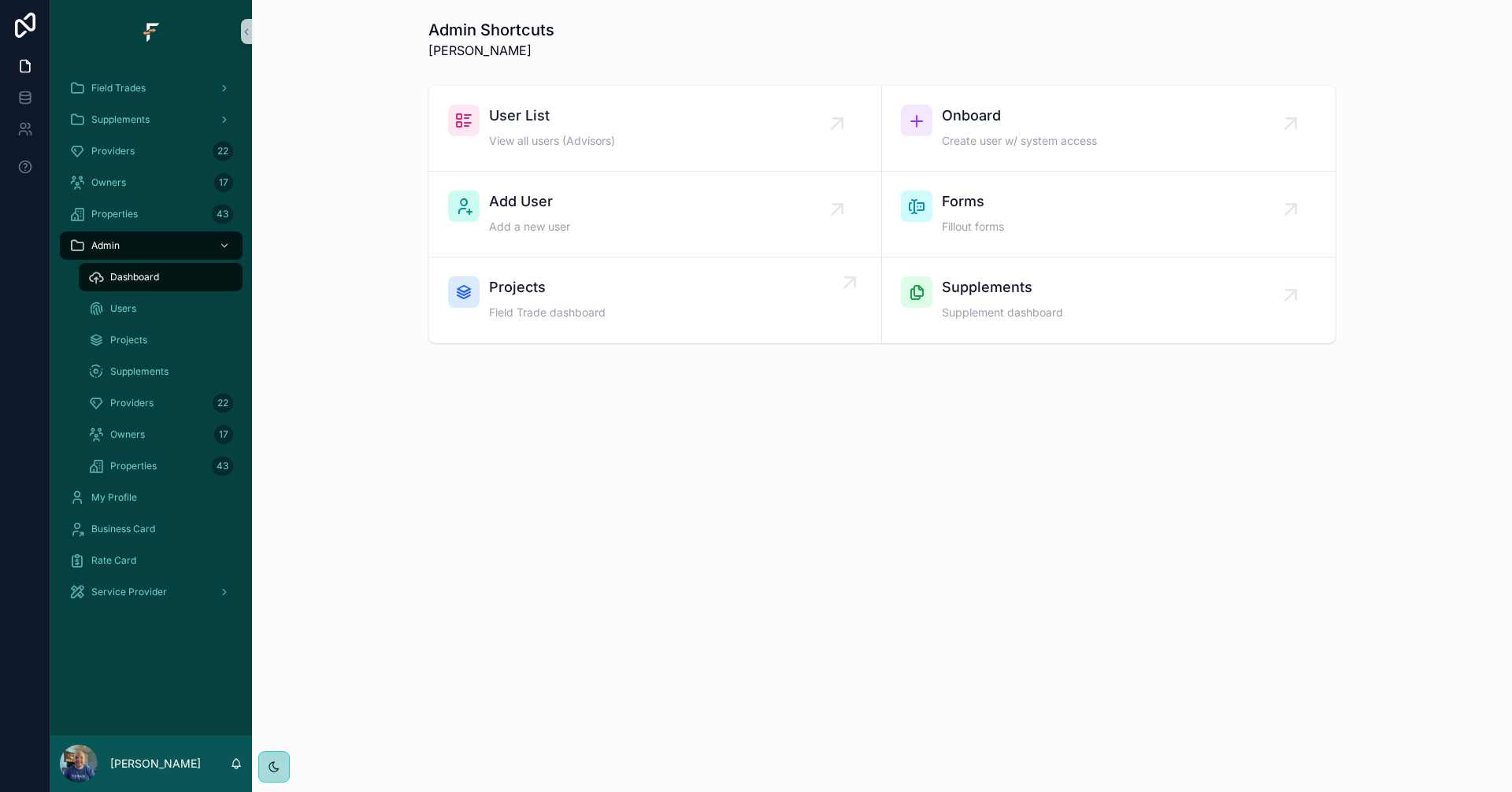
click at [664, 297] on div "Projects Field Trade dashboard" at bounding box center [655, 300] width 414 height 47
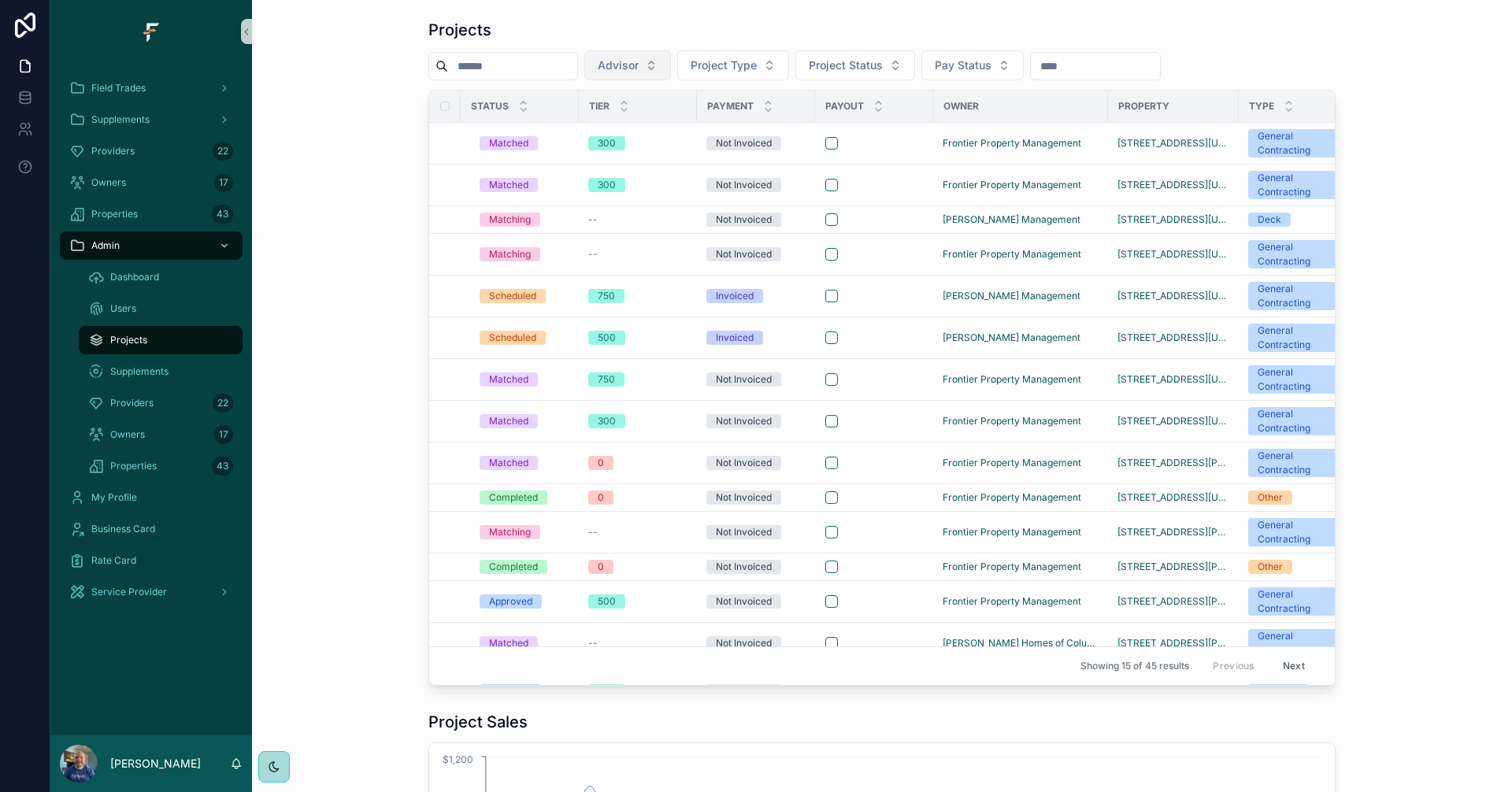
click at [671, 66] on button "Advisor" at bounding box center [627, 65] width 86 height 30
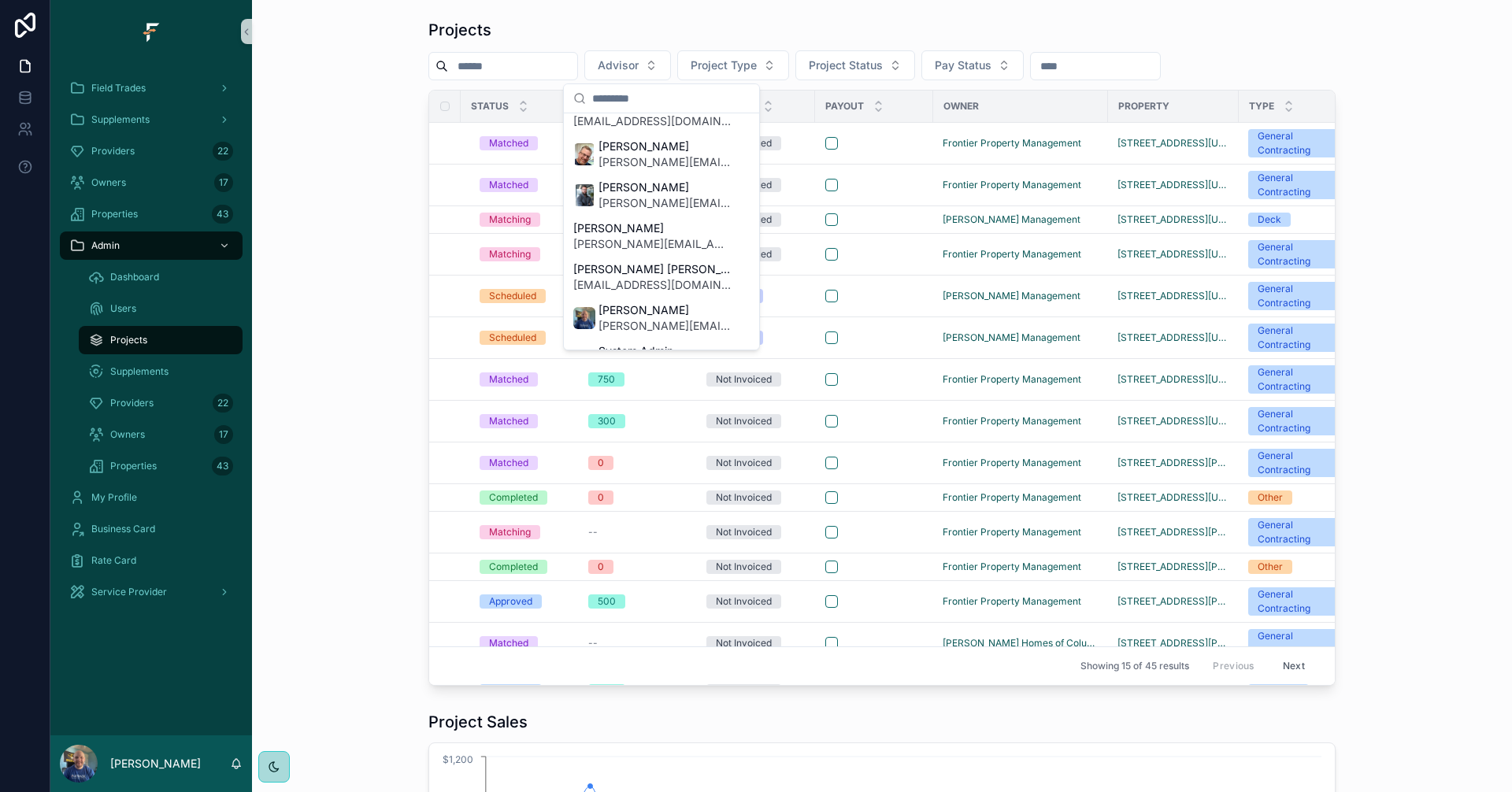
scroll to position [344, 0]
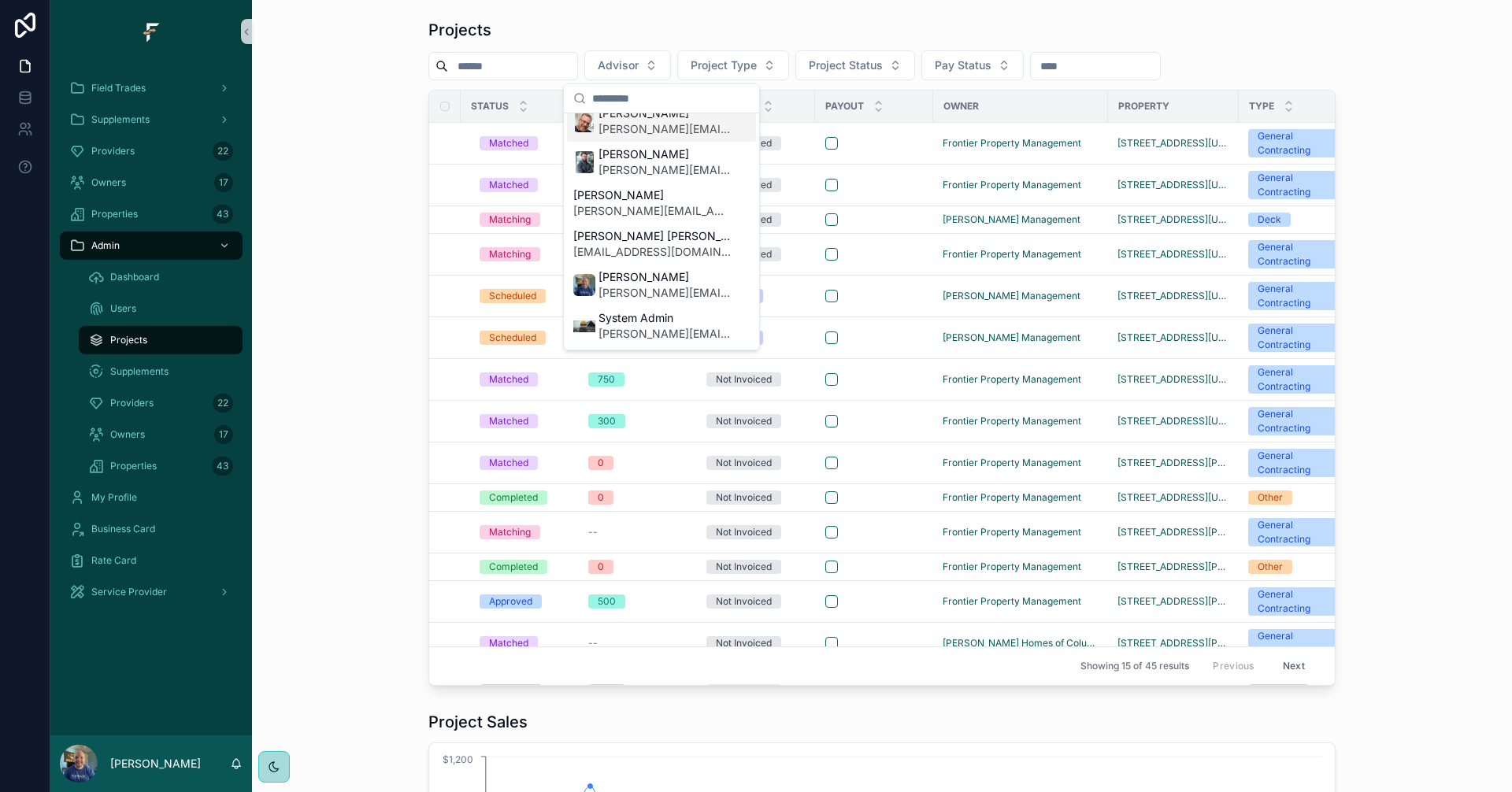
click at [634, 125] on span "[PERSON_NAME][EMAIL_ADDRESS][PERSON_NAME][DOMAIN_NAME]" at bounding box center [664, 129] width 133 height 15
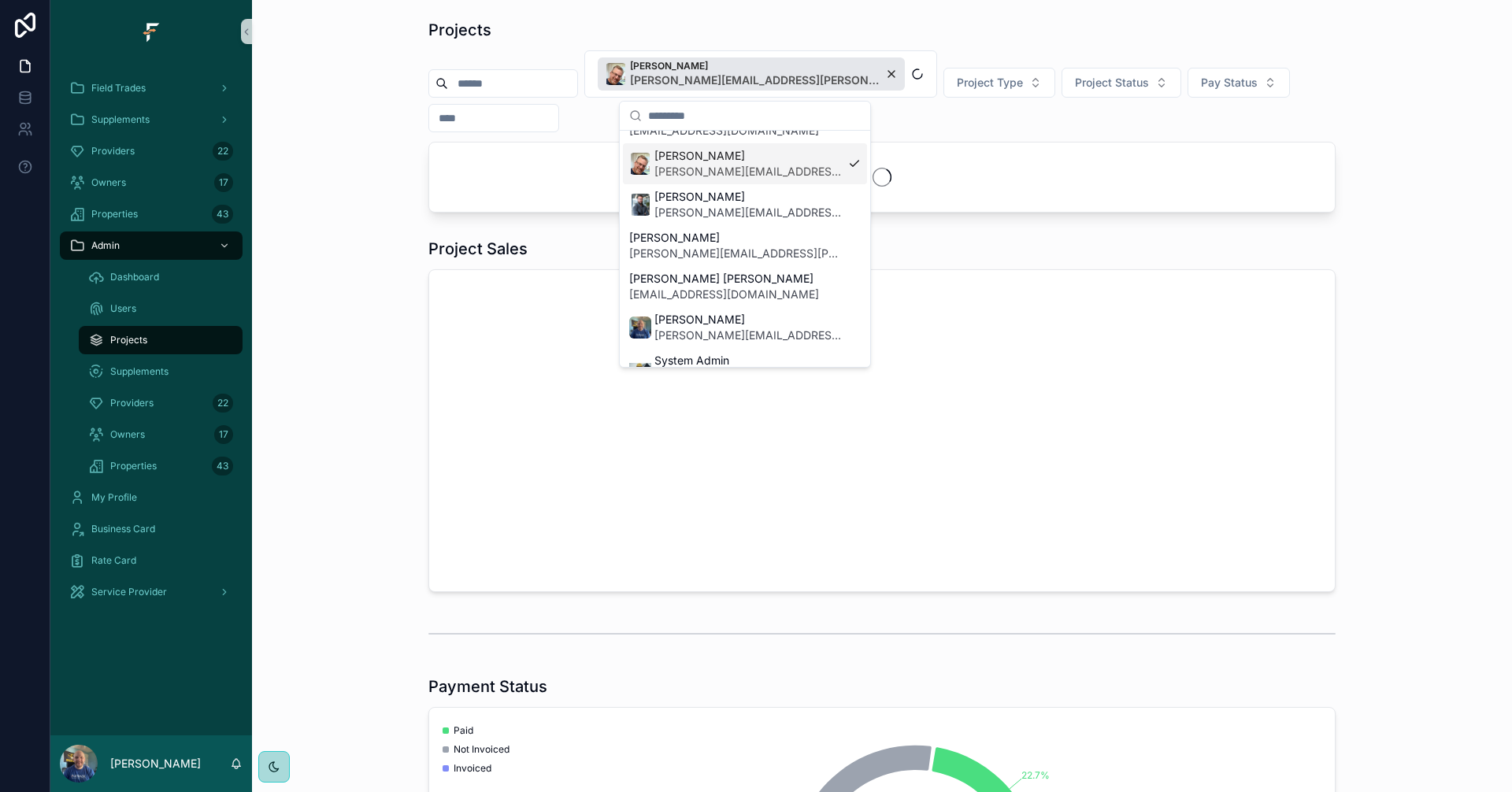
scroll to position [369, 0]
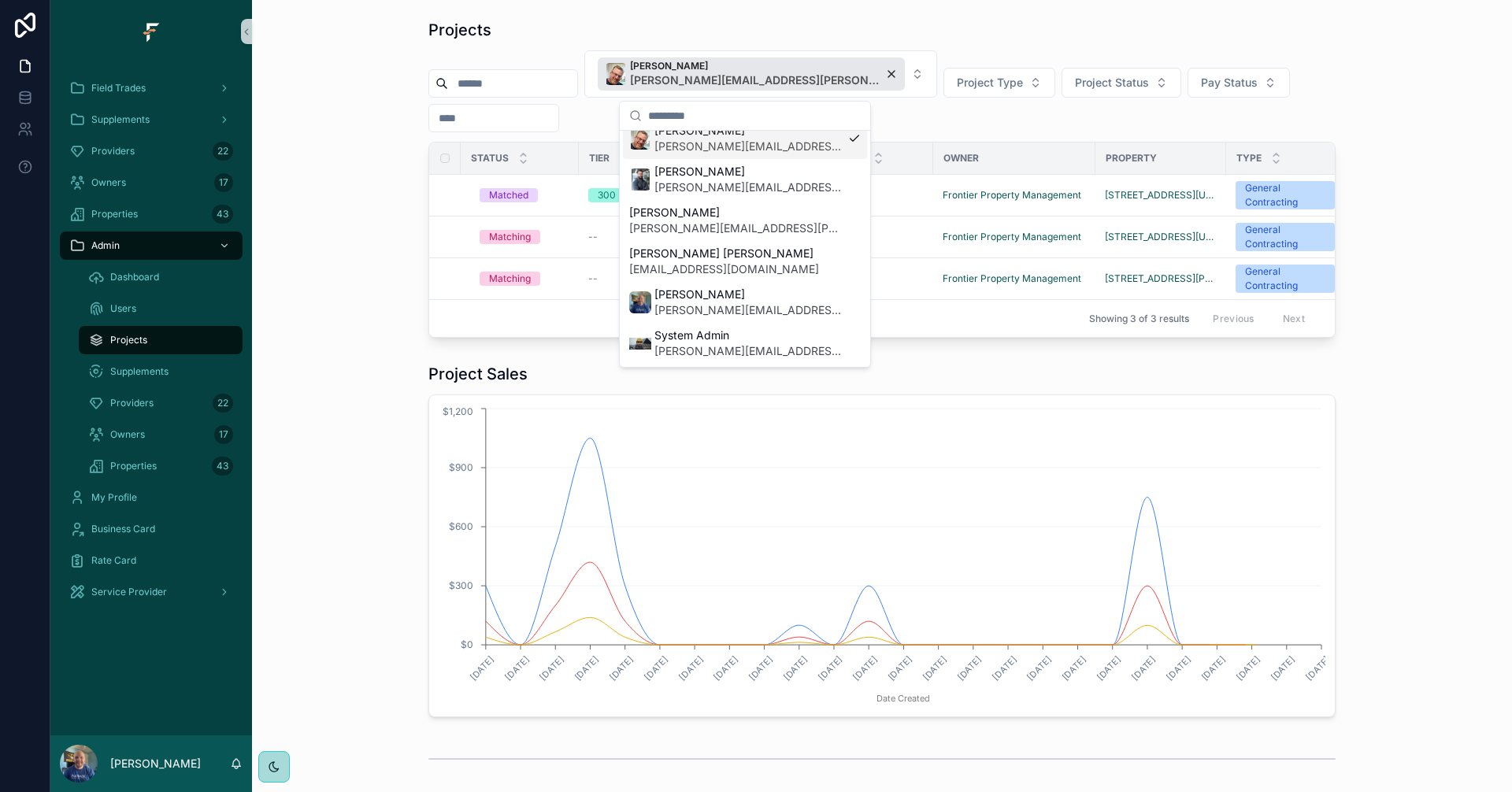
click at [381, 130] on div "Projects Mike Sanders mike.sanders@fultrade.com Project Type Project Status Pay…" at bounding box center [881, 178] width 1234 height 331
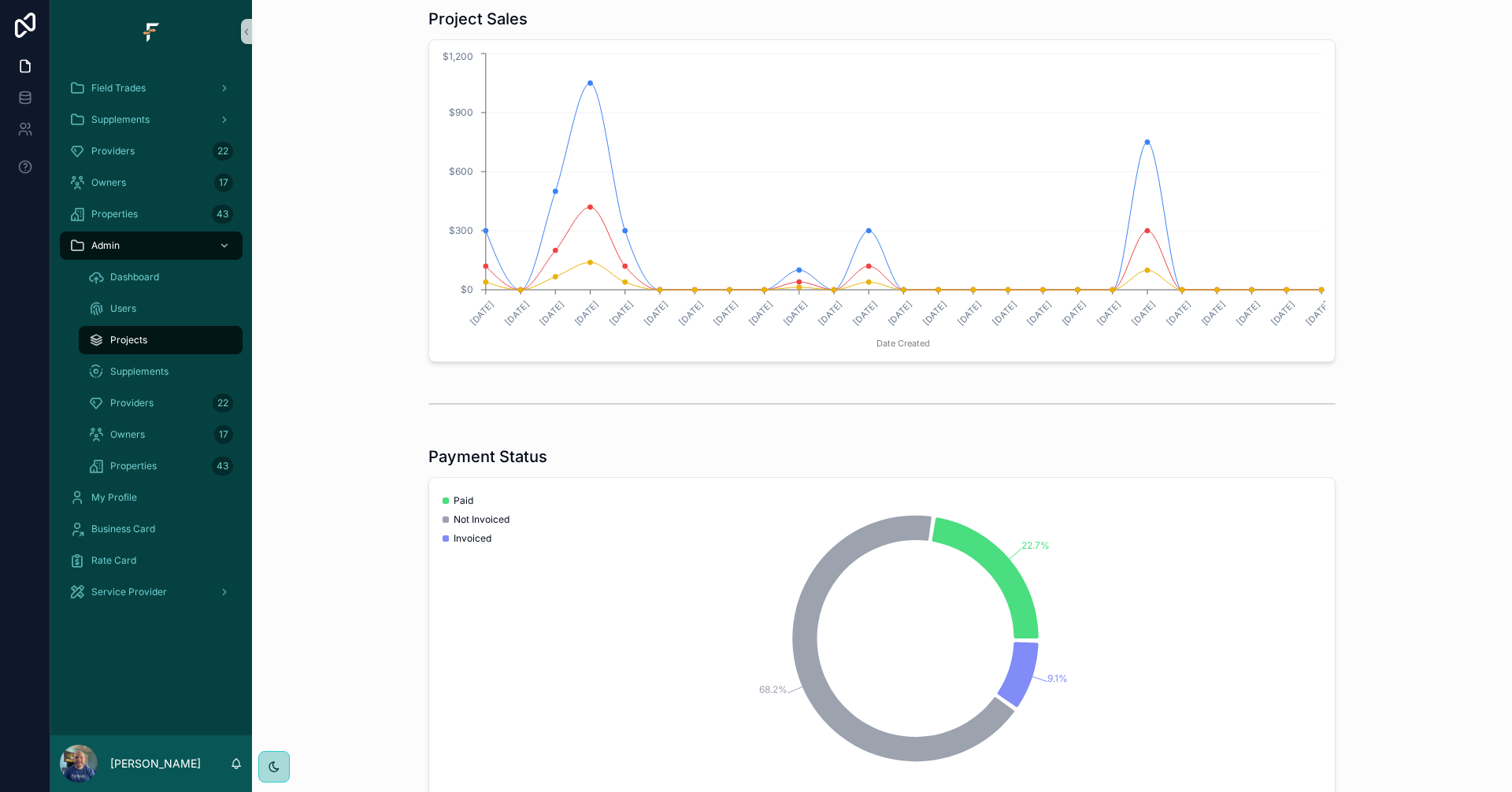
scroll to position [551, 0]
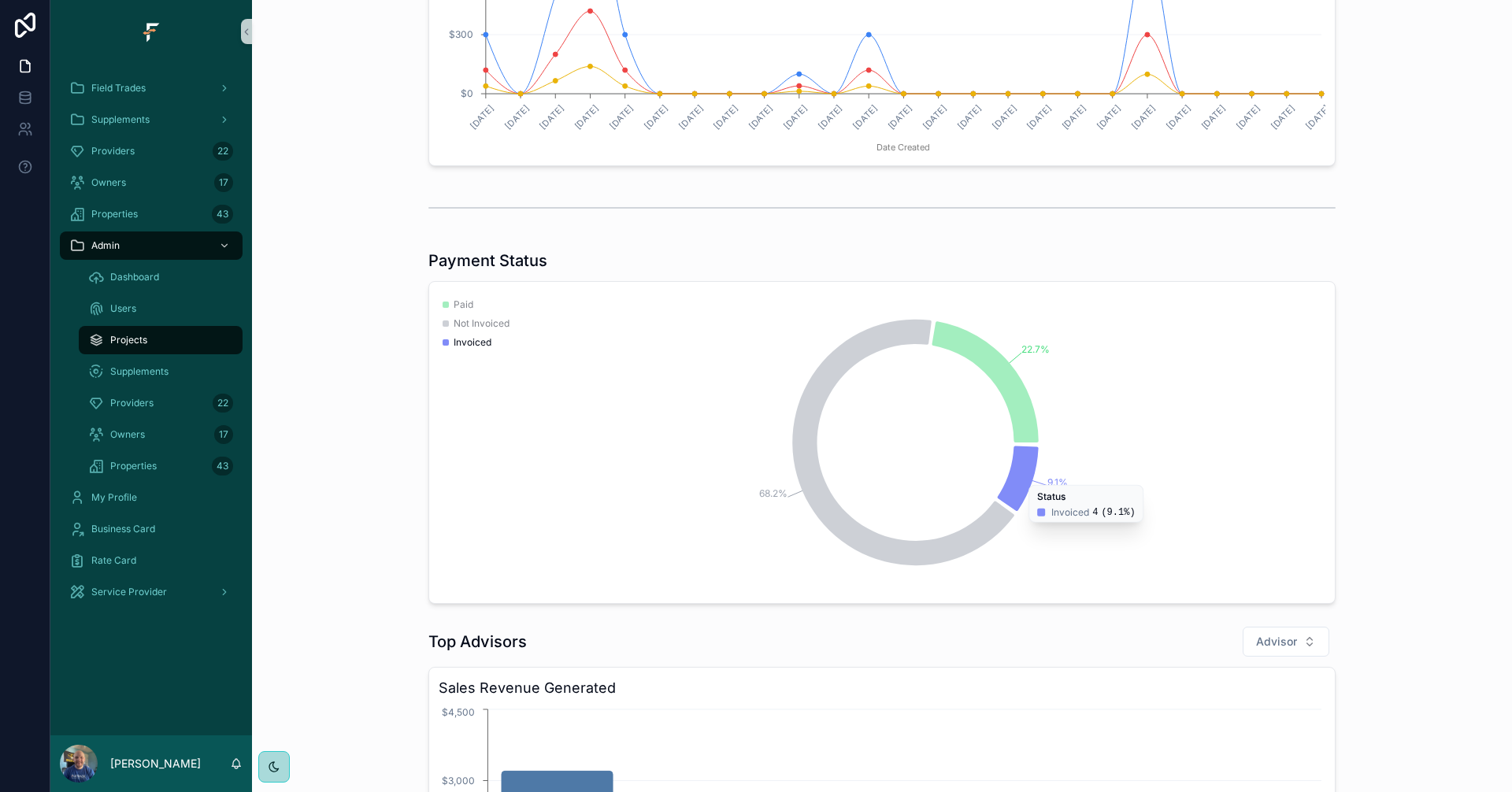
click at [1012, 492] on icon "chart" at bounding box center [1018, 478] width 41 height 66
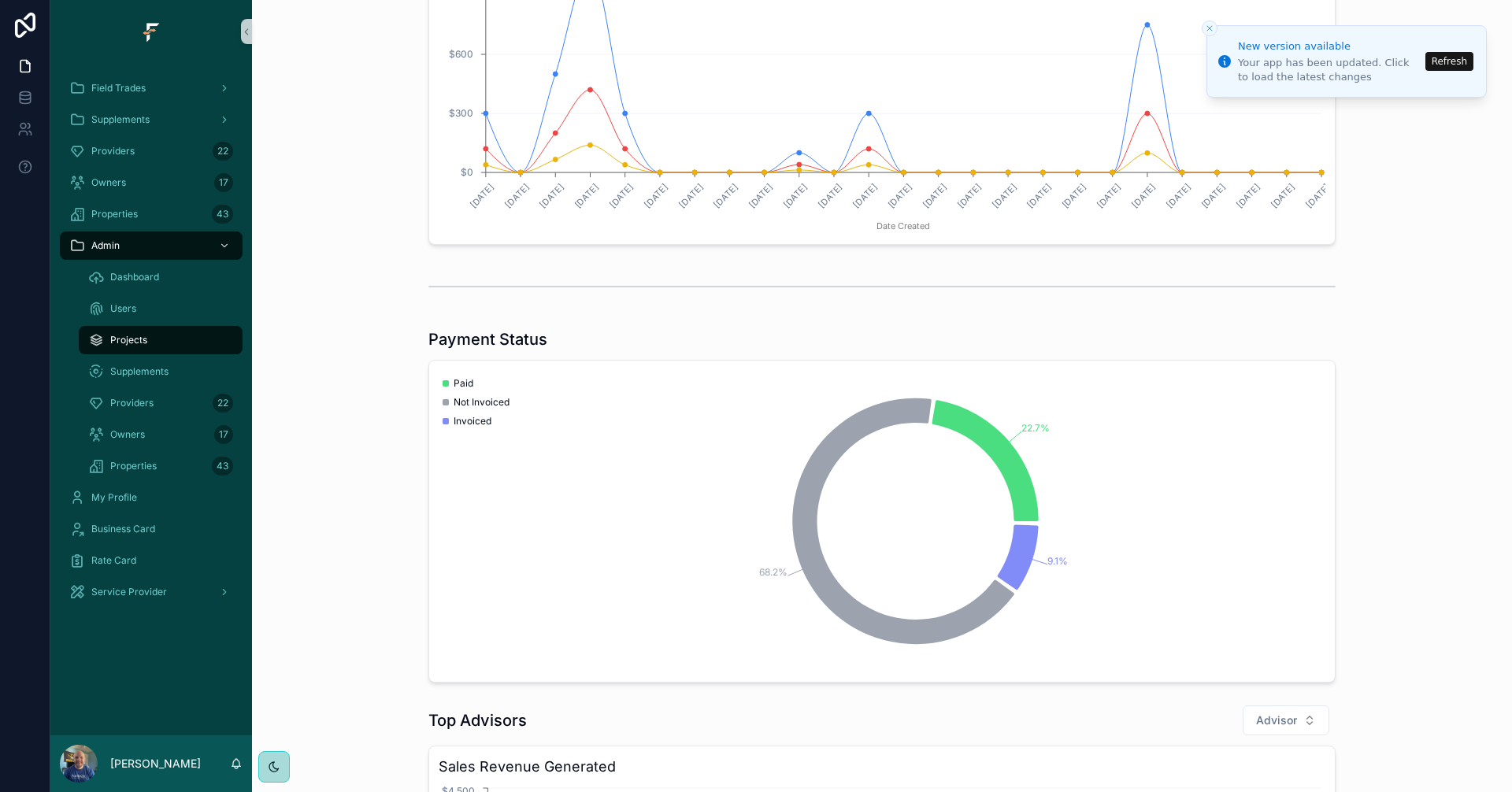
scroll to position [78, 0]
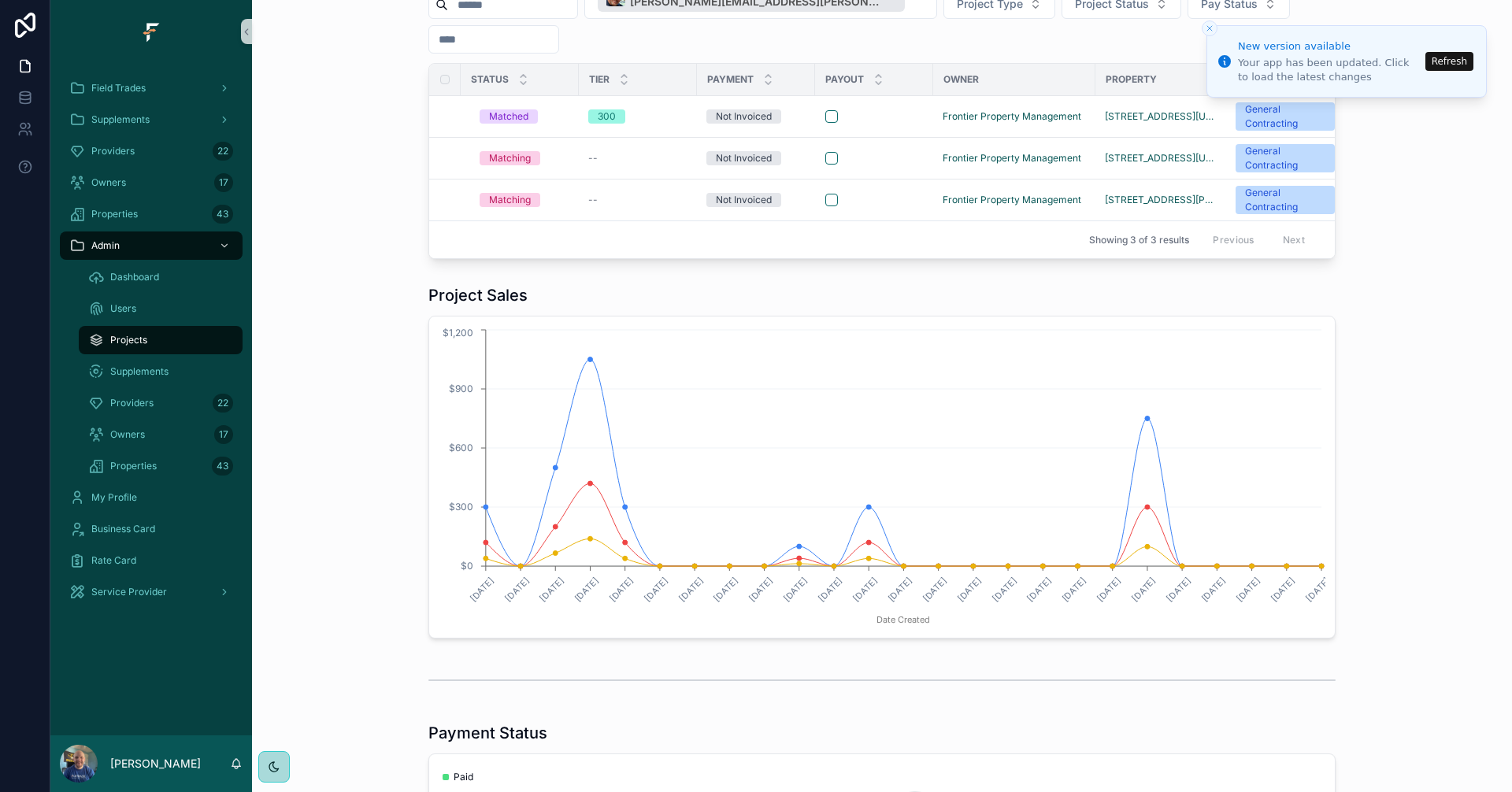
click at [1454, 61] on button "Refresh" at bounding box center [1449, 62] width 48 height 19
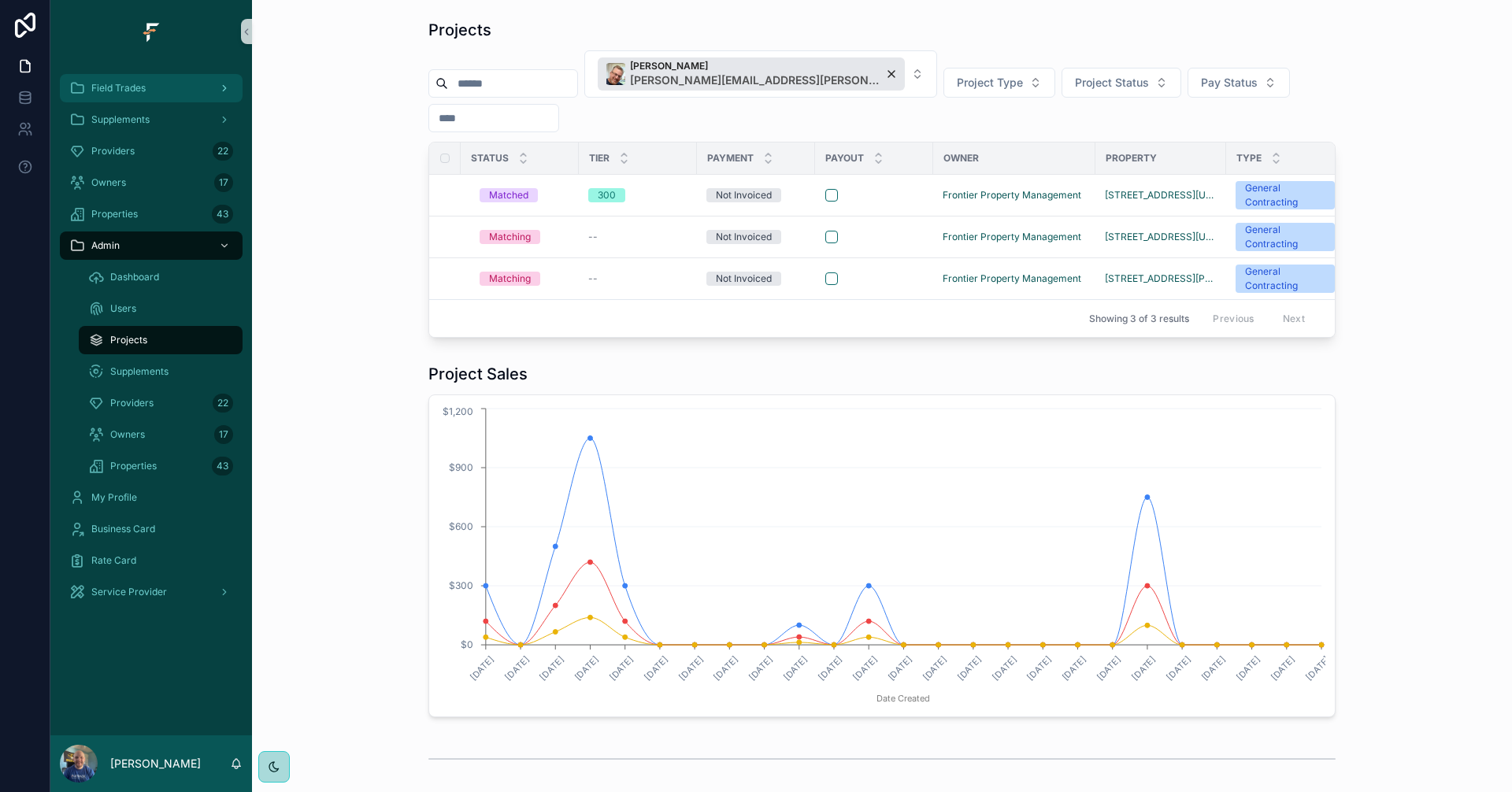
click at [140, 97] on div "Field Trades" at bounding box center [151, 88] width 164 height 25
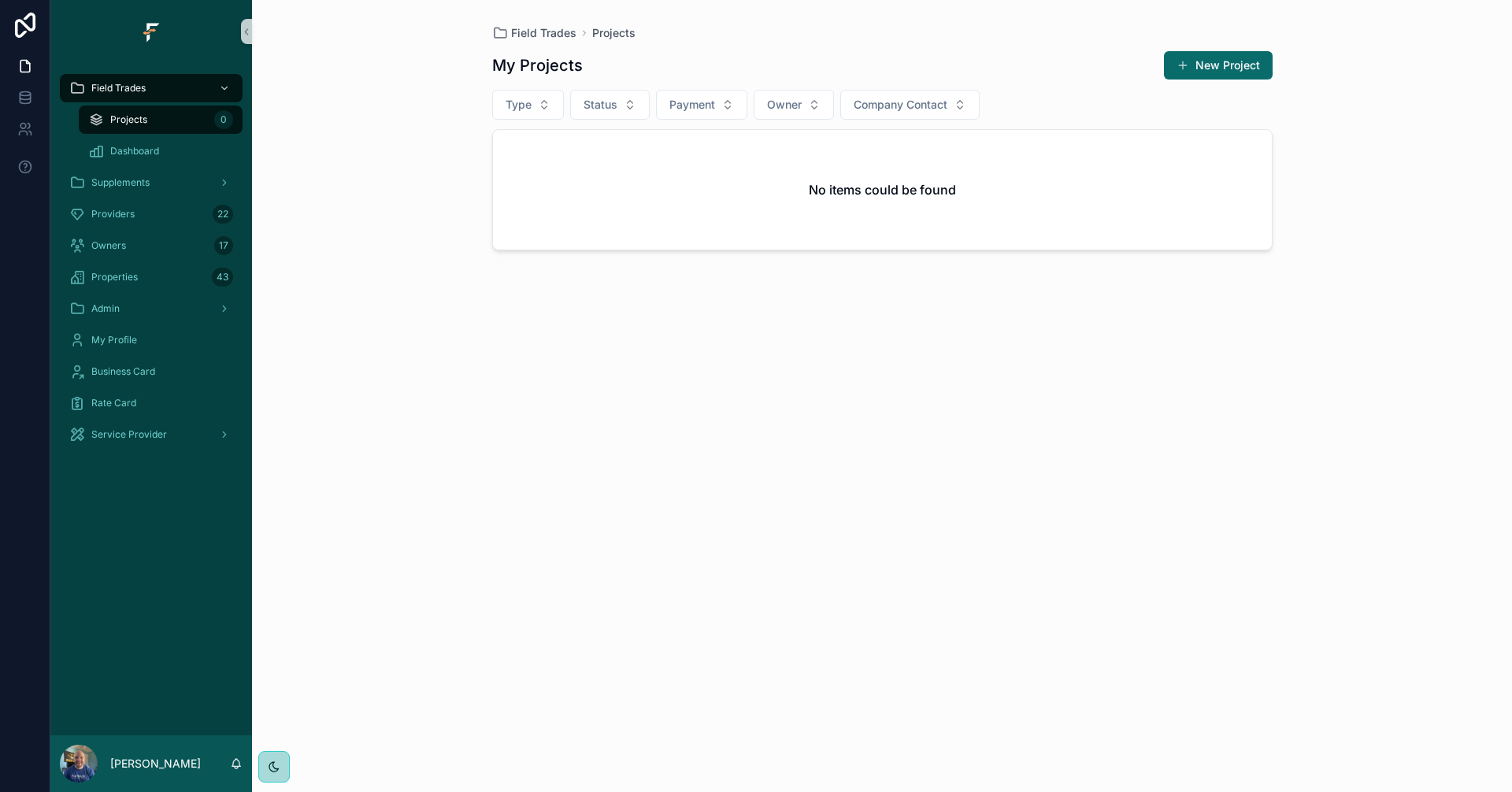
click at [173, 125] on div "Projects 0" at bounding box center [161, 120] width 145 height 25
click at [153, 97] on div "Field Trades" at bounding box center [151, 88] width 164 height 25
click at [166, 303] on div "Admin" at bounding box center [151, 309] width 164 height 25
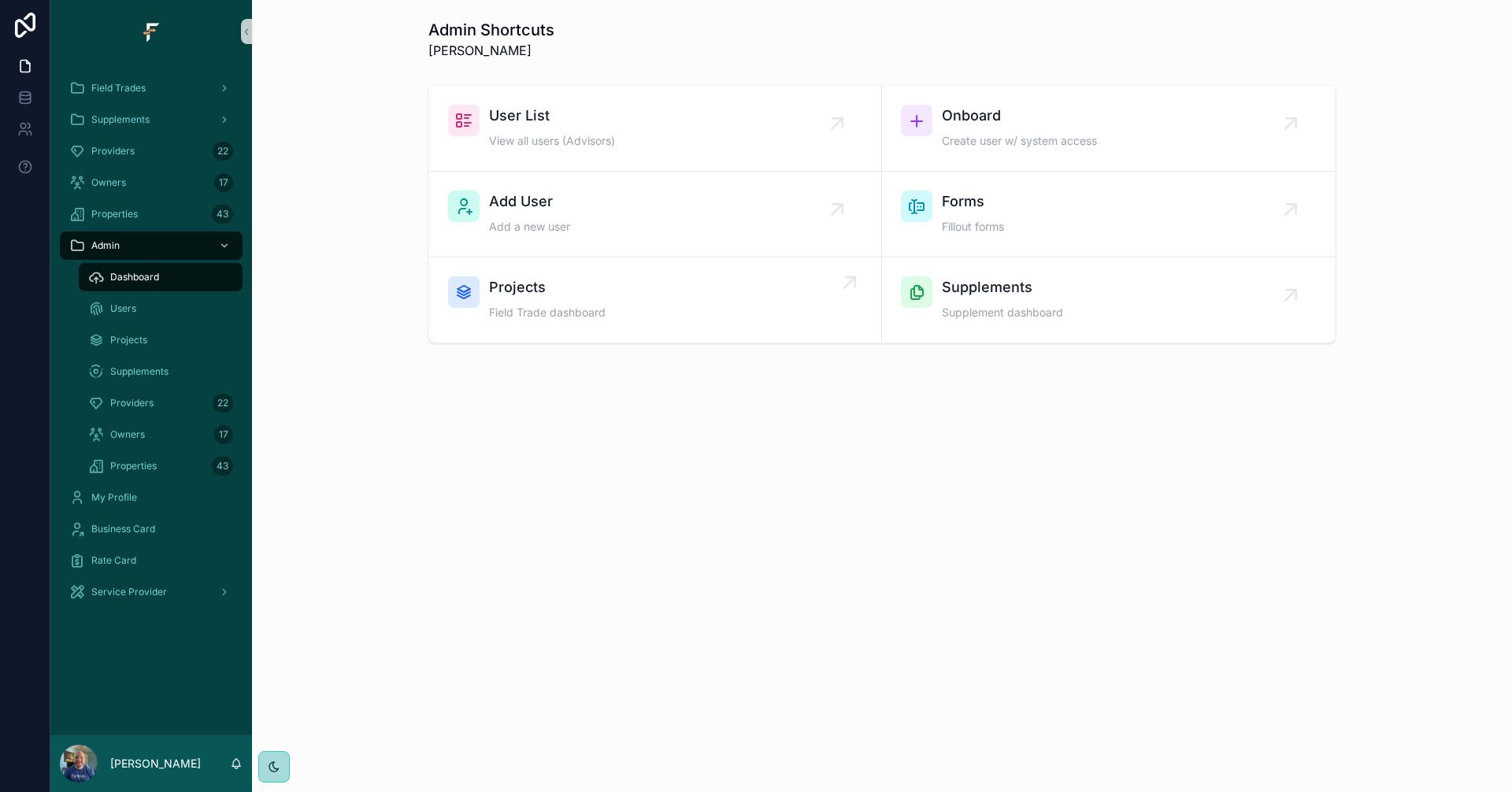
click at [604, 306] on span "Field Trade dashboard" at bounding box center [547, 313] width 116 height 15
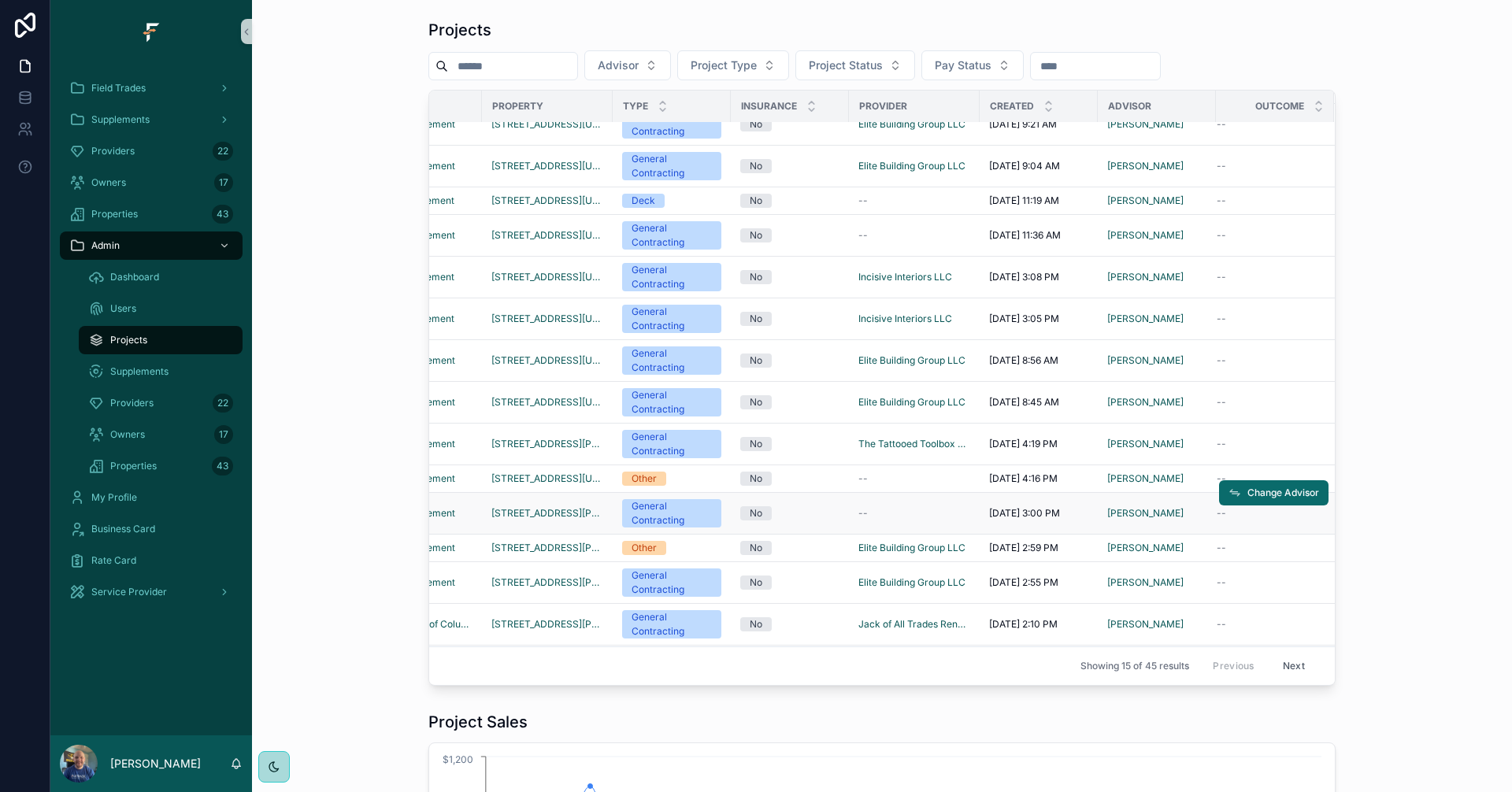
scroll to position [56, 626]
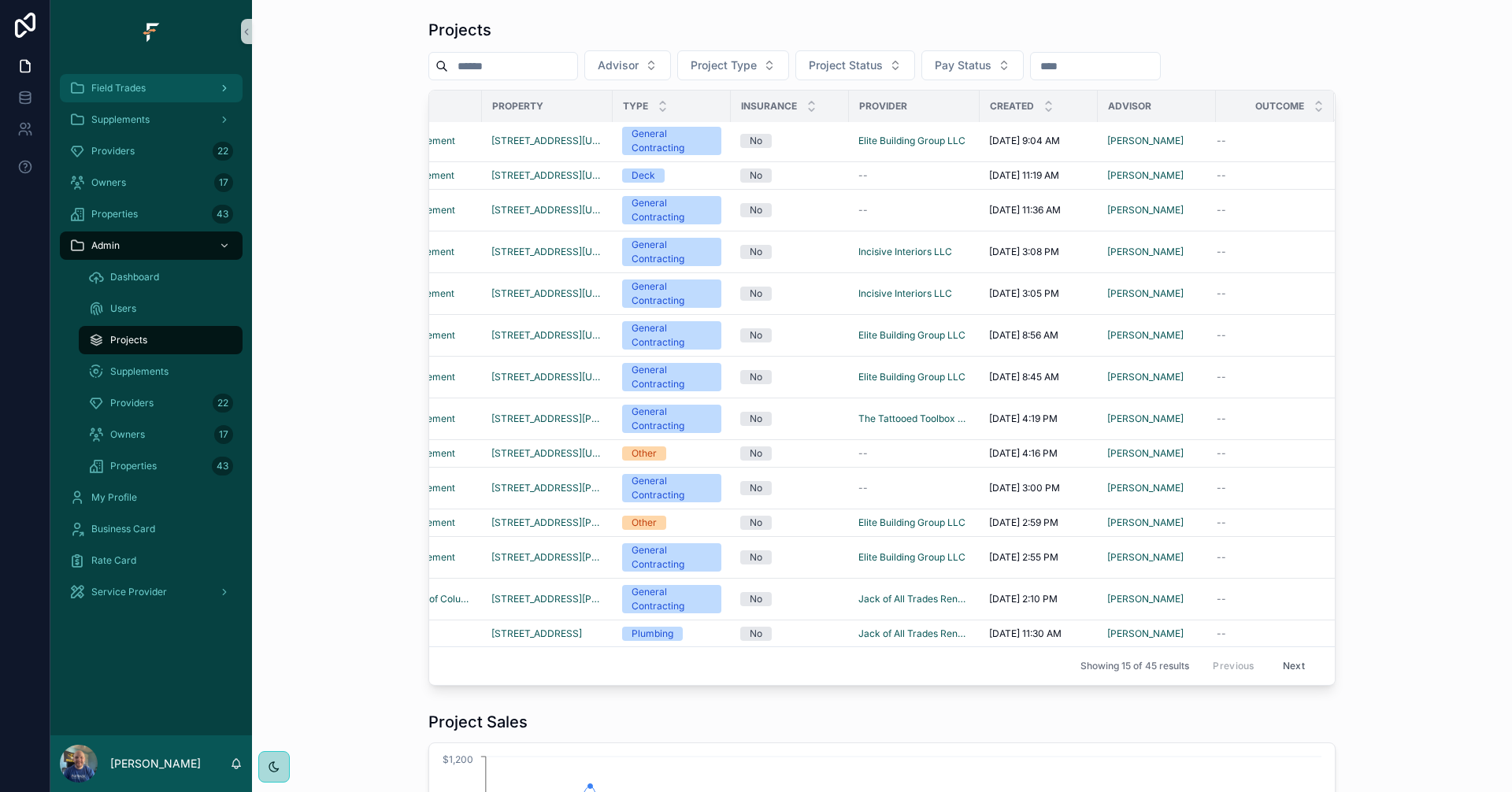
click at [120, 99] on div "Field Trades" at bounding box center [151, 88] width 164 height 25
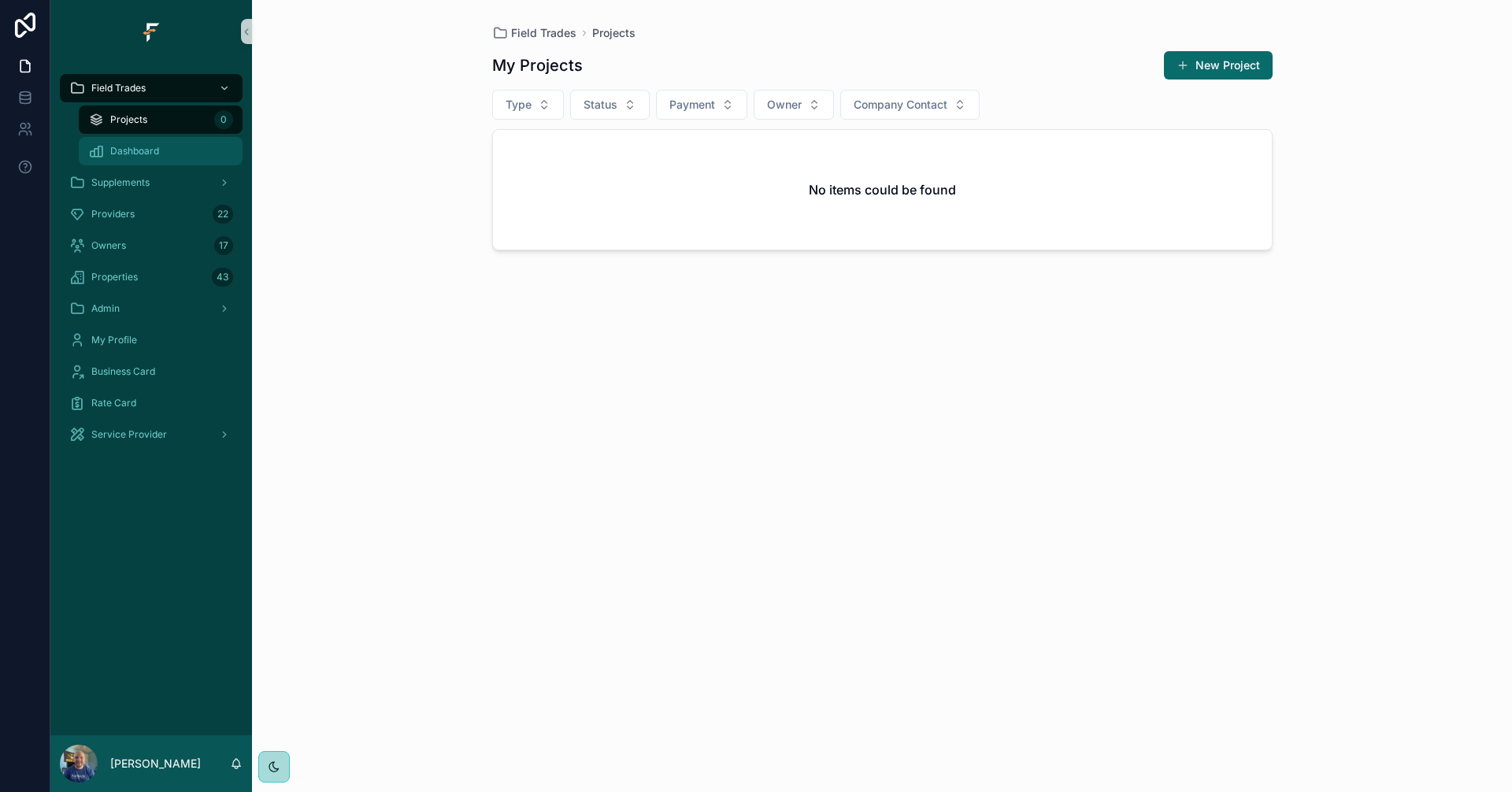
click at [146, 154] on span "Dashboard" at bounding box center [135, 151] width 48 height 13
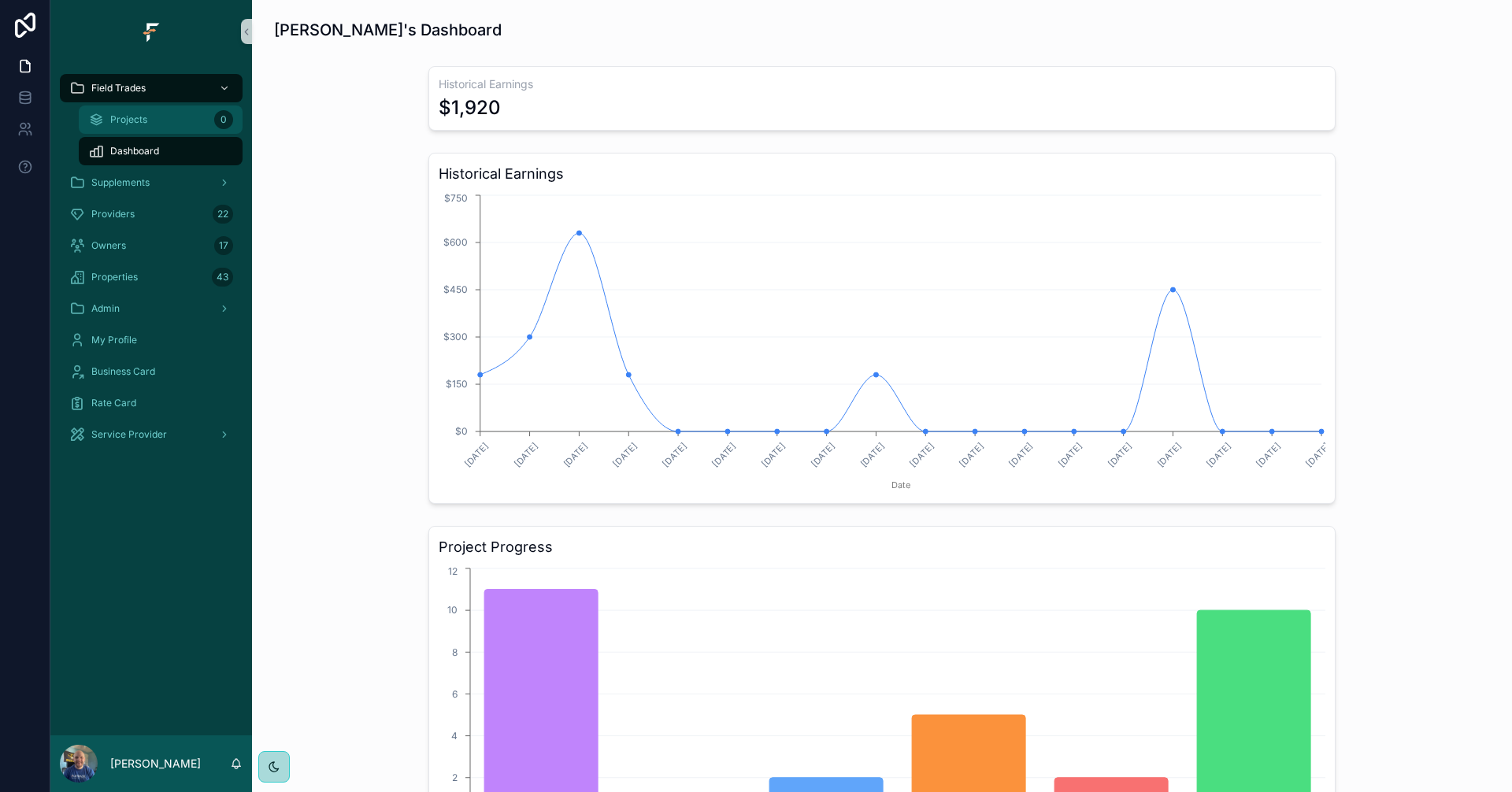
click at [149, 133] on link "Projects 0" at bounding box center [160, 119] width 164 height 28
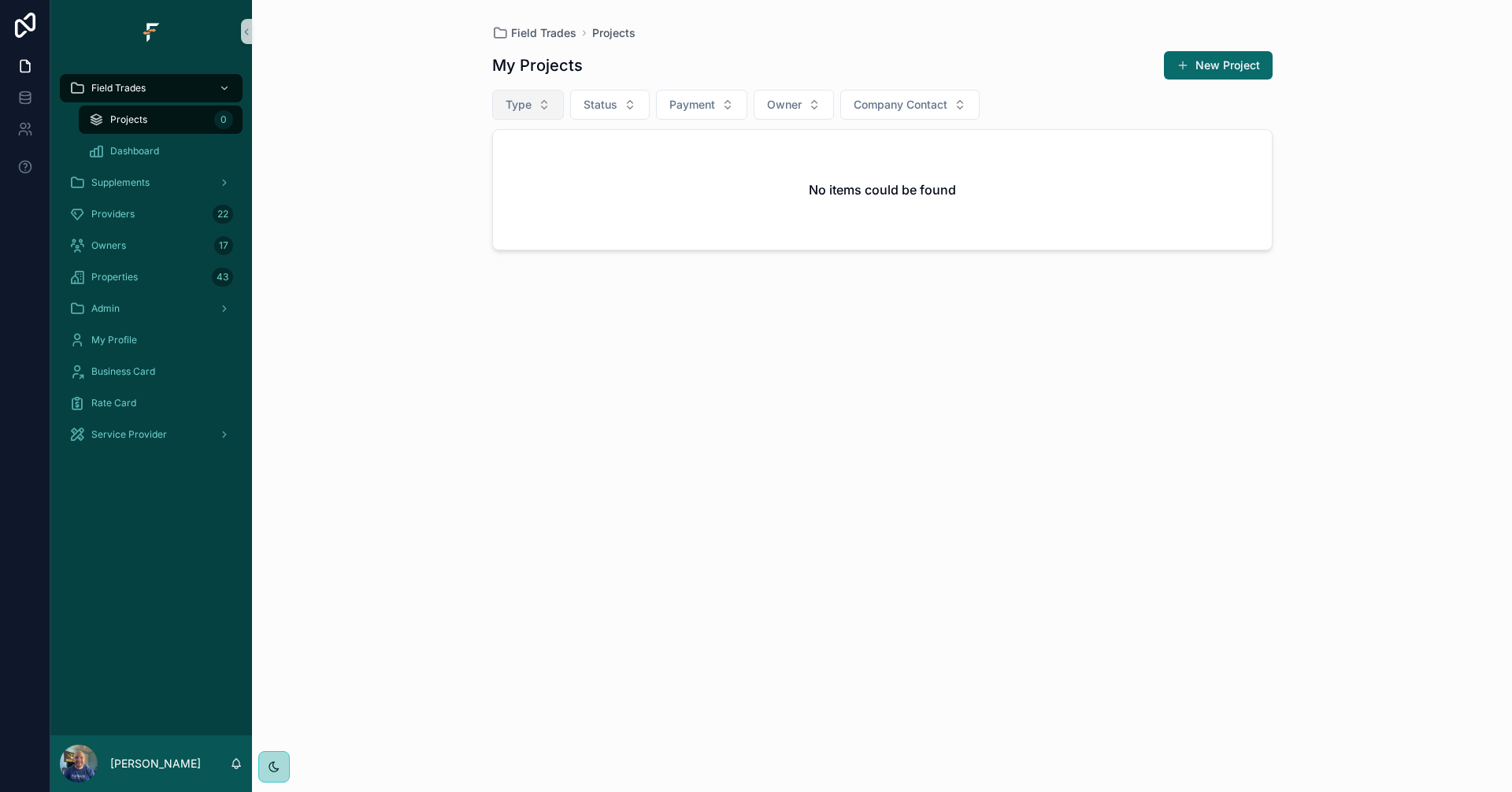
click at [528, 107] on span "Type" at bounding box center [518, 105] width 26 height 15
click at [626, 99] on button "Status" at bounding box center [610, 105] width 79 height 30
click at [731, 106] on button "Payment" at bounding box center [702, 105] width 91 height 30
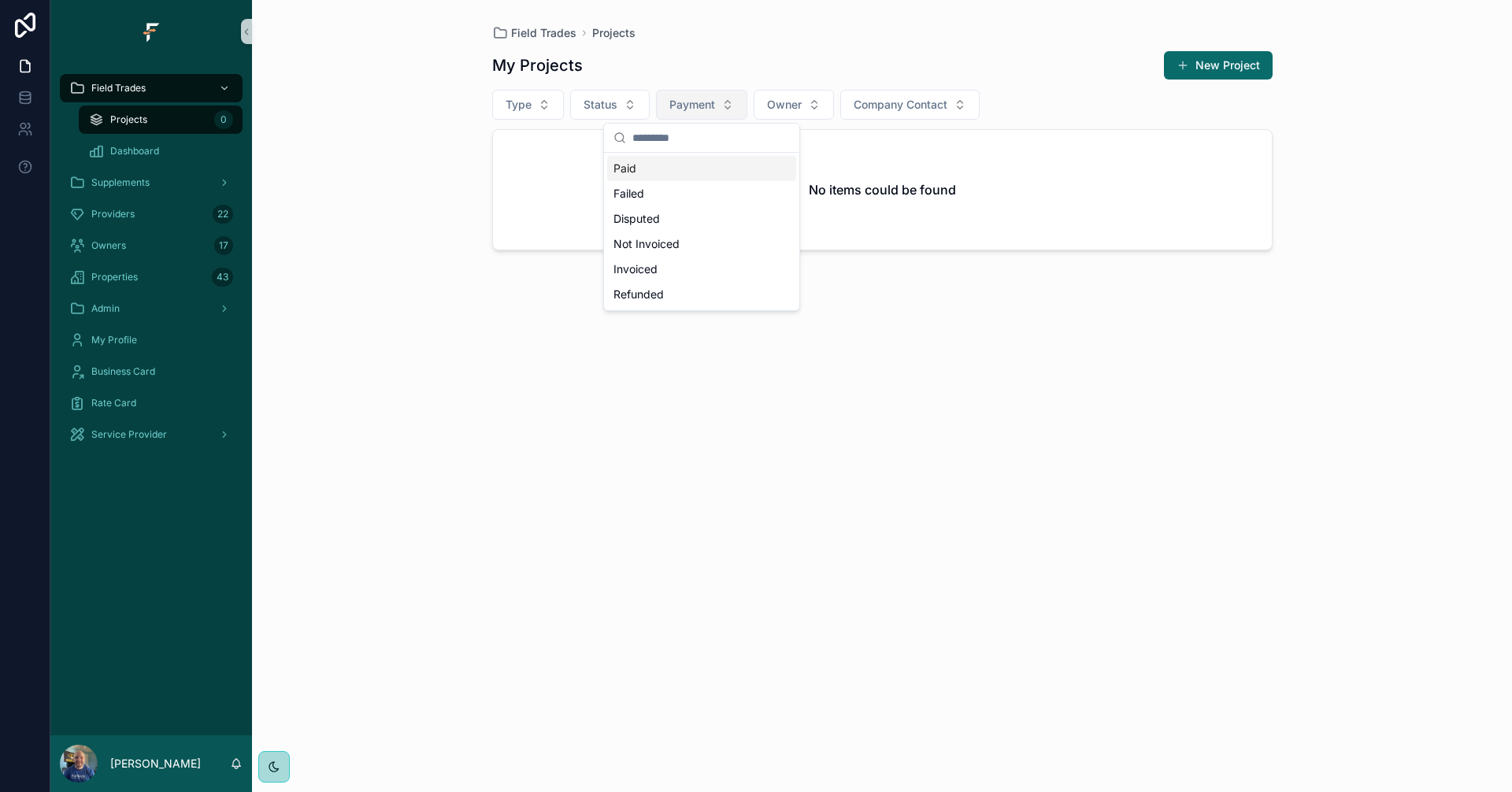
click at [731, 106] on button "Payment" at bounding box center [702, 105] width 91 height 30
click at [787, 103] on span "Owner" at bounding box center [784, 105] width 35 height 15
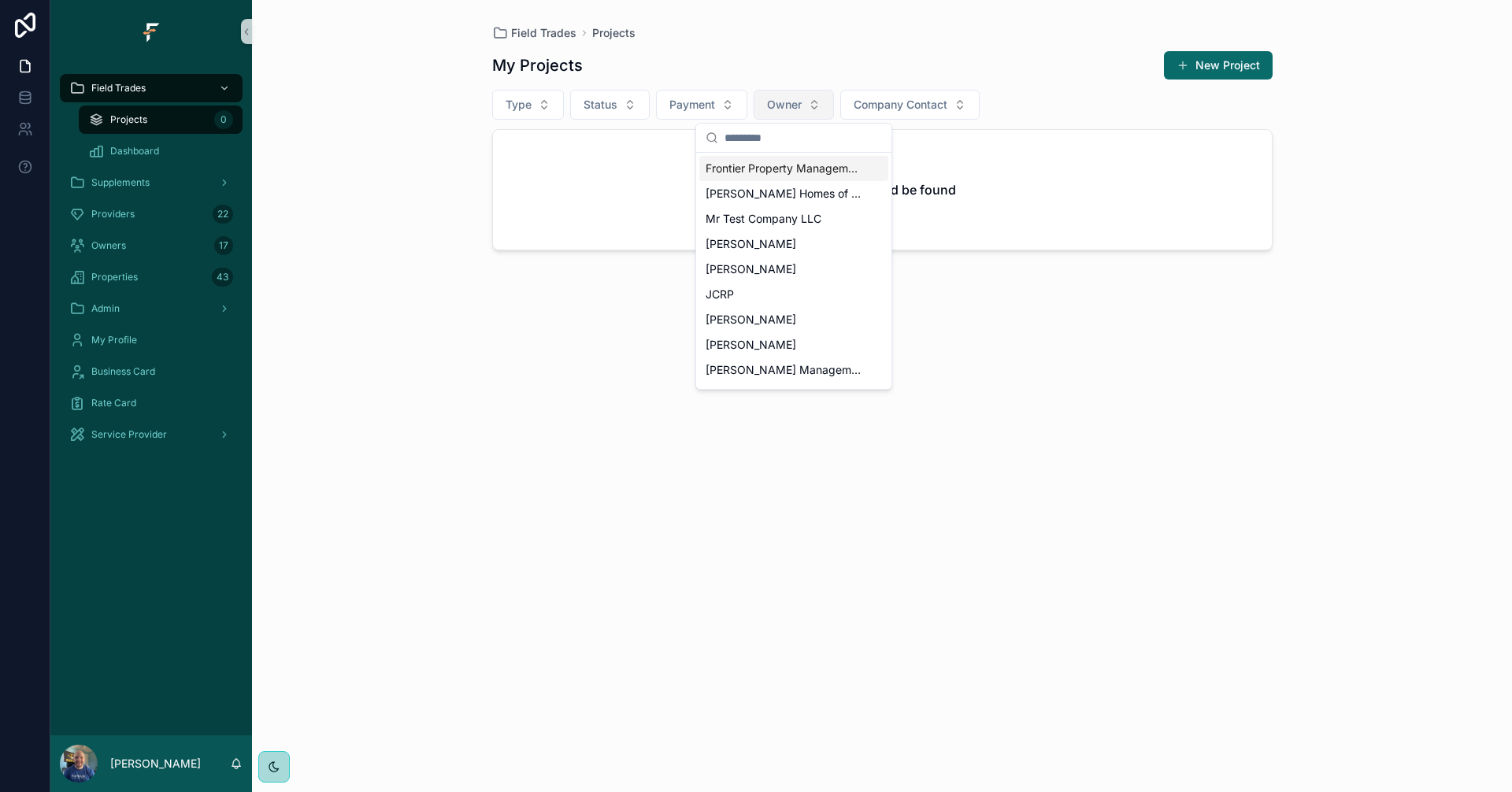
click at [799, 100] on span "Owner" at bounding box center [784, 105] width 35 height 15
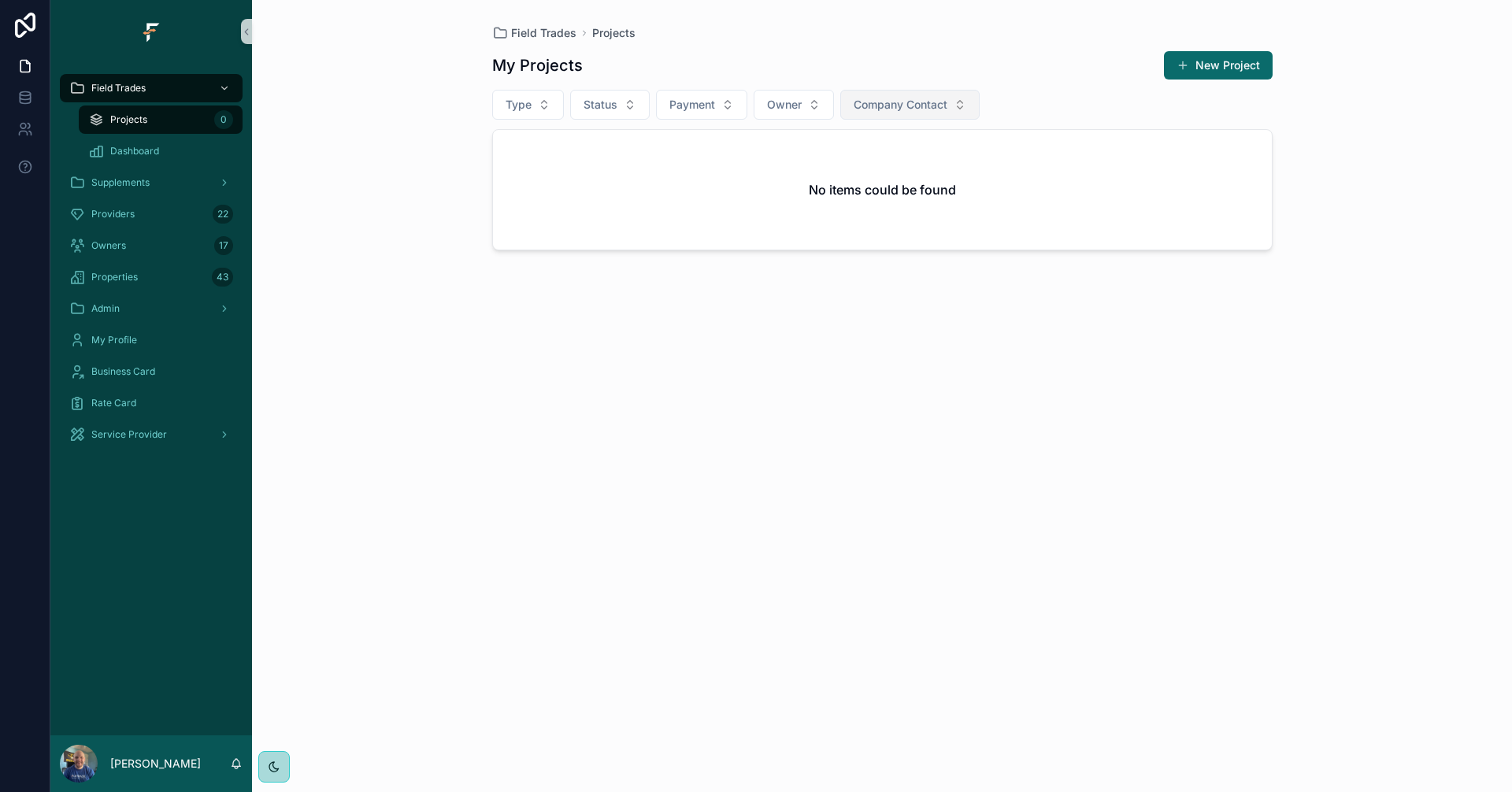
click at [930, 97] on span "Company Contact" at bounding box center [900, 105] width 94 height 15
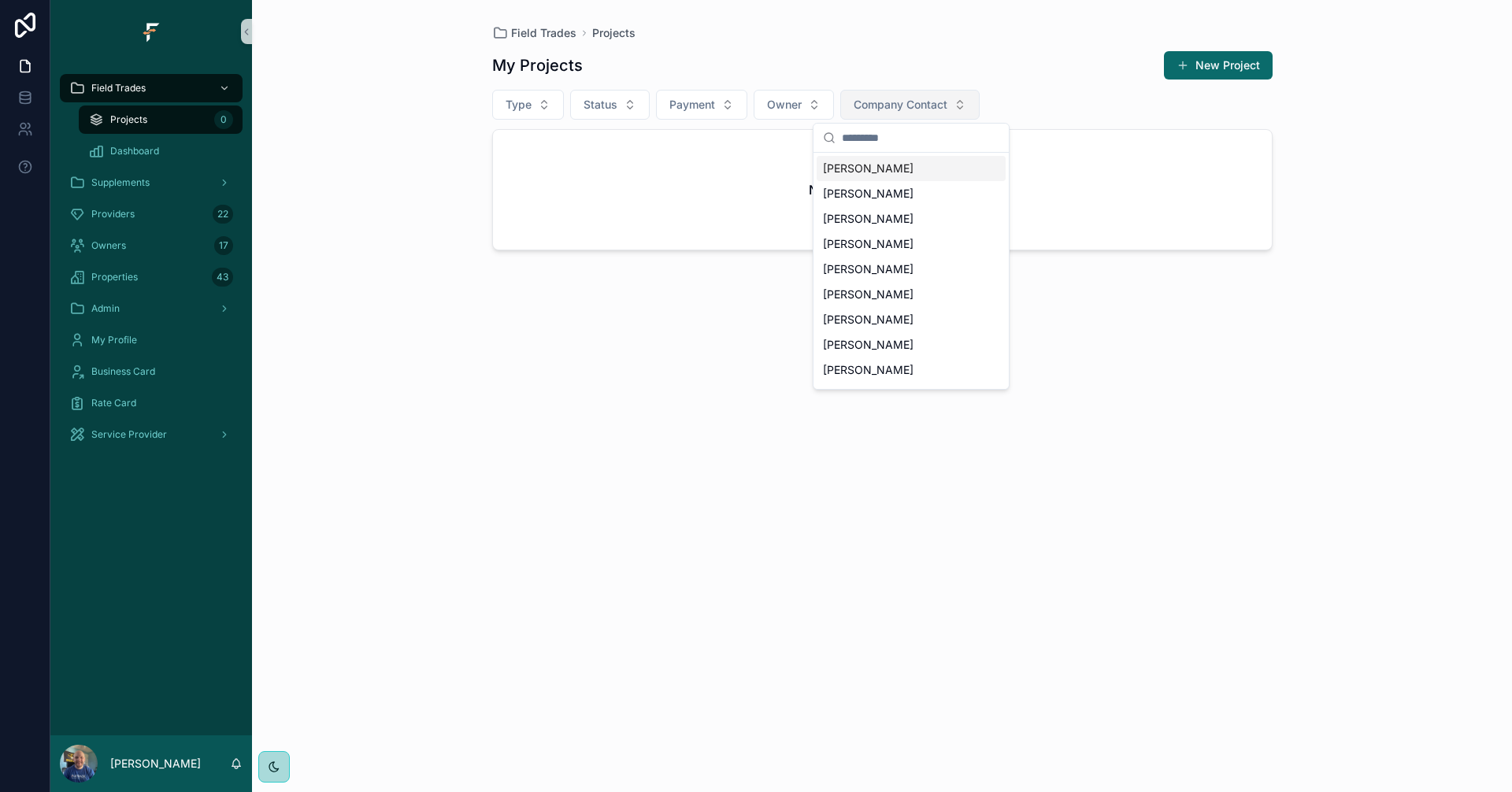
click at [930, 97] on span "Company Contact" at bounding box center [900, 105] width 94 height 15
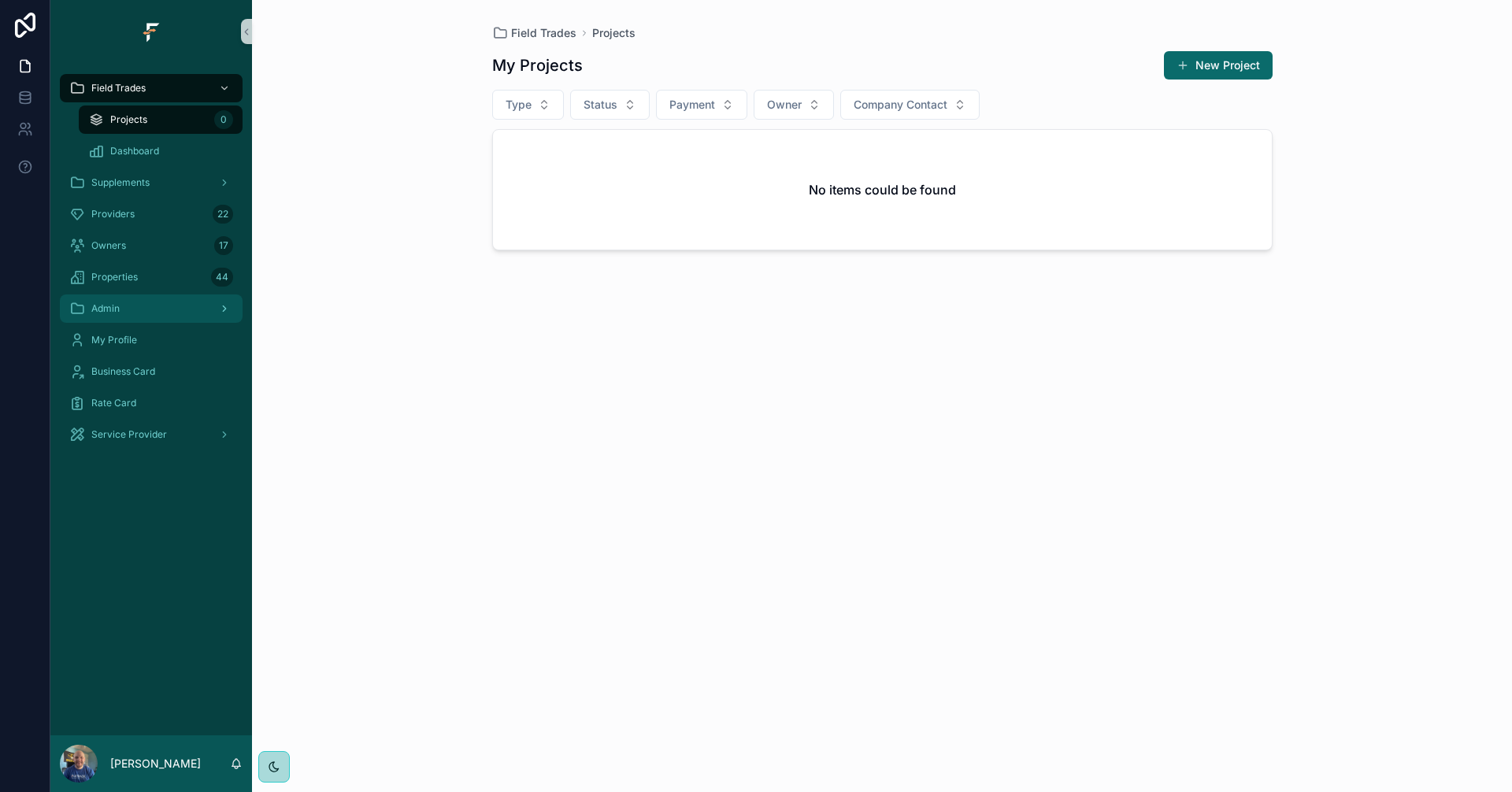
click at [132, 317] on div "Admin" at bounding box center [151, 309] width 164 height 25
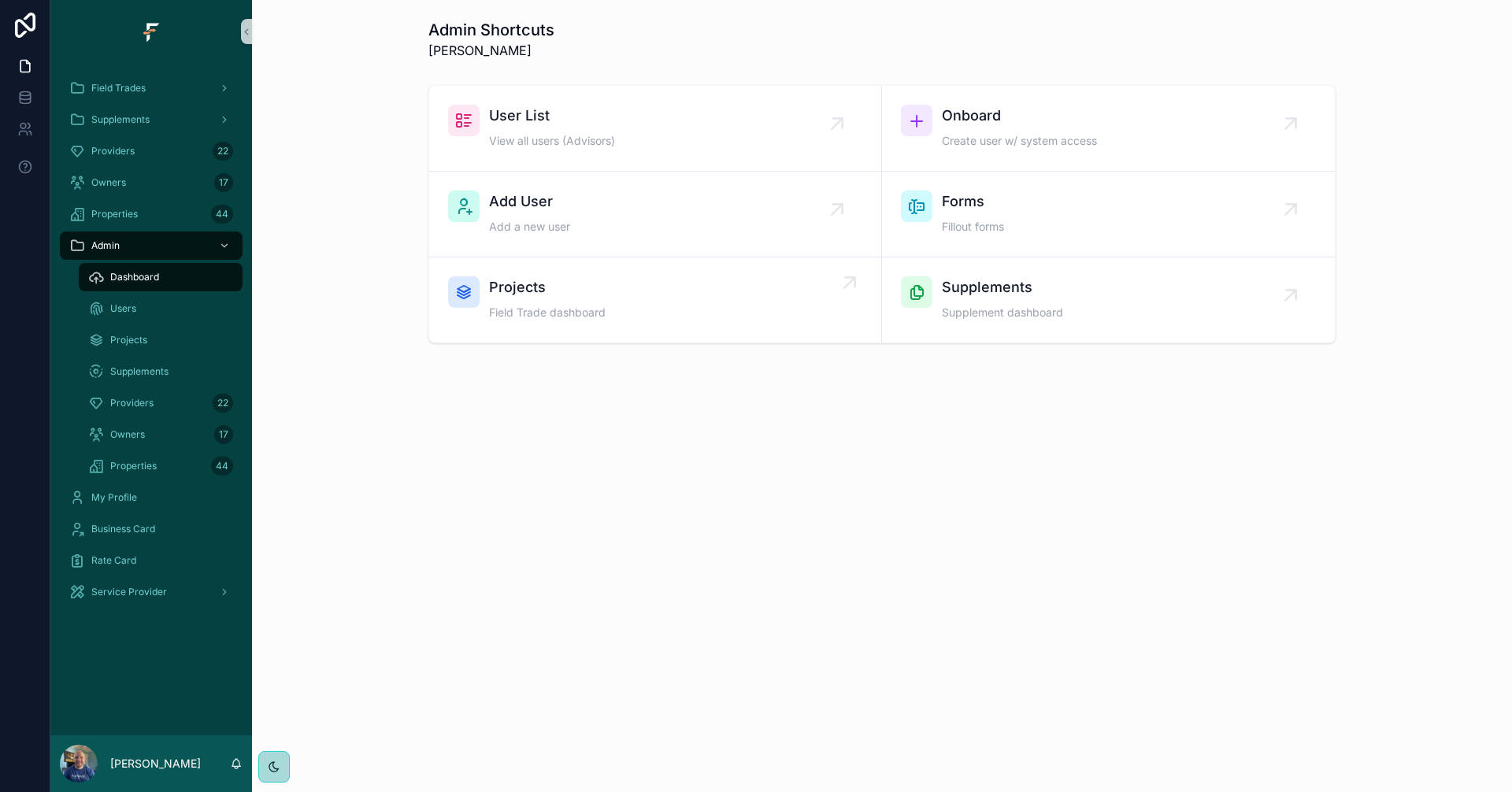
click at [634, 309] on div "Projects Field Trade dashboard" at bounding box center [655, 300] width 414 height 47
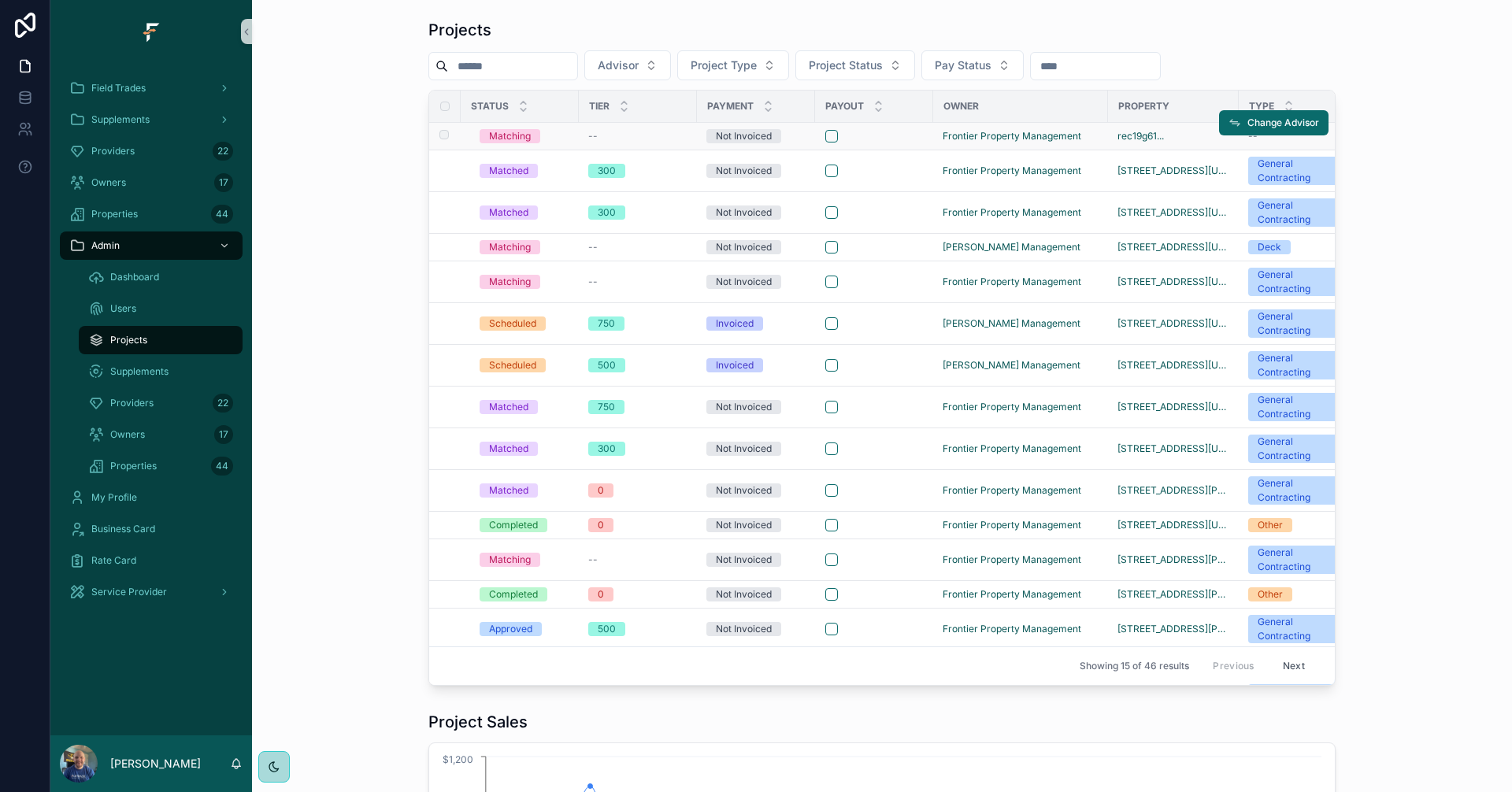
click at [899, 138] on div "scrollable content" at bounding box center [873, 136] width 98 height 13
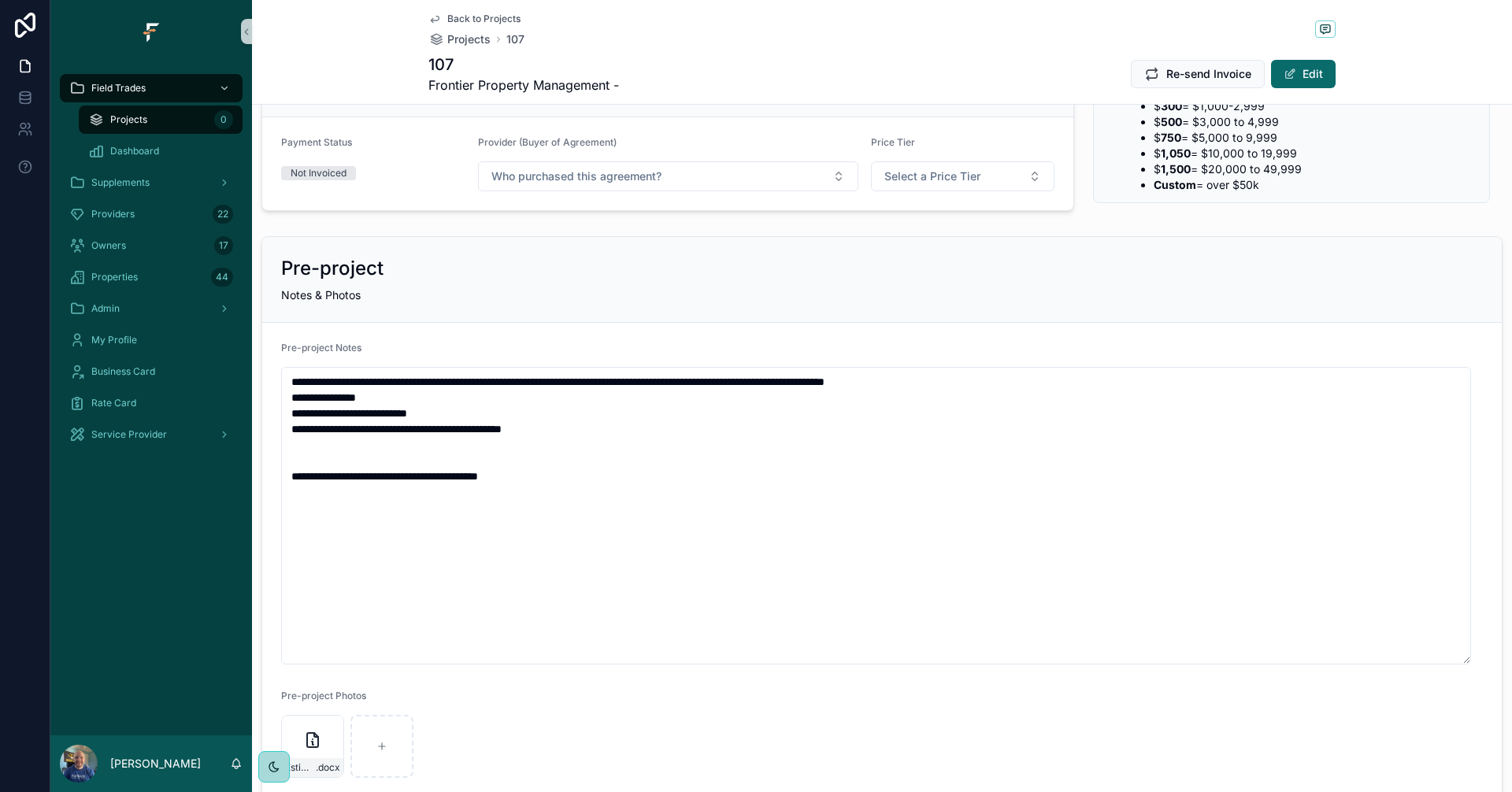
scroll to position [315, 0]
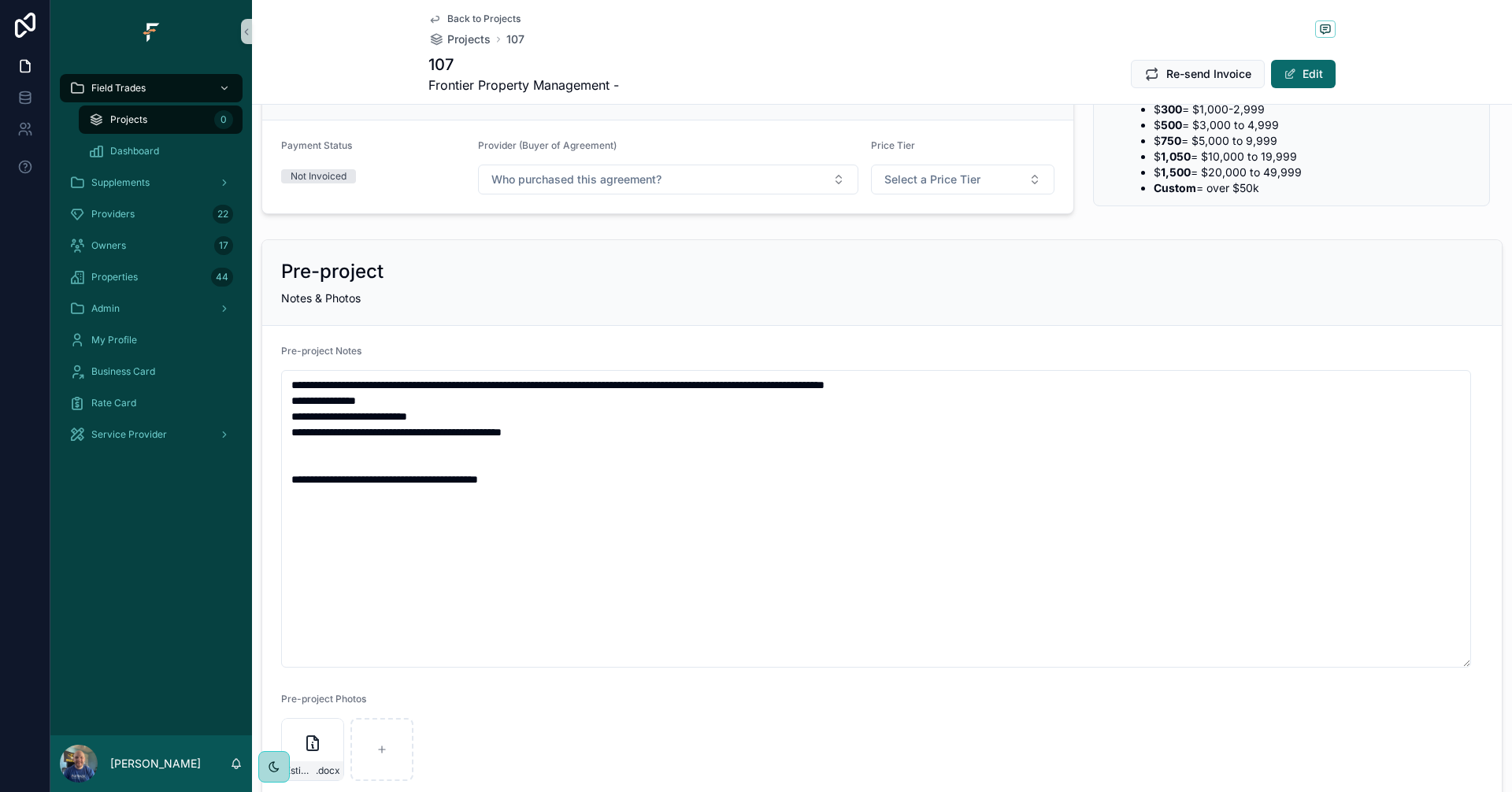
click at [932, 742] on div "Estimate.Glen-Gary .docx" at bounding box center [881, 749] width 1201 height 63
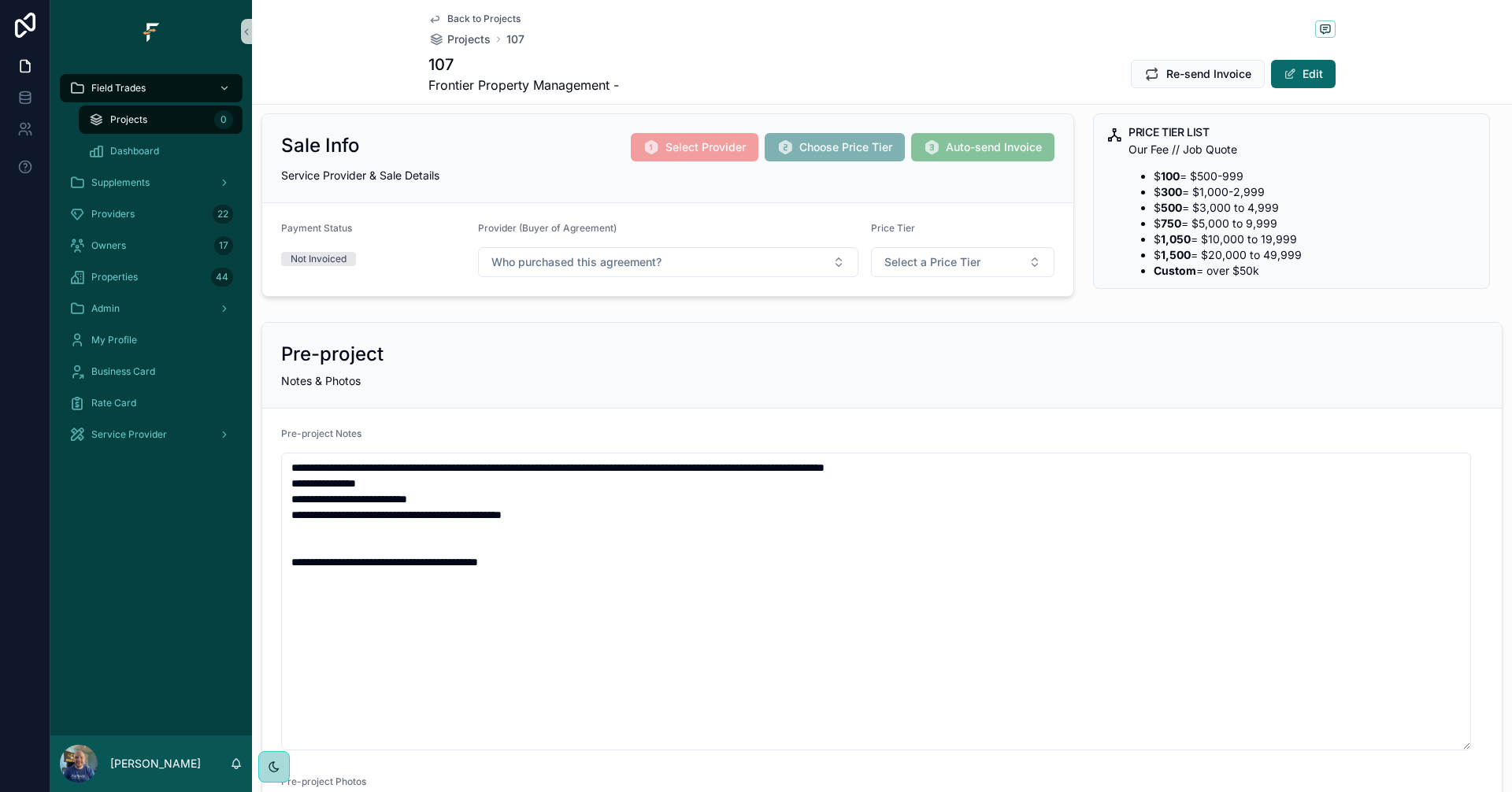
scroll to position [0, 0]
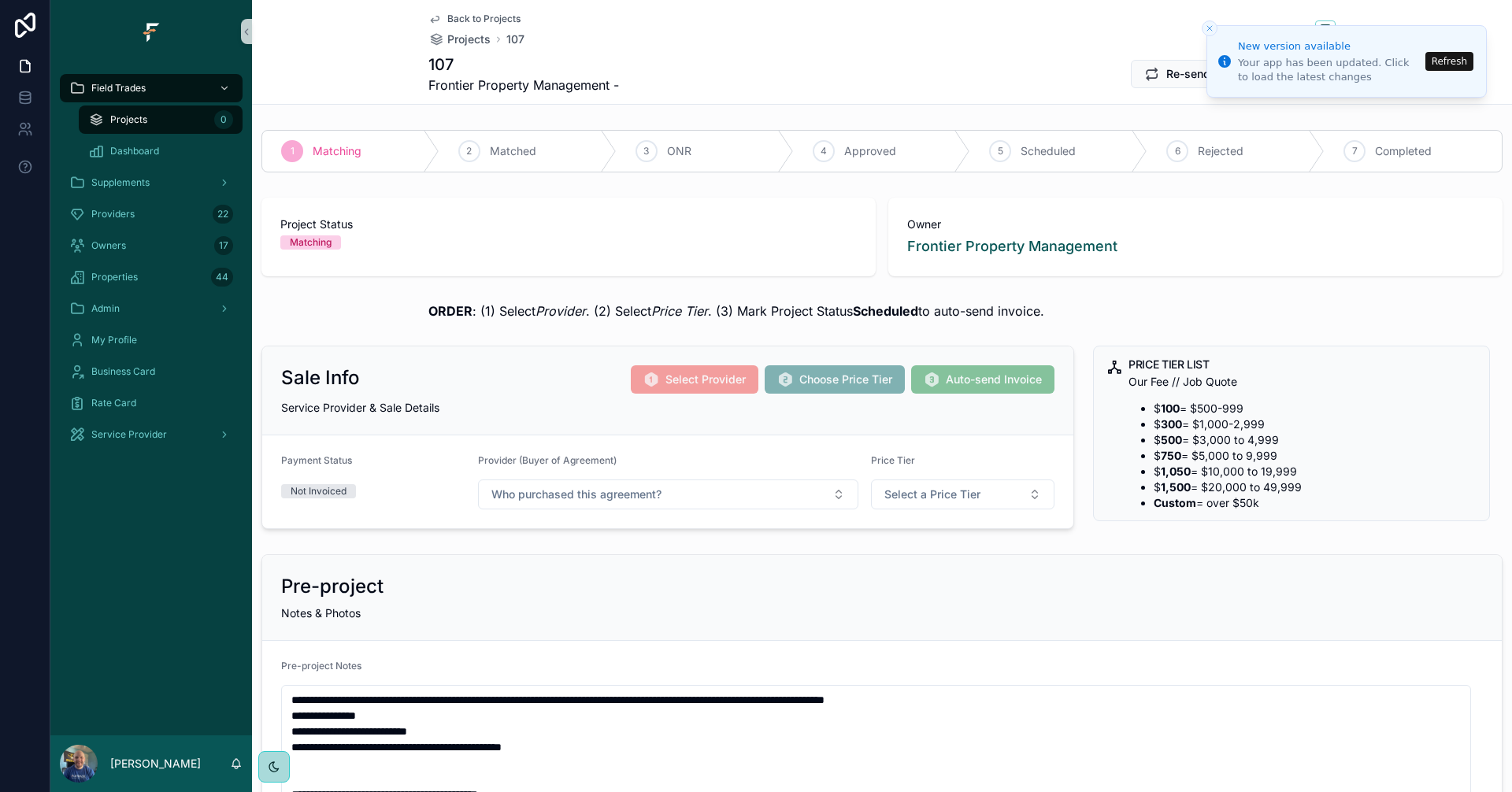
click at [1445, 55] on button "Refresh" at bounding box center [1449, 62] width 48 height 19
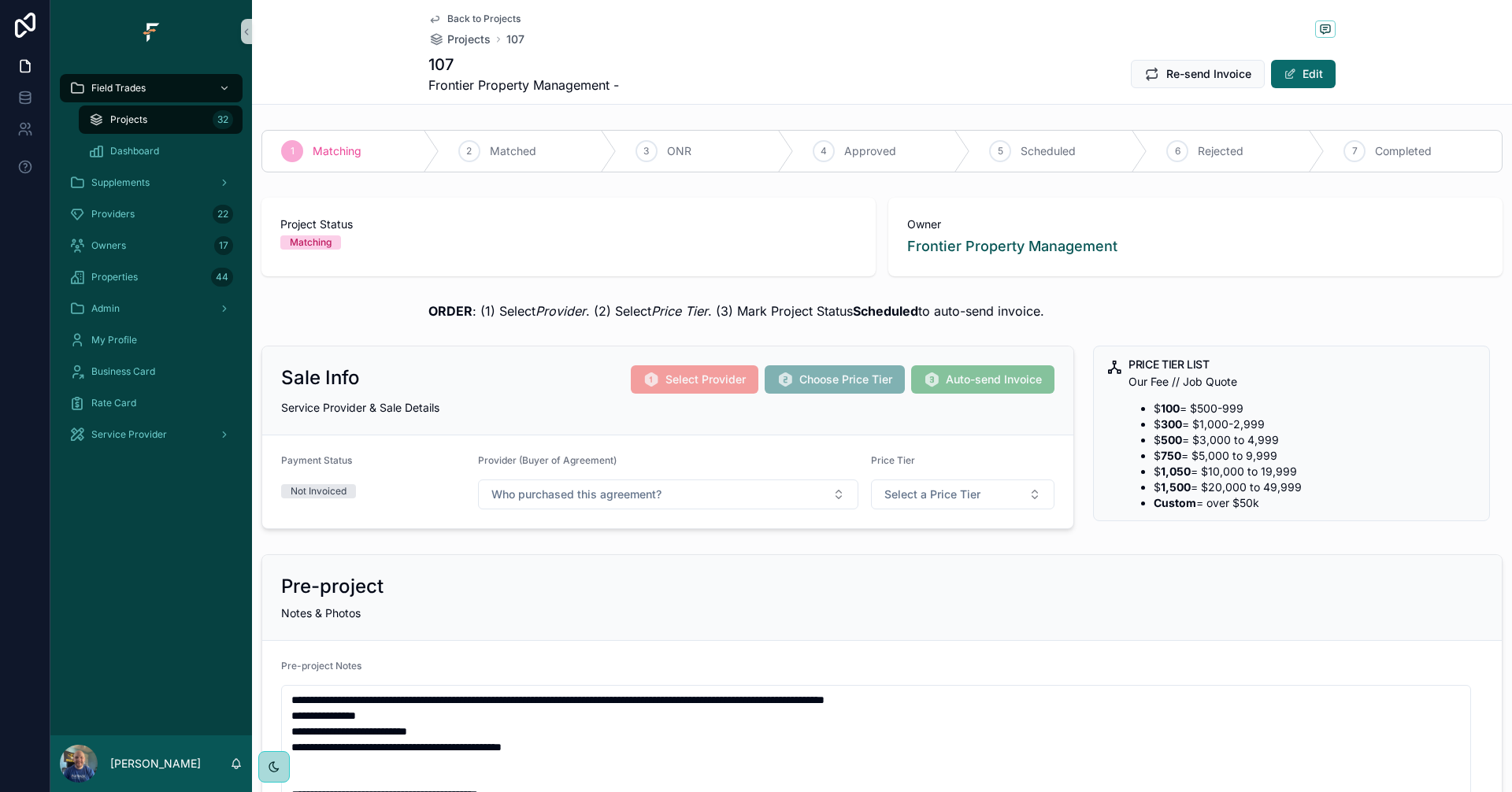
click at [160, 122] on div "Projects 32" at bounding box center [161, 120] width 145 height 25
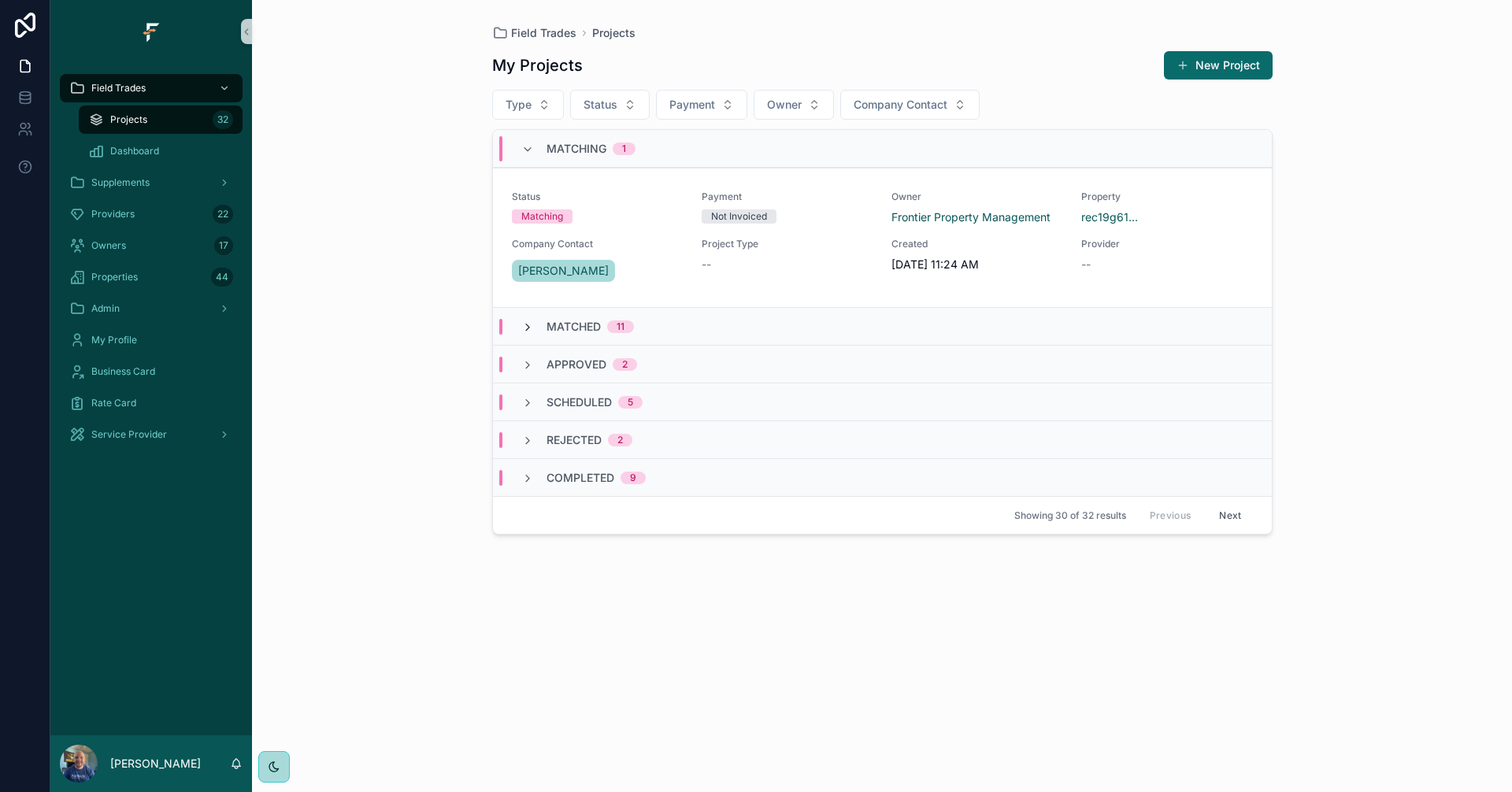
click at [529, 327] on icon "scrollable content" at bounding box center [527, 327] width 13 height 13
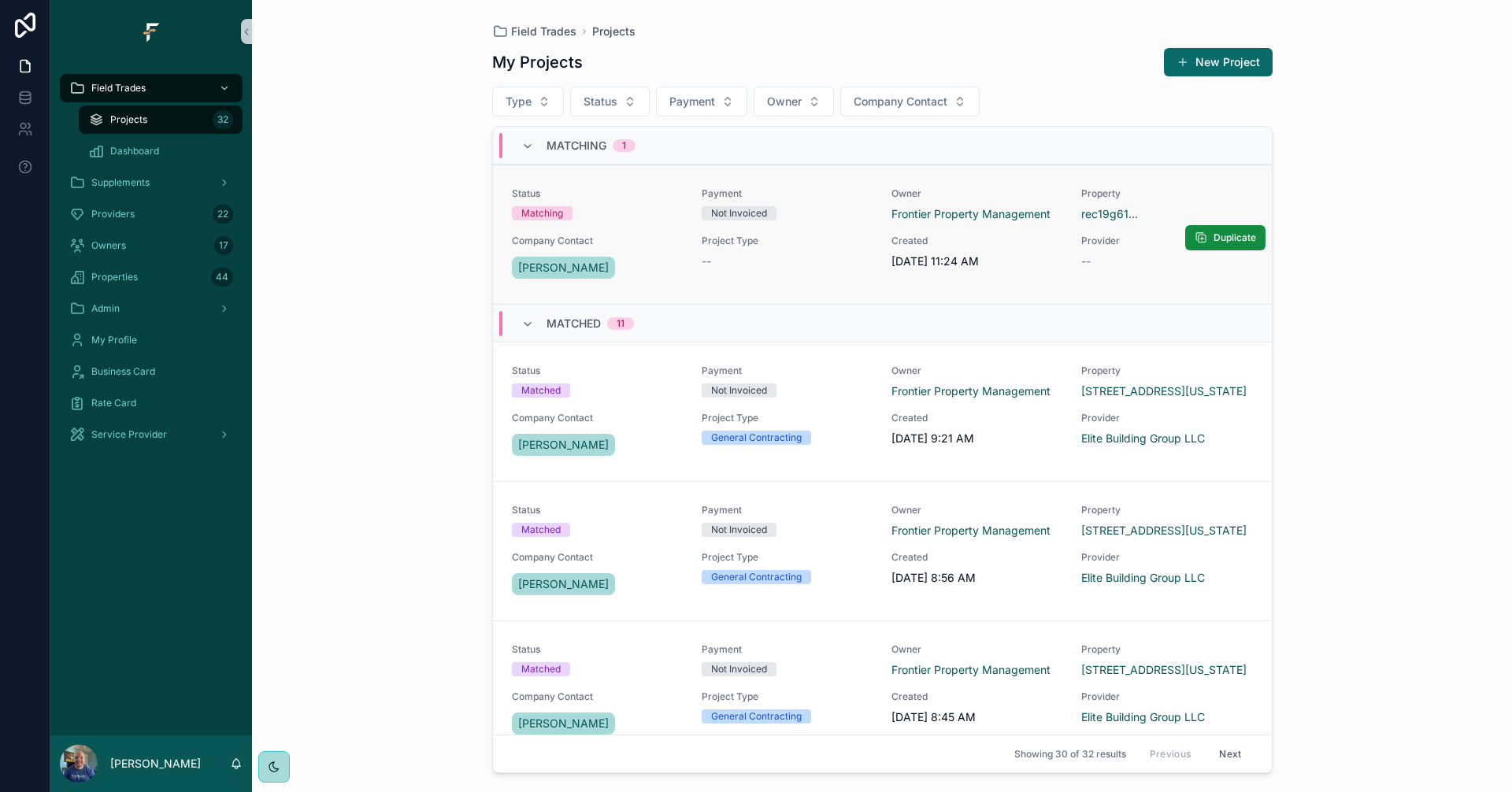
click at [843, 236] on span "Project Type" at bounding box center [787, 240] width 171 height 13
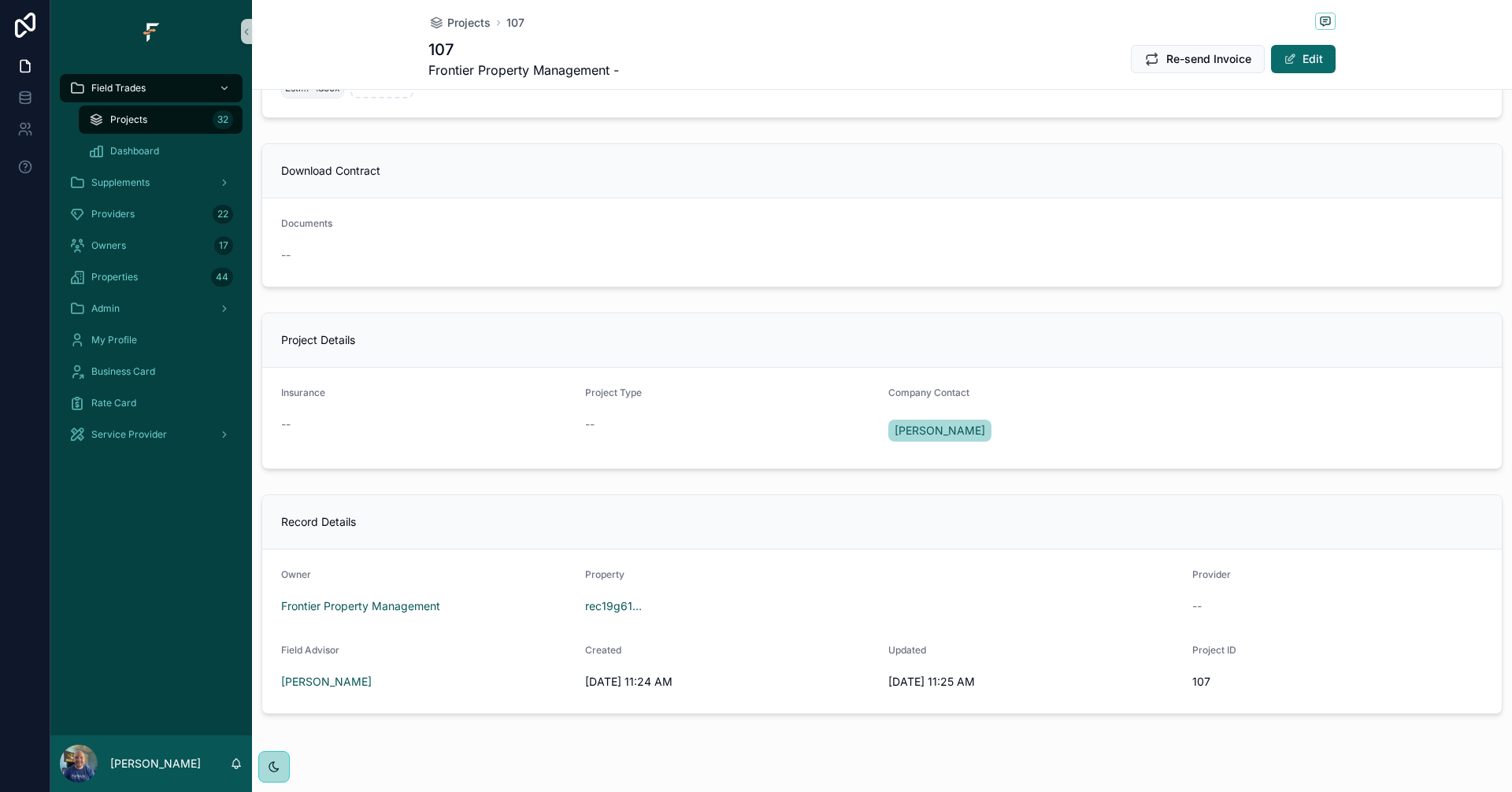
scroll to position [1012, 0]
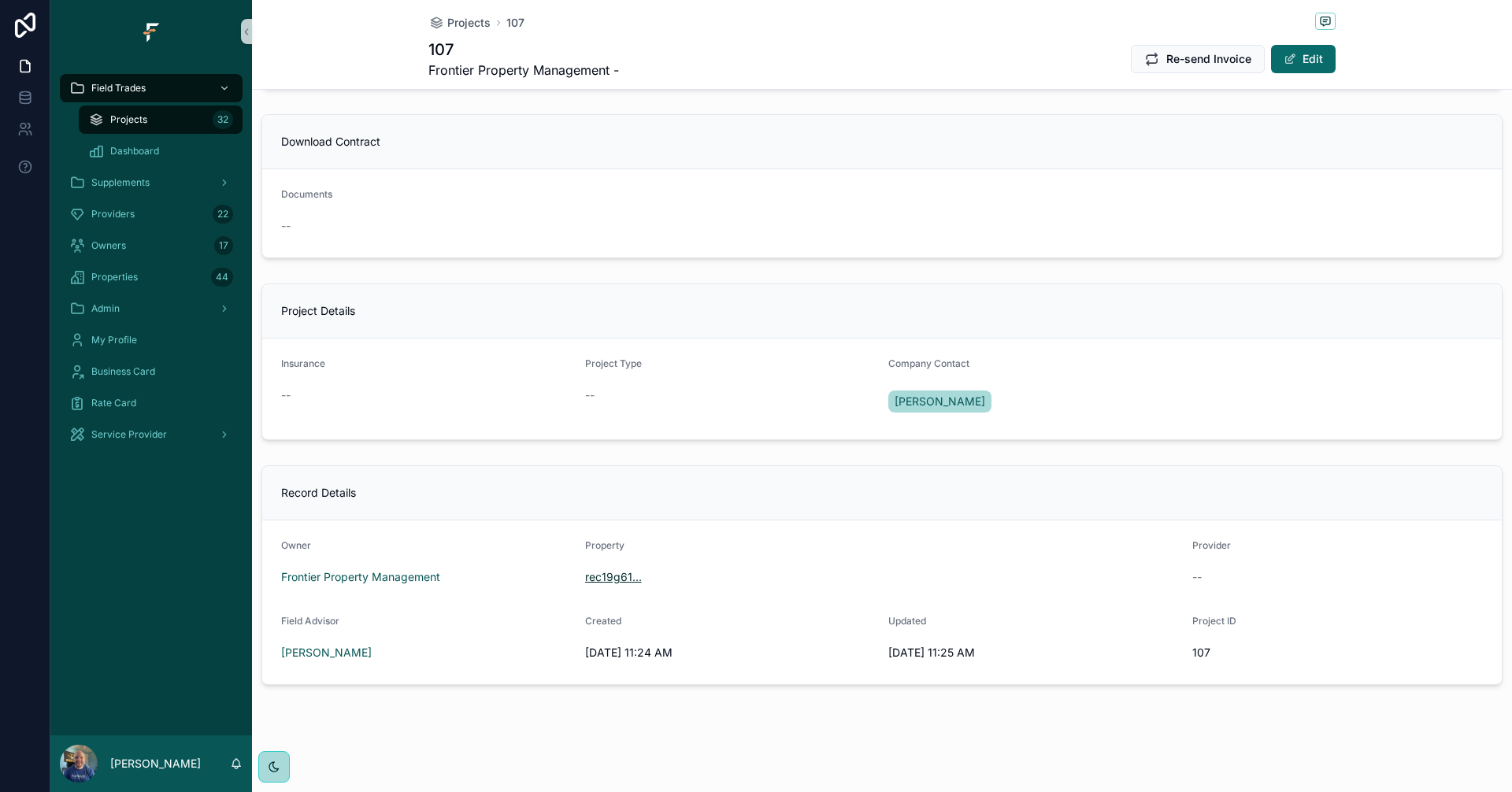
click at [605, 581] on span "rec19g61..." at bounding box center [613, 577] width 57 height 15
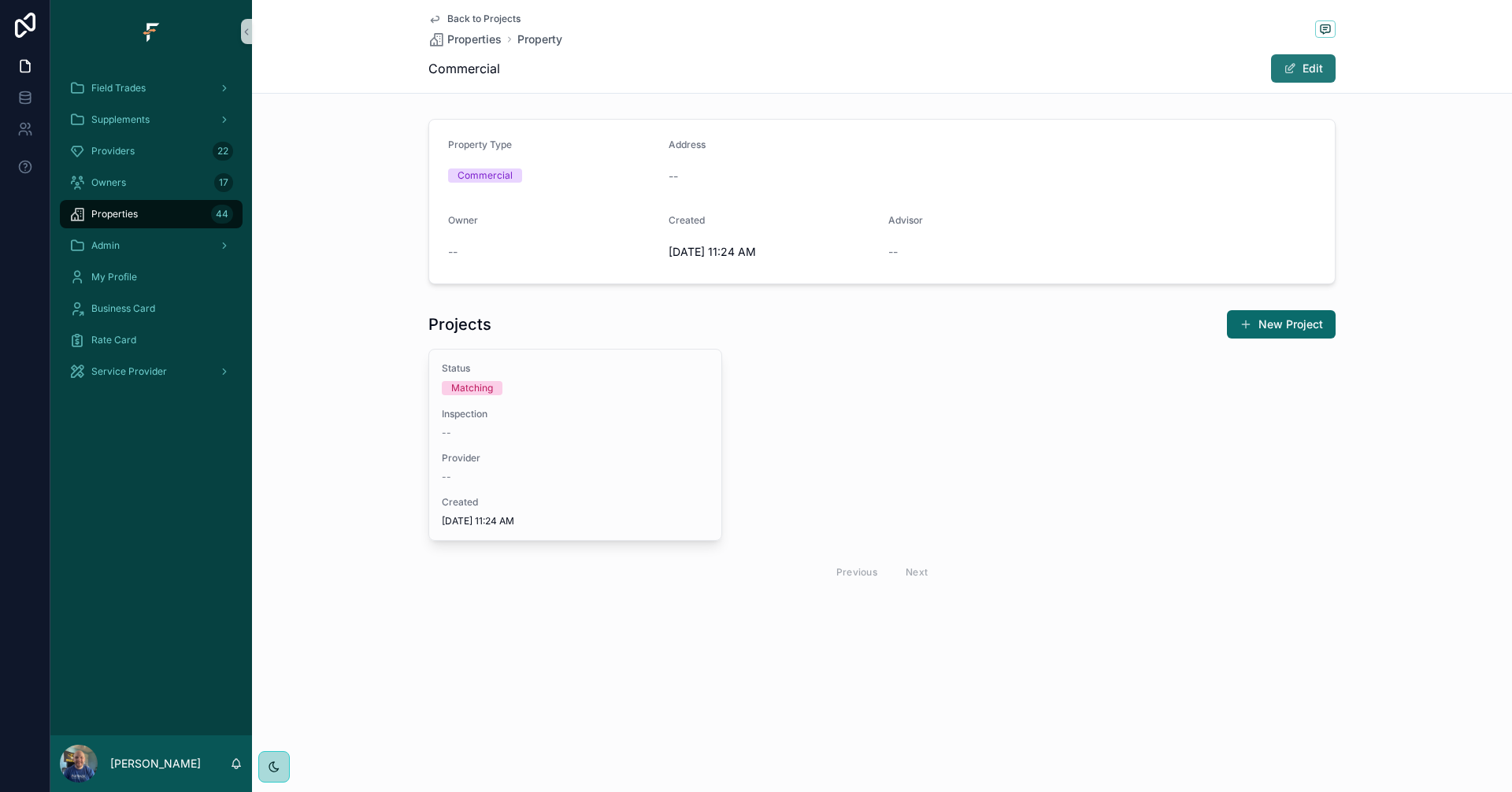
click at [1326, 68] on button "Edit" at bounding box center [1303, 68] width 65 height 28
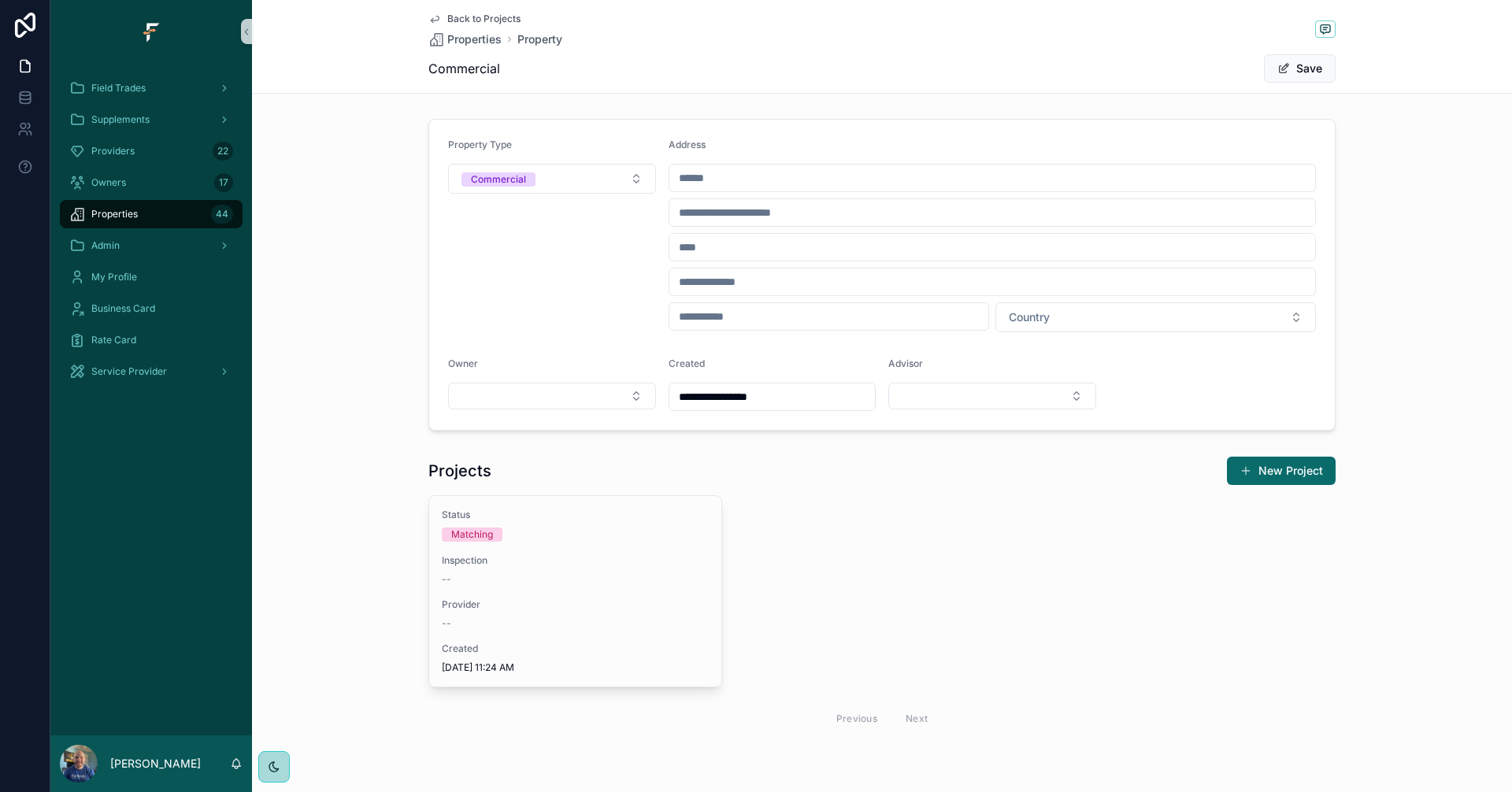
click at [1048, 170] on input "scrollable content" at bounding box center [992, 177] width 647 height 22
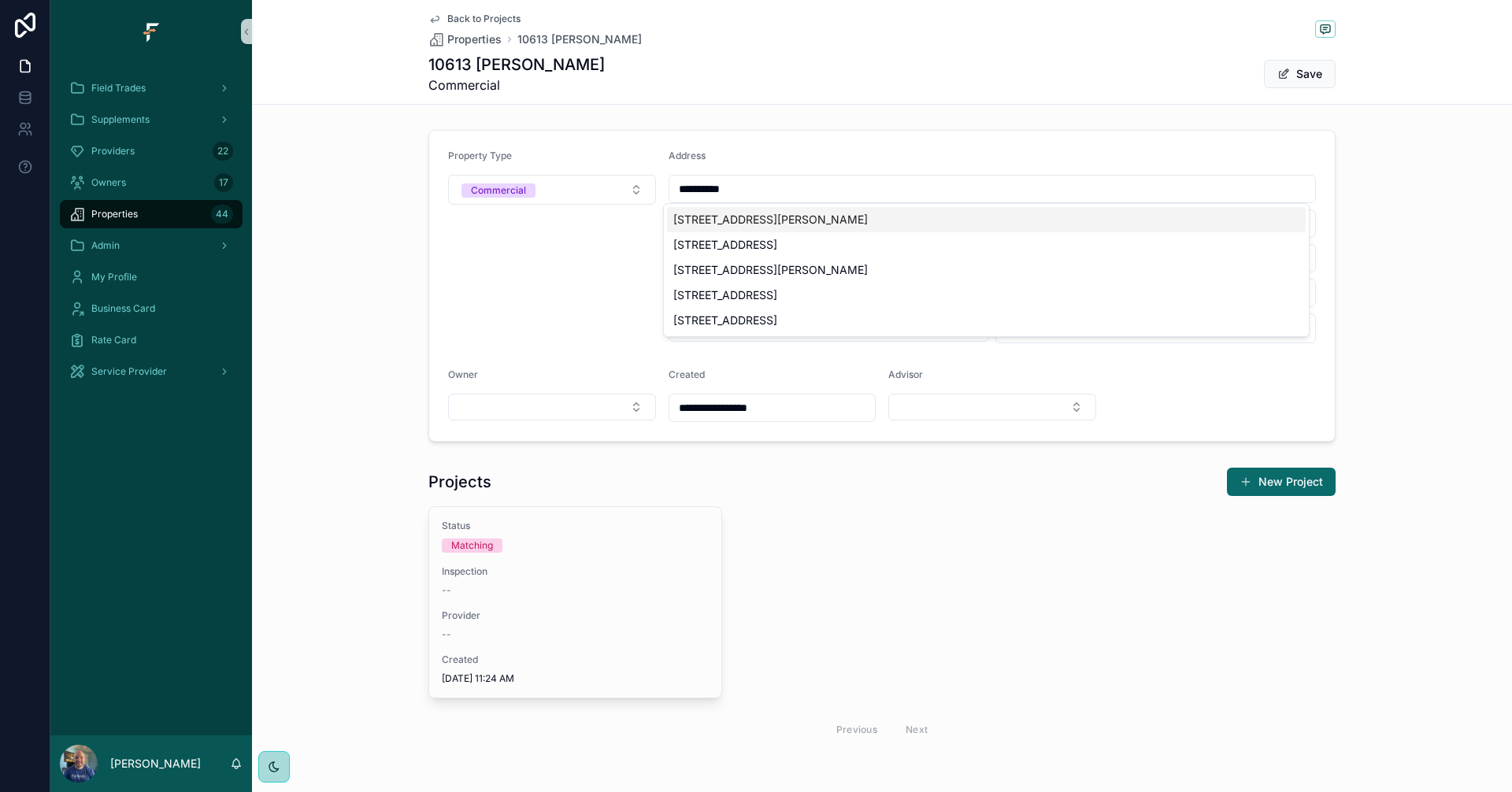
click at [819, 217] on div "10613 Glen Garry Road, St. Louis, MO, USA" at bounding box center [986, 220] width 639 height 25
type input "**********"
type input "*********"
type input "********"
type input "*****"
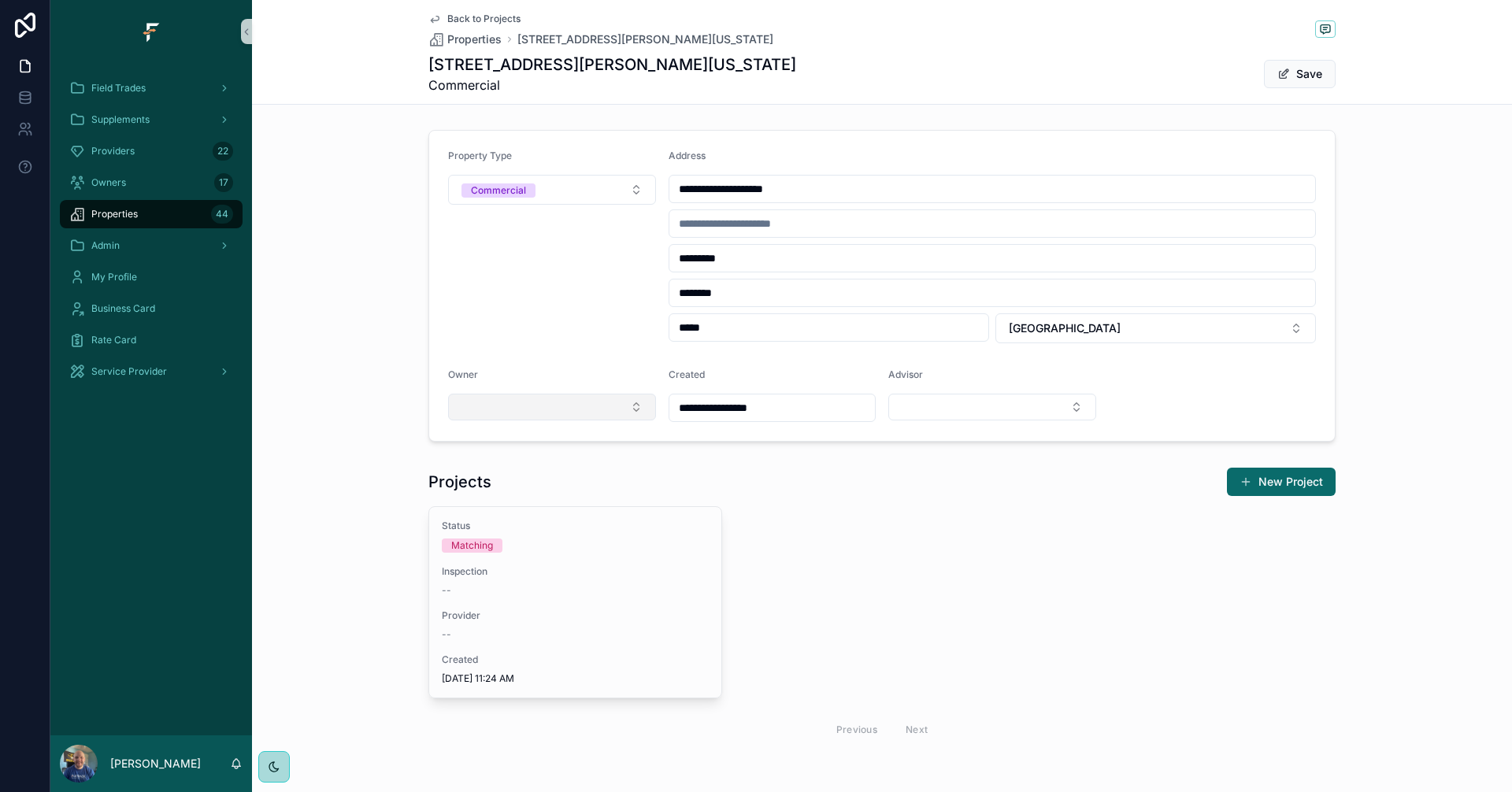
type input "**********"
click at [618, 413] on button "Select Button" at bounding box center [552, 408] width 208 height 27
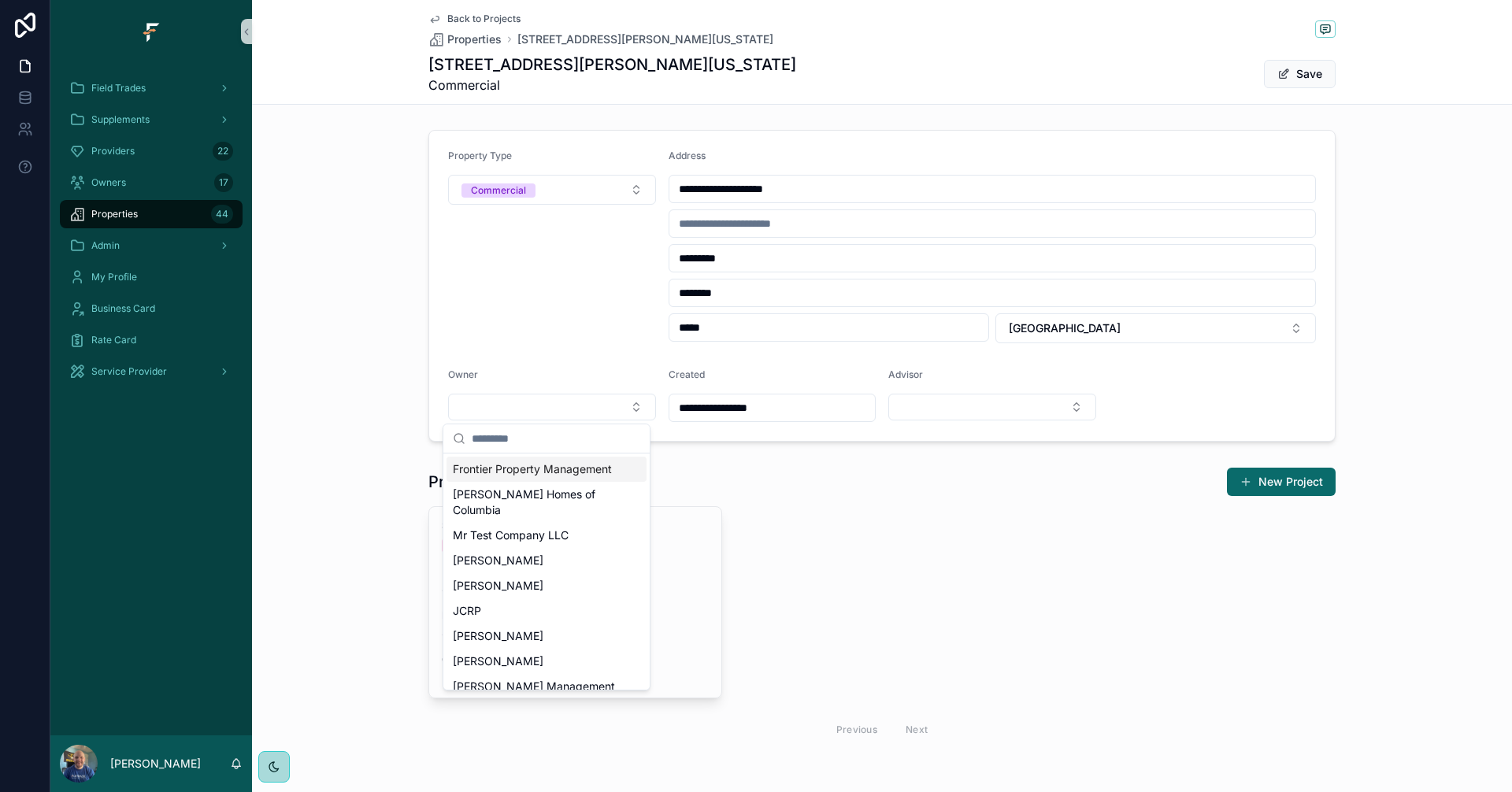
click at [559, 477] on span "Frontier Property Management" at bounding box center [532, 470] width 159 height 15
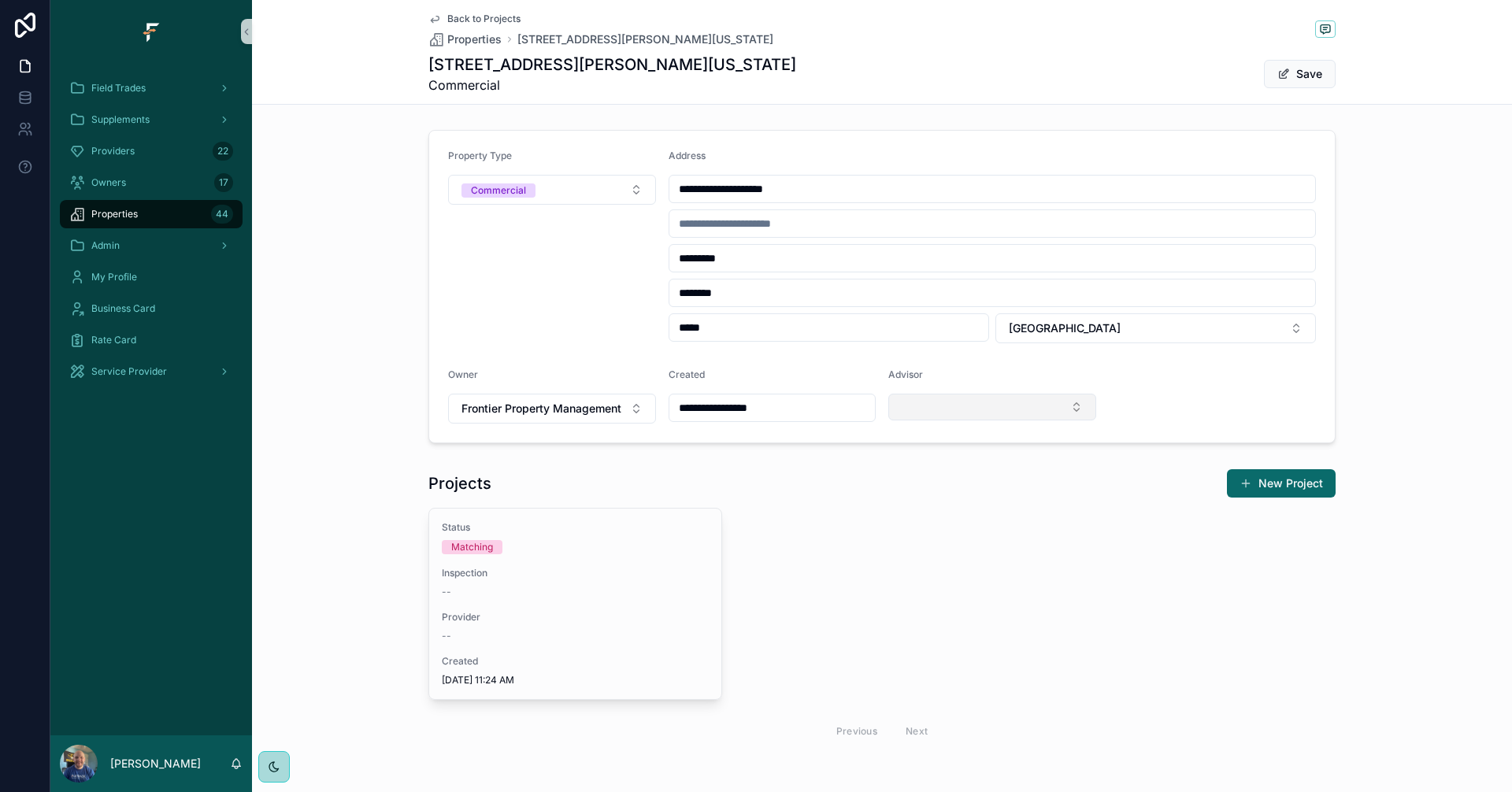
click at [1074, 411] on button "Select Button" at bounding box center [992, 408] width 208 height 27
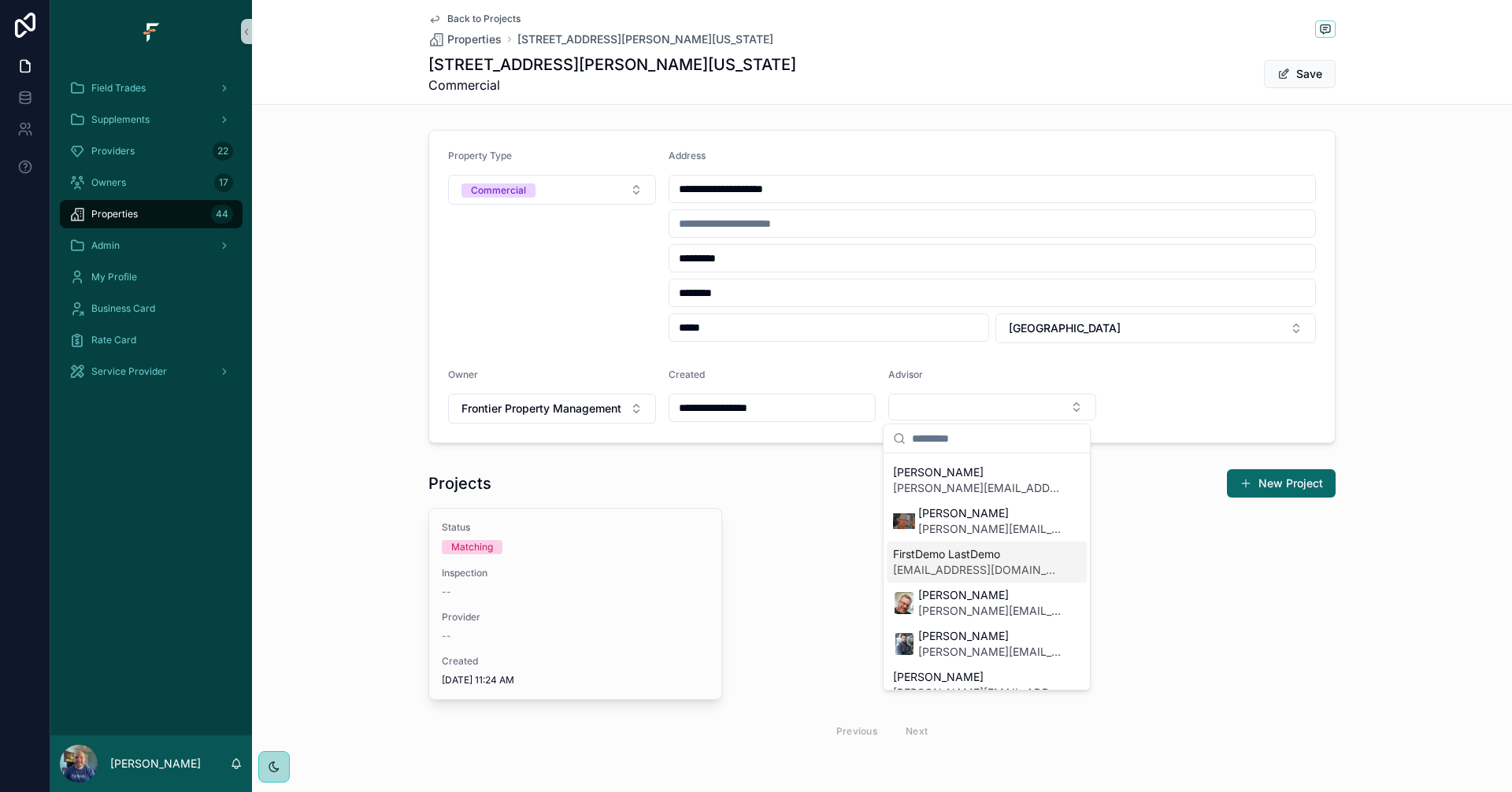
scroll to position [236, 0]
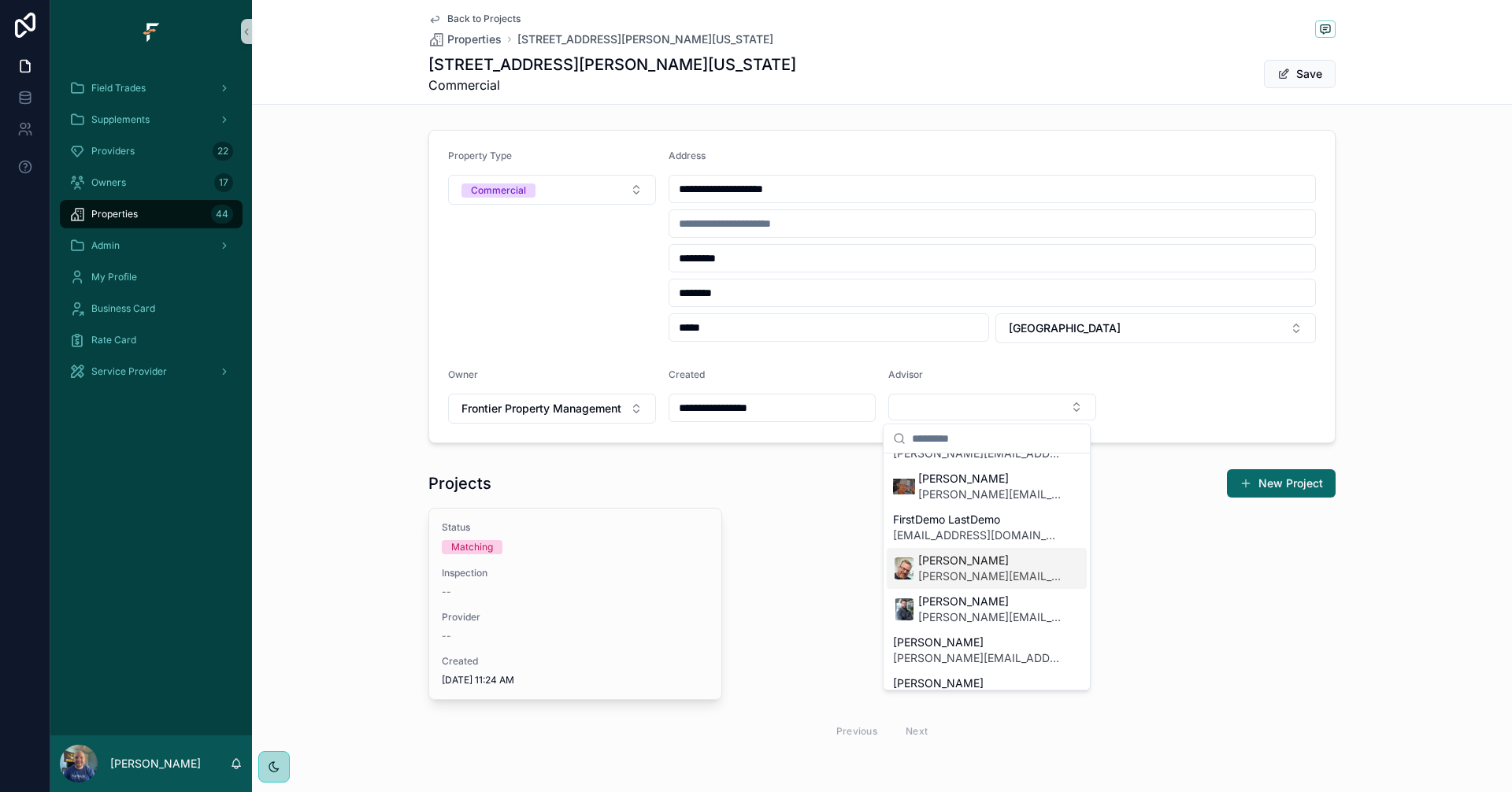
click at [968, 570] on span "[PERSON_NAME][EMAIL_ADDRESS][PERSON_NAME][DOMAIN_NAME]" at bounding box center [989, 576] width 143 height 15
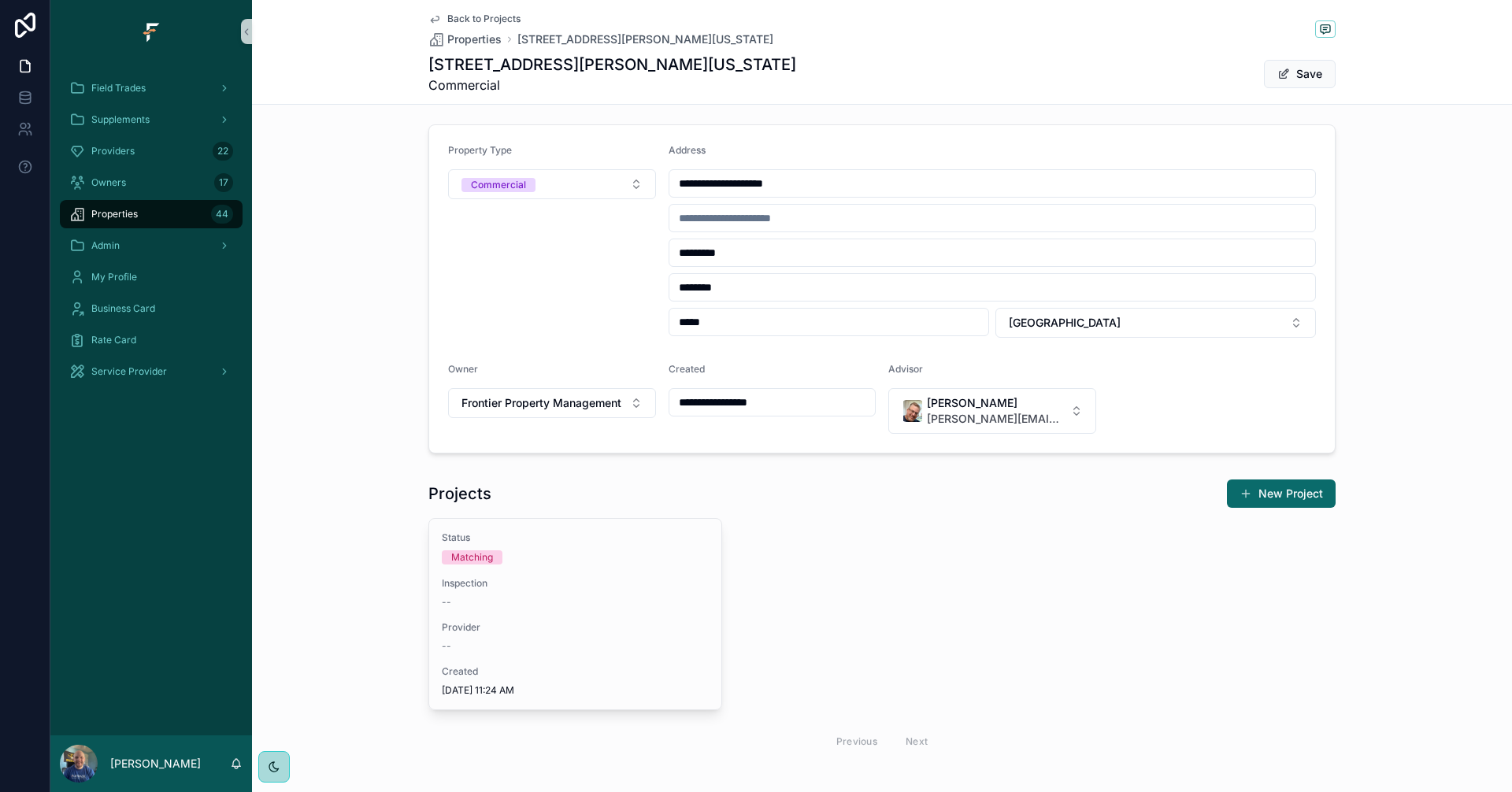
scroll to position [0, 0]
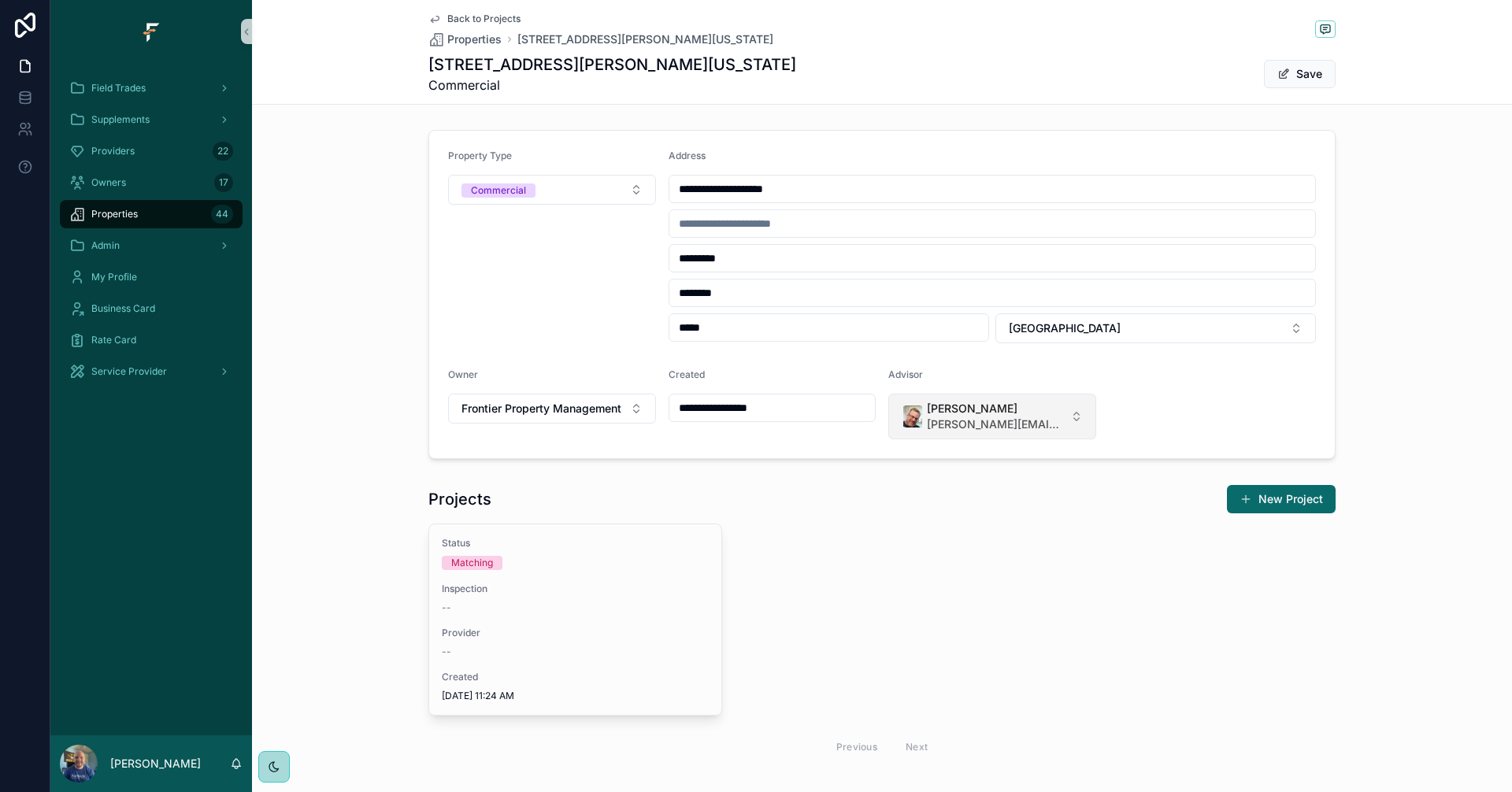
click at [1068, 421] on button "[PERSON_NAME] [PERSON_NAME][EMAIL_ADDRESS][PERSON_NAME][DOMAIN_NAME]" at bounding box center [992, 416] width 208 height 46
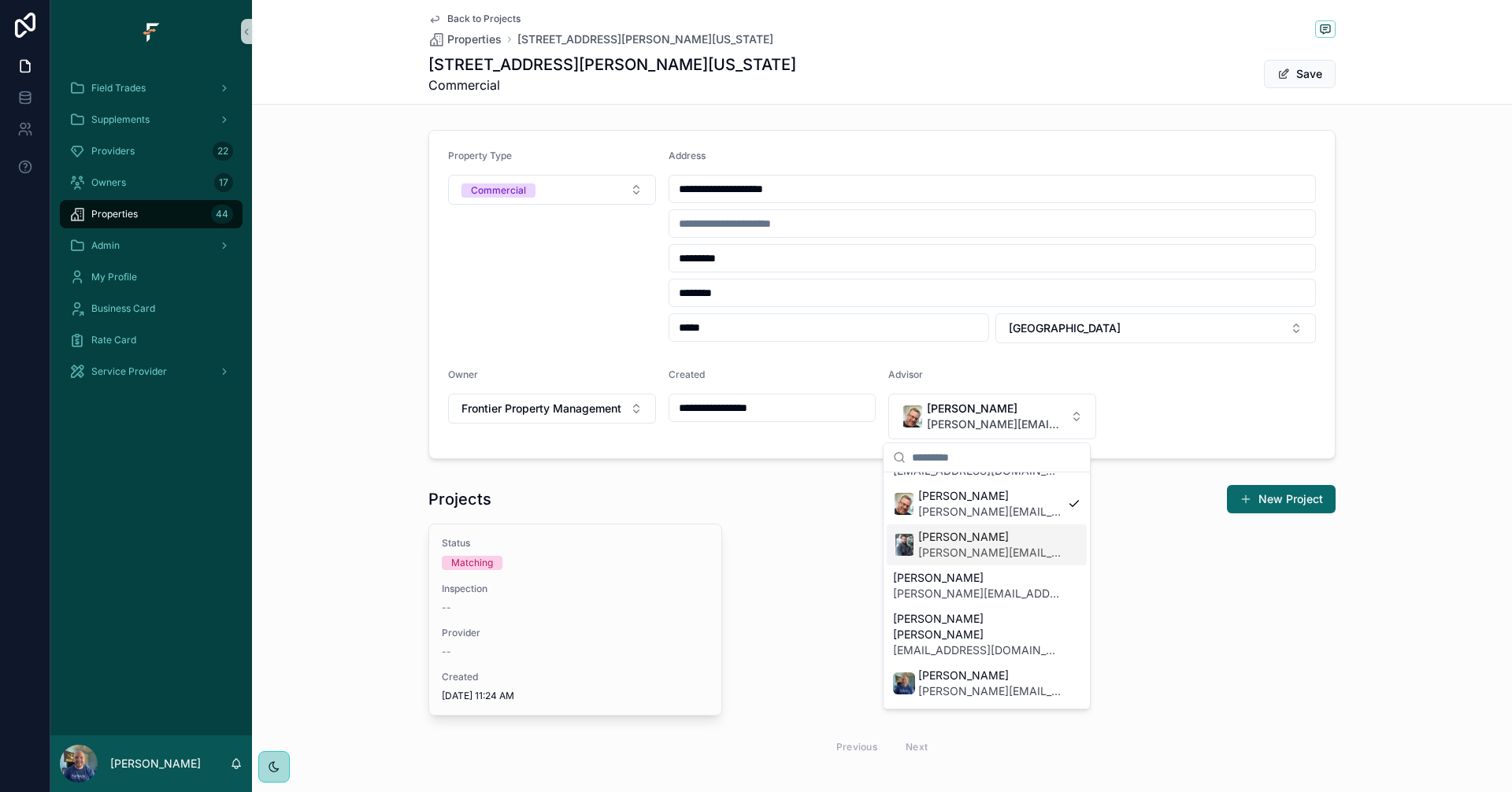
scroll to position [369, 0]
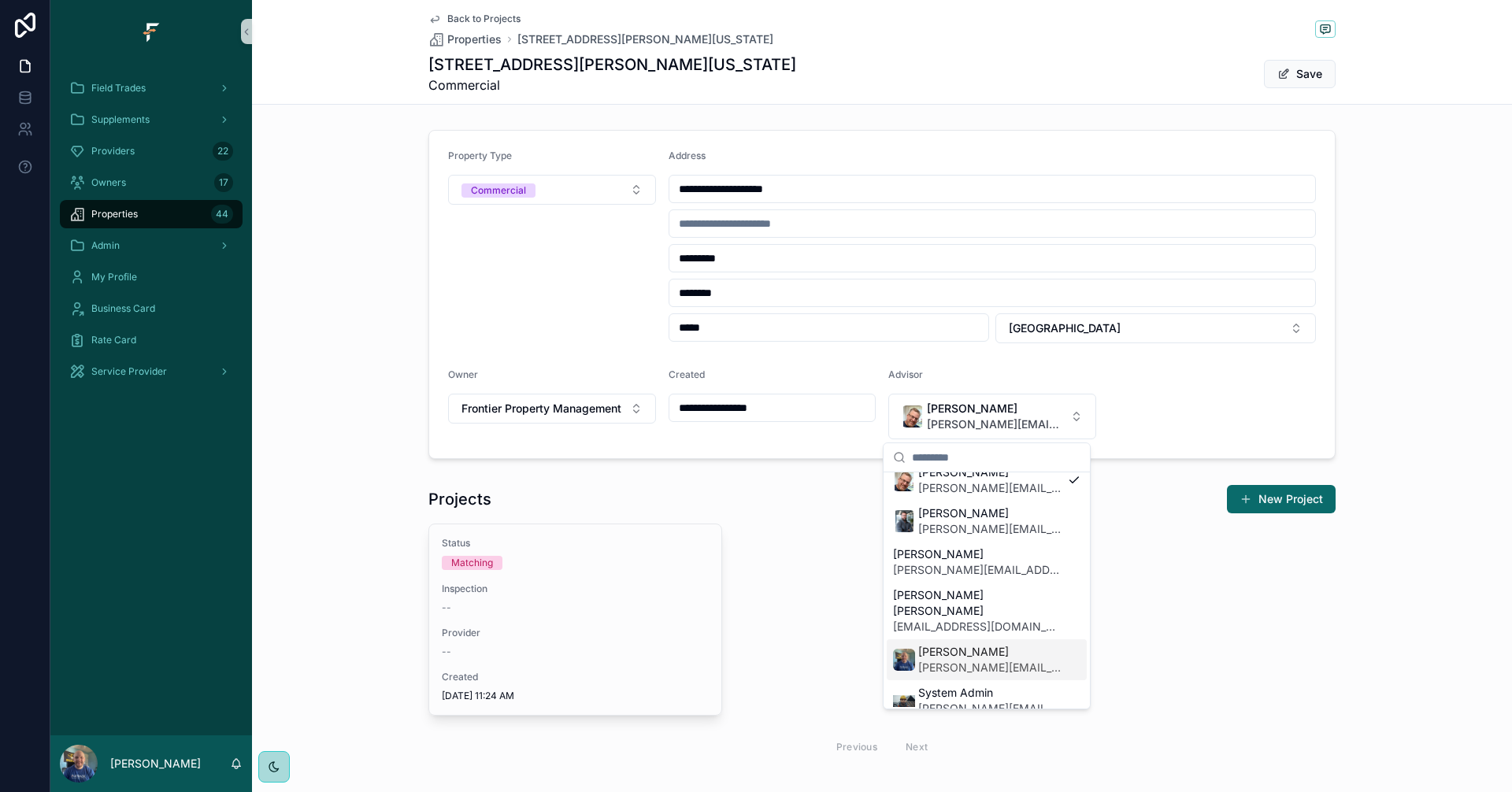
click at [989, 660] on span "[PERSON_NAME][EMAIL_ADDRESS][DOMAIN_NAME]" at bounding box center [989, 668] width 143 height 15
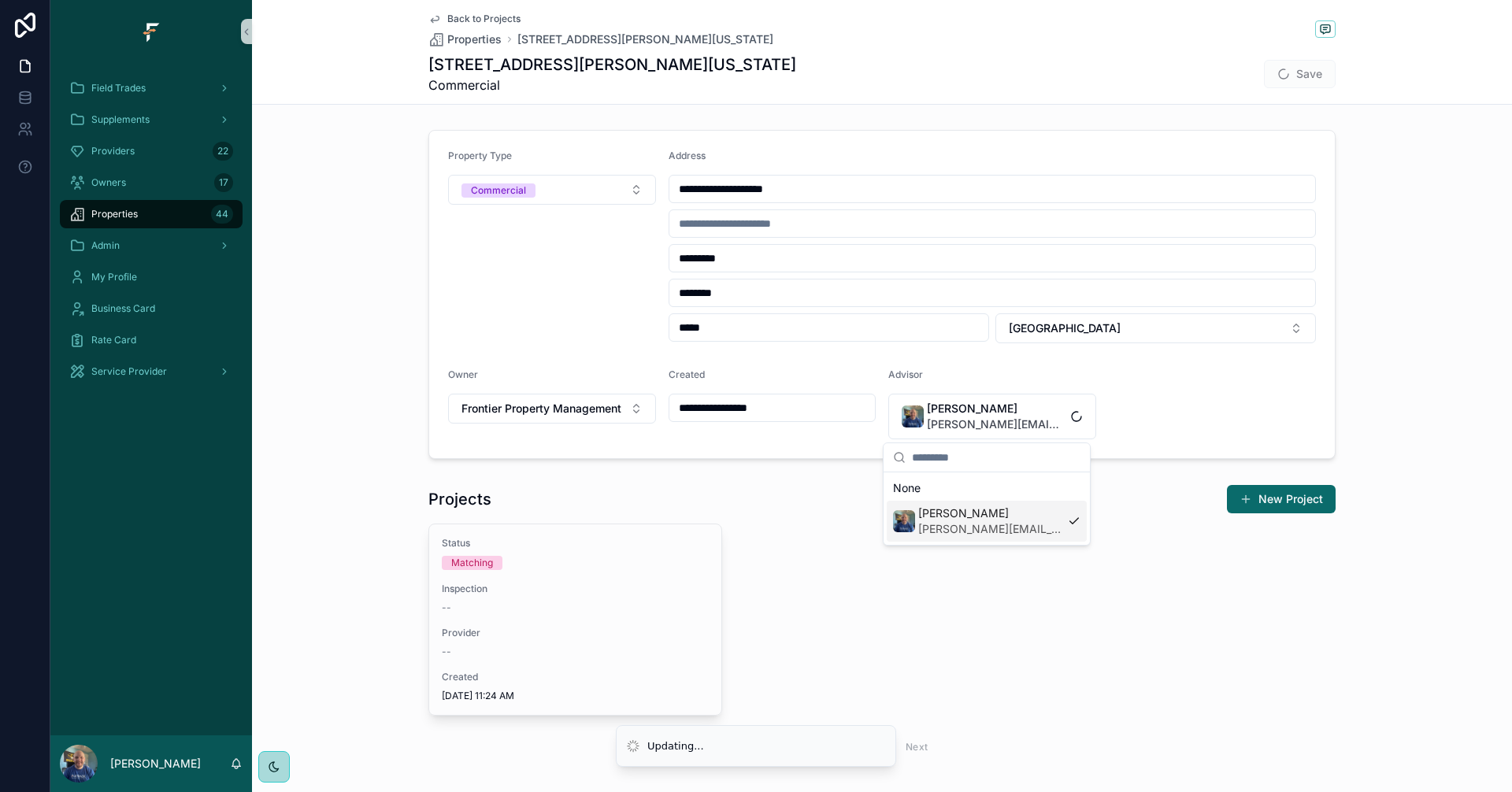
scroll to position [0, 0]
click at [1305, 78] on button "Save" at bounding box center [1300, 74] width 72 height 28
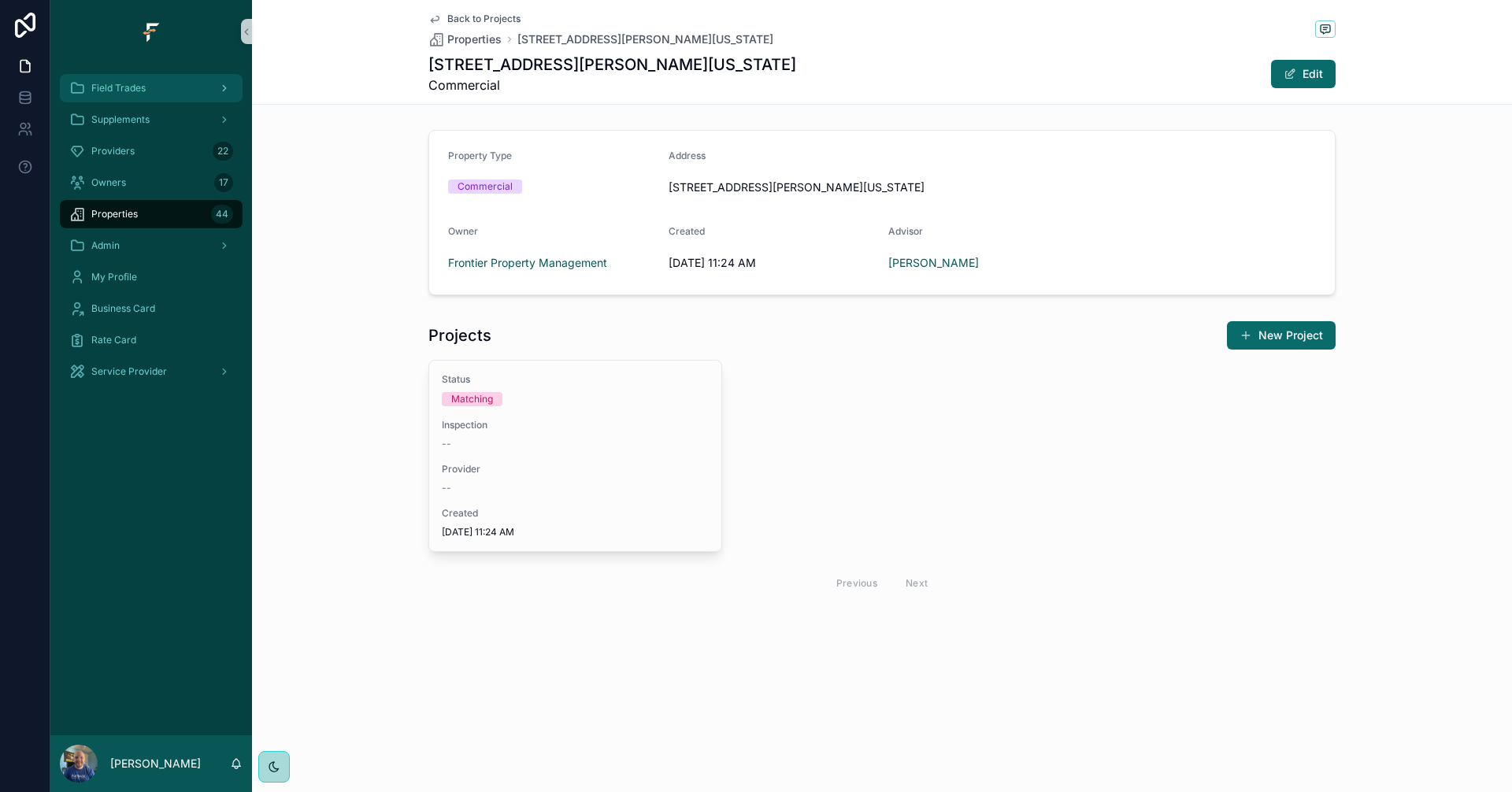
click at [138, 86] on span "Field Trades" at bounding box center [118, 88] width 54 height 13
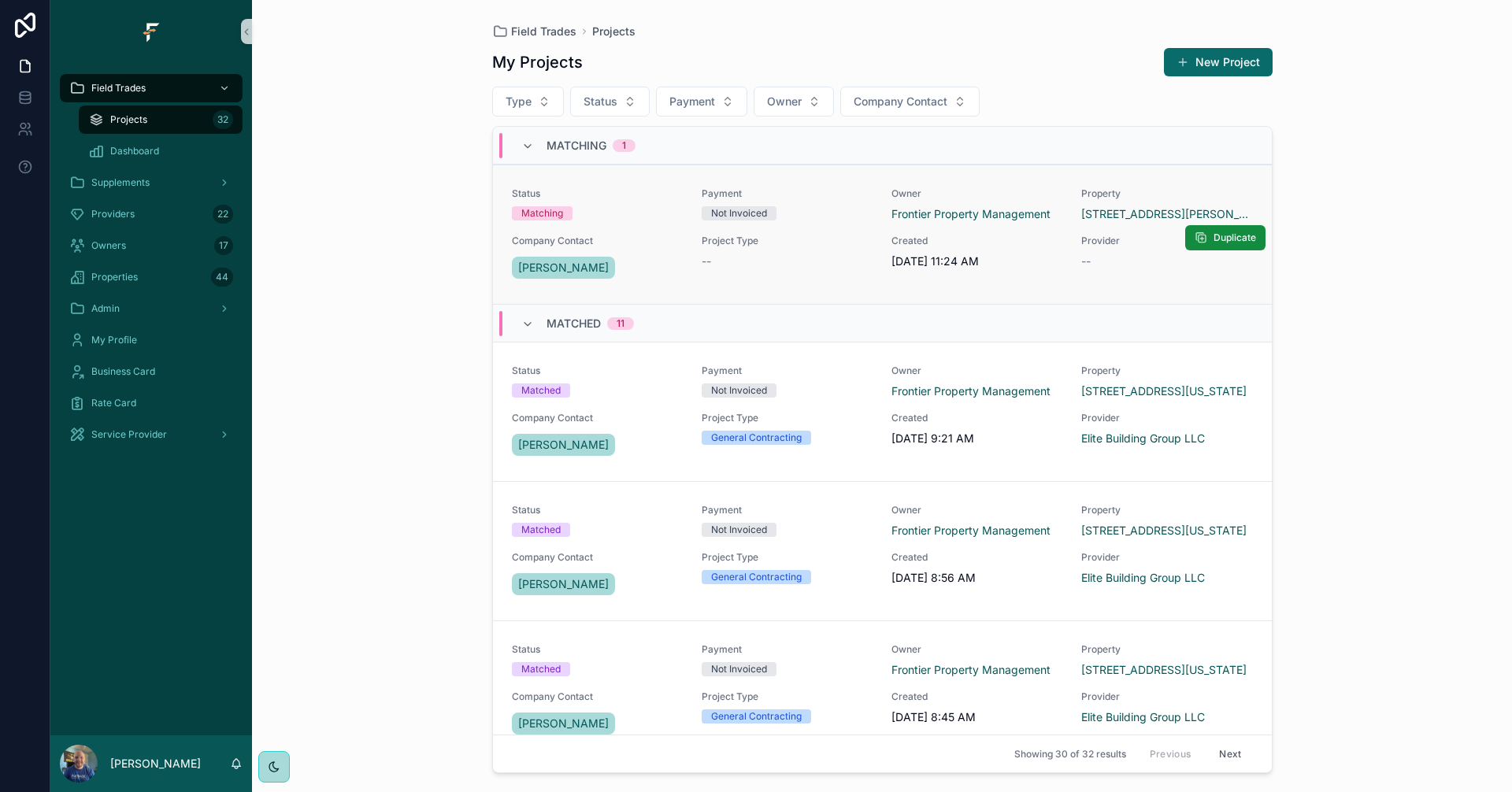
click at [822, 238] on span "Project Type" at bounding box center [787, 240] width 171 height 13
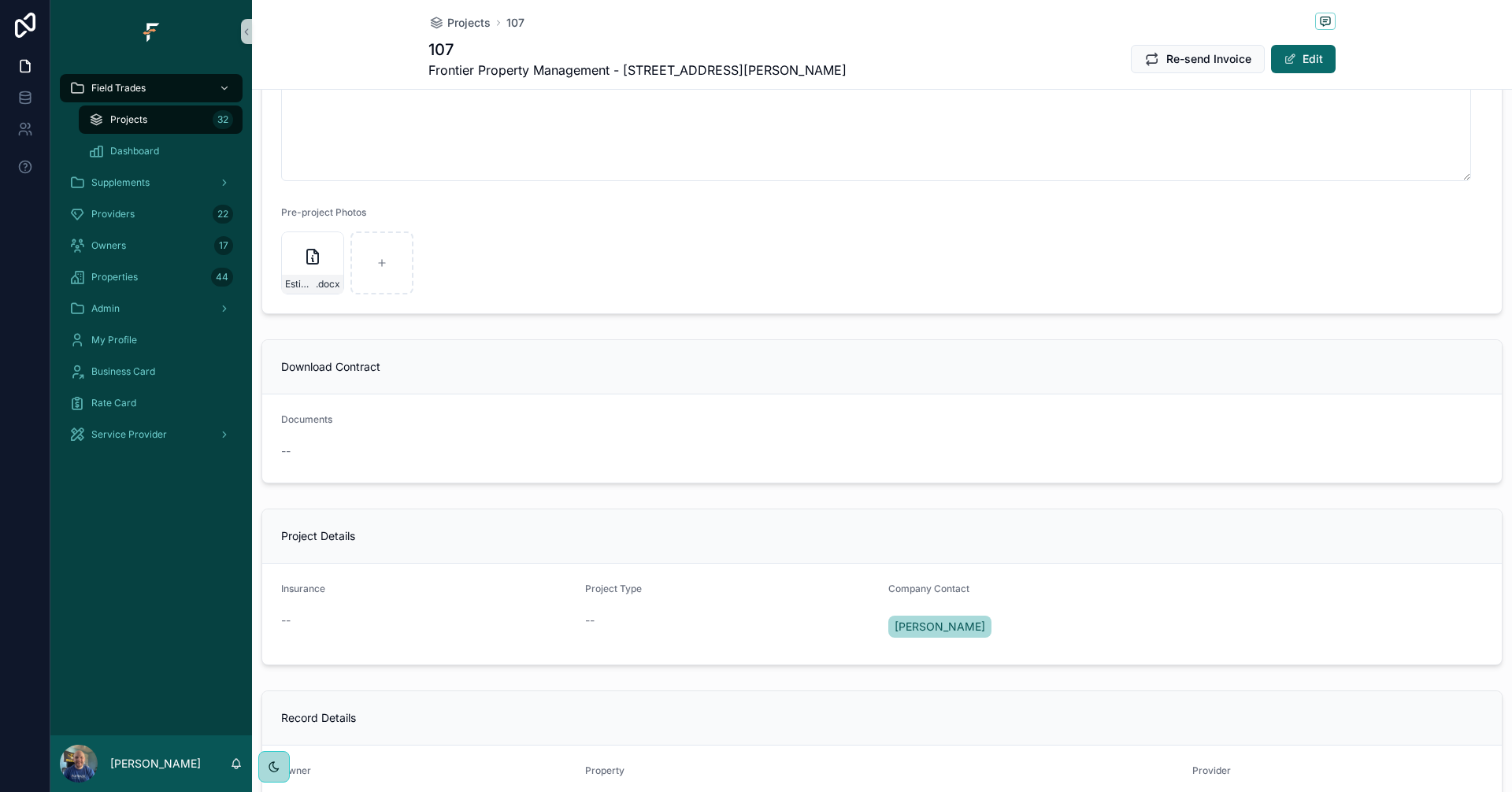
scroll to position [787, 0]
click at [307, 259] on icon "scrollable content" at bounding box center [312, 256] width 11 height 15
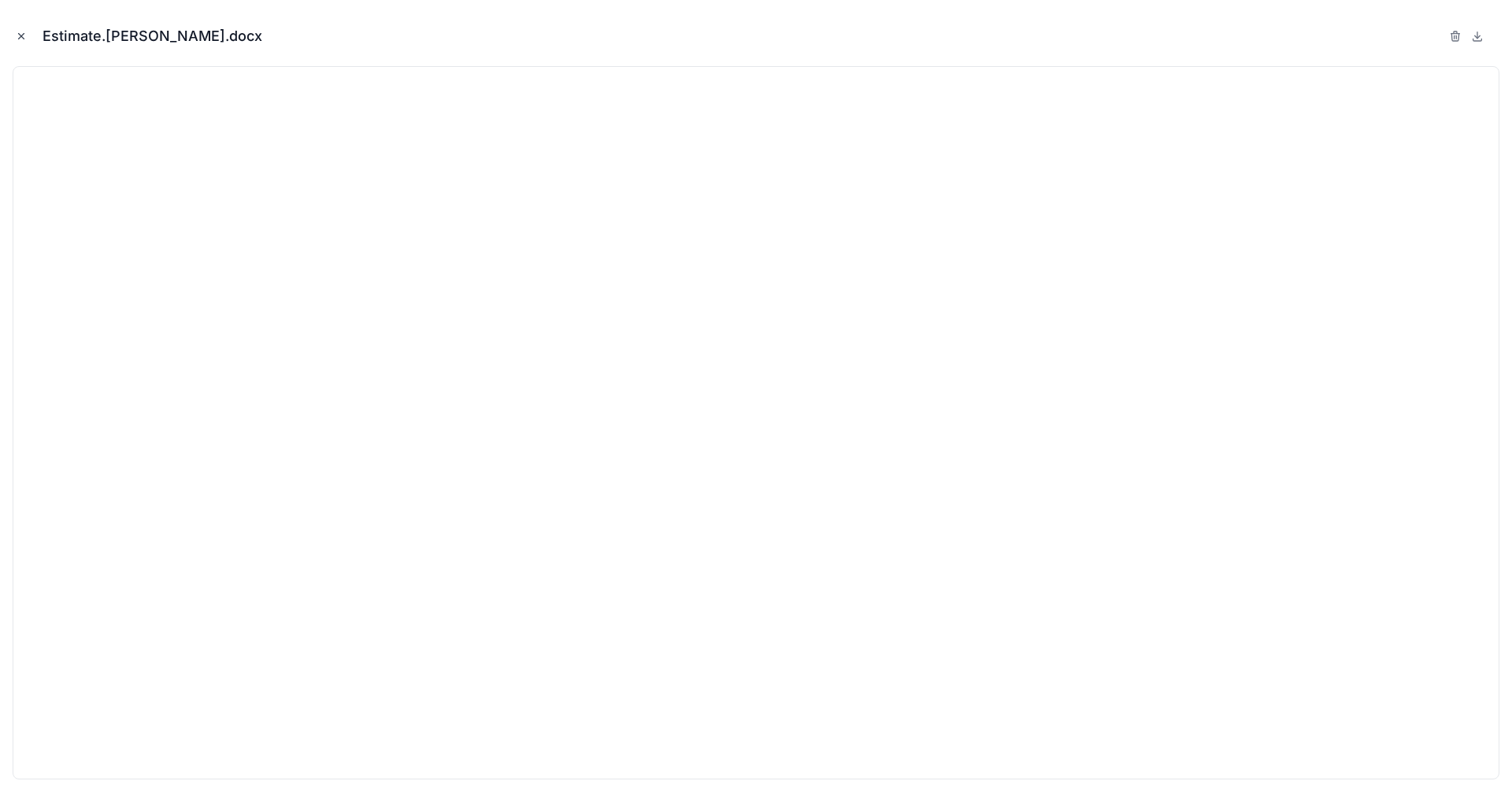
click at [17, 37] on icon "Close modal" at bounding box center [20, 36] width 11 height 11
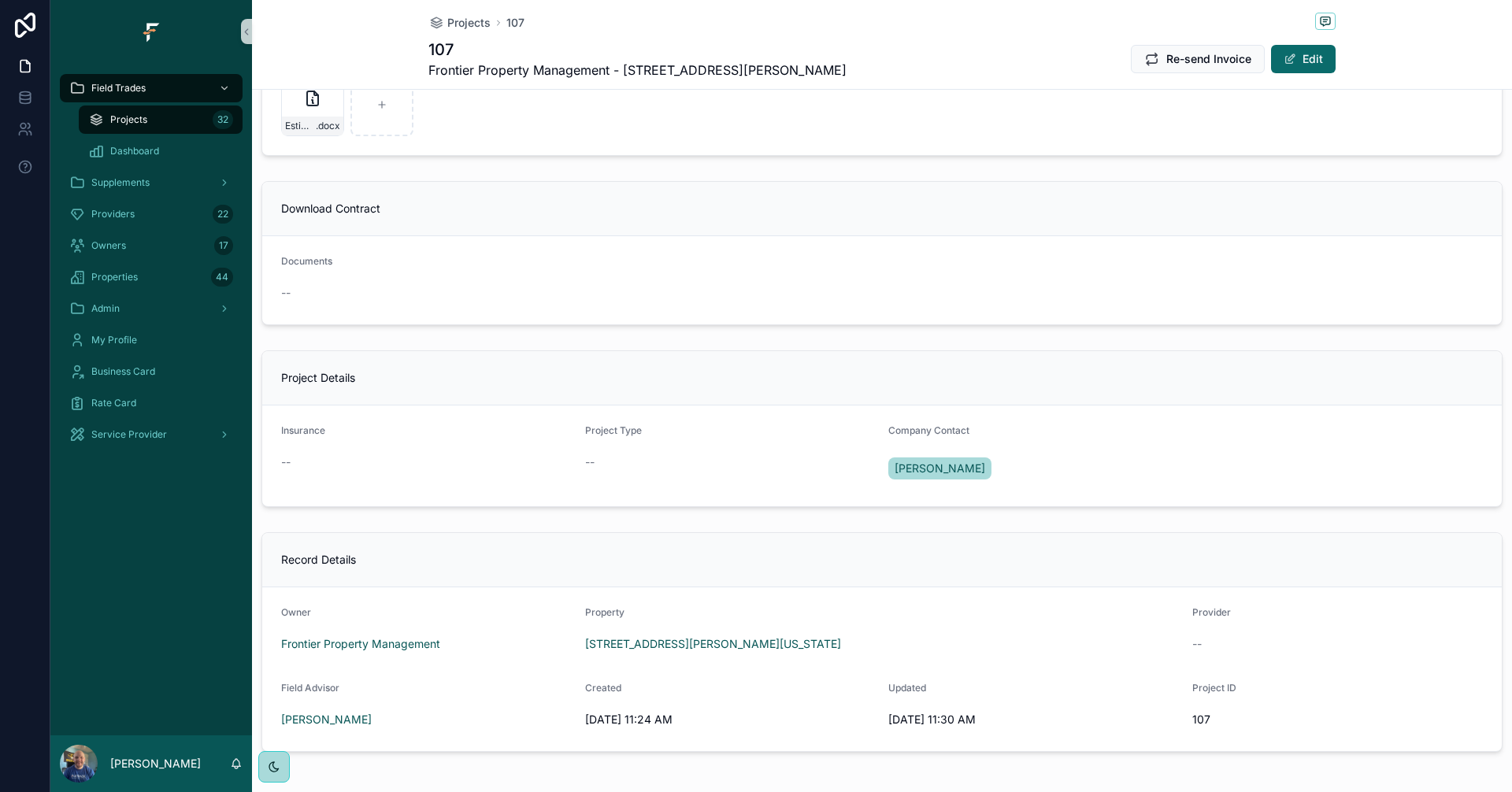
scroll to position [1012, 0]
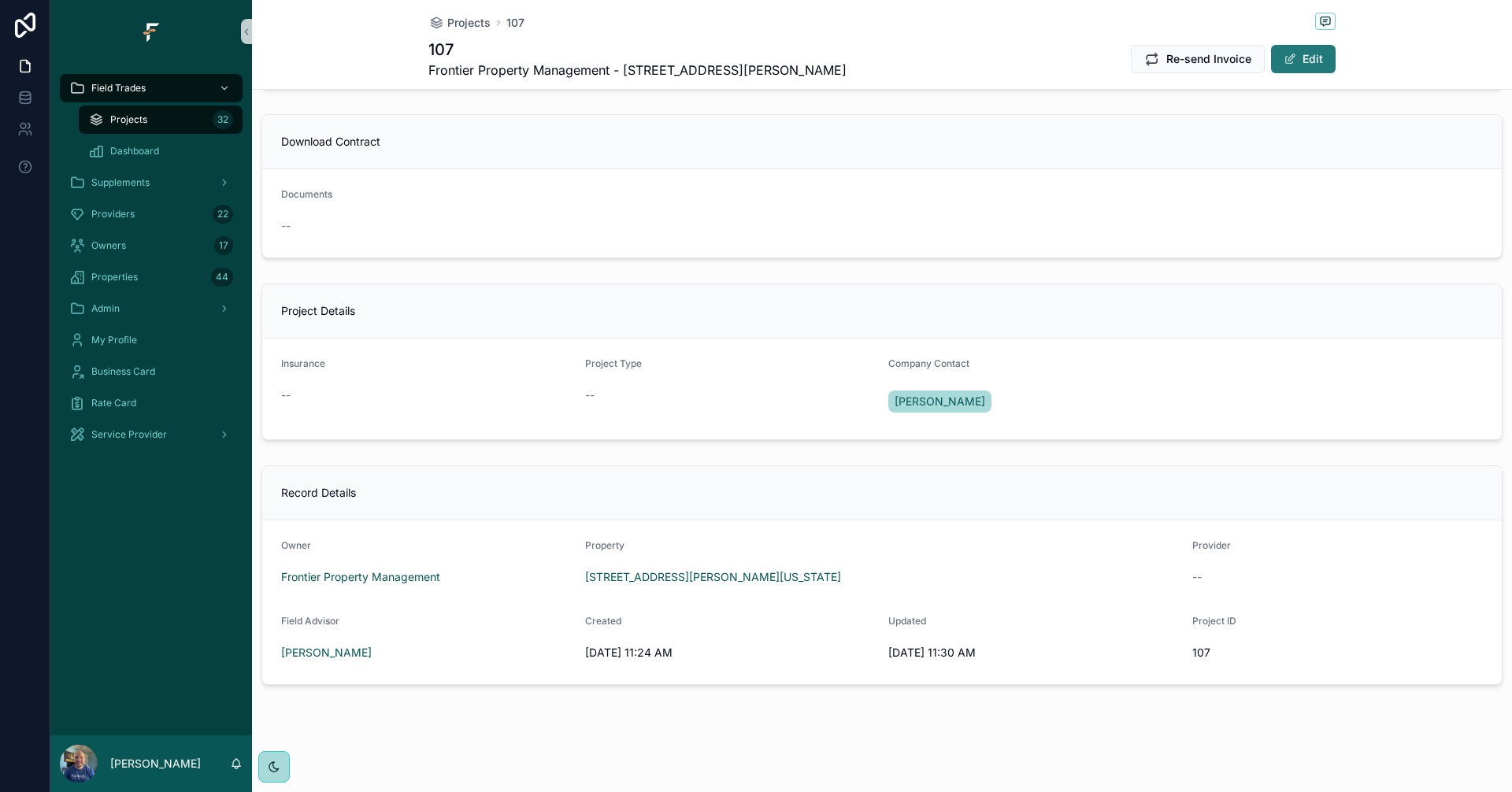
click at [1294, 57] on button "Edit" at bounding box center [1303, 58] width 65 height 28
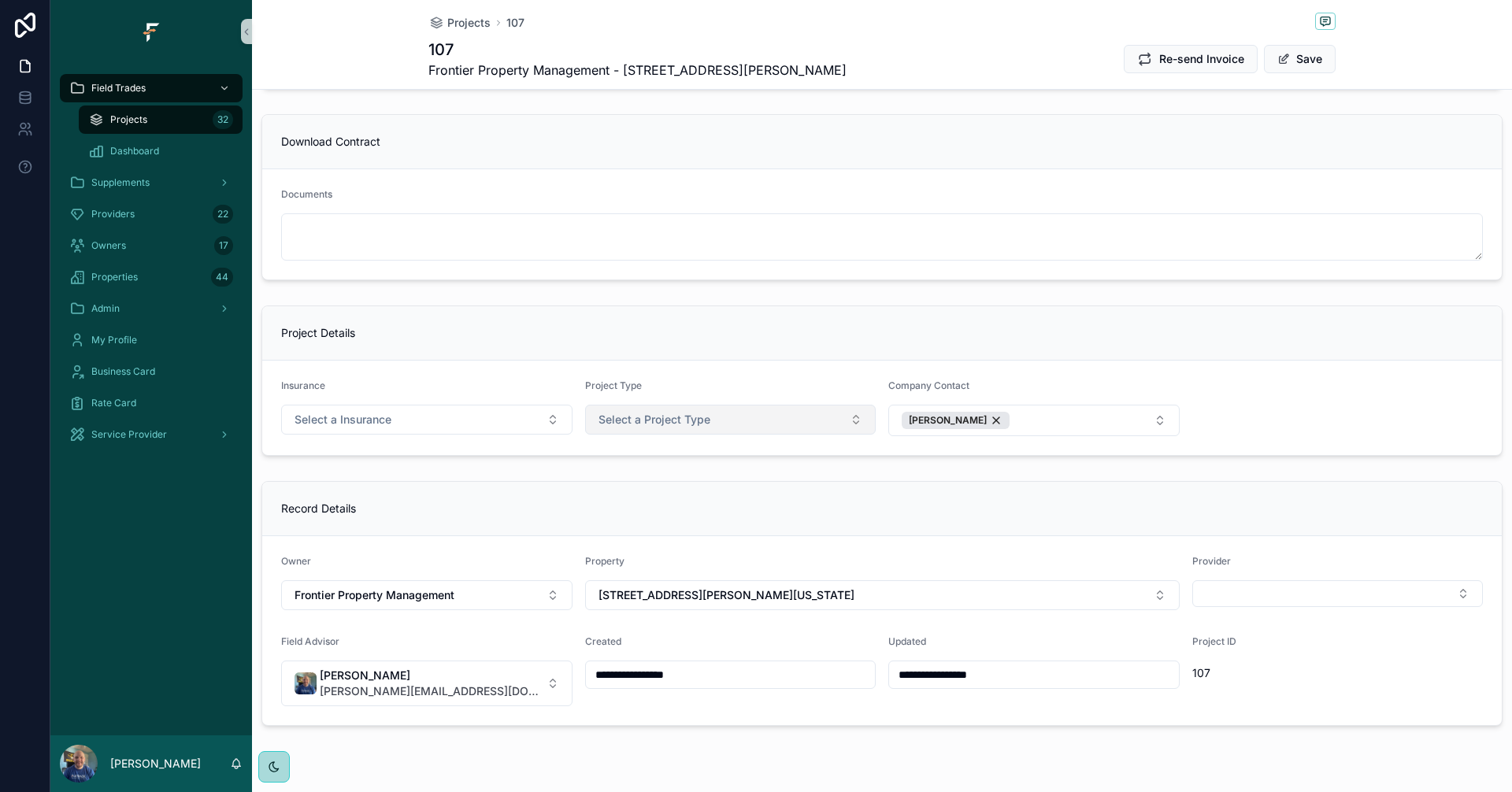
click at [757, 419] on button "Select a Project Type" at bounding box center [730, 419] width 291 height 30
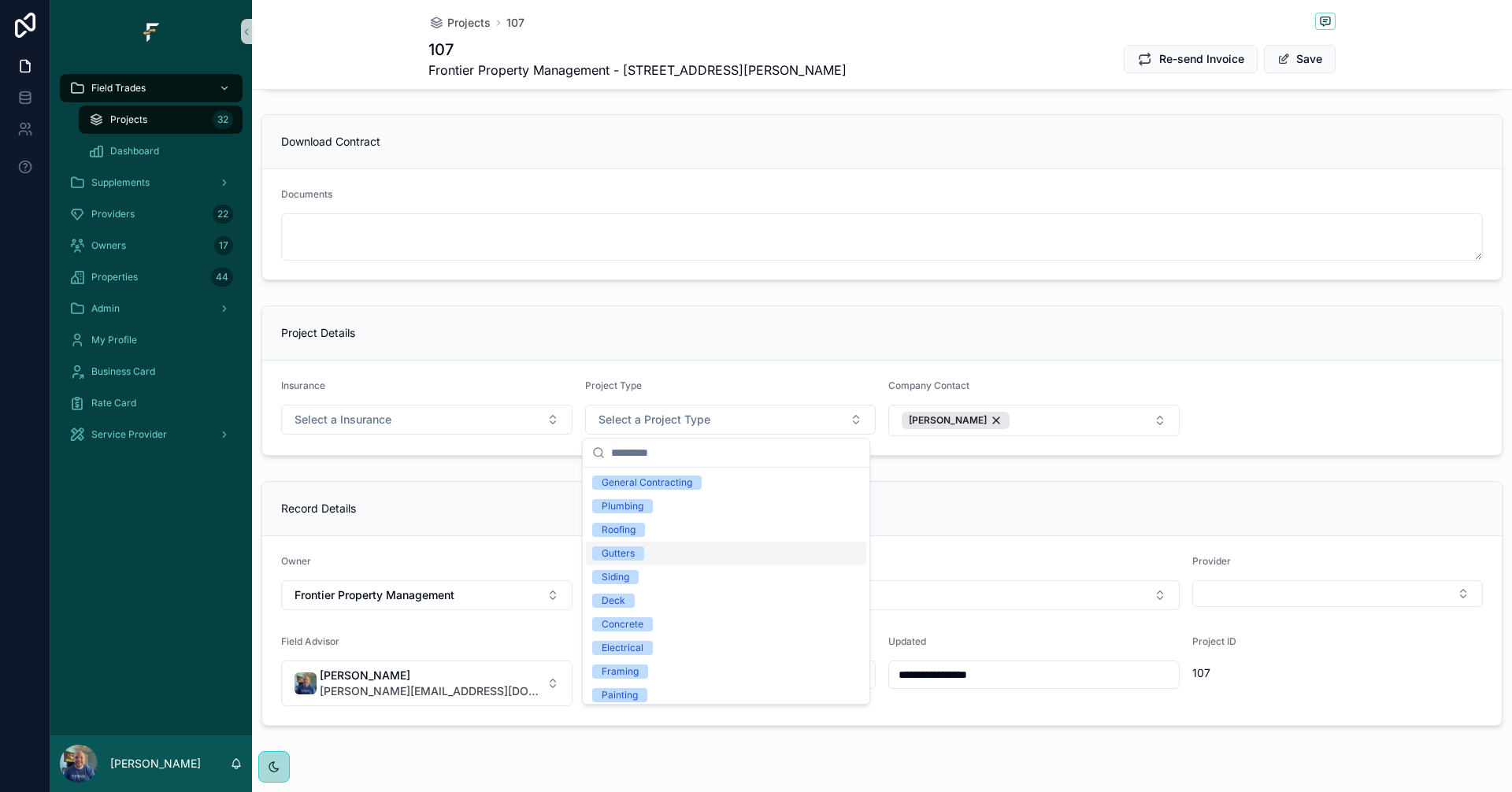
click at [622, 552] on div "Gutters" at bounding box center [618, 553] width 33 height 15
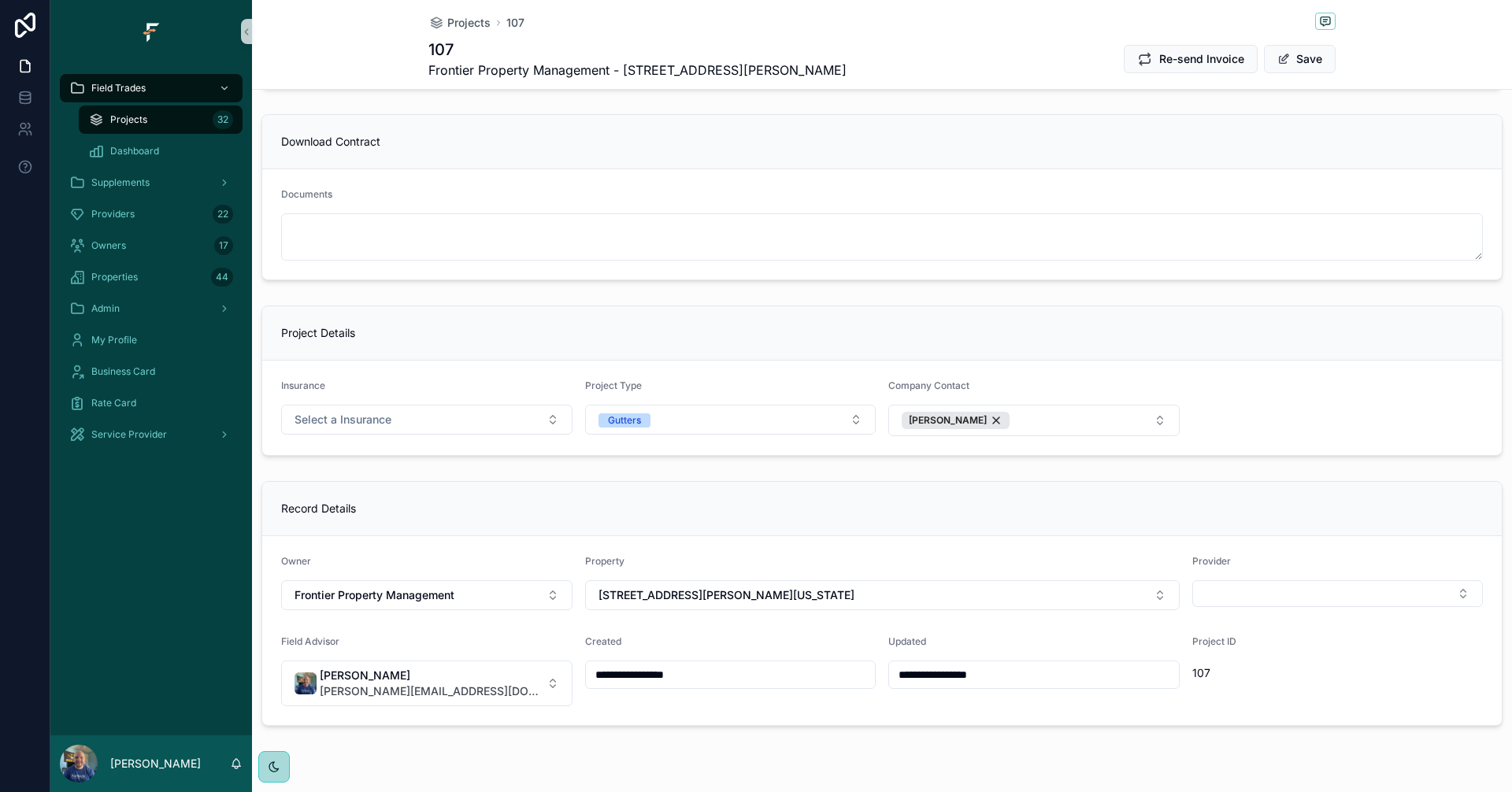
type input "**********"
click at [533, 420] on button "Select a Insurance" at bounding box center [426, 419] width 291 height 30
click at [311, 512] on div "No" at bounding box center [307, 506] width 13 height 15
click at [1315, 57] on button "Save" at bounding box center [1300, 58] width 72 height 28
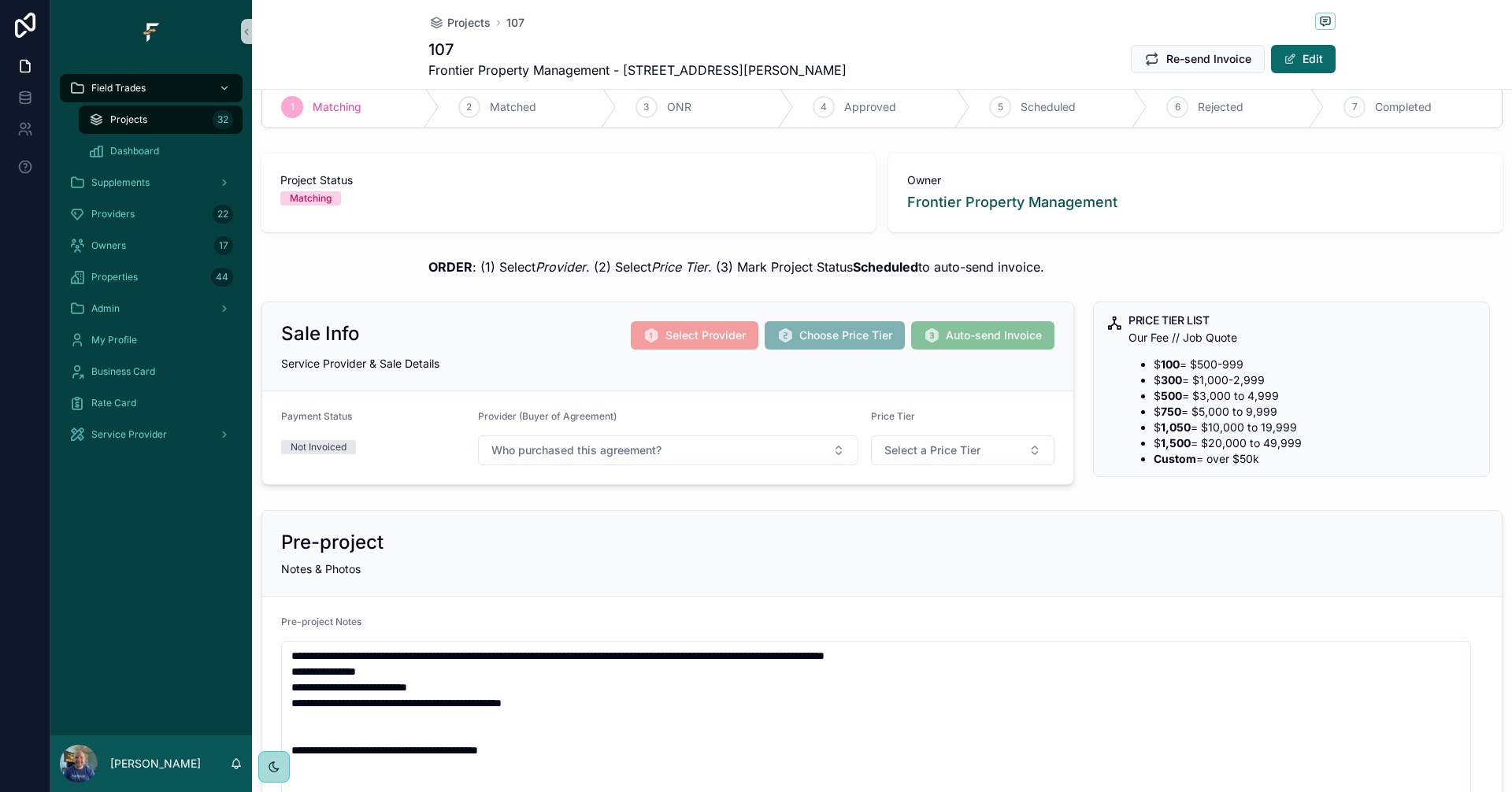
scroll to position [0, 0]
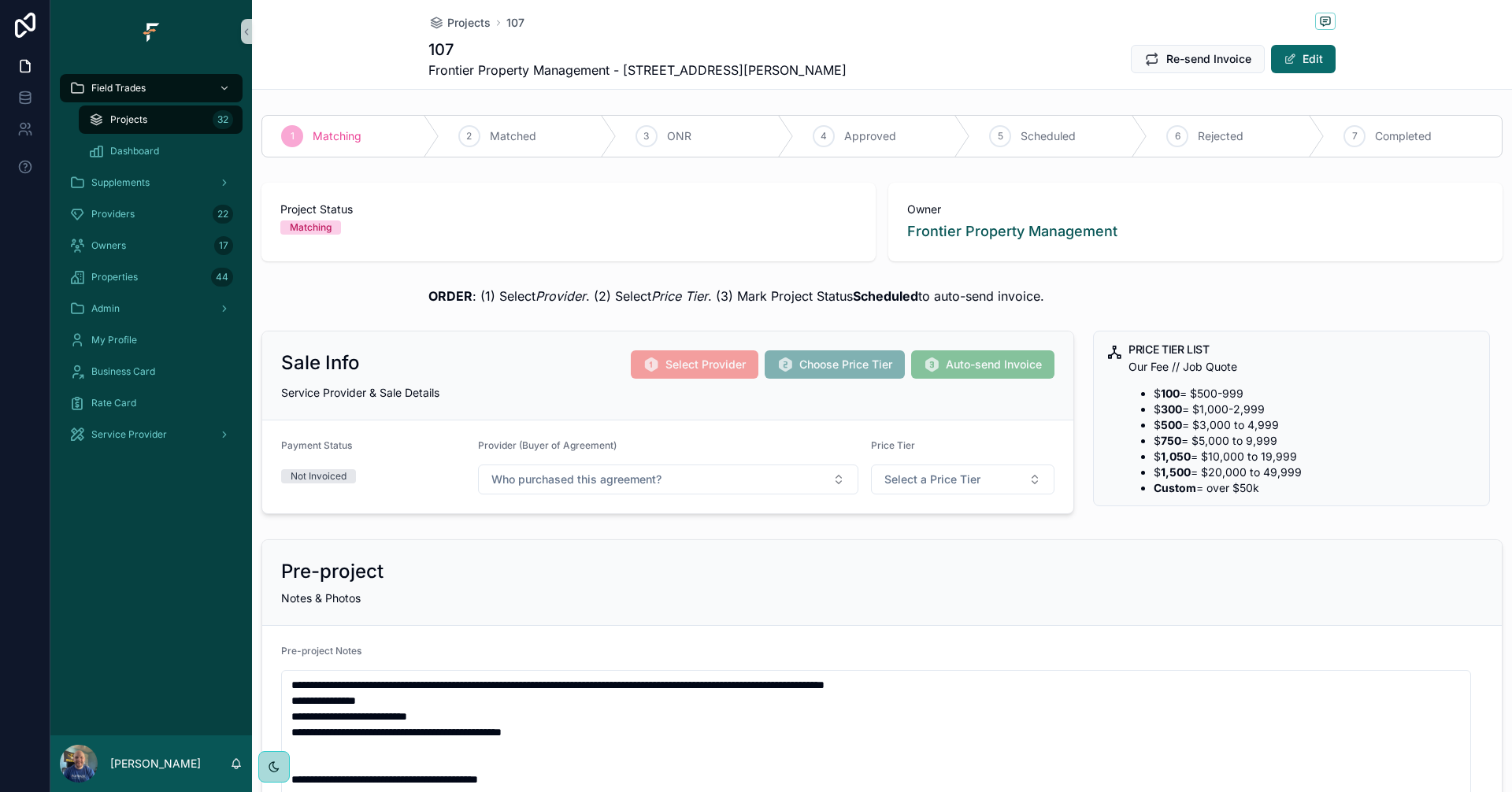
click at [197, 120] on div "Projects 32" at bounding box center [161, 120] width 145 height 25
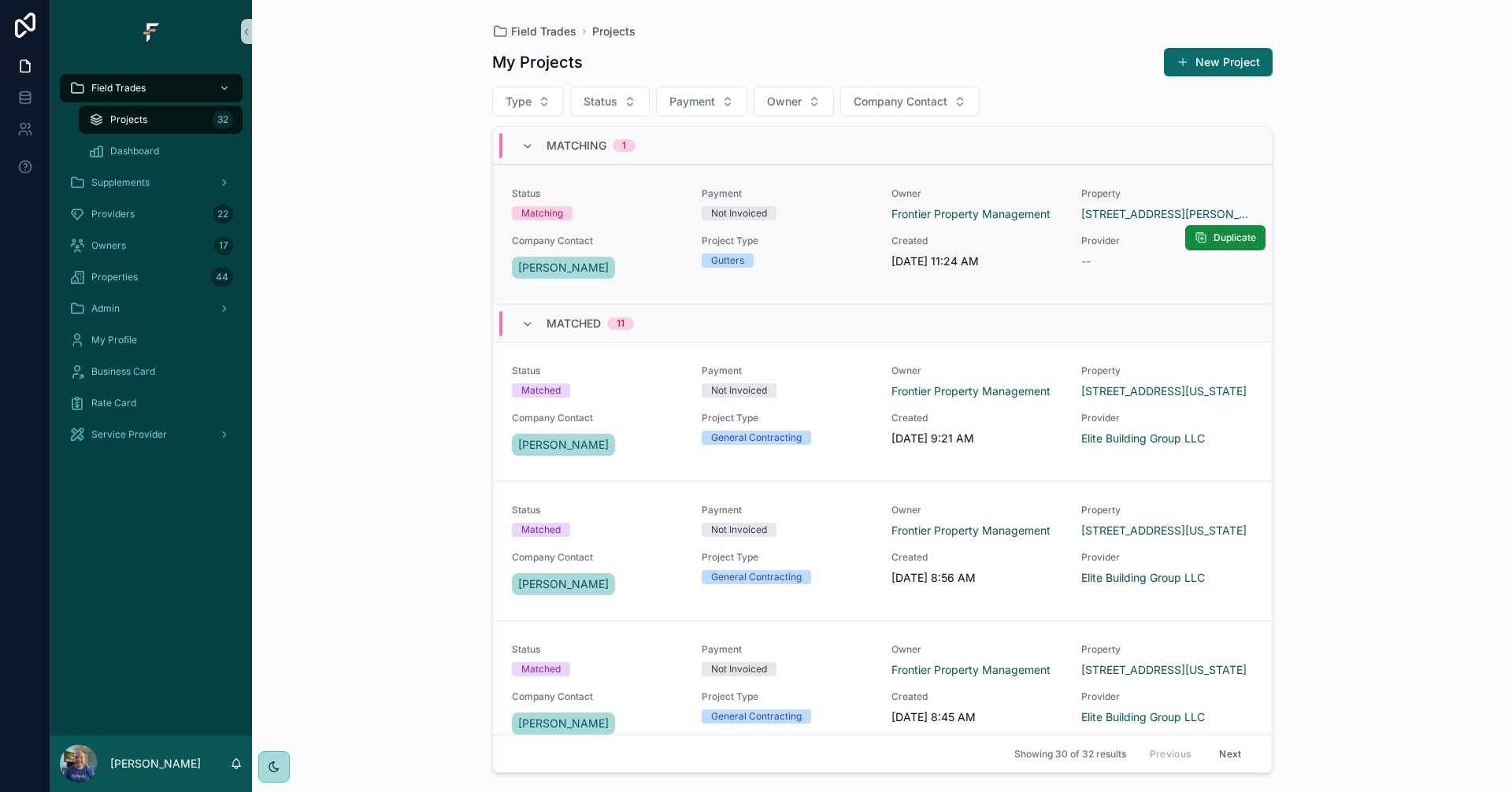
click at [810, 262] on div "Gutters" at bounding box center [787, 260] width 171 height 15
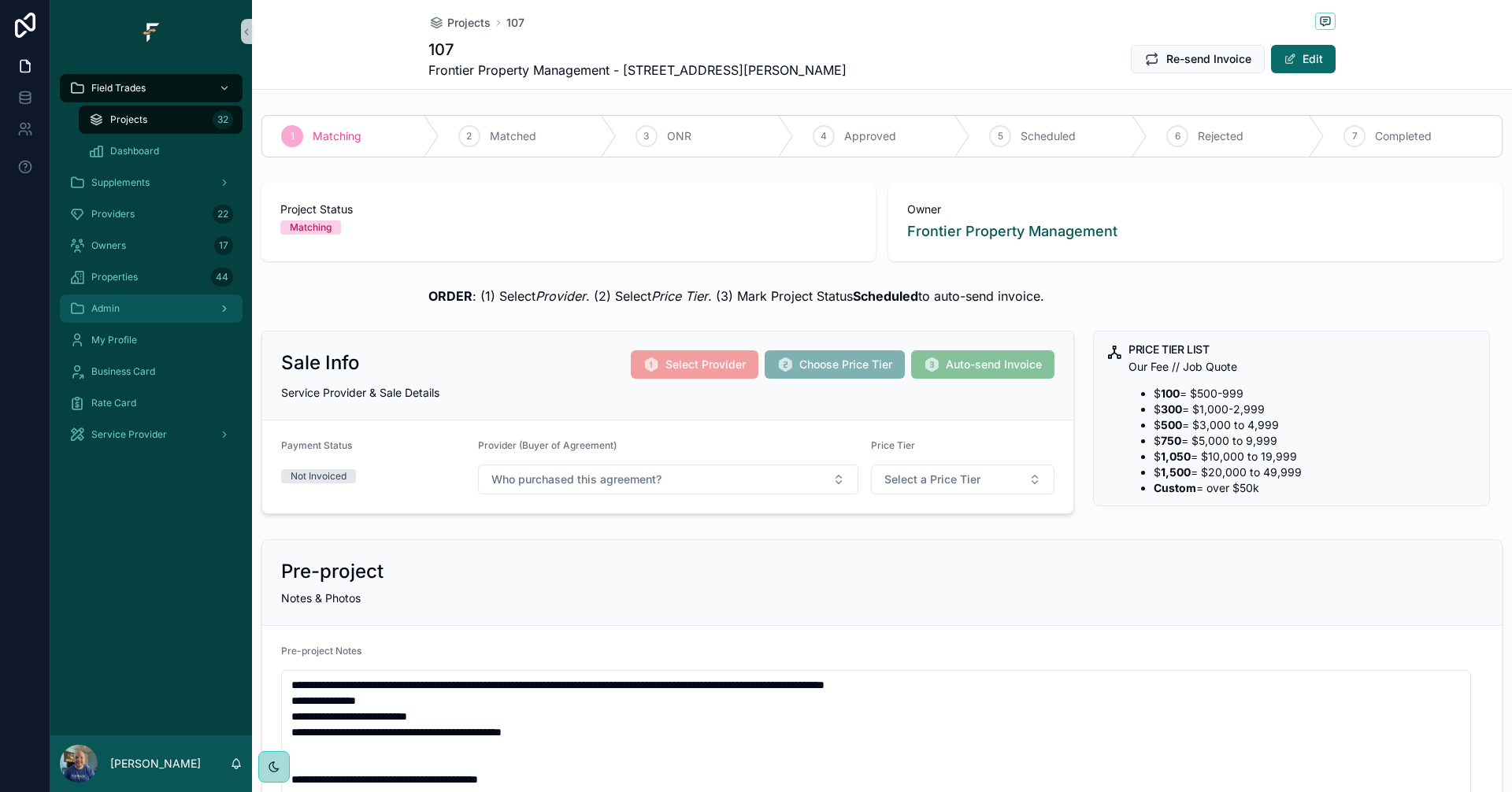
click at [150, 311] on div "Admin" at bounding box center [151, 309] width 164 height 25
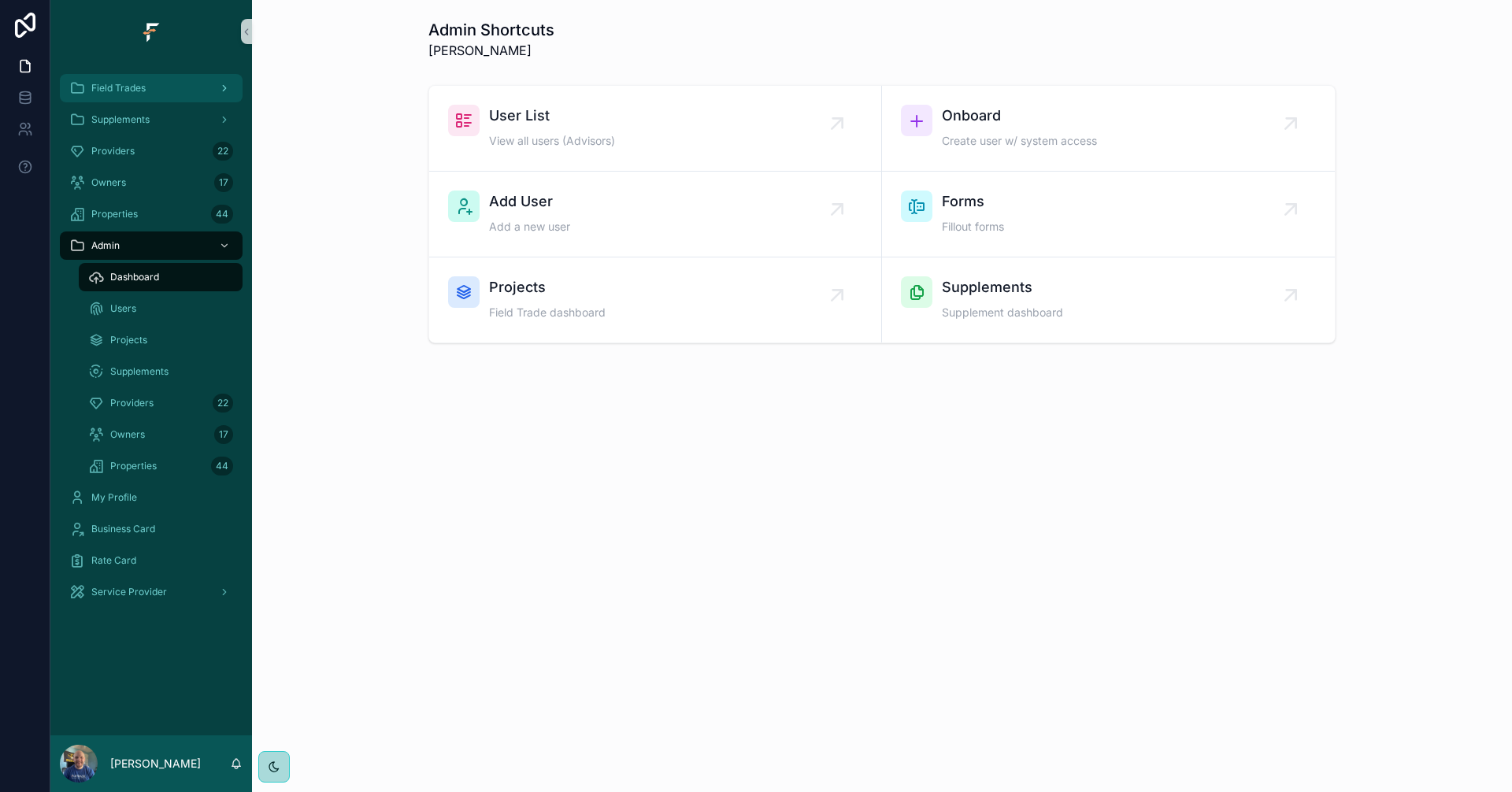
click at [126, 84] on span "Field Trades" at bounding box center [118, 88] width 54 height 13
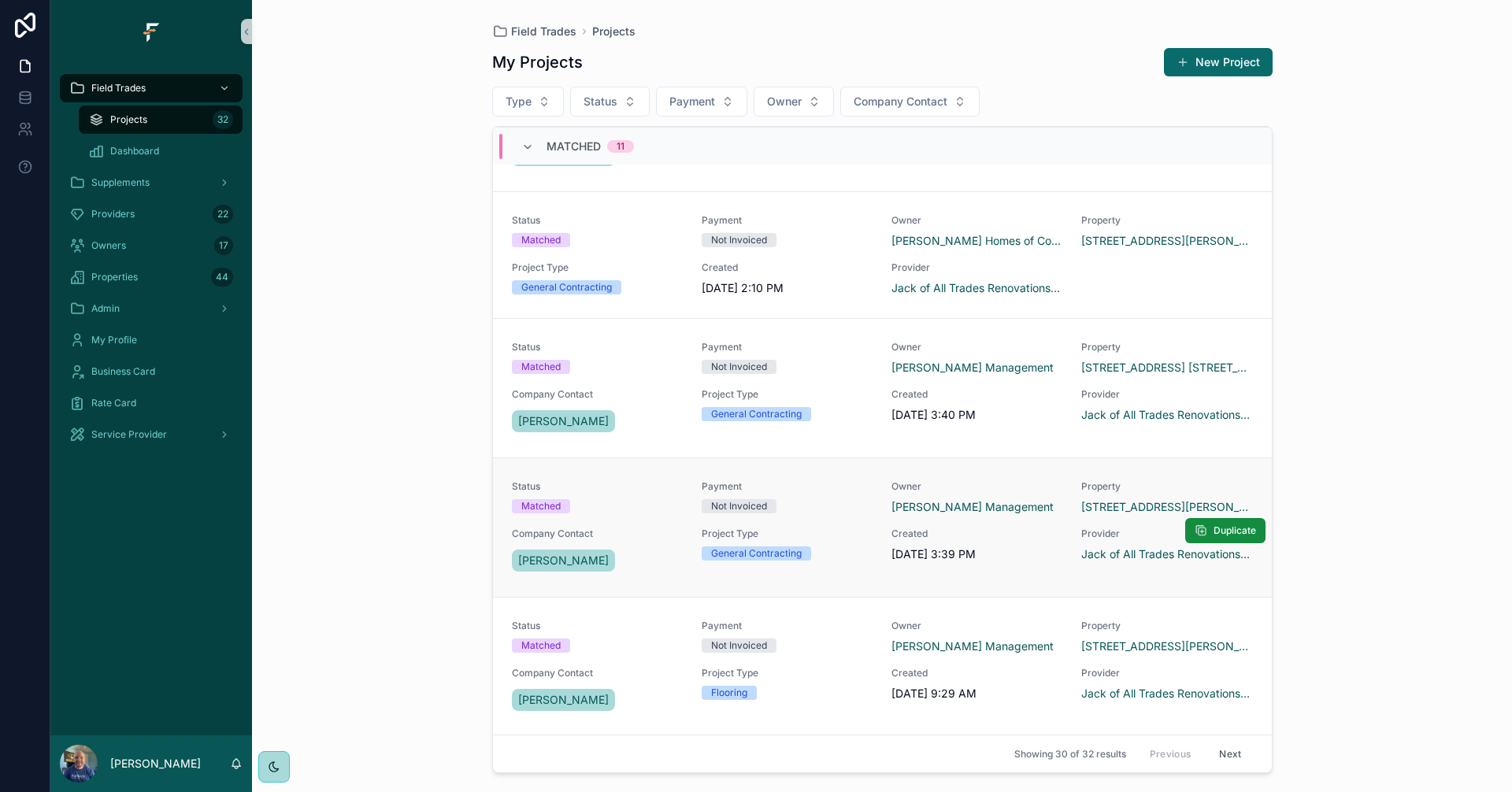
scroll to position [709, 0]
click at [527, 148] on icon "scrollable content" at bounding box center [527, 147] width 13 height 13
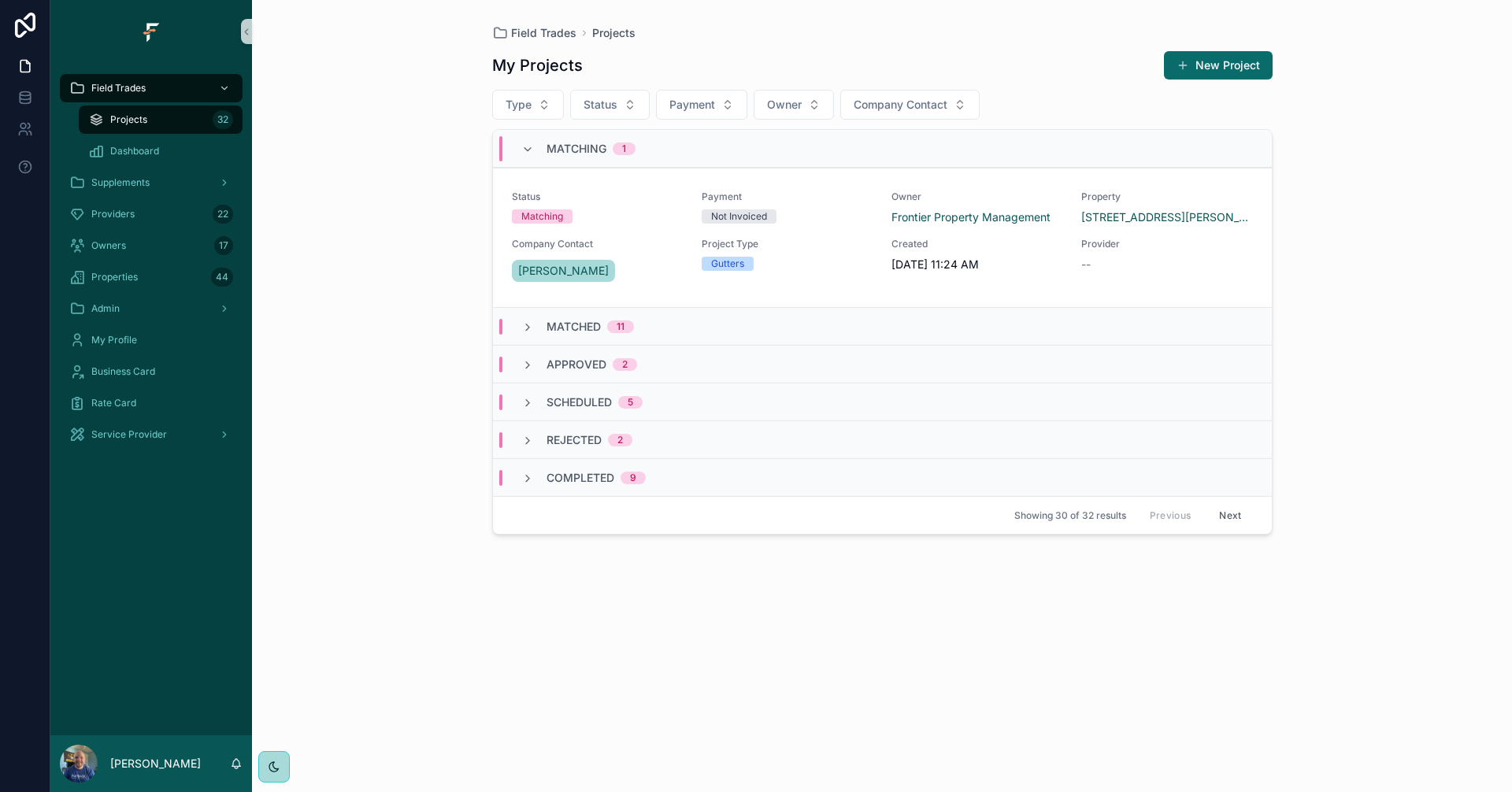
scroll to position [0, 0]
click at [508, 404] on div "Scheduled 5" at bounding box center [582, 403] width 159 height 15
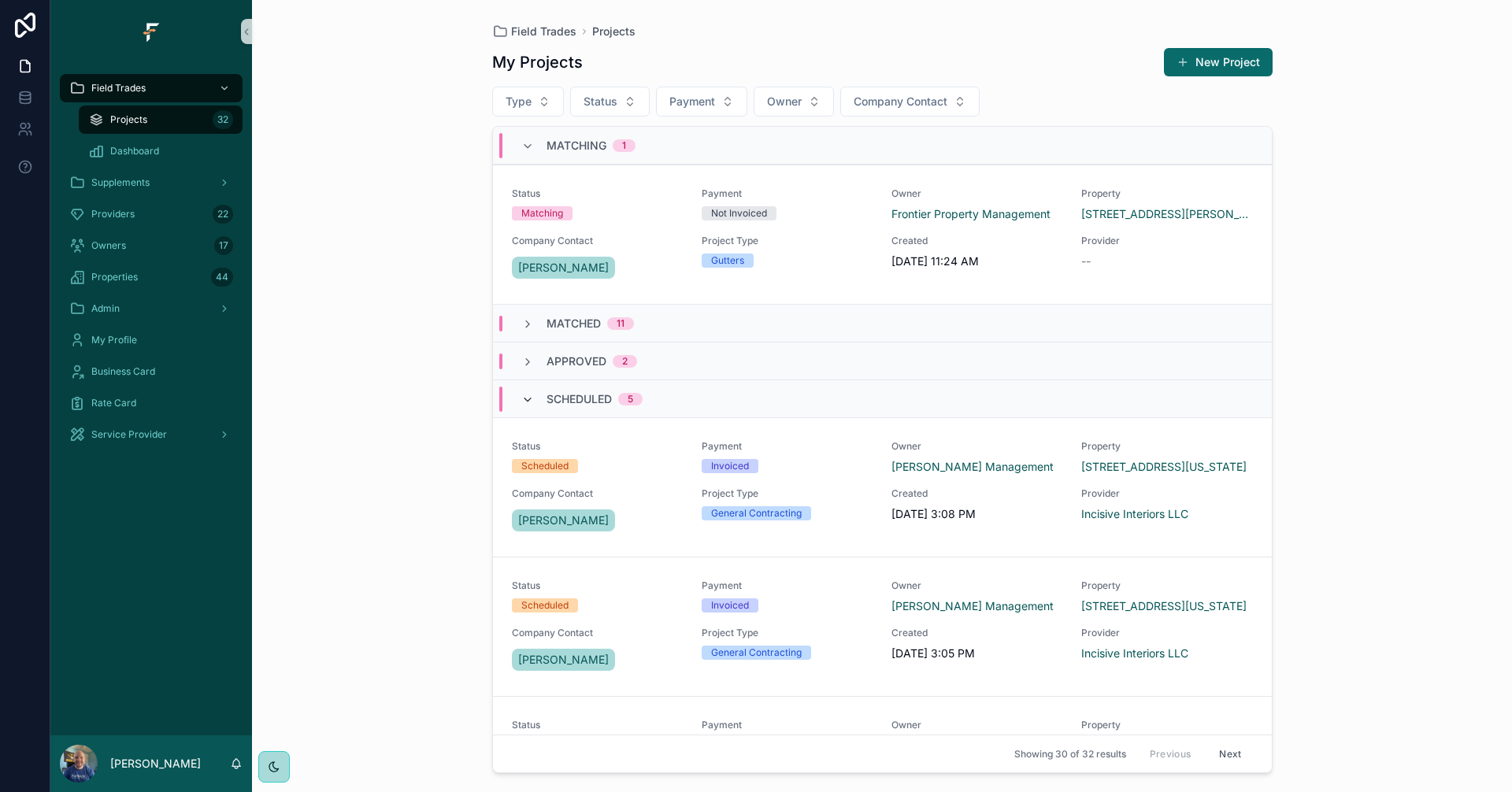
click at [528, 399] on icon "scrollable content" at bounding box center [527, 400] width 13 height 13
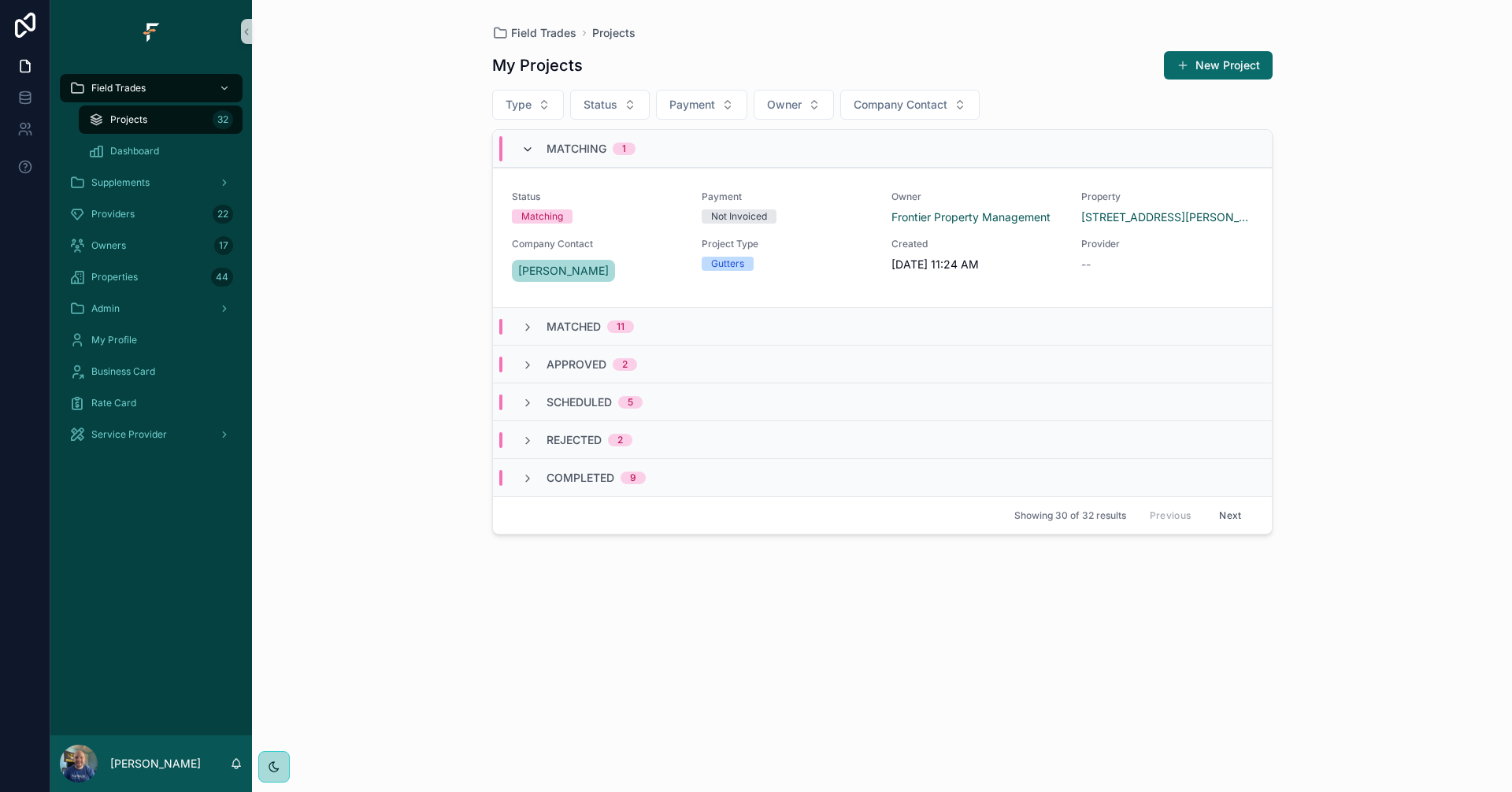
click at [529, 152] on icon "scrollable content" at bounding box center [527, 149] width 13 height 13
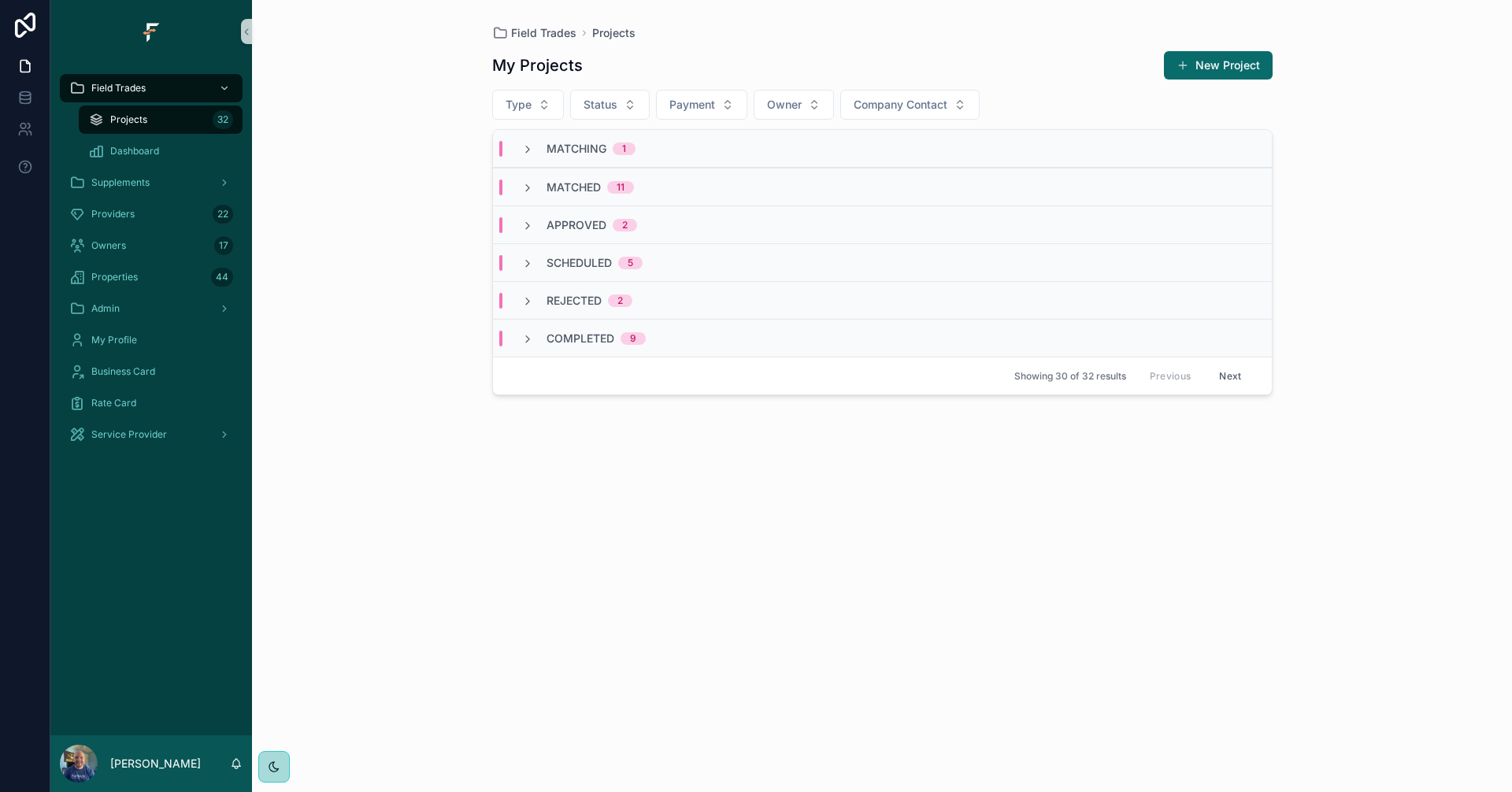
click at [537, 147] on div "Matching 1" at bounding box center [578, 149] width 114 height 15
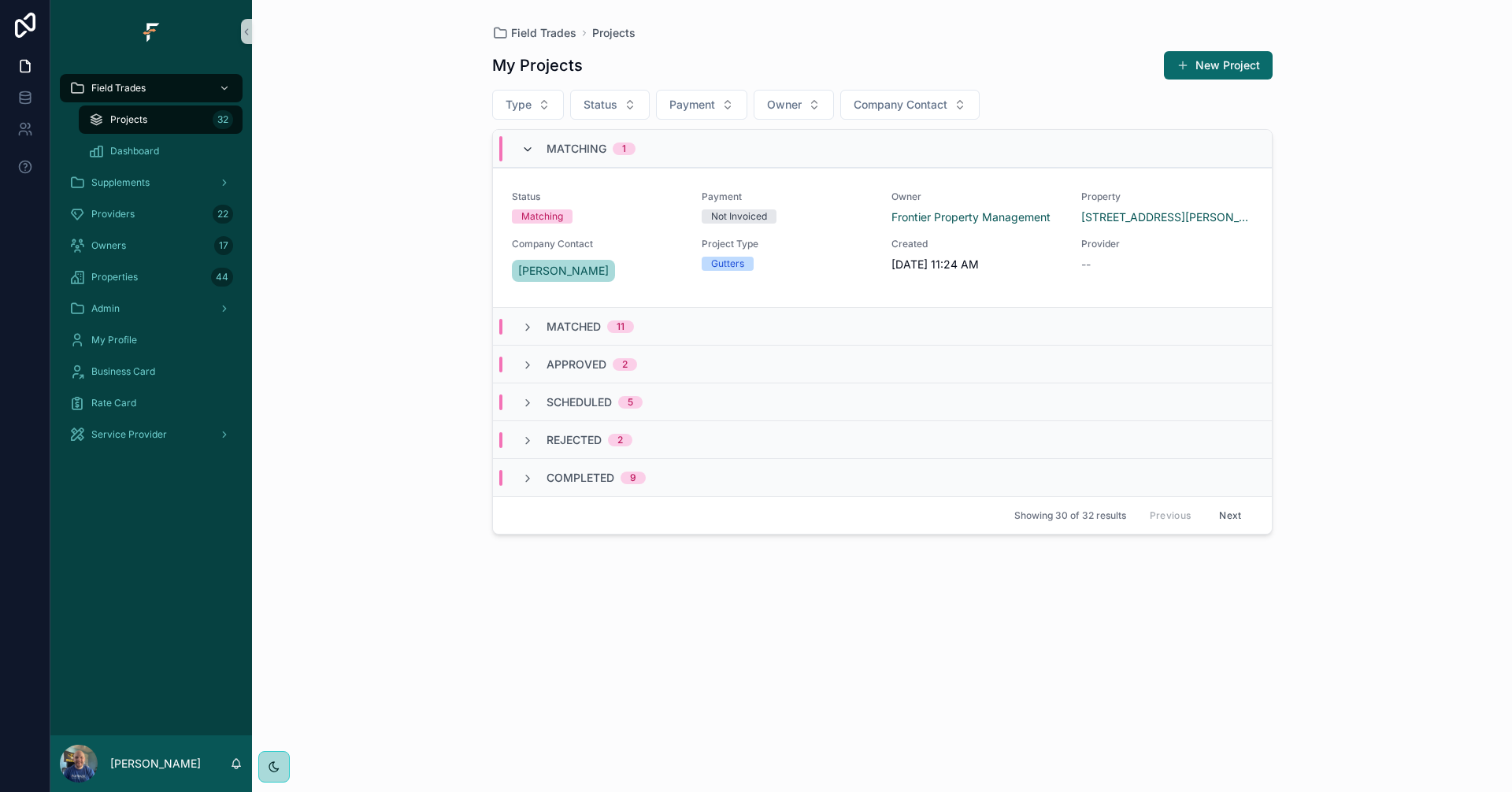
click at [529, 150] on icon "scrollable content" at bounding box center [527, 149] width 13 height 13
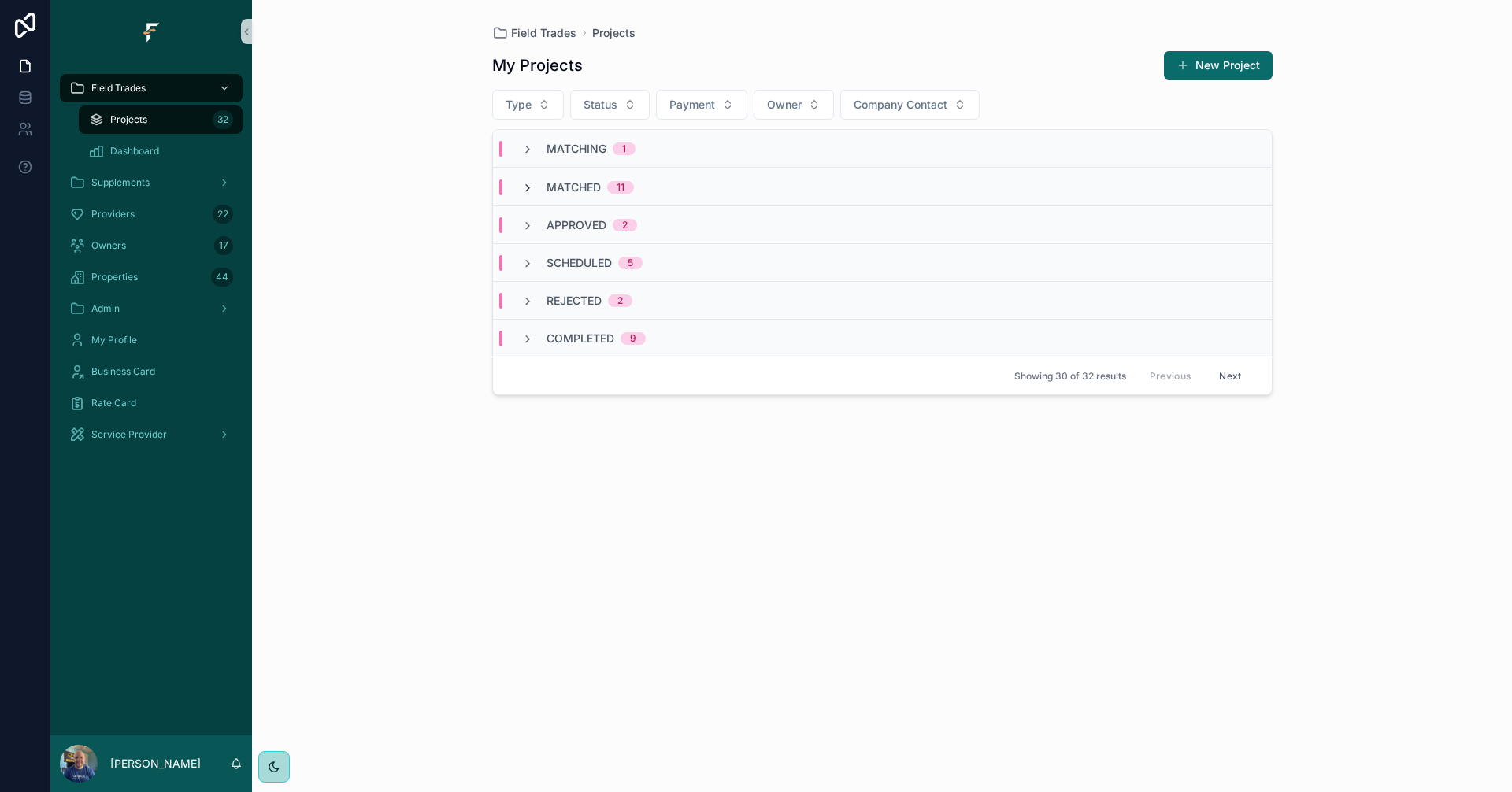
click at [528, 181] on span "scrollable content" at bounding box center [527, 187] width 13 height 13
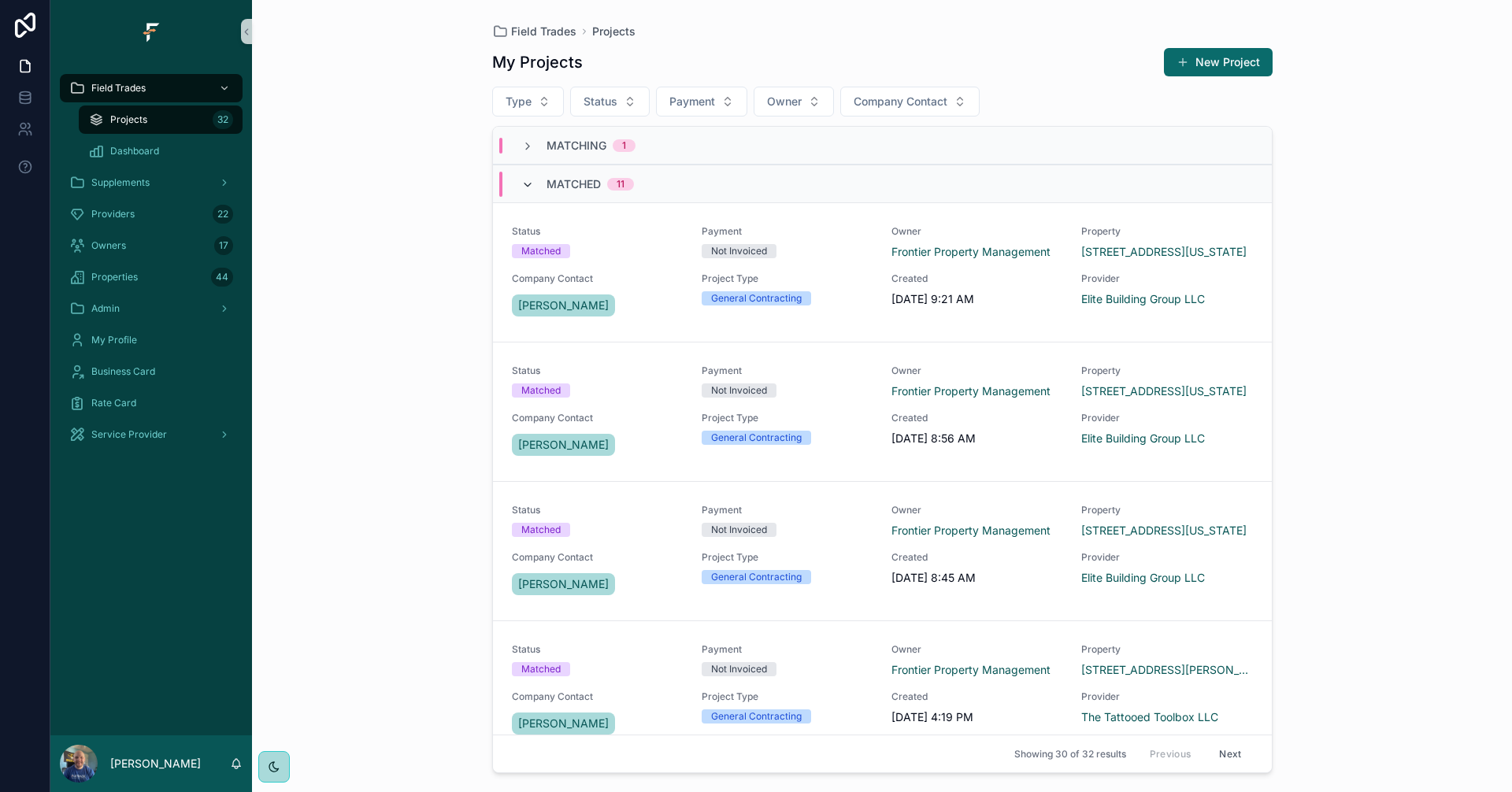
click at [528, 181] on icon "scrollable content" at bounding box center [527, 185] width 13 height 13
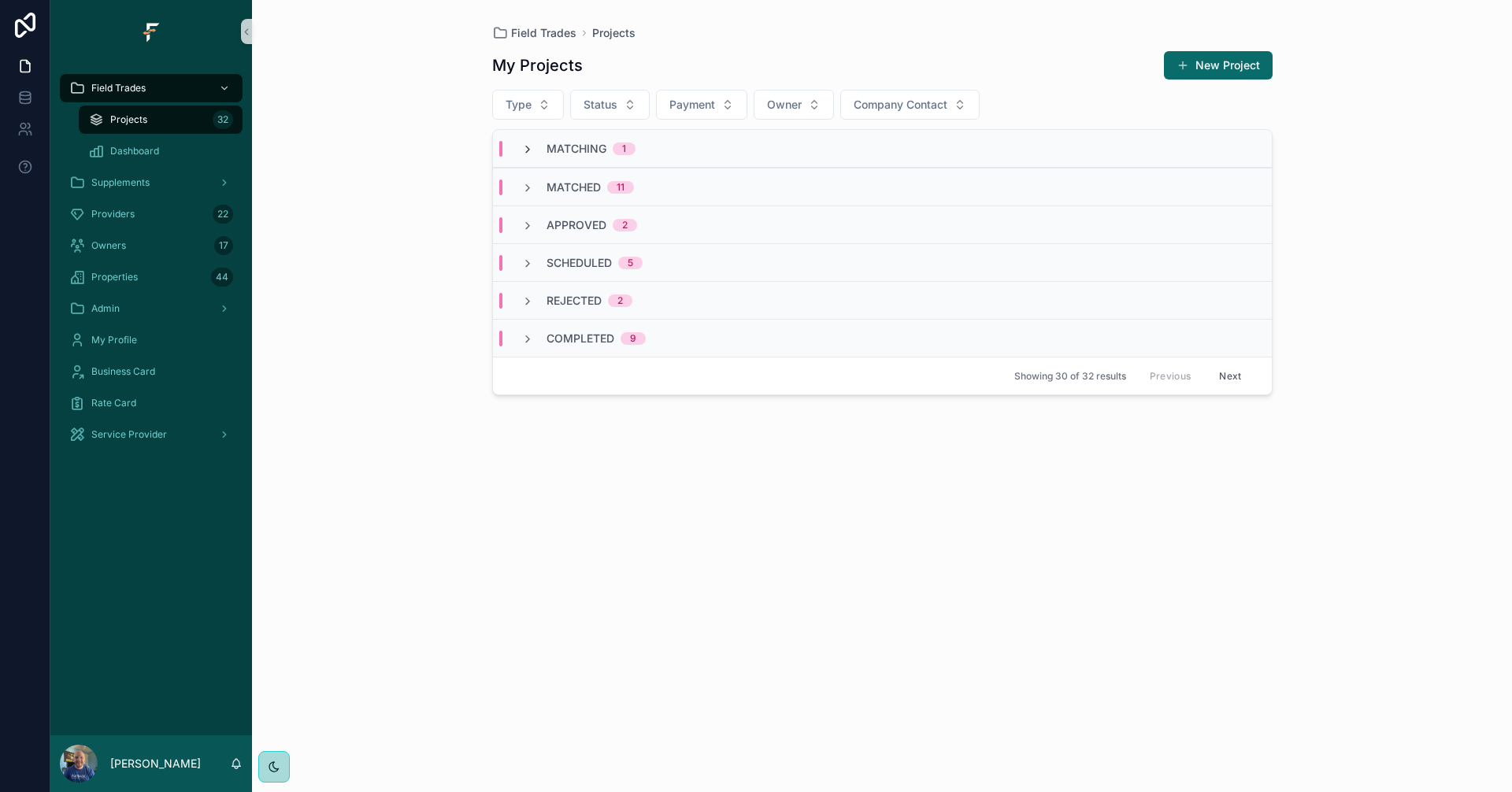
click at [530, 143] on icon "scrollable content" at bounding box center [527, 149] width 13 height 13
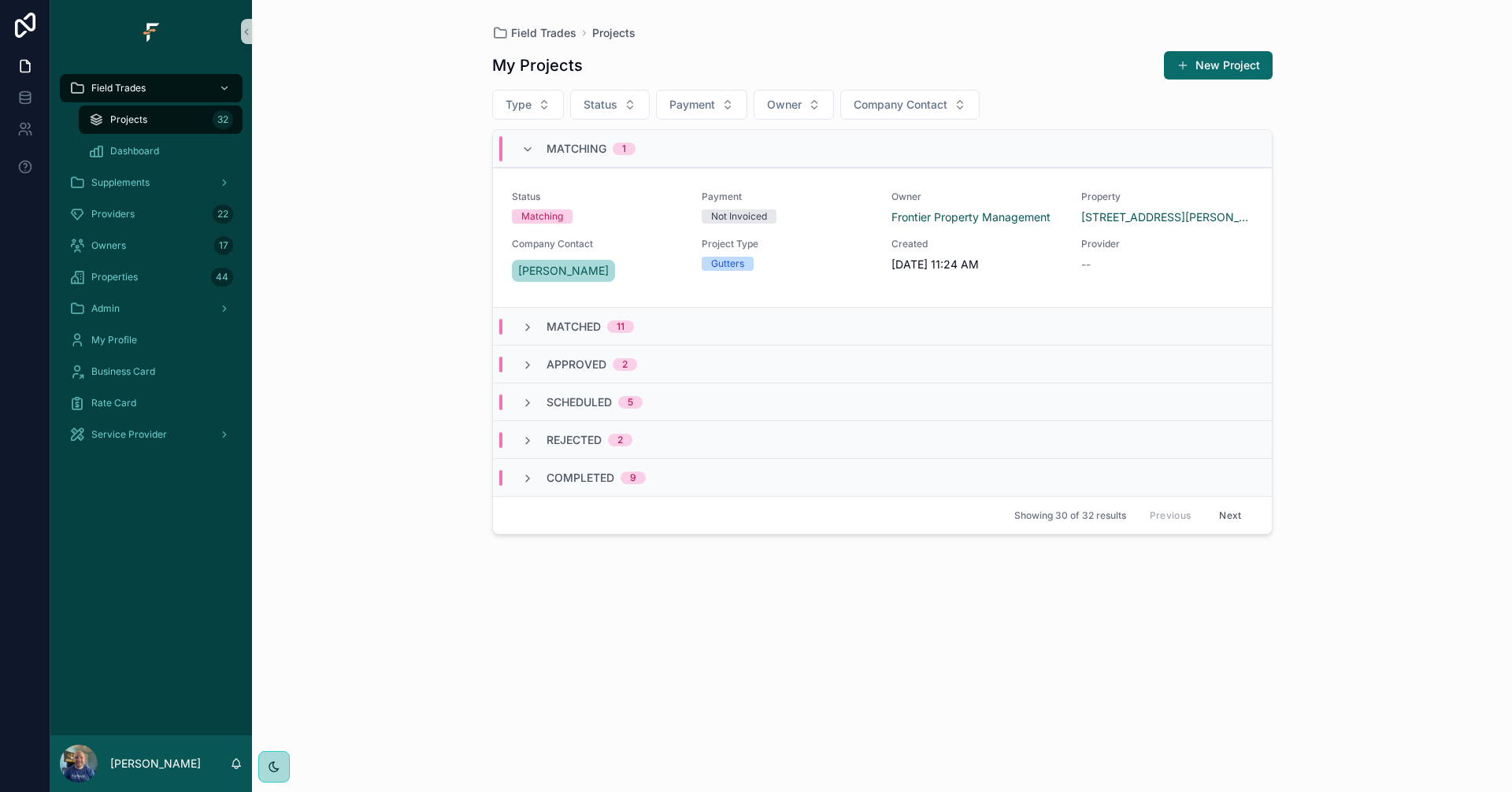
click at [530, 143] on icon "scrollable content" at bounding box center [527, 149] width 13 height 13
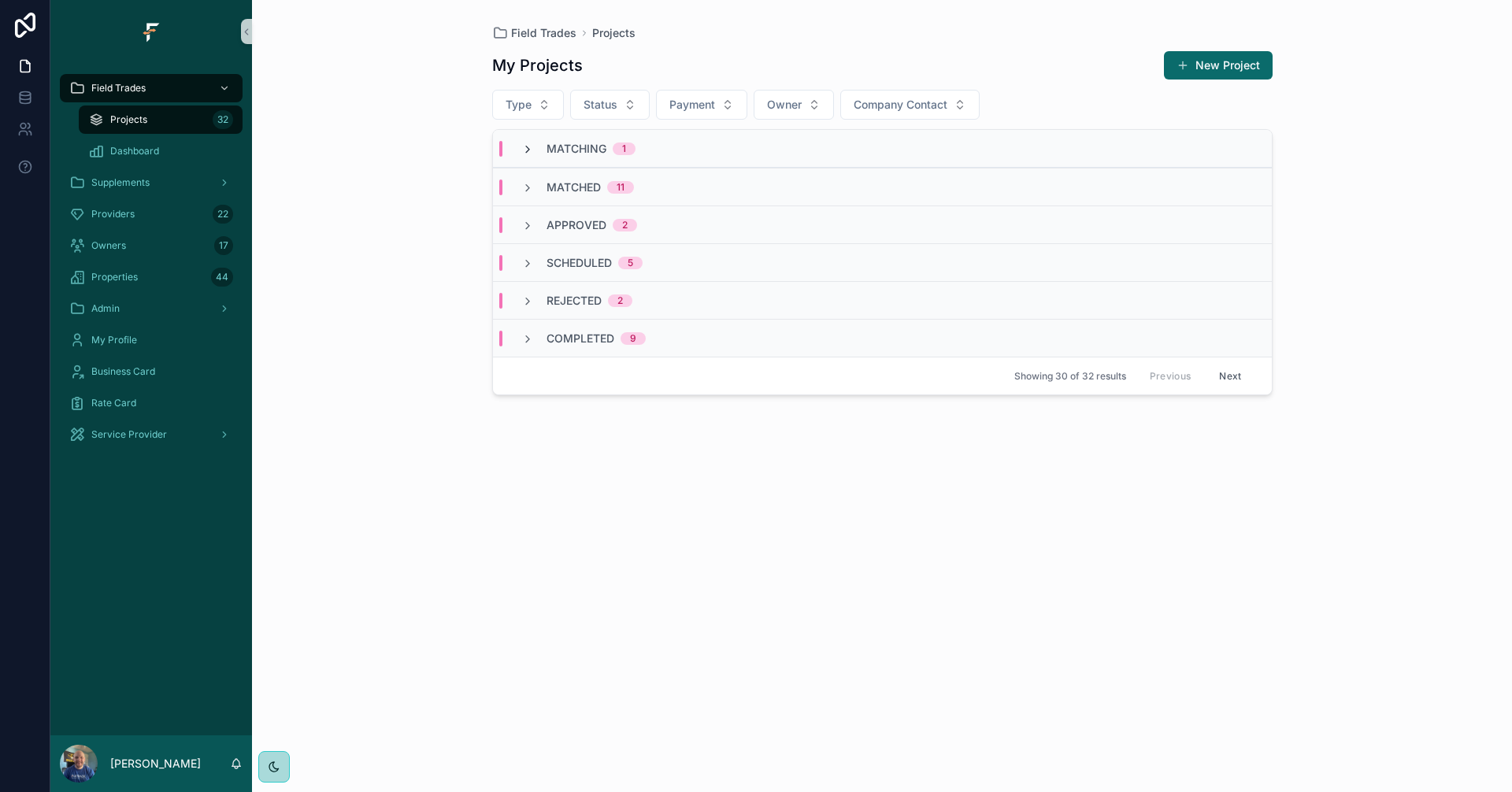
click at [523, 143] on icon "scrollable content" at bounding box center [527, 149] width 13 height 13
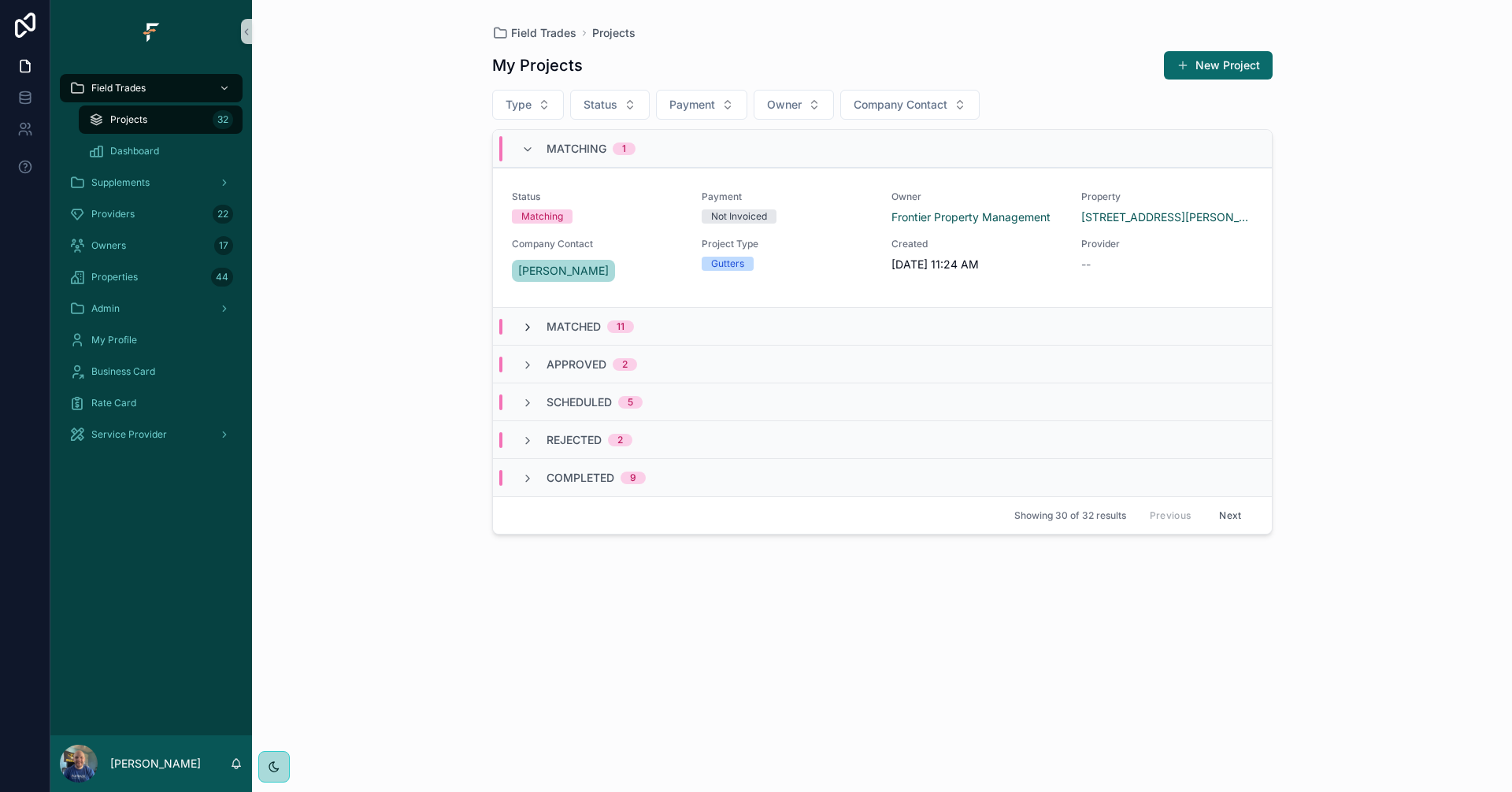
click at [532, 330] on icon "scrollable content" at bounding box center [527, 327] width 13 height 13
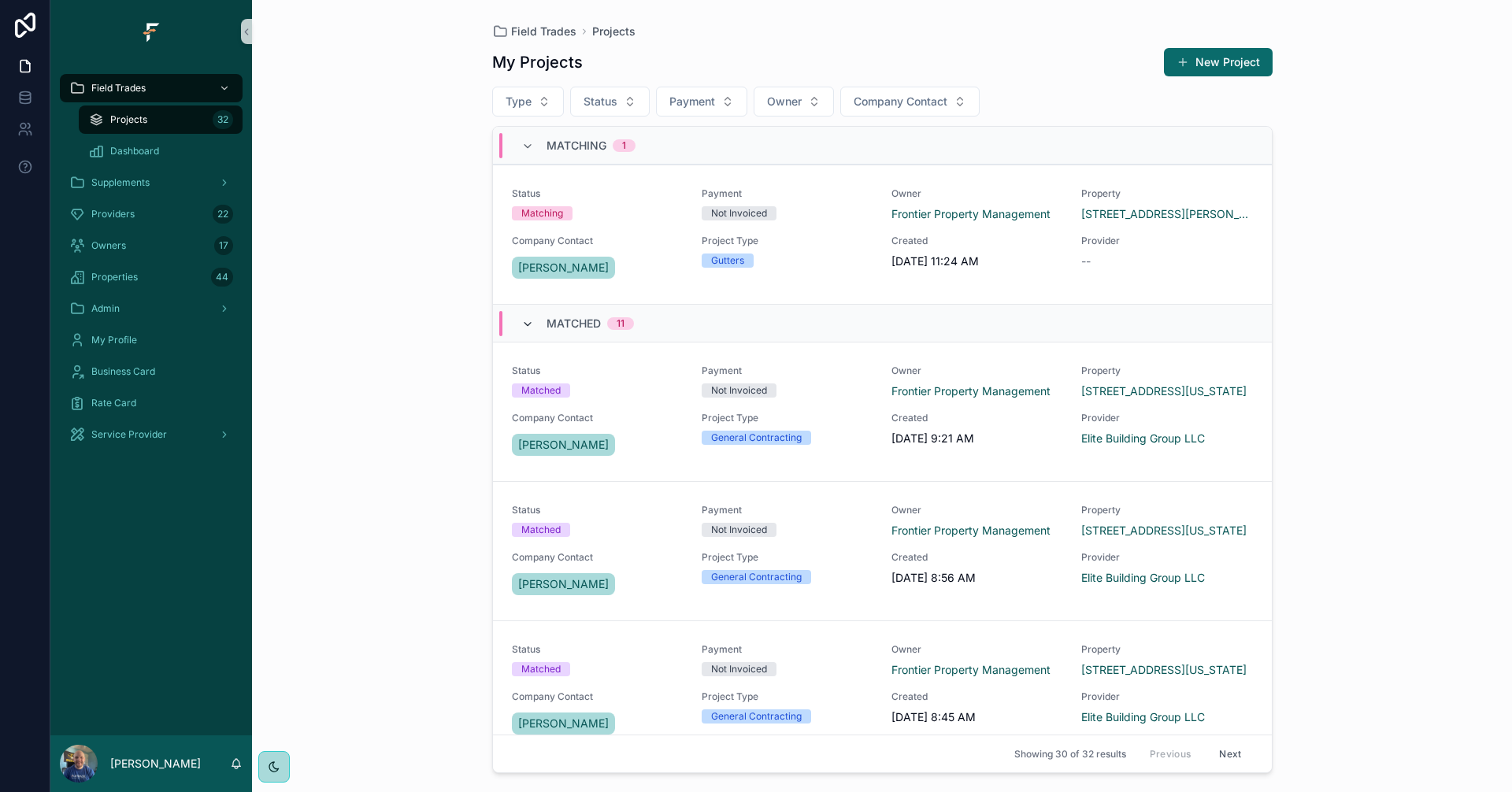
click at [529, 322] on icon "scrollable content" at bounding box center [527, 324] width 13 height 13
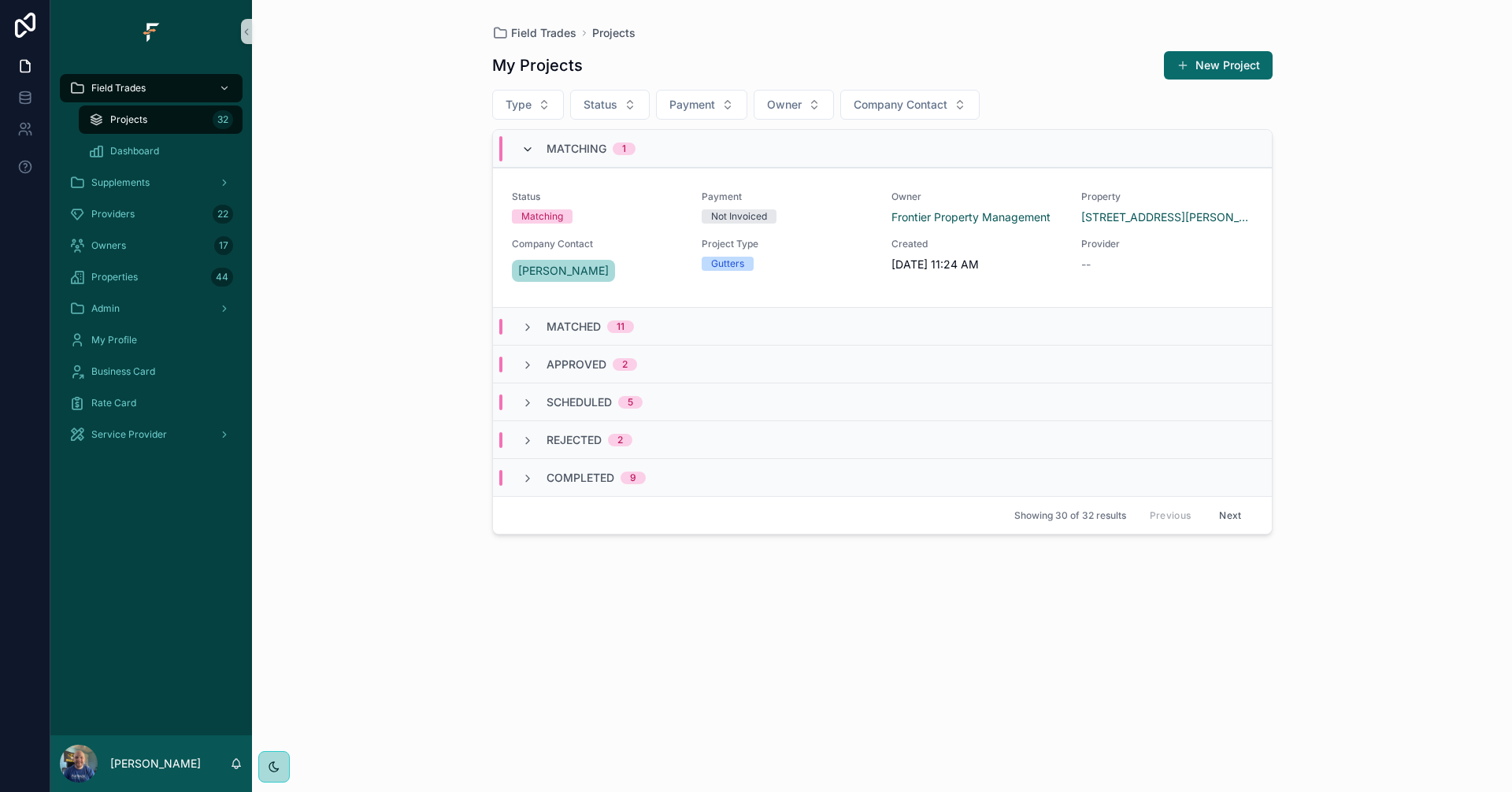
click at [529, 148] on icon "scrollable content" at bounding box center [527, 149] width 13 height 13
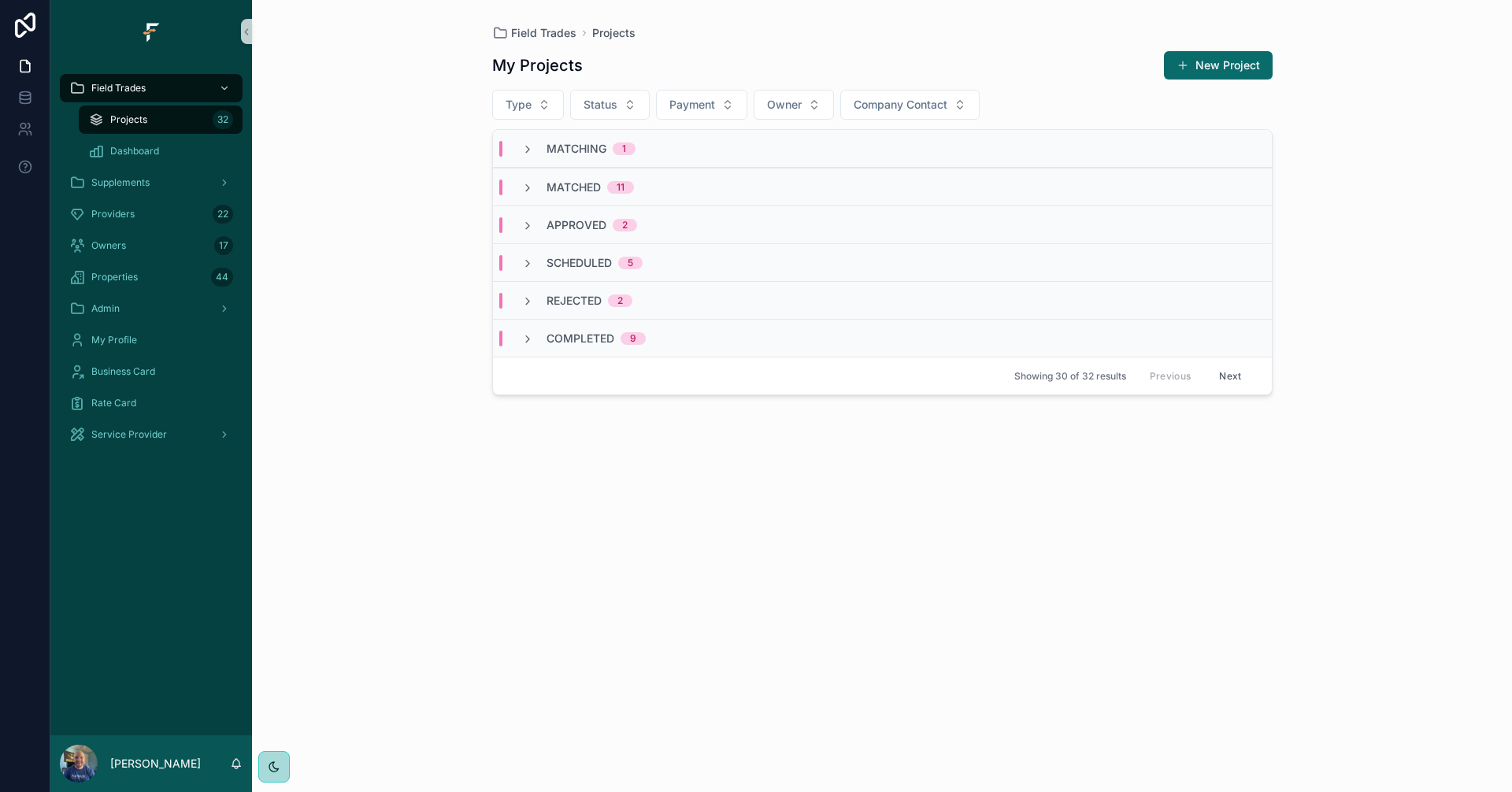
click at [1444, 356] on div "Field Trades Projects My Projects New Project Type Status Payment Owner Company…" at bounding box center [881, 396] width 1259 height 792
click at [139, 320] on div "Admin" at bounding box center [151, 309] width 164 height 25
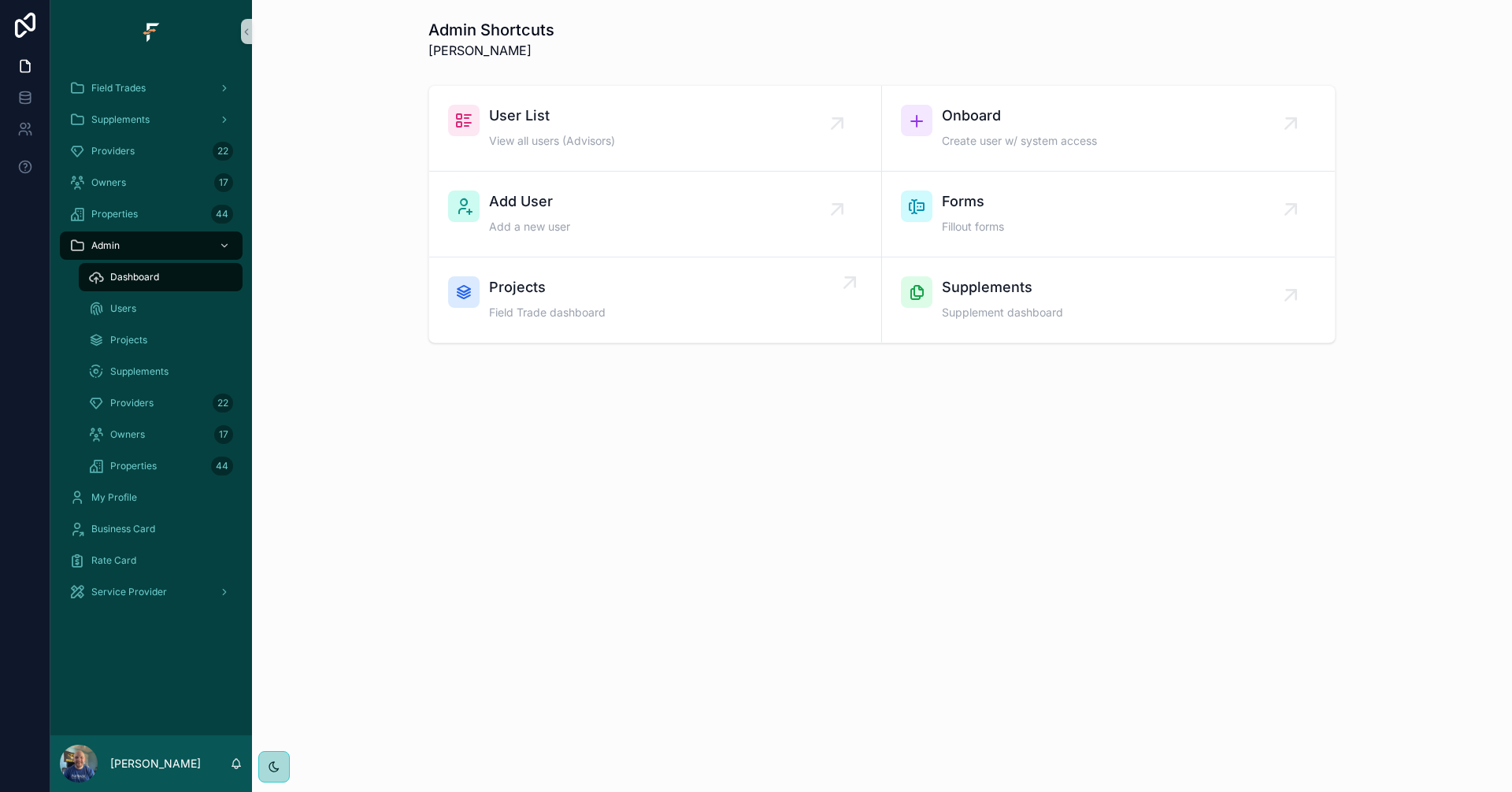
click at [620, 282] on div "Projects Field Trade dashboard" at bounding box center [655, 300] width 414 height 47
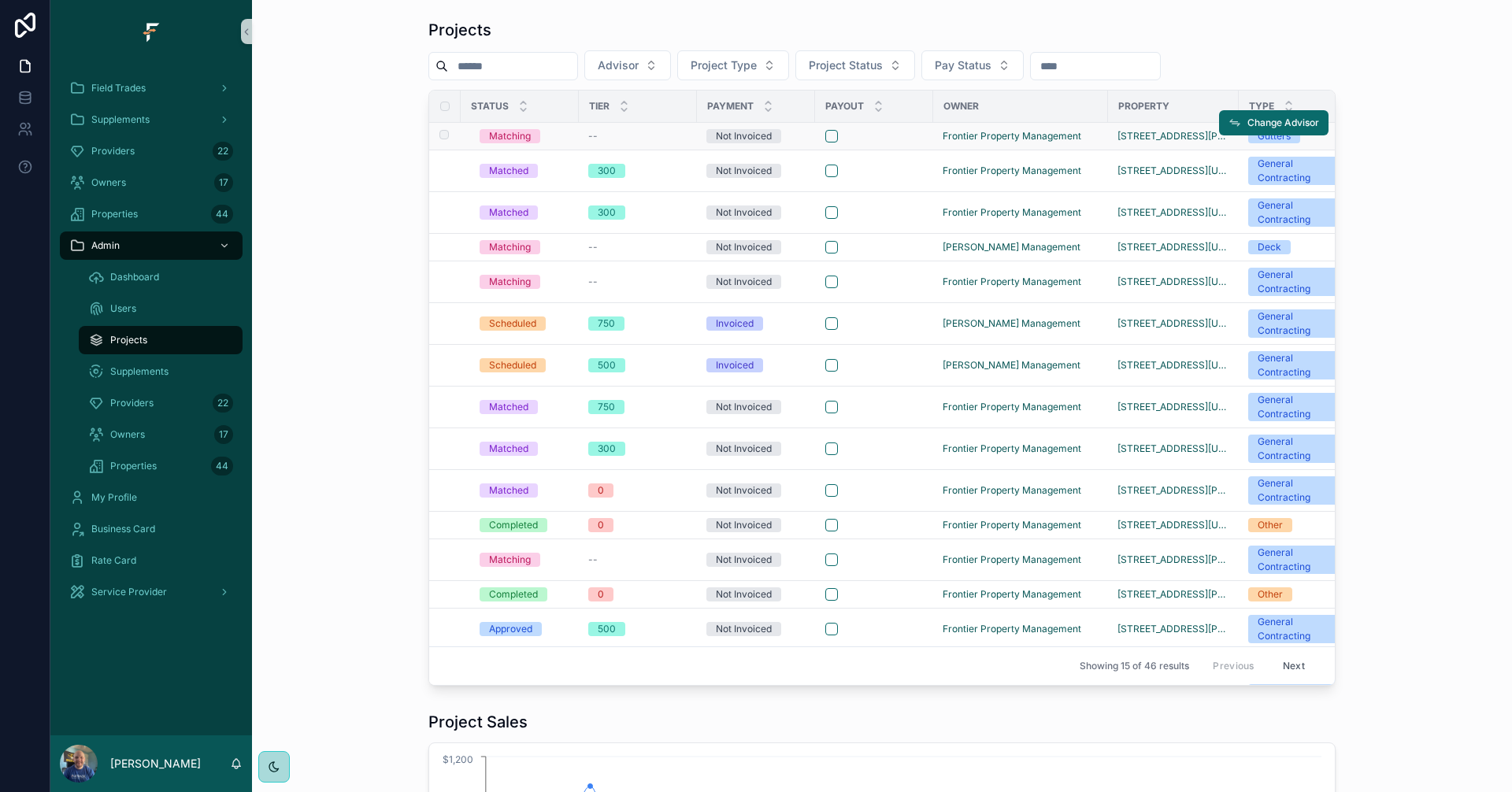
click at [675, 141] on div "--" at bounding box center [638, 136] width 99 height 13
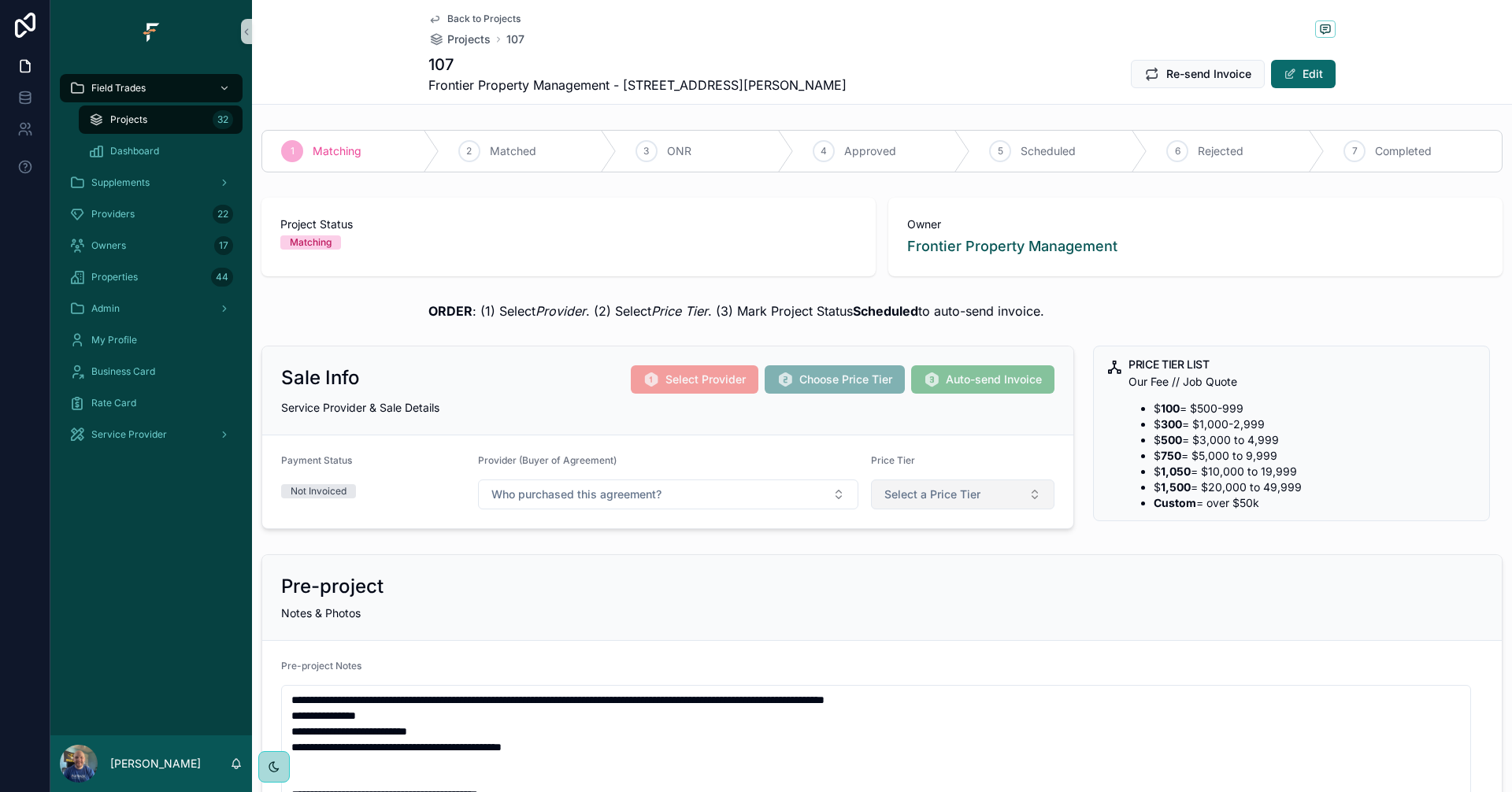
click at [989, 498] on button "Select a Price Tier" at bounding box center [963, 494] width 184 height 30
click at [897, 582] on span "300" at bounding box center [886, 581] width 37 height 15
click at [462, 16] on span "Back to Projects" at bounding box center [484, 18] width 74 height 13
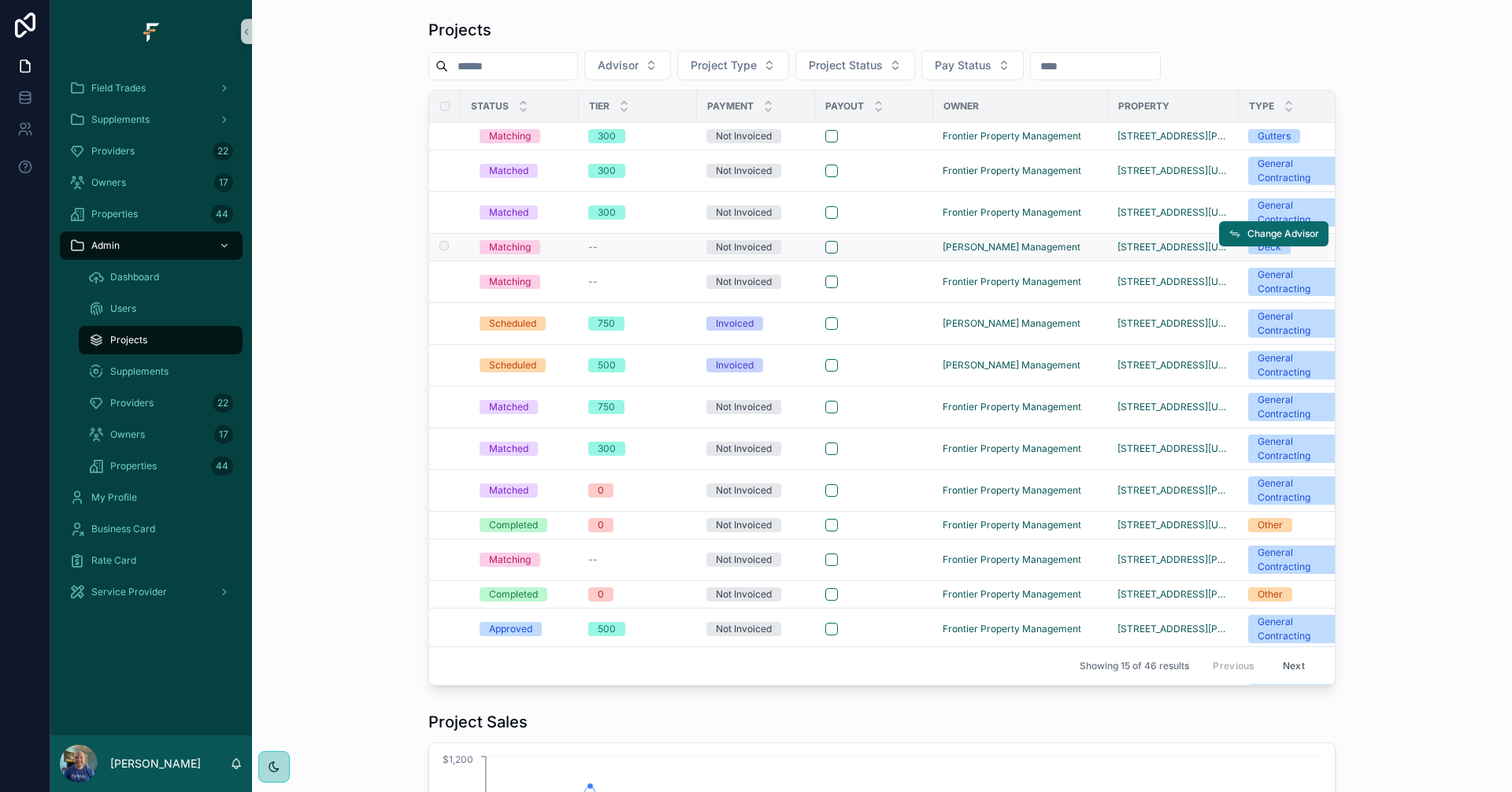
click at [615, 252] on div "--" at bounding box center [638, 247] width 99 height 13
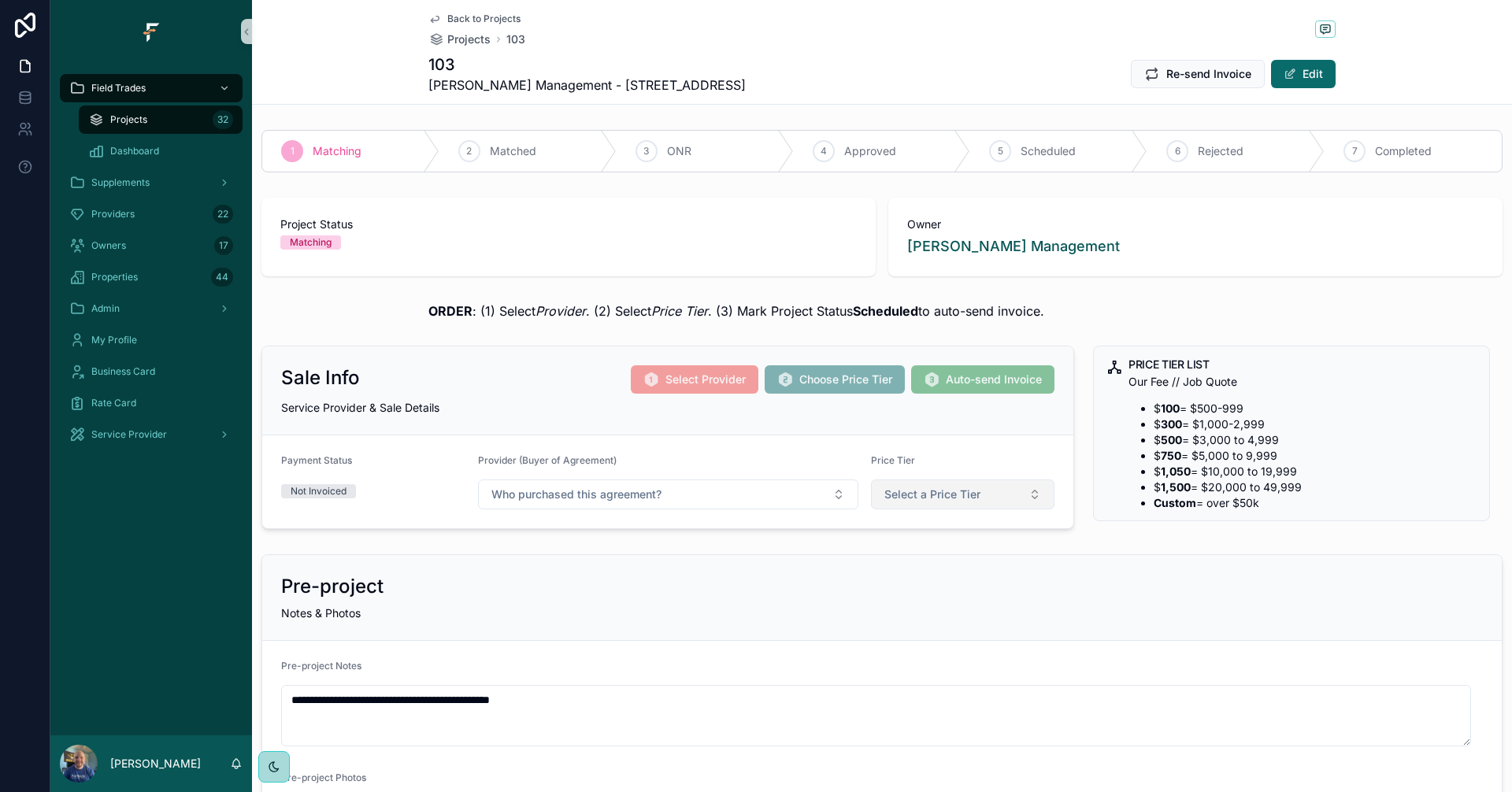
click at [964, 501] on span "Select a Price Tier" at bounding box center [931, 495] width 96 height 15
click at [894, 605] on div "500" at bounding box center [886, 604] width 18 height 15
click at [481, 17] on span "Back to Projects" at bounding box center [484, 18] width 74 height 13
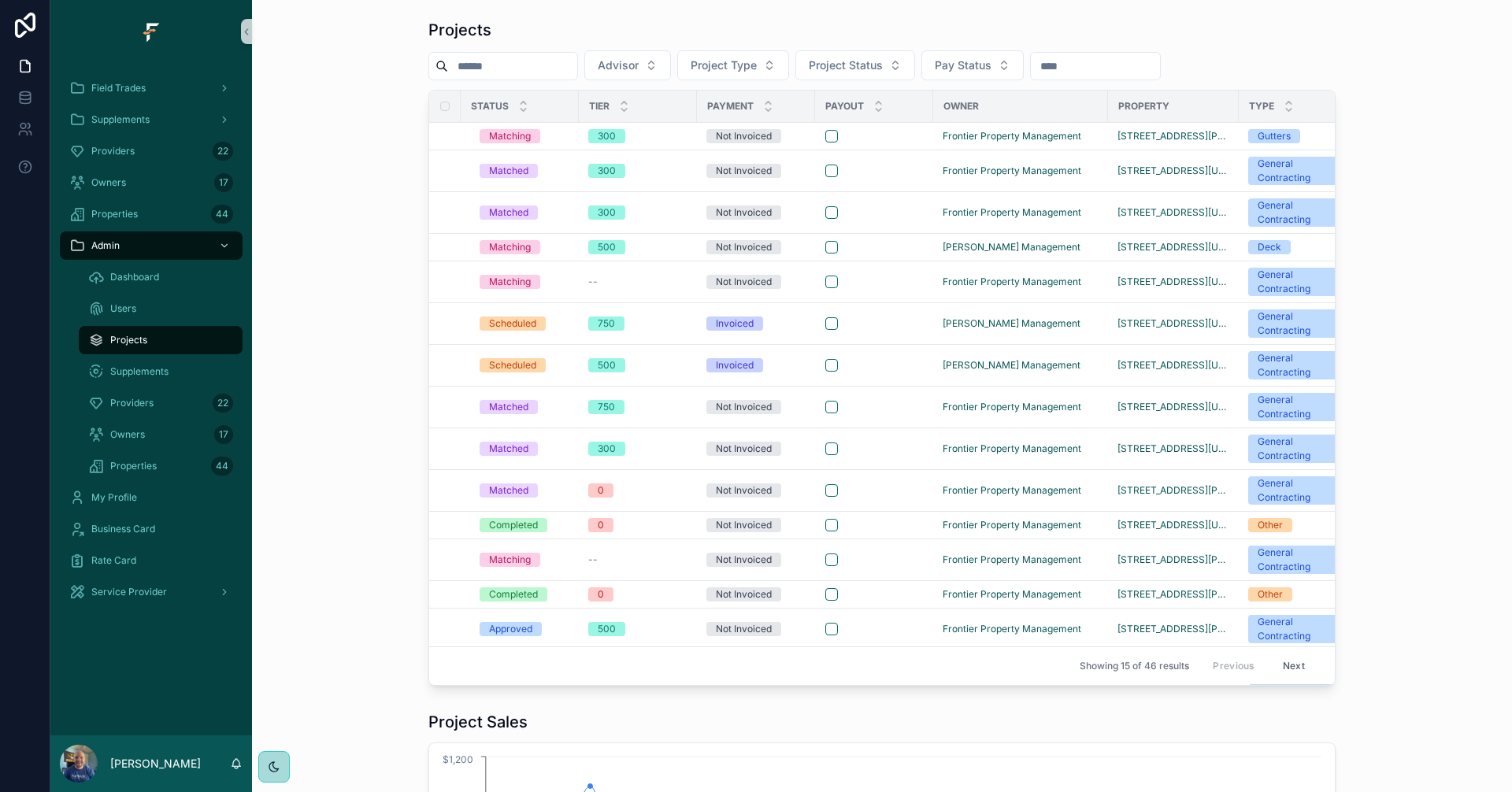
click at [341, 310] on div "Projects Advisor Project Type Project Status Pay Status Status Tier Payment Pay…" at bounding box center [881, 352] width 1234 height 680
click at [96, 95] on div "Field Trades" at bounding box center [151, 88] width 164 height 25
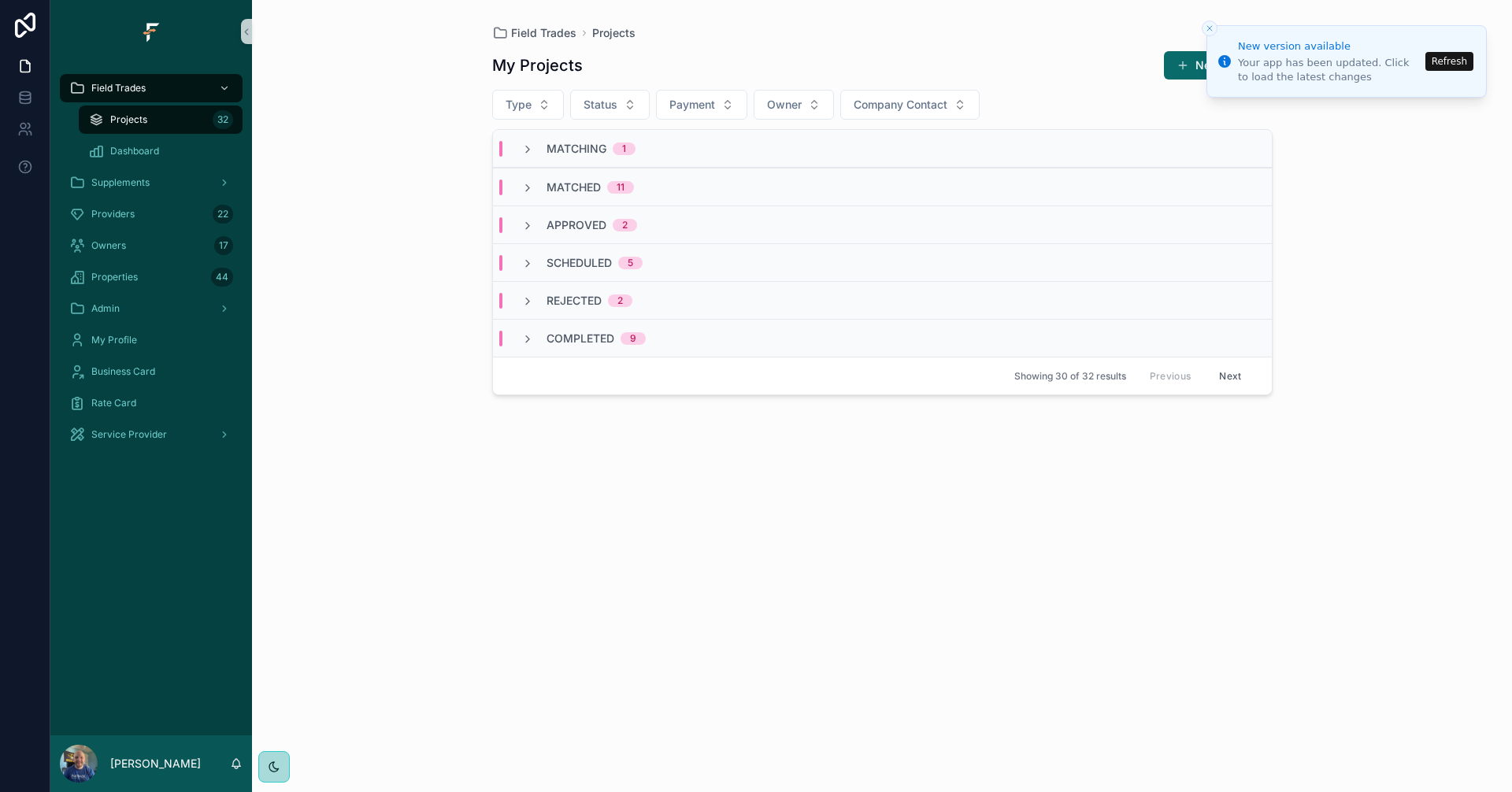
click at [1466, 59] on button "Refresh" at bounding box center [1449, 62] width 48 height 19
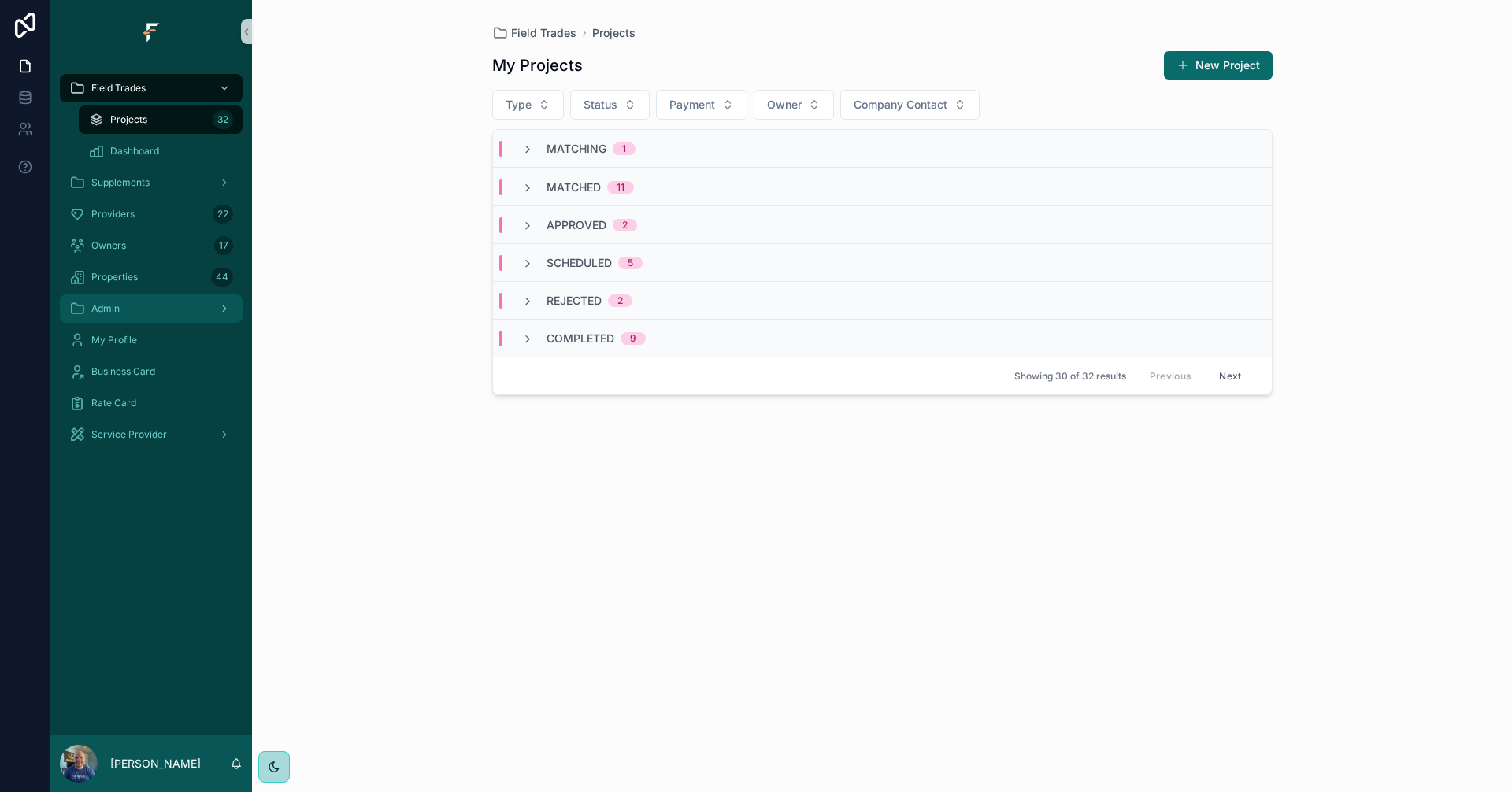
click at [151, 321] on link "Admin" at bounding box center [151, 308] width 183 height 28
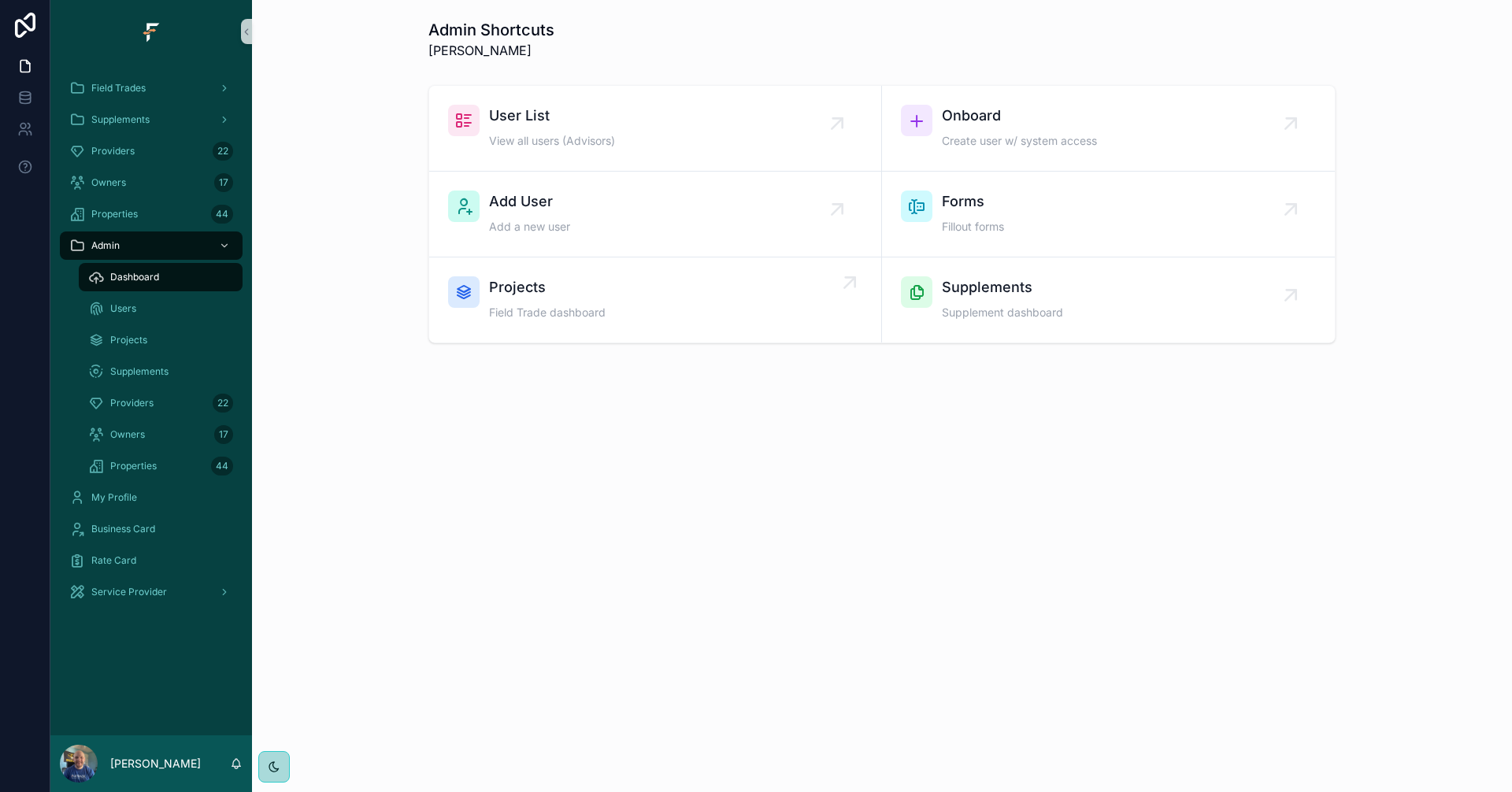
click at [697, 293] on div "Projects Field Trade dashboard" at bounding box center [655, 300] width 414 height 47
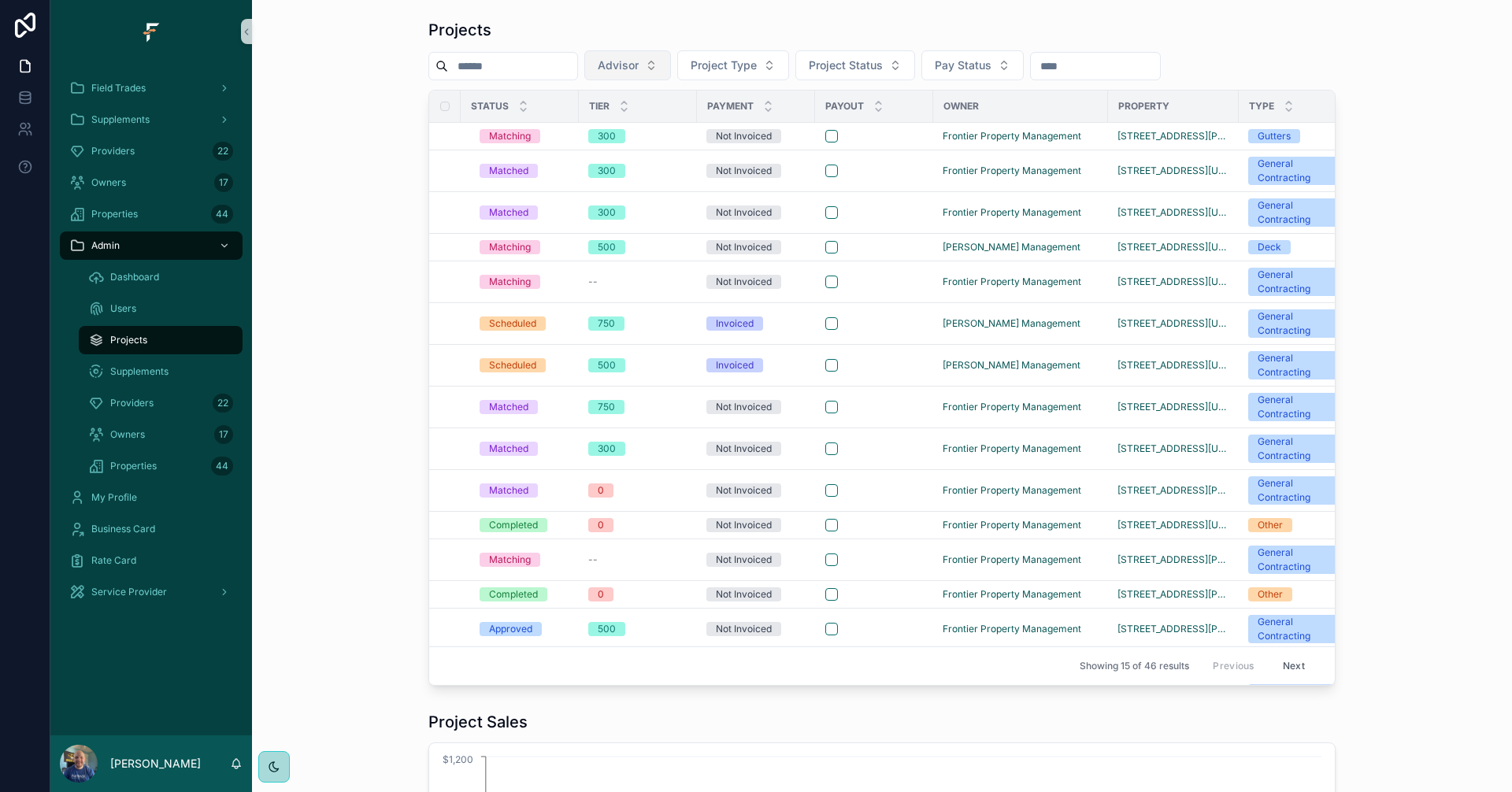
click at [671, 59] on button "Advisor" at bounding box center [627, 65] width 86 height 30
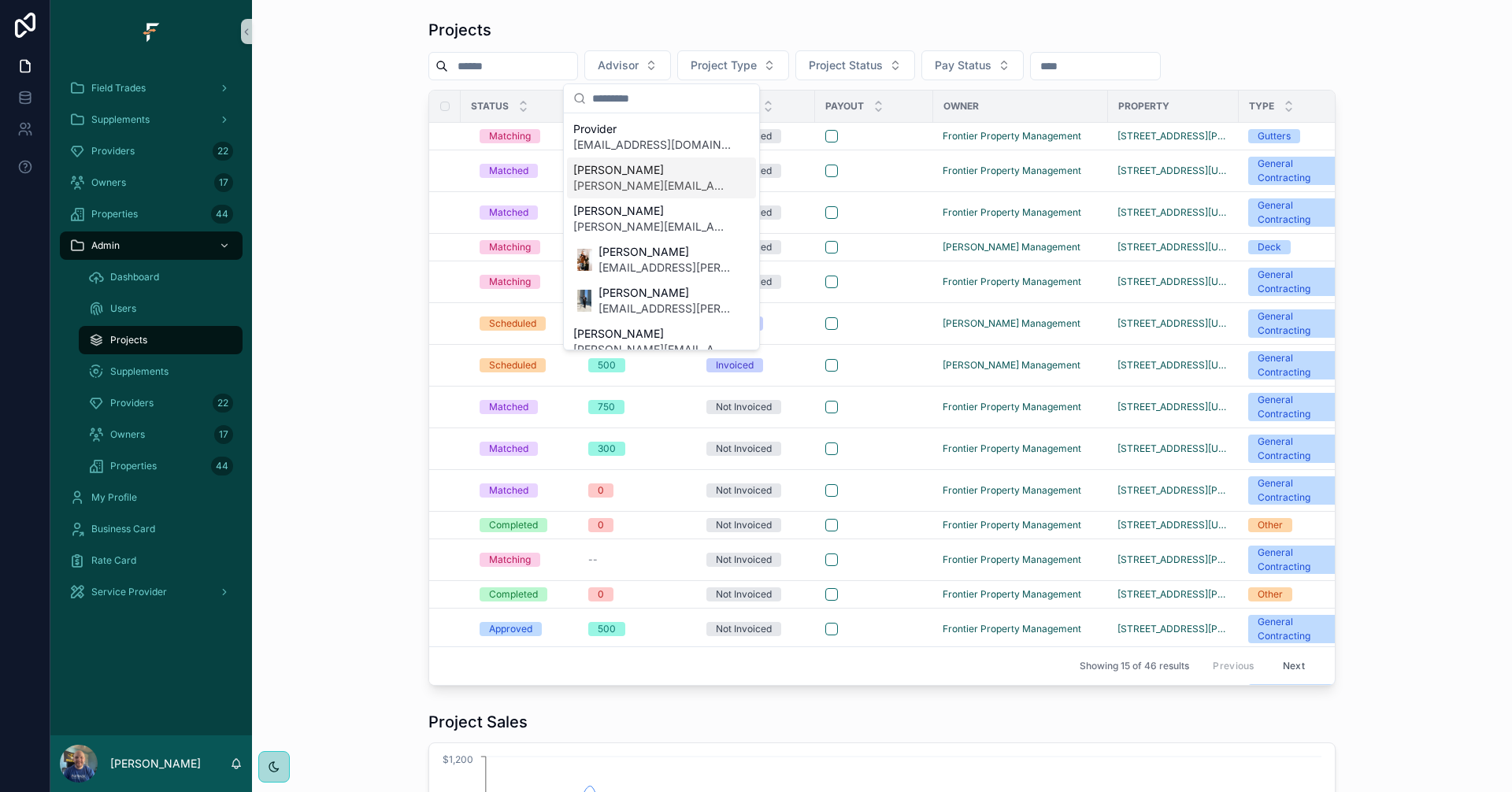
click at [636, 176] on span "[PERSON_NAME]" at bounding box center [651, 170] width 158 height 15
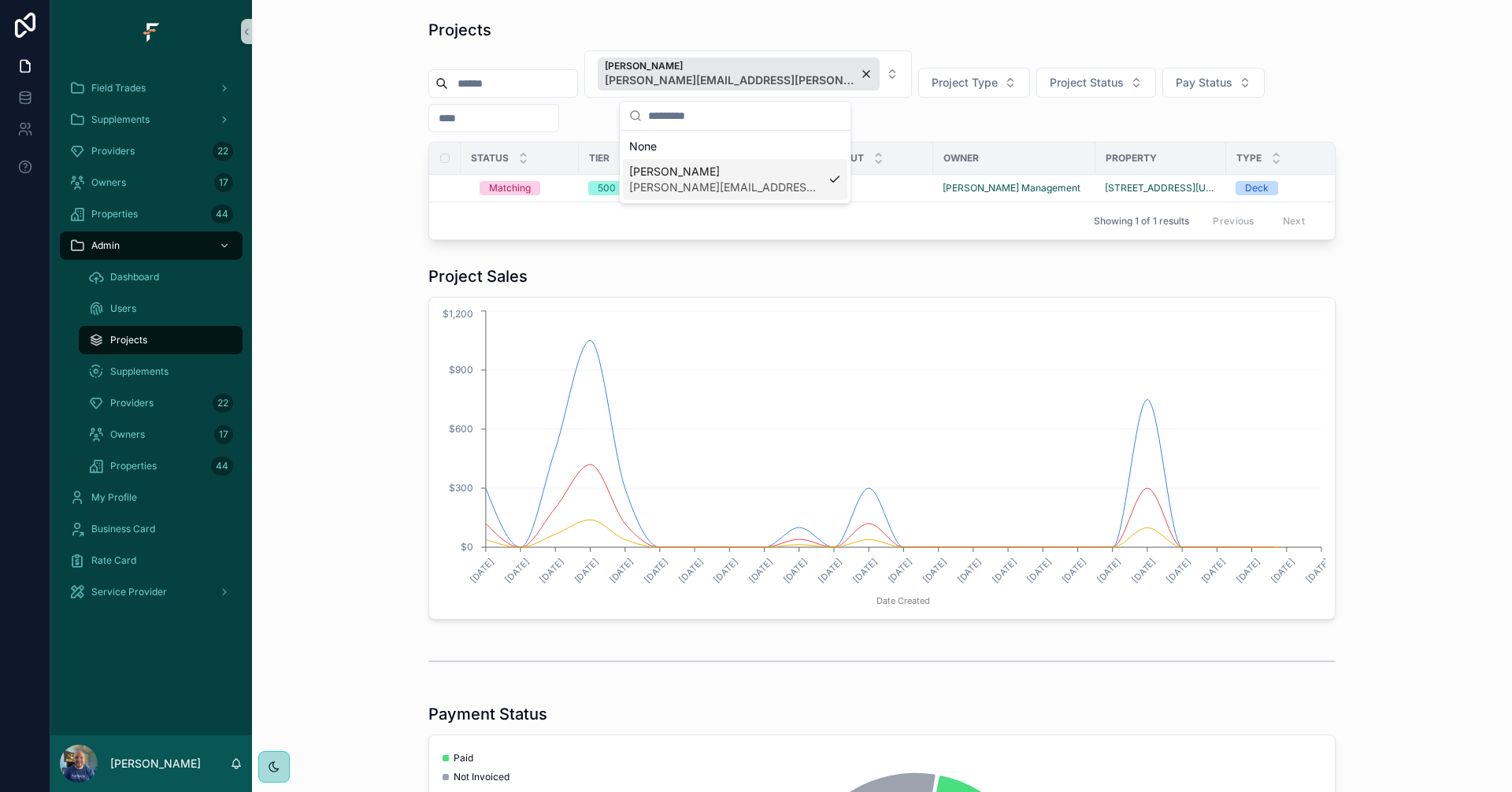
click at [1321, 71] on div "Kyler Ferguson kyler.ferguson@fultrade.com Project Type Project Status Pay Stat…" at bounding box center [881, 91] width 907 height 82
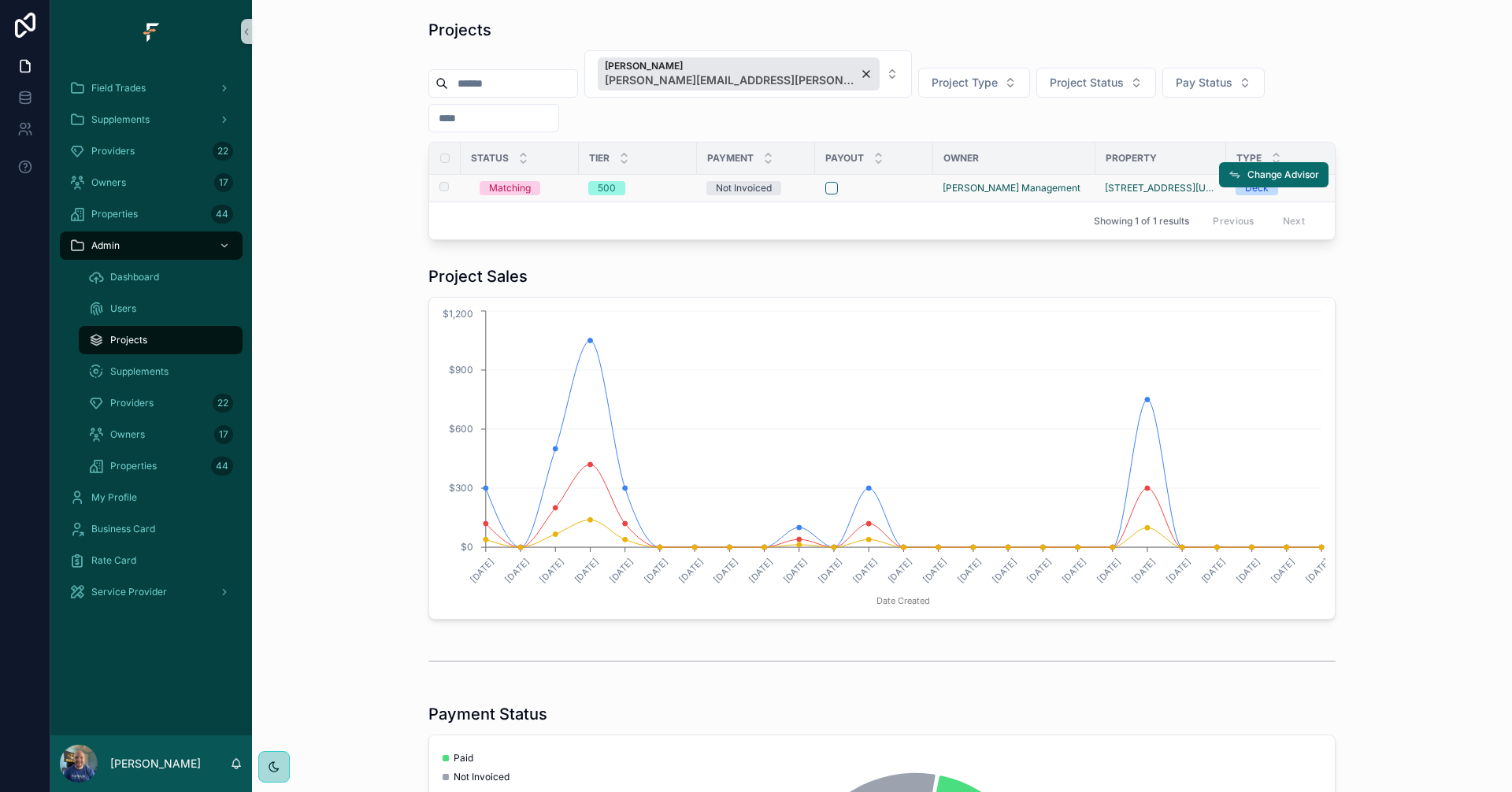
click at [892, 195] on form "scrollable content" at bounding box center [874, 188] width 99 height 15
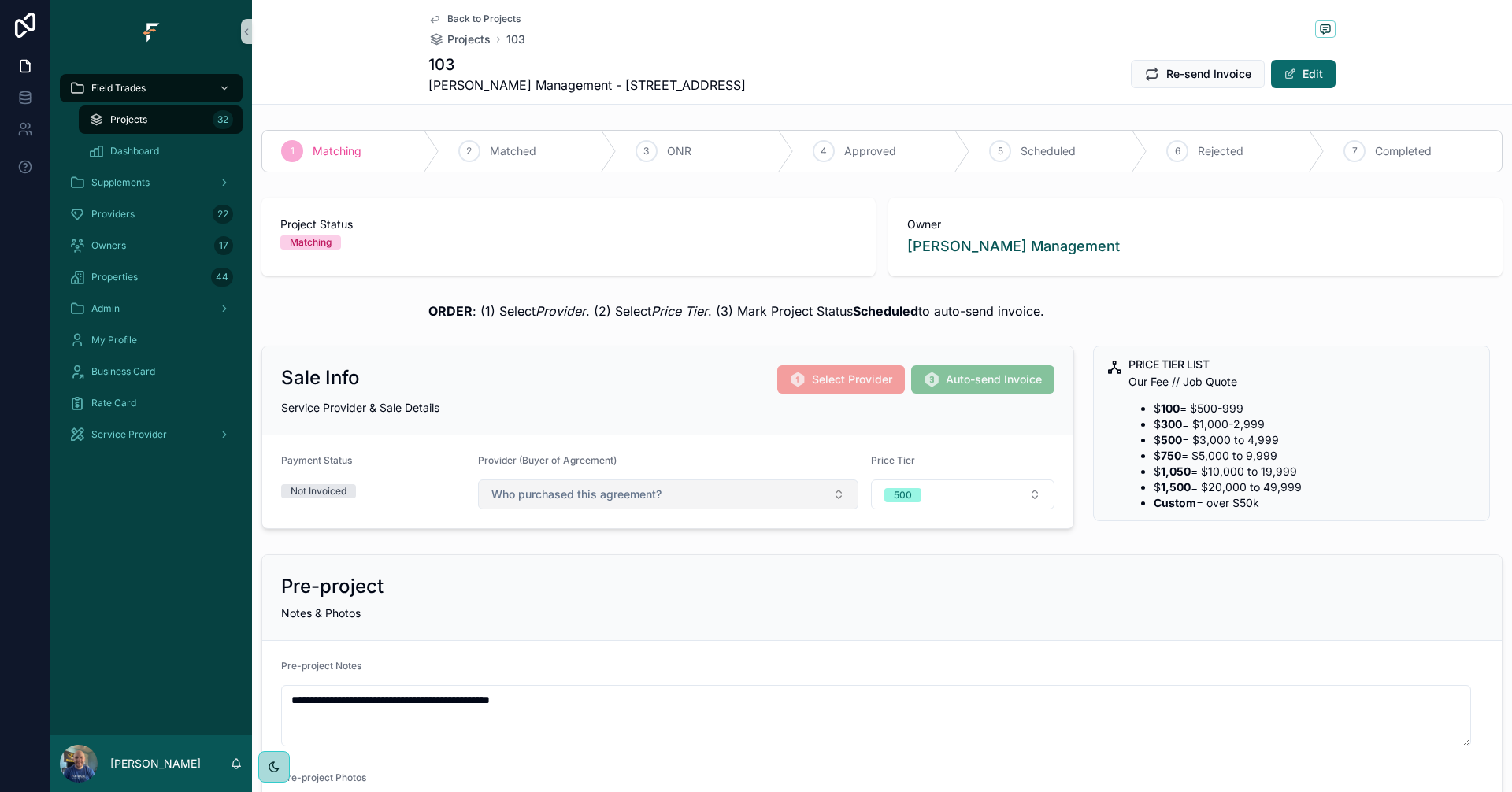
click at [776, 493] on button "Who purchased this agreement?" at bounding box center [668, 494] width 380 height 30
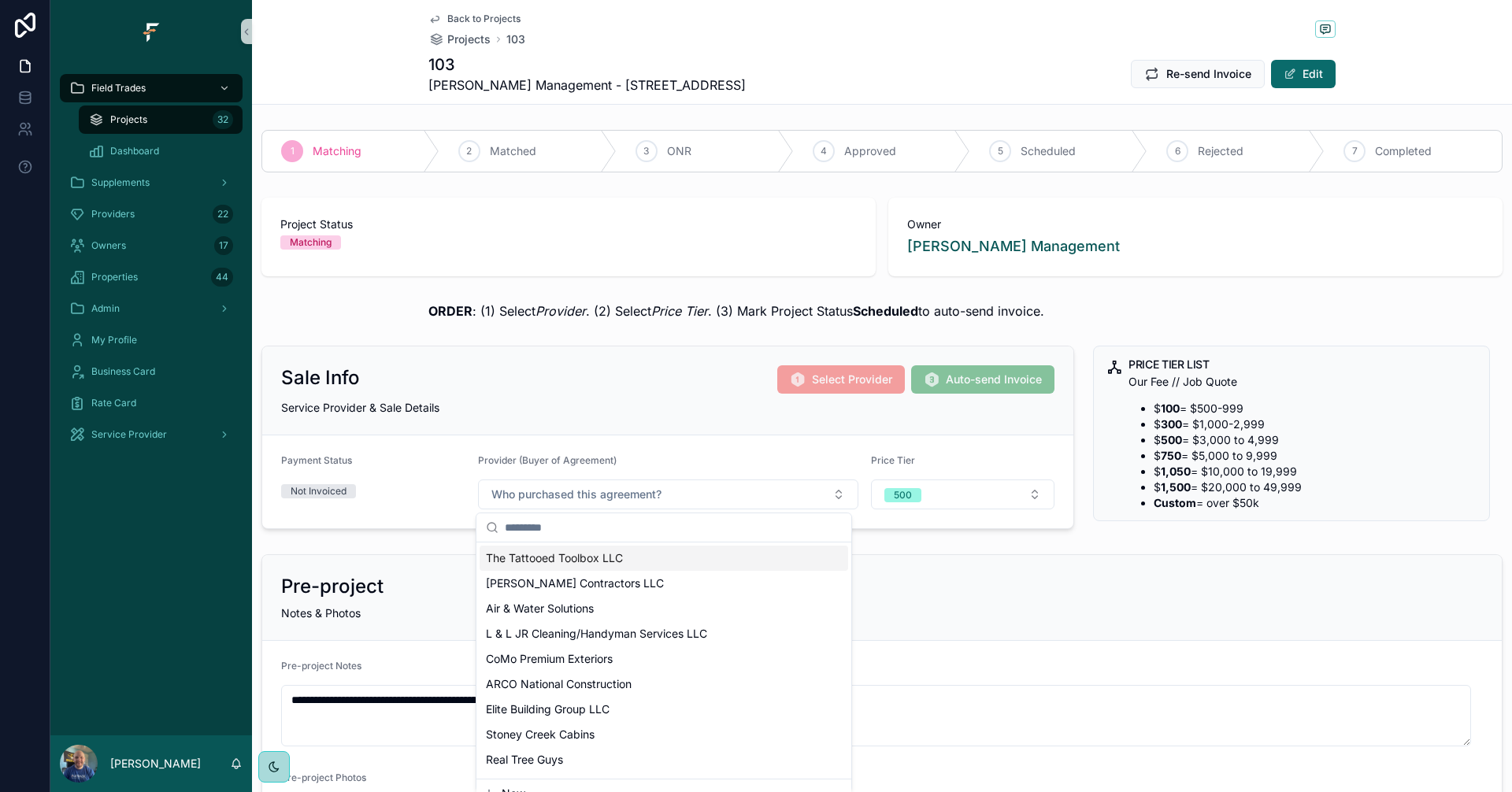
click at [735, 428] on div "Sale Info Select Provider Auto-send Invoice Service Provider & Sale Details" at bounding box center [668, 391] width 811 height 89
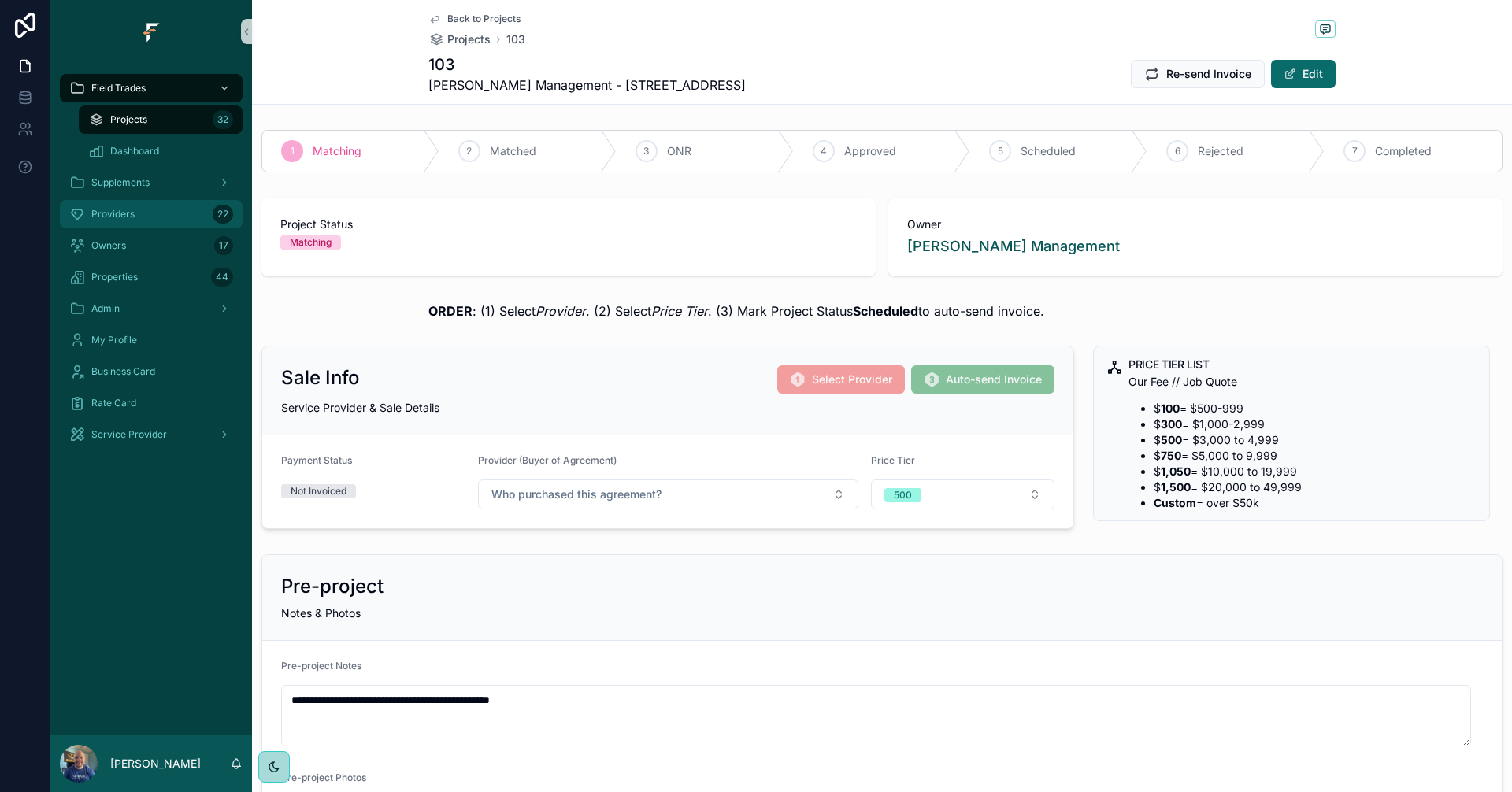
click at [150, 222] on div "Providers 22" at bounding box center [151, 214] width 164 height 25
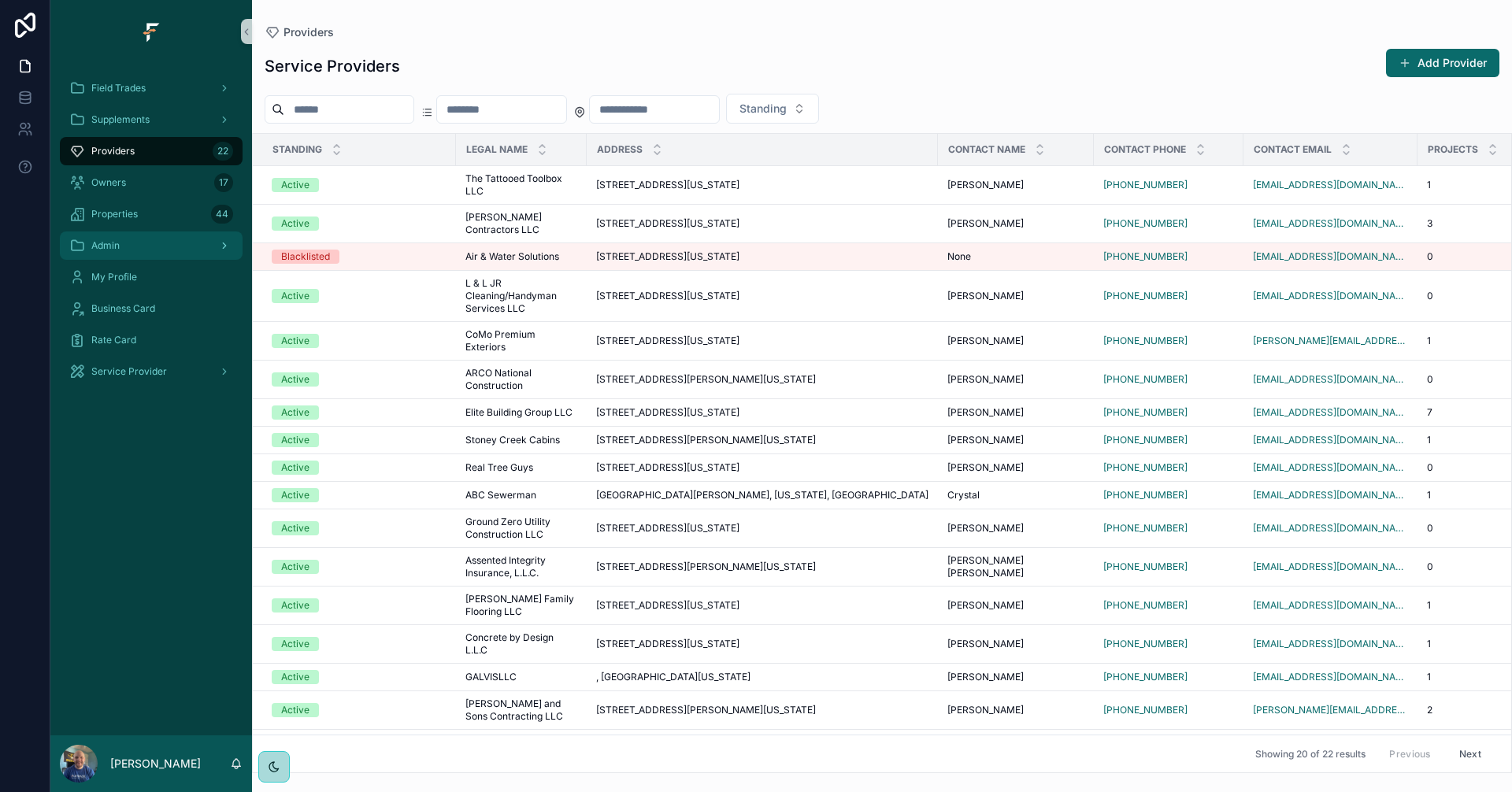
click at [172, 243] on div "Admin" at bounding box center [151, 246] width 164 height 25
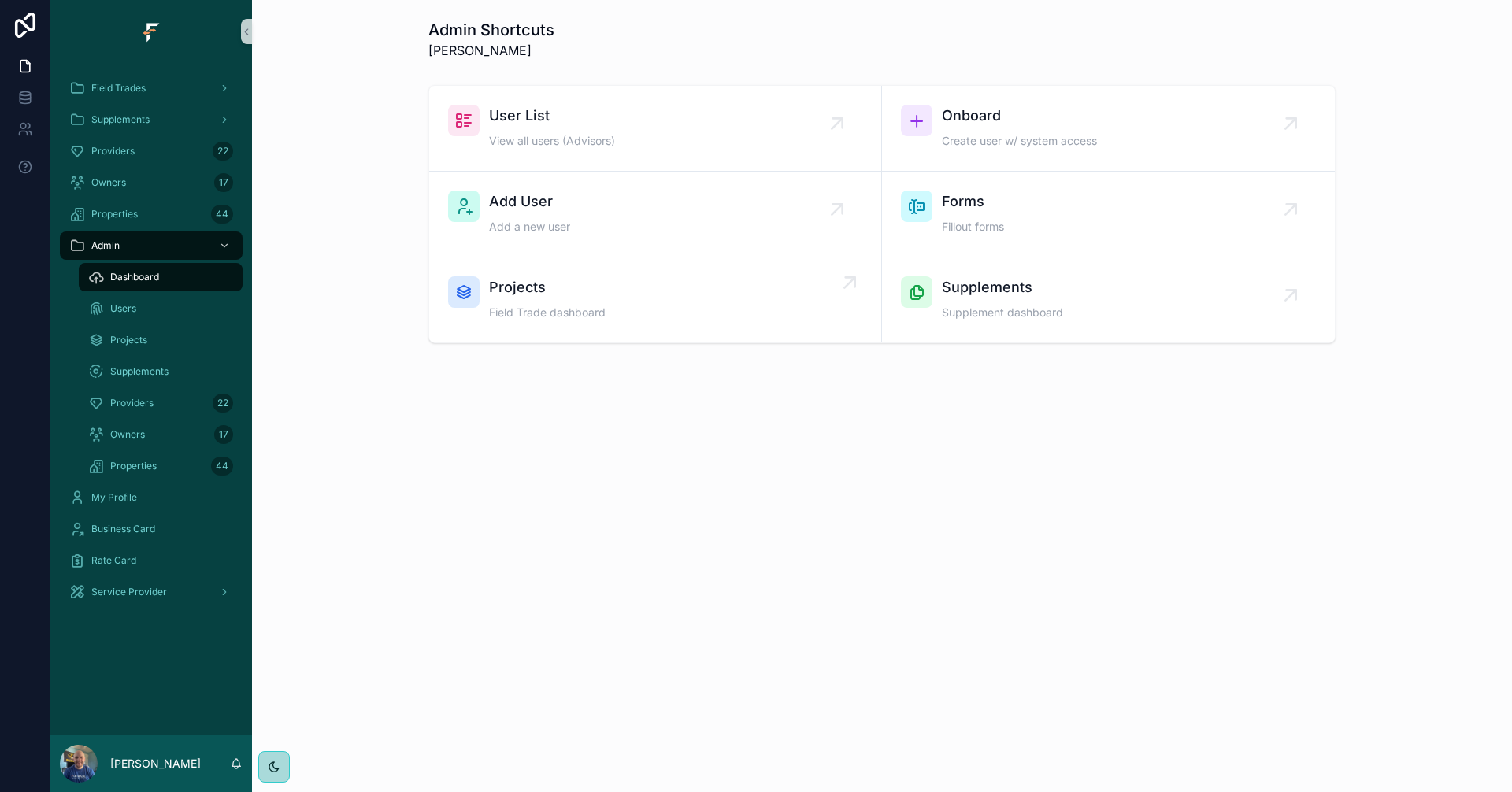
click at [637, 276] on link "Projects Field Trade dashboard" at bounding box center [655, 300] width 453 height 85
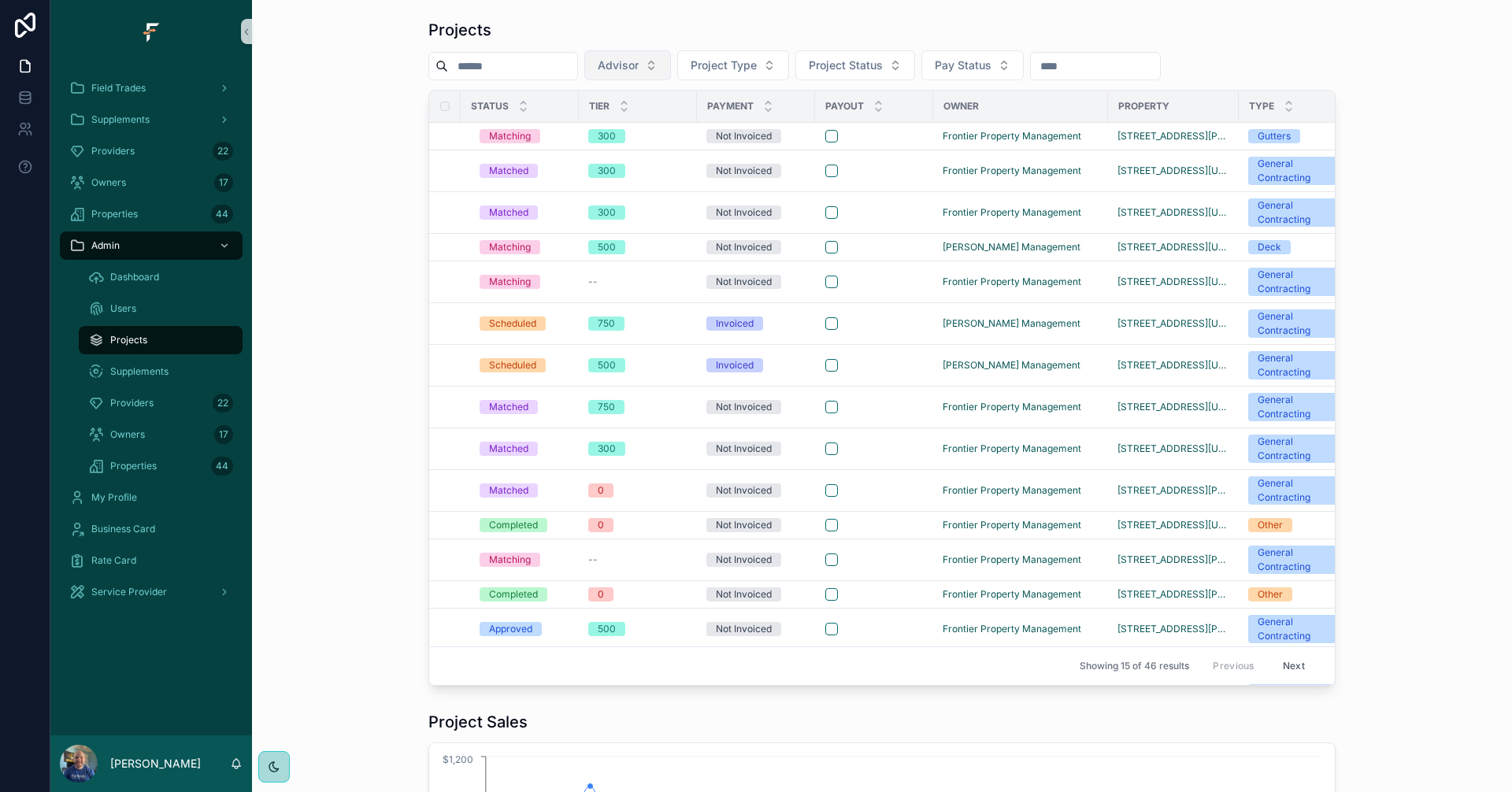
click at [671, 64] on button "Advisor" at bounding box center [627, 65] width 86 height 30
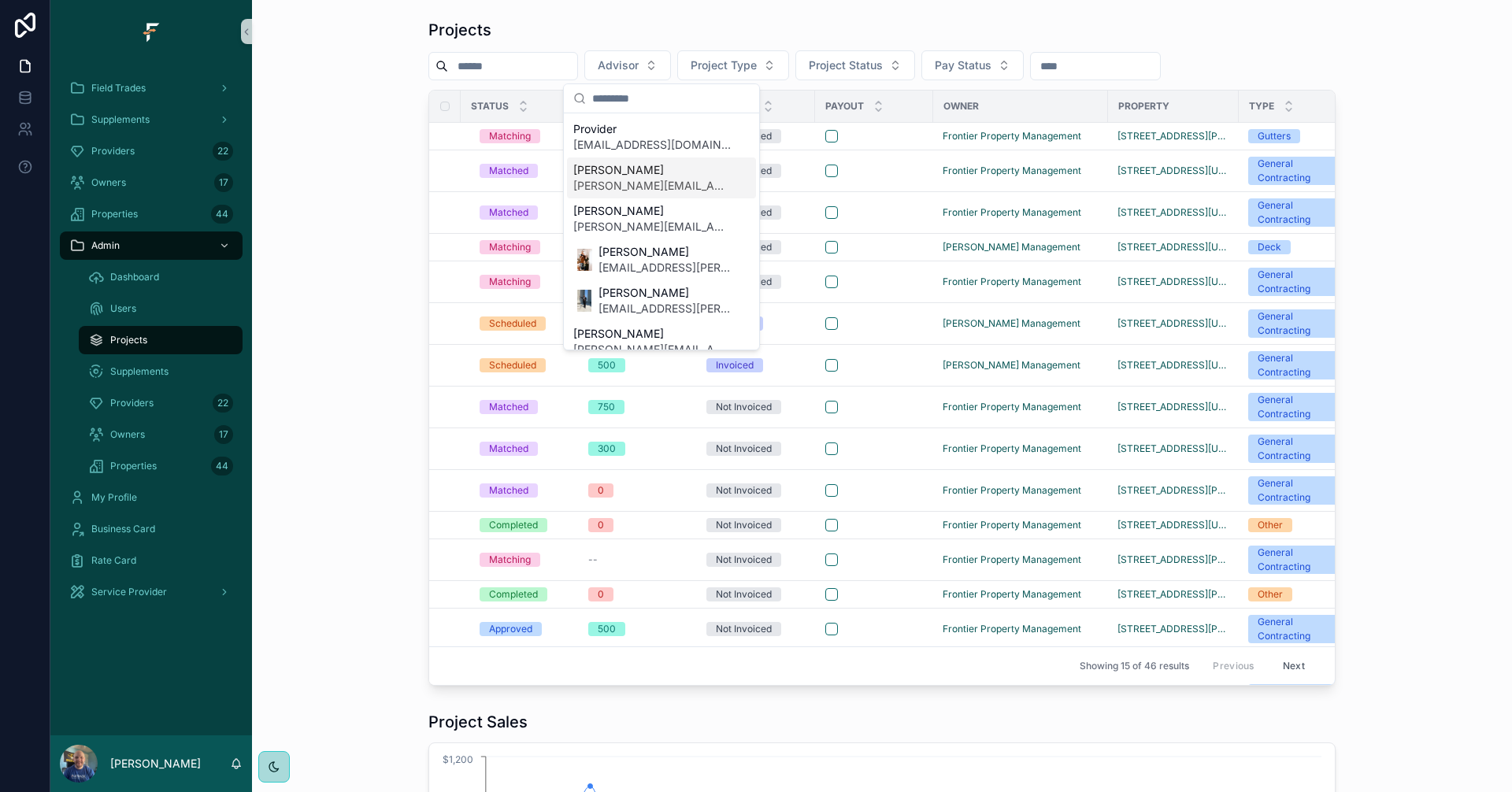
click at [656, 173] on span "[PERSON_NAME]" at bounding box center [651, 170] width 158 height 15
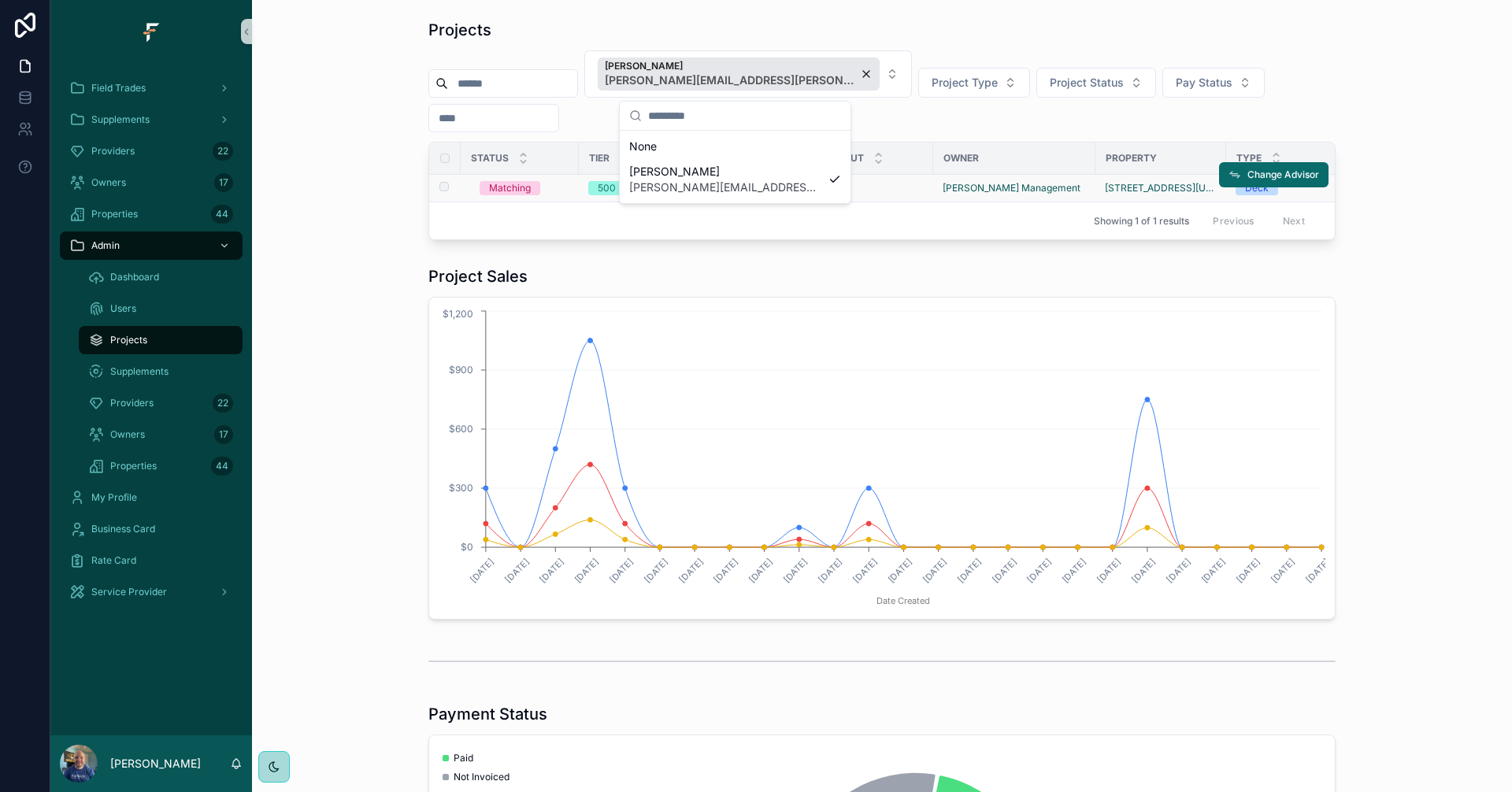
click at [461, 188] on td "Matching" at bounding box center [520, 189] width 118 height 27
click at [907, 188] on div "scrollable content" at bounding box center [873, 188] width 98 height 13
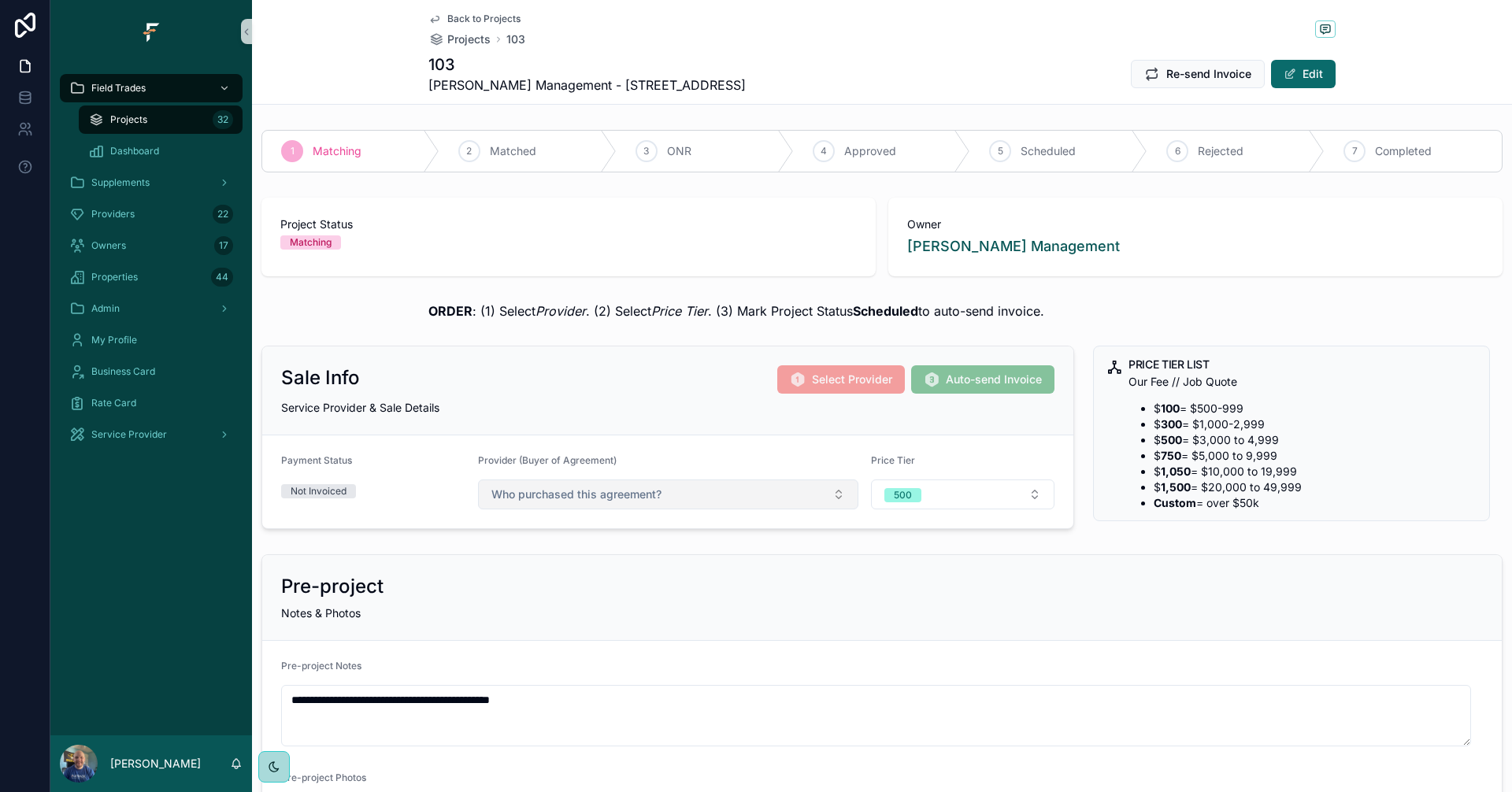
click at [769, 495] on button "Who purchased this agreement?" at bounding box center [668, 494] width 380 height 30
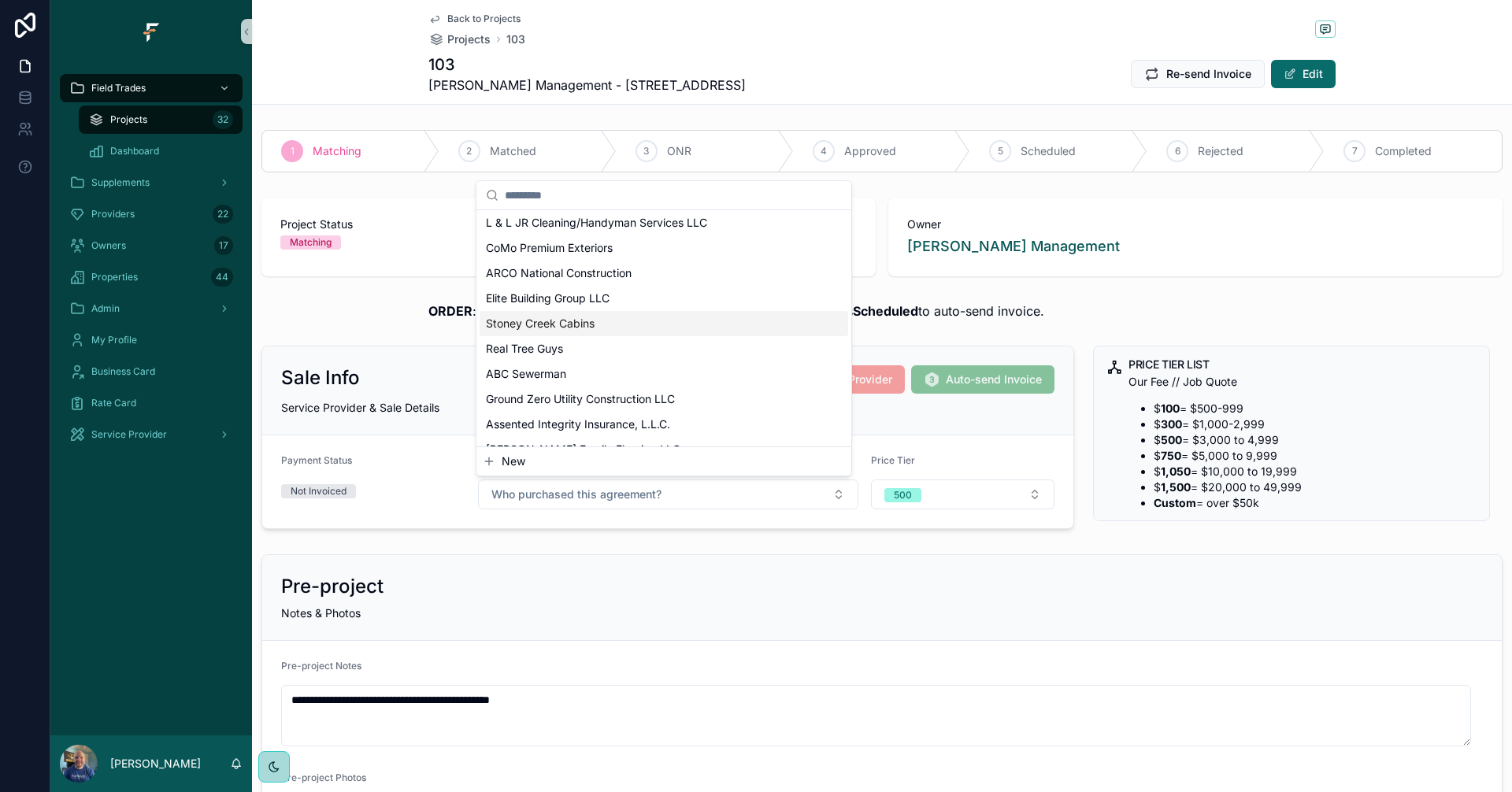
scroll to position [158, 0]
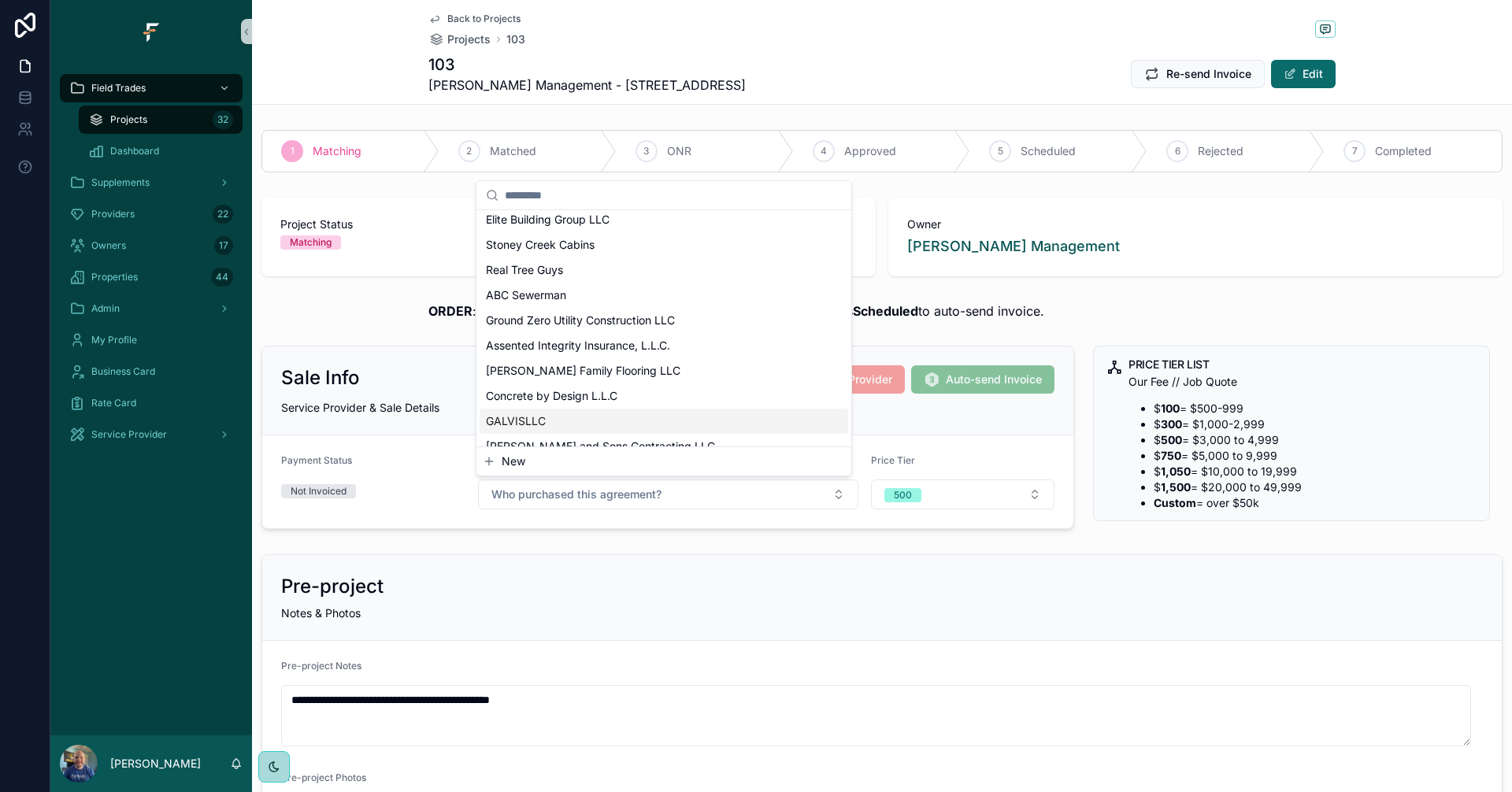
click at [567, 419] on div "GALVISLLC" at bounding box center [663, 421] width 369 height 25
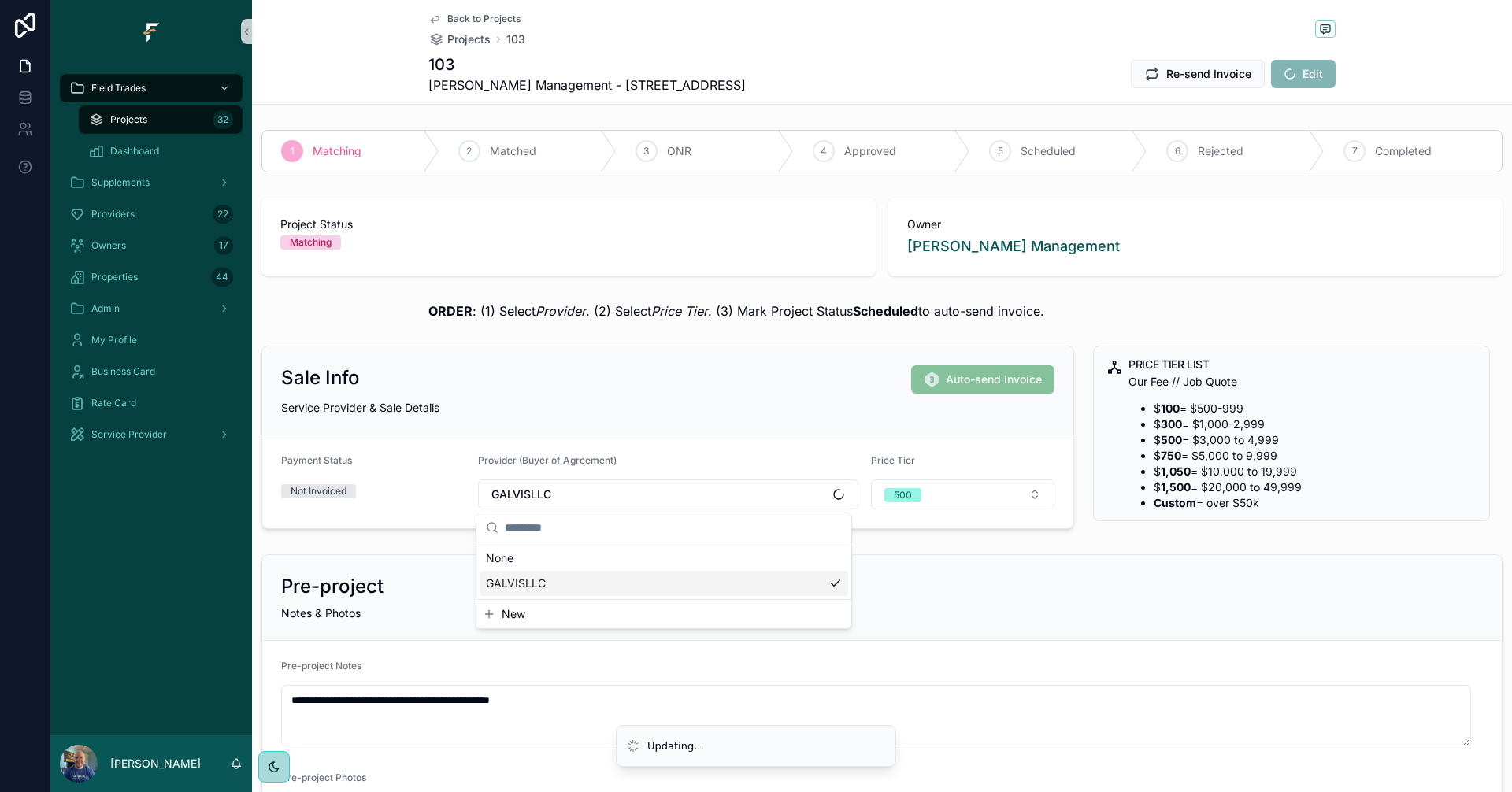
scroll to position [0, 0]
drag, startPoint x: 1159, startPoint y: 439, endPoint x: 1225, endPoint y: 443, distance: 66.1
click at [1225, 443] on li "$ 500 = $3,000 to 4,999" at bounding box center [1315, 441] width 322 height 15
click at [1015, 541] on div "**********" at bounding box center [881, 803] width 1259 height 1358
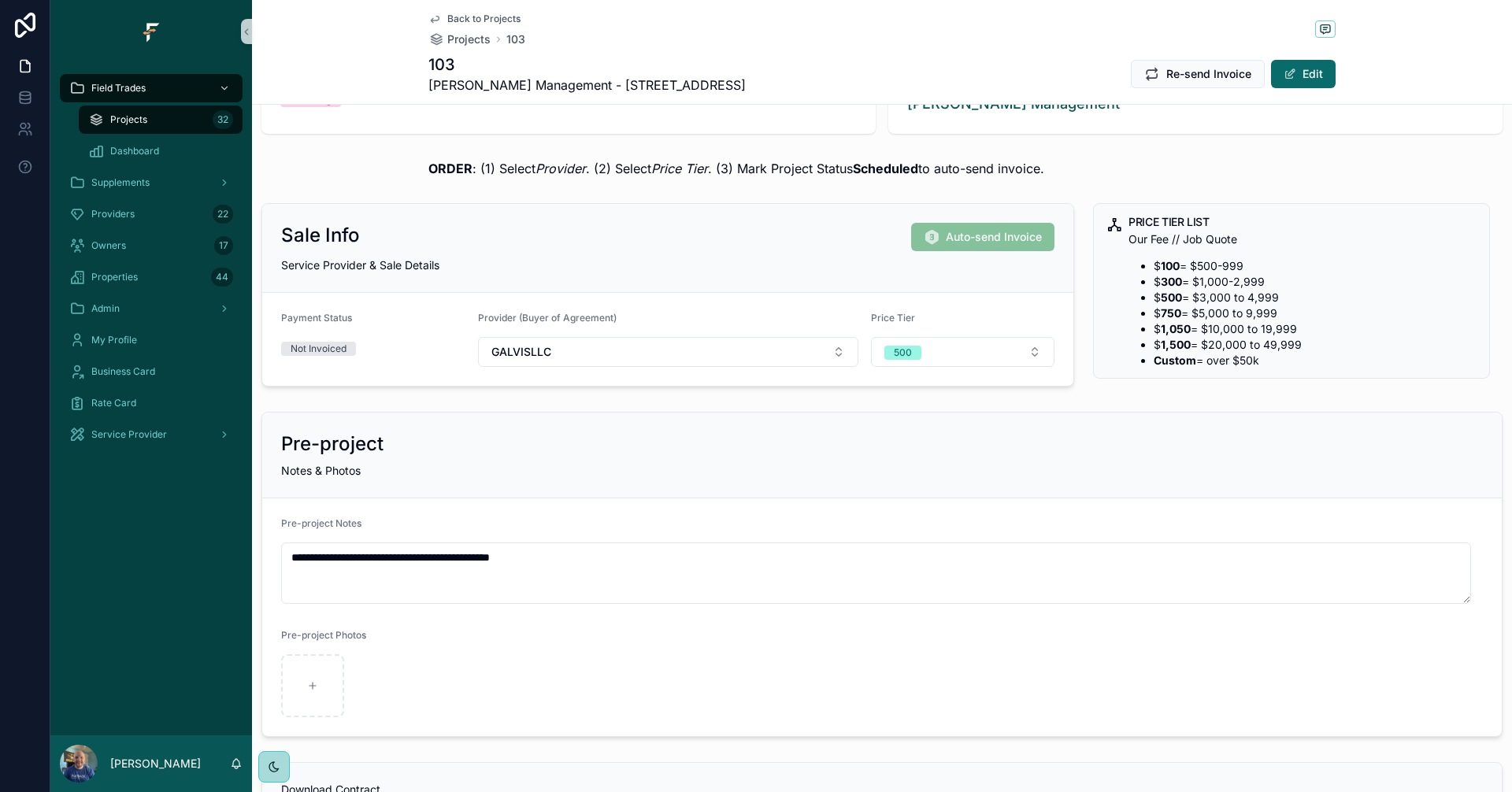
scroll to position [158, 0]
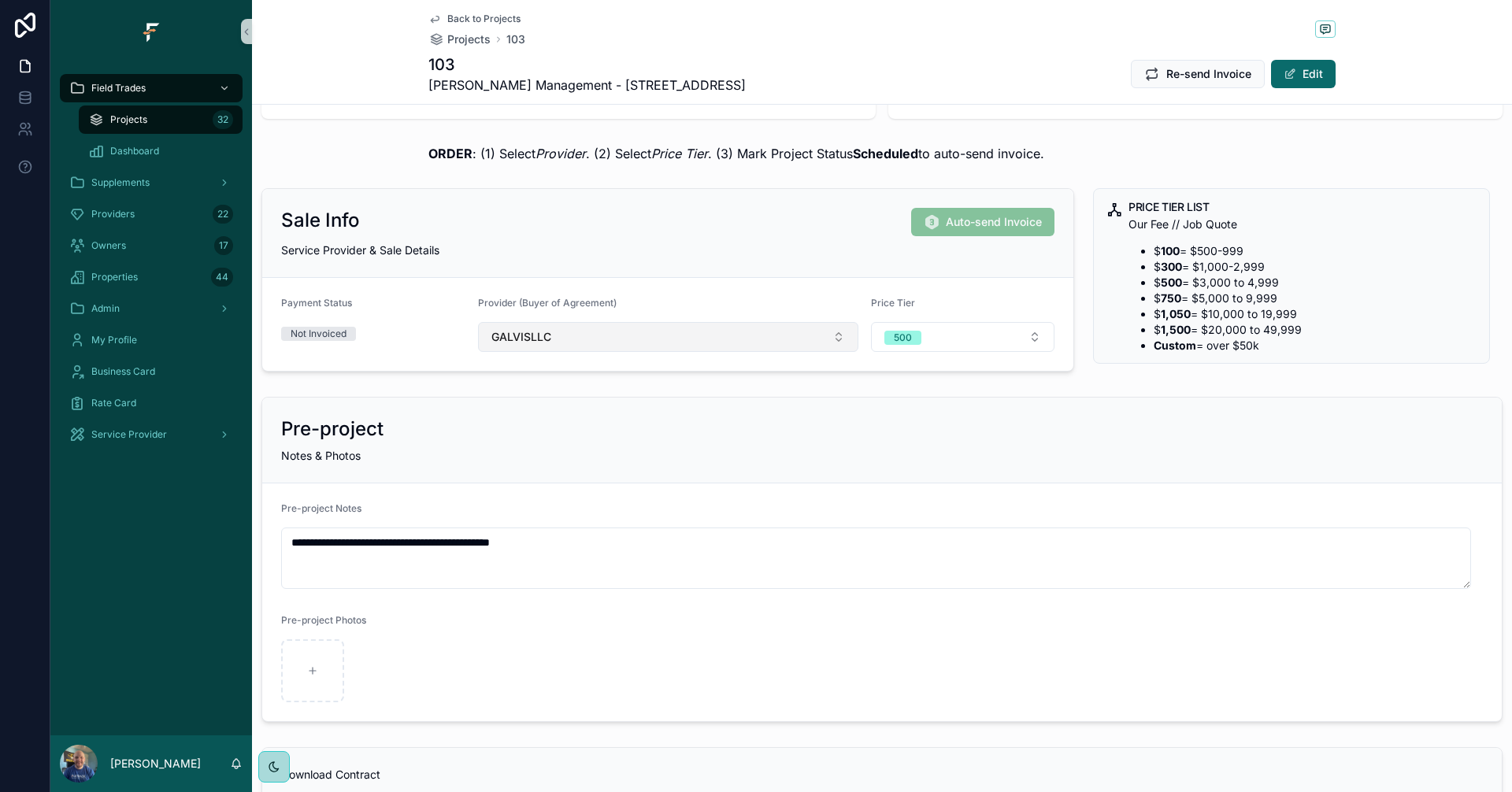
click at [678, 333] on button "GALVISLLC" at bounding box center [668, 337] width 380 height 30
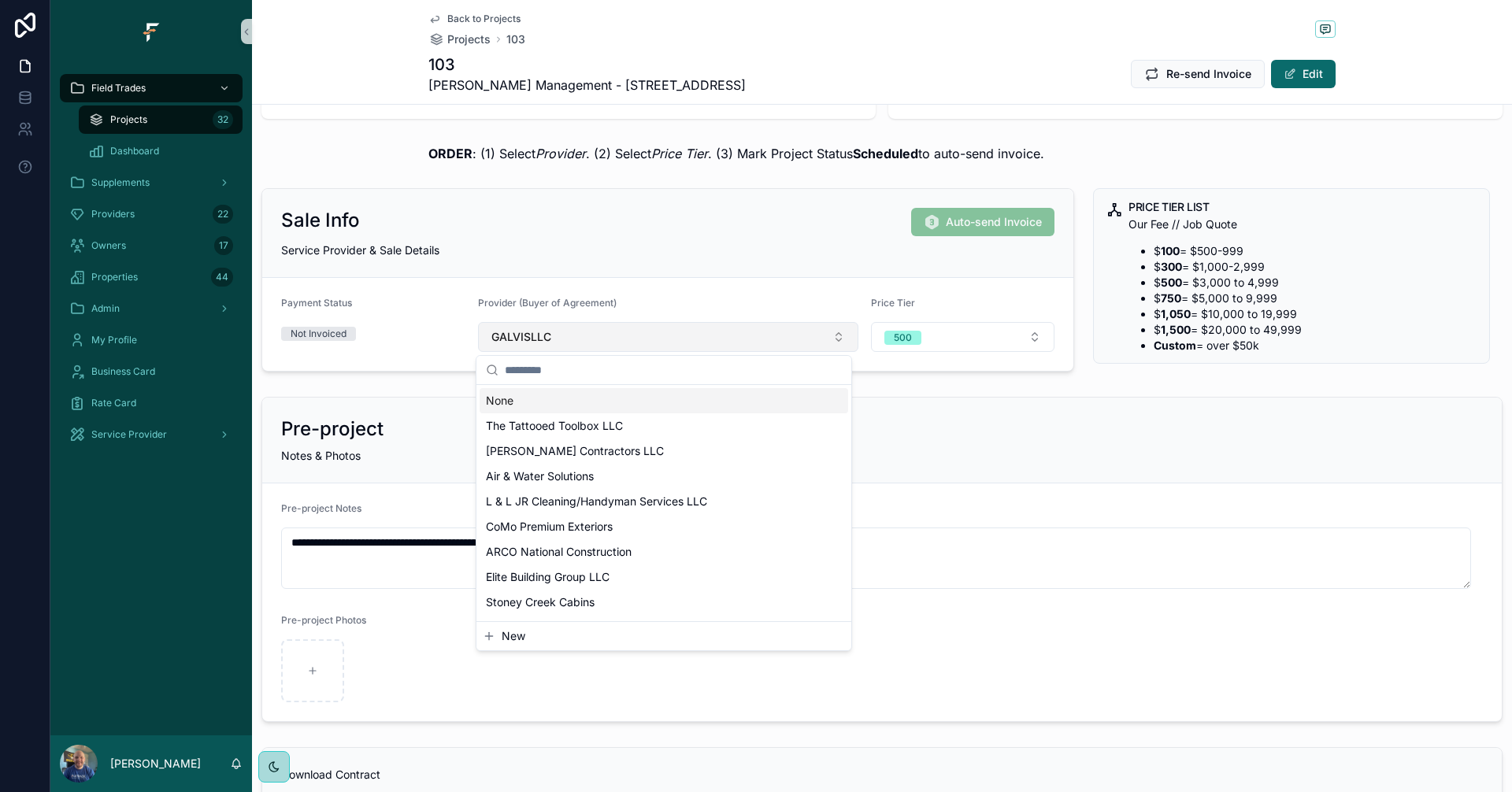
click at [678, 333] on button "GALVISLLC" at bounding box center [668, 337] width 380 height 30
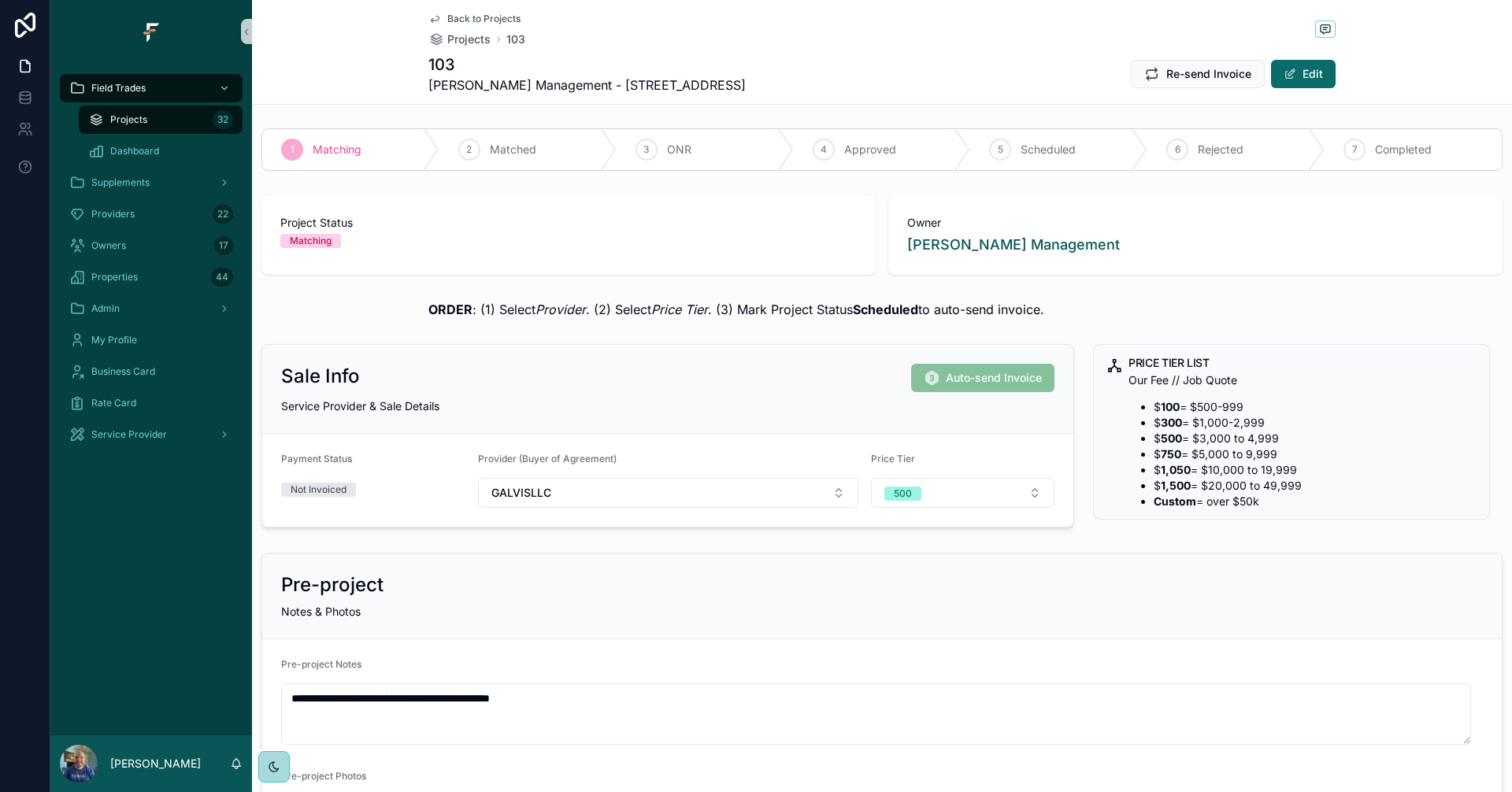
scroll to position [0, 0]
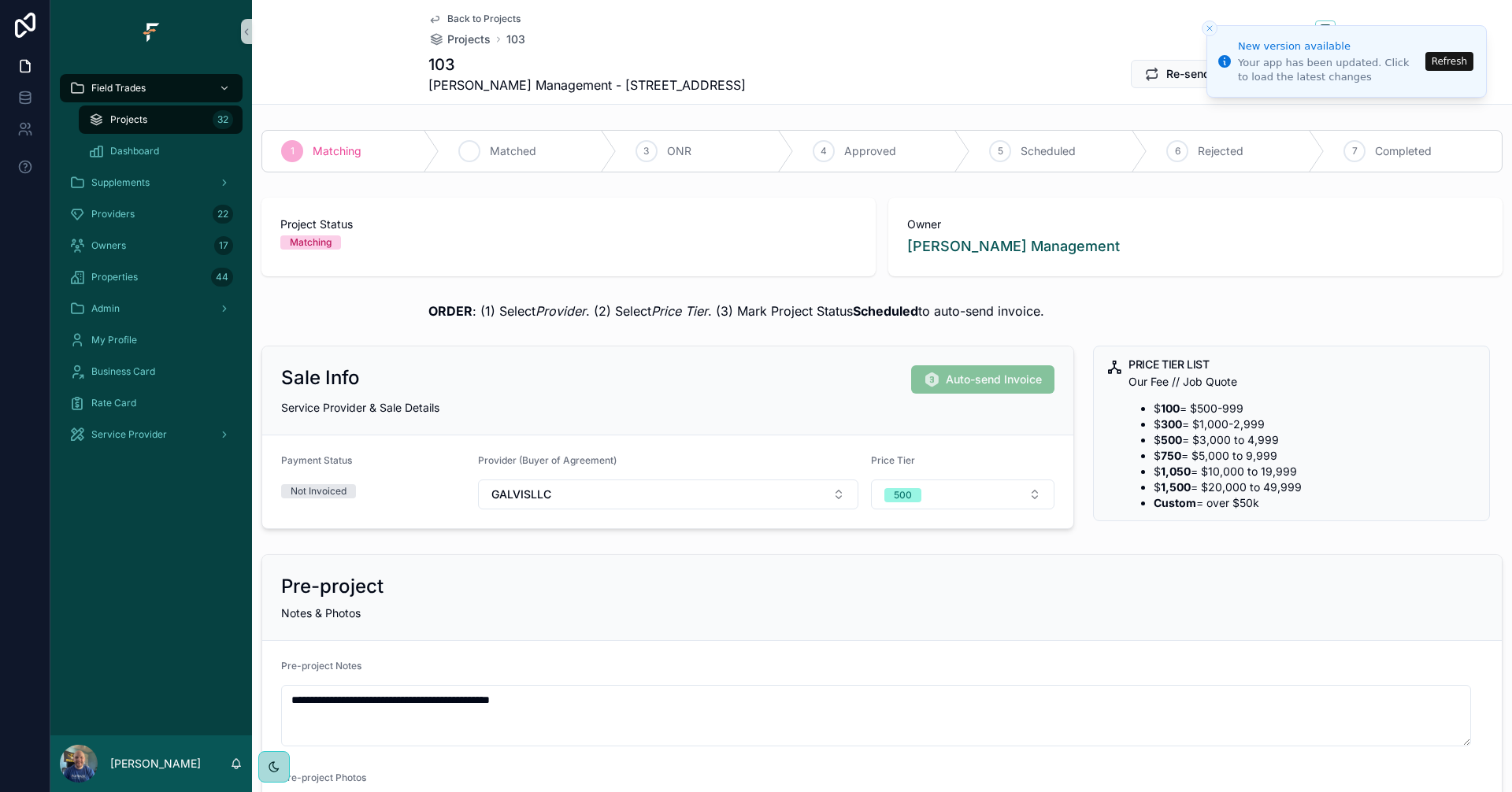
click at [483, 157] on div "2 Matched" at bounding box center [528, 151] width 177 height 41
click at [1462, 65] on button "Refresh" at bounding box center [1449, 62] width 48 height 19
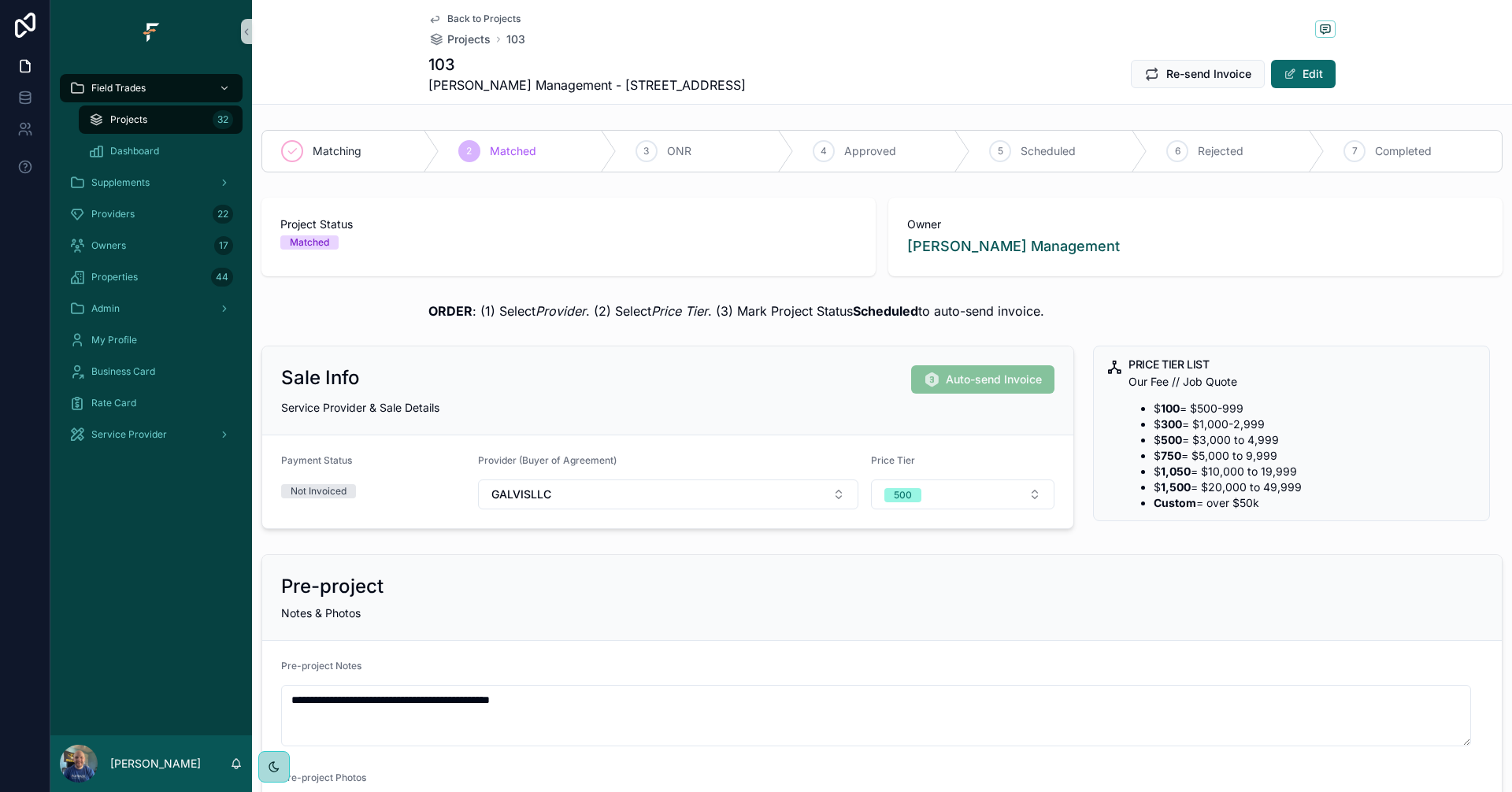
drag, startPoint x: 607, startPoint y: 312, endPoint x: 1067, endPoint y: 295, distance: 460.3
click at [1067, 295] on div "ORDER : (1) Select Provider . (2) Select Price Tier . (3) Mark Project Status S…" at bounding box center [881, 311] width 1259 height 32
click at [1100, 297] on div "ORDER : (1) Select Provider . (2) Select Price Tier . (3) Mark Project Status S…" at bounding box center [881, 311] width 1259 height 32
drag, startPoint x: 1048, startPoint y: 310, endPoint x: 1074, endPoint y: 316, distance: 26.7
click at [1067, 316] on div "ORDER : (1) Select Provider . (2) Select Price Tier . (3) Mark Project Status S…" at bounding box center [881, 312] width 907 height 19
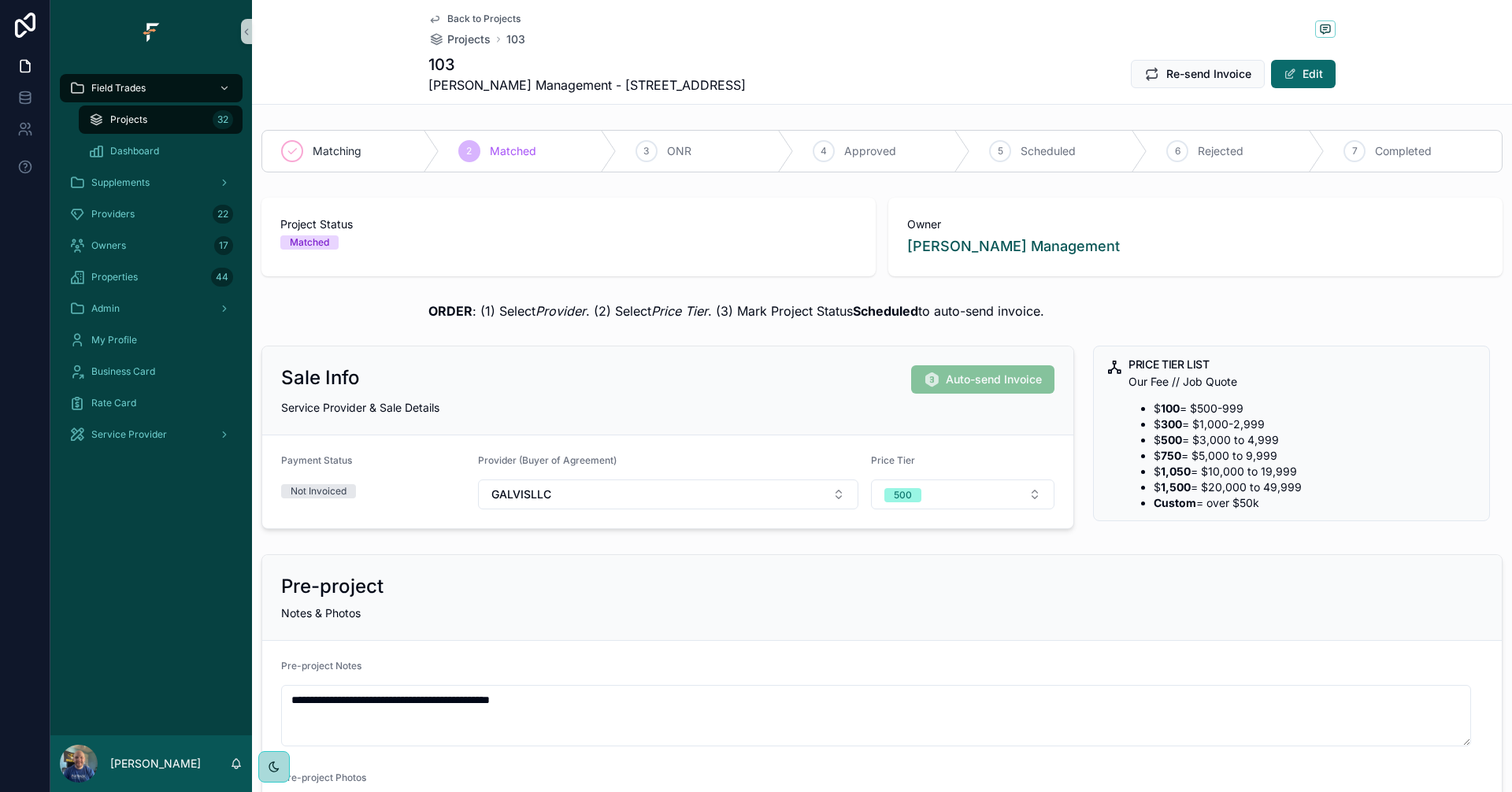
click at [1111, 308] on div "ORDER : (1) Select Provider . (2) Select Price Tier . (3) Mark Project Status S…" at bounding box center [881, 312] width 907 height 19
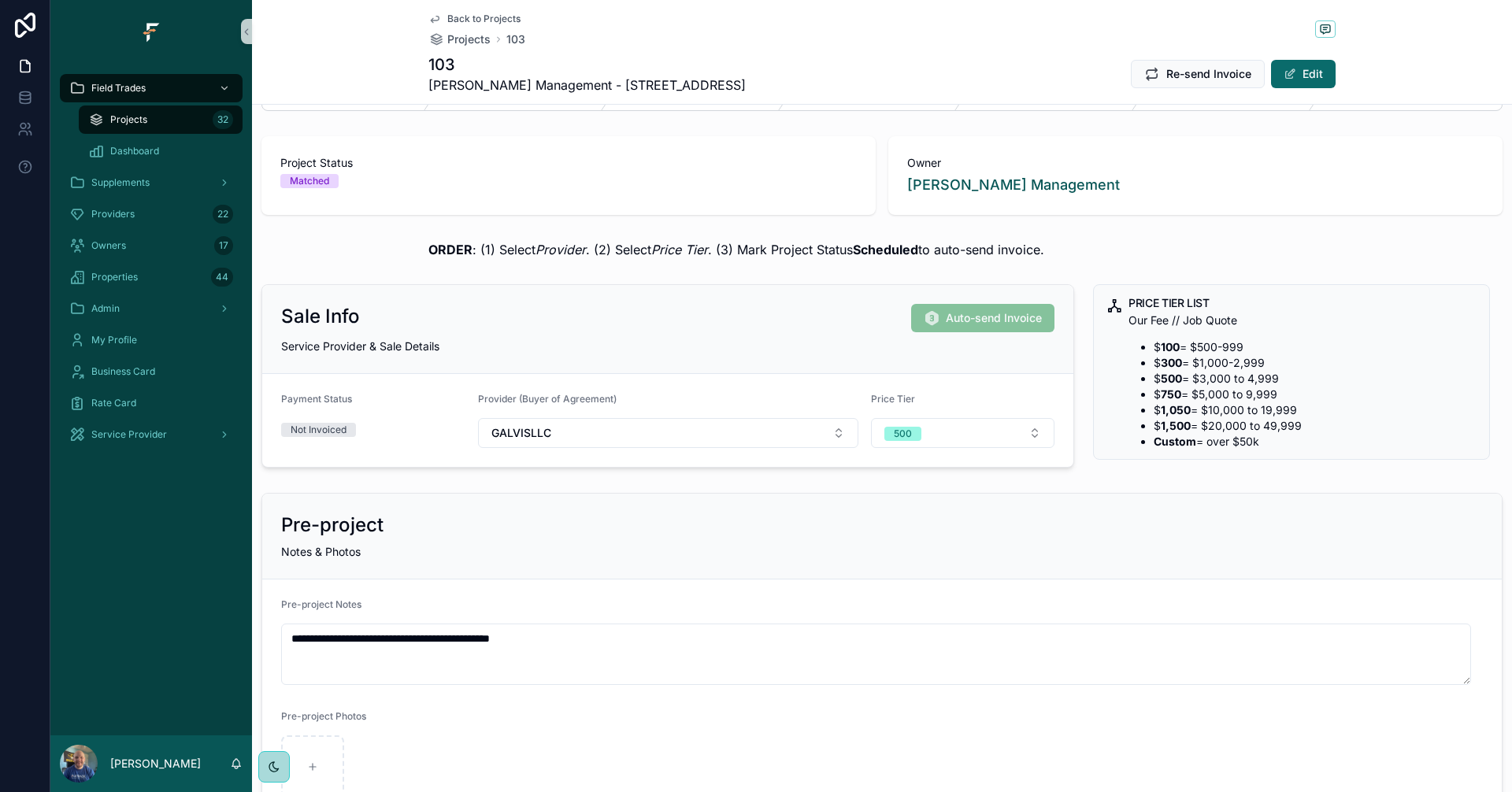
scroll to position [315, 0]
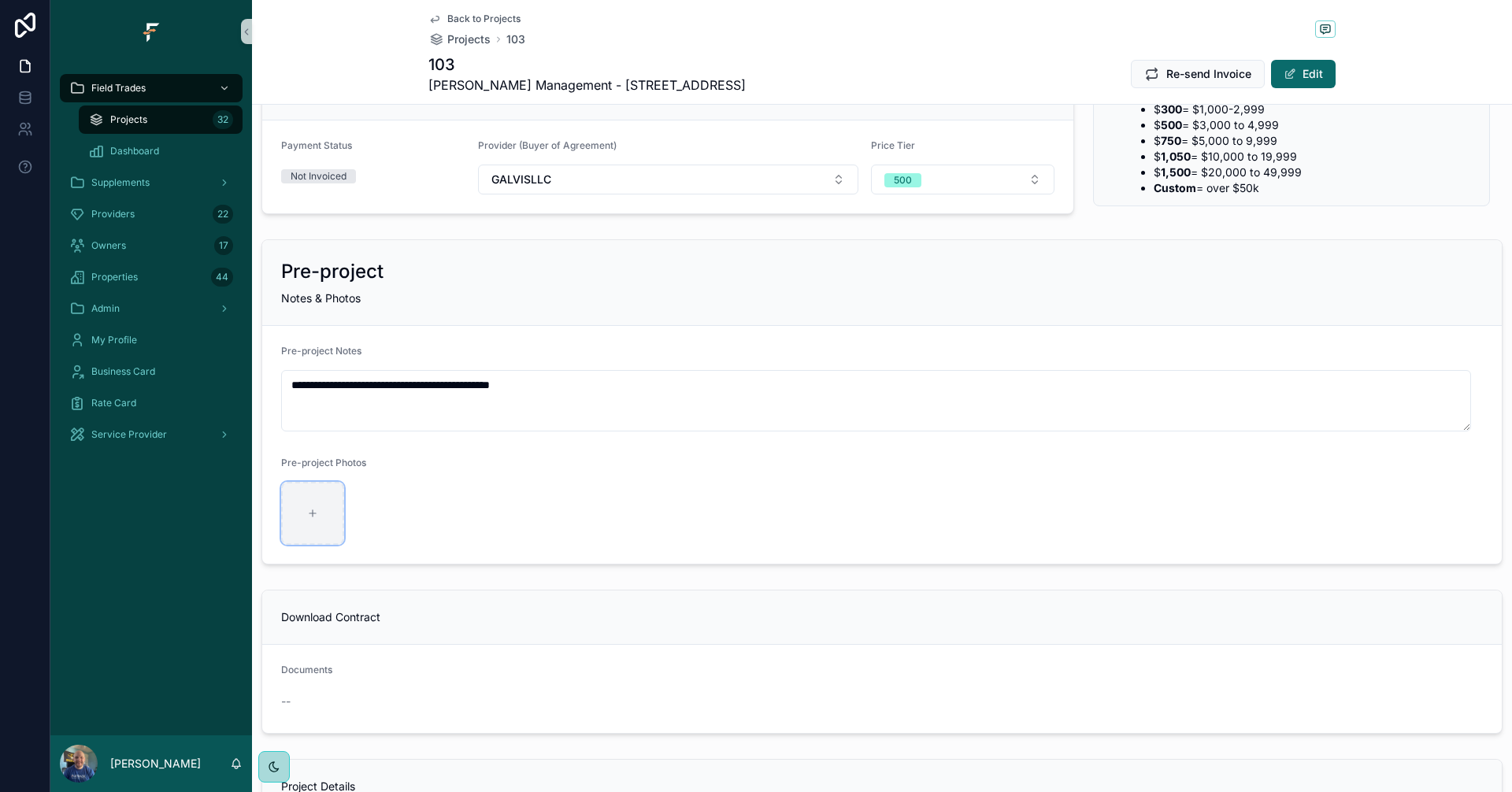
click at [319, 512] on div "scrollable content" at bounding box center [312, 513] width 63 height 63
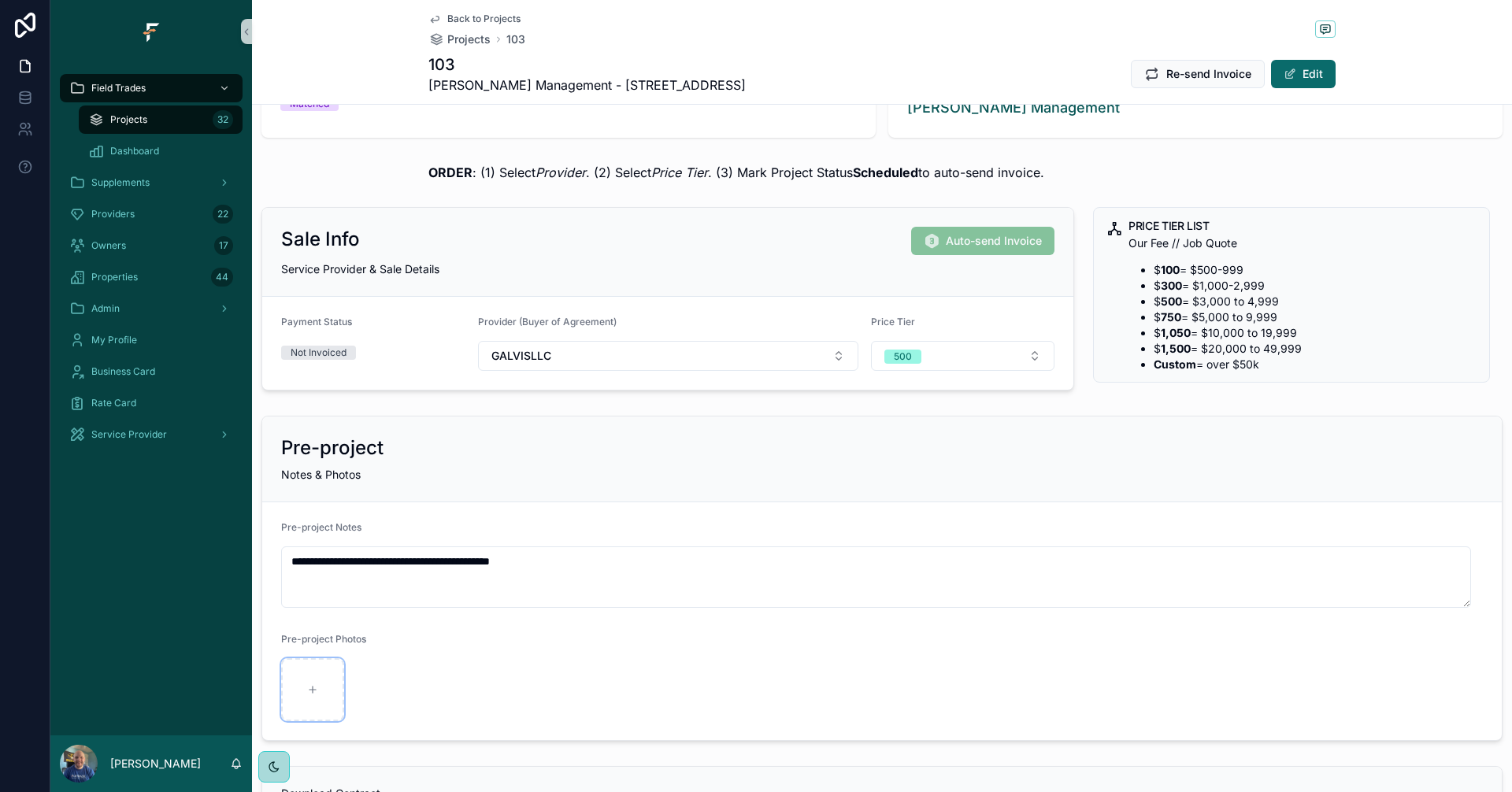
scroll to position [0, 0]
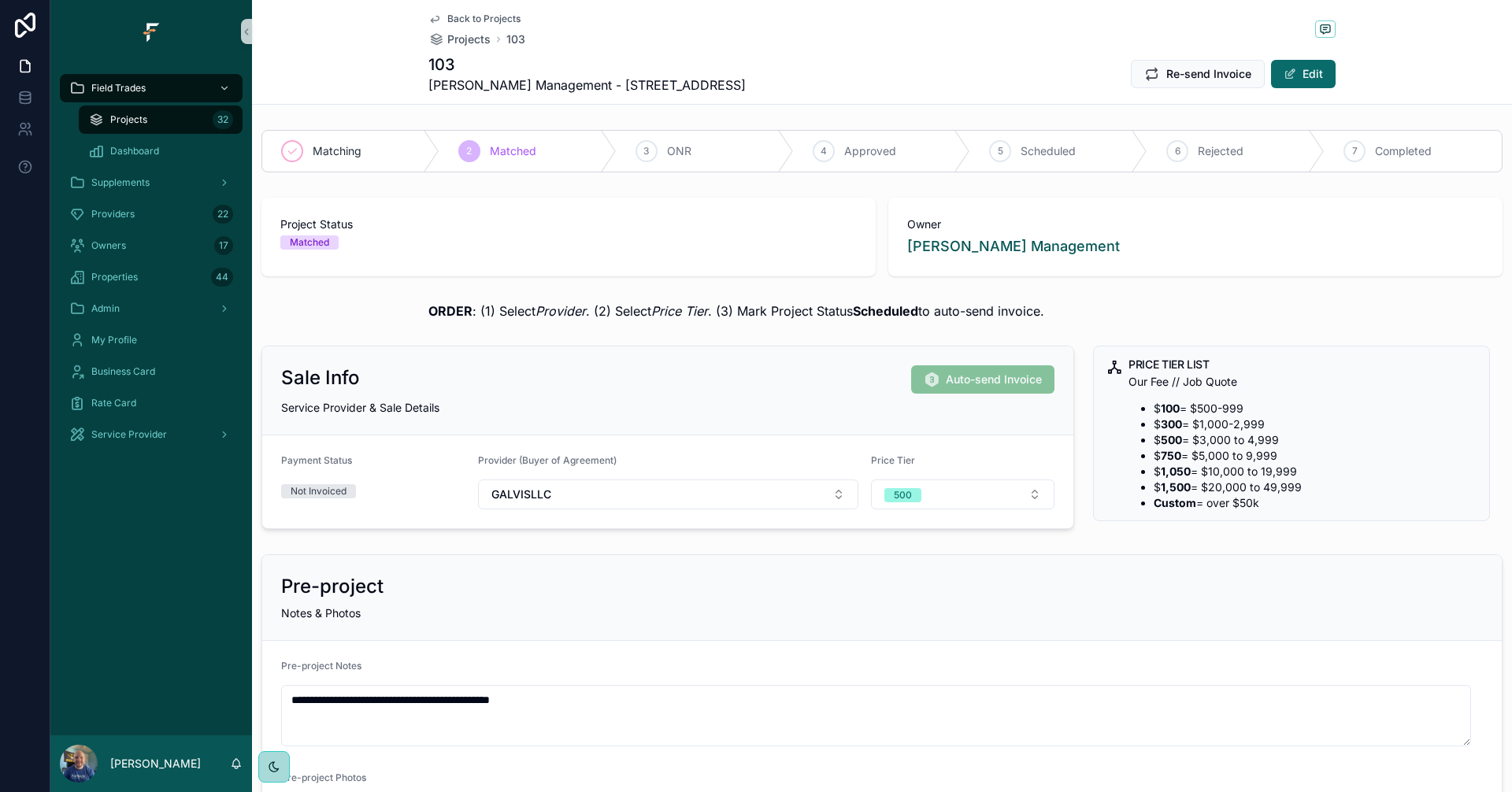
click at [141, 107] on div "Projects 32" at bounding box center [161, 120] width 145 height 25
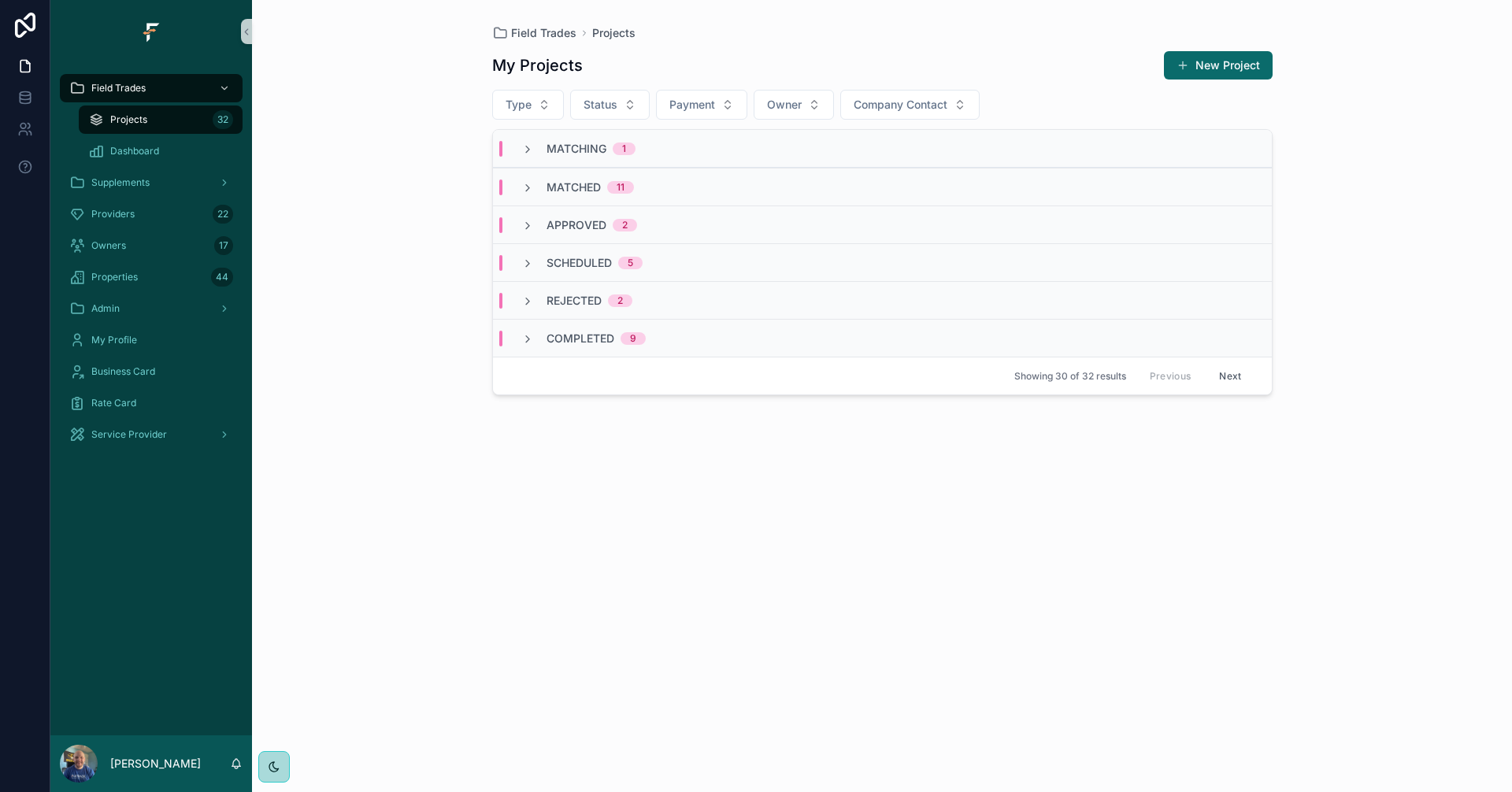
click at [567, 141] on span "Matching" at bounding box center [576, 149] width 60 height 15
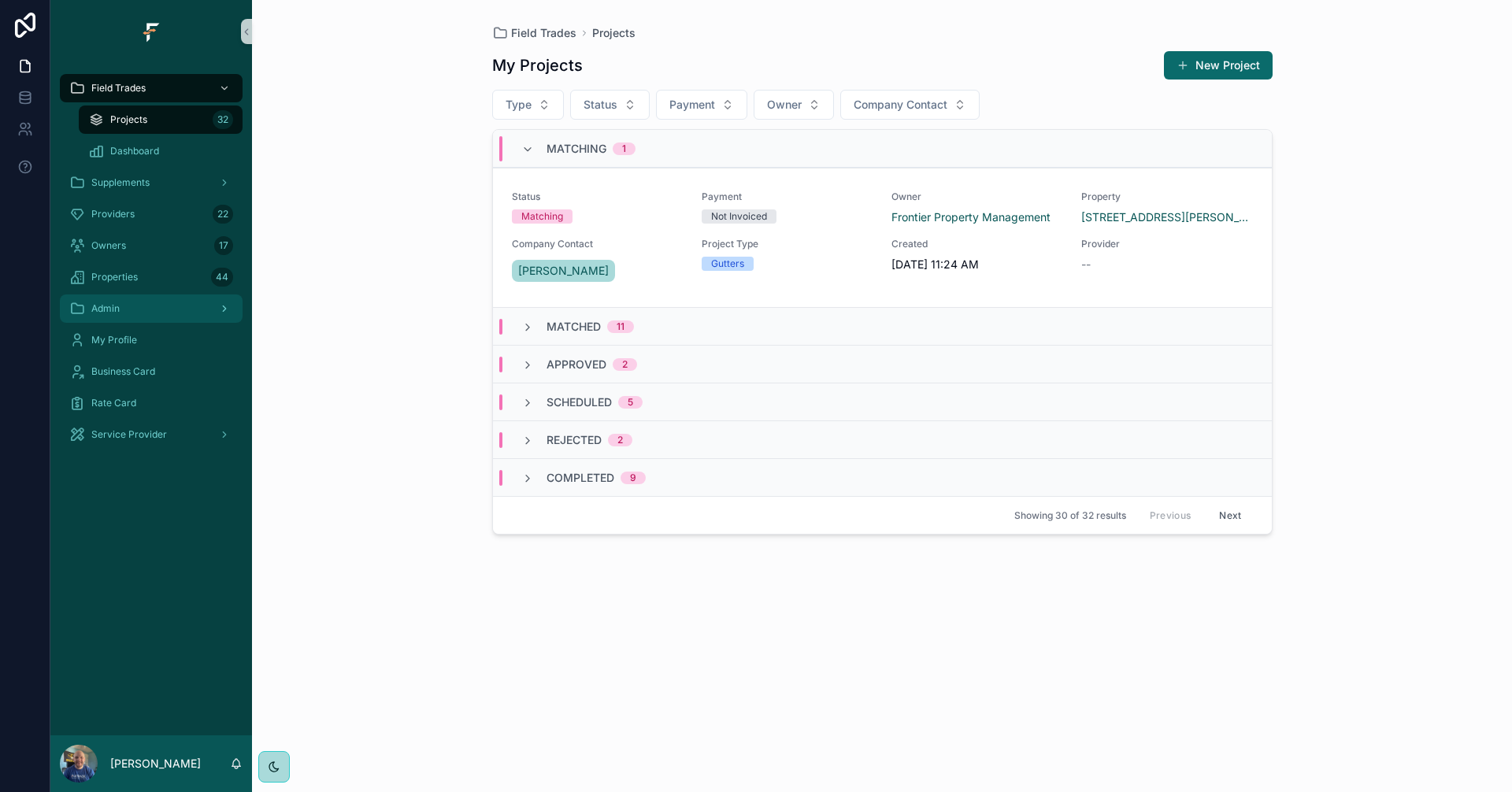
click at [159, 320] on div "Admin" at bounding box center [151, 309] width 164 height 25
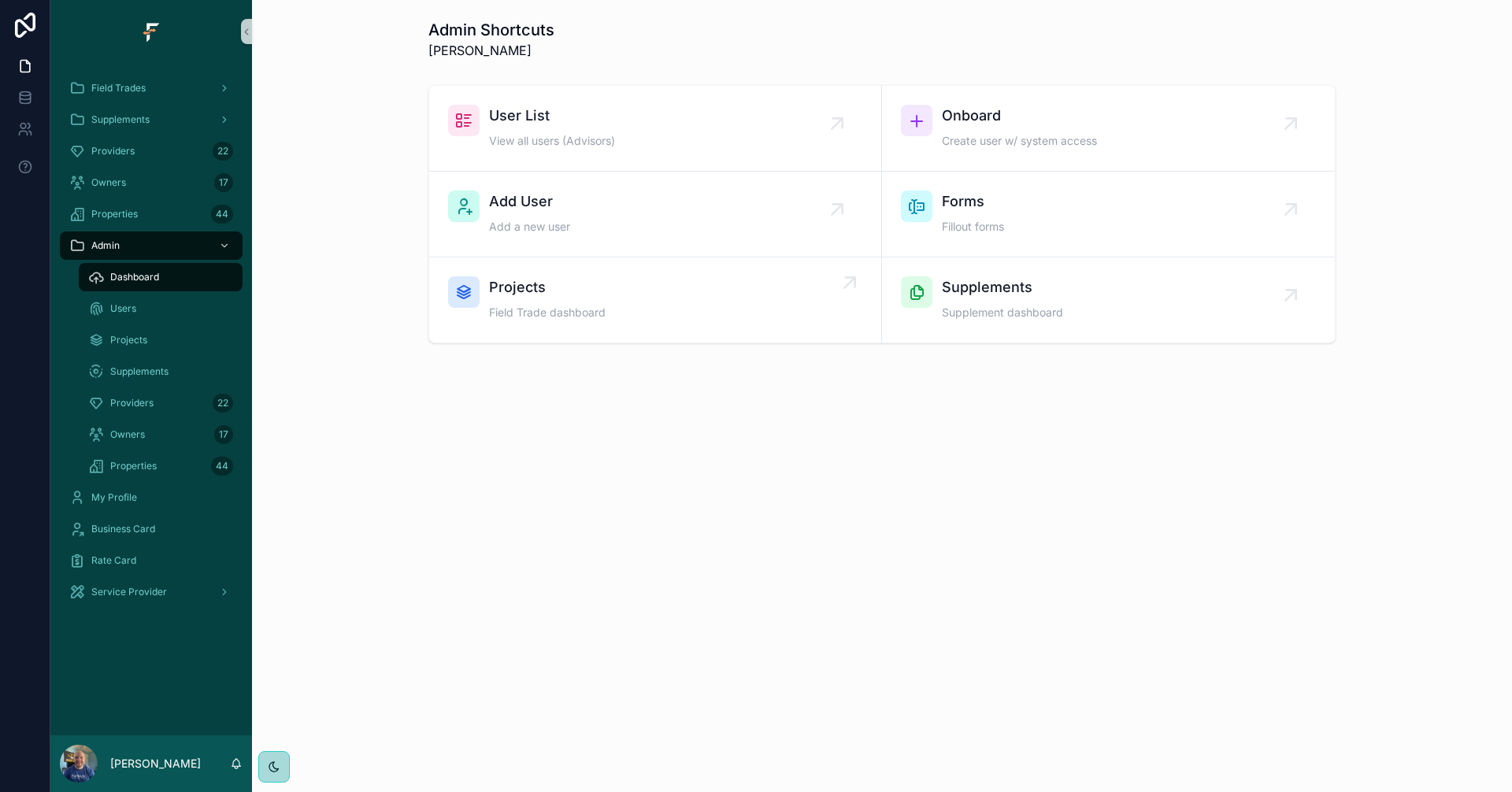
click at [653, 297] on div "Projects Field Trade dashboard" at bounding box center [655, 300] width 414 height 47
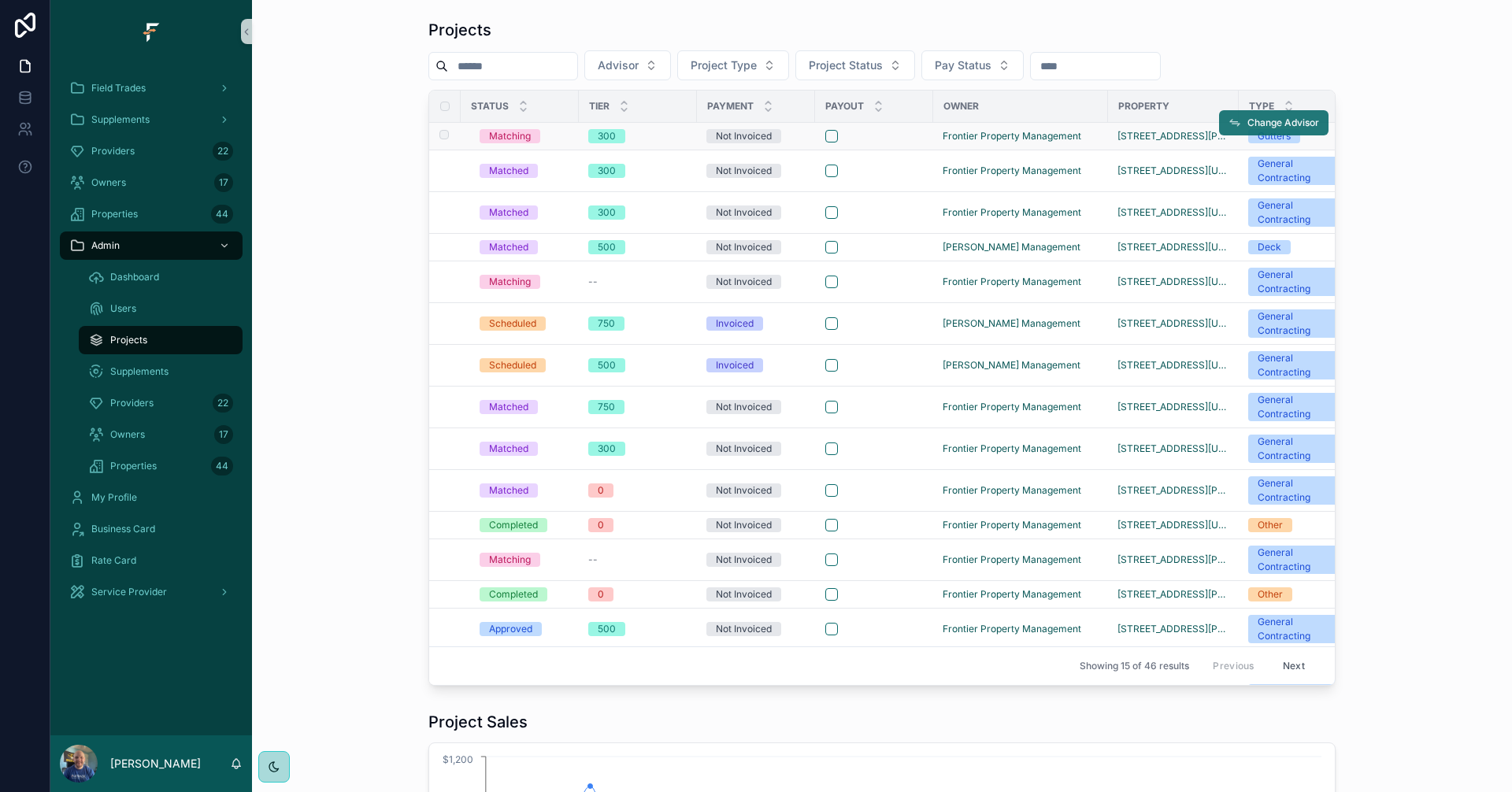
click at [1293, 118] on span "Change Advisor" at bounding box center [1283, 122] width 72 height 13
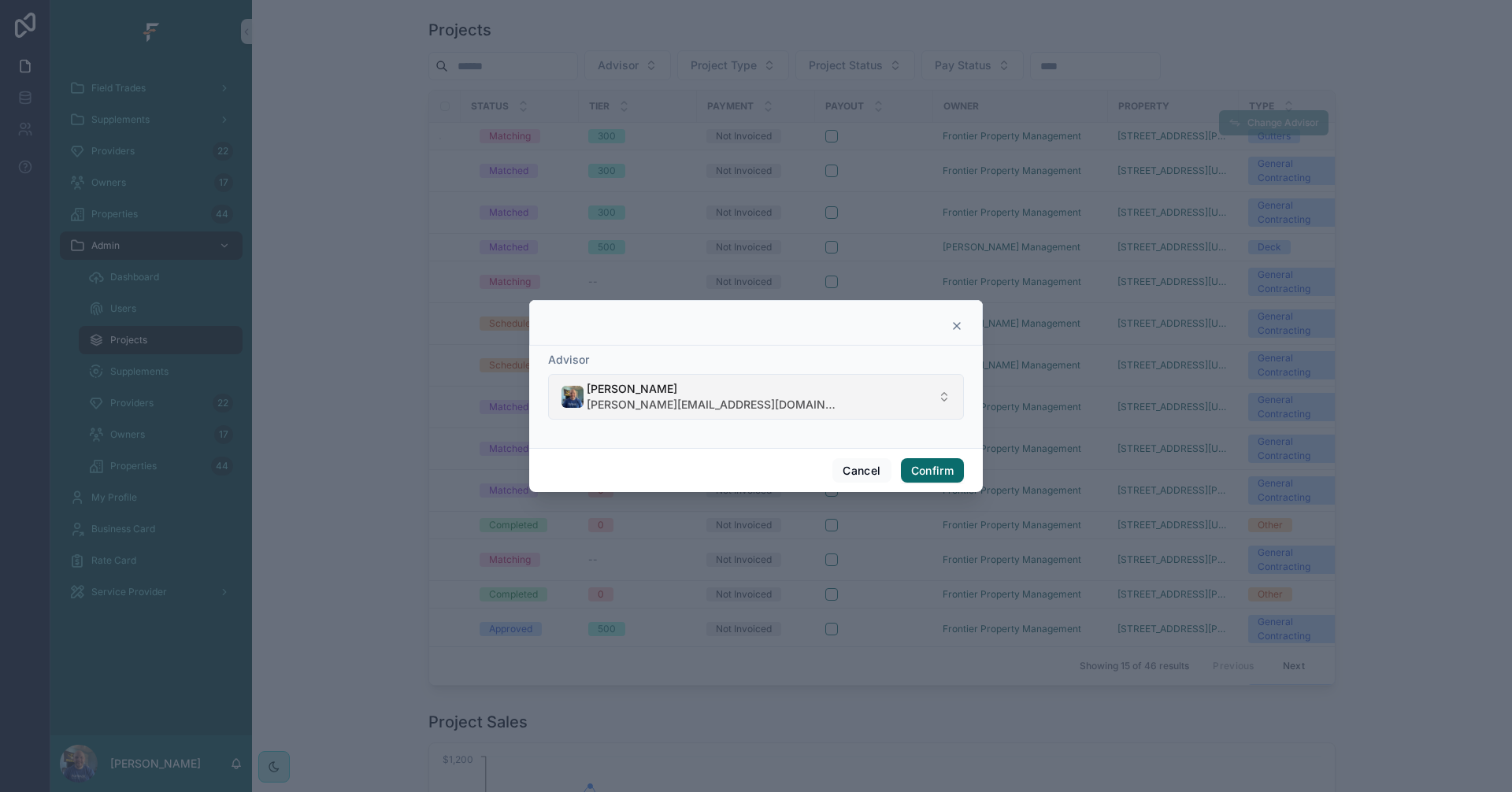
click at [886, 392] on button "[PERSON_NAME] [PERSON_NAME][EMAIL_ADDRESS][DOMAIN_NAME]" at bounding box center [755, 396] width 415 height 46
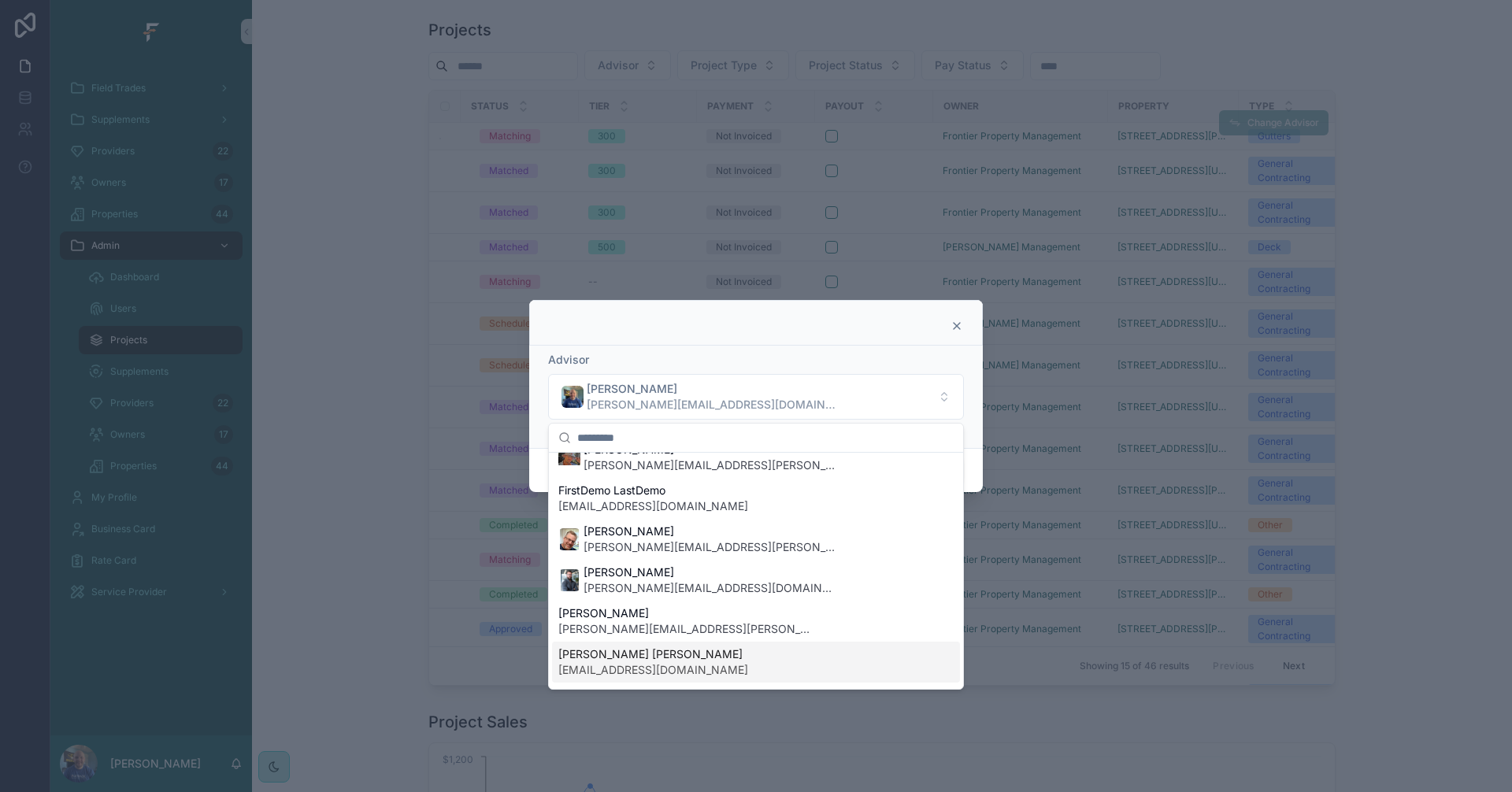
scroll to position [211, 0]
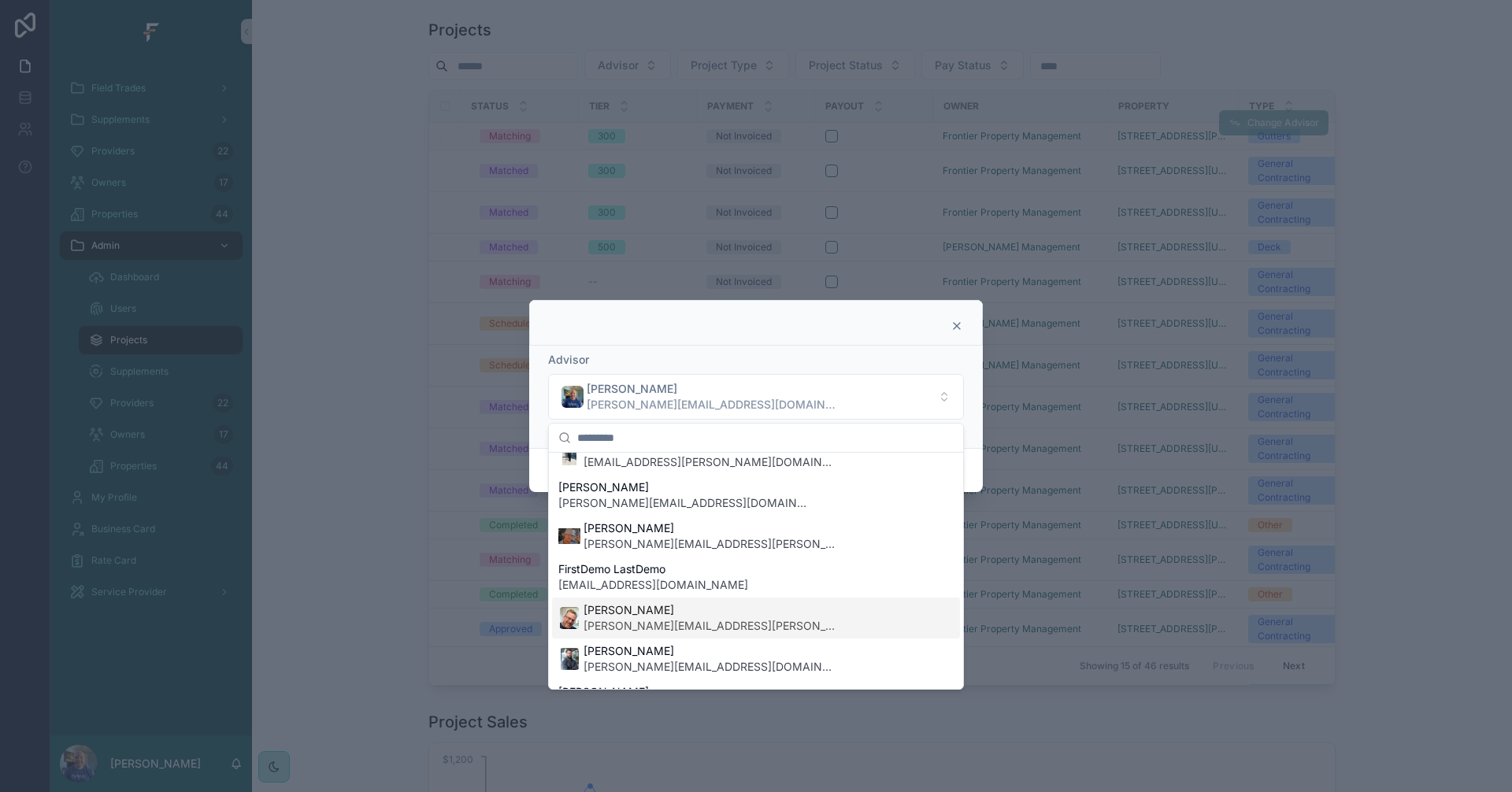
click at [701, 622] on span "[PERSON_NAME][EMAIL_ADDRESS][PERSON_NAME][DOMAIN_NAME]" at bounding box center [710, 626] width 252 height 15
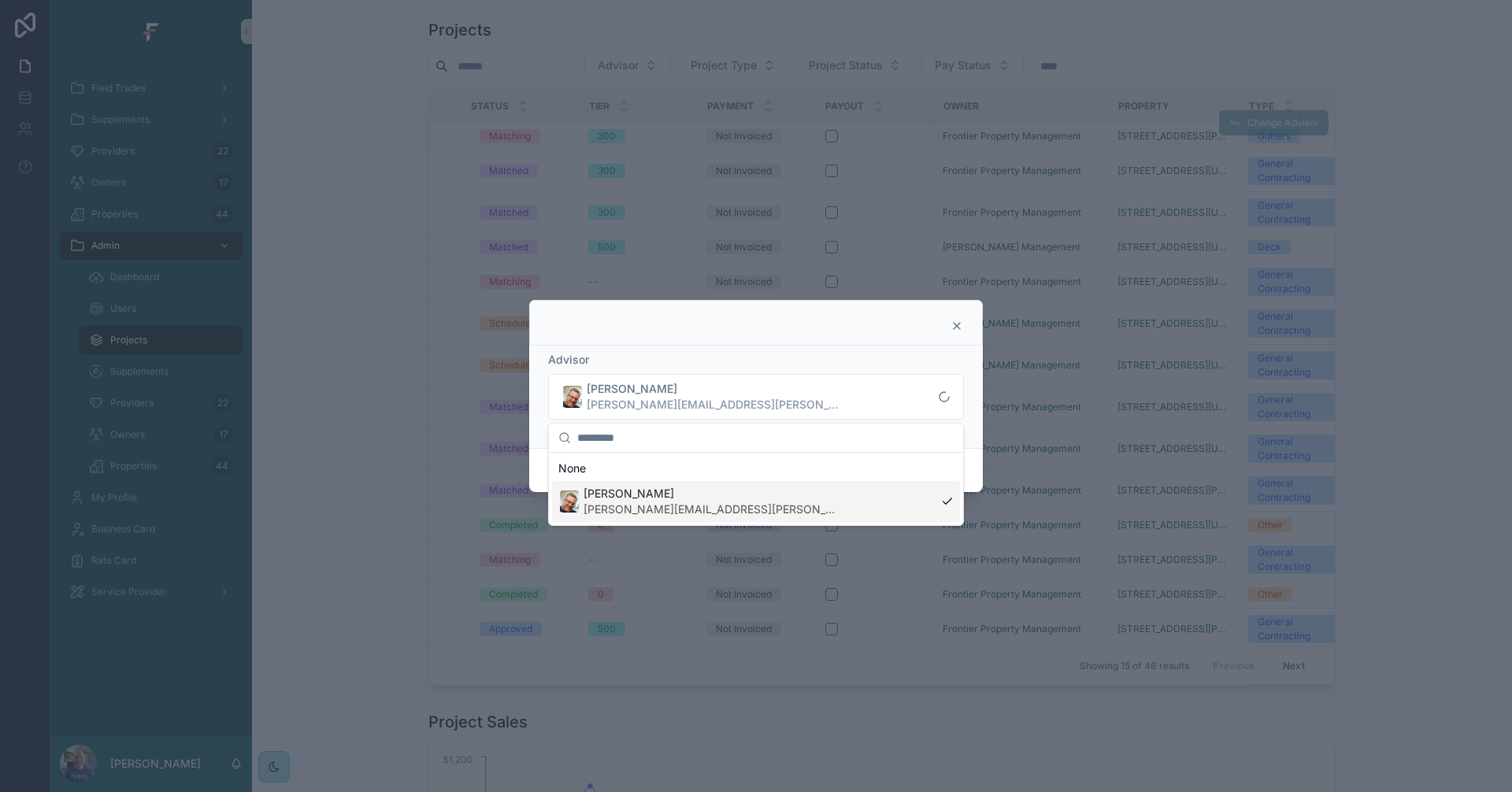
scroll to position [0, 0]
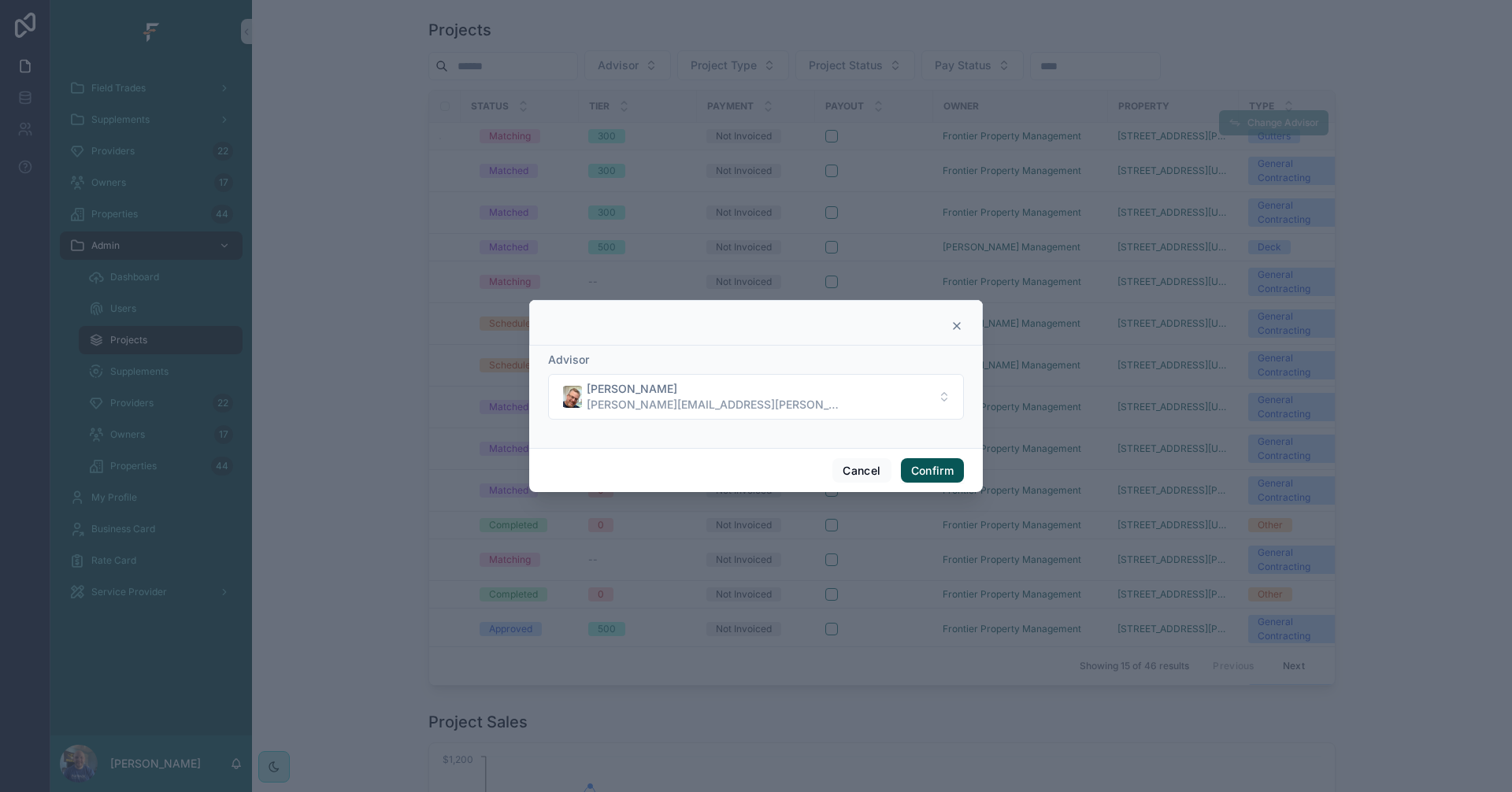
click at [939, 471] on button "Confirm" at bounding box center [932, 471] width 63 height 25
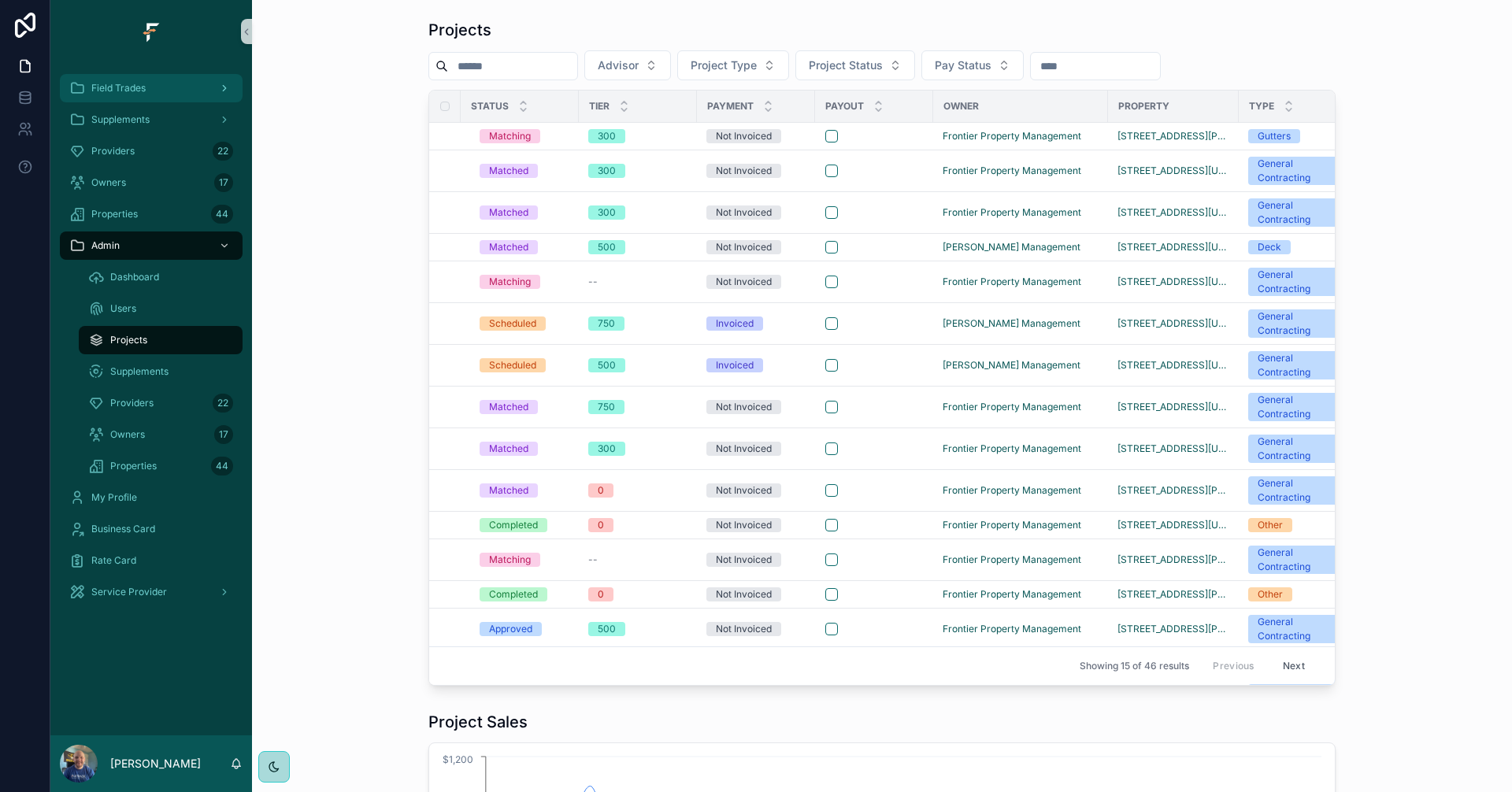
click at [152, 88] on div "Field Trades" at bounding box center [151, 88] width 164 height 25
